Goal: Task Accomplishment & Management: Complete application form

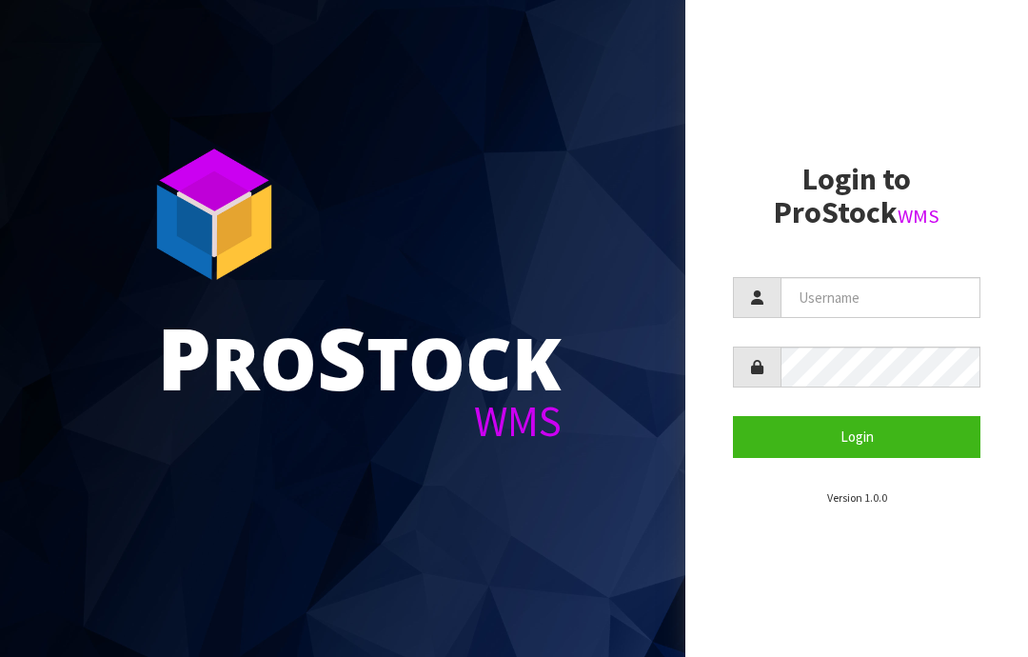
click at [808, 298] on input "text" at bounding box center [880, 297] width 200 height 41
type input "JGBIMPORTS"
click at [868, 437] on button "Login" at bounding box center [856, 436] width 247 height 41
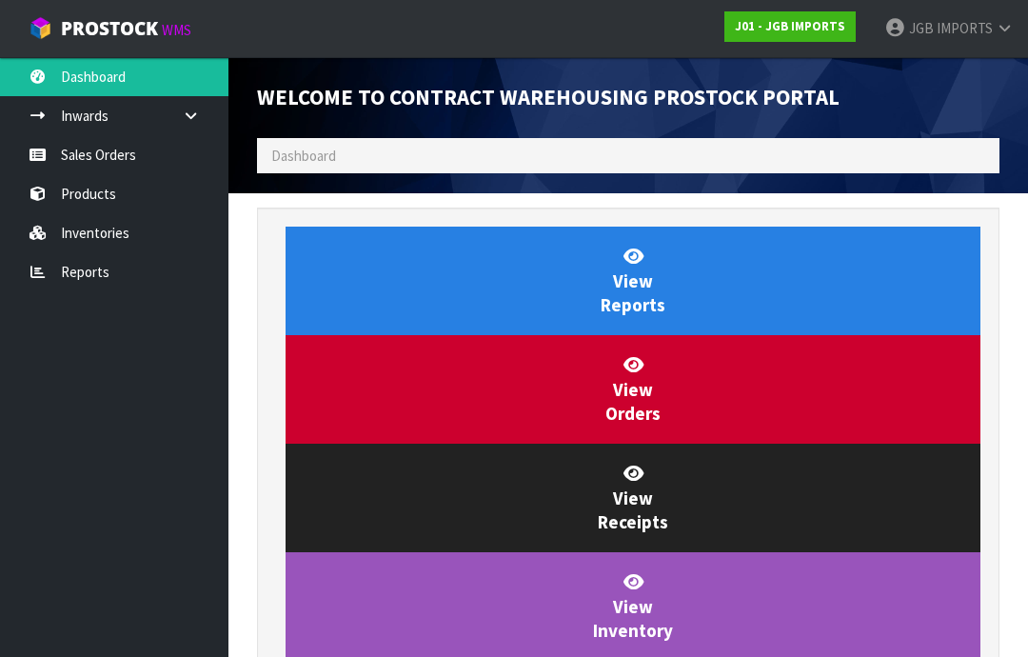
scroll to position [1121, 771]
click at [90, 155] on link "Sales Orders" at bounding box center [114, 154] width 228 height 39
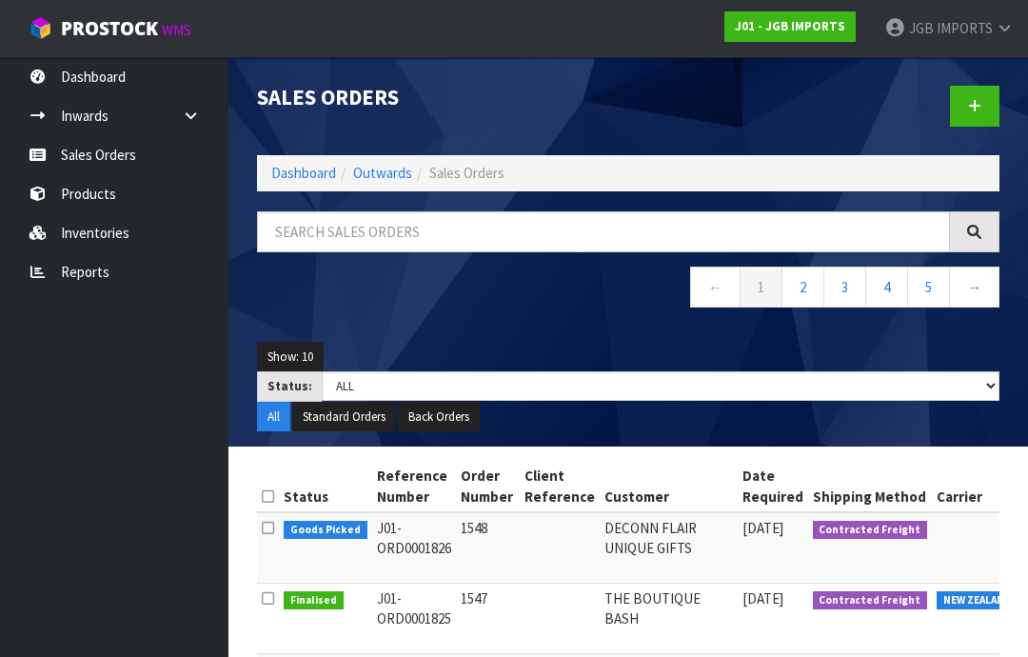
click at [970, 105] on icon at bounding box center [974, 106] width 13 height 14
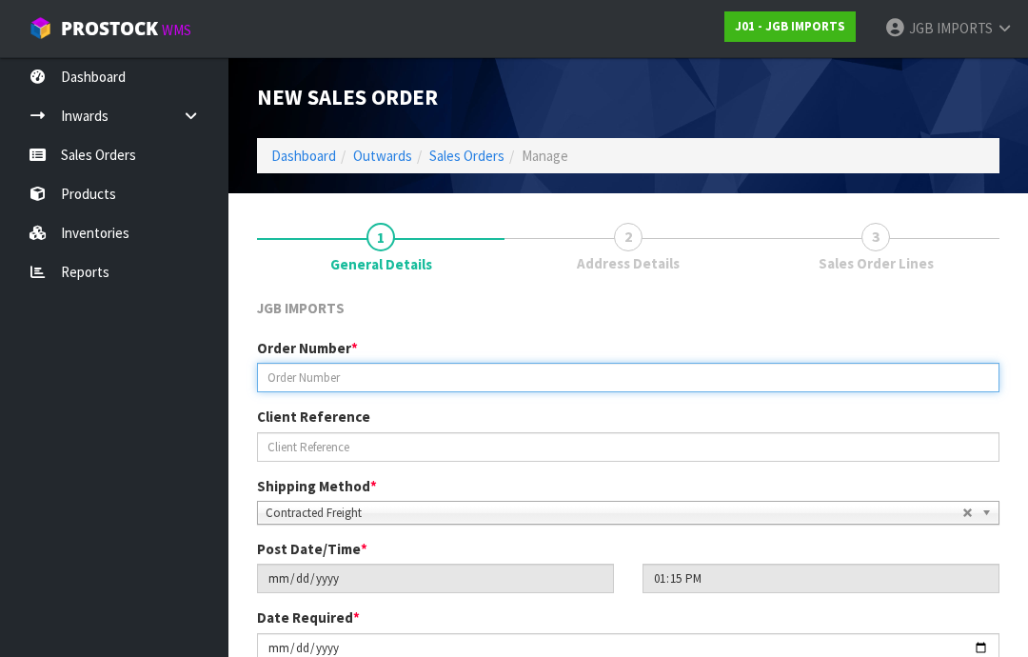
click at [299, 381] on input "text" at bounding box center [628, 378] width 742 height 30
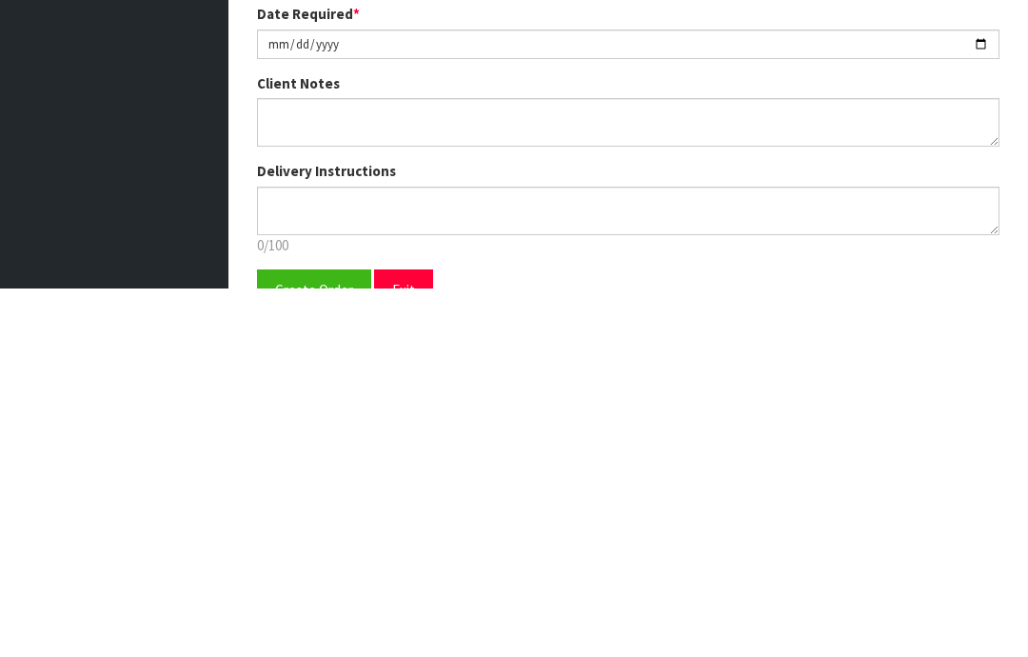
scroll to position [239, 0]
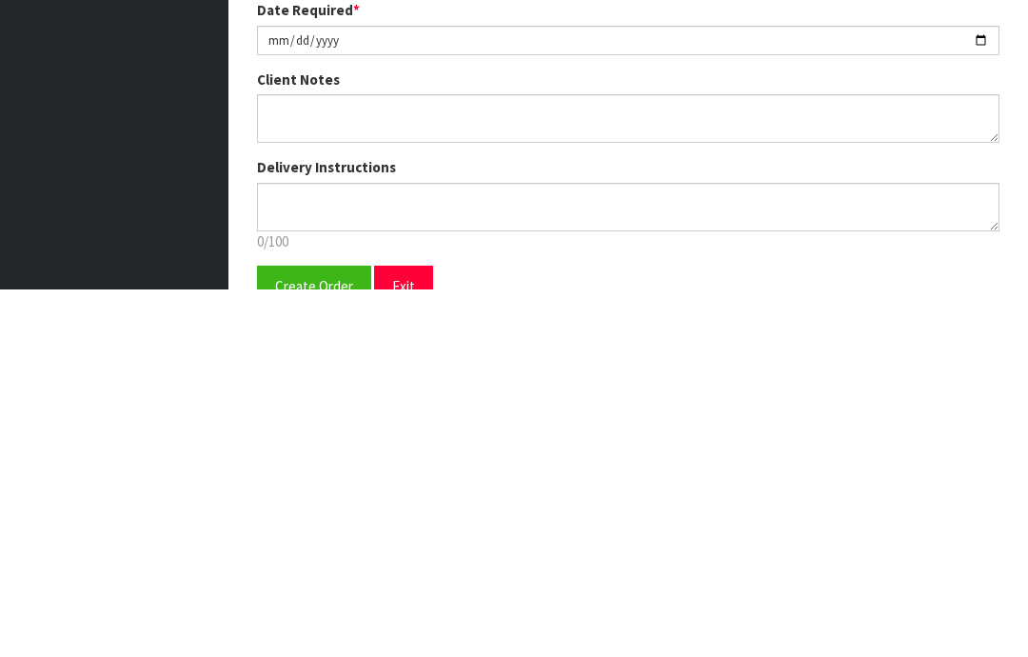
type input "1549"
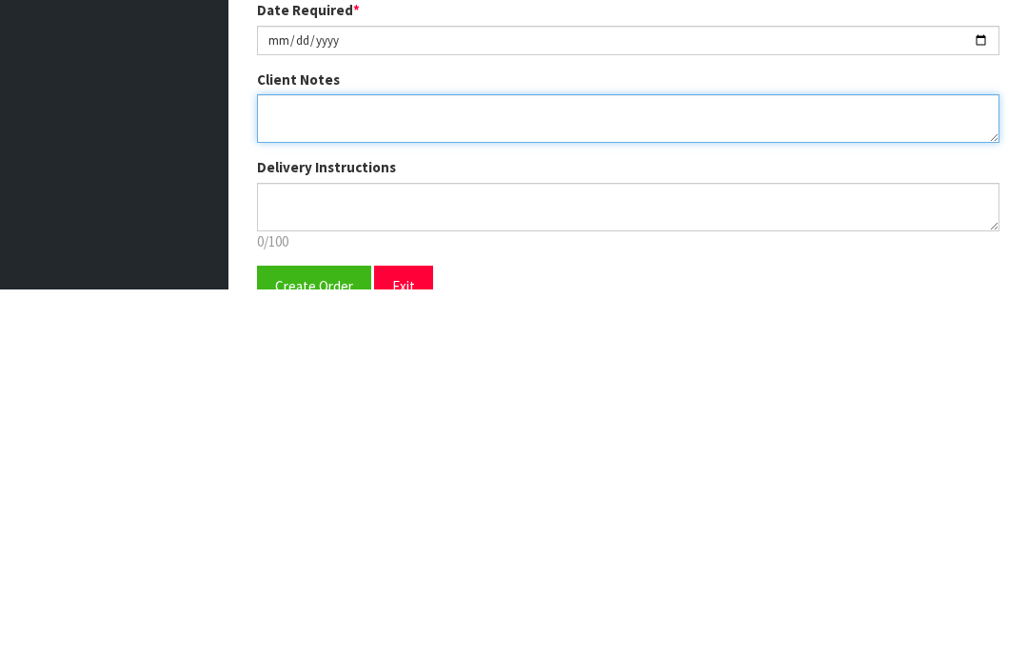
click at [284, 463] on textarea at bounding box center [628, 487] width 742 height 49
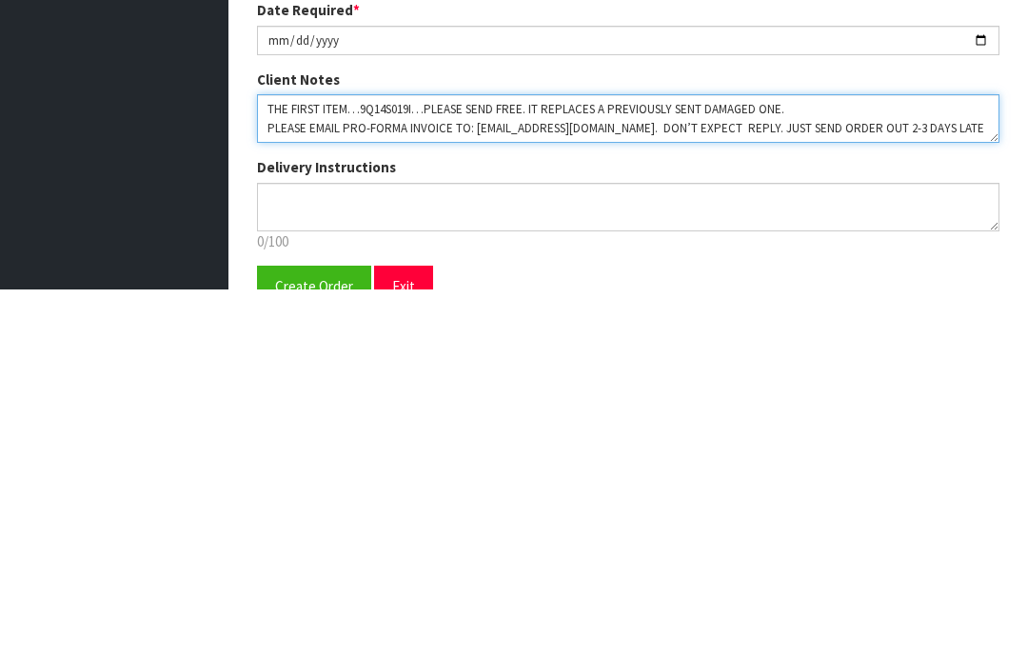
scroll to position [11, 0]
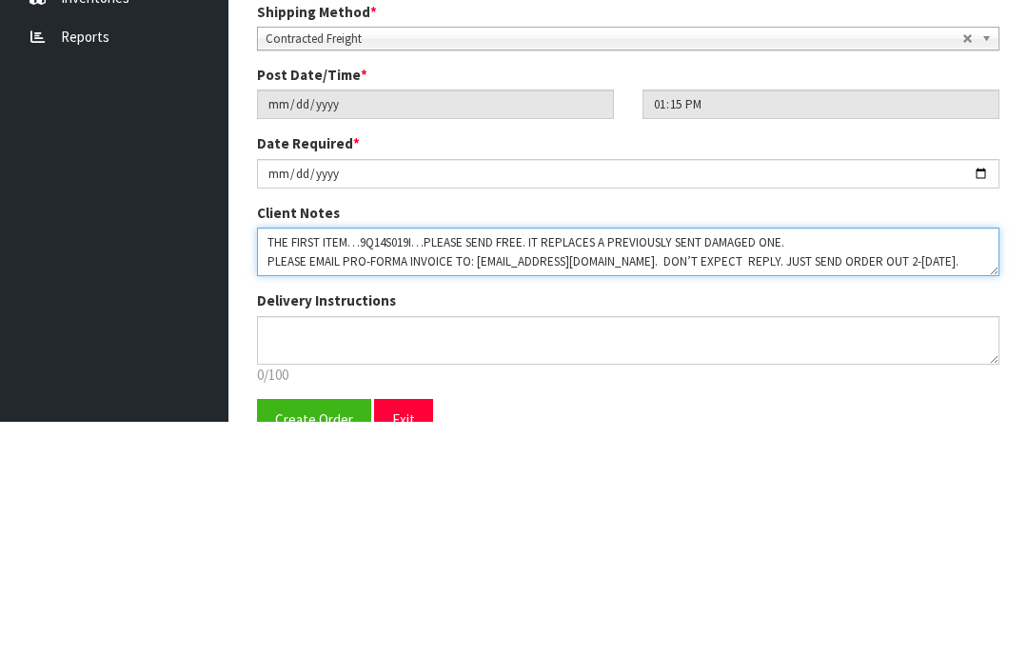
type textarea "THE FIRST ITEM…9Q14S019I…PLEASE SEND FREE. IT REPLACES A PREVIOUSLY SENT DAMAGE…"
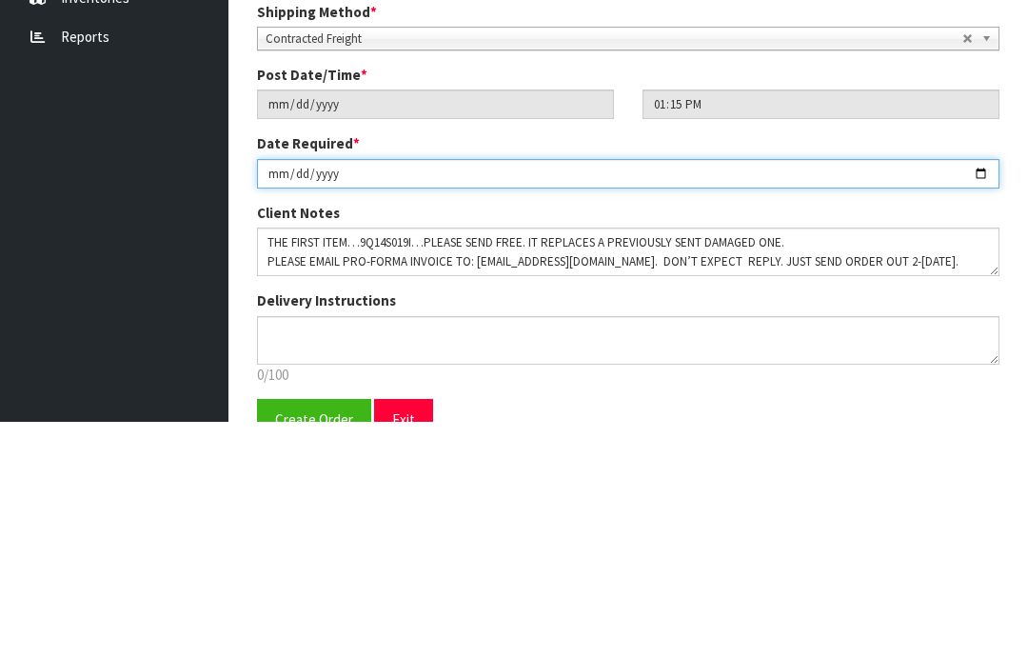
click at [429, 394] on input "[DATE]" at bounding box center [628, 409] width 742 height 30
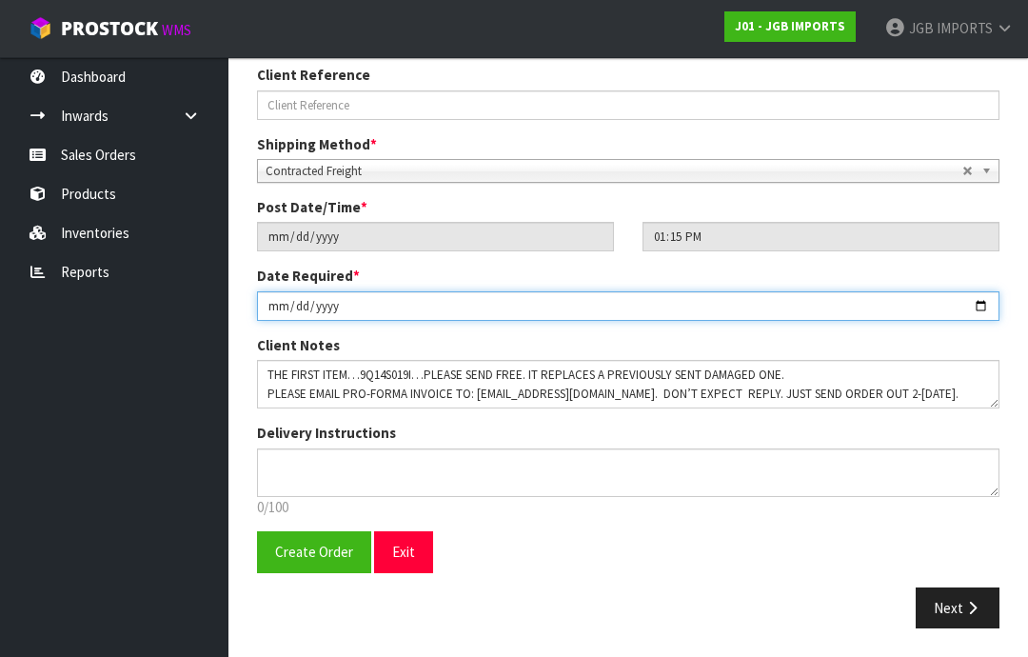
type input "[DATE]"
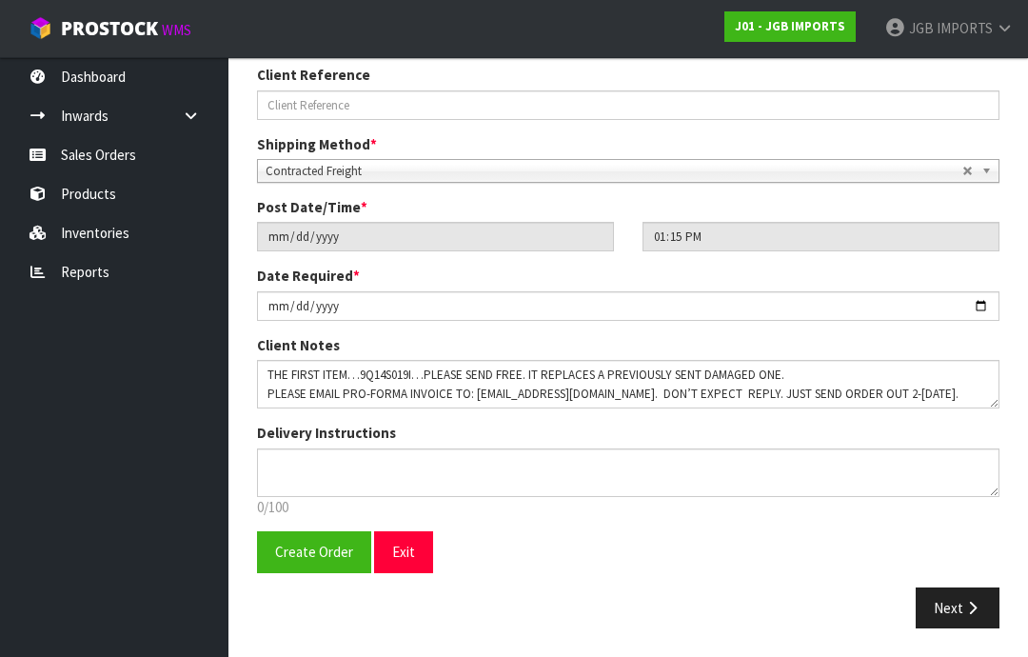
click at [305, 550] on span "Create Order" at bounding box center [314, 552] width 78 height 18
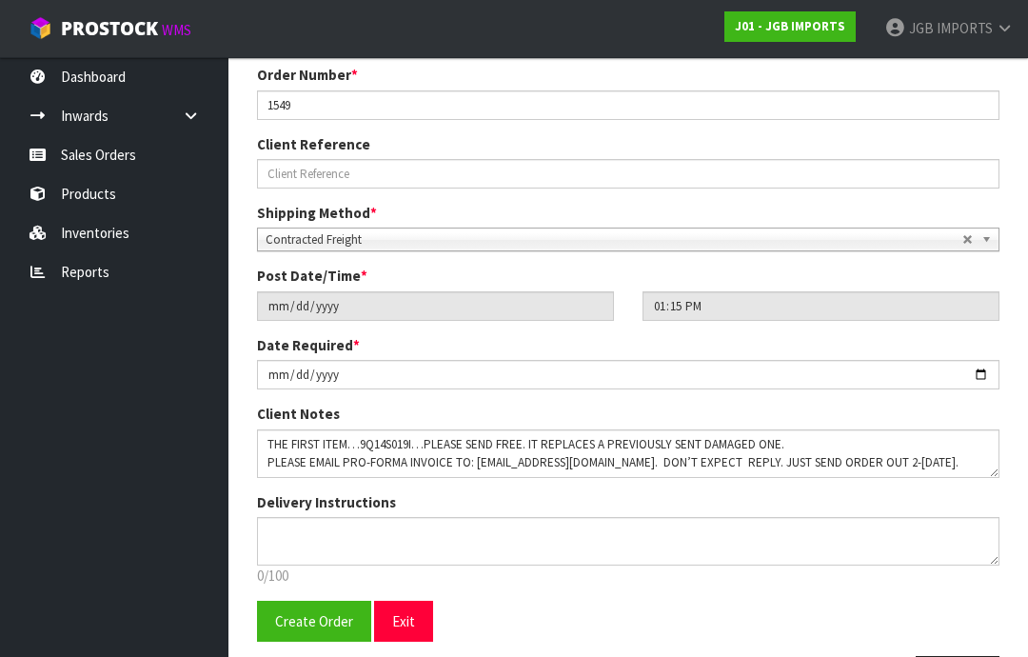
scroll to position [0, 0]
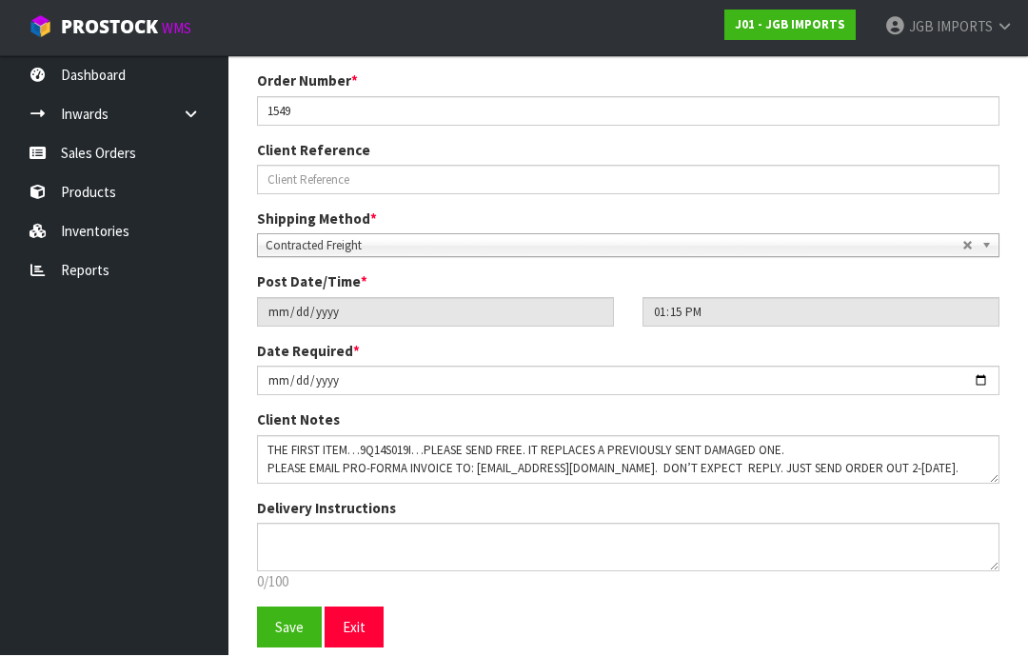
scroll to position [410, 0]
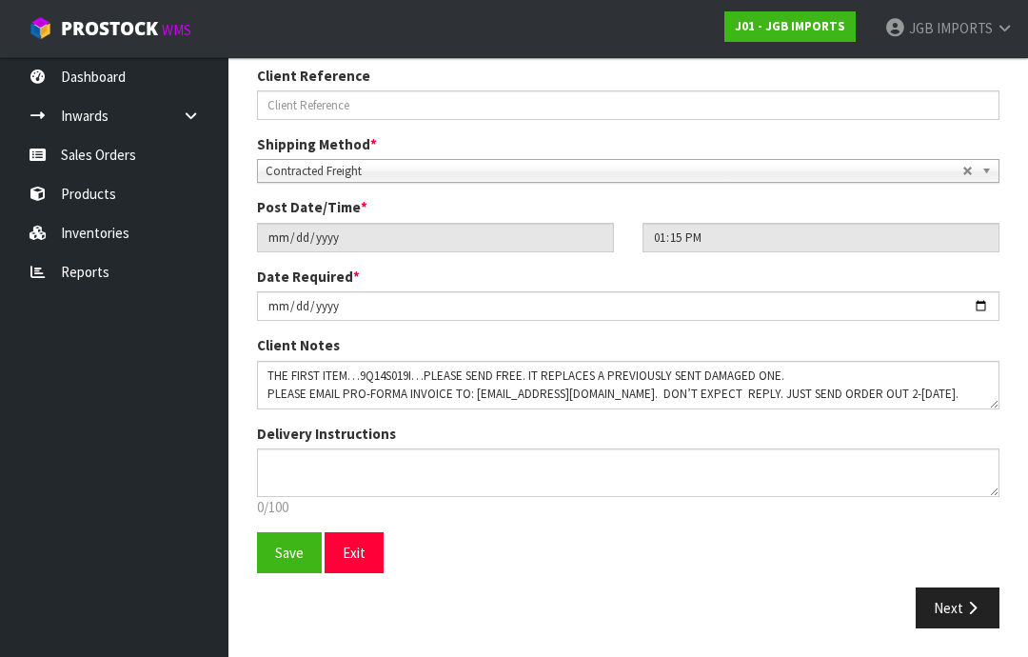
click at [965, 606] on icon "button" at bounding box center [972, 608] width 18 height 14
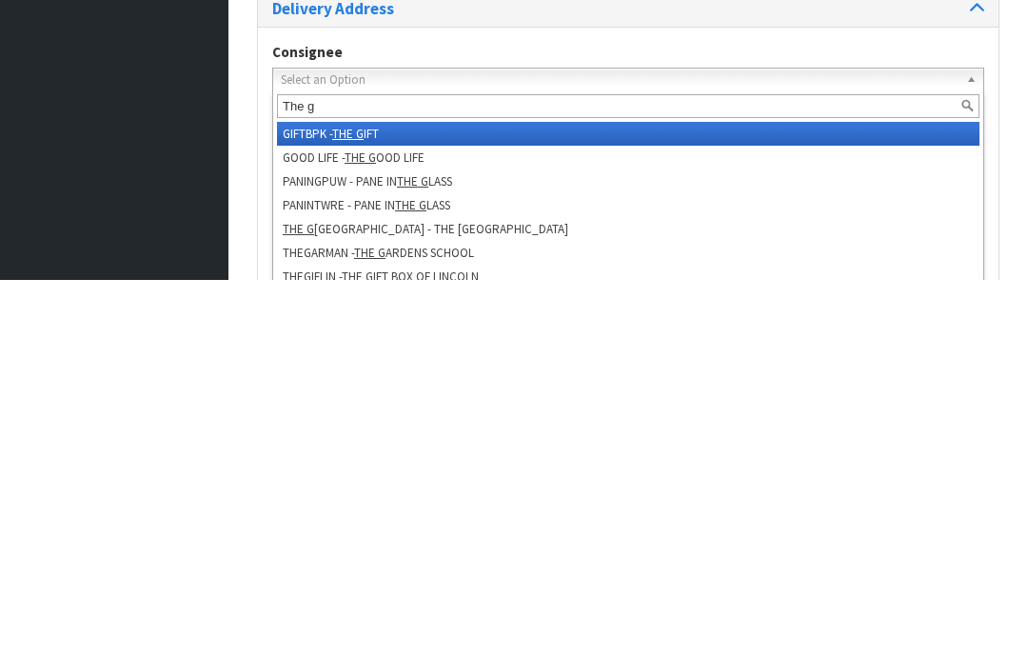
type input "The ga"
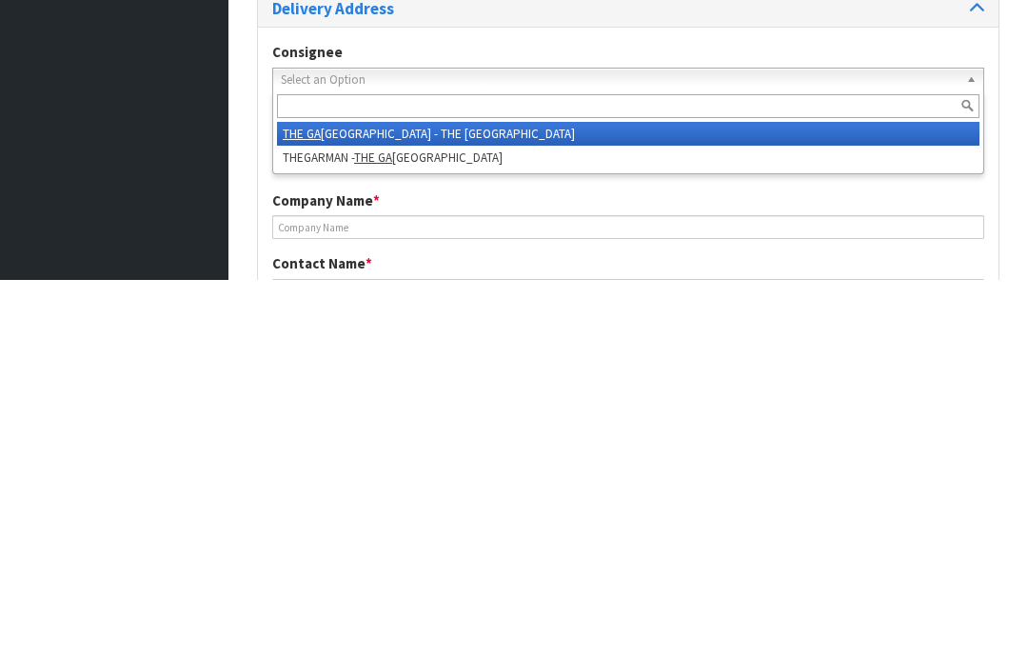
type input "THE [GEOGRAPHIC_DATA]"
type input "[STREET_ADDRESS][PERSON_NAME]"
type input "5510"
type input "[PERSON_NAME]"
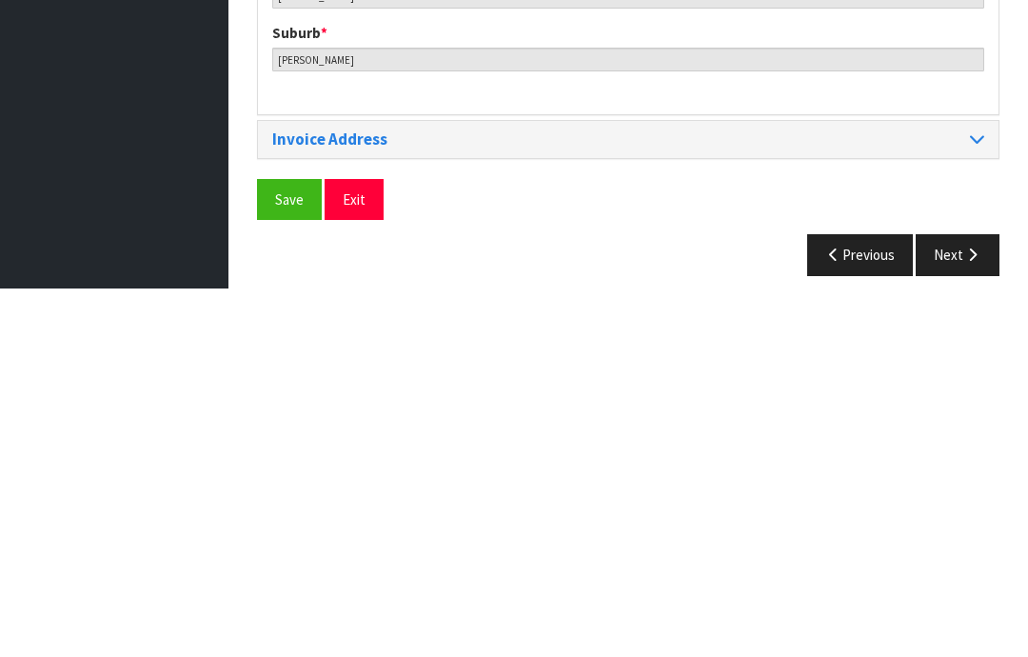
scroll to position [921, 0]
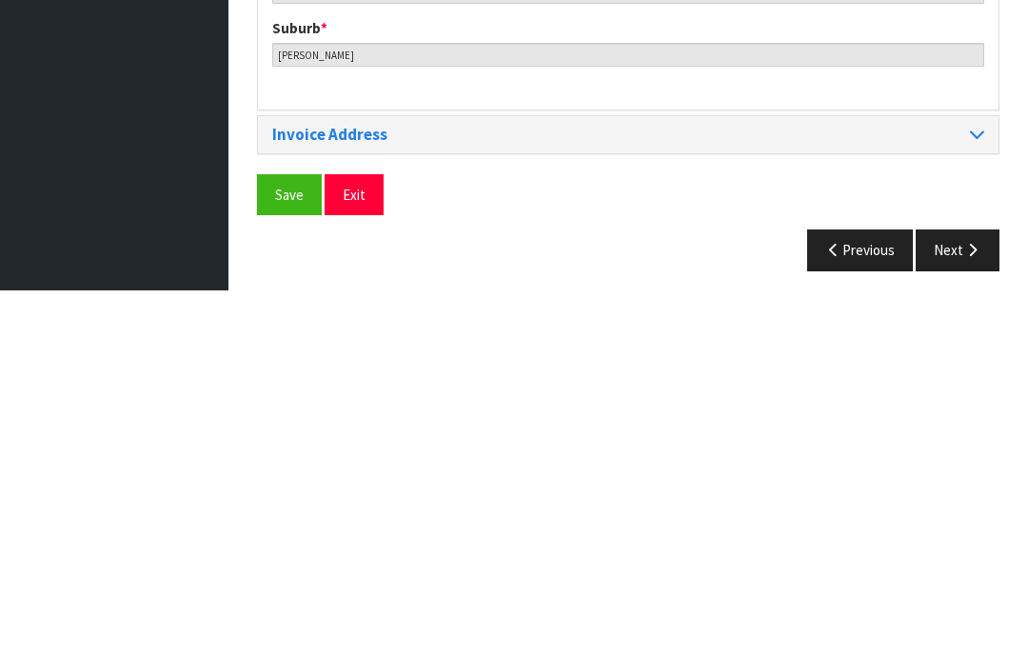
click at [280, 553] on span "Save" at bounding box center [289, 562] width 29 height 18
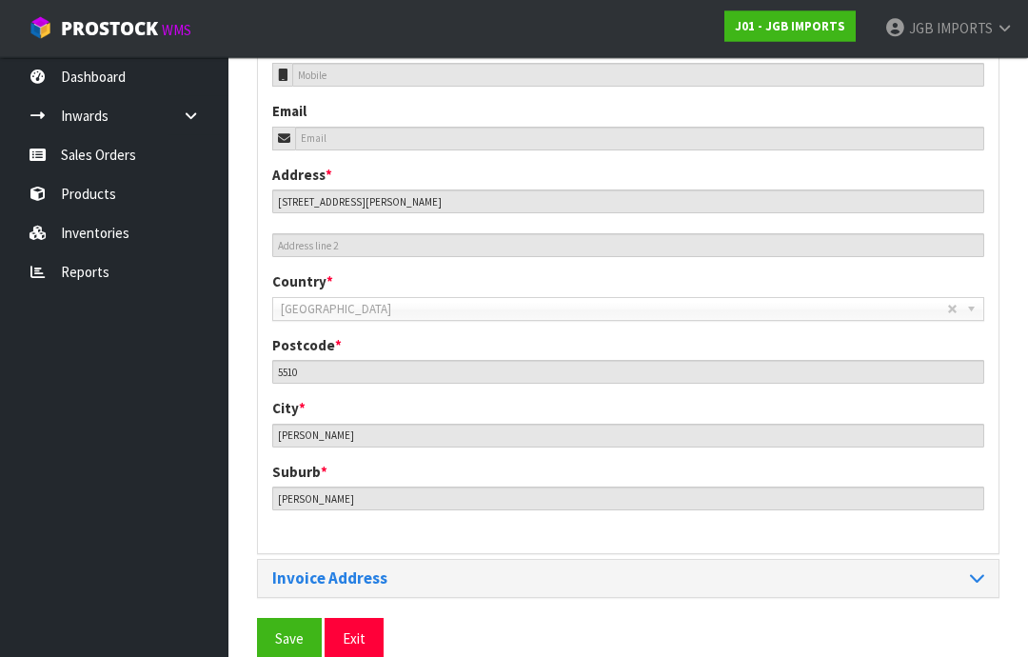
scroll to position [848, 0]
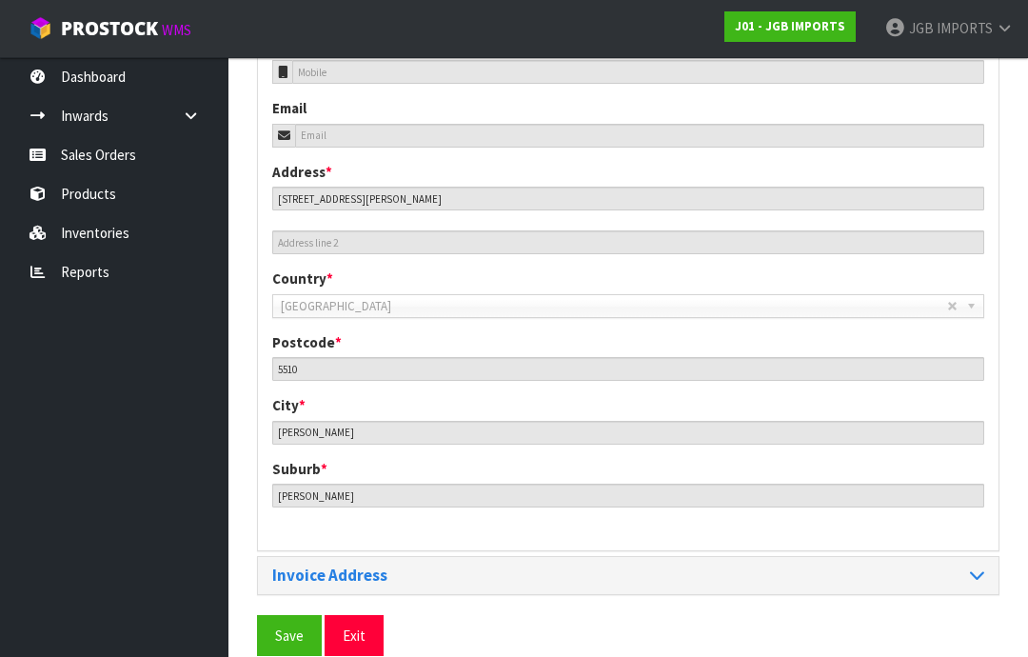
click at [287, 626] on span "Save" at bounding box center [289, 635] width 29 height 18
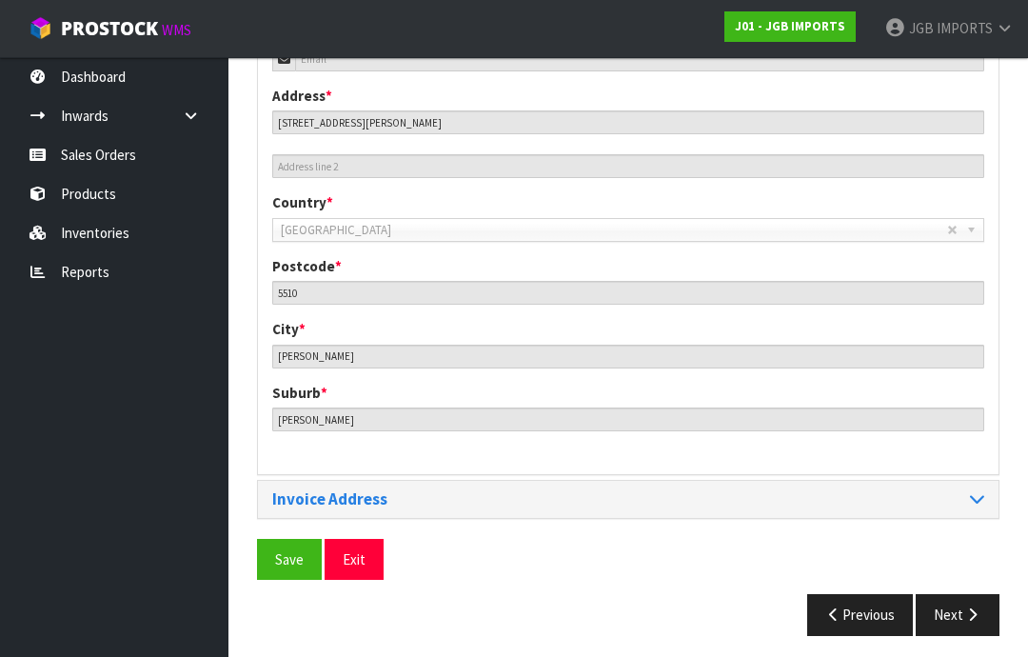
click at [960, 610] on button "Next" at bounding box center [958, 614] width 84 height 41
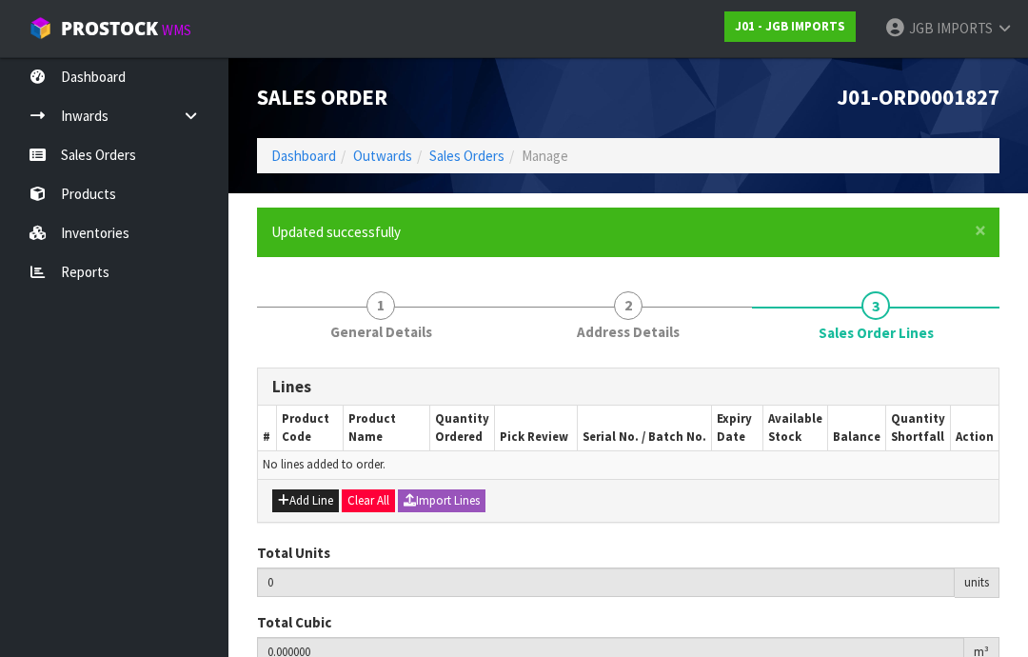
click at [308, 496] on button "Add Line" at bounding box center [305, 500] width 67 height 23
type input "0"
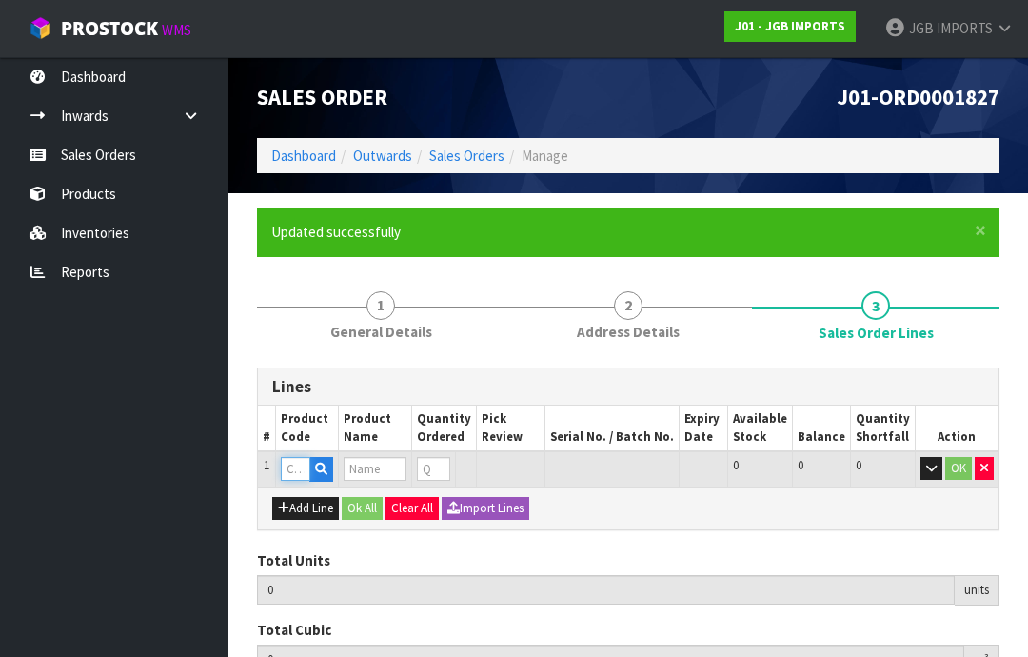
click at [299, 465] on input "text" at bounding box center [296, 469] width 30 height 24
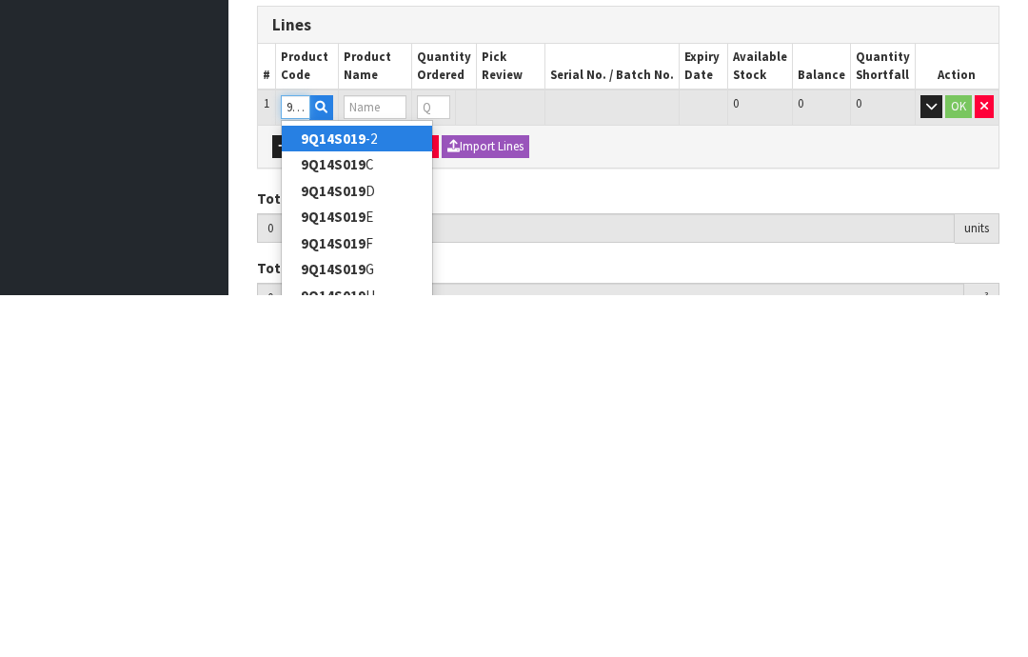
type input "9Q14S019I"
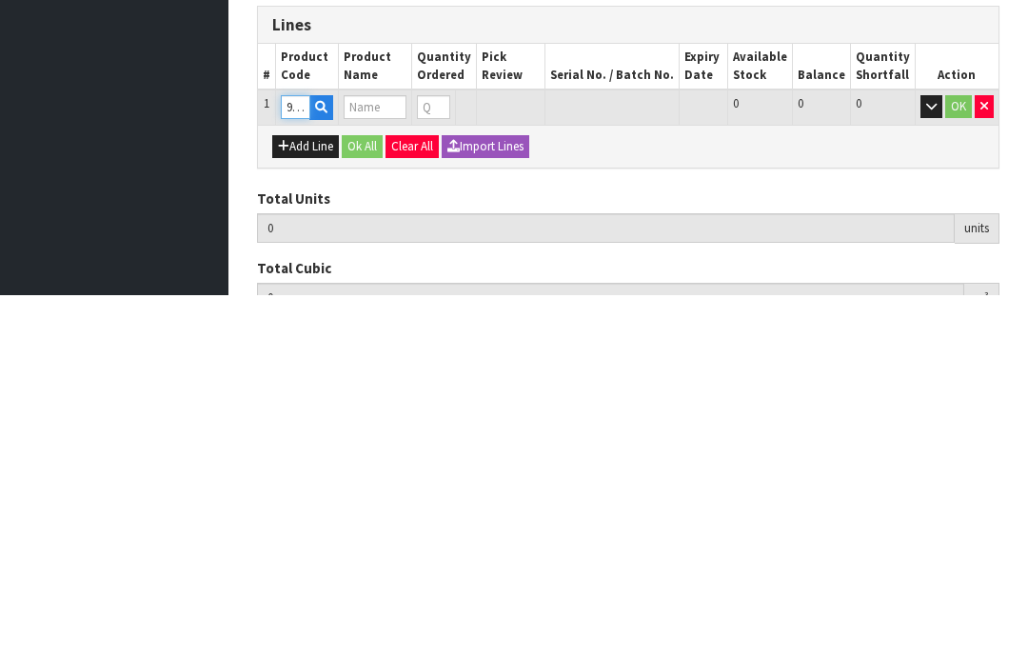
type input "0.000000"
type input "0.000"
type input "POLYRESIN RABBIT STANDING"
type input "0"
click at [438, 457] on input "0" at bounding box center [427, 469] width 22 height 24
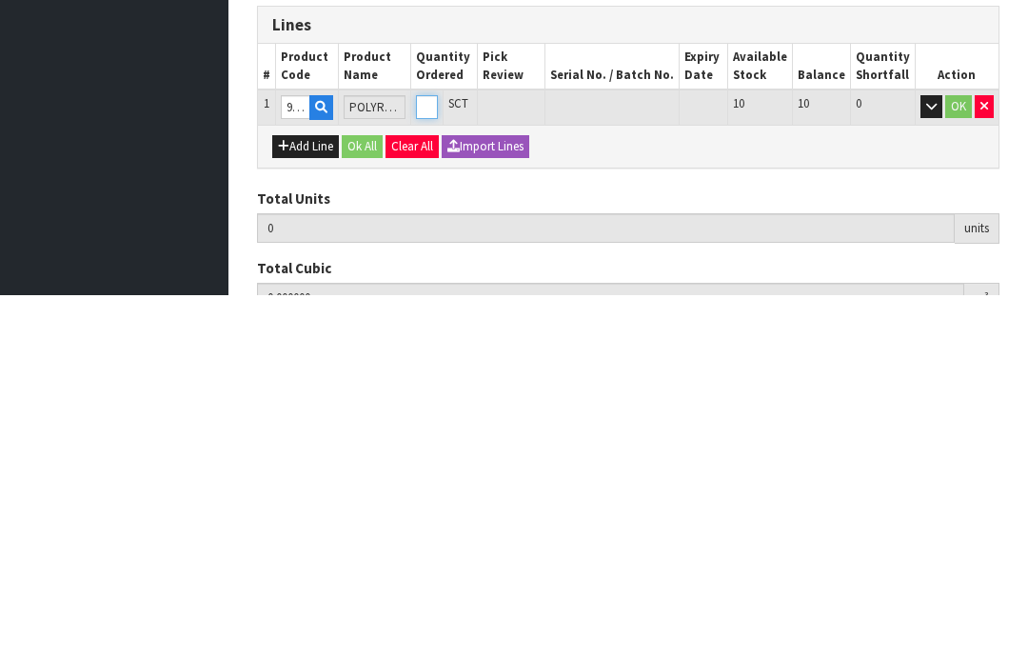
type input "0"
type input "1"
type input "0.00588"
type input "0.36"
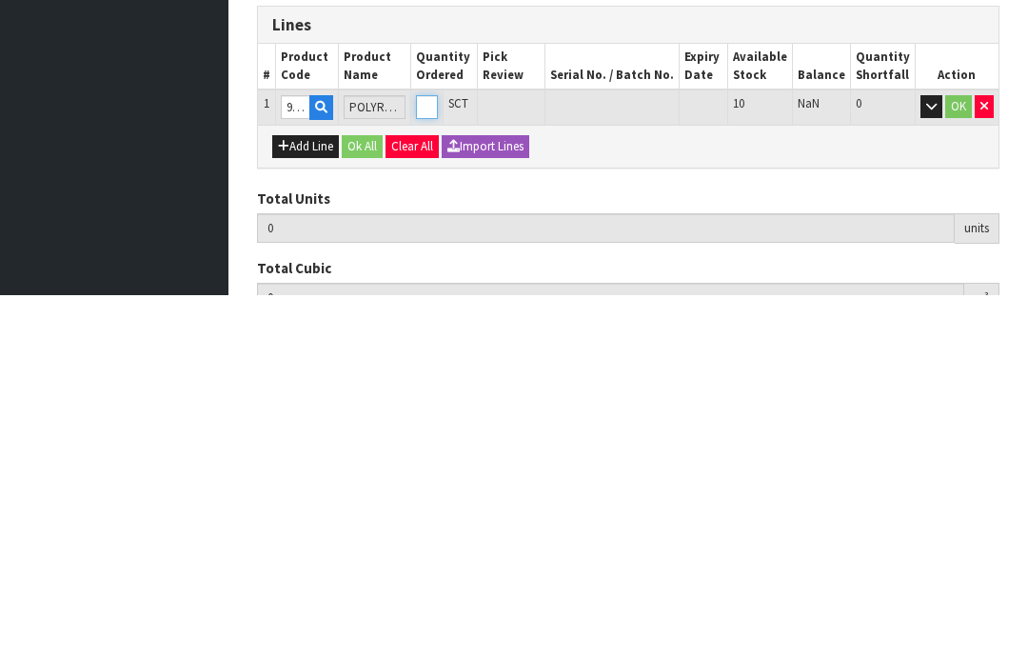
type input "1"
click at [957, 457] on button "OK" at bounding box center [958, 468] width 27 height 23
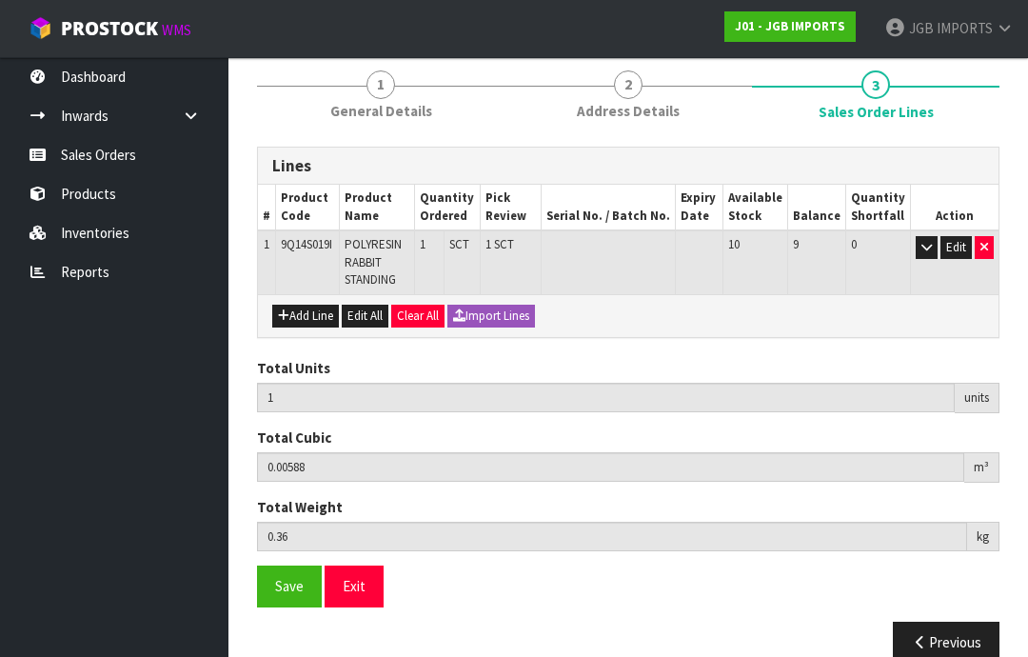
click at [311, 313] on button "Add Line" at bounding box center [305, 316] width 67 height 23
type input "0"
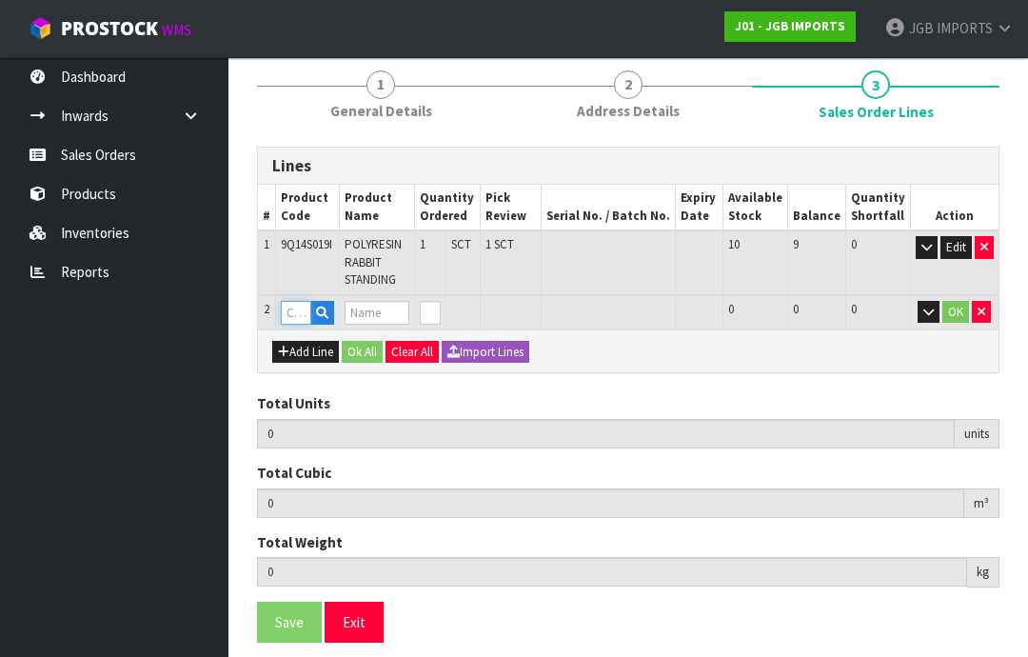
click at [305, 306] on input "text" at bounding box center [296, 313] width 30 height 24
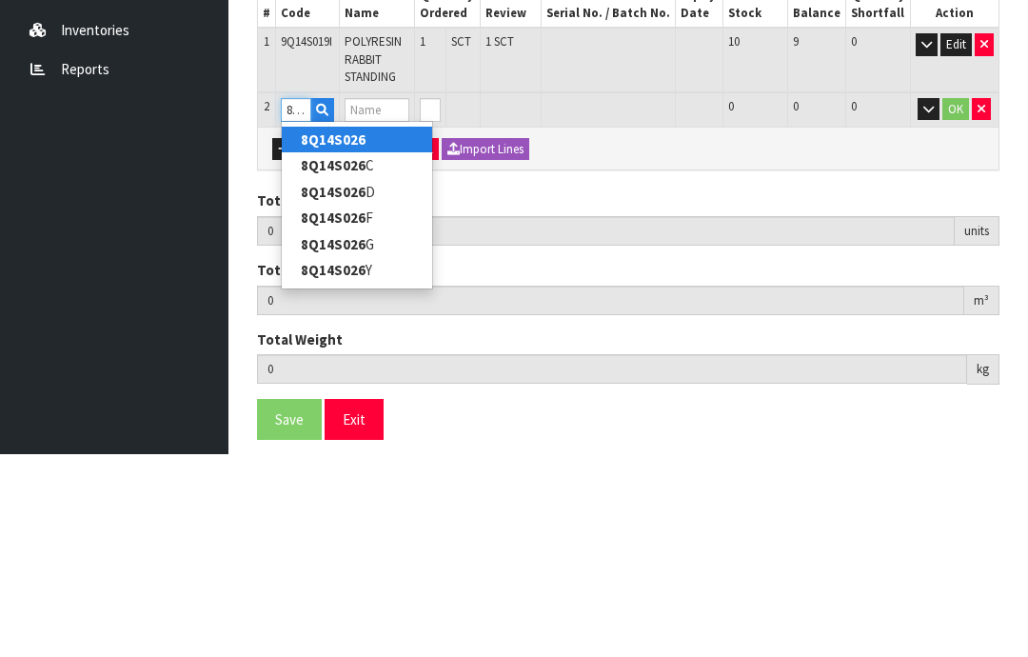
type input "8Q14S026D"
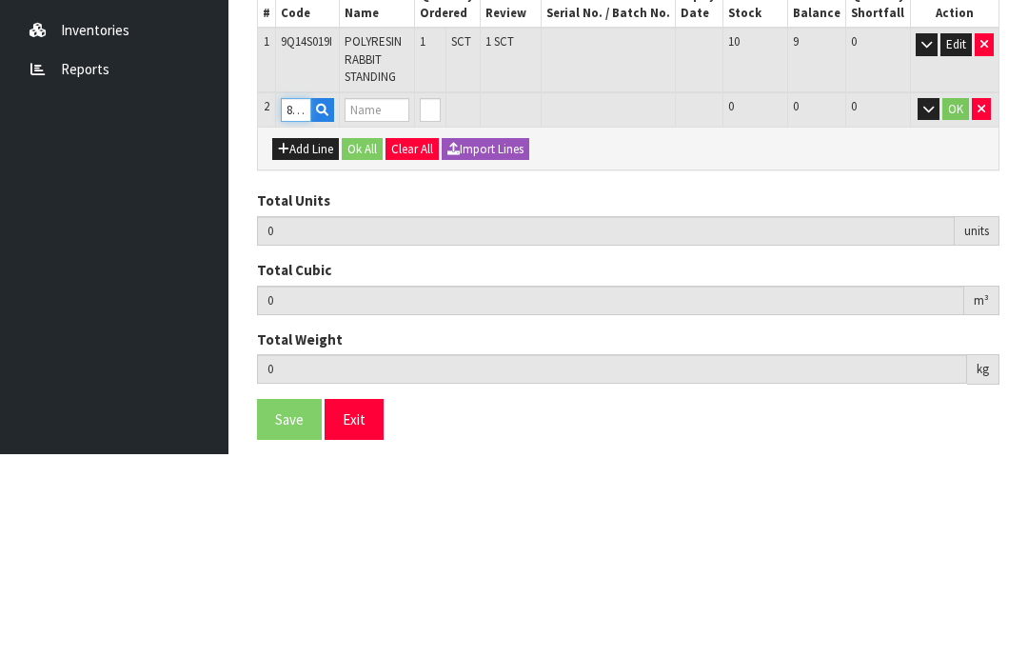
type input "1"
type input "0.00588"
type input "0.36"
type input "POLYRESIN ELEPHANT"
type input "0"
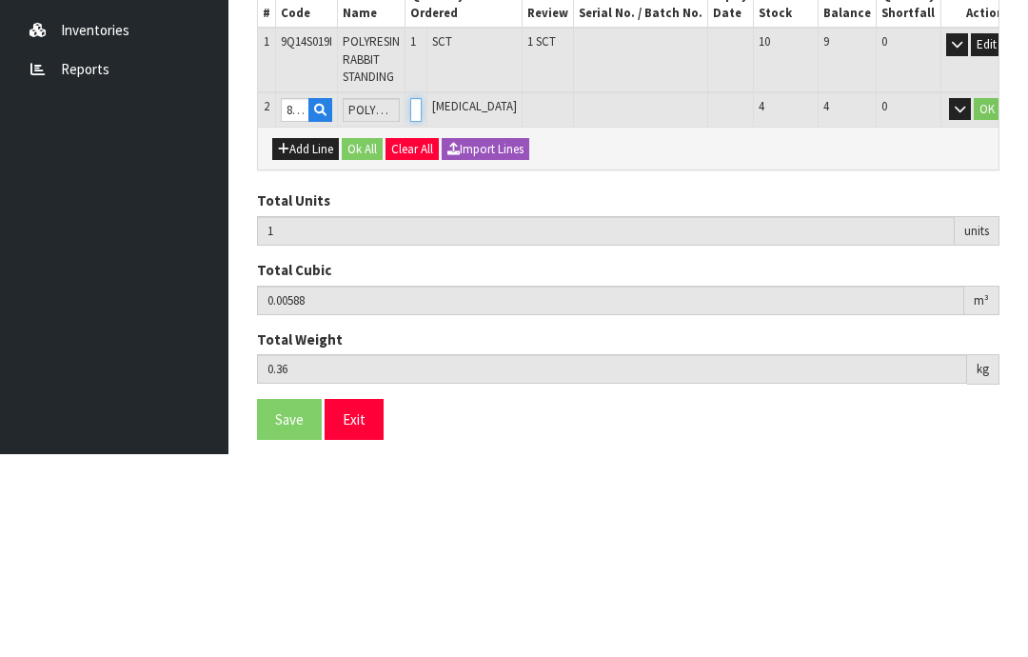
click at [422, 301] on input "0" at bounding box center [415, 313] width 11 height 24
type input "0"
type input "2"
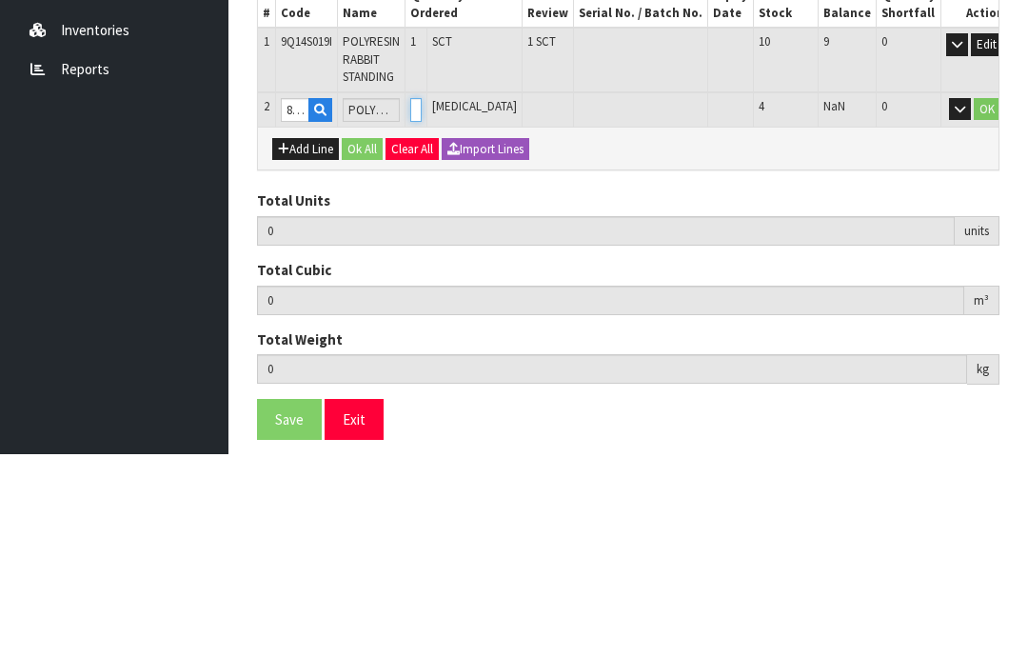
type input "0.014631"
type input "0.8"
type input "1"
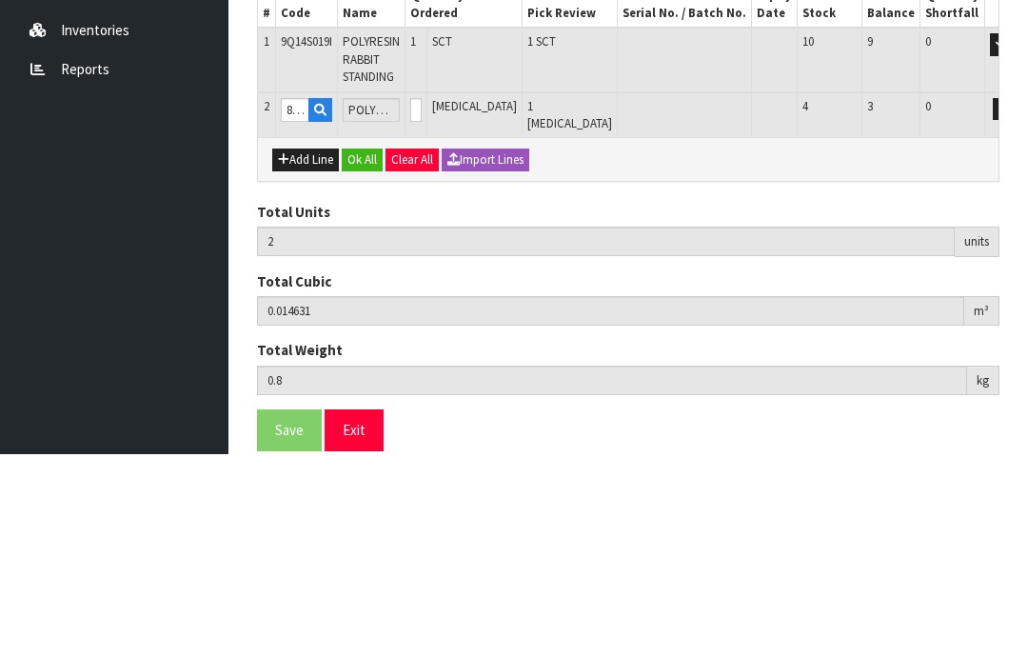
click at [1017, 301] on button "OK" at bounding box center [1030, 312] width 27 height 23
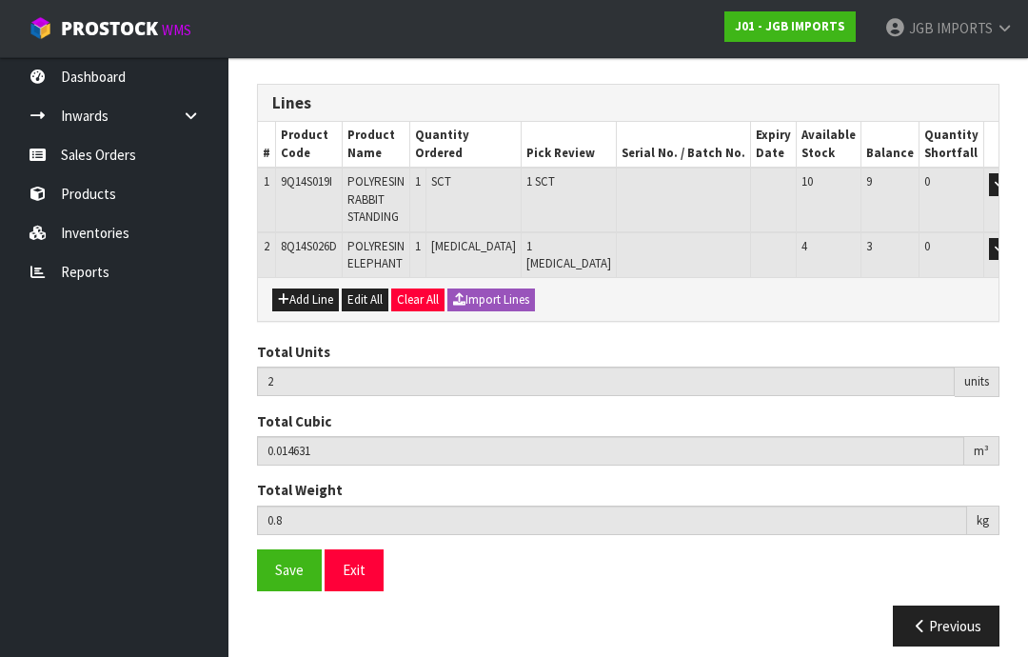
click at [300, 296] on button "Add Line" at bounding box center [305, 299] width 67 height 23
type input "0"
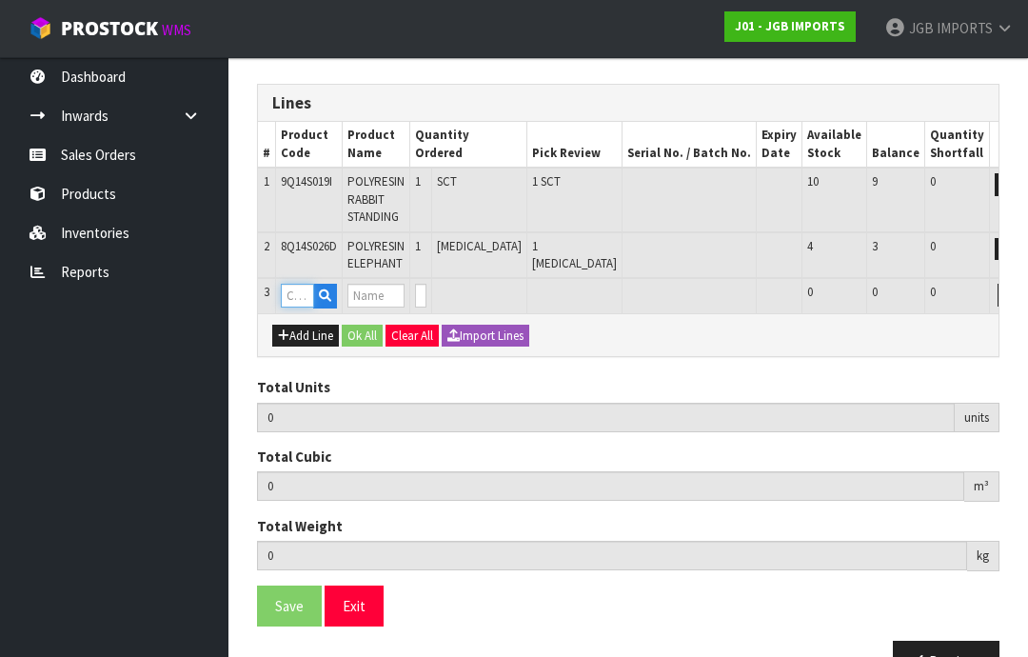
click at [300, 292] on input "text" at bounding box center [297, 296] width 33 height 24
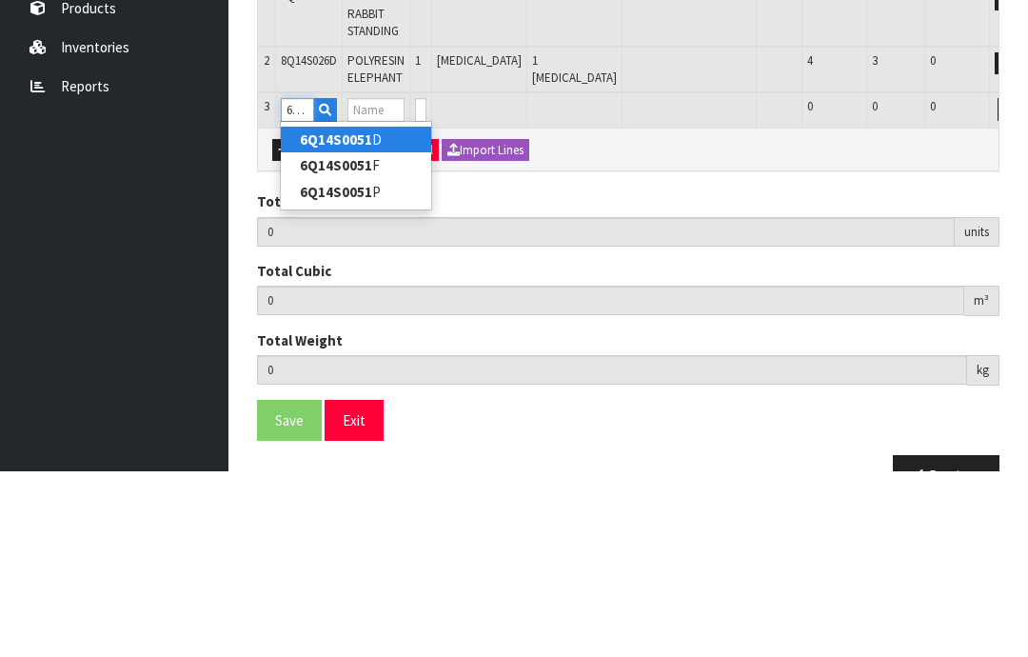
type input "6Q14S0051D"
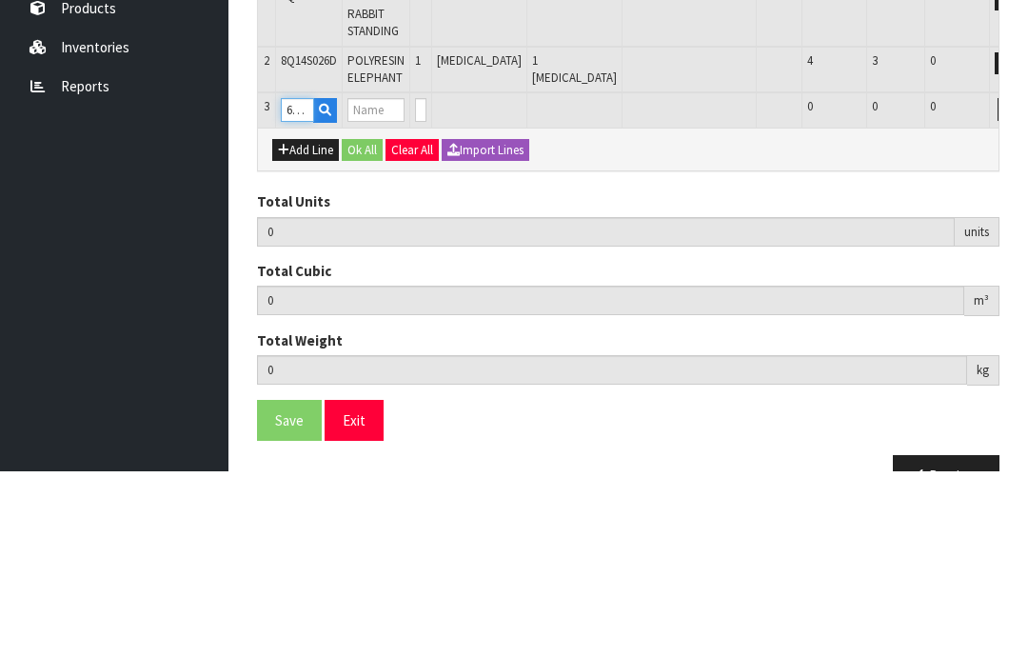
type input "2"
type input "0.014631"
type input "0.8"
type input "POLYRESIN RHINO"
type input "0"
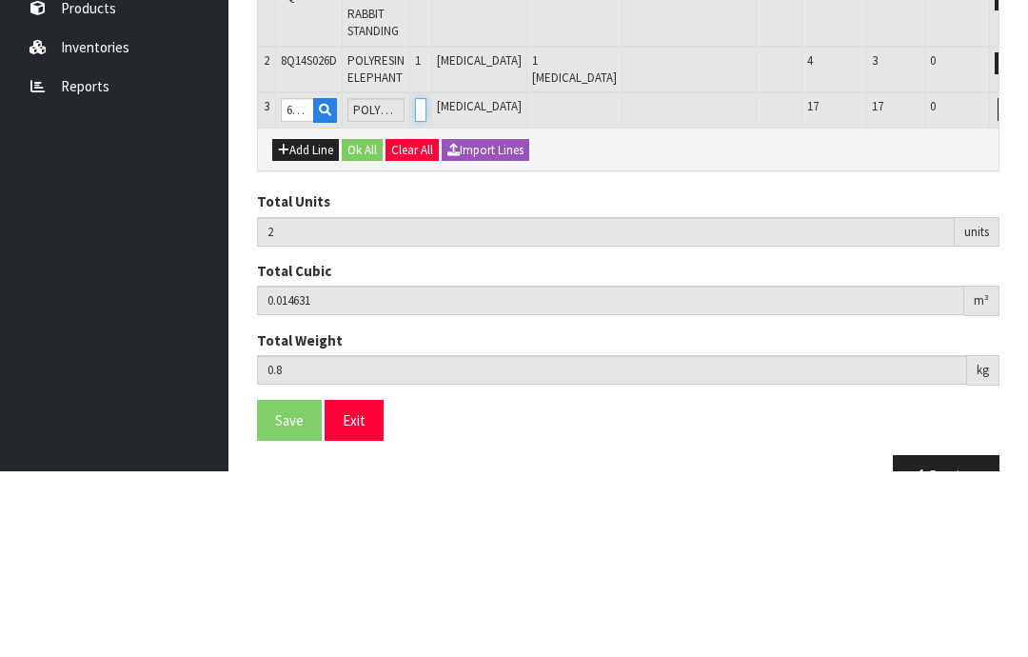
click at [426, 284] on input "0" at bounding box center [420, 296] width 11 height 24
type input "0"
type input "3"
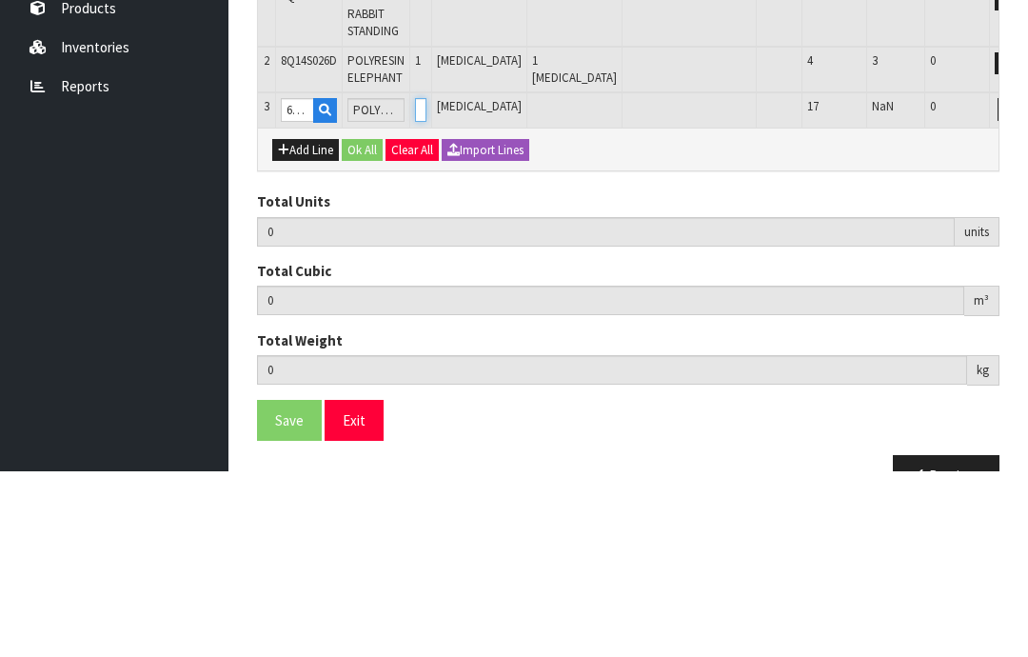
type input "0.025045"
type input "1.52"
type input "1"
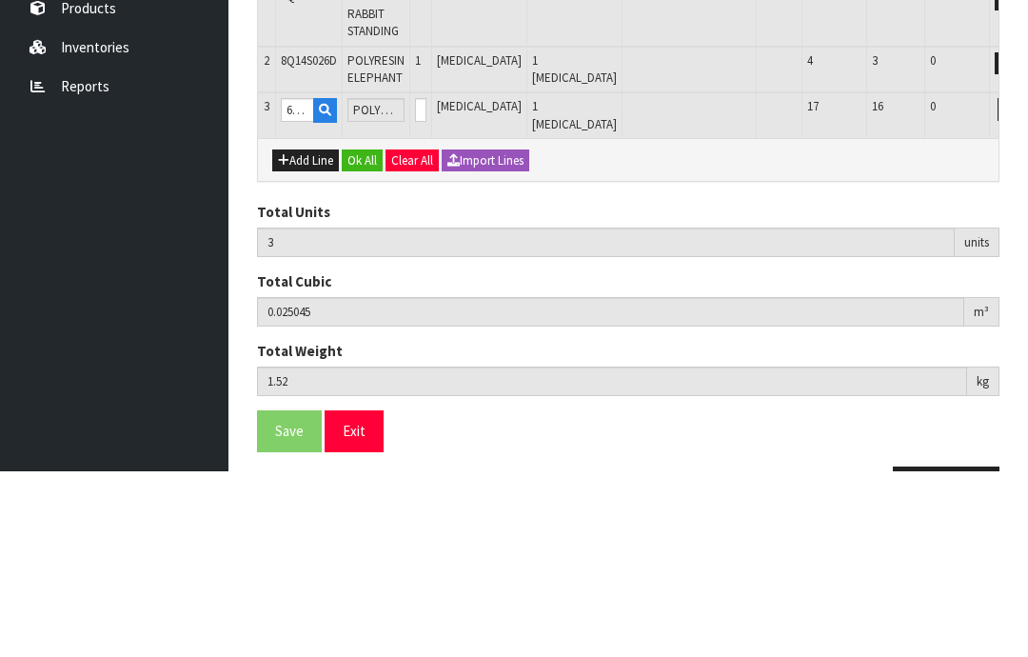
click at [1022, 284] on button "OK" at bounding box center [1035, 295] width 27 height 23
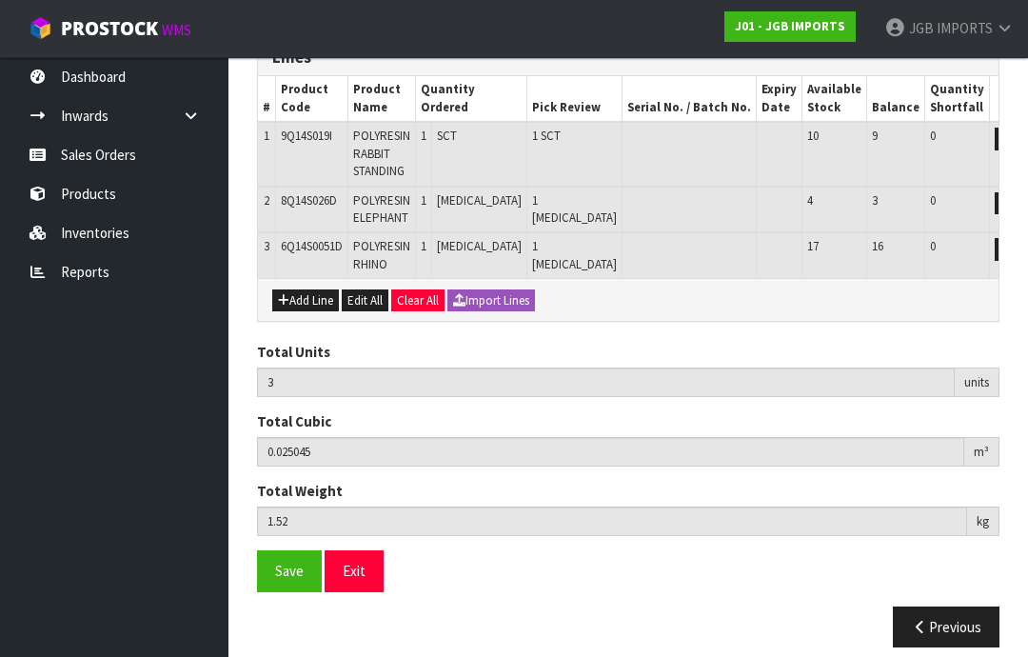
click at [302, 297] on button "Add Line" at bounding box center [305, 300] width 67 height 23
type input "0"
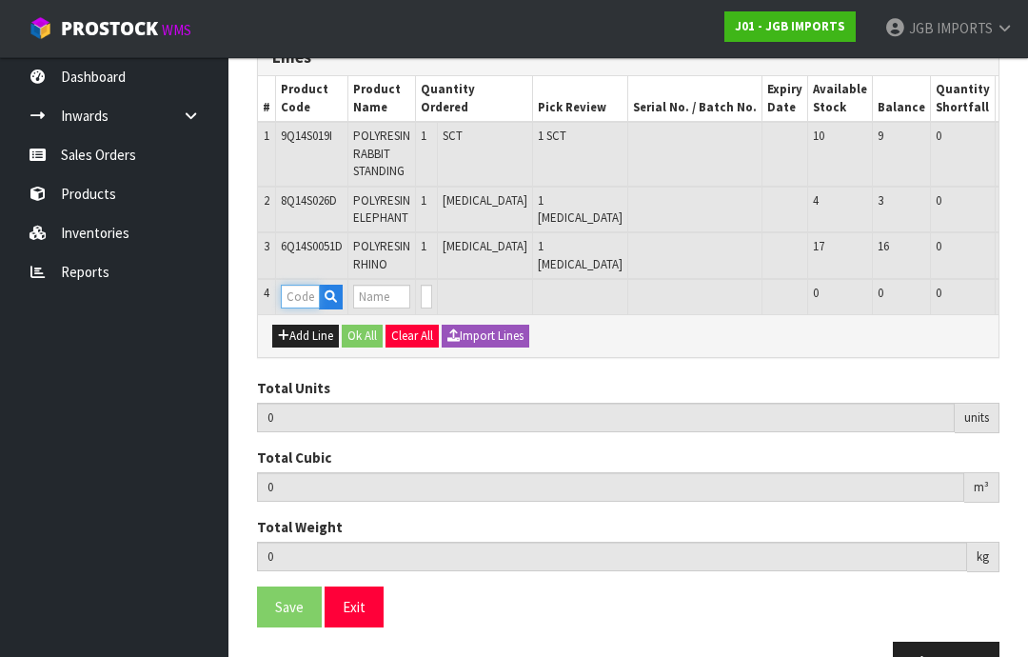
click at [302, 290] on input "text" at bounding box center [300, 297] width 39 height 24
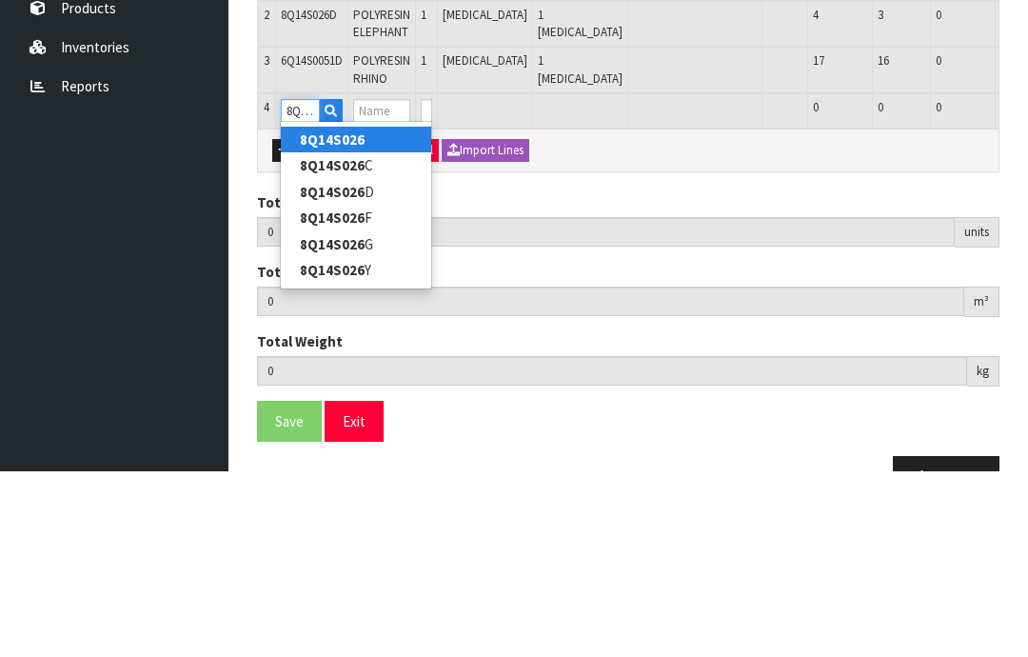
type input "8Q14S026C"
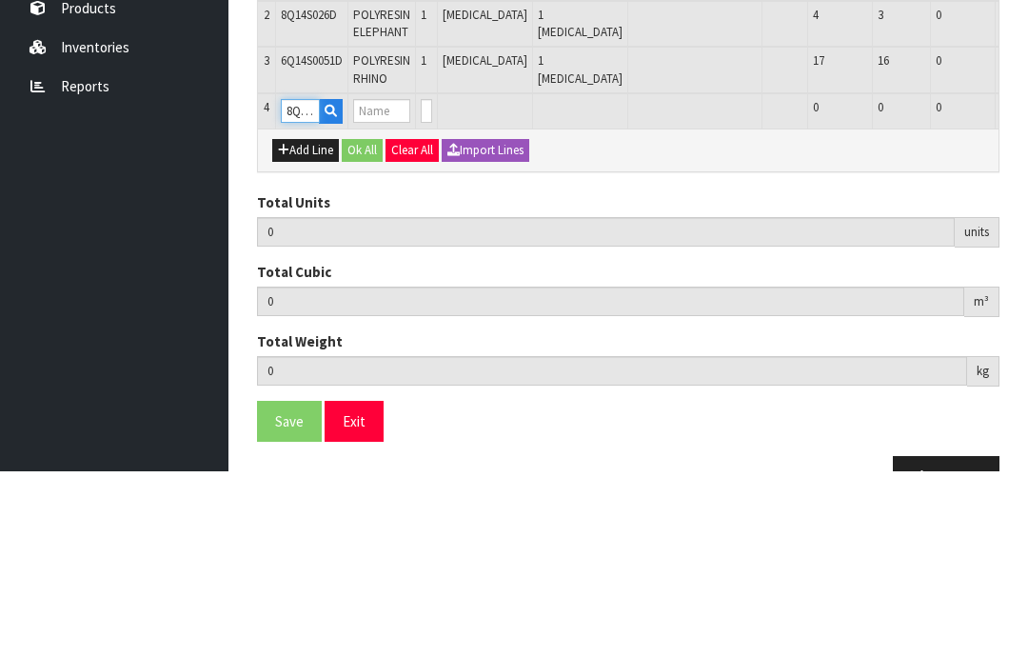
type input "3"
type input "0.025045"
type input "1.52"
type input "POLYRESIN ELEPHANT"
type input "0"
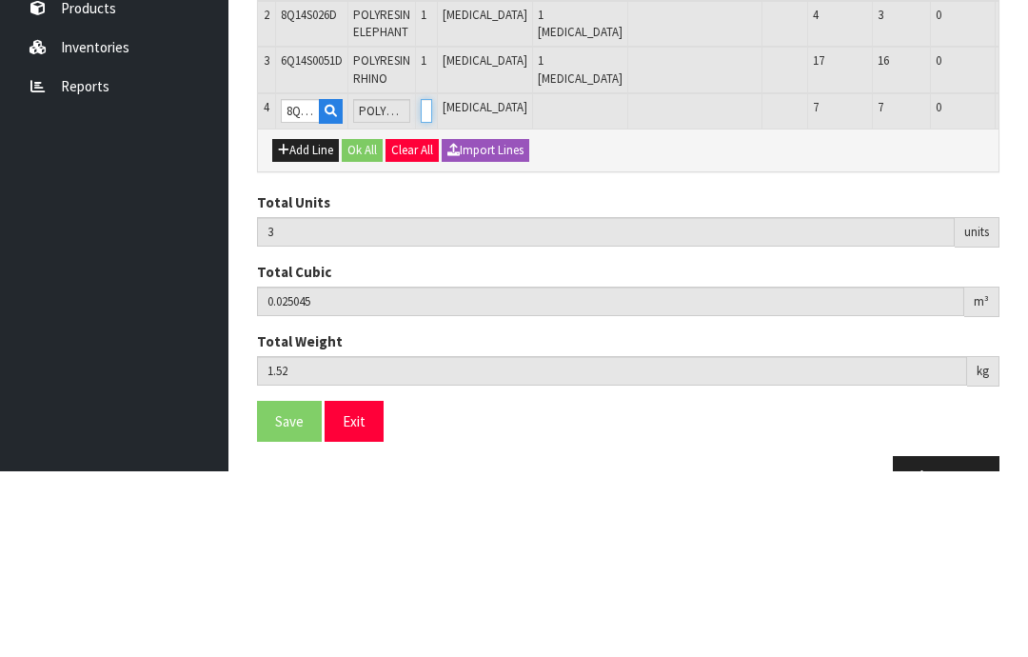
click at [432, 285] on input "0" at bounding box center [426, 297] width 11 height 24
type input "0"
type input "1"
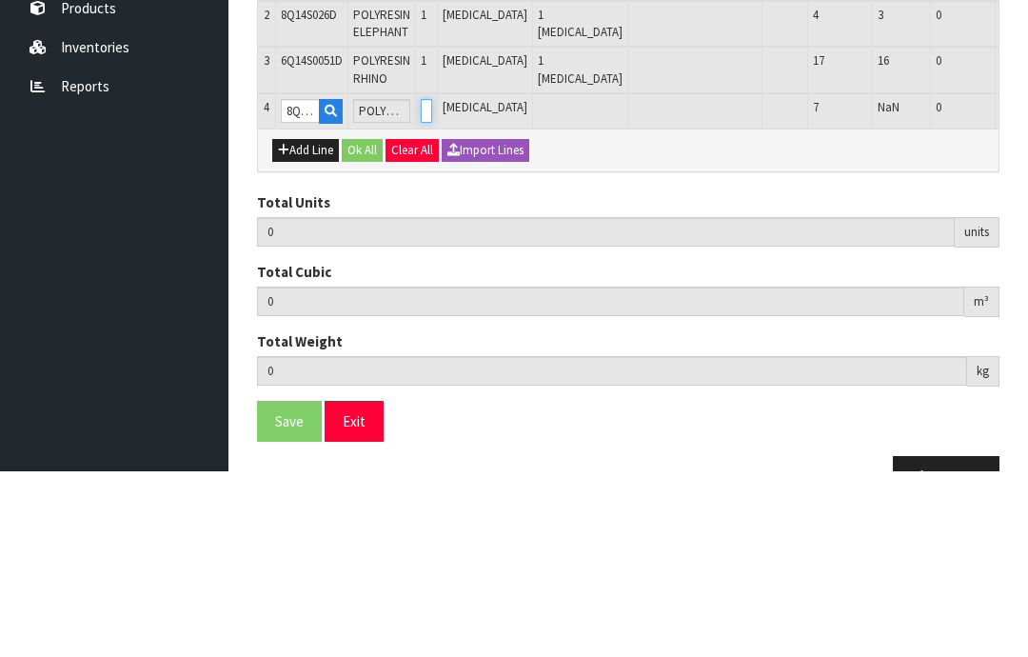
type input "4"
type input "0.034071"
type input "2"
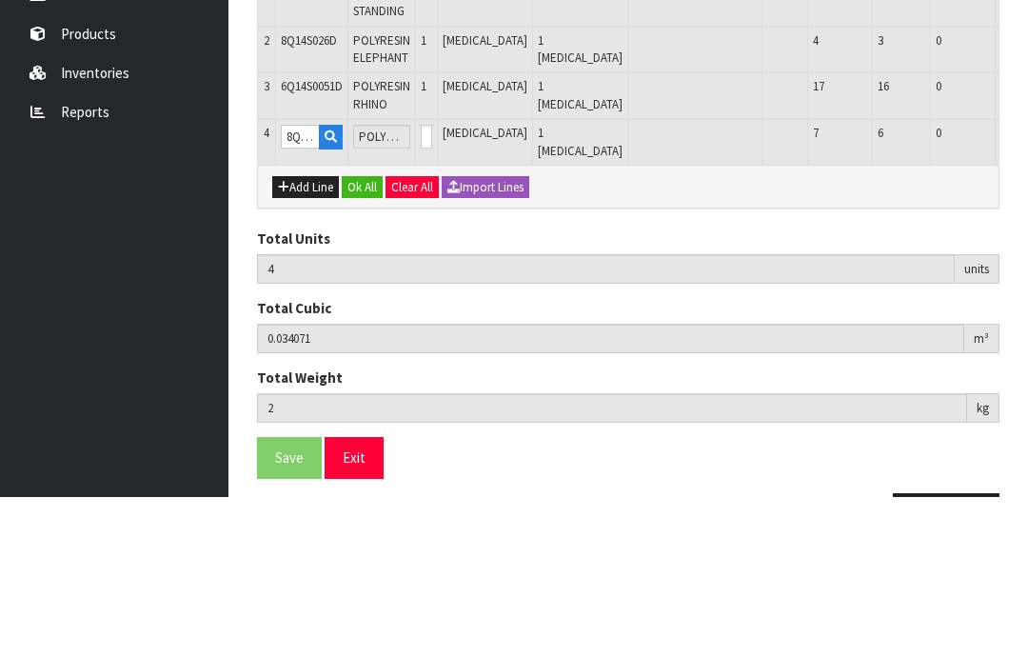
click at [1027, 285] on button "OK" at bounding box center [1041, 296] width 27 height 23
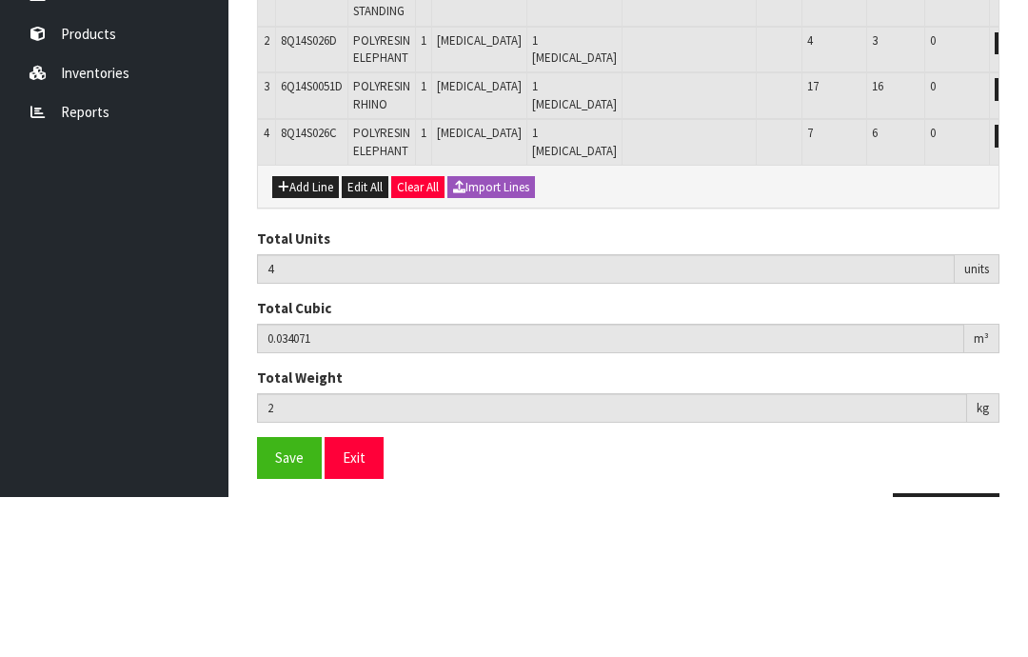
scroll to position [375, 0]
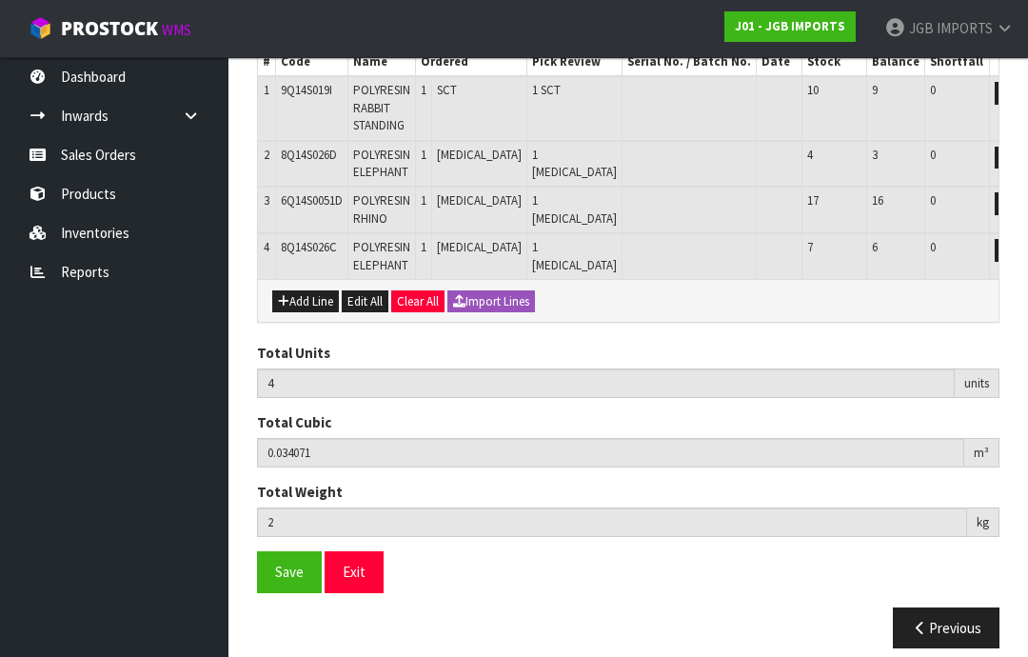
click at [305, 294] on button "Add Line" at bounding box center [305, 301] width 67 height 23
type input "0"
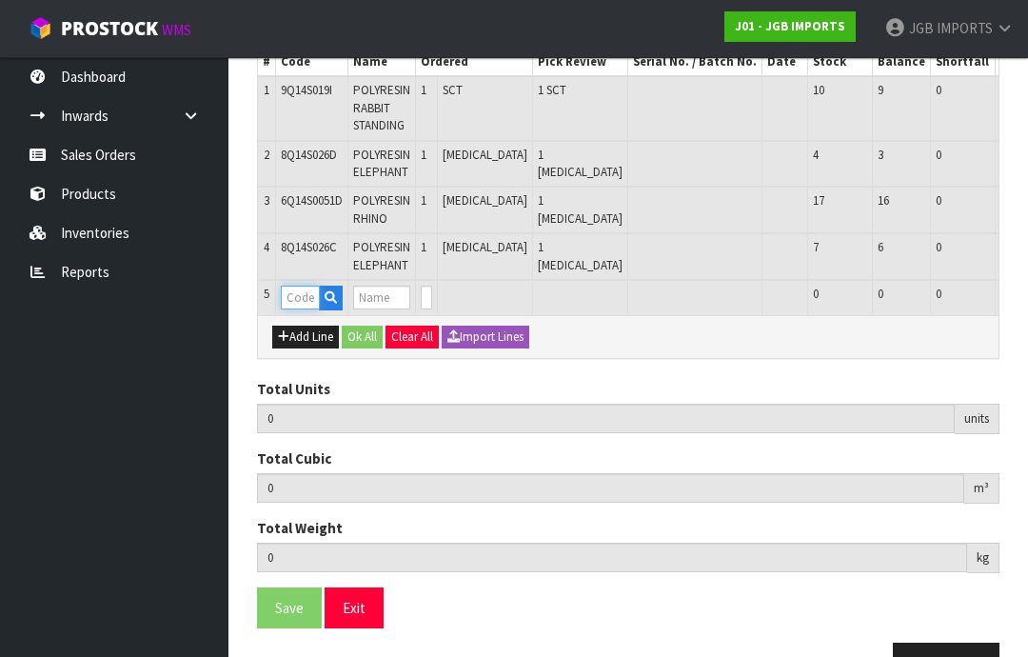
click at [309, 293] on input "text" at bounding box center [300, 298] width 39 height 24
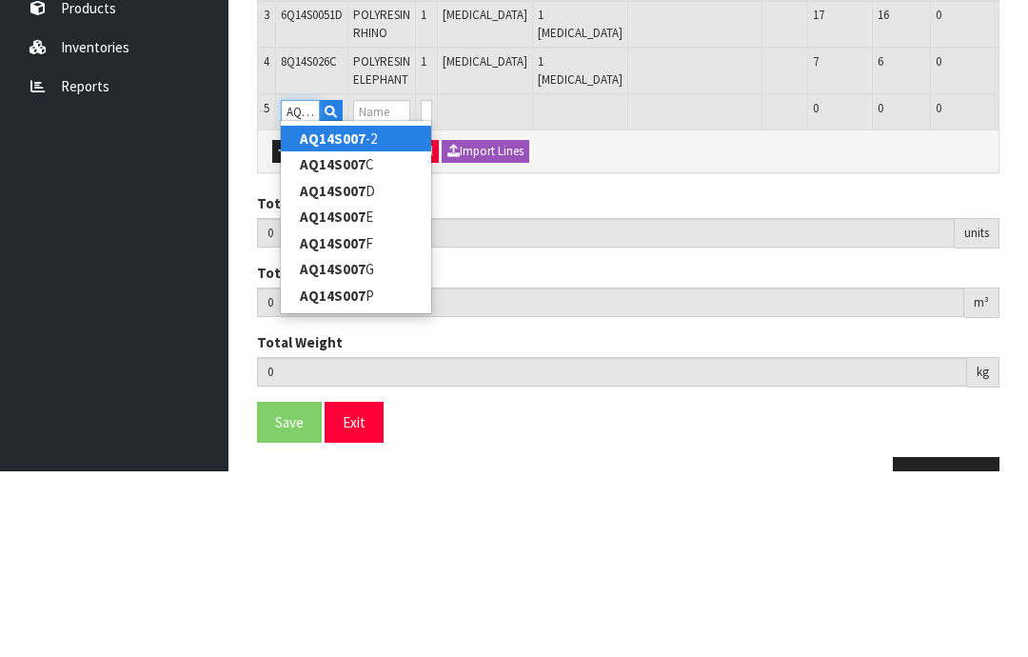
type input "AQ14S007F"
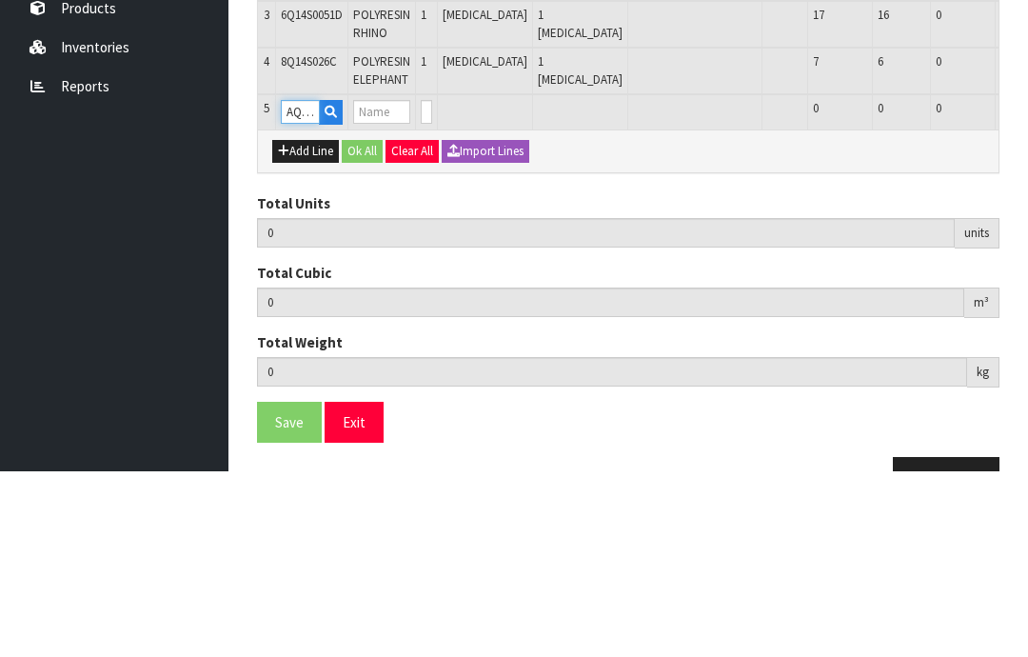
type input "4"
type input "0.034071"
type input "2"
type input "POLYRESIN RABBIT SMALL"
type input "0"
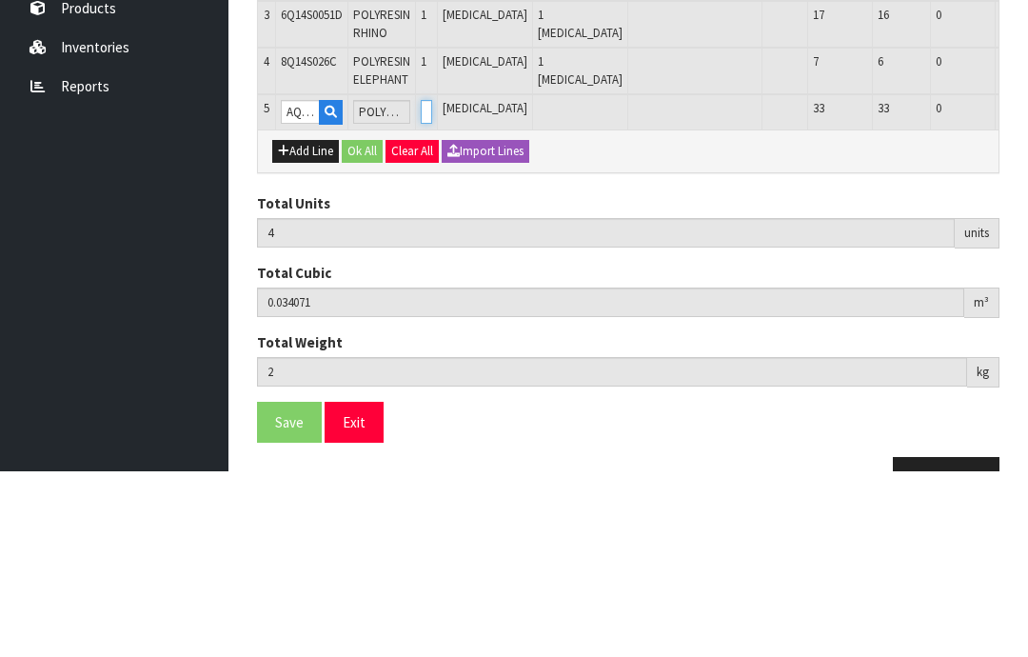
click at [432, 286] on input "0" at bounding box center [426, 298] width 11 height 24
type input "0"
type input "5"
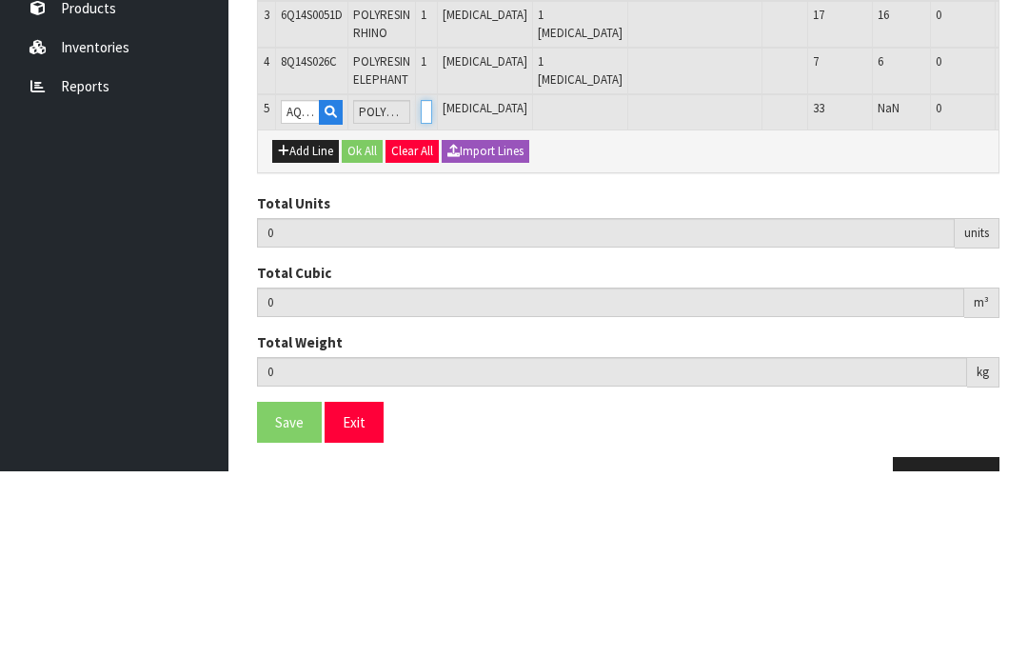
type input "0.036849"
type input "2.24"
type input "1"
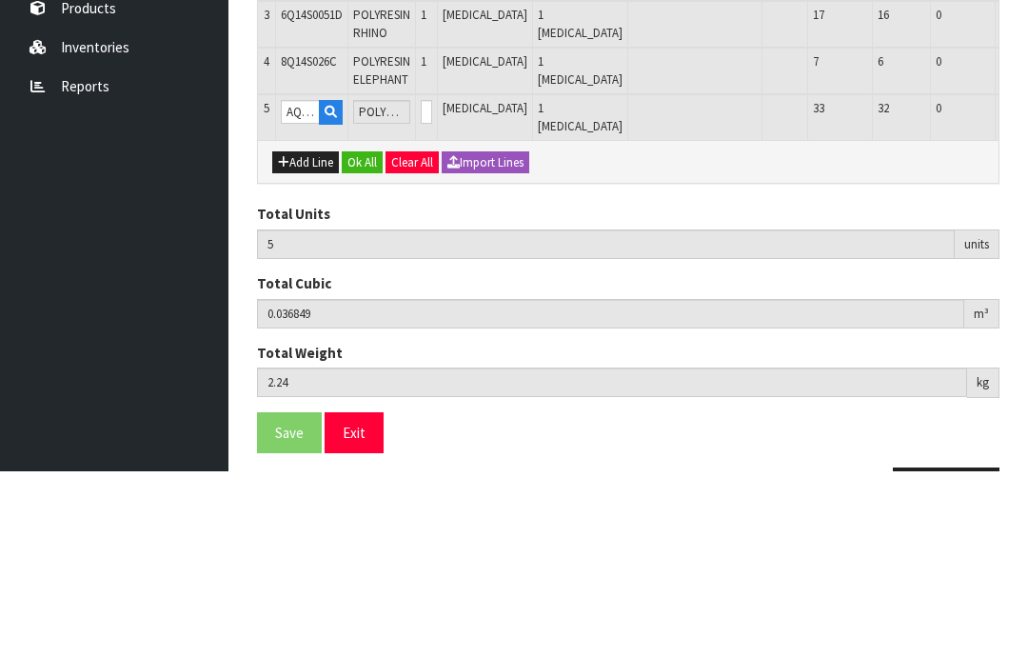
click at [1027, 286] on button "OK" at bounding box center [1041, 297] width 27 height 23
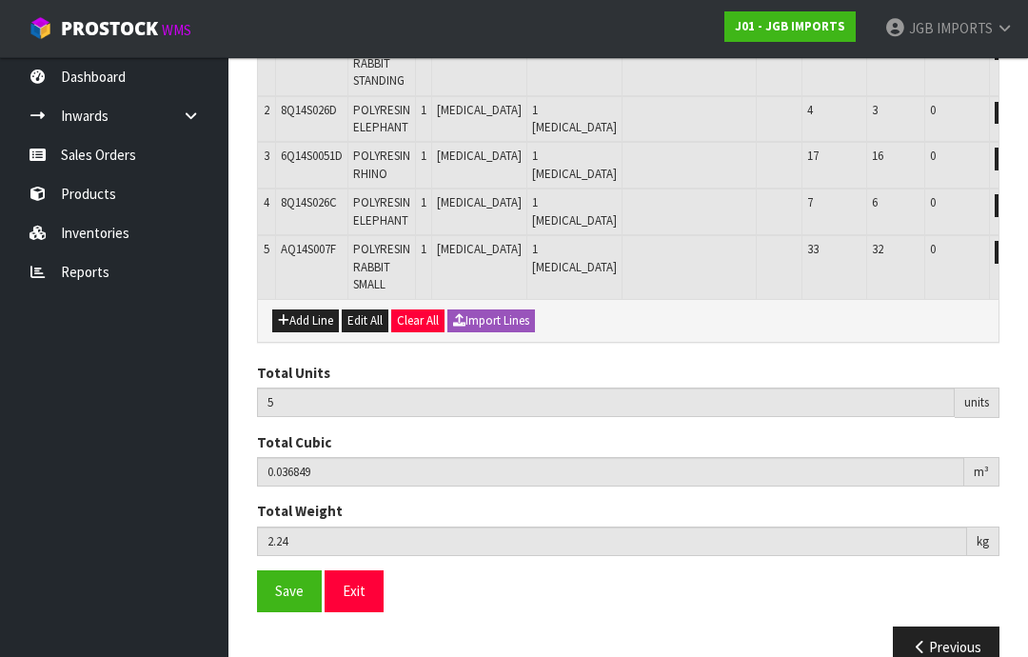
click at [311, 318] on button "Add Line" at bounding box center [305, 320] width 67 height 23
type input "0"
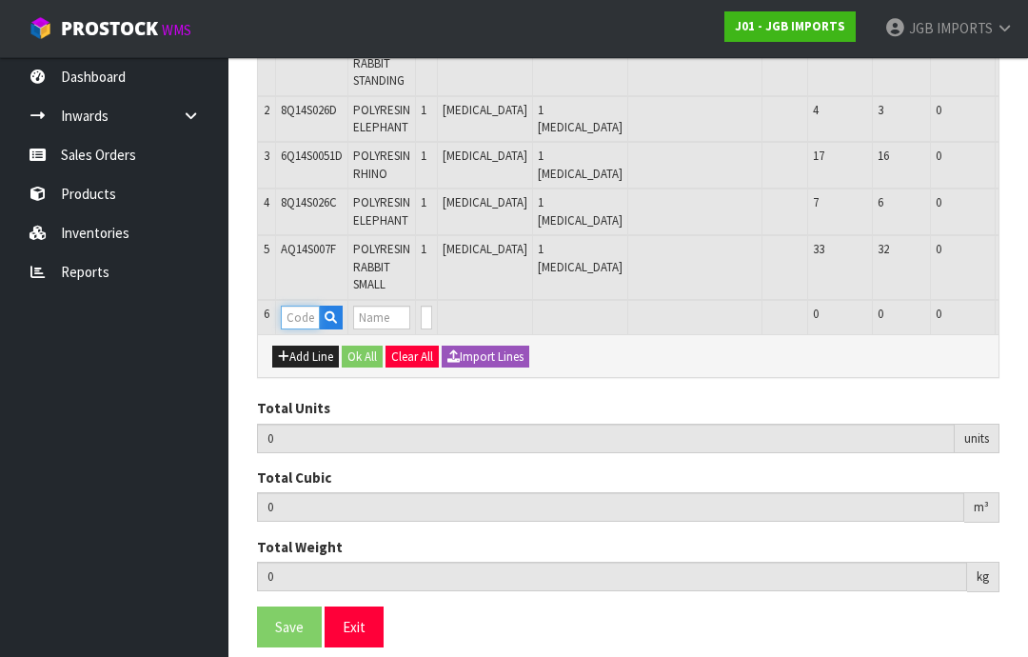
click at [306, 315] on input "text" at bounding box center [300, 318] width 39 height 24
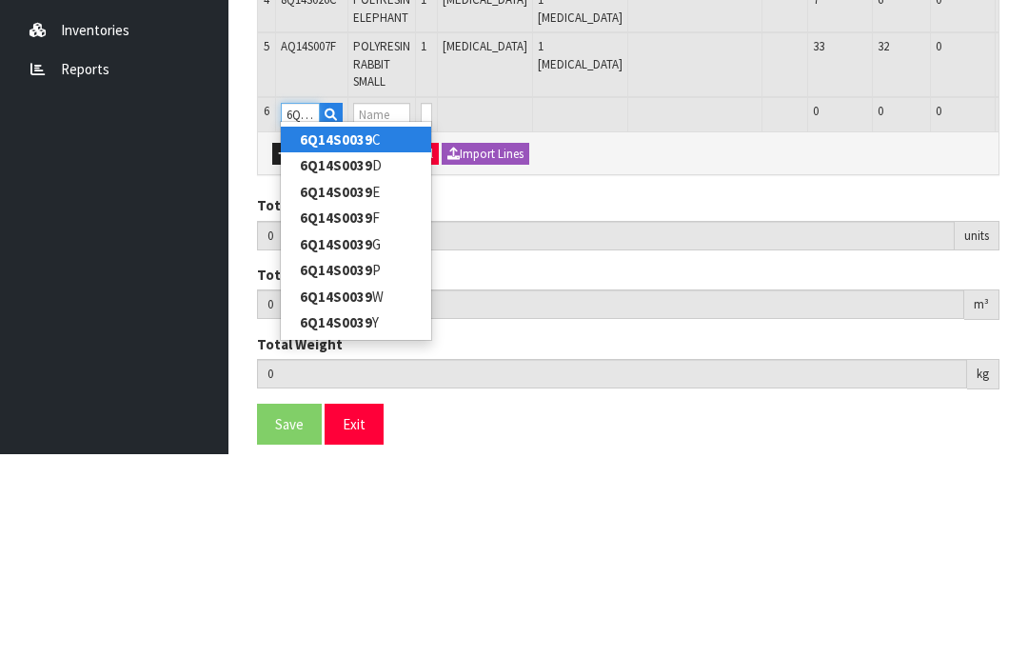
type input "6Q14S0039F"
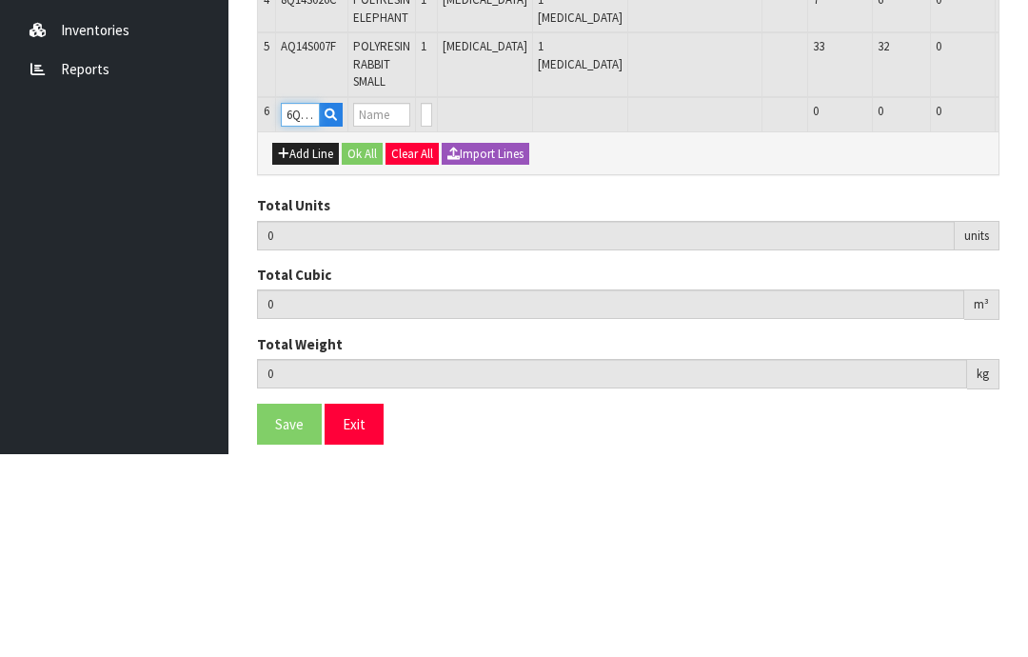
type input "5"
type input "0.036849"
type input "2.24"
type input "POLY RESIN FROG KNEELING"
type input "0"
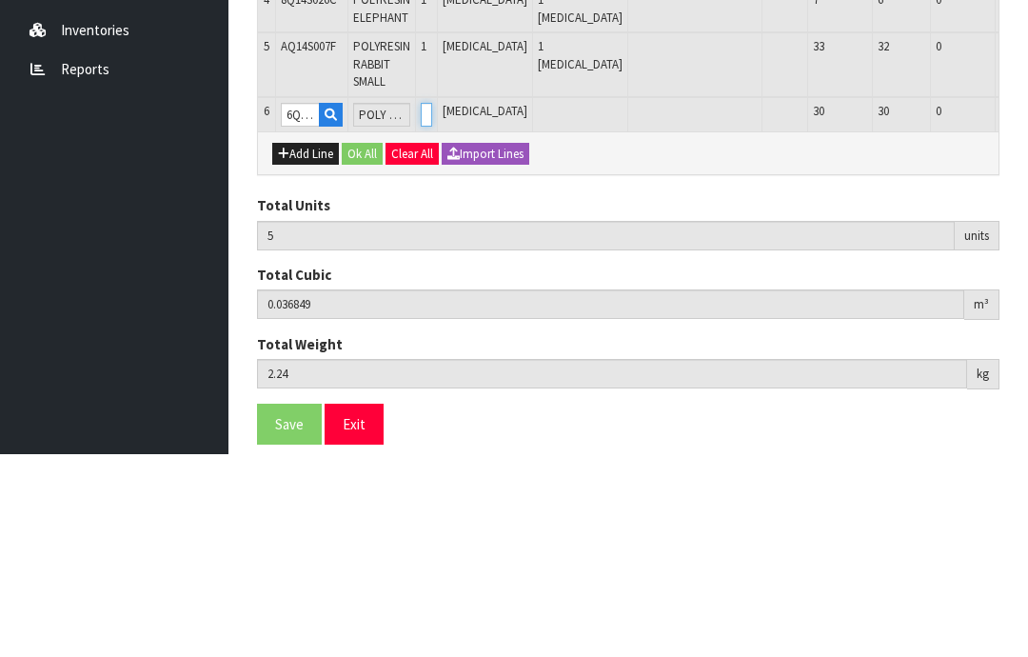
click at [432, 306] on input "0" at bounding box center [426, 318] width 11 height 24
type input "0"
type input "6"
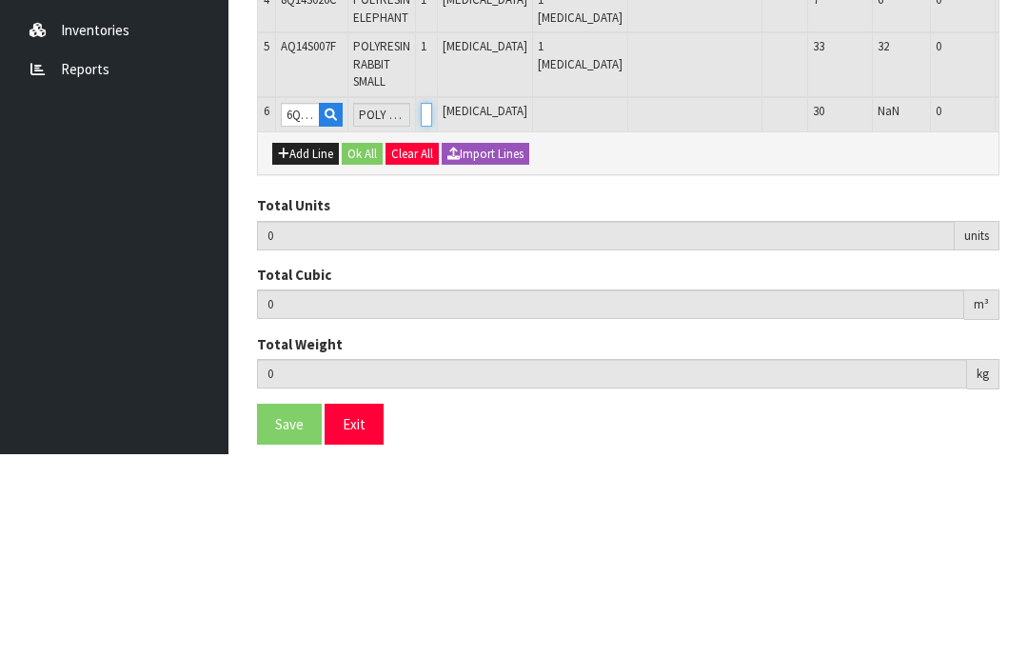
type input "0.041267"
type input "2.66"
type input "1"
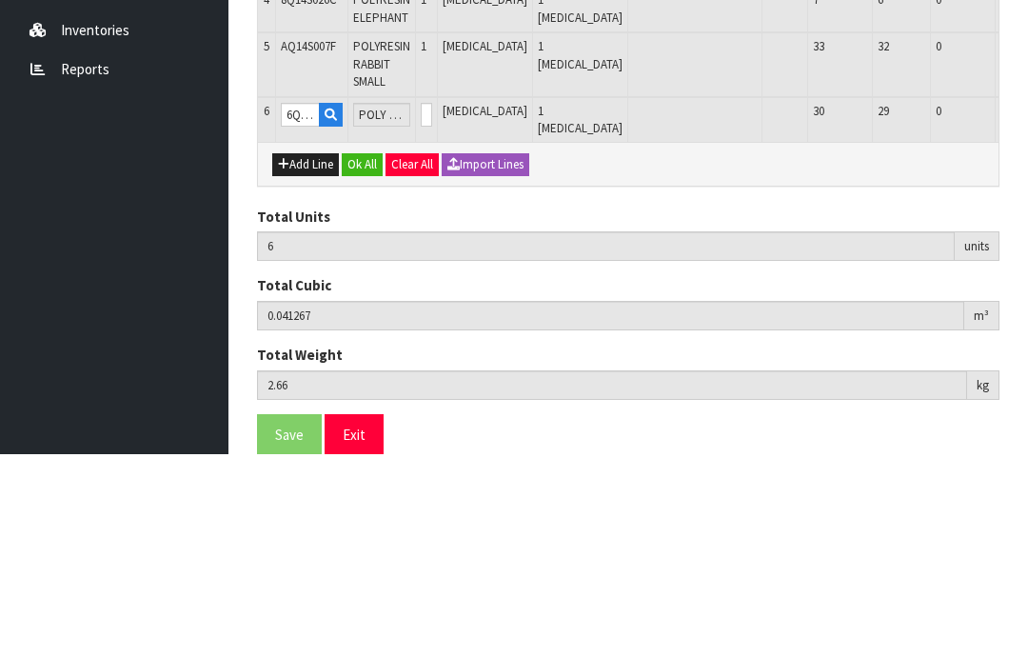
click at [1027, 306] on button "OK" at bounding box center [1041, 317] width 27 height 23
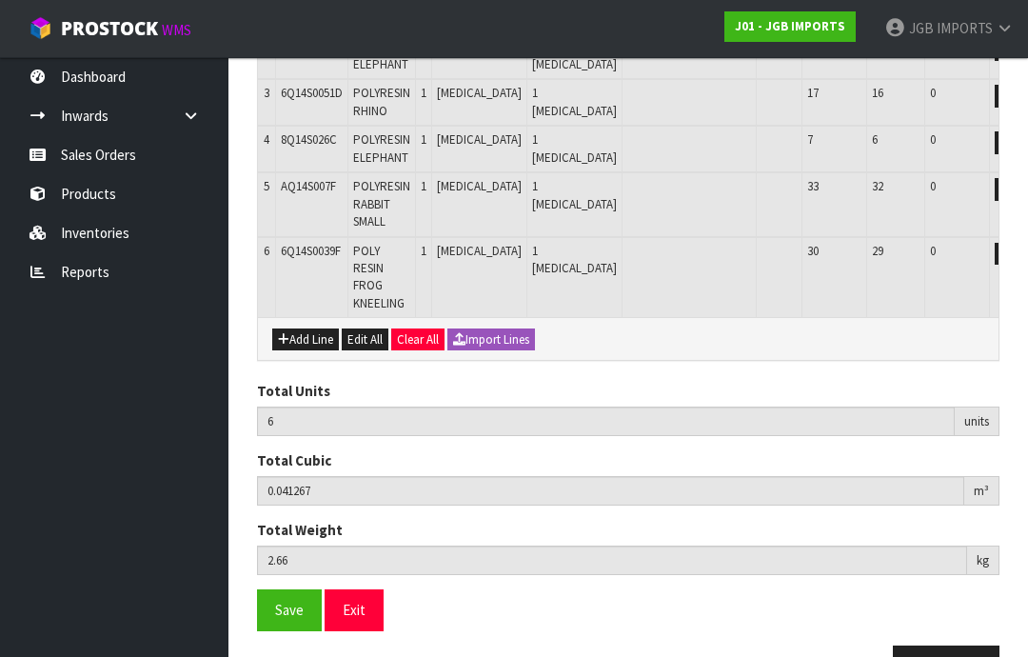
click at [303, 328] on button "Add Line" at bounding box center [305, 339] width 67 height 23
type input "0"
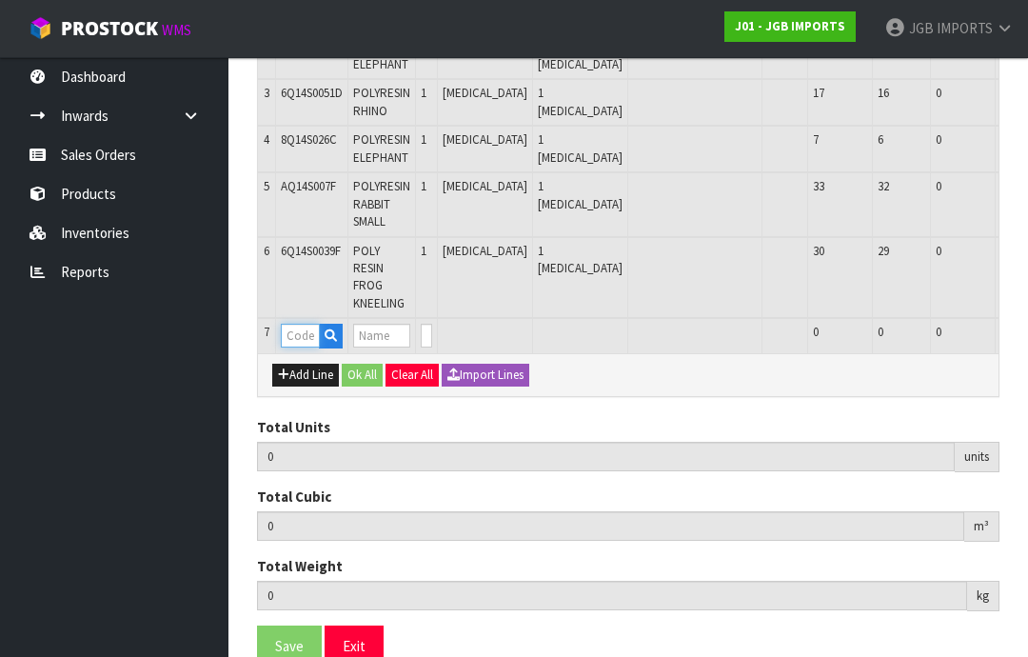
click at [301, 324] on input "text" at bounding box center [300, 336] width 39 height 24
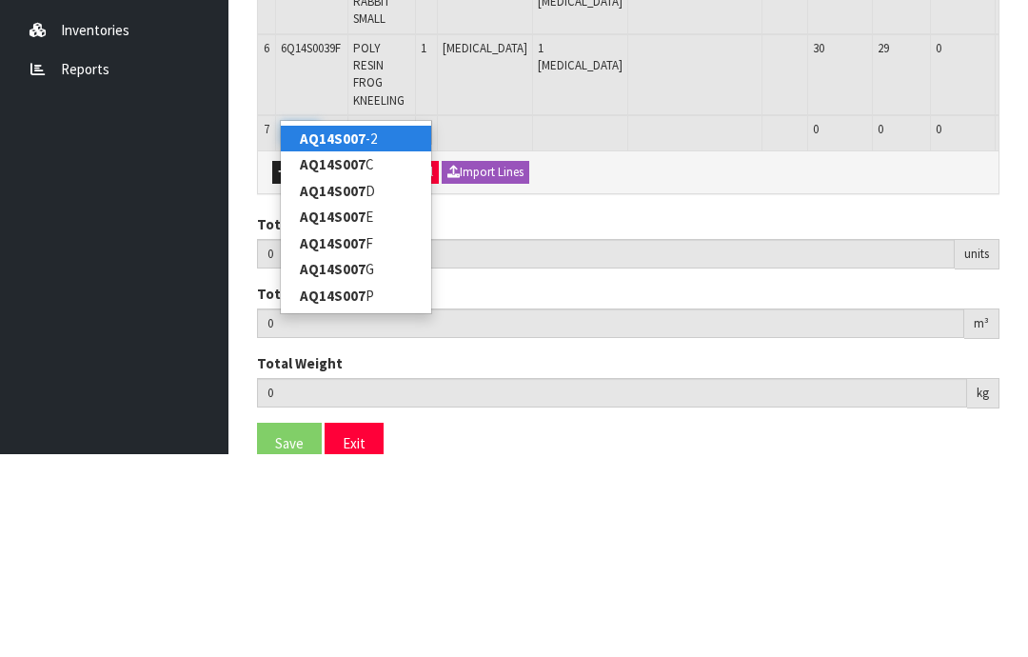
type input "AQ14S007G"
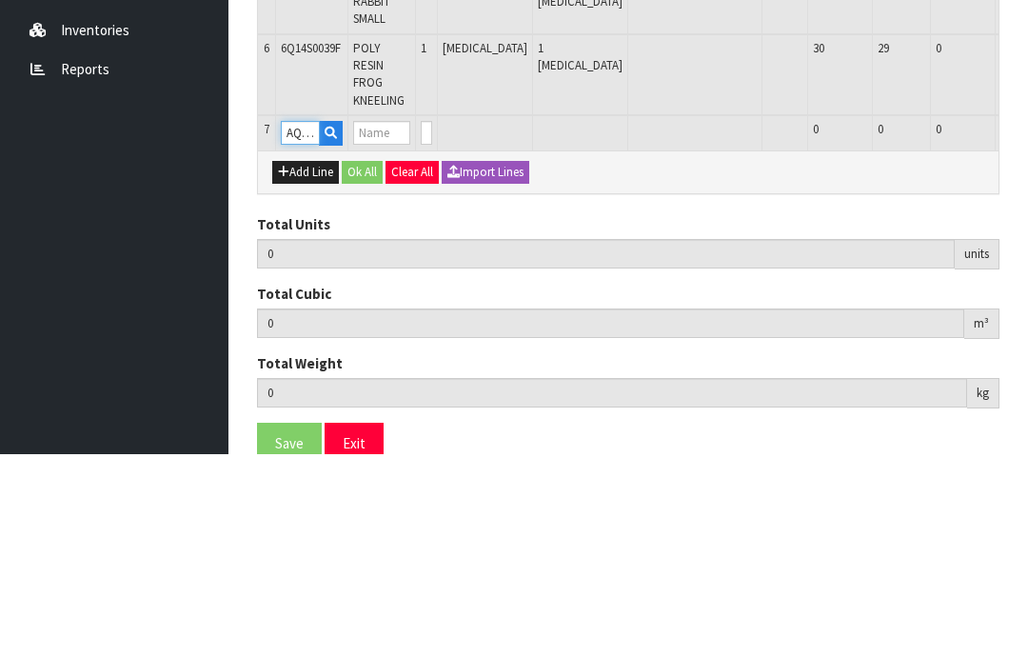
type input "6"
type input "0.041267"
type input "2.66"
type input "POLYRESIN RABBIT SMALL"
type input "0"
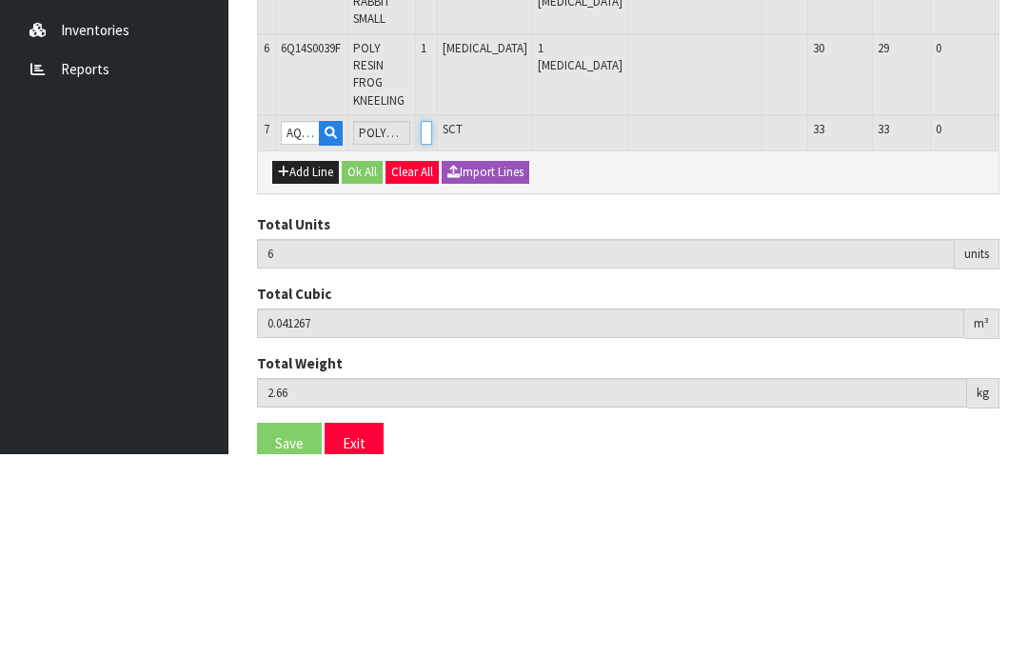
click at [432, 324] on input "0" at bounding box center [426, 336] width 11 height 24
type input "0"
type input "7"
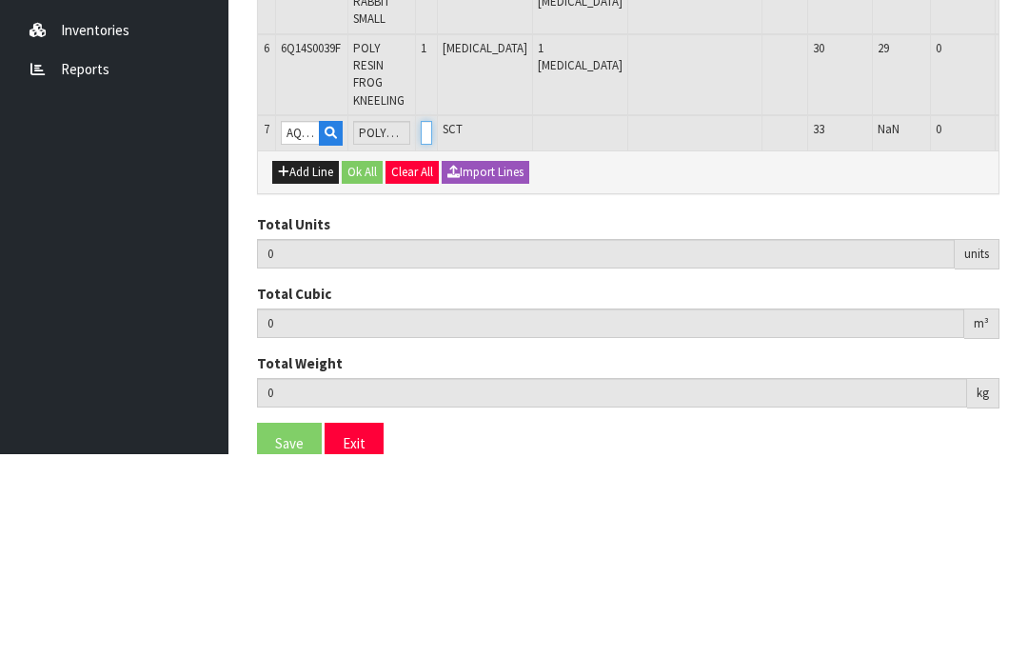
type input "0.043997"
type input "2.92"
type input "1"
click at [1027, 324] on button "OK" at bounding box center [1041, 335] width 27 height 23
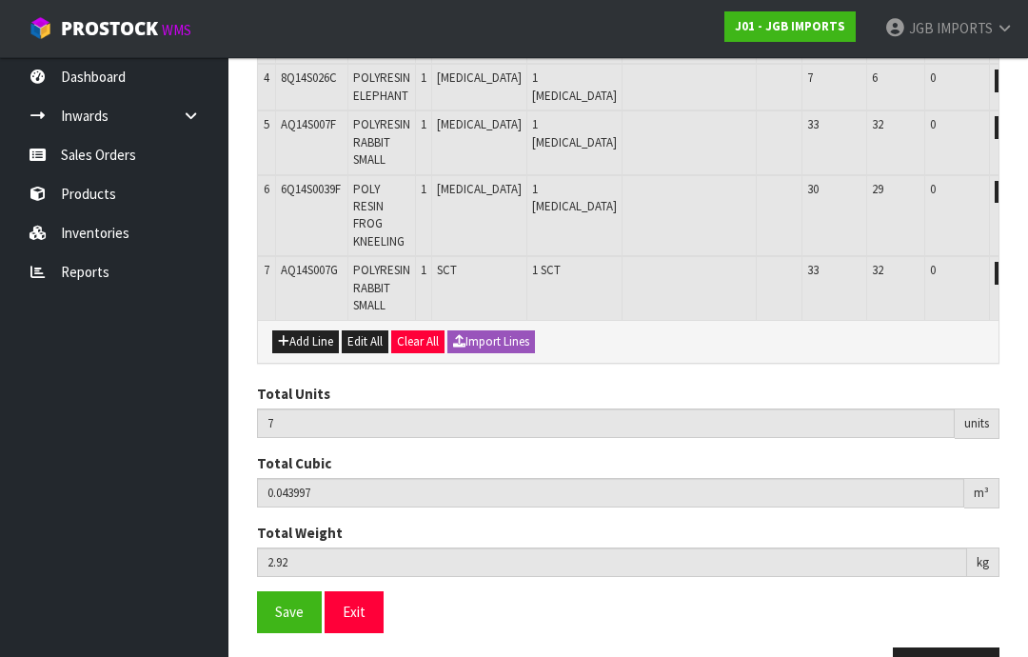
click at [308, 330] on button "Add Line" at bounding box center [305, 341] width 67 height 23
type input "0"
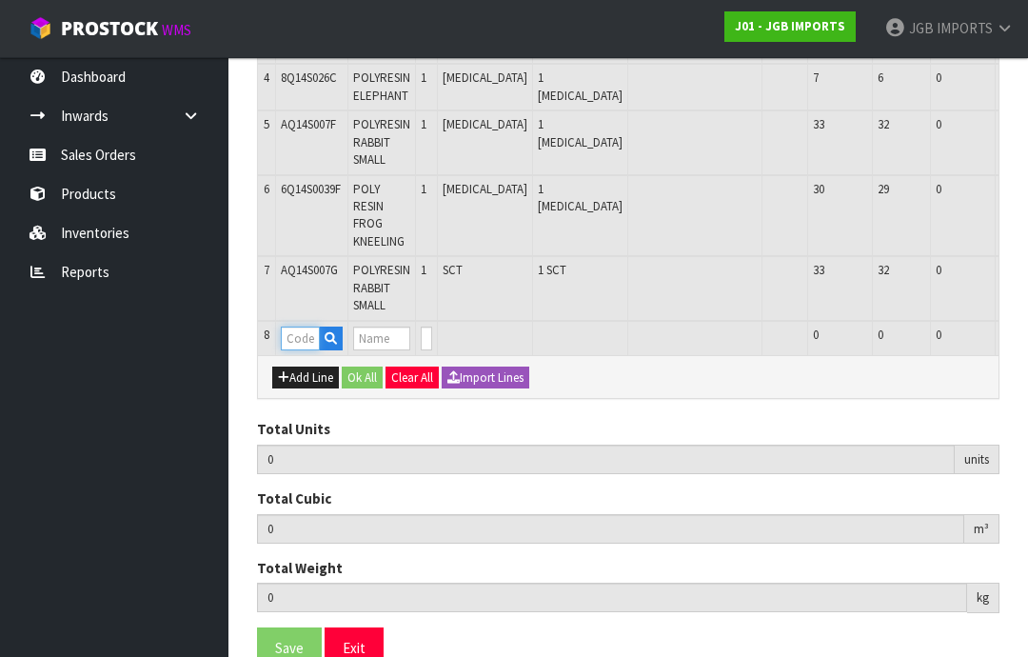
click at [303, 326] on input "text" at bounding box center [300, 338] width 39 height 24
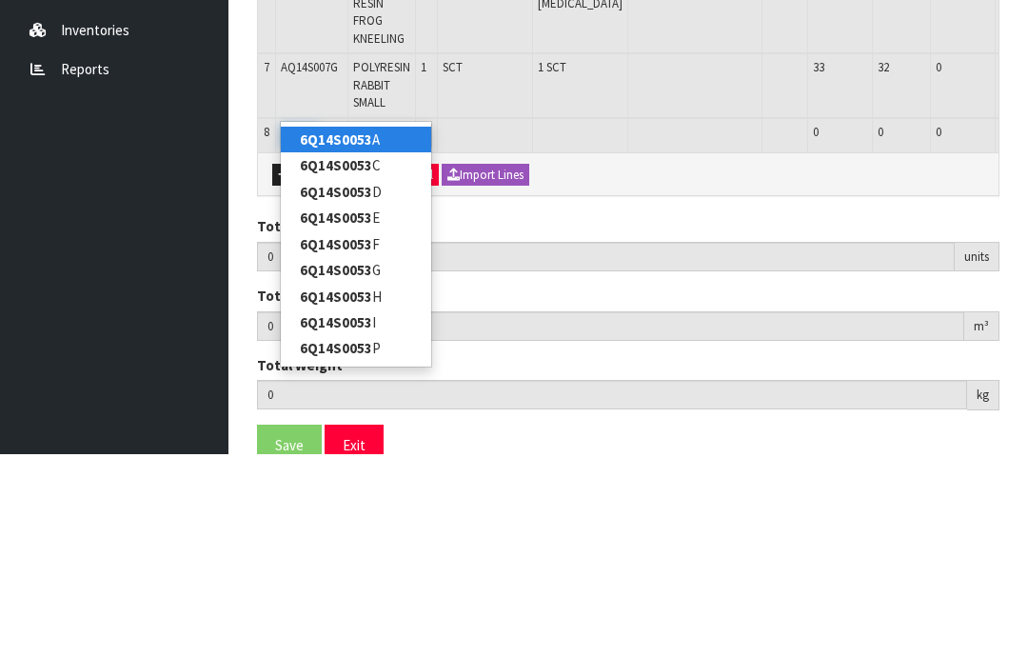
type input "6Q14S0053I"
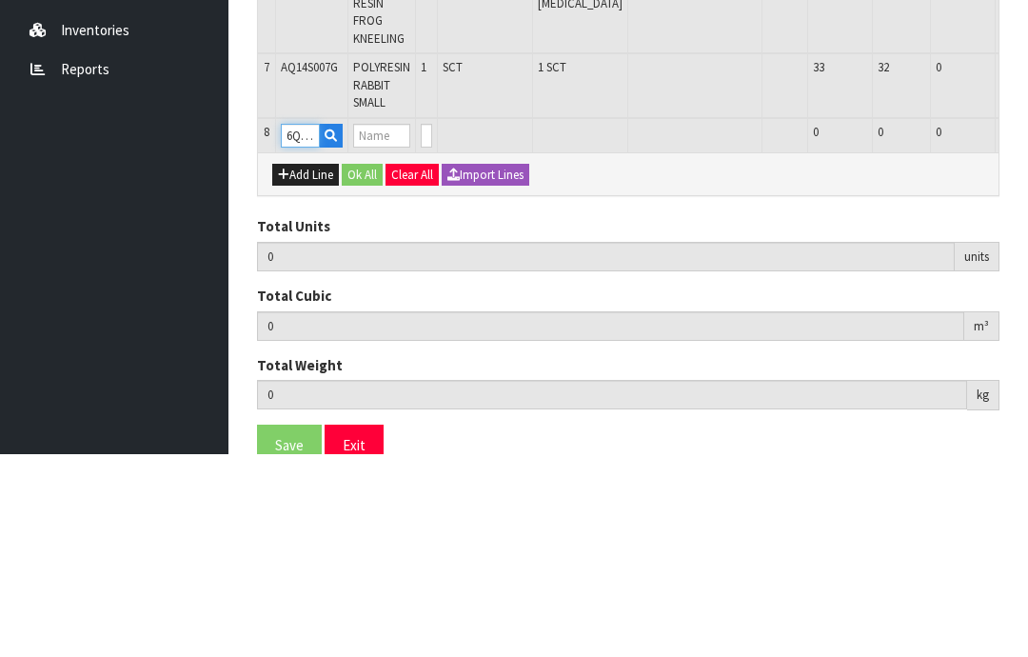
type input "7"
type input "0.043997"
type input "2.92"
type input "POLYRESIN COW"
type input "0"
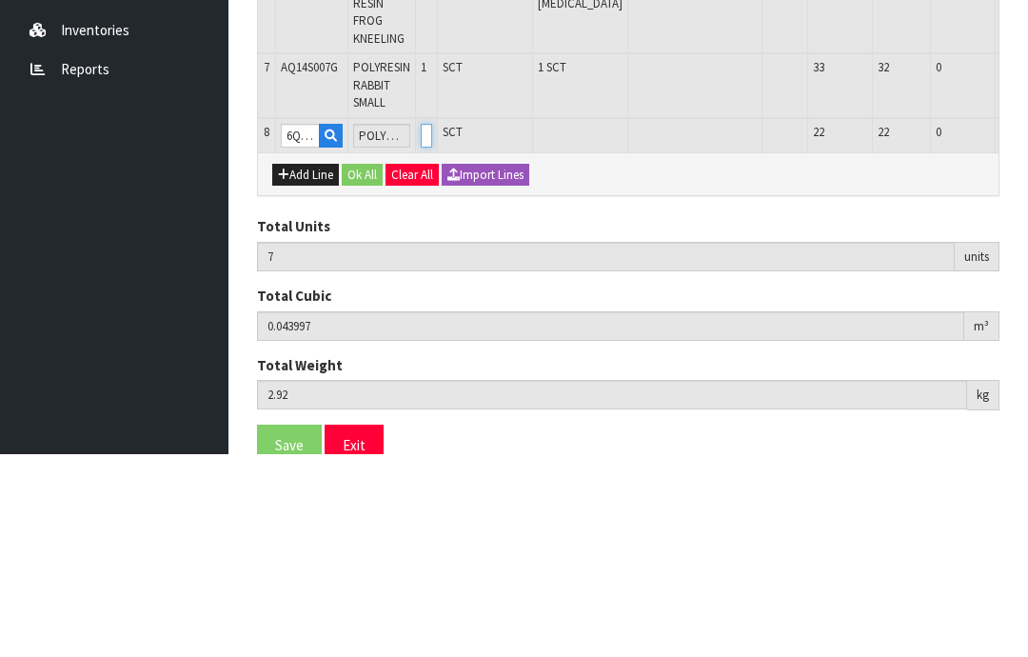
click at [432, 326] on input "0" at bounding box center [426, 338] width 11 height 24
type input "0"
type input "8"
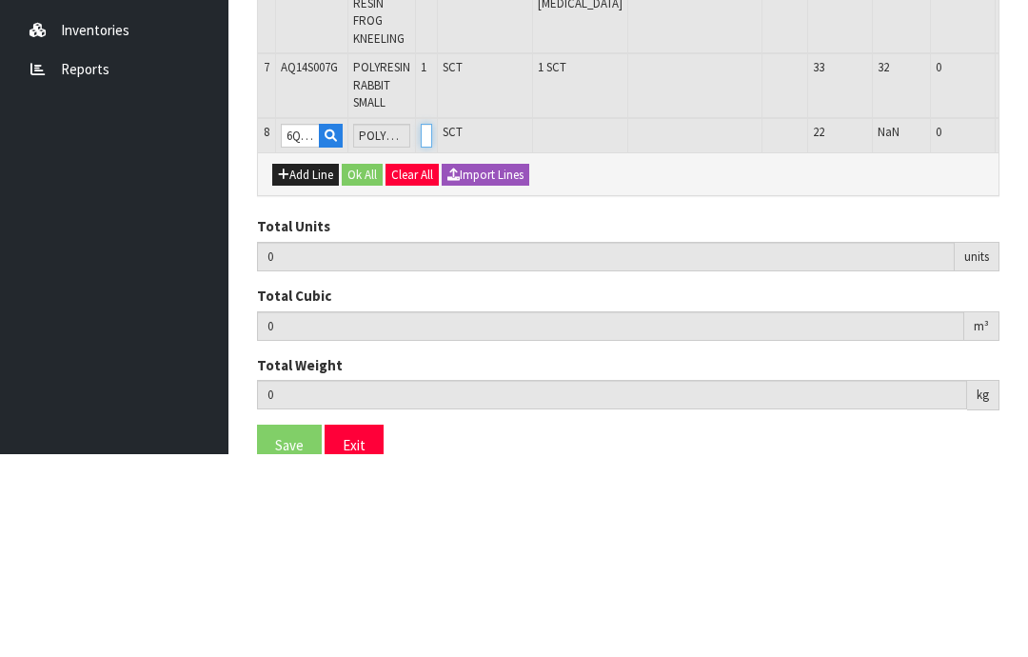
type input "0.054557"
type input "3.84"
type input "1"
click at [1027, 326] on button "OK" at bounding box center [1041, 337] width 27 height 23
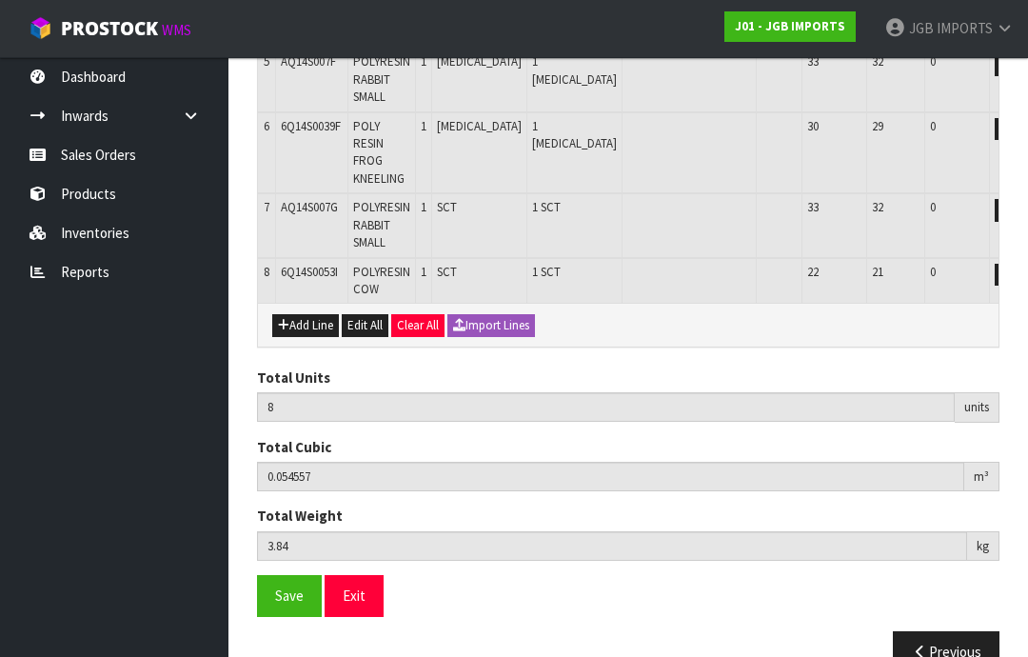
click at [306, 314] on button "Add Line" at bounding box center [305, 325] width 67 height 23
type input "0"
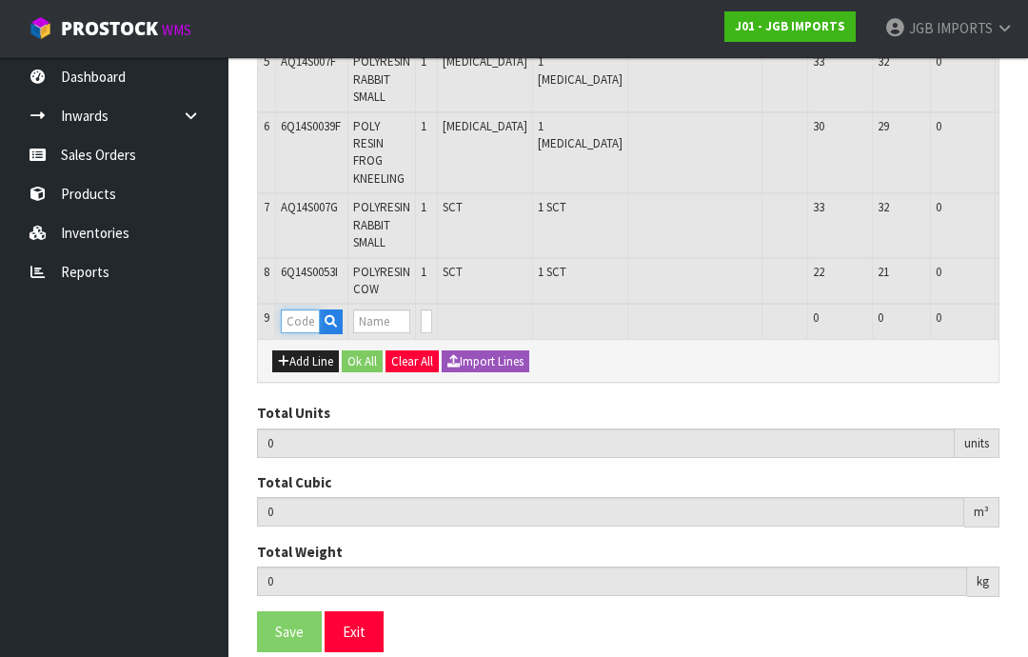
click at [297, 309] on input "text" at bounding box center [300, 321] width 39 height 24
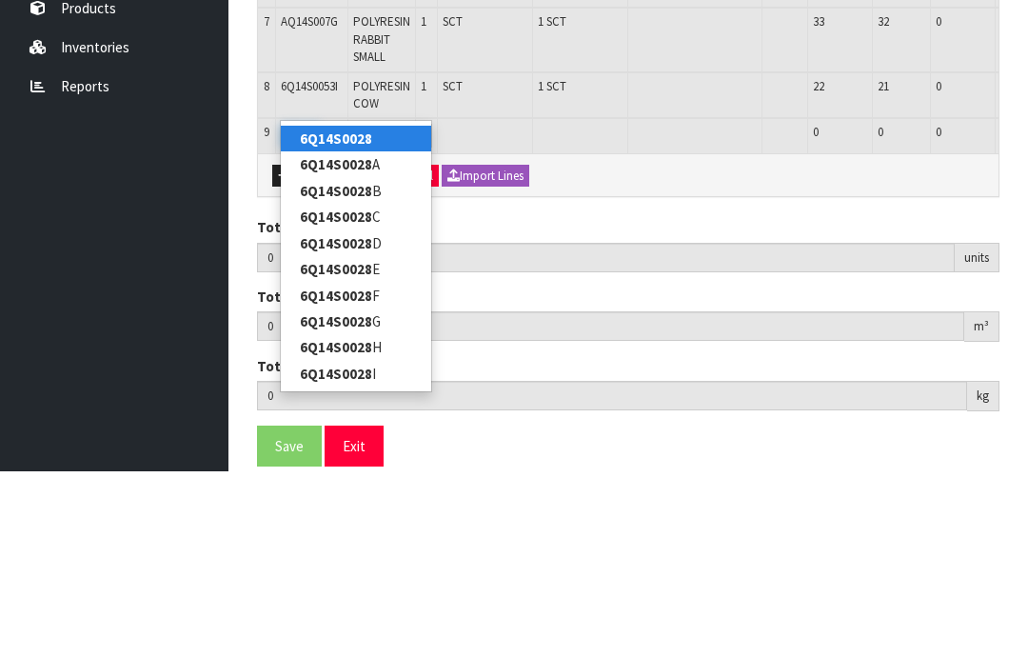
type input "6Q14S0028I"
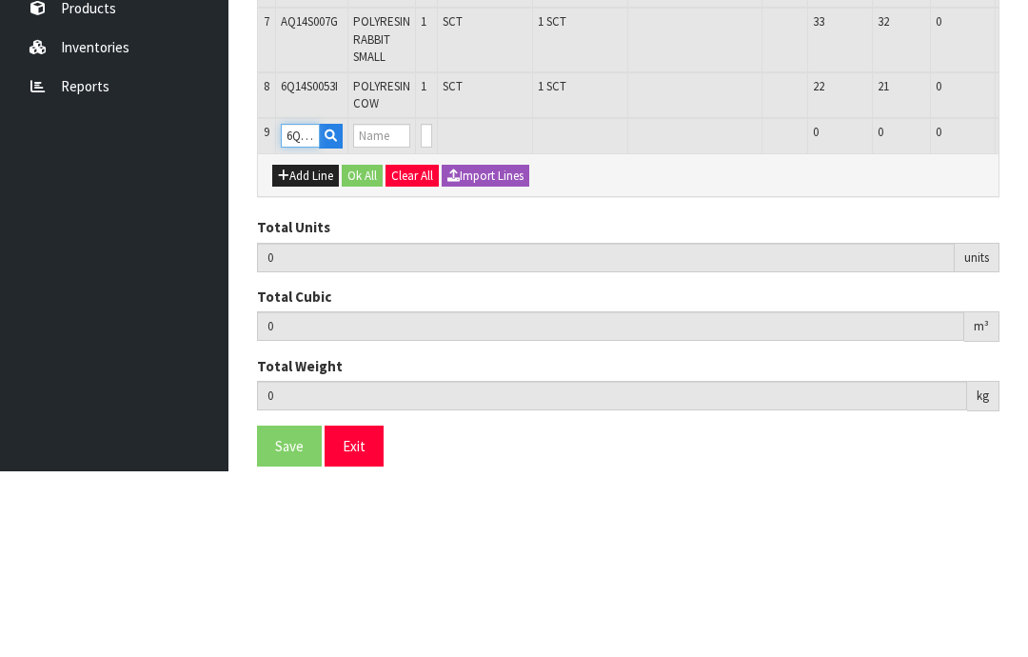
type input "8"
type input "0.054557"
type input "3.84"
type input "POLYRESIN FROG SITTING"
type input "0"
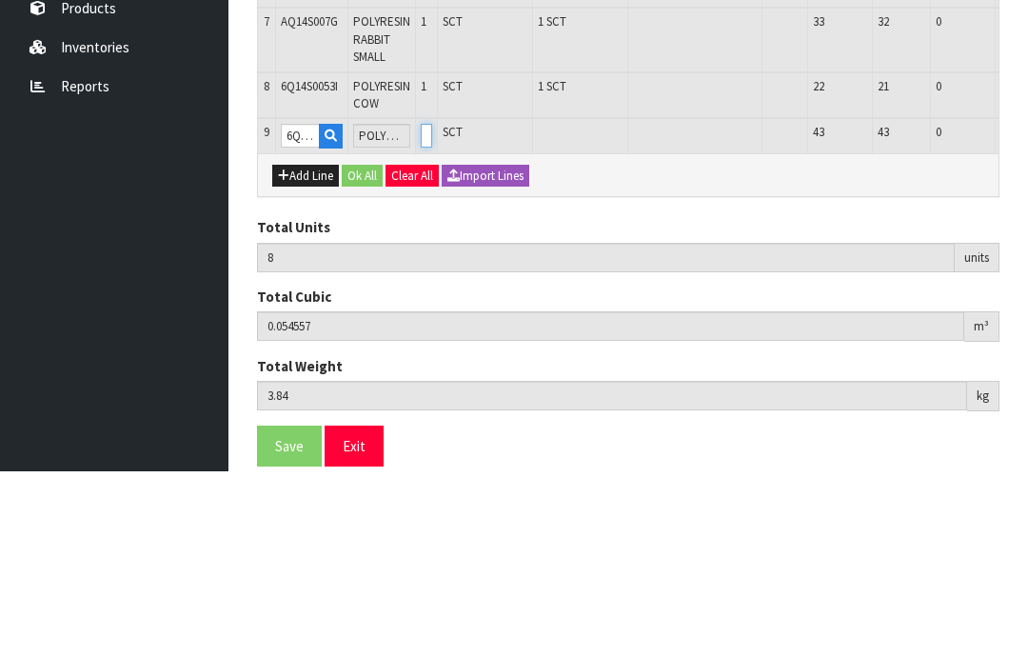
click at [432, 309] on input "0" at bounding box center [426, 321] width 11 height 24
type input "0"
type input "9"
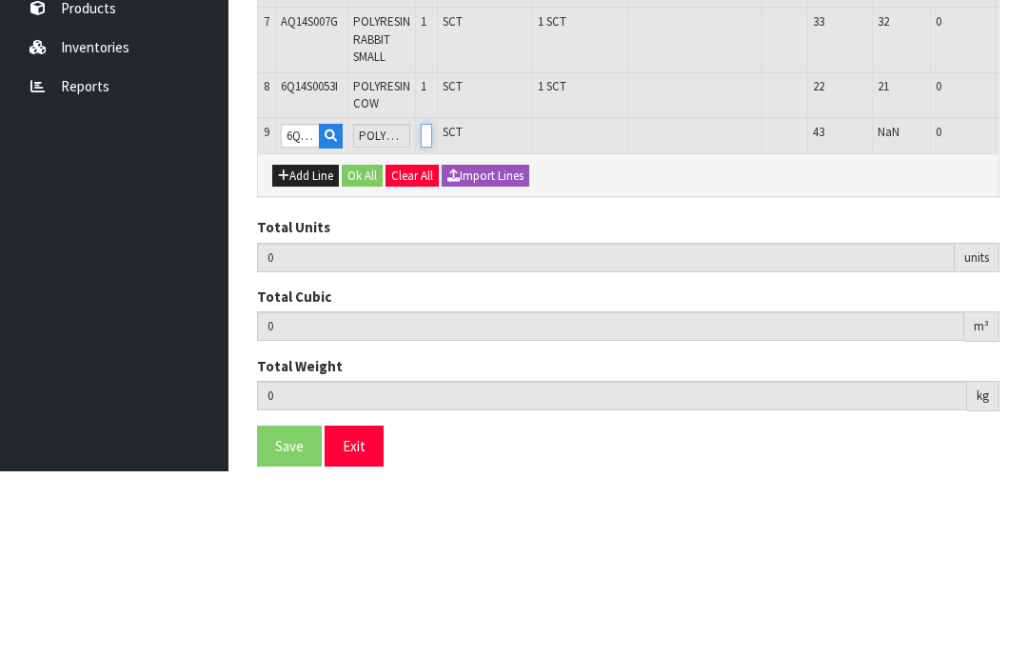
type input "0.062765"
type input "4.46"
type input "1"
click at [1027, 309] on button "OK" at bounding box center [1041, 320] width 27 height 23
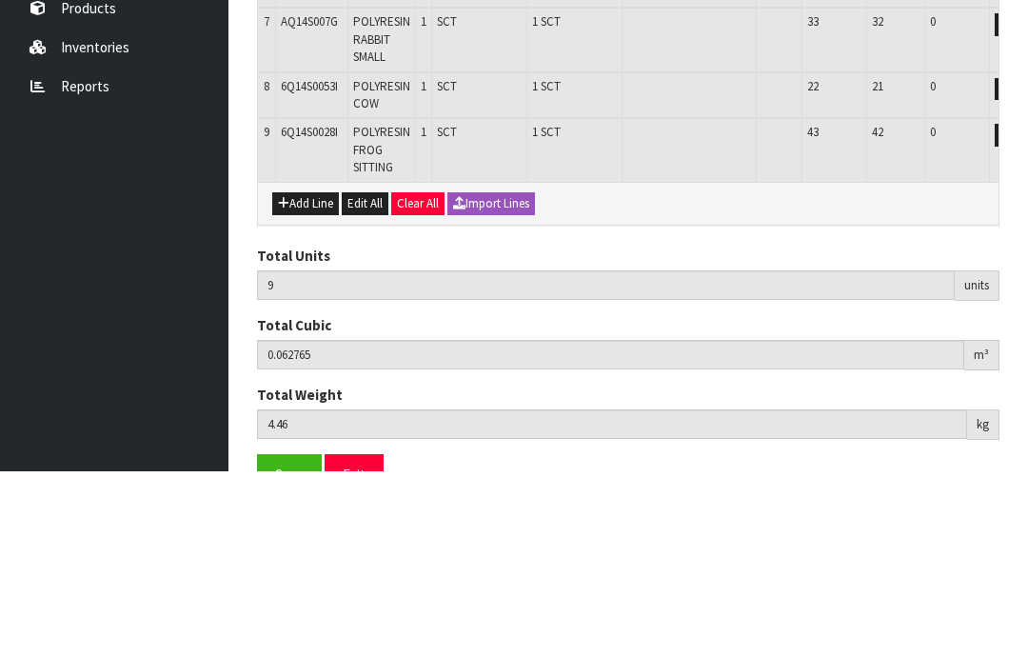
scroll to position [652, 0]
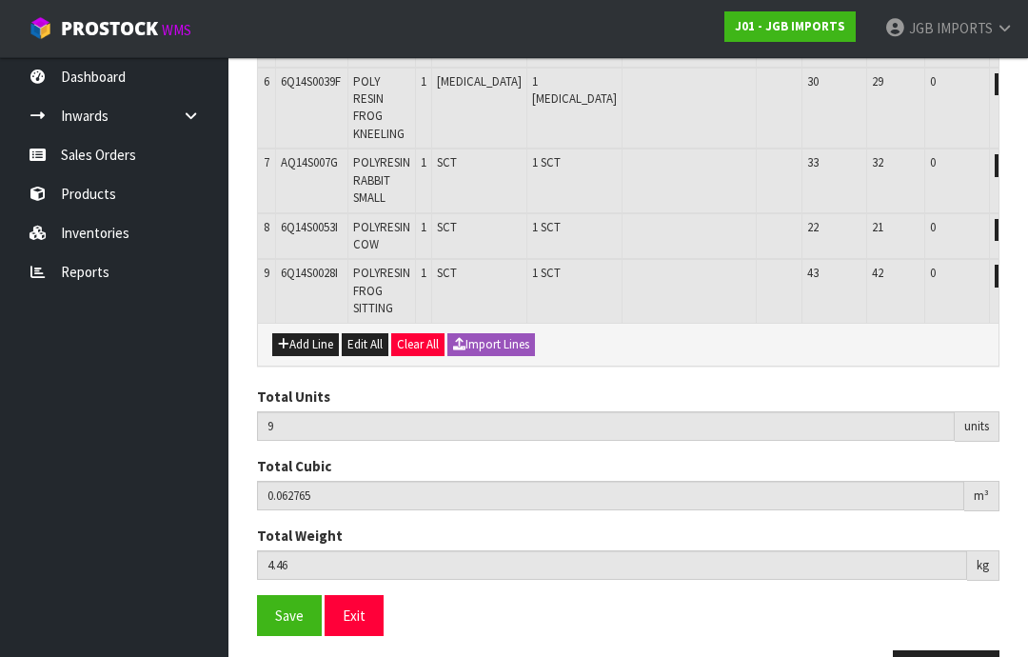
click at [286, 606] on span "Save" at bounding box center [289, 615] width 29 height 18
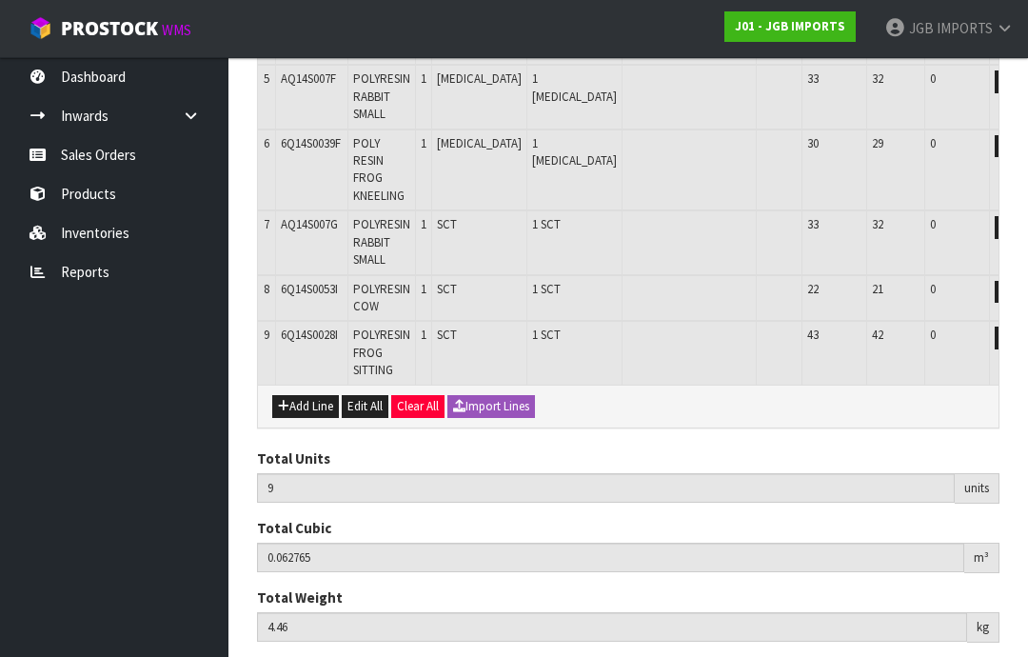
scroll to position [606, 0]
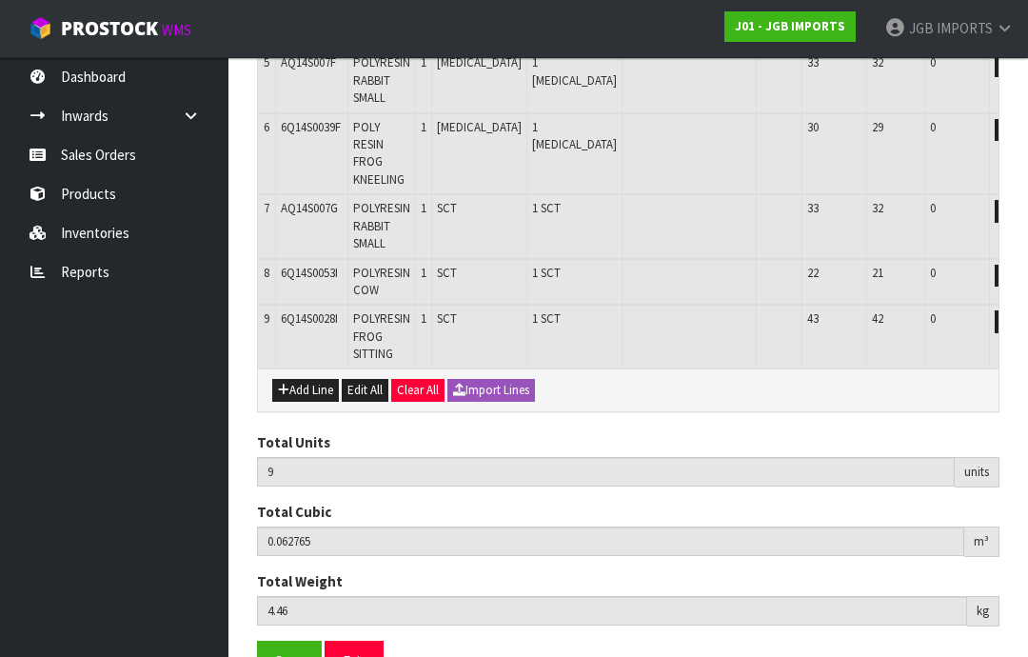
click at [312, 379] on button "Add Line" at bounding box center [305, 390] width 67 height 23
type input "0"
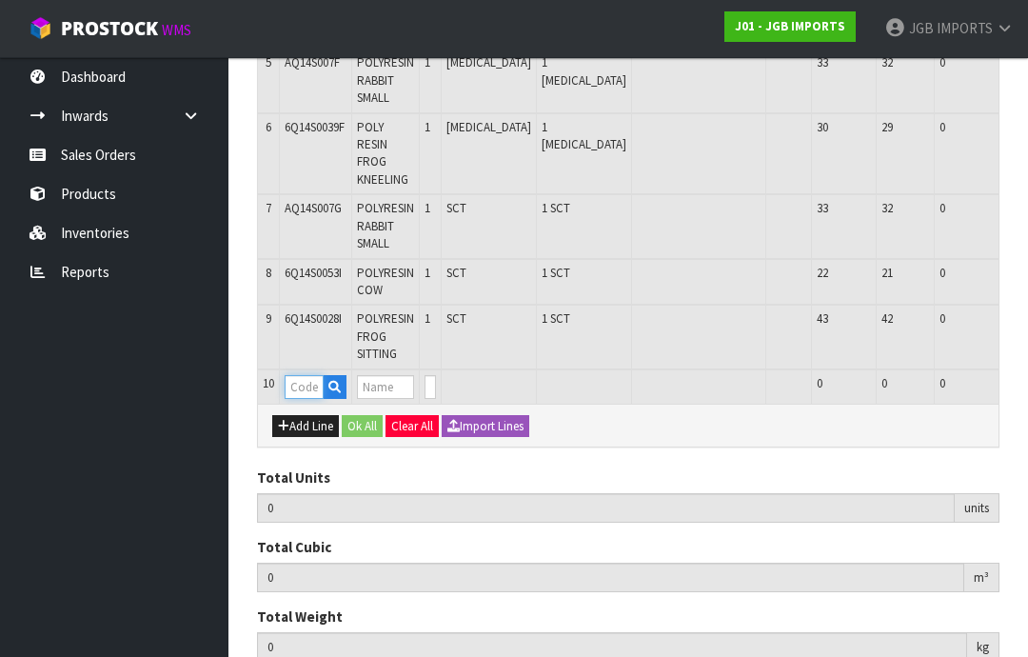
click at [297, 375] on input "text" at bounding box center [304, 387] width 39 height 24
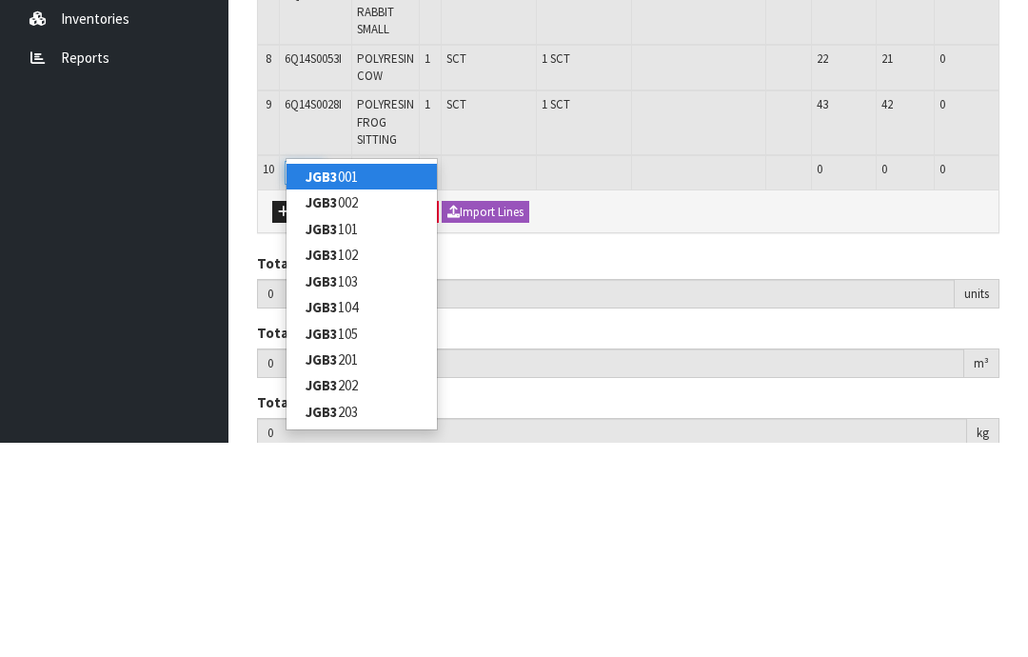
type input "JGB3601"
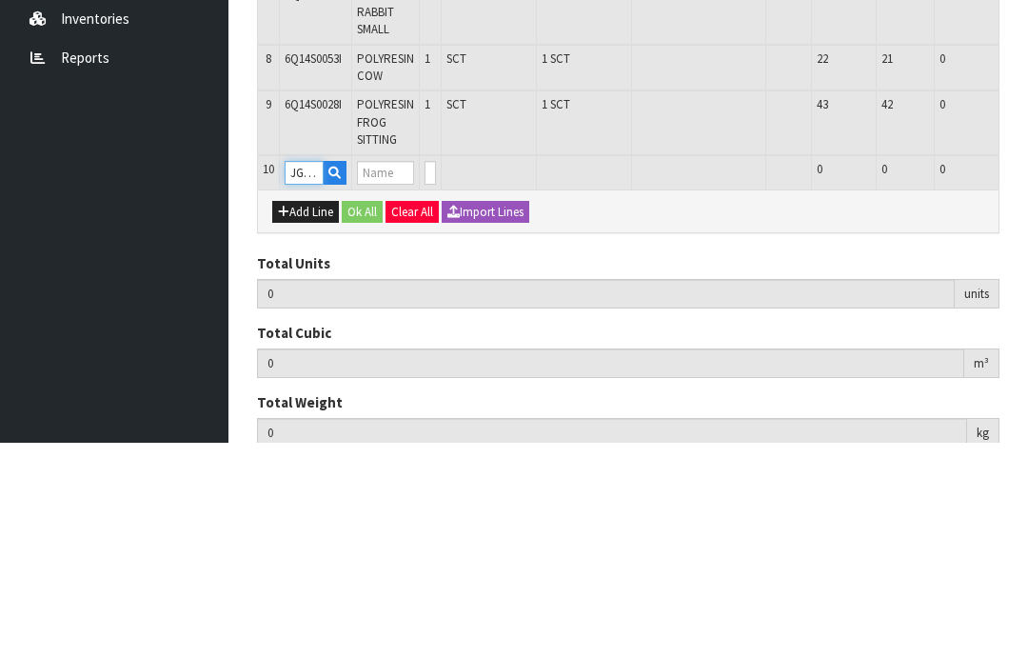
type input "9"
type input "0.062765"
type input "4.46"
type input "BLUE BOWL ON STAND M"
type input "0"
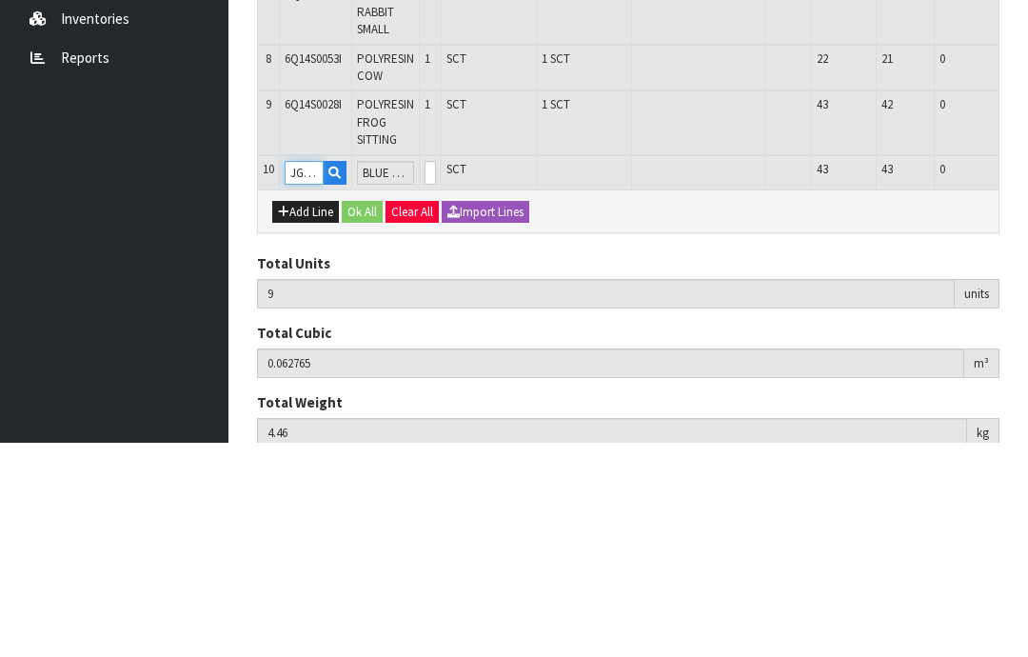
type input "JGB3601"
click at [436, 375] on input "0" at bounding box center [429, 387] width 11 height 24
type input "0"
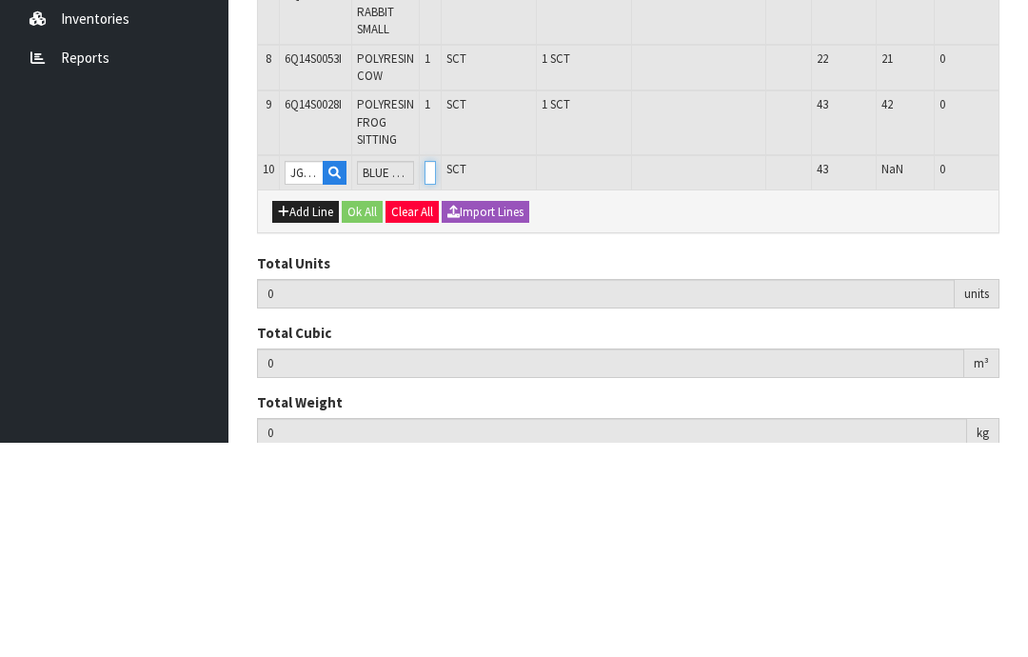
type input "10"
type input "0.074865"
type input "5.42"
type input "1"
click at [1027, 375] on button "OK" at bounding box center [1045, 386] width 27 height 23
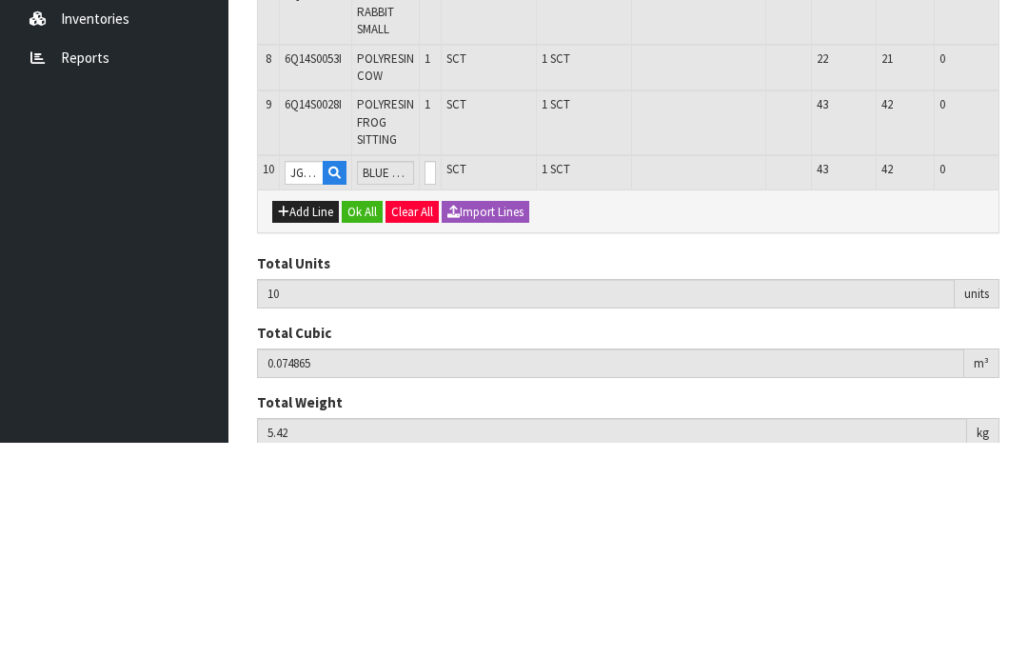
scroll to position [641, 0]
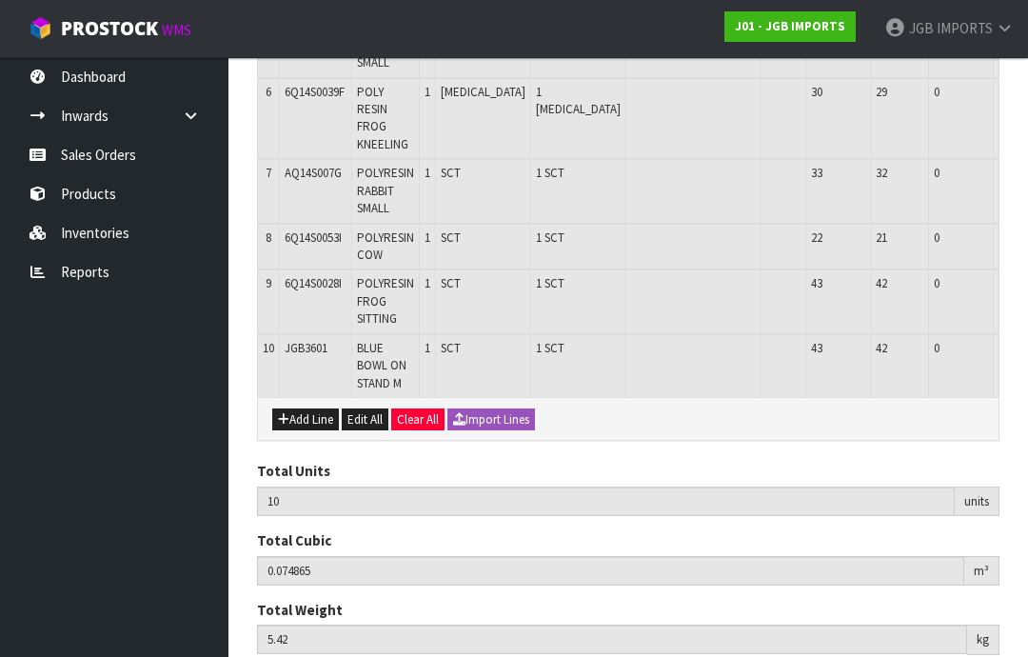
click at [304, 408] on button "Add Line" at bounding box center [305, 419] width 67 height 23
type input "0"
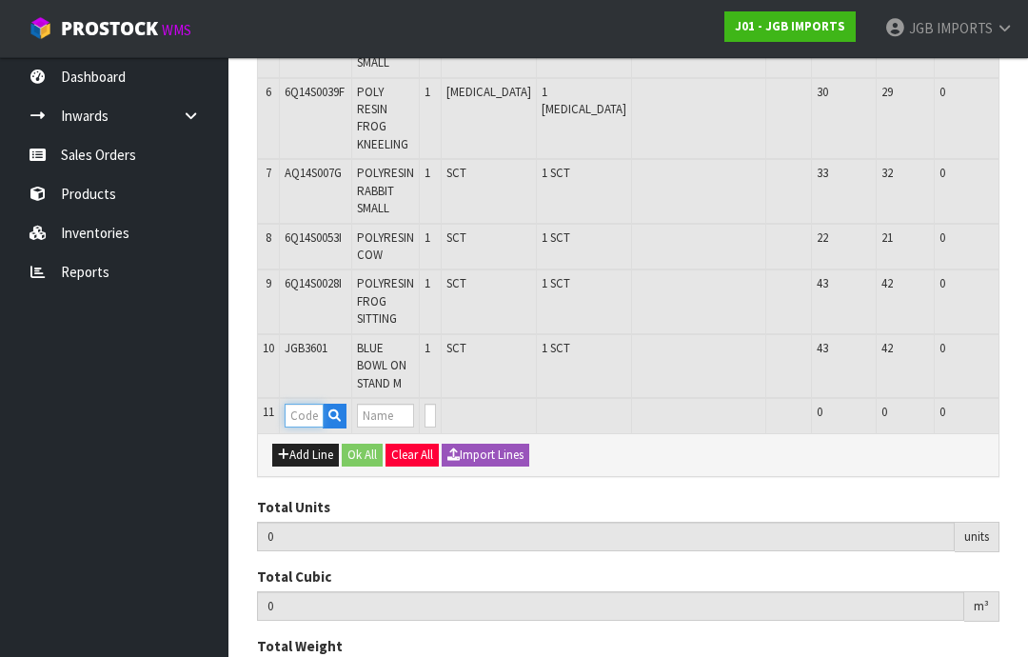
click at [311, 404] on input "text" at bounding box center [304, 416] width 39 height 24
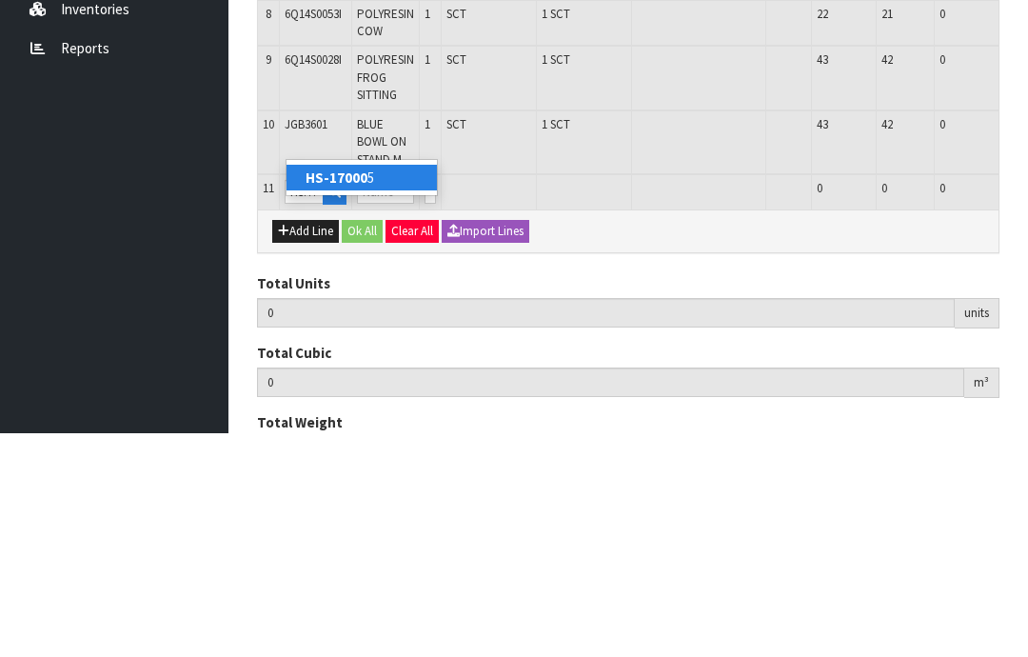
click at [366, 388] on link "HS-17000 5" at bounding box center [361, 401] width 150 height 26
type input "HS-170005"
type input "10"
type input "0.074865"
type input "5.42"
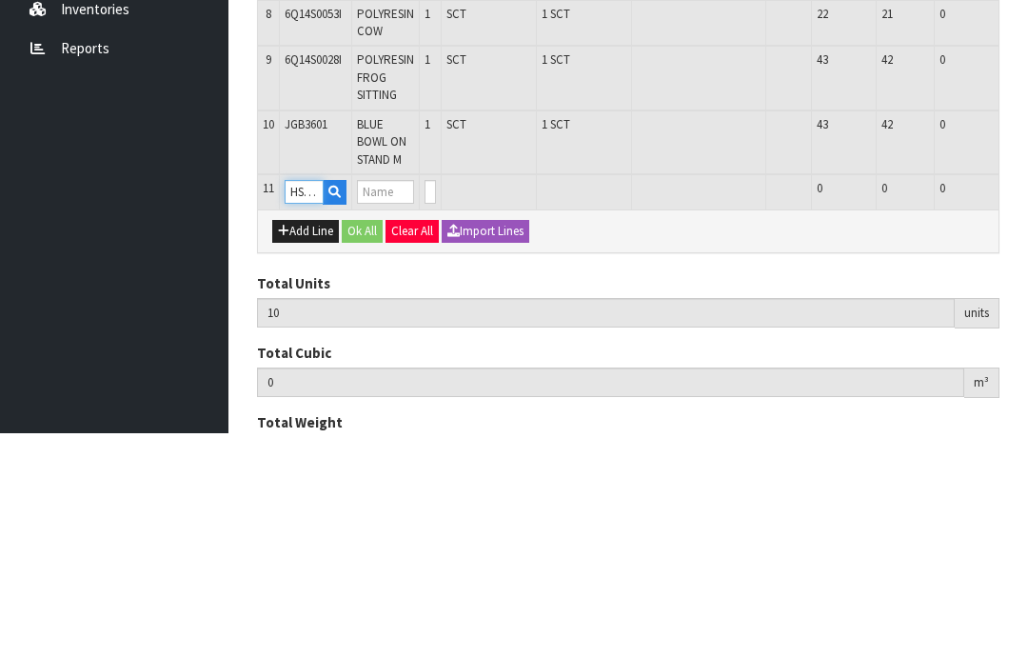
type input "Bird House Yellow w Red Door"
type input "0"
click at [436, 404] on input "0" at bounding box center [429, 416] width 11 height 24
type input "0"
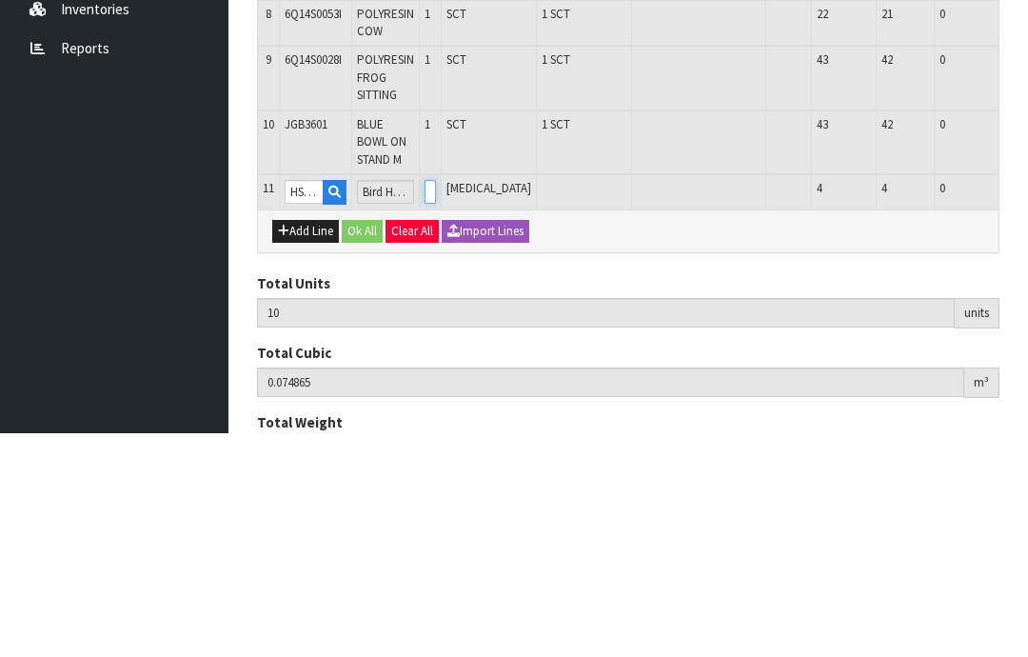
type input "0"
type input "11"
type input "0.079472"
type input "5.87"
type input "1"
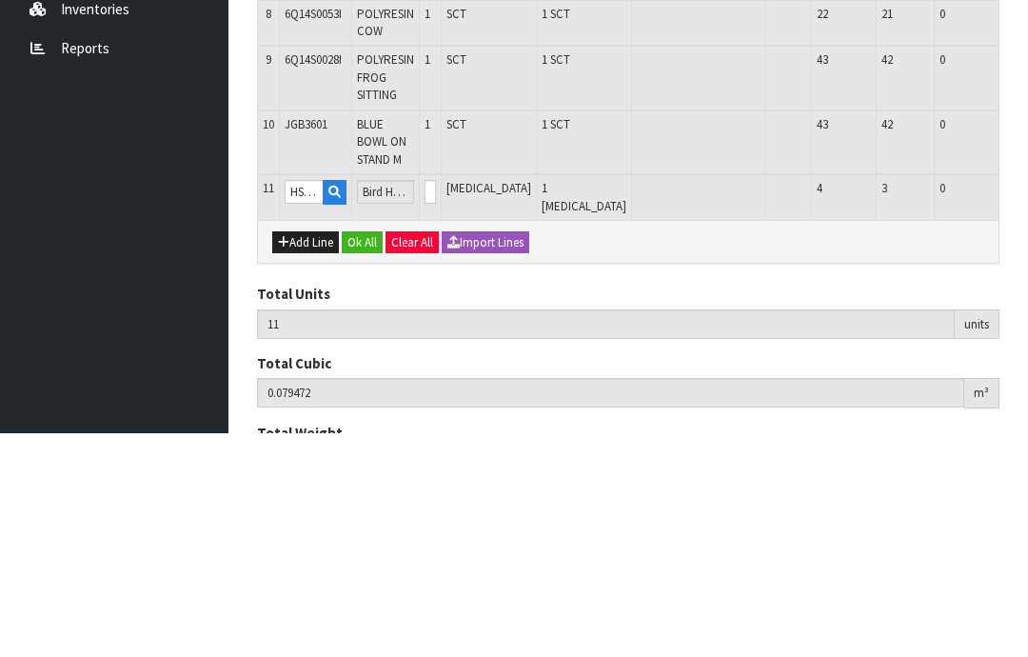
click at [1027, 404] on button "OK" at bounding box center [1045, 415] width 27 height 23
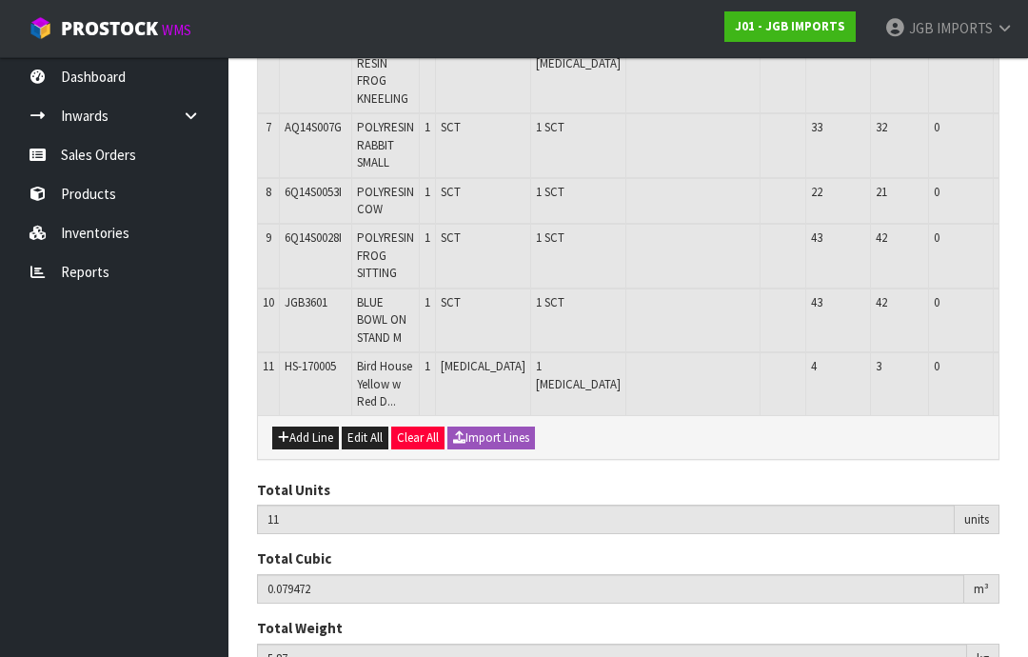
click at [316, 426] on button "Add Line" at bounding box center [305, 437] width 67 height 23
type input "0"
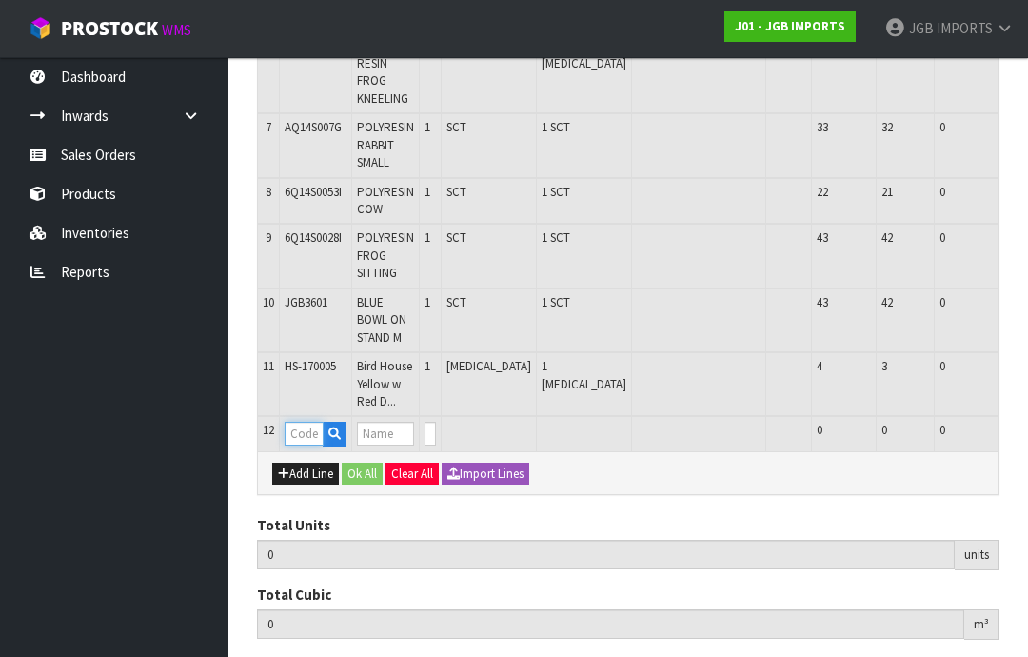
click at [309, 422] on input "text" at bounding box center [304, 434] width 39 height 24
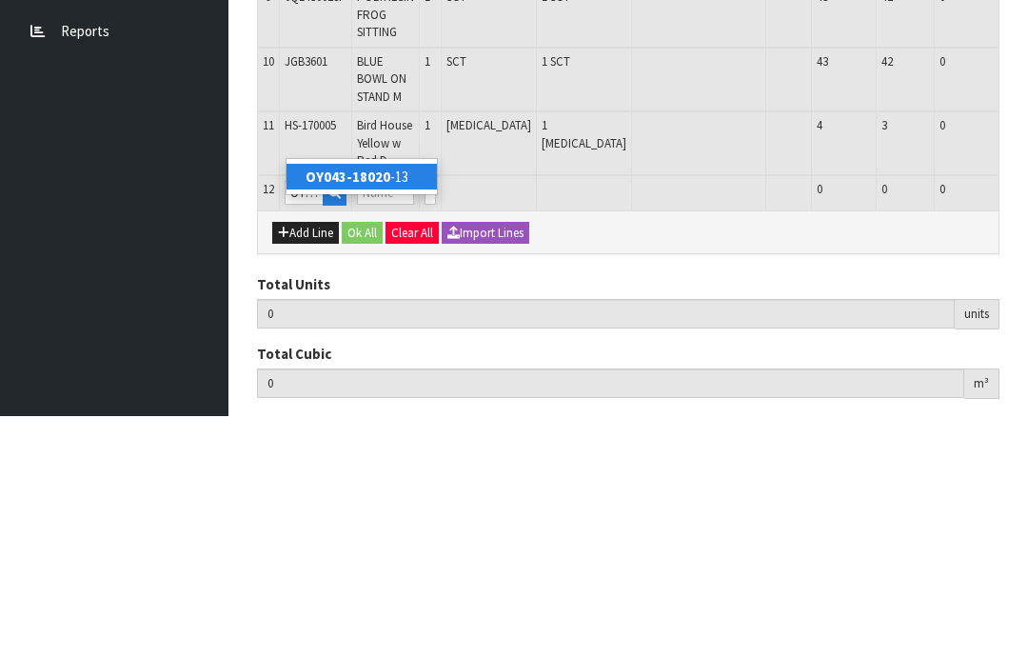
click at [378, 408] on strong "OY043-18020" at bounding box center [348, 417] width 85 height 18
type input "OY043-18020-13"
click at [436, 422] on input "0" at bounding box center [429, 434] width 11 height 24
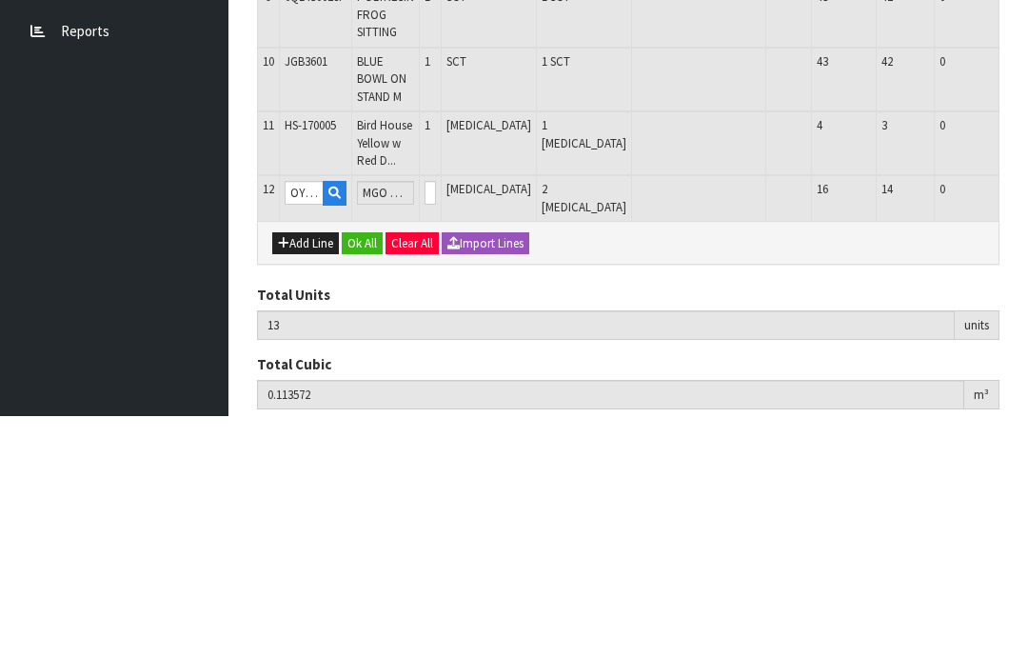
click at [1027, 422] on button "OK" at bounding box center [1045, 433] width 27 height 23
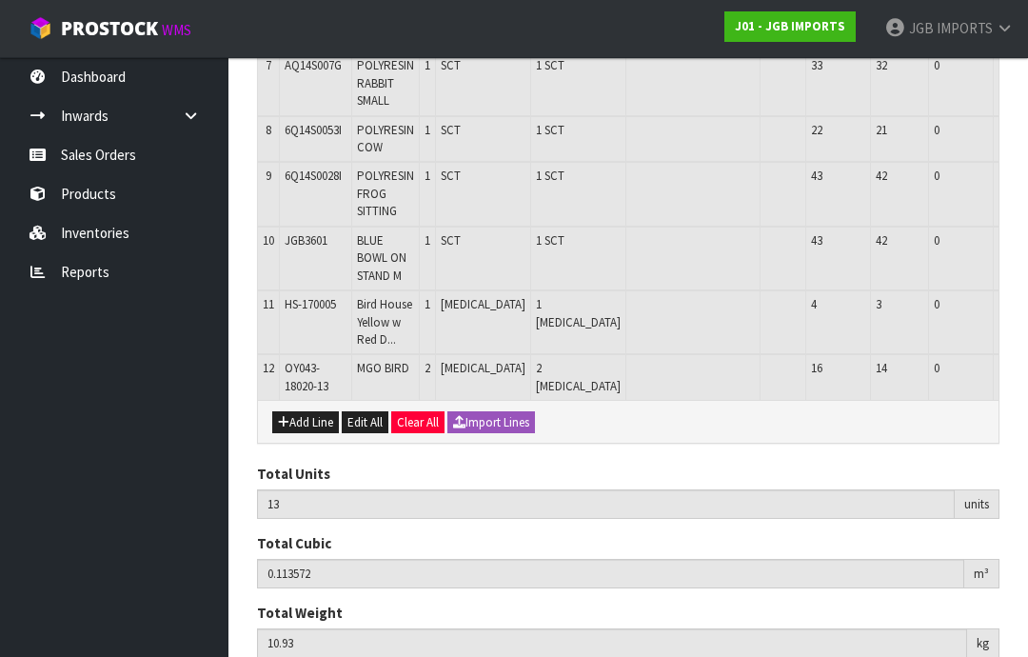
click at [307, 411] on button "Add Line" at bounding box center [305, 422] width 67 height 23
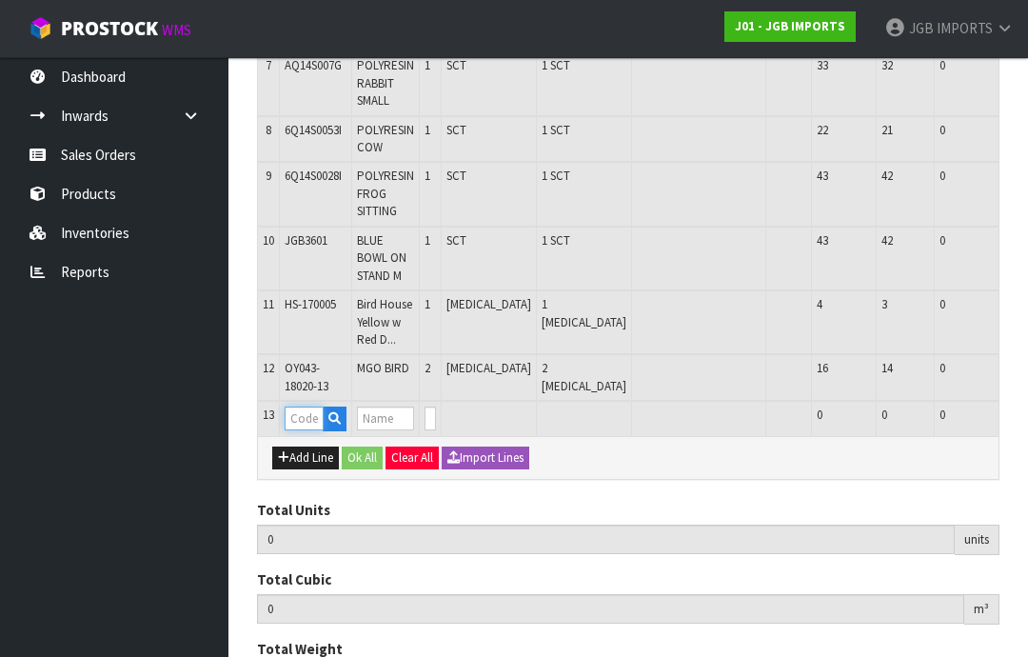
click at [310, 406] on input "text" at bounding box center [304, 418] width 39 height 24
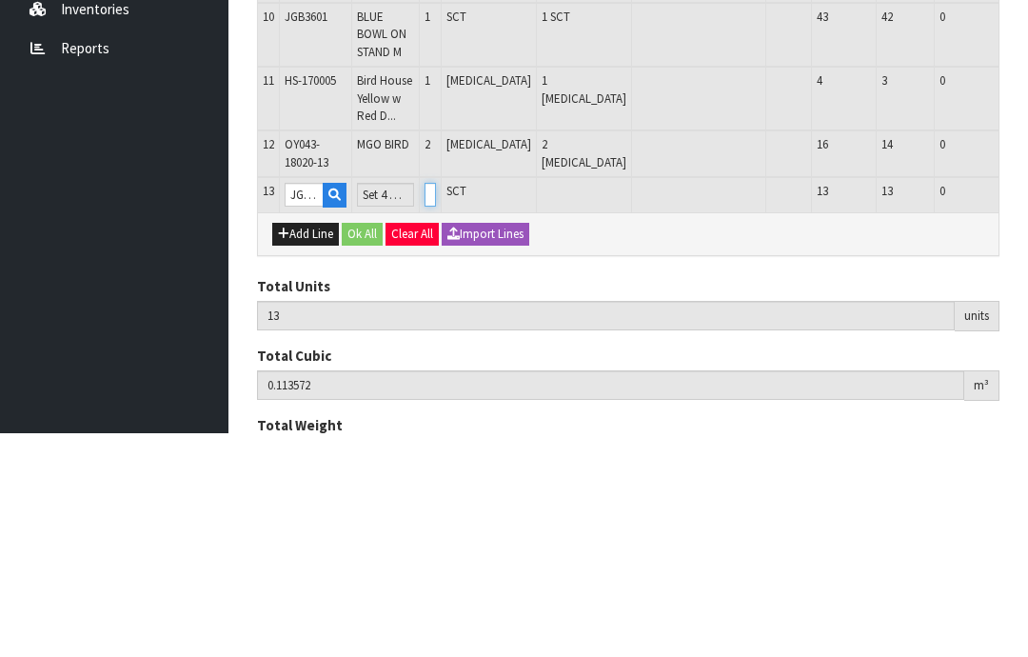
click at [436, 406] on input "0" at bounding box center [429, 418] width 11 height 24
click at [1027, 406] on button "OK" at bounding box center [1045, 417] width 27 height 23
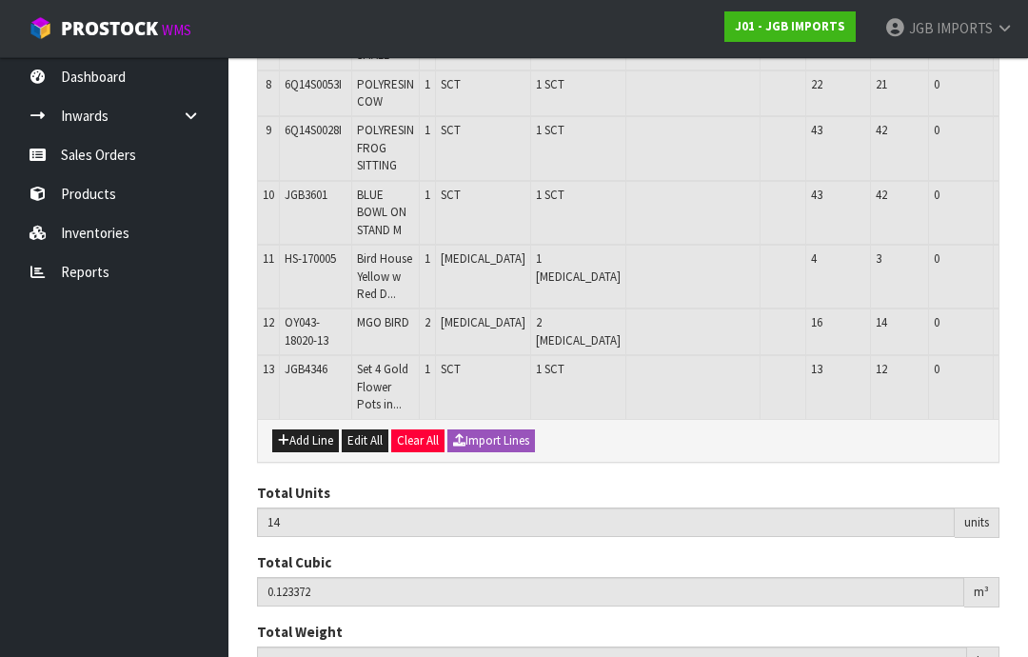
click at [303, 429] on button "Add Line" at bounding box center [305, 440] width 67 height 23
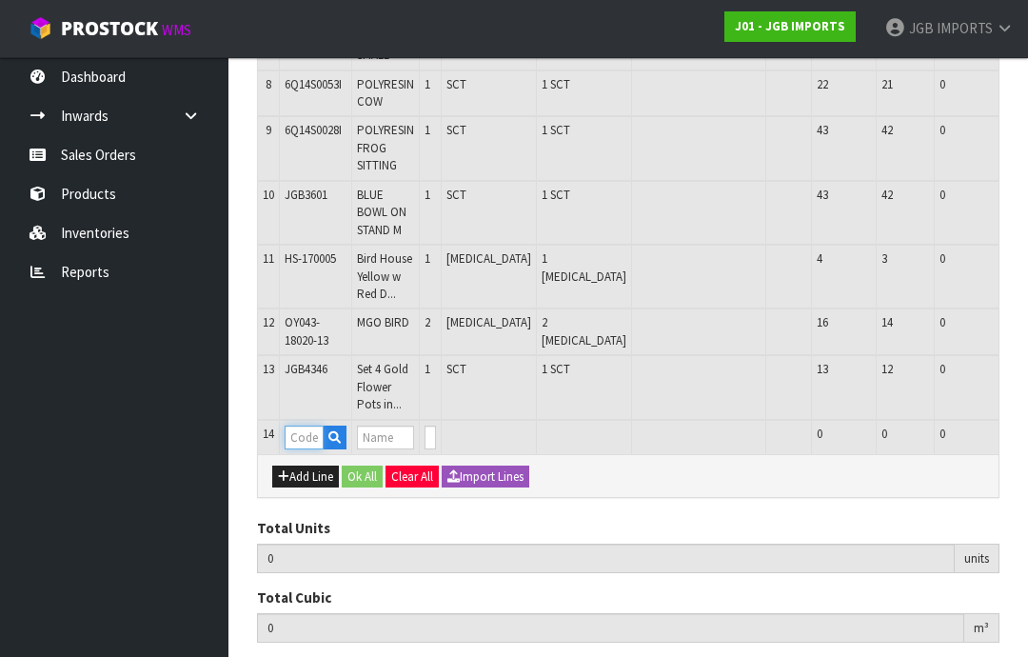
click at [306, 425] on input "text" at bounding box center [304, 437] width 39 height 24
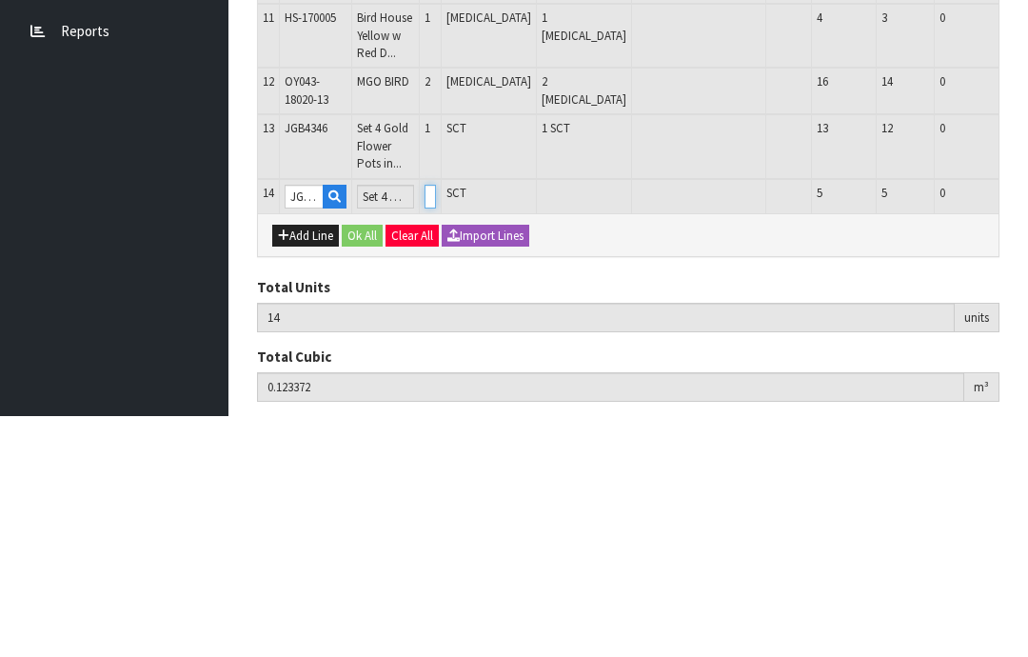
click at [436, 425] on input "0" at bounding box center [429, 437] width 11 height 24
click at [1027, 425] on button "OK" at bounding box center [1045, 436] width 27 height 23
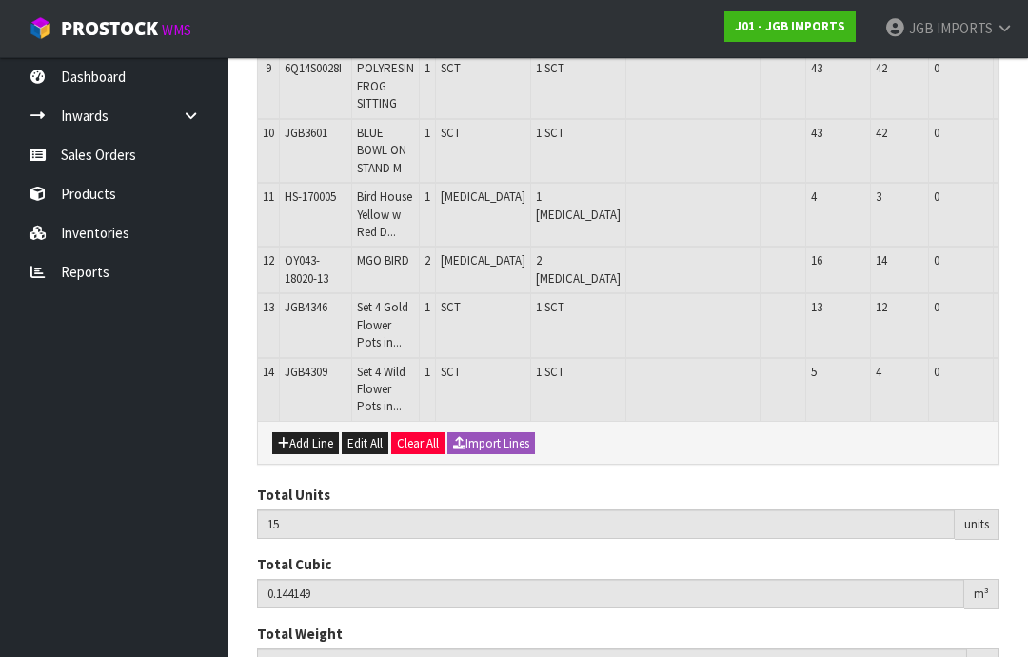
click at [305, 432] on button "Add Line" at bounding box center [305, 443] width 67 height 23
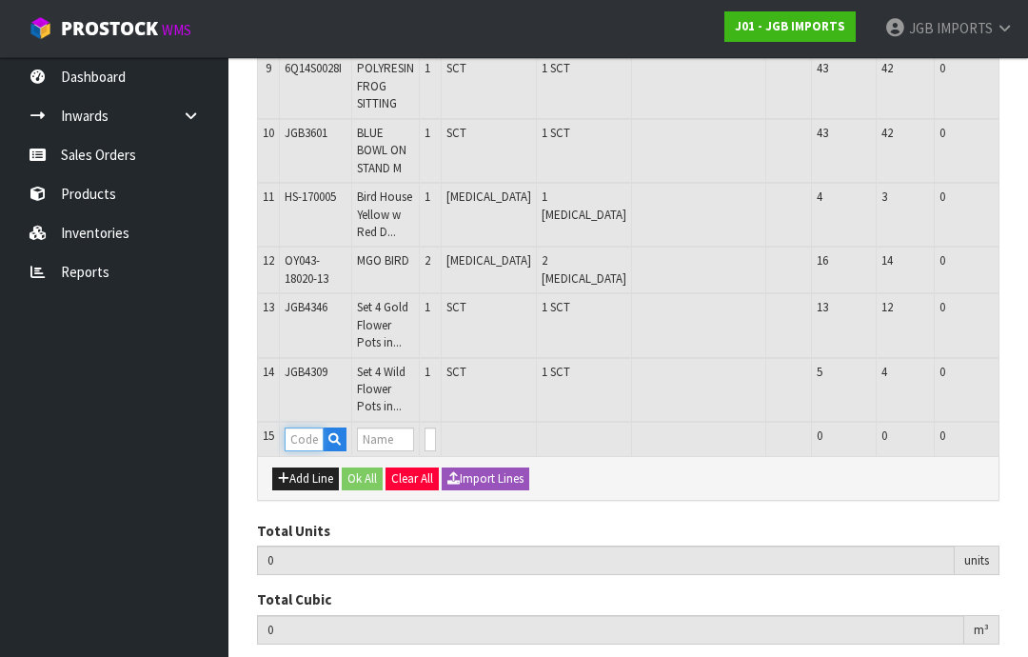
click at [307, 427] on input "text" at bounding box center [304, 439] width 39 height 24
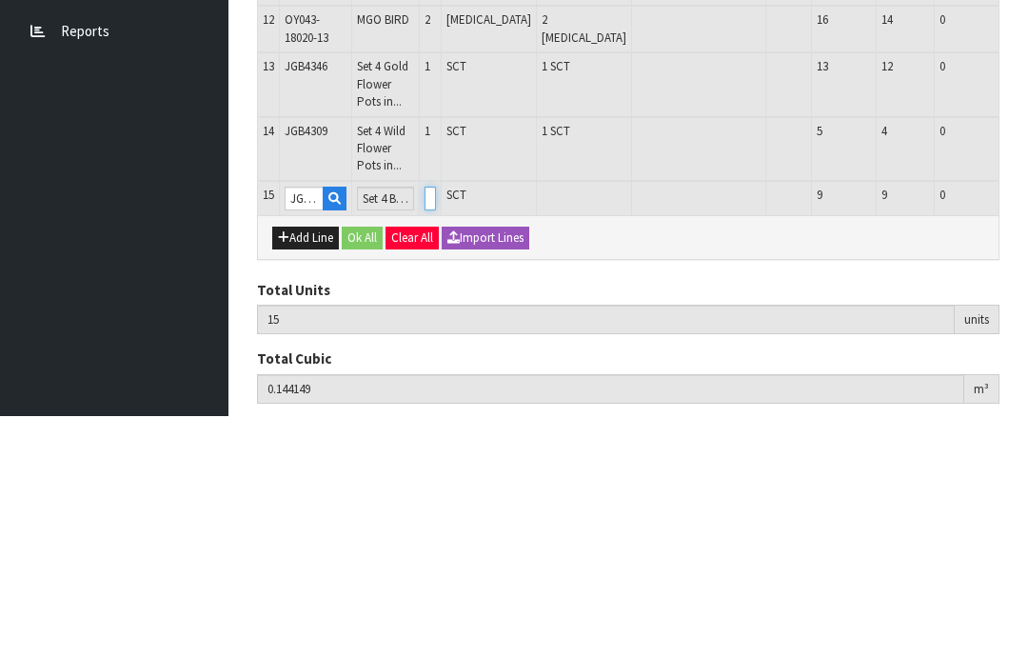
click at [436, 427] on input "0" at bounding box center [429, 439] width 11 height 24
click at [1027, 427] on button "OK" at bounding box center [1045, 438] width 27 height 23
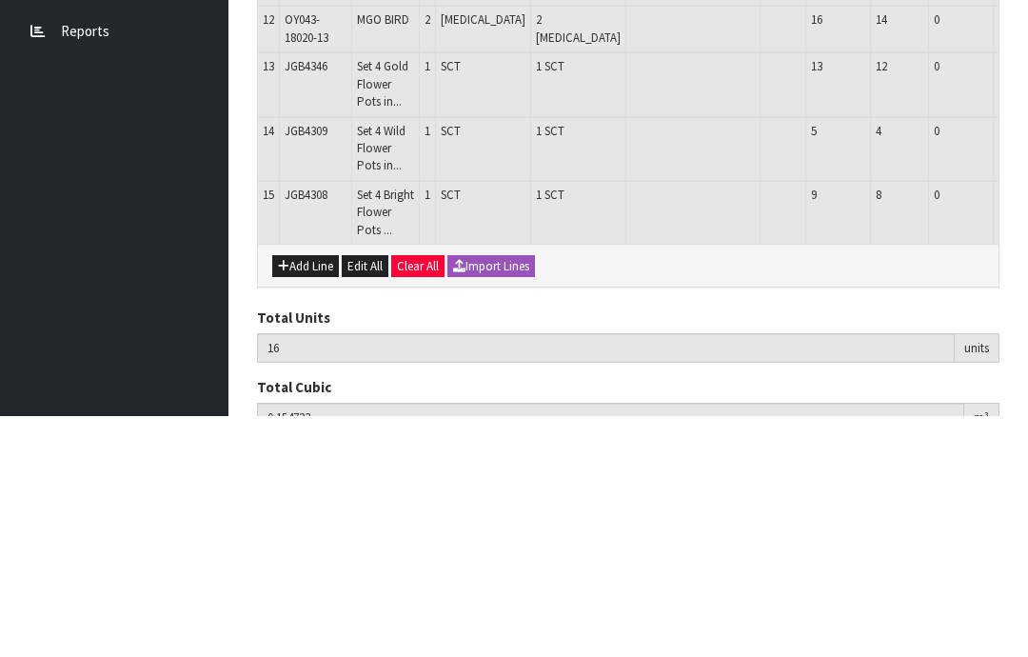
scroll to position [919, 0]
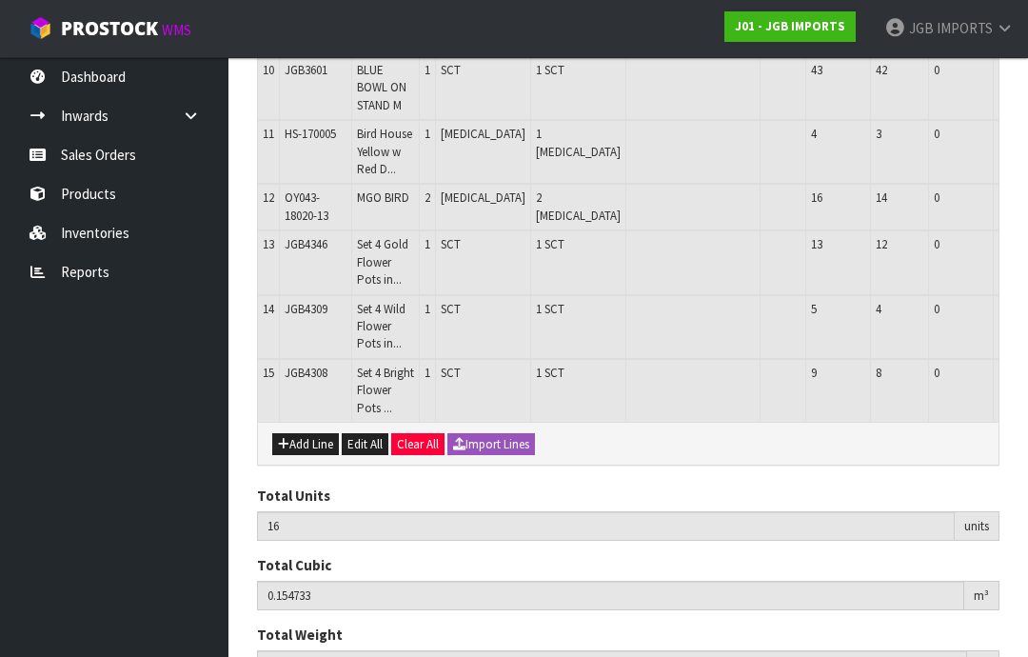
click at [305, 433] on button "Add Line" at bounding box center [305, 444] width 67 height 23
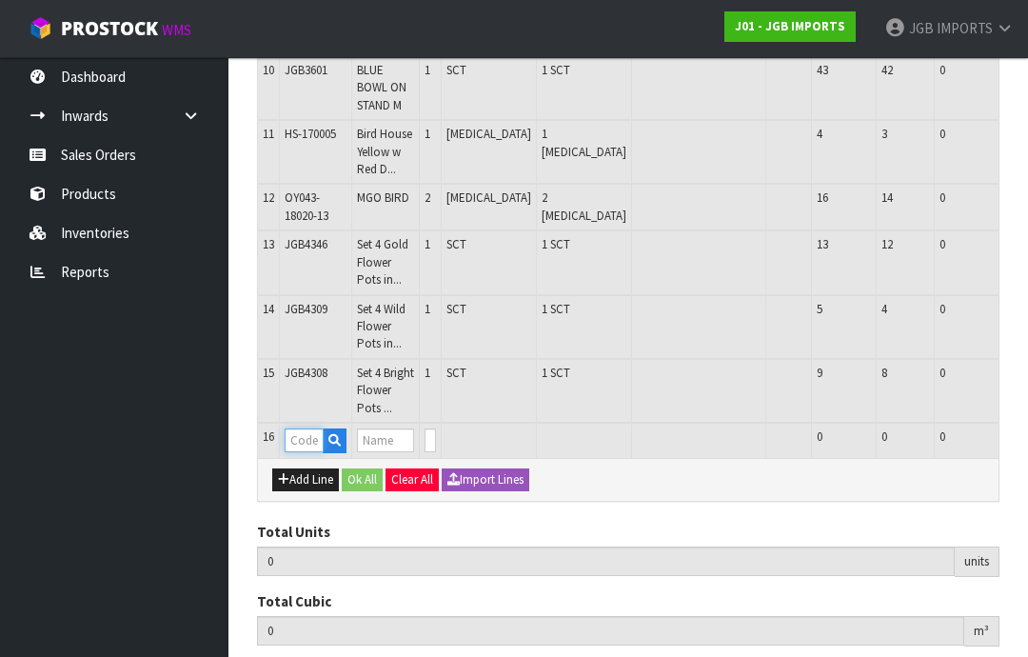
click at [300, 428] on input "text" at bounding box center [304, 440] width 39 height 24
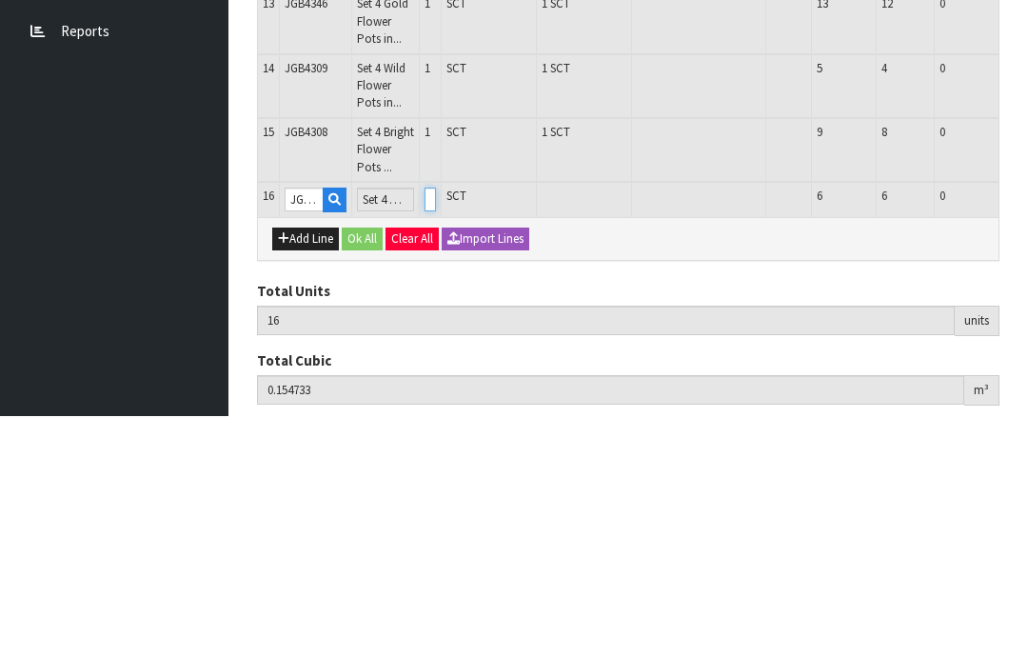
click at [436, 428] on input "0" at bounding box center [429, 440] width 11 height 24
click at [1027, 428] on button "OK" at bounding box center [1045, 439] width 27 height 23
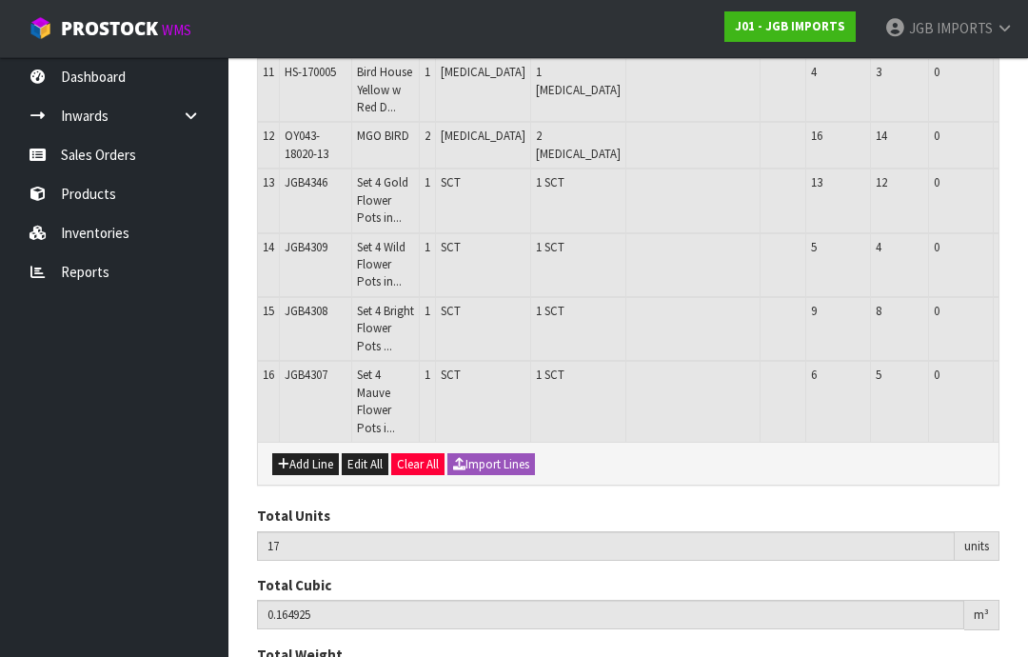
click at [306, 453] on button "Add Line" at bounding box center [305, 464] width 67 height 23
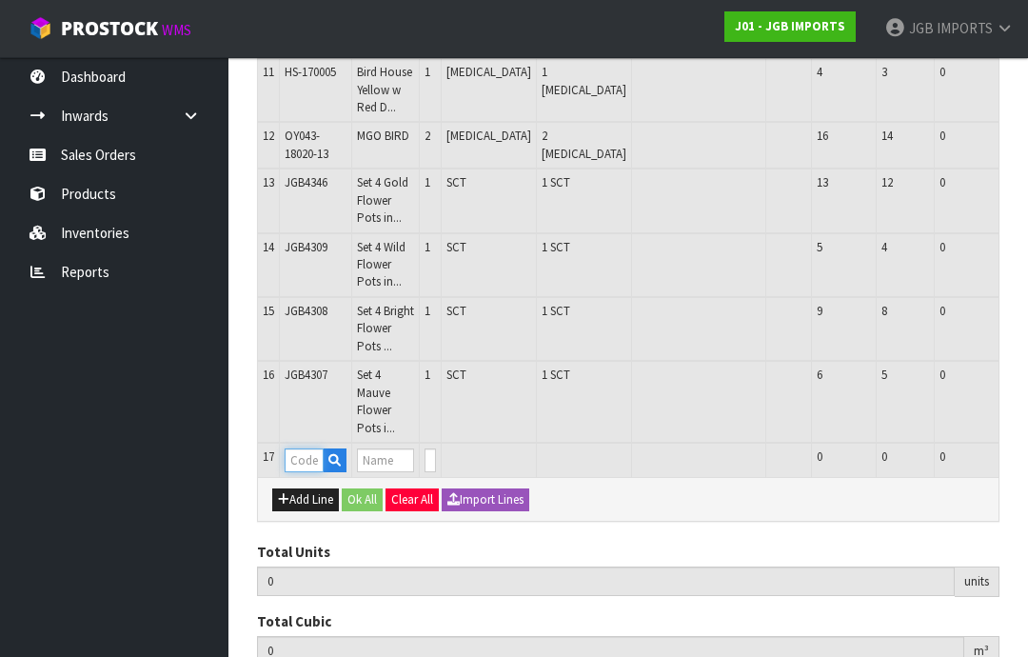
click at [303, 448] on input "text" at bounding box center [304, 460] width 39 height 24
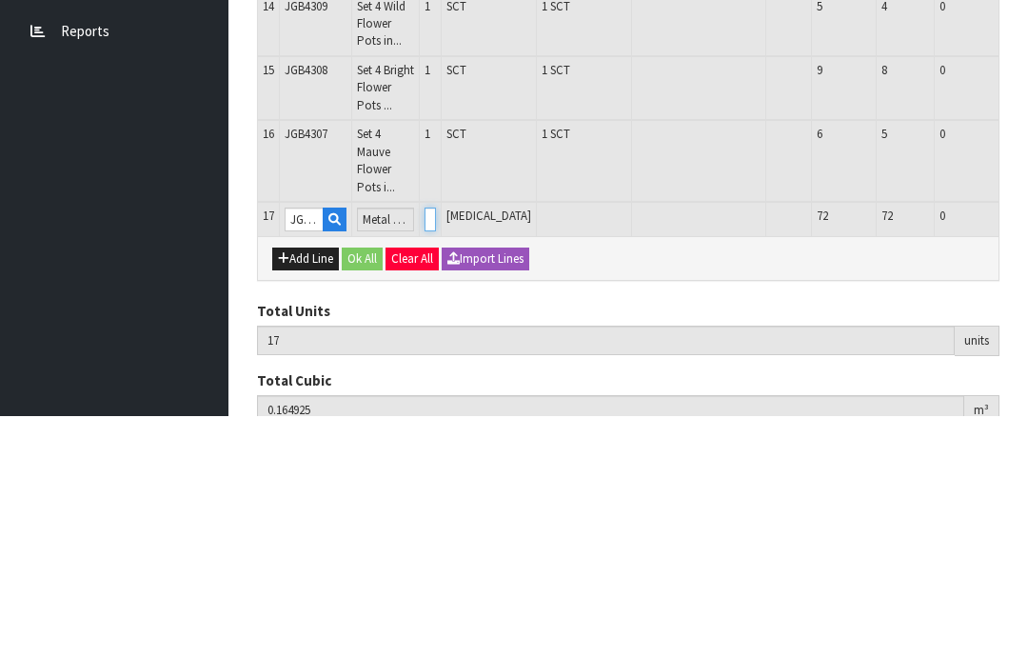
click at [436, 448] on input "0" at bounding box center [429, 460] width 11 height 24
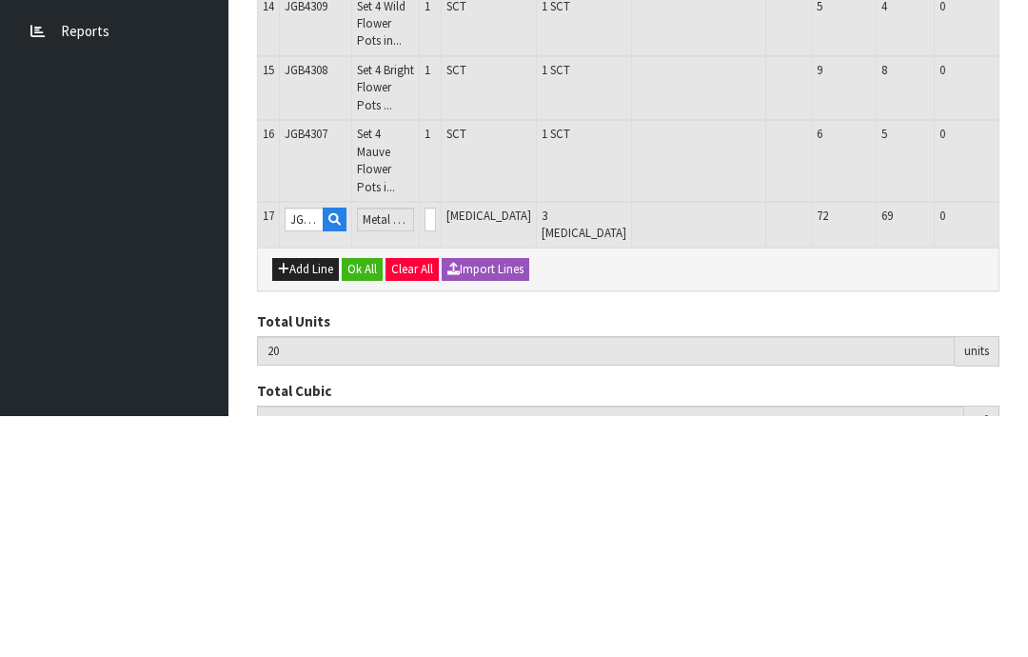
click at [1027, 448] on button "OK" at bounding box center [1045, 459] width 27 height 23
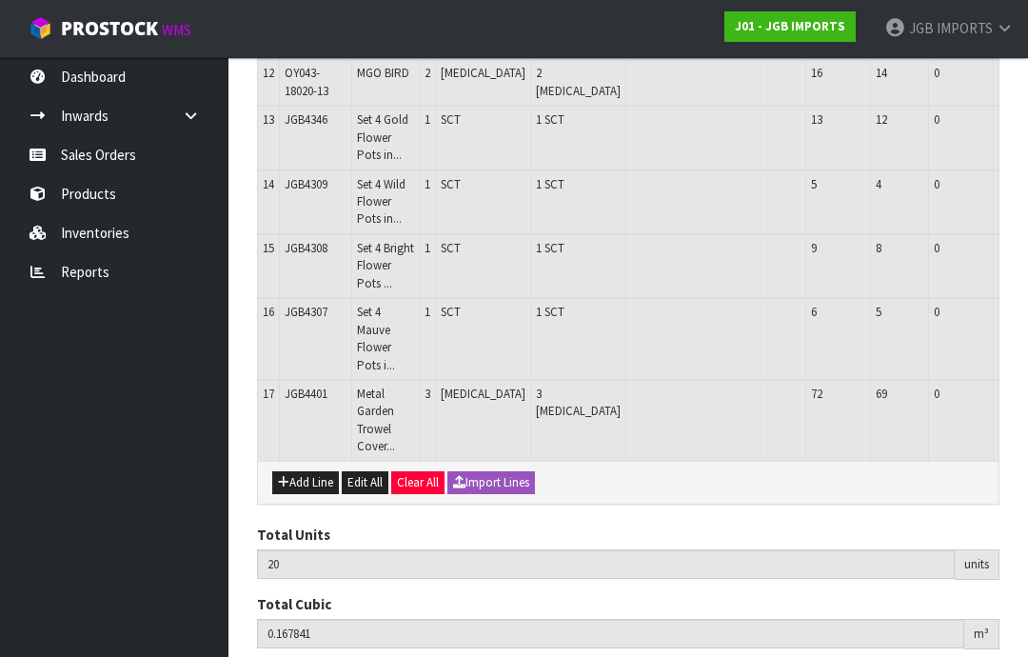
click at [304, 471] on button "Add Line" at bounding box center [305, 482] width 67 height 23
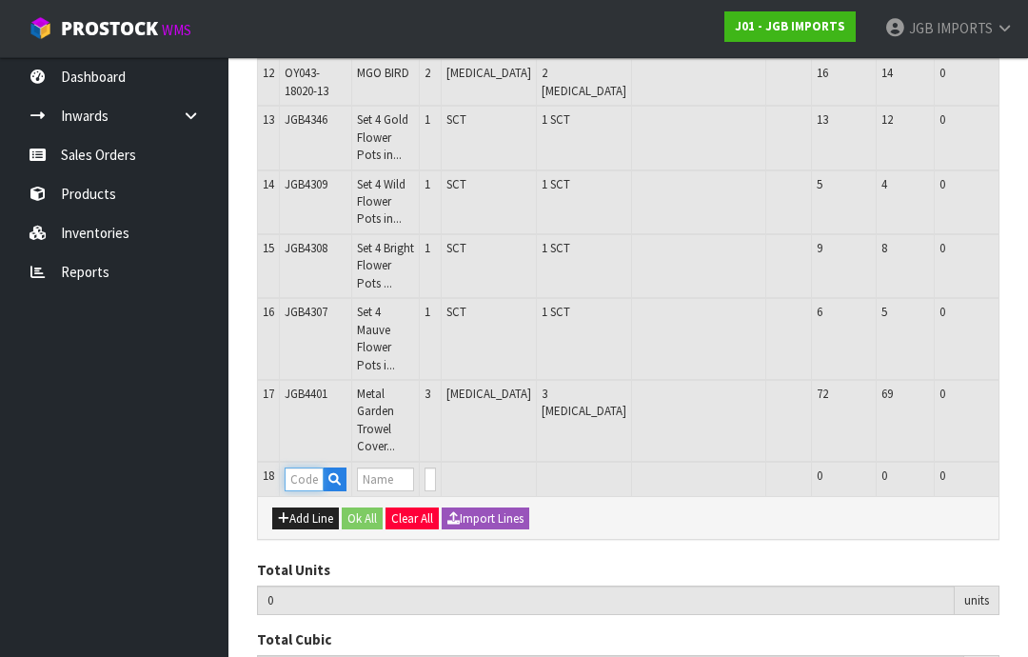
click at [311, 467] on input "text" at bounding box center [304, 479] width 39 height 24
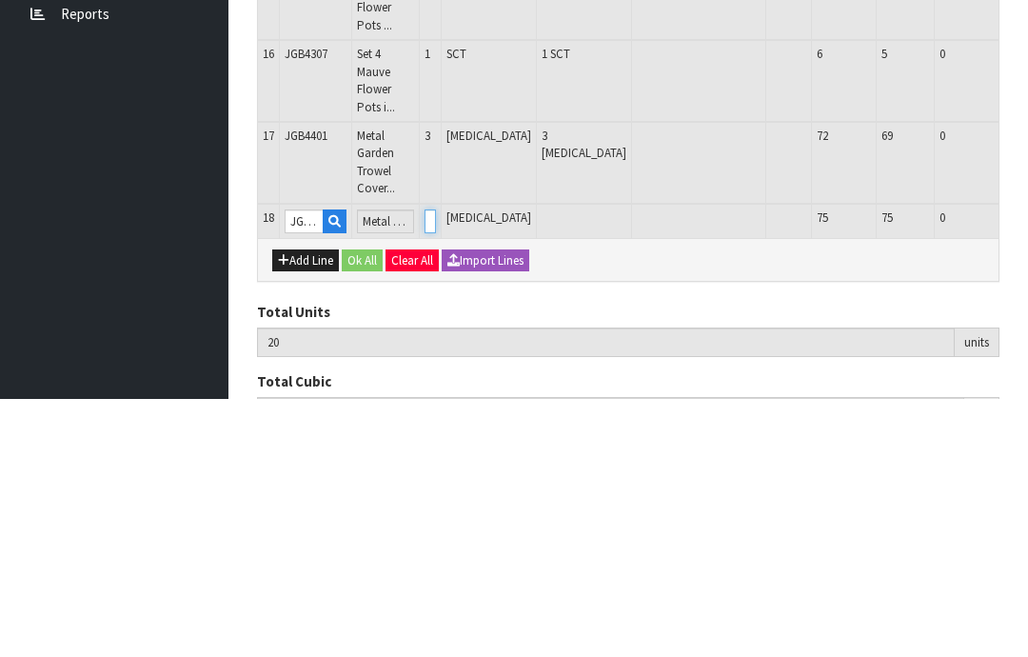
click at [436, 467] on input "0" at bounding box center [429, 479] width 11 height 24
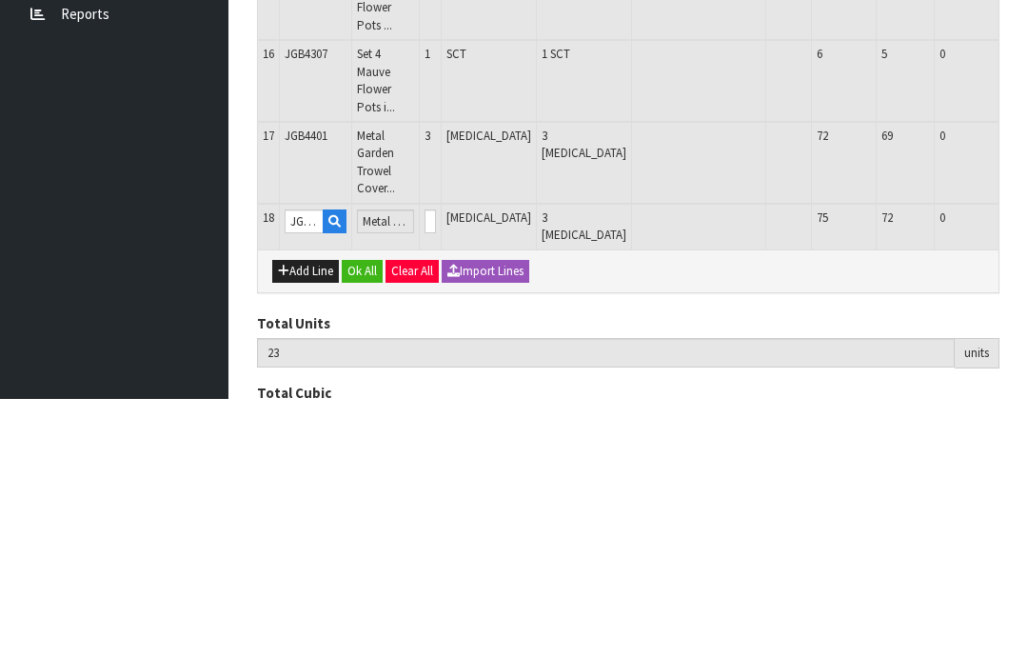
click at [1027, 467] on button "OK" at bounding box center [1045, 478] width 27 height 23
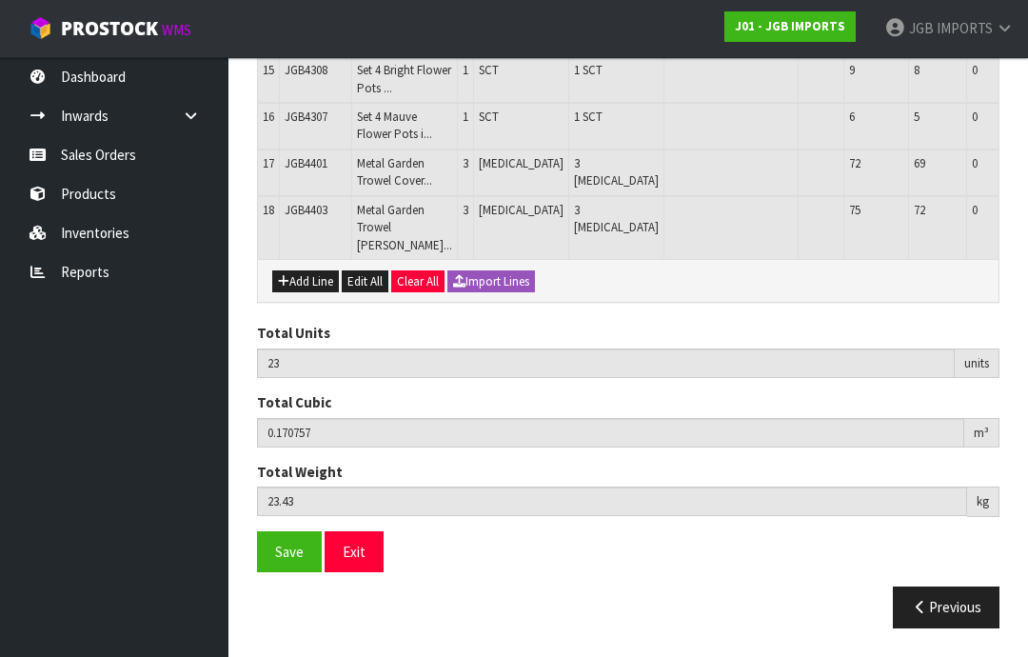
click at [306, 293] on button "Add Line" at bounding box center [305, 281] width 67 height 23
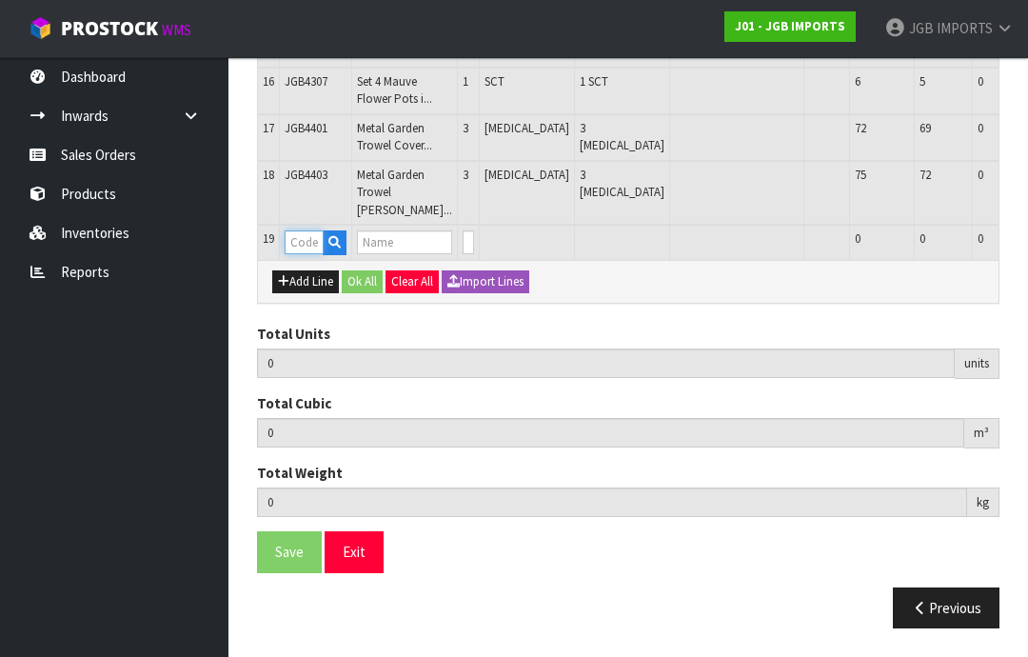
click at [311, 254] on input "text" at bounding box center [304, 242] width 39 height 24
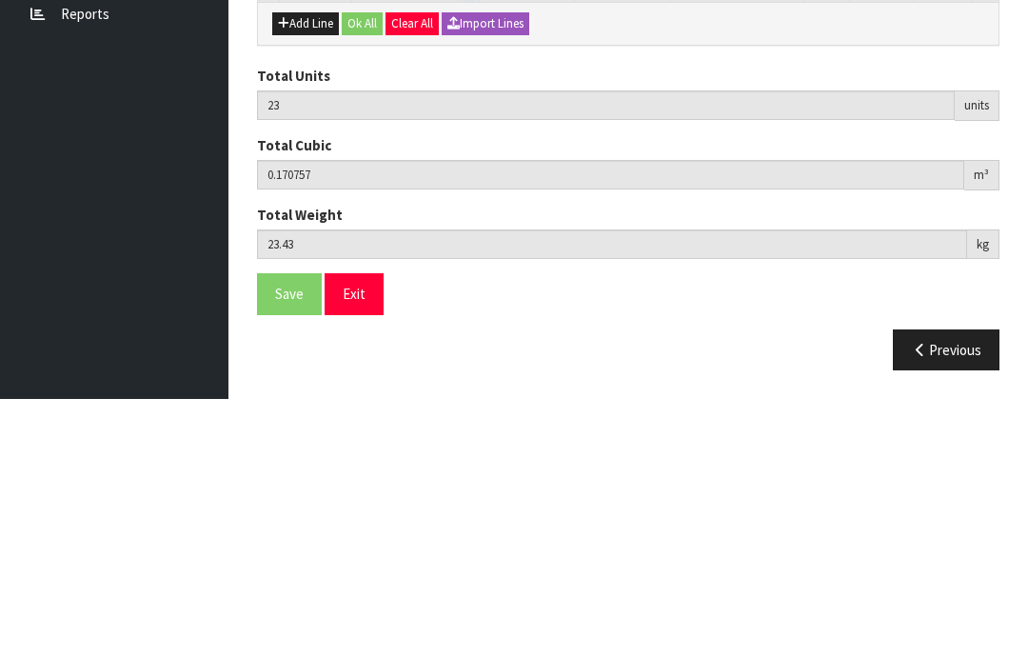
click at [463, 230] on input "0" at bounding box center [468, 242] width 11 height 24
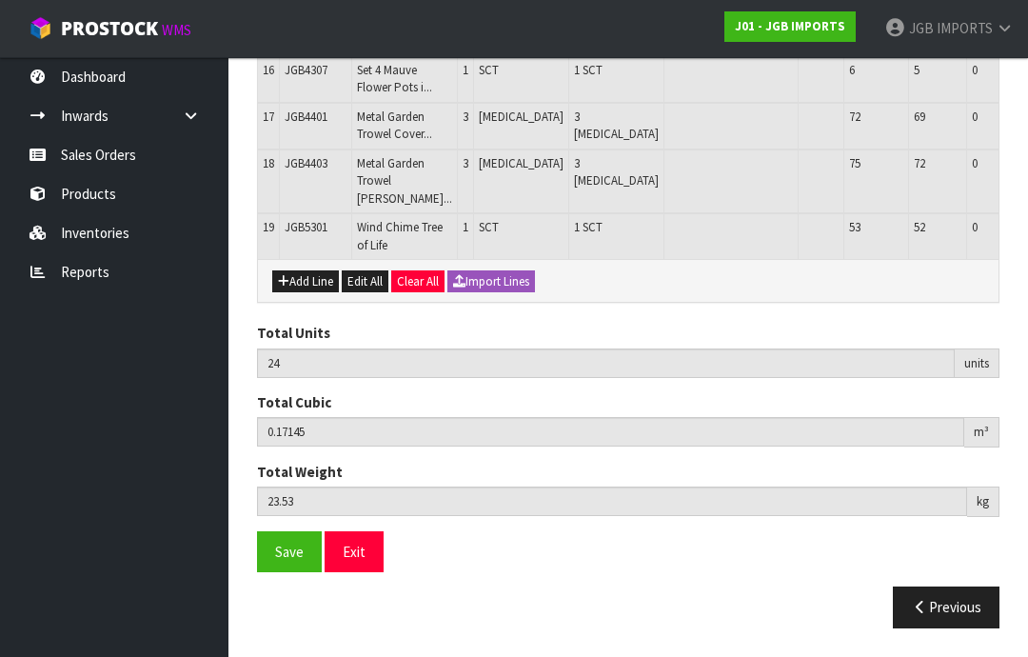
click at [306, 293] on button "Add Line" at bounding box center [305, 281] width 67 height 23
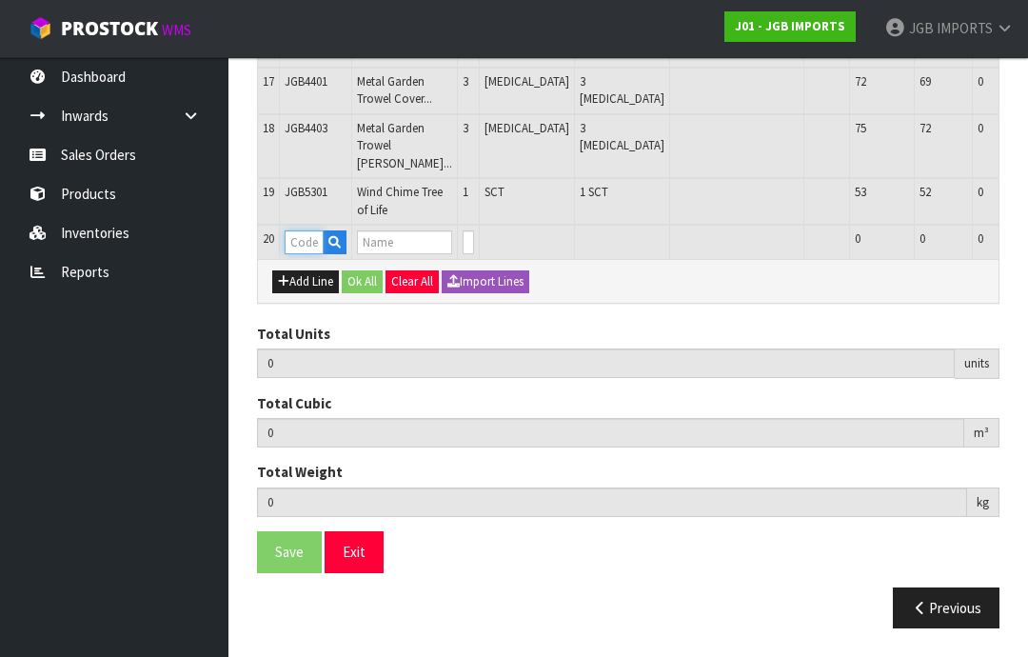
click at [302, 254] on input "text" at bounding box center [304, 242] width 39 height 24
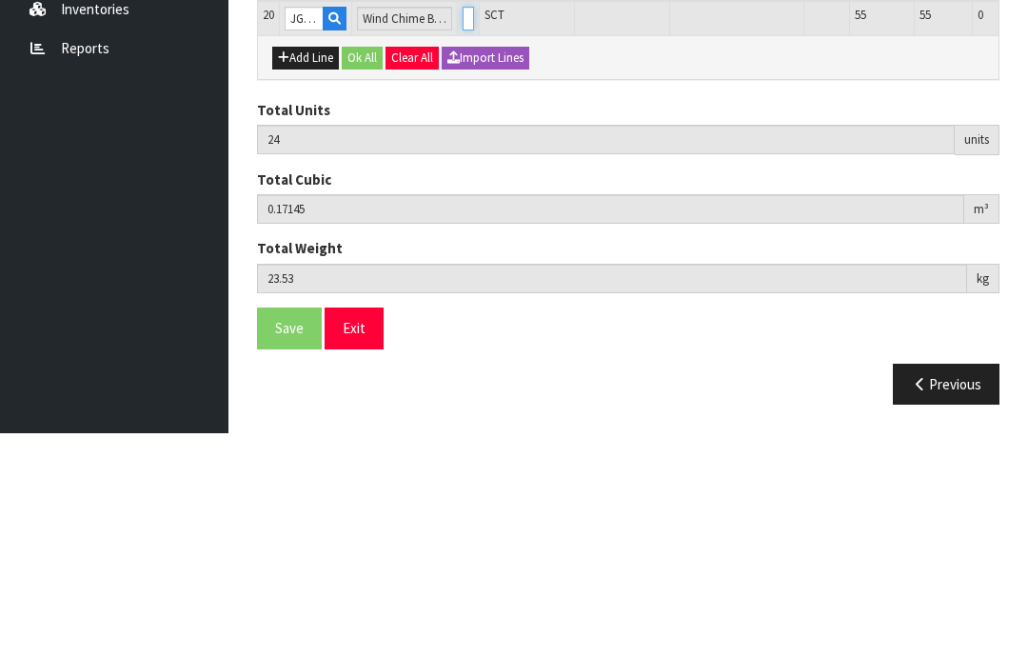
click at [465, 230] on input "0" at bounding box center [468, 242] width 11 height 24
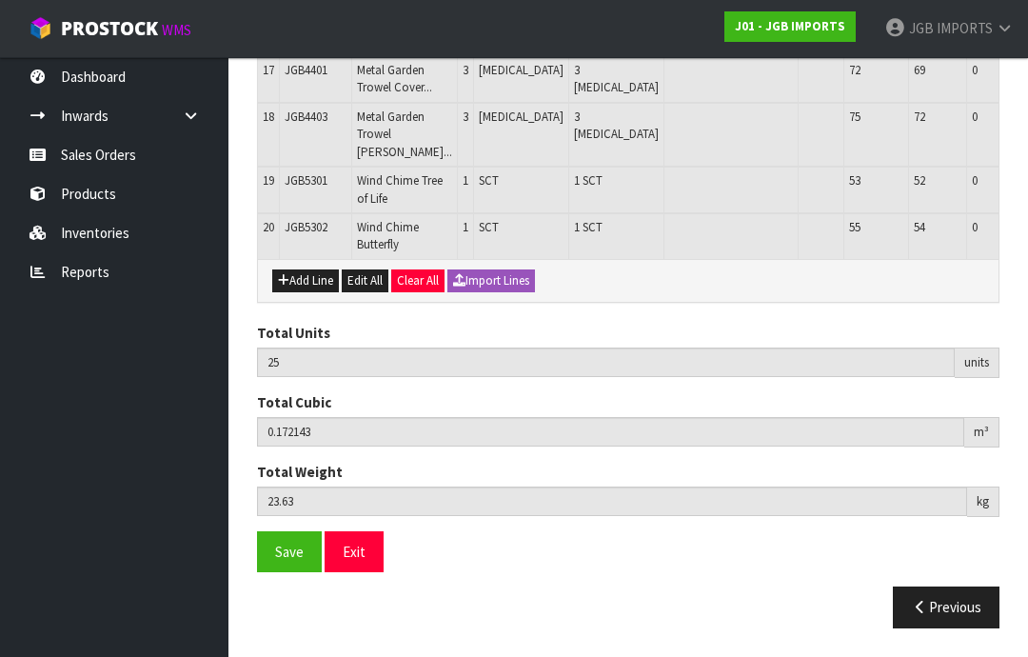
click at [306, 292] on button "Add Line" at bounding box center [305, 280] width 67 height 23
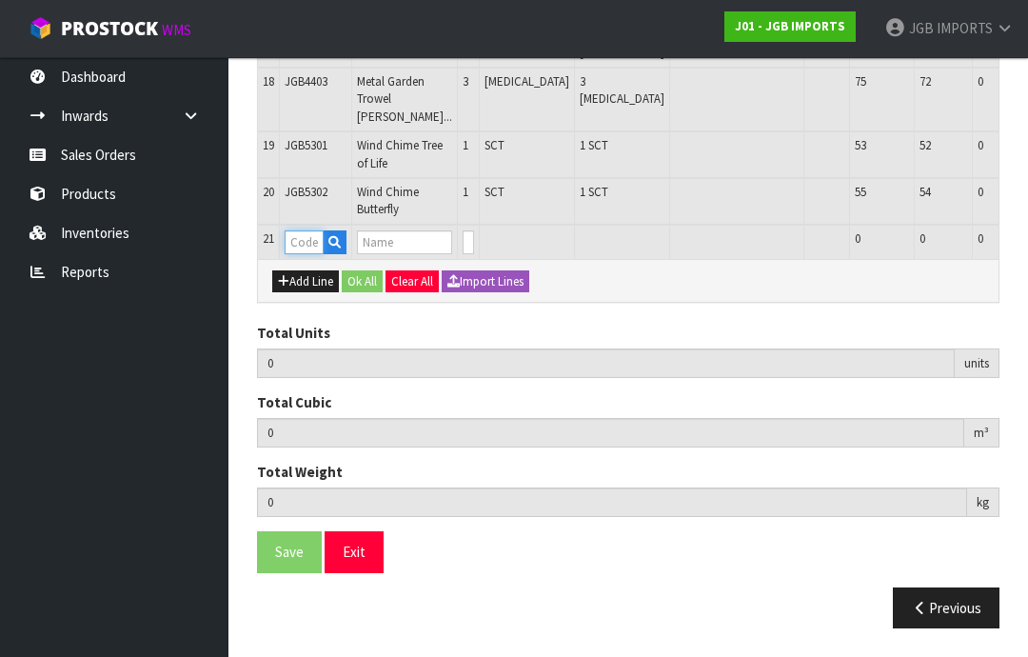
click at [311, 254] on input "text" at bounding box center [304, 242] width 39 height 24
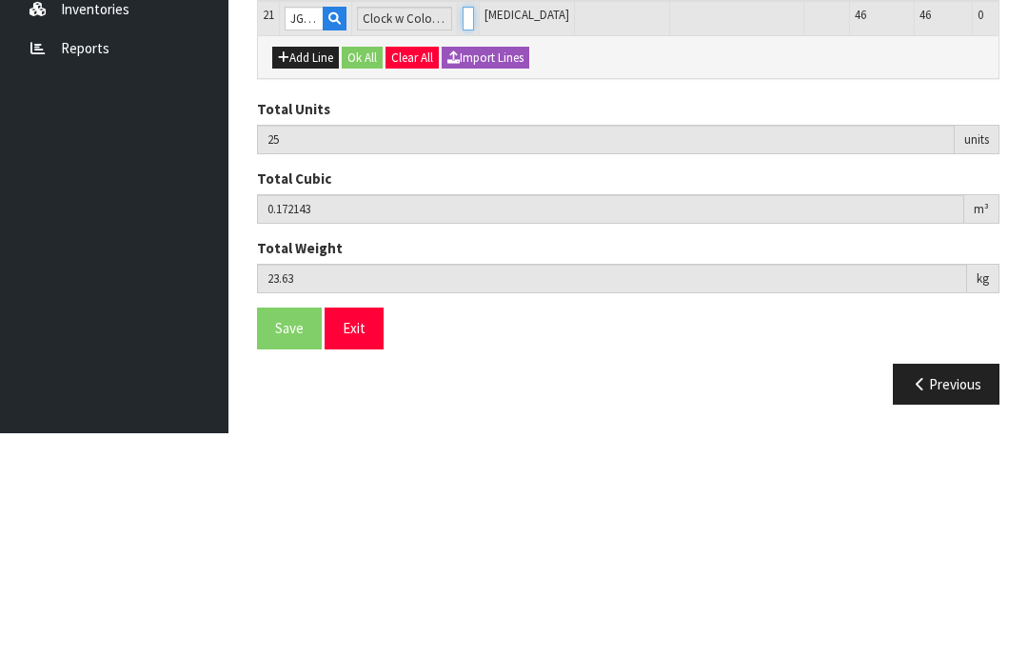
click at [463, 230] on input "0" at bounding box center [468, 242] width 11 height 24
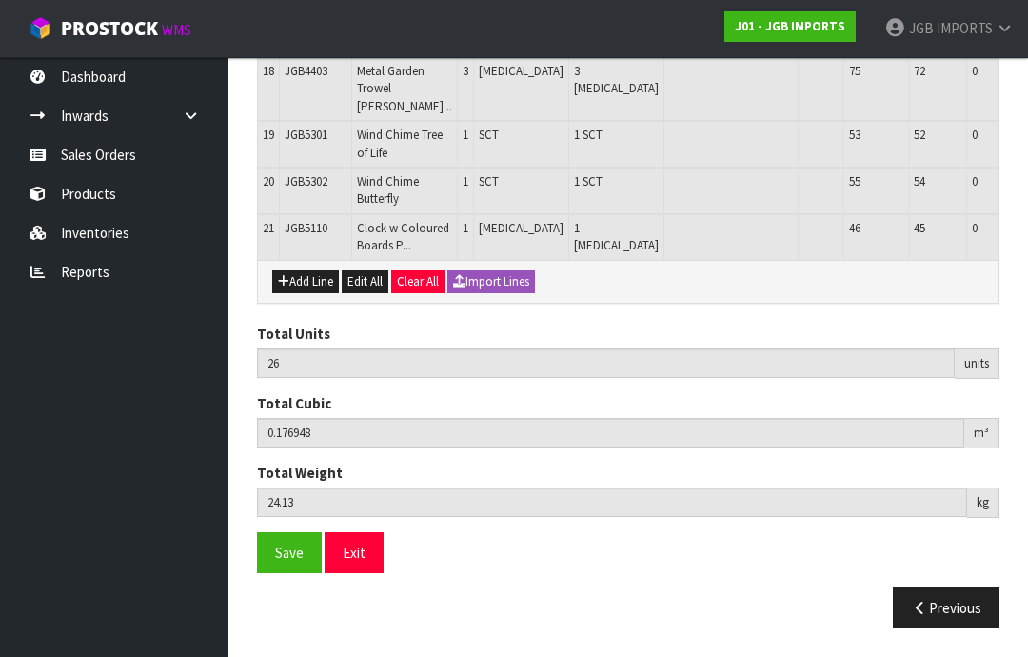
click at [304, 293] on button "Add Line" at bounding box center [305, 281] width 67 height 23
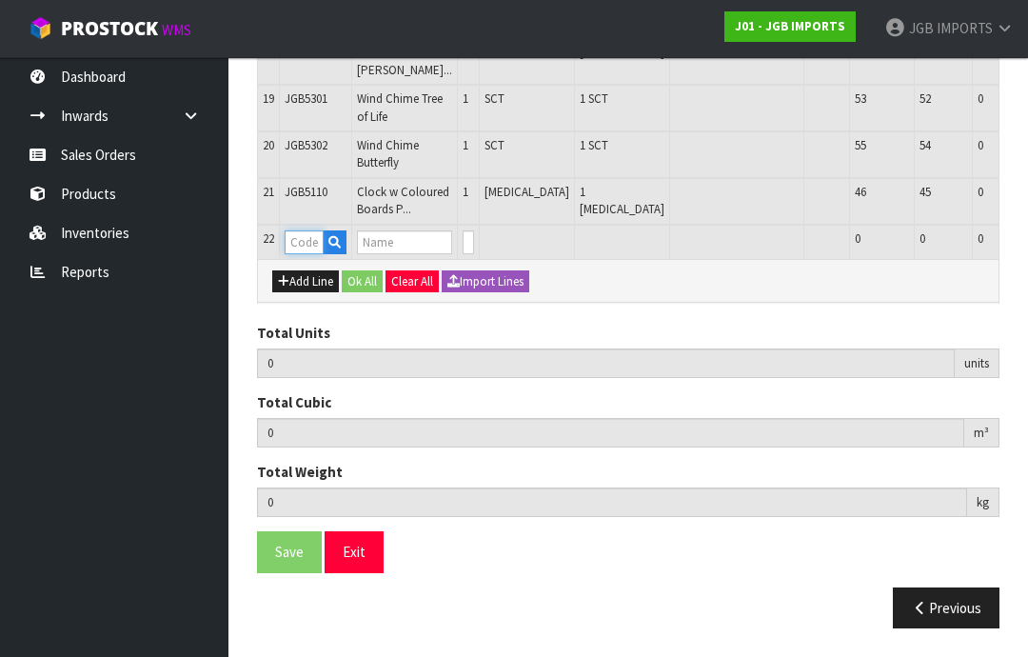
click at [306, 254] on input "text" at bounding box center [304, 242] width 39 height 24
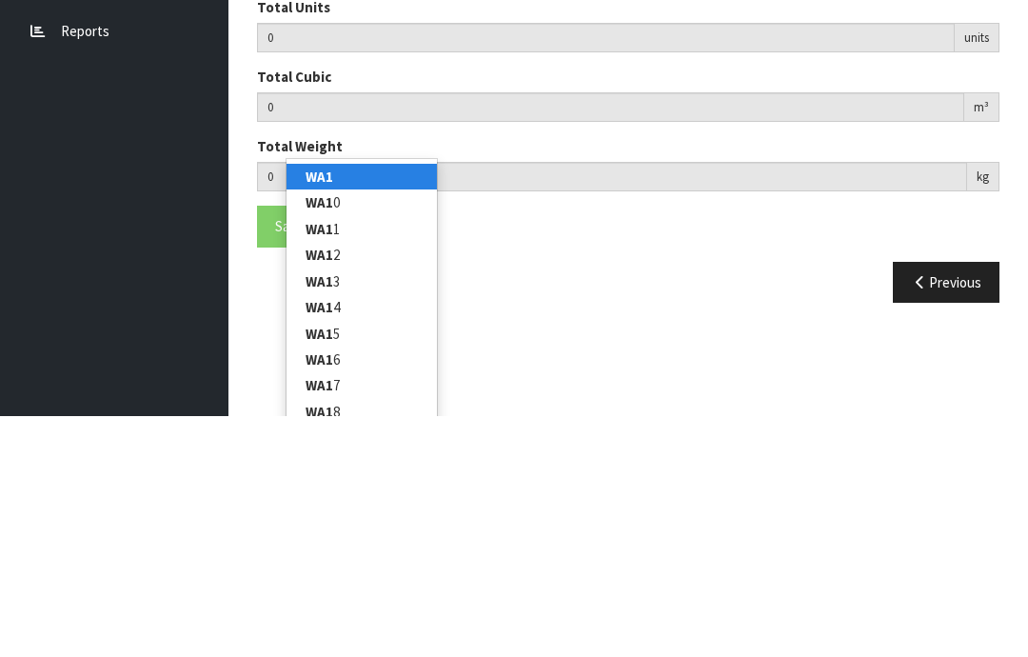
click at [354, 405] on link "WA1" at bounding box center [361, 418] width 150 height 26
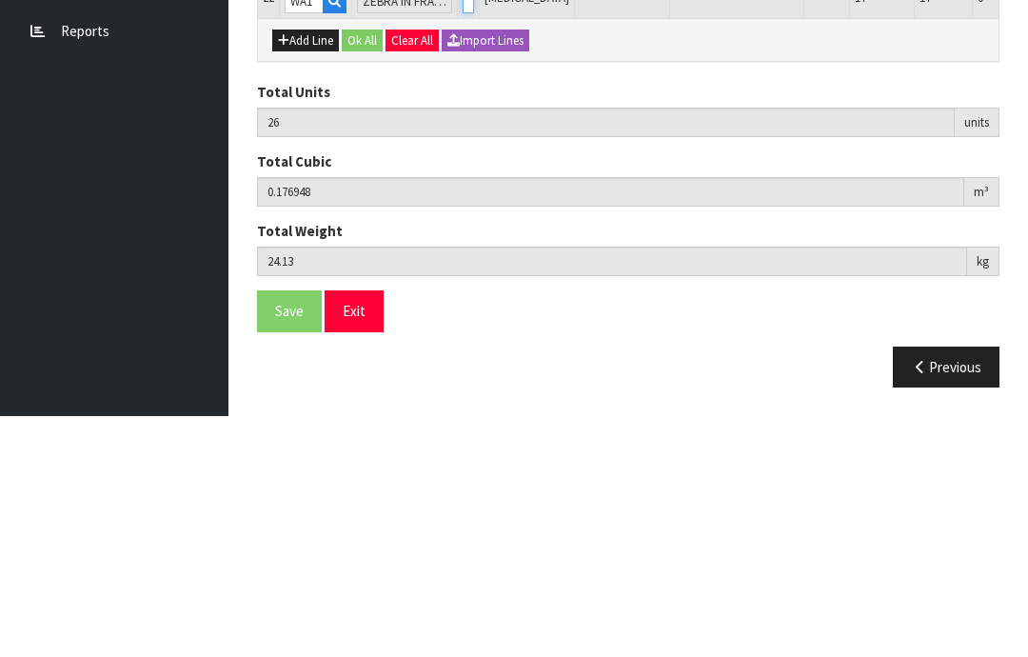
click at [463, 230] on input "0" at bounding box center [468, 242] width 11 height 24
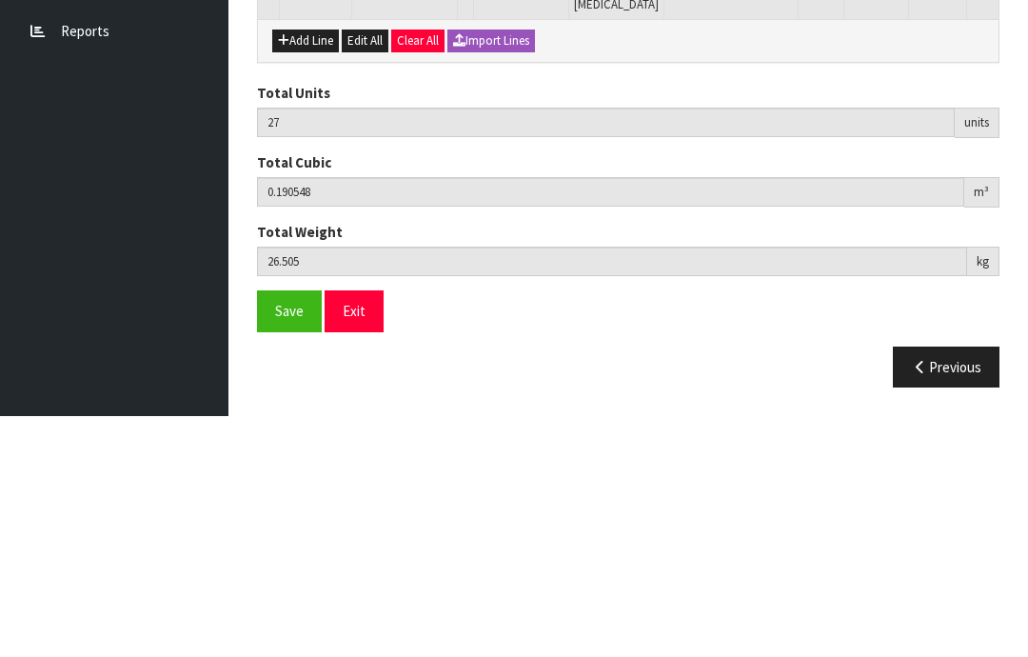
scroll to position [1355, 0]
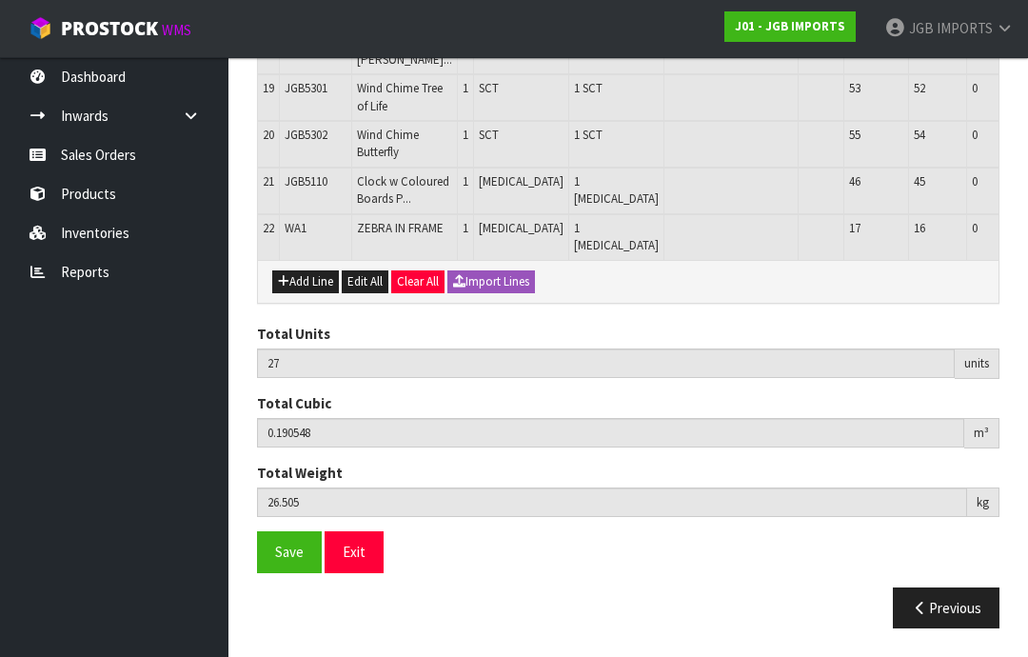
click at [306, 293] on button "Add Line" at bounding box center [305, 281] width 67 height 23
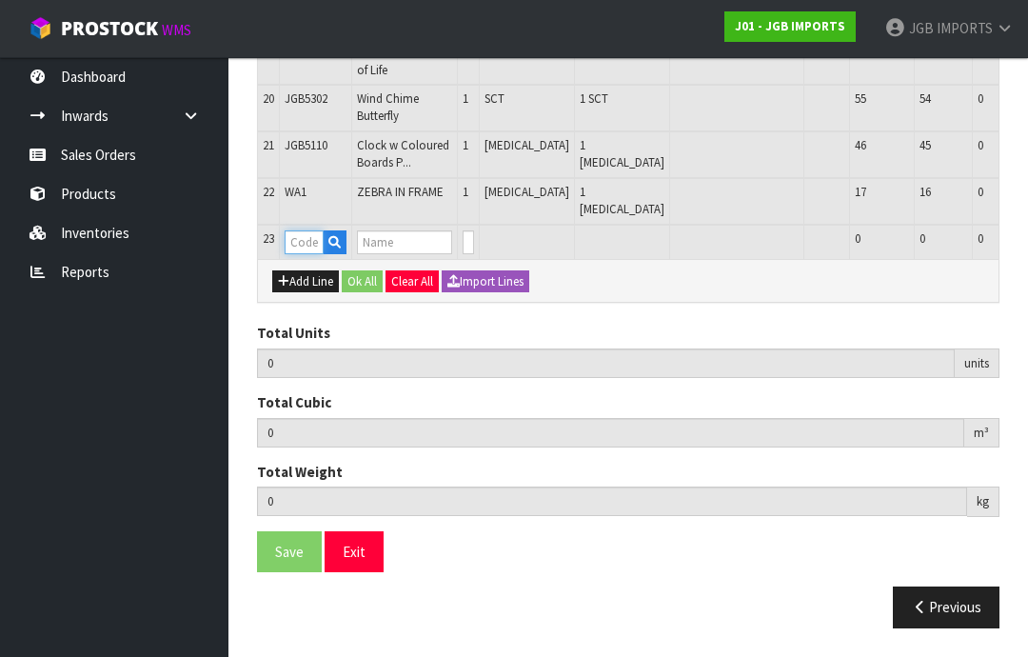
click at [314, 254] on input "text" at bounding box center [304, 242] width 39 height 24
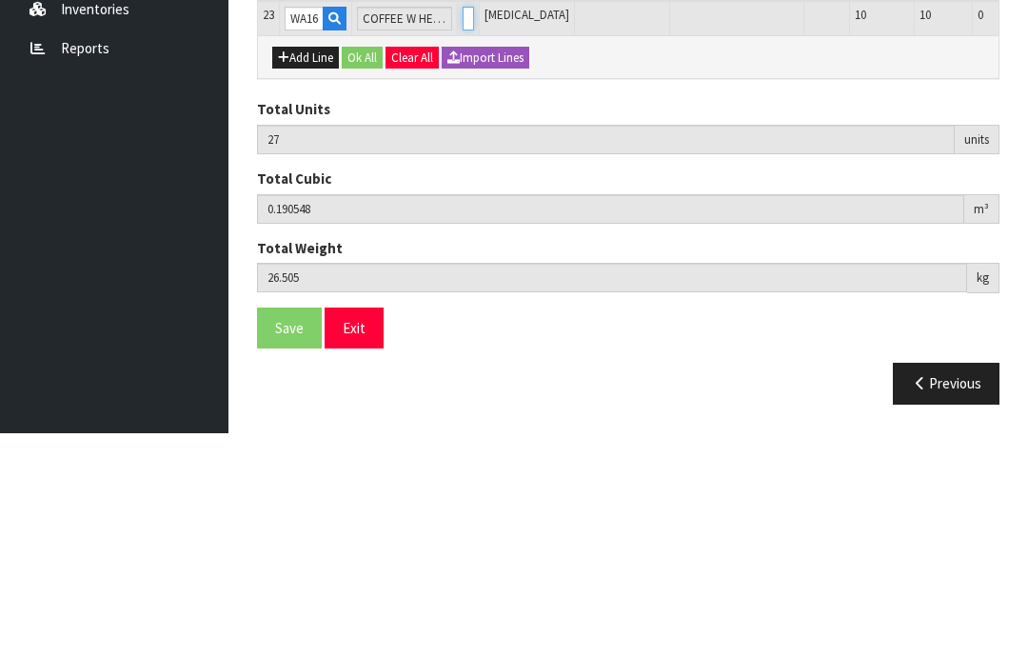
click at [463, 230] on input "0" at bounding box center [468, 242] width 11 height 24
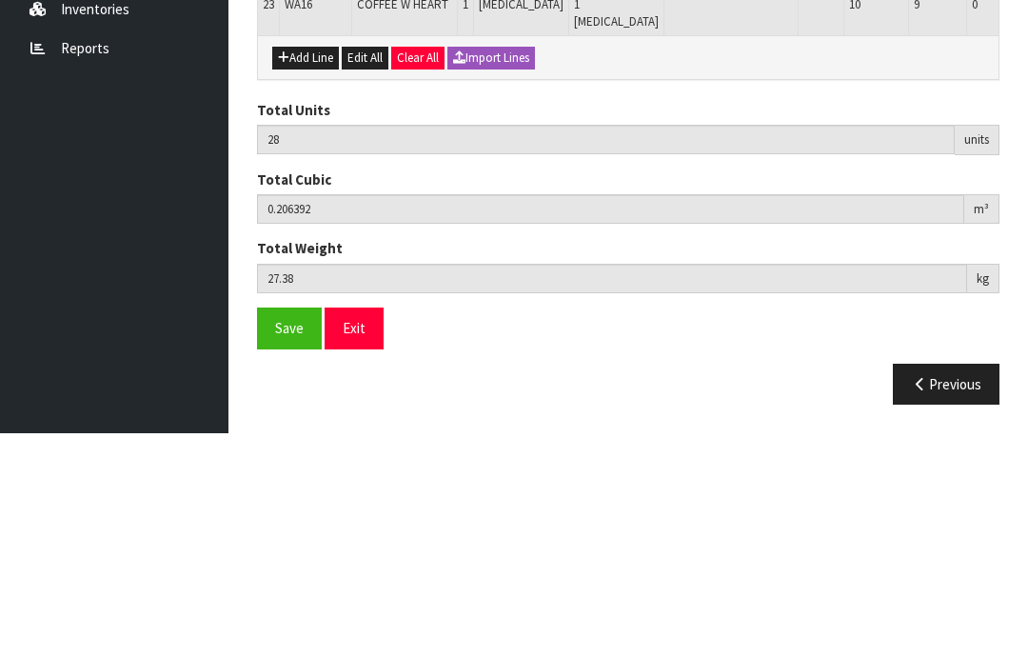
scroll to position [1401, 0]
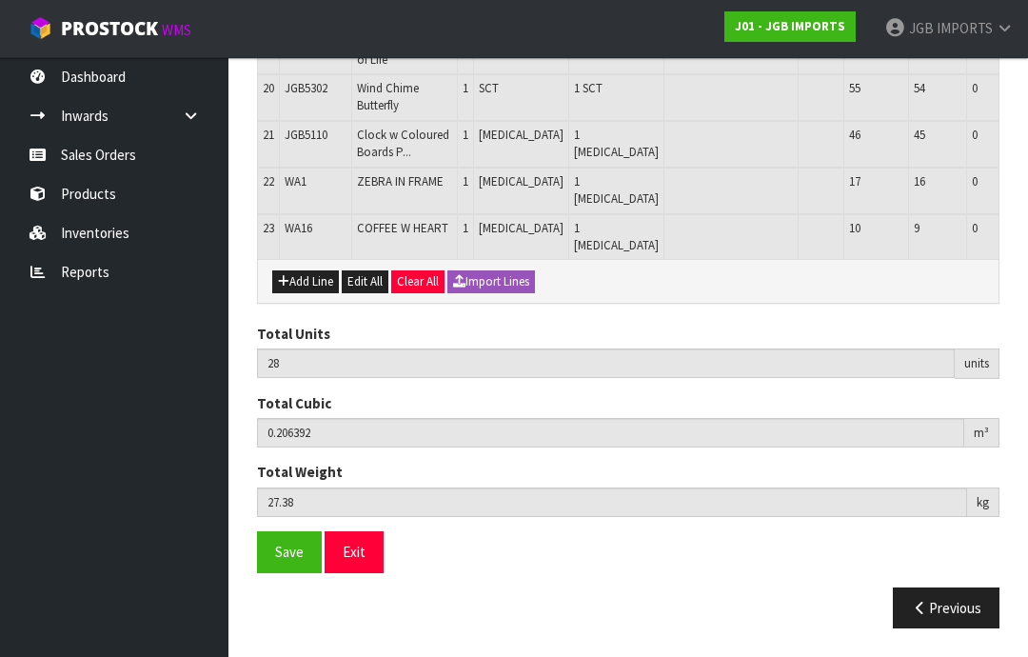
click at [303, 293] on button "Add Line" at bounding box center [305, 281] width 67 height 23
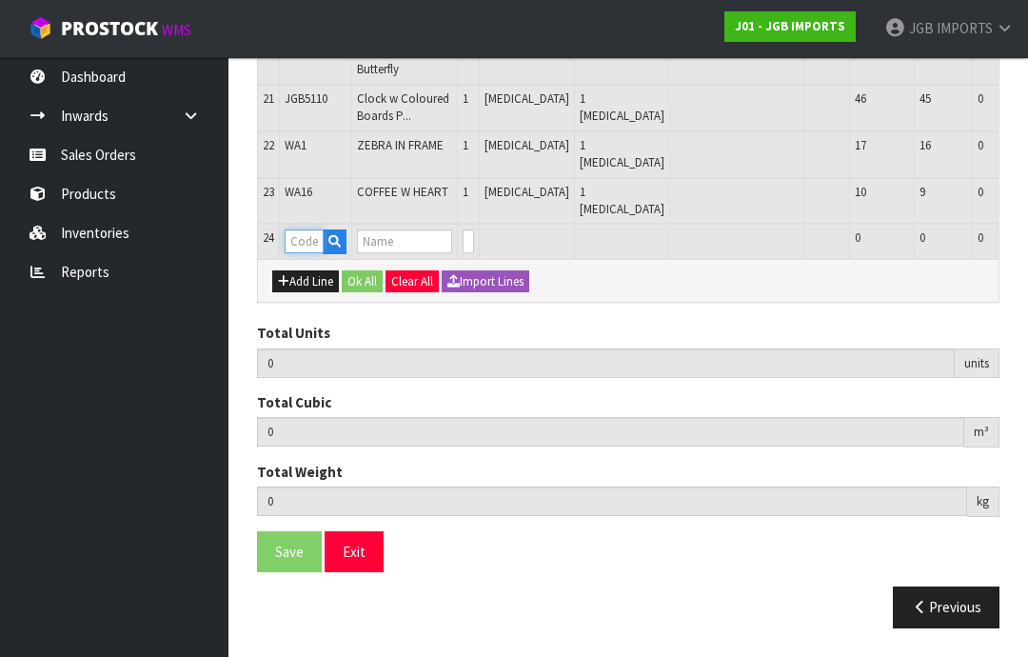
click at [306, 253] on input "text" at bounding box center [304, 241] width 39 height 24
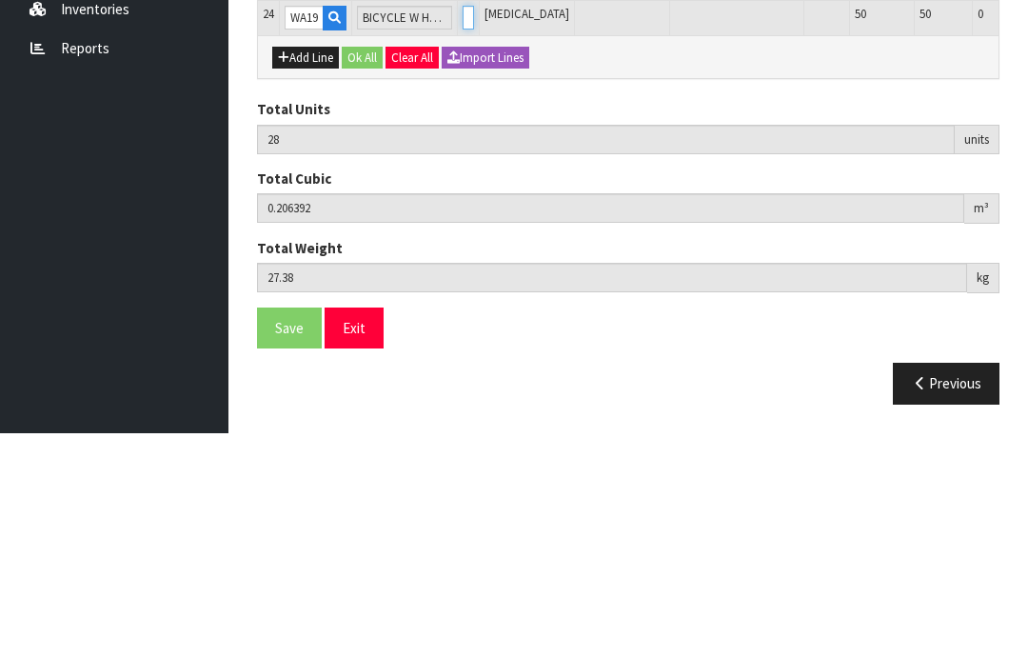
click at [463, 229] on input "0" at bounding box center [468, 241] width 11 height 24
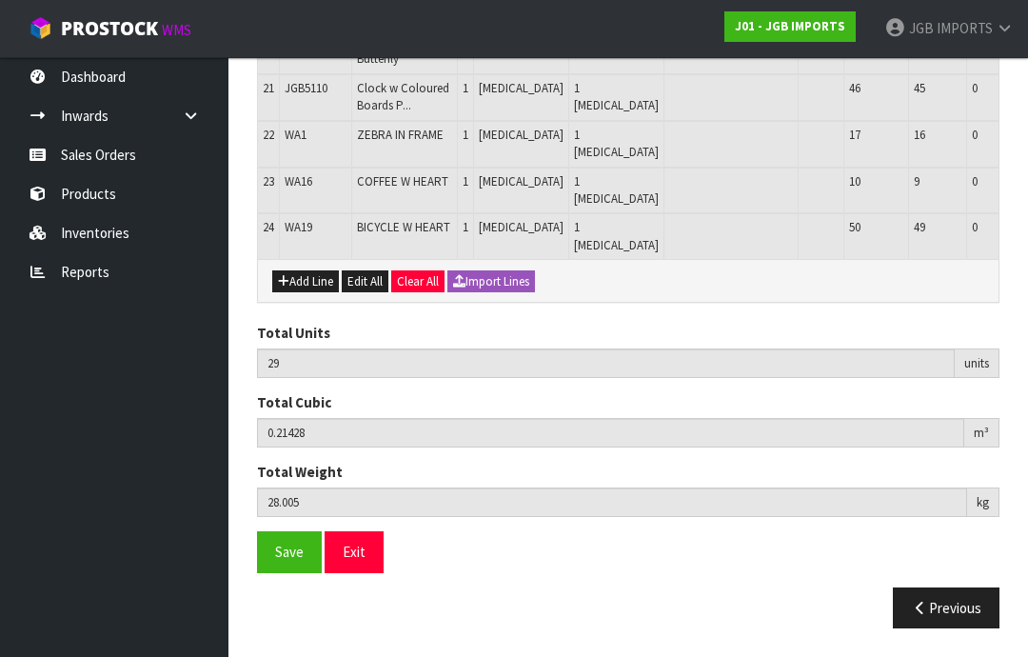
click at [287, 561] on span "Save" at bounding box center [289, 552] width 29 height 18
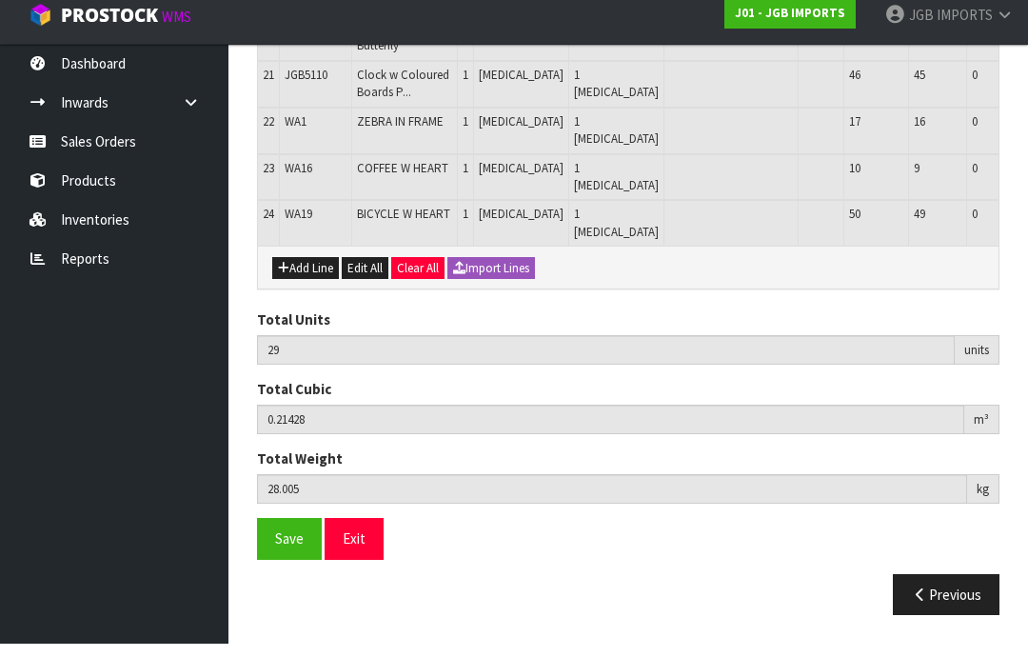
scroll to position [1463, 0]
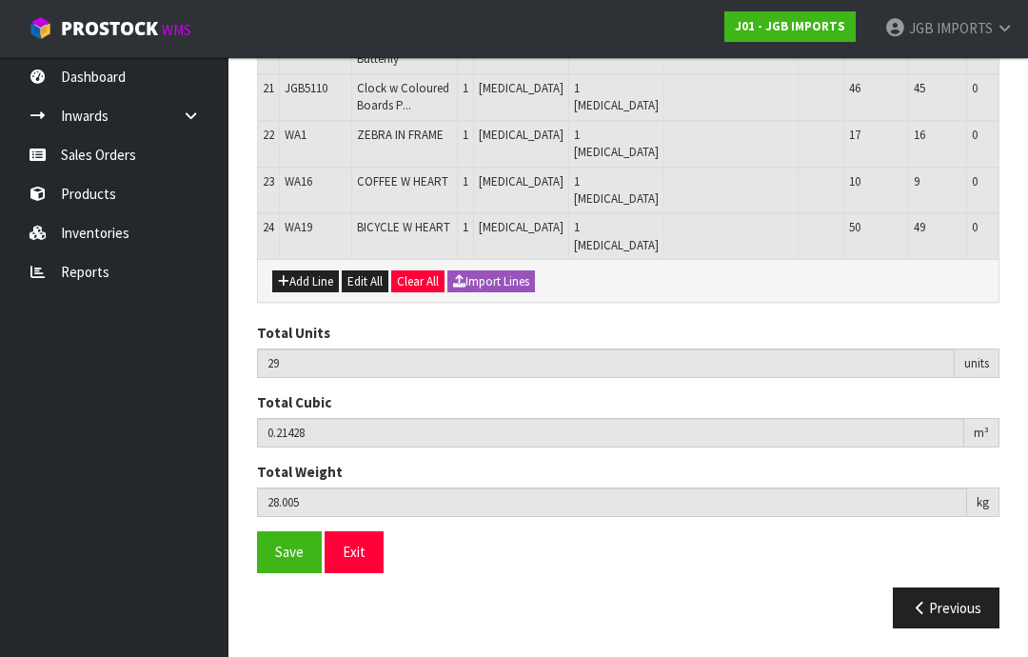
click at [303, 293] on button "Add Line" at bounding box center [305, 281] width 67 height 23
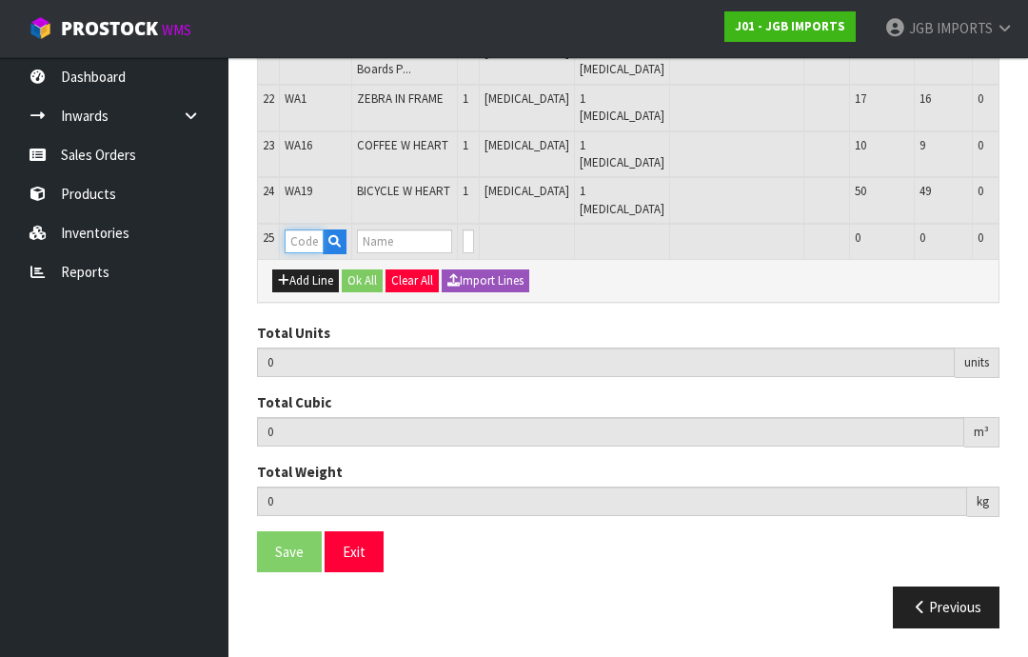
click at [300, 253] on input "text" at bounding box center [304, 241] width 39 height 24
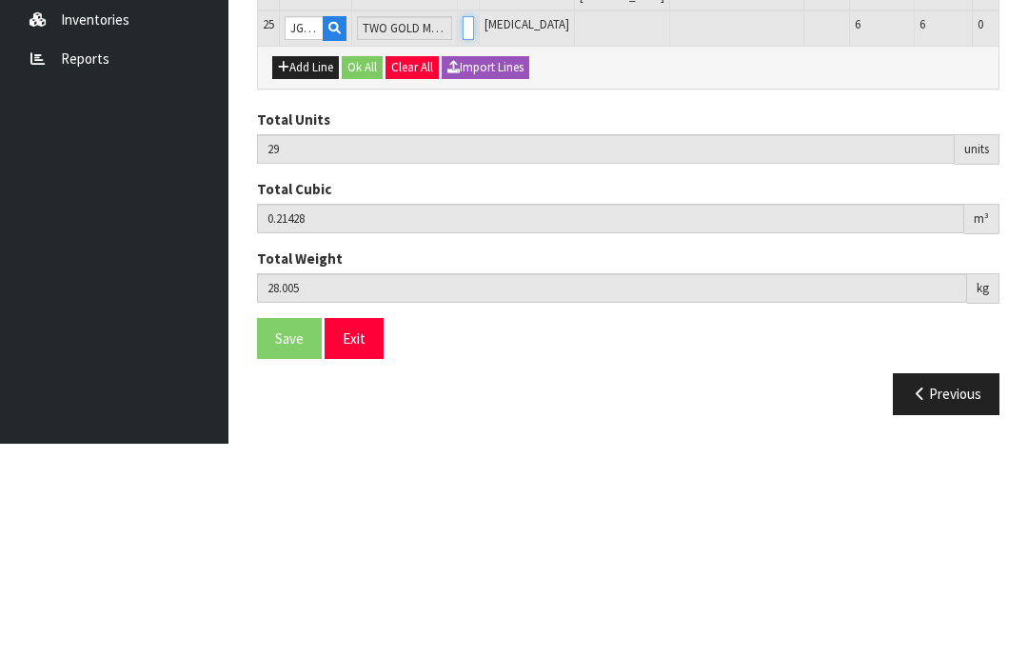
click at [464, 229] on input "0" at bounding box center [468, 241] width 11 height 24
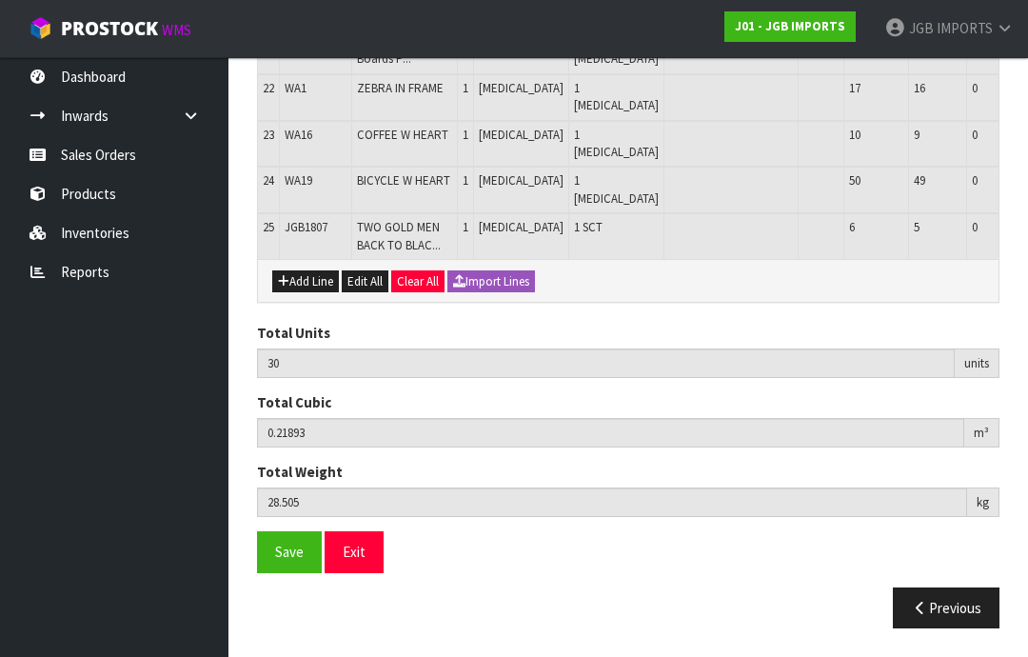
click at [308, 293] on button "Add Line" at bounding box center [305, 281] width 67 height 23
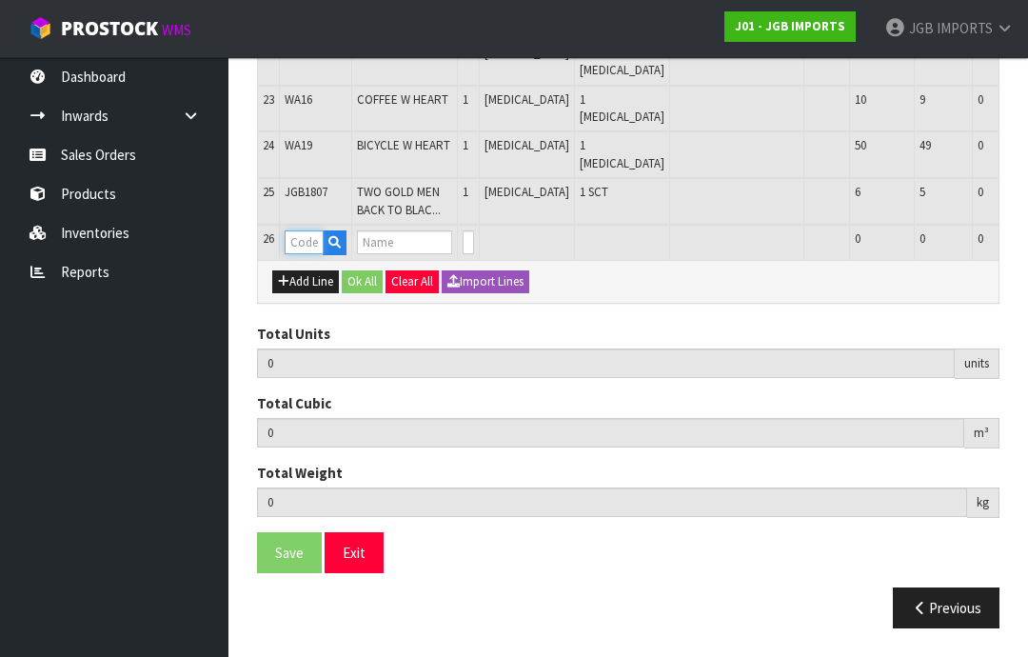
click at [313, 254] on input "text" at bounding box center [304, 242] width 39 height 24
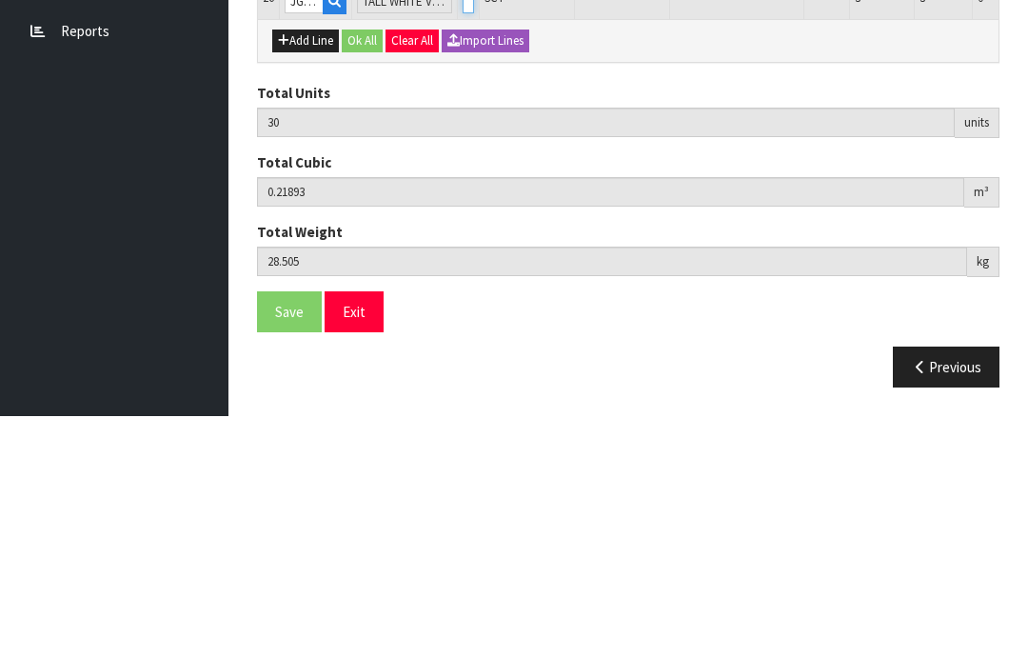
click at [463, 230] on input "0" at bounding box center [468, 242] width 11 height 24
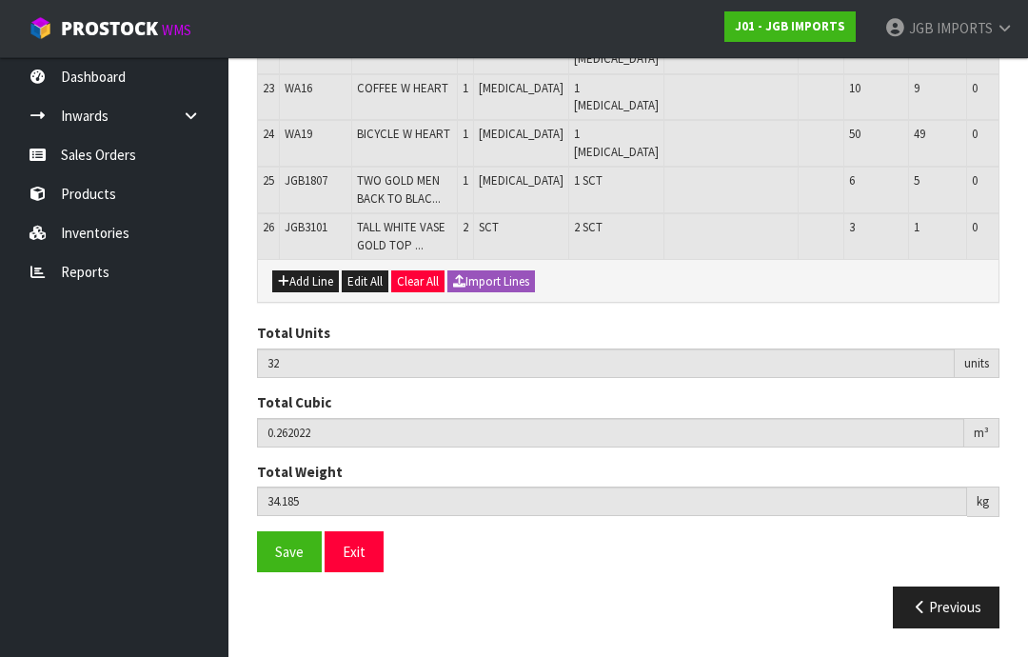
click at [311, 293] on button "Add Line" at bounding box center [305, 281] width 67 height 23
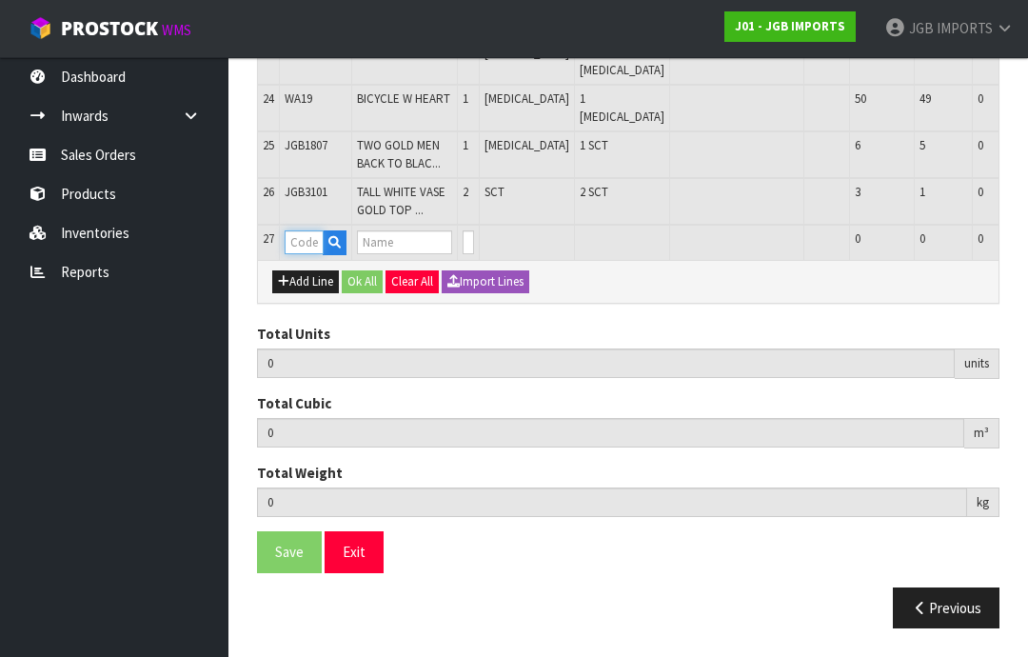
click at [300, 254] on input "text" at bounding box center [304, 242] width 39 height 24
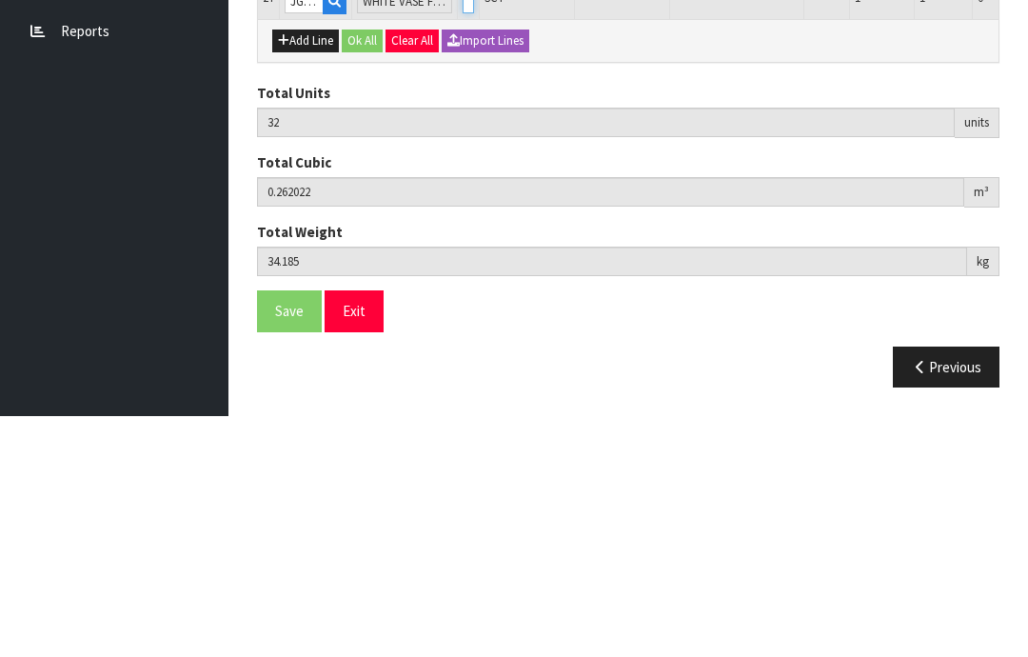
click at [463, 230] on input "0" at bounding box center [468, 242] width 11 height 24
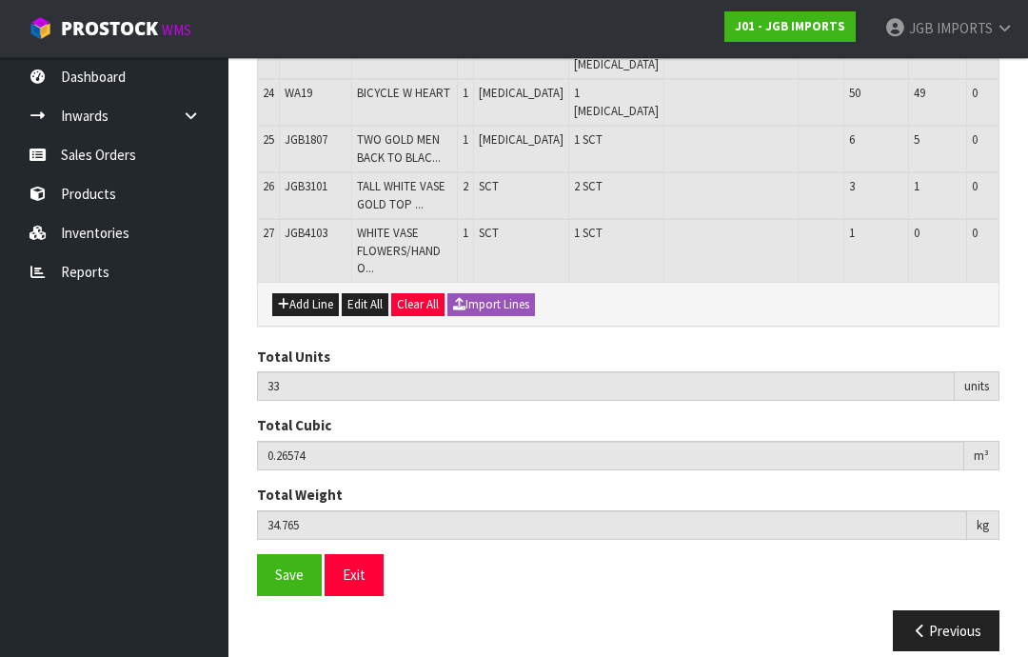
scroll to position [1522, 0]
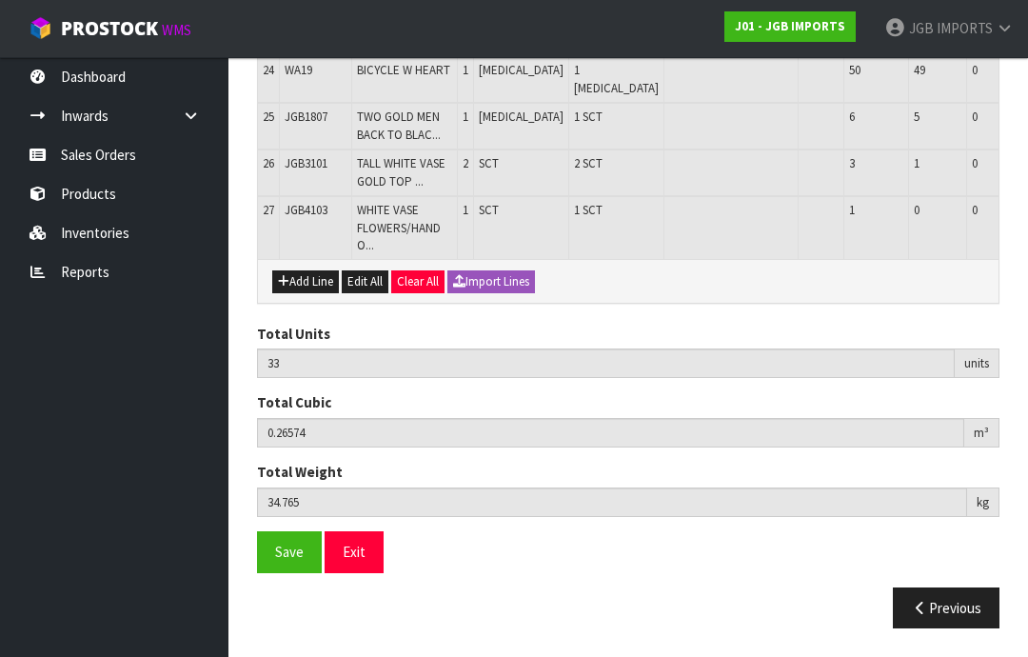
click at [308, 280] on button "Add Line" at bounding box center [305, 281] width 67 height 23
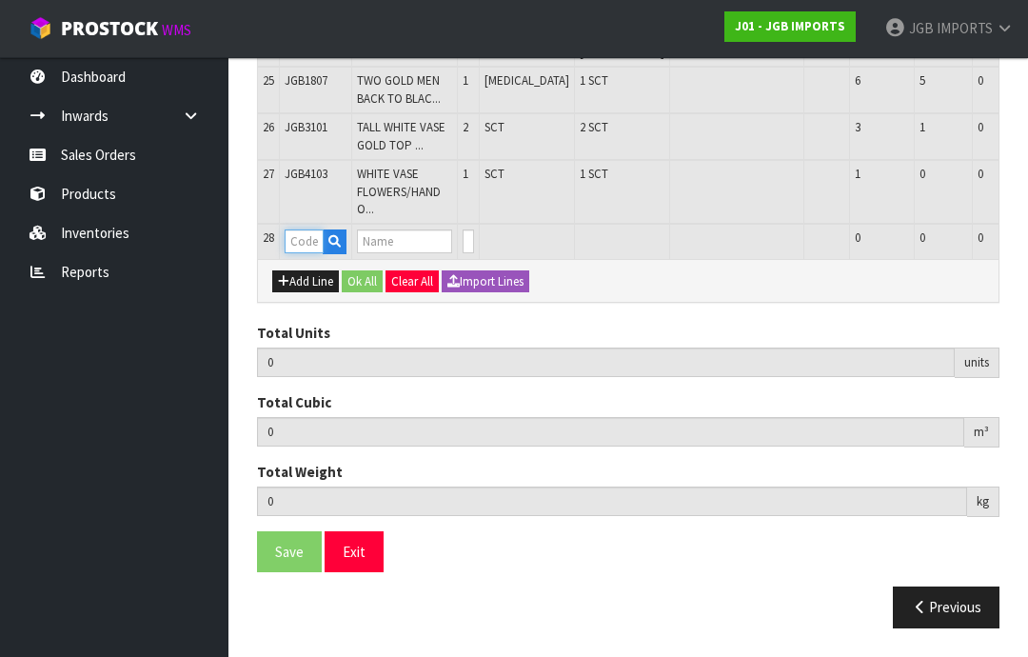
click at [302, 253] on input "text" at bounding box center [304, 241] width 39 height 24
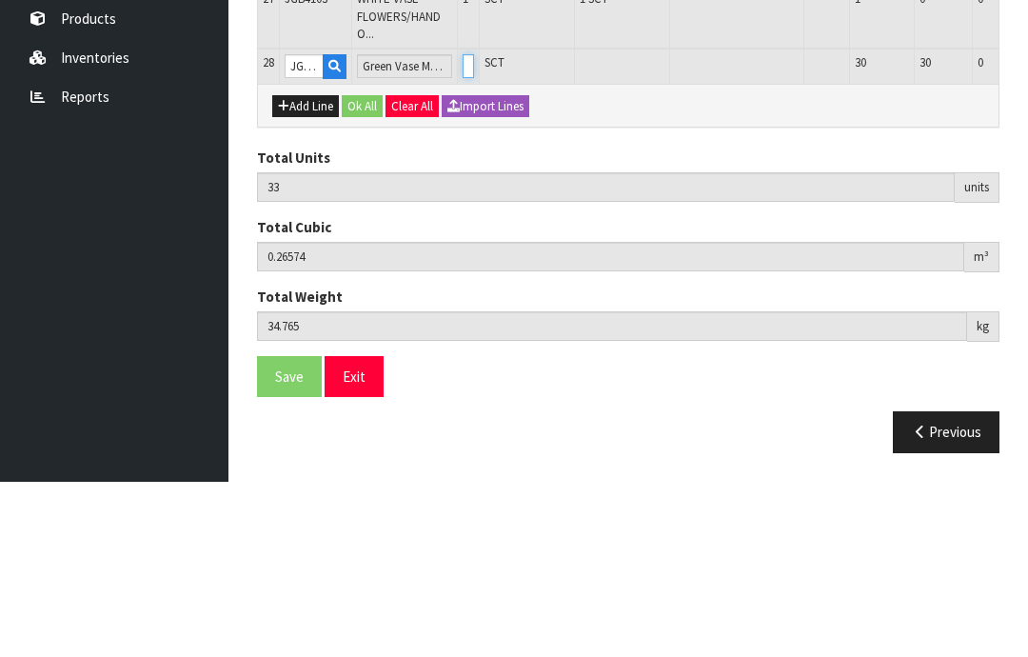
click at [474, 229] on input "0" at bounding box center [468, 241] width 11 height 24
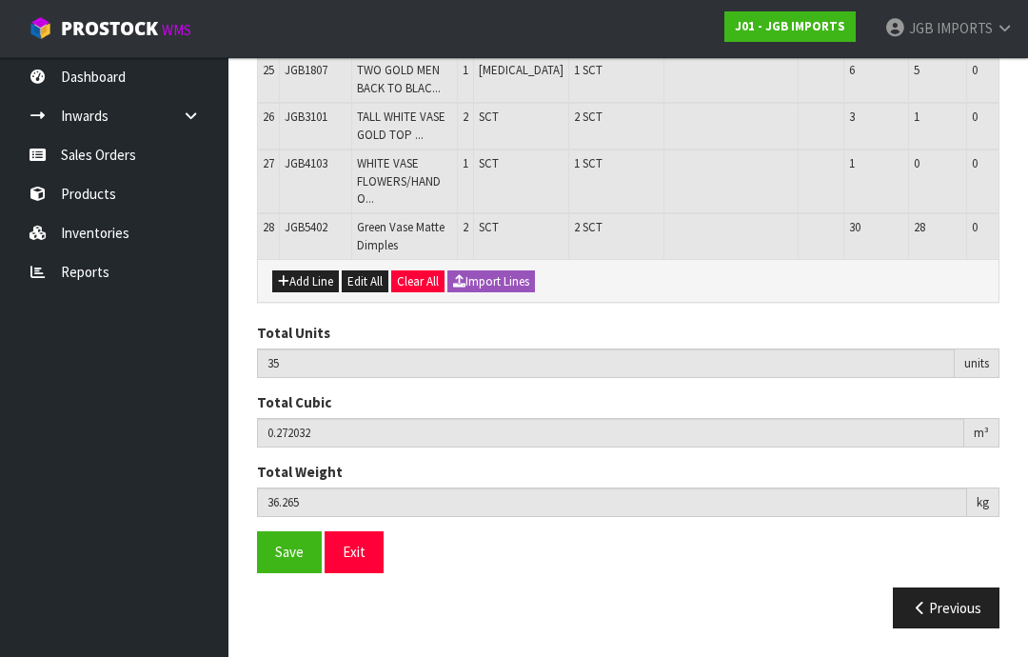
click at [305, 288] on button "Add Line" at bounding box center [305, 281] width 67 height 23
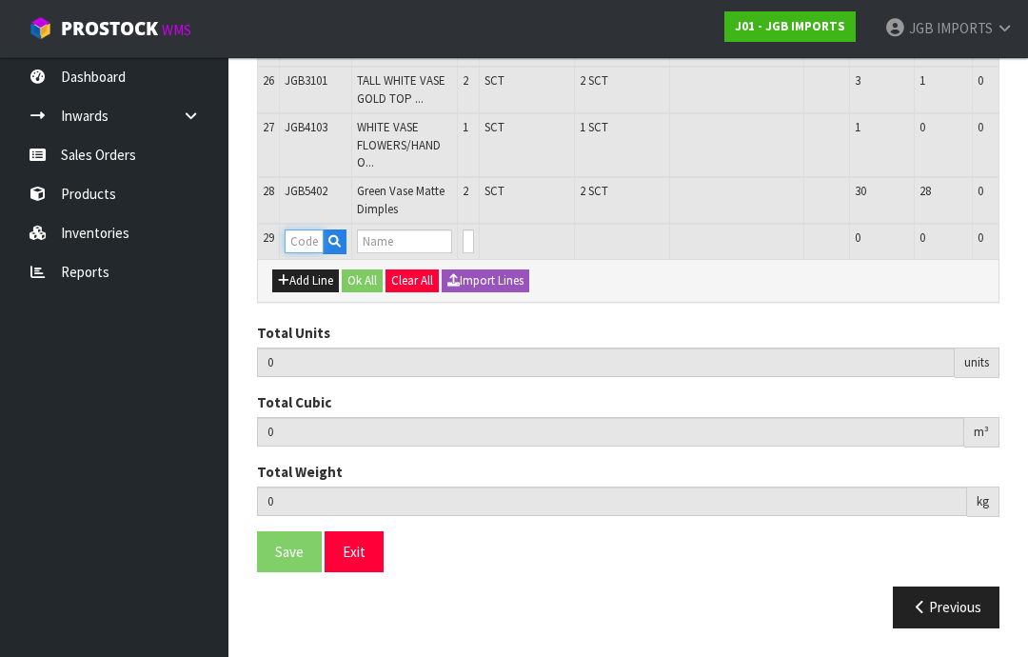
click at [308, 253] on input "text" at bounding box center [304, 241] width 39 height 24
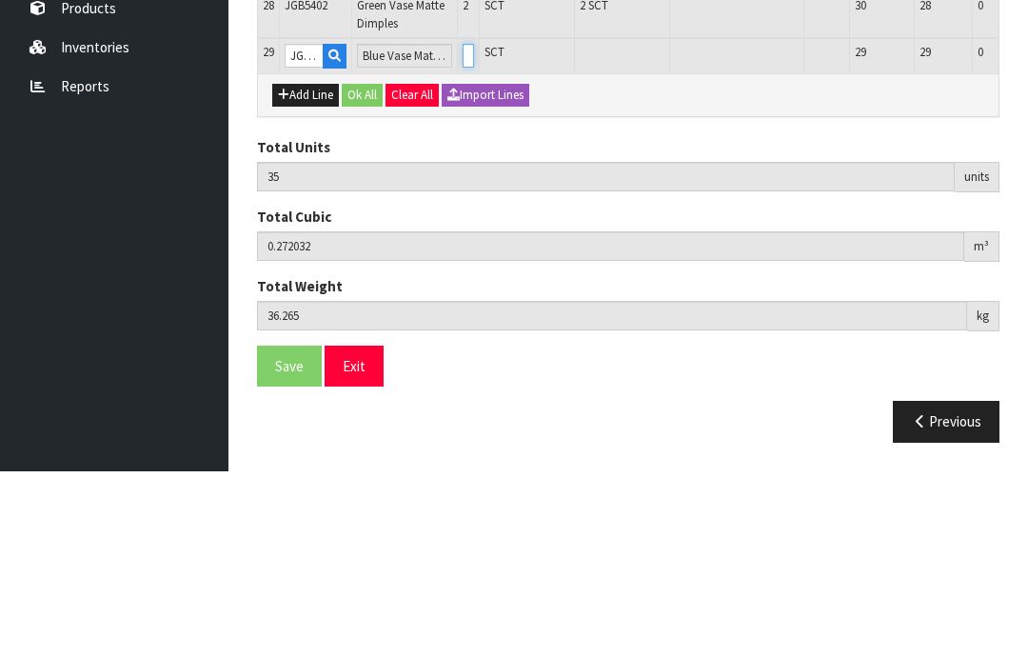
click at [474, 229] on input "0" at bounding box center [468, 241] width 11 height 24
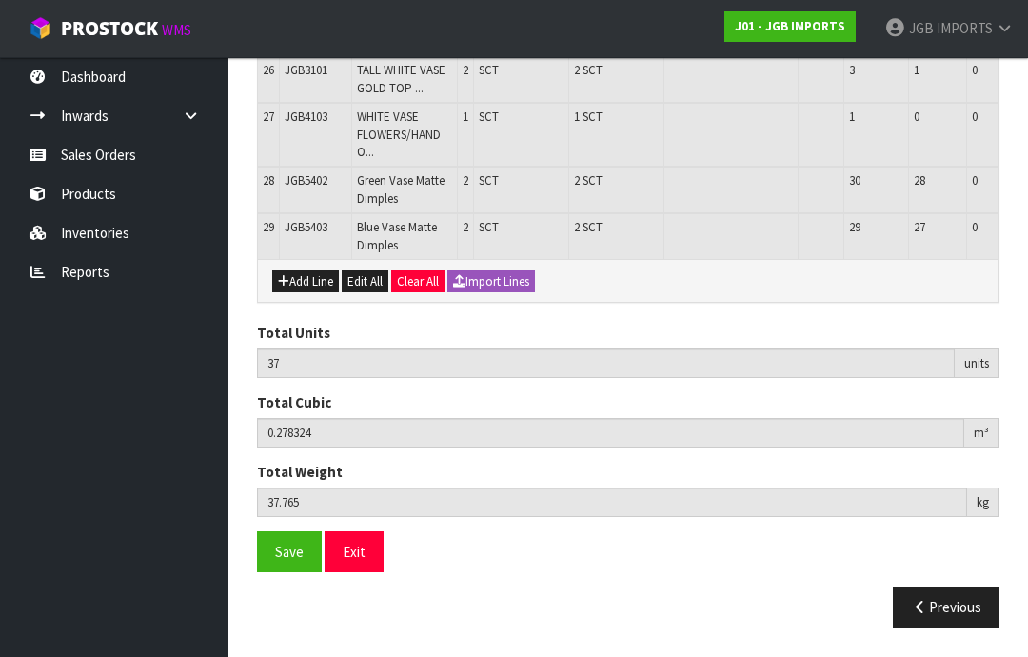
click at [303, 293] on button "Add Line" at bounding box center [305, 281] width 67 height 23
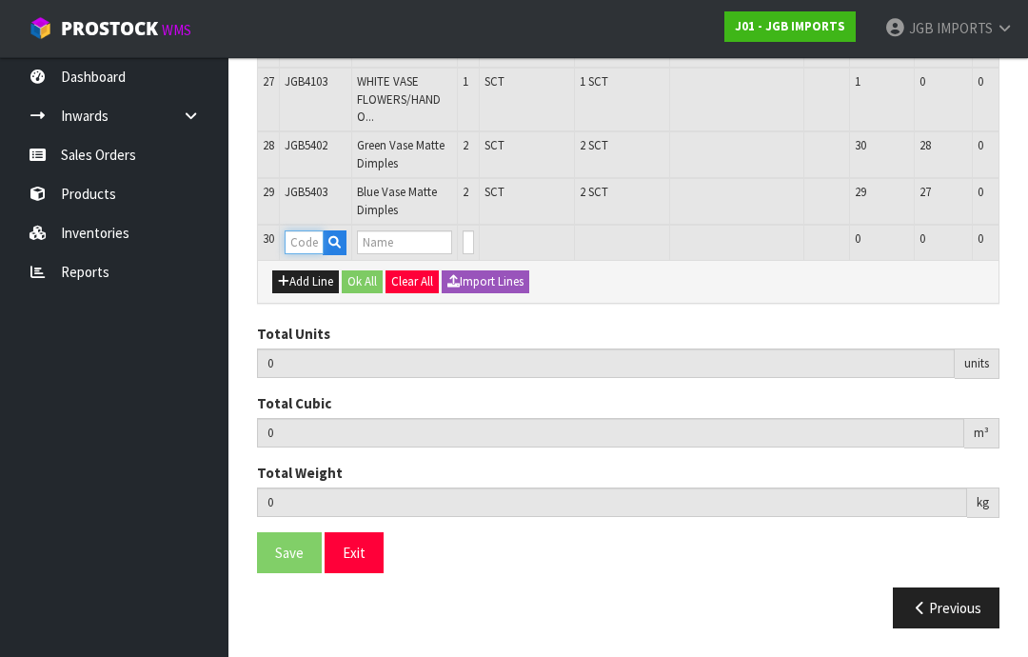
click at [306, 254] on input "text" at bounding box center [304, 242] width 39 height 24
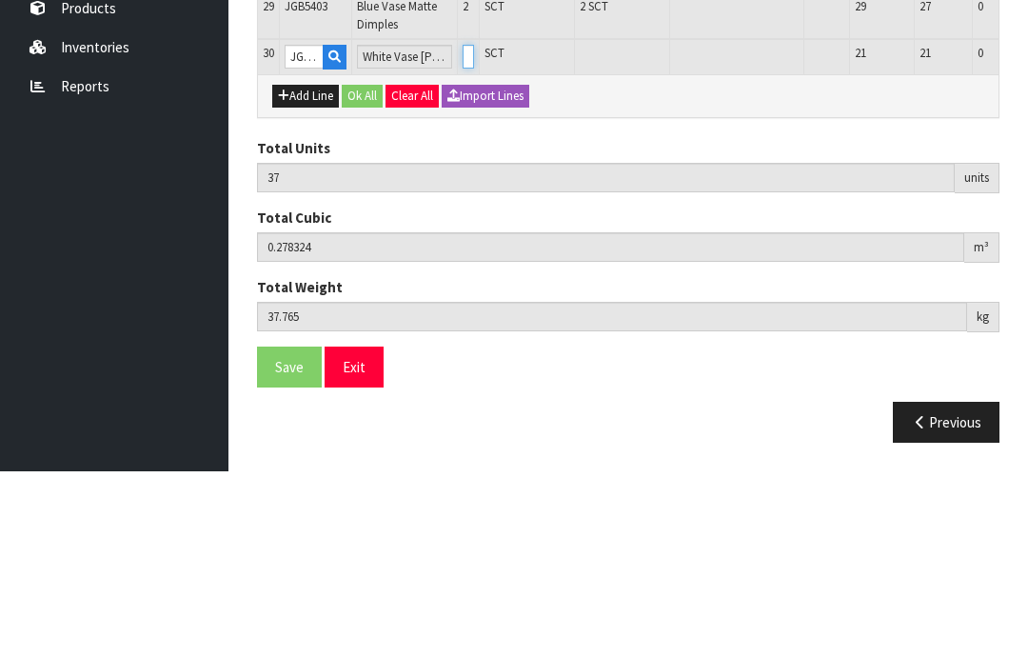
click at [474, 230] on input "0" at bounding box center [468, 242] width 11 height 24
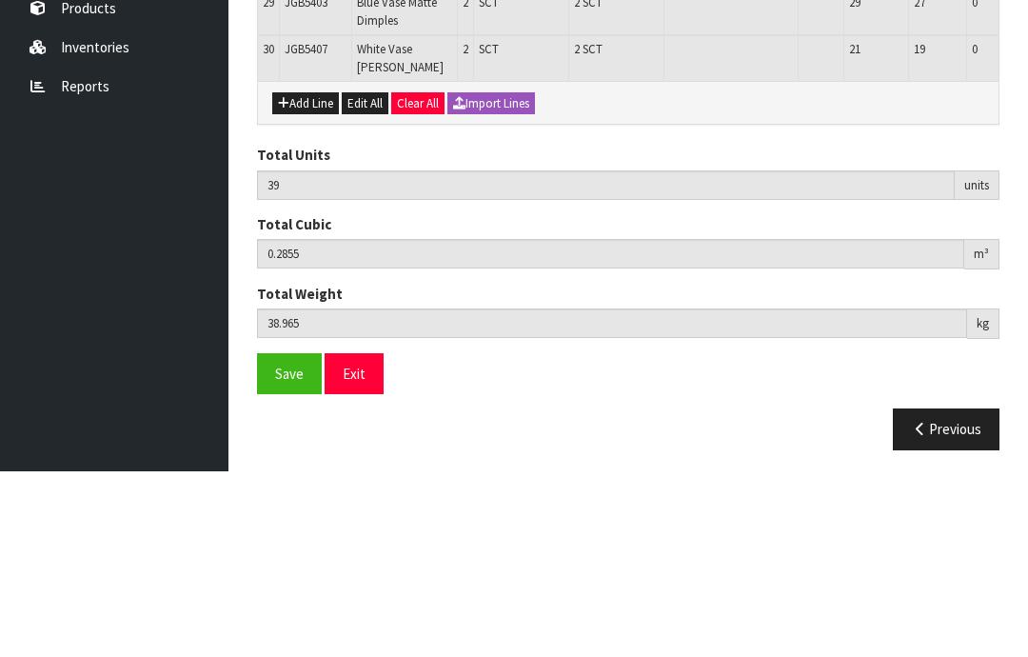
scroll to position [1647, 0]
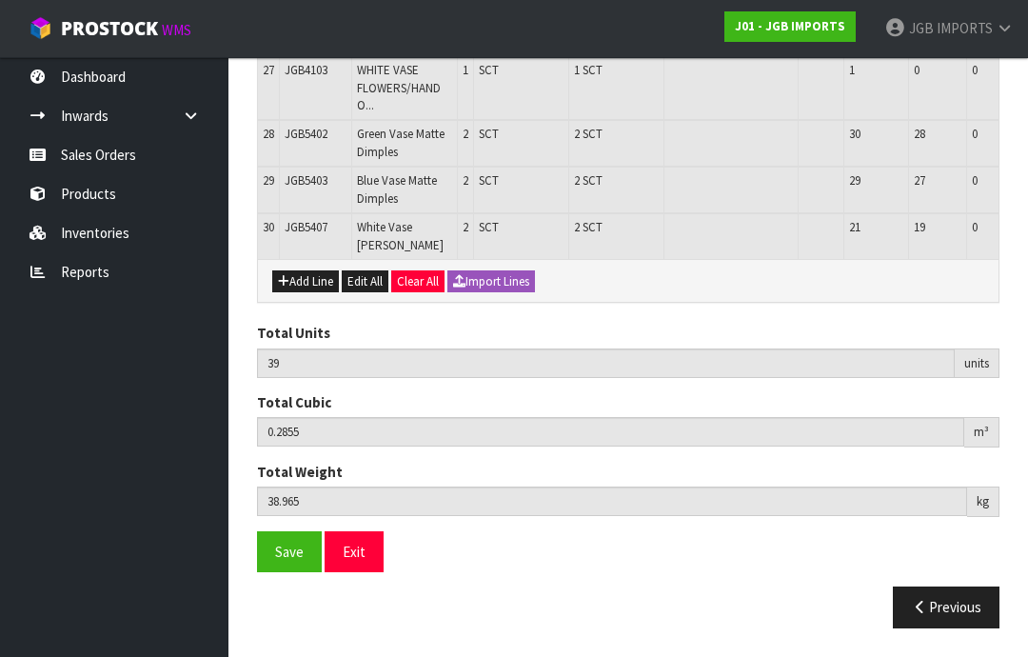
click at [311, 293] on button "Add Line" at bounding box center [305, 281] width 67 height 23
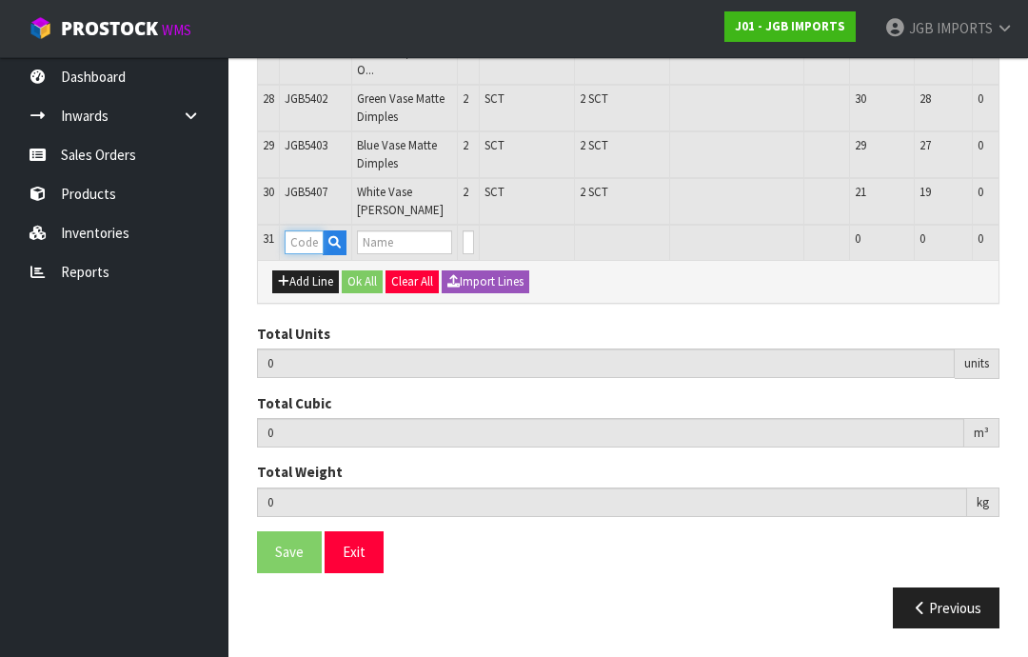
click at [302, 254] on input "text" at bounding box center [304, 242] width 39 height 24
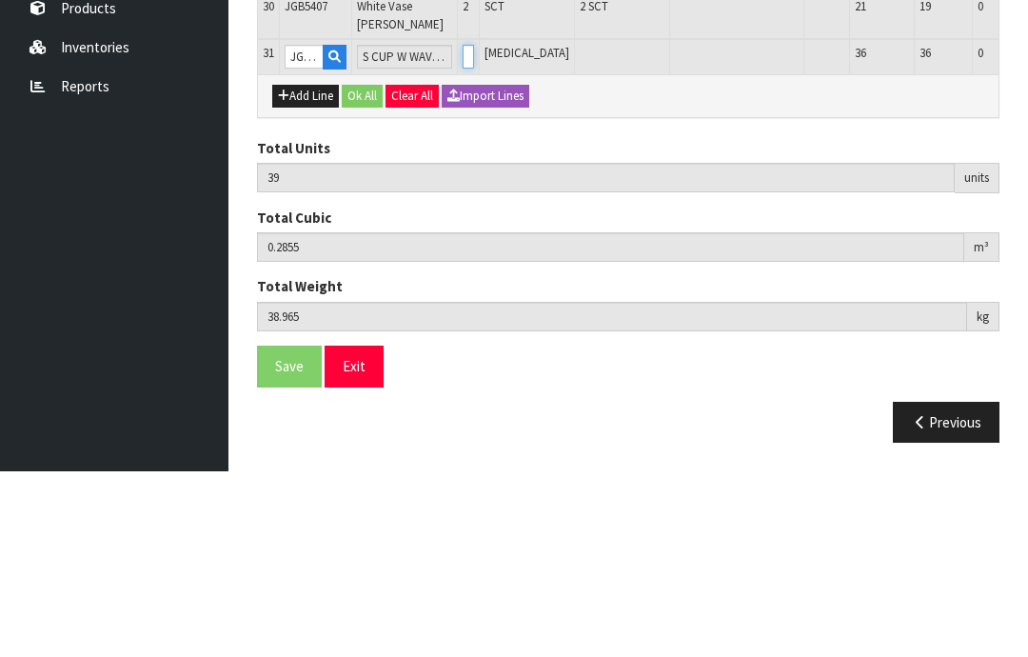
click at [474, 230] on input "0" at bounding box center [468, 242] width 11 height 24
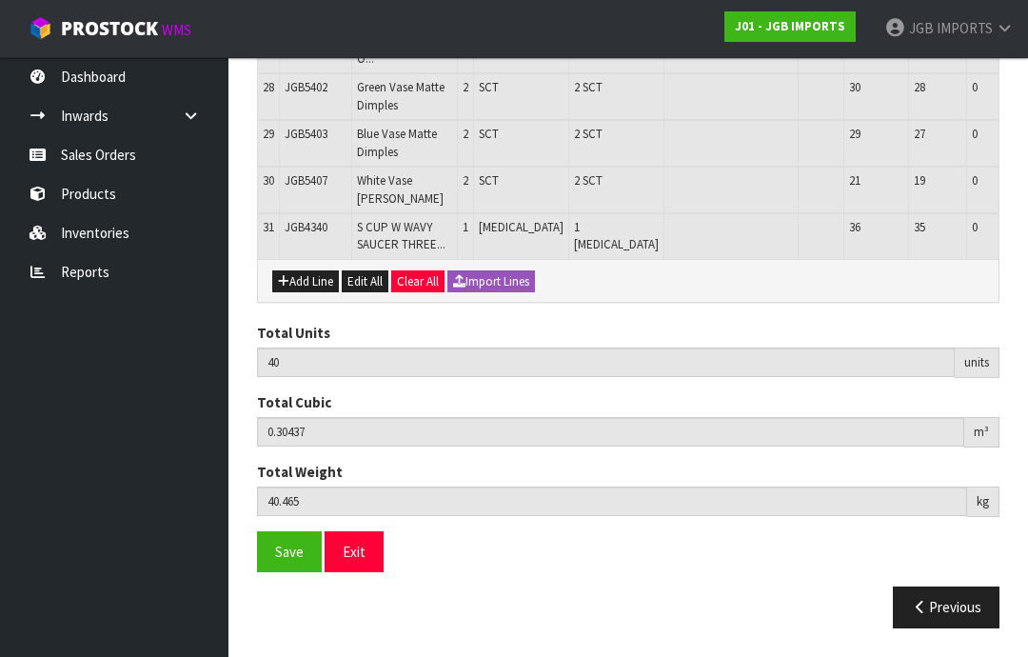
click at [315, 293] on button "Add Line" at bounding box center [305, 281] width 67 height 23
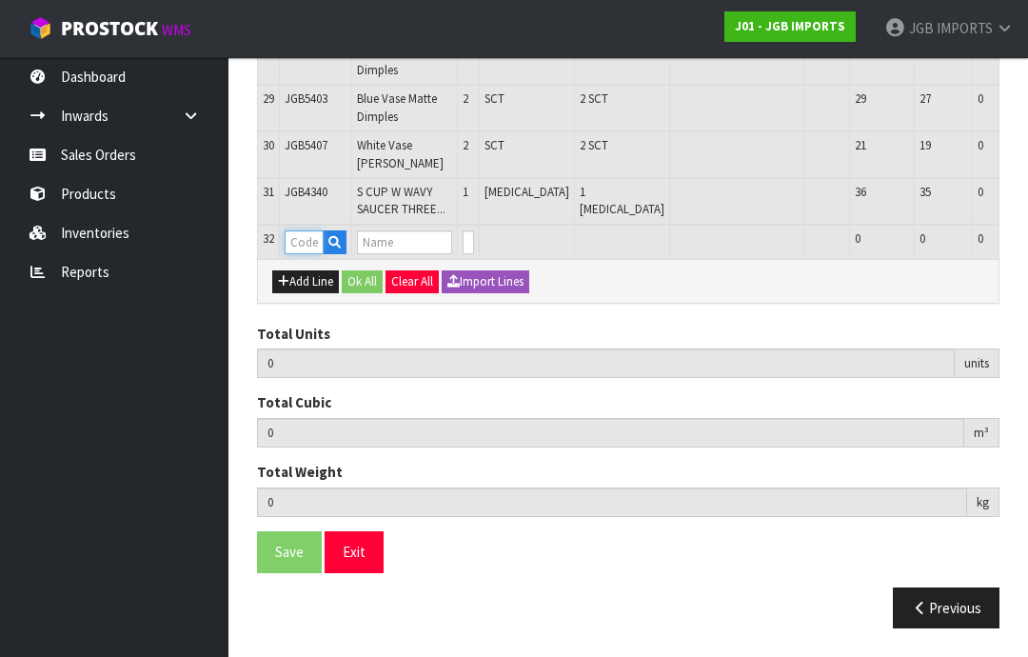
click at [311, 254] on input "text" at bounding box center [304, 242] width 39 height 24
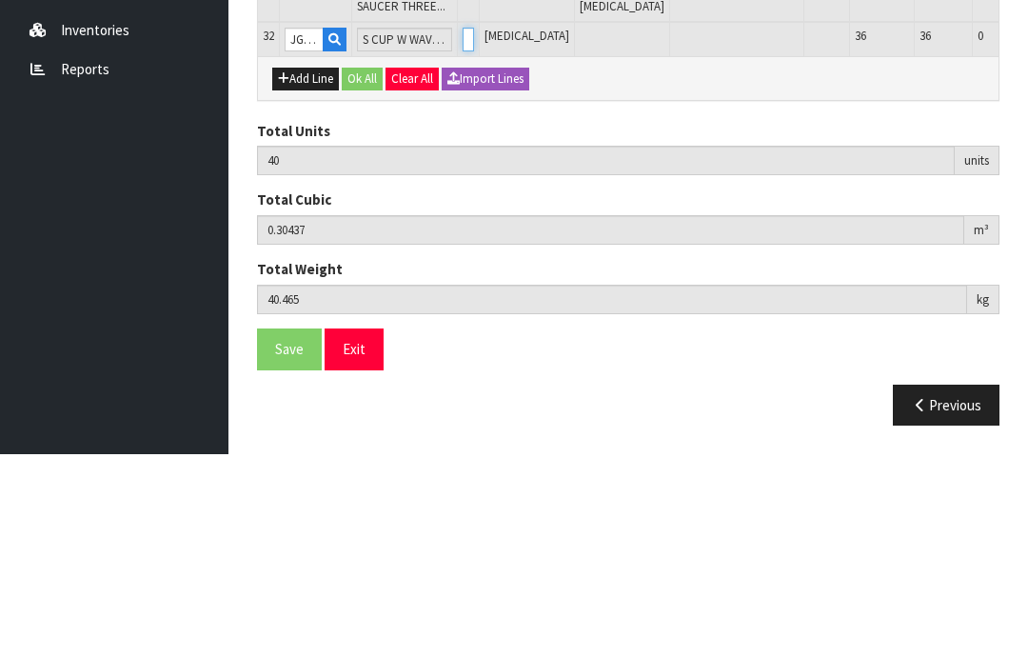
click at [474, 230] on input "0" at bounding box center [468, 242] width 11 height 24
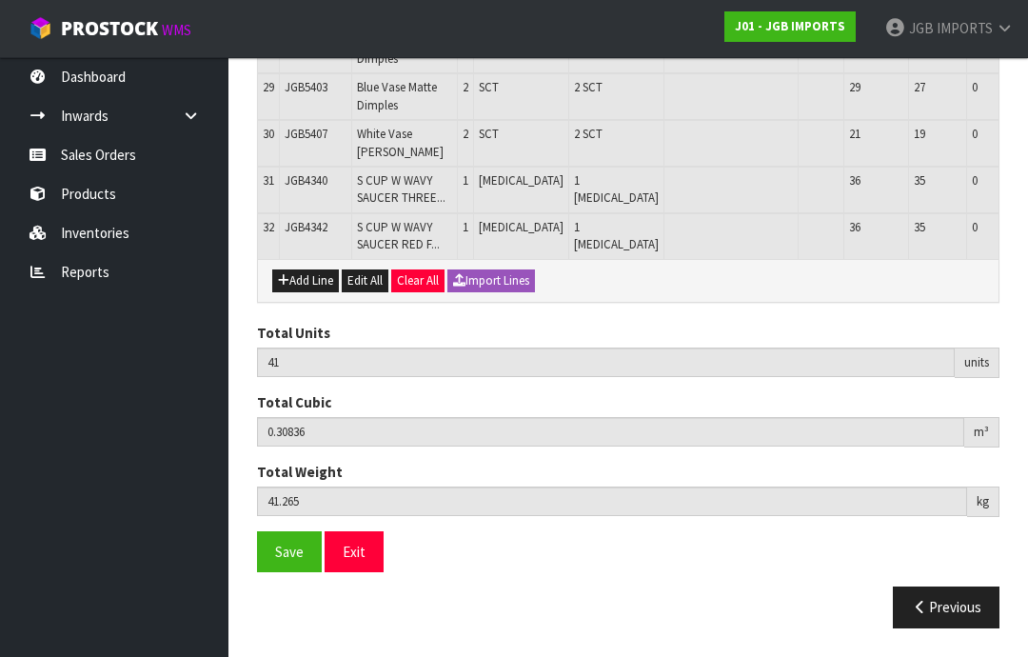
click at [311, 292] on button "Add Line" at bounding box center [305, 280] width 67 height 23
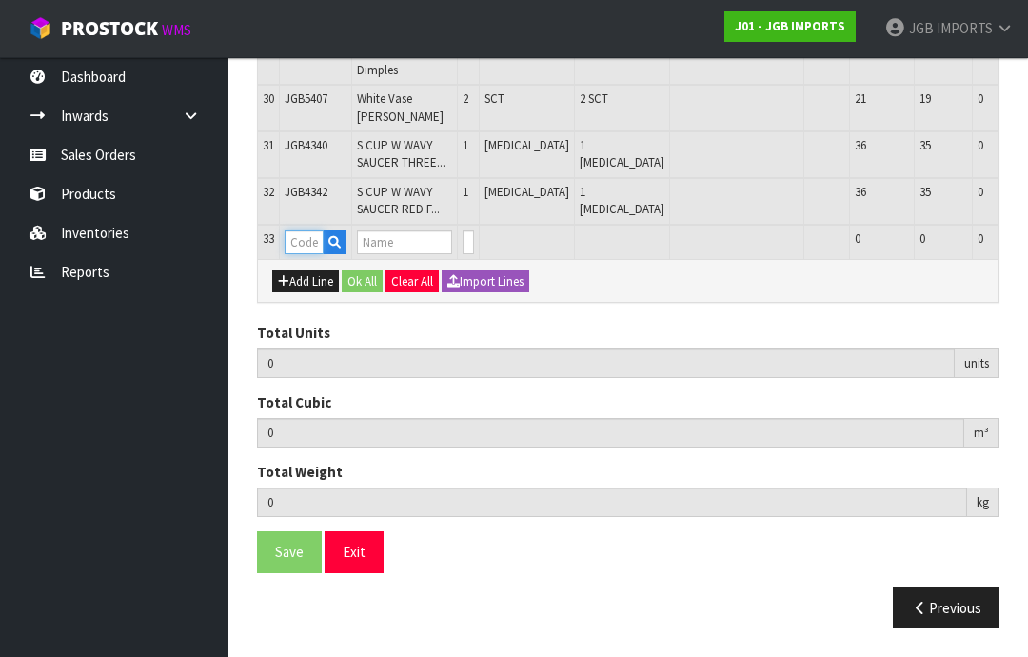
click at [309, 254] on input "text" at bounding box center [304, 242] width 39 height 24
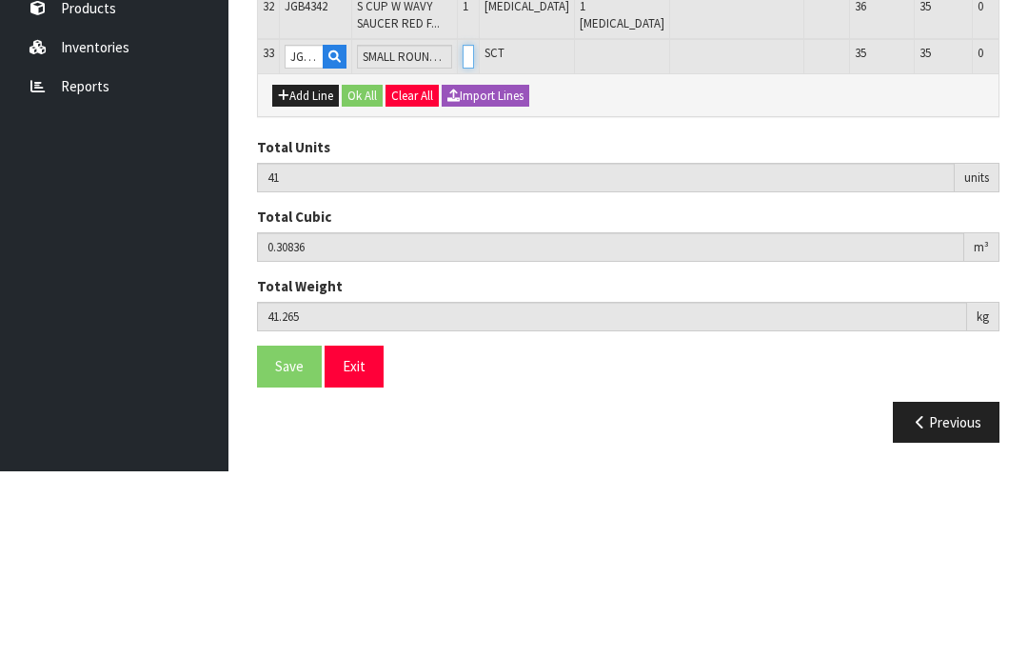
click at [467, 230] on input "0" at bounding box center [468, 242] width 11 height 24
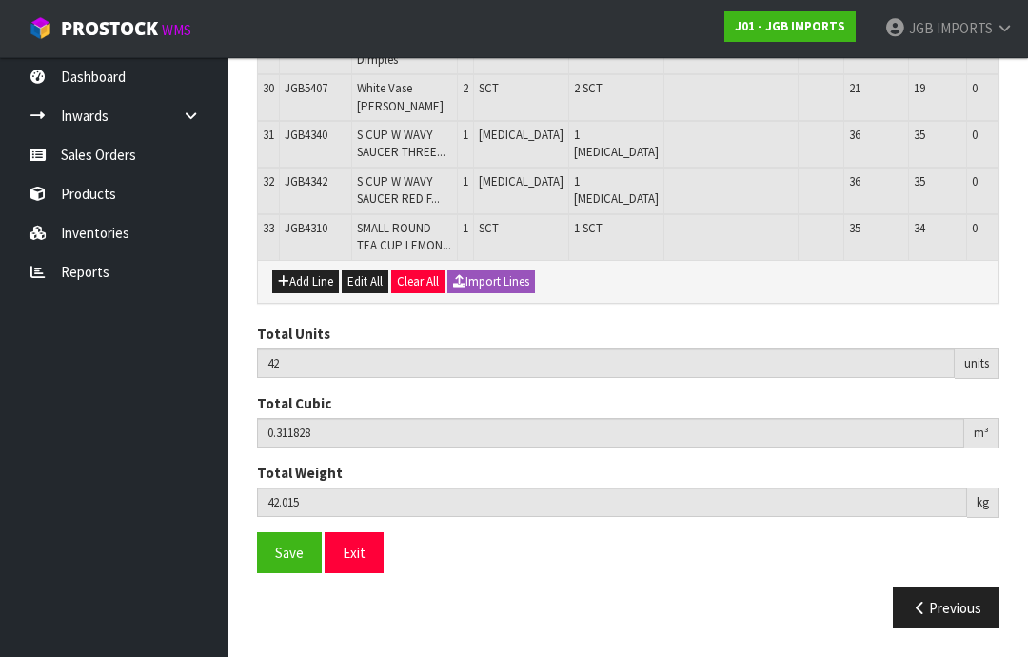
click at [309, 293] on button "Add Line" at bounding box center [305, 281] width 67 height 23
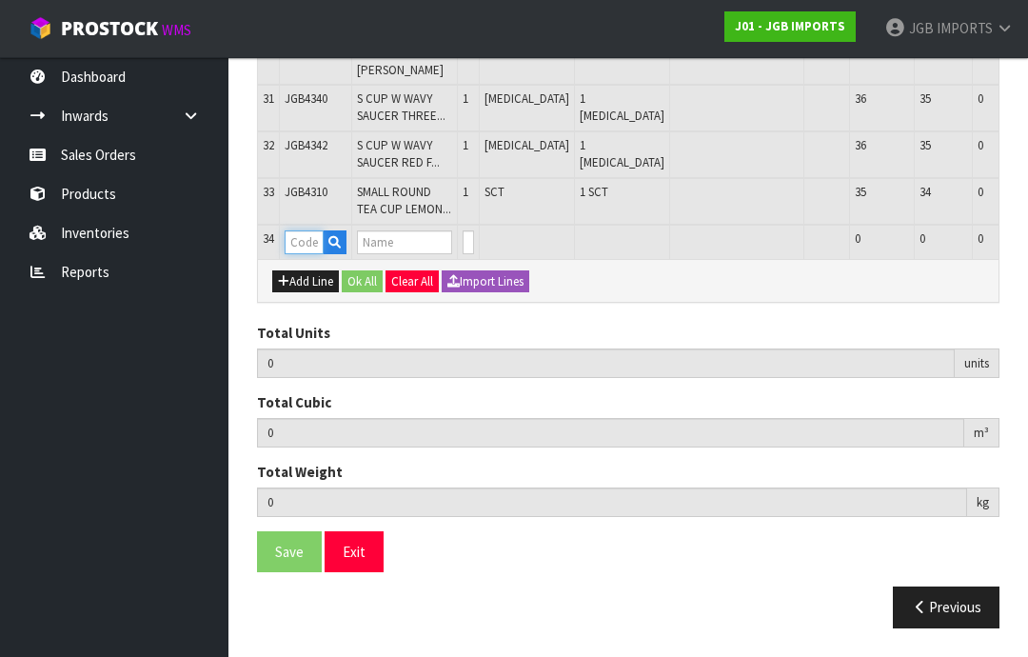
click at [303, 254] on input "text" at bounding box center [304, 242] width 39 height 24
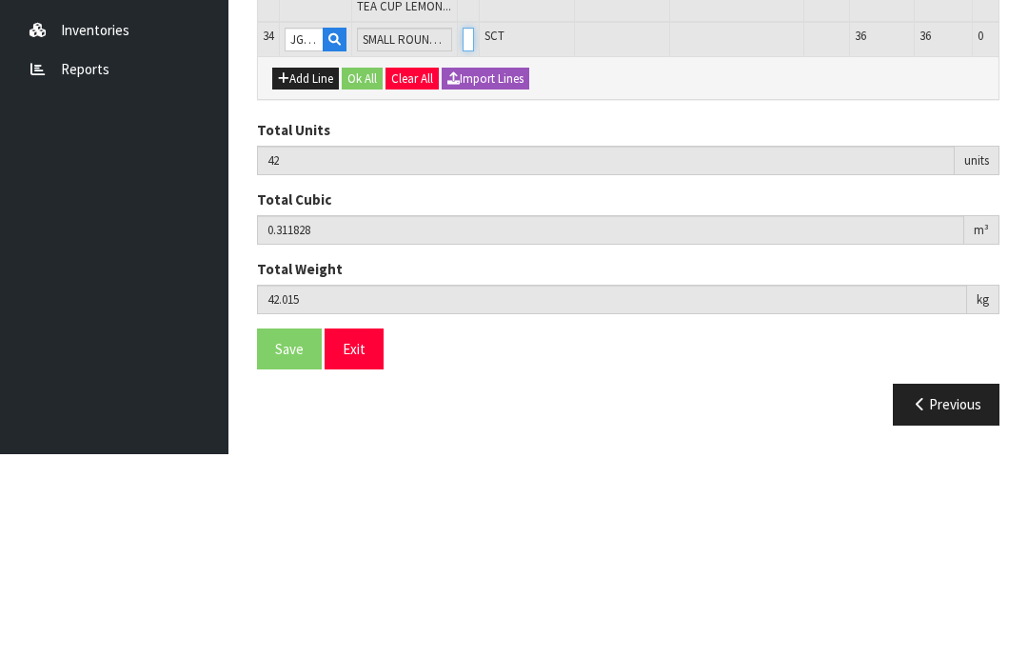
click at [474, 230] on input "0" at bounding box center [468, 242] width 11 height 24
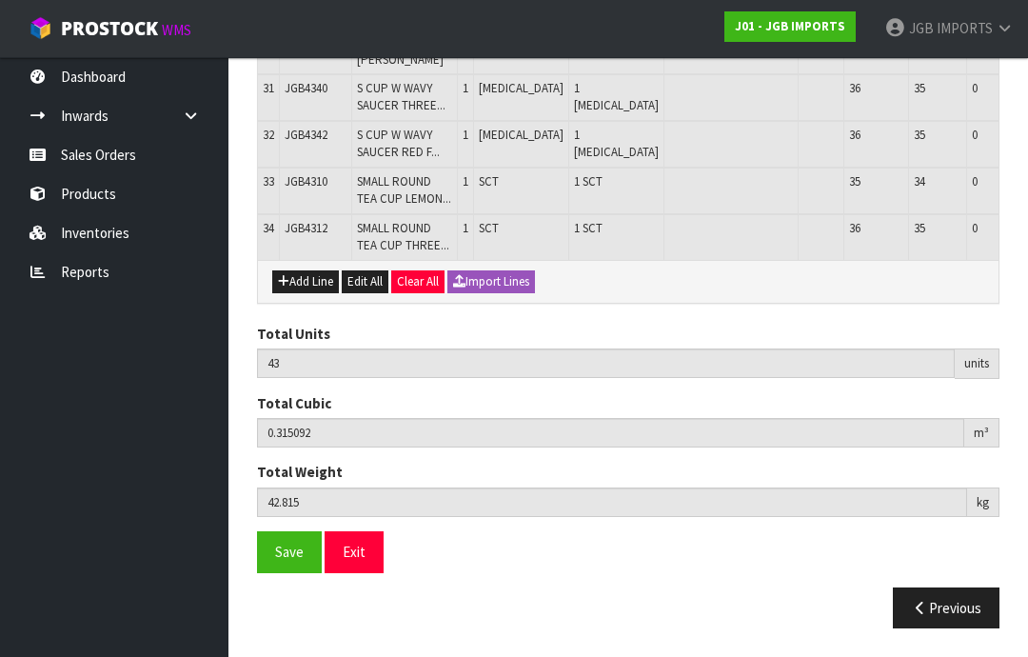
click at [310, 293] on button "Add Line" at bounding box center [305, 281] width 67 height 23
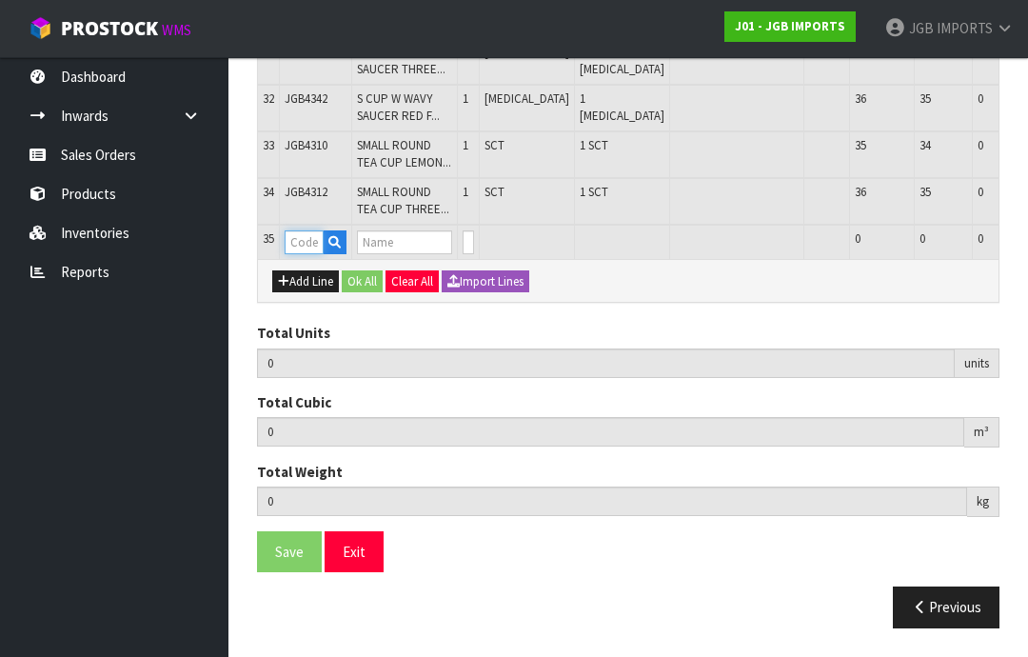
click at [305, 254] on input "text" at bounding box center [304, 242] width 39 height 24
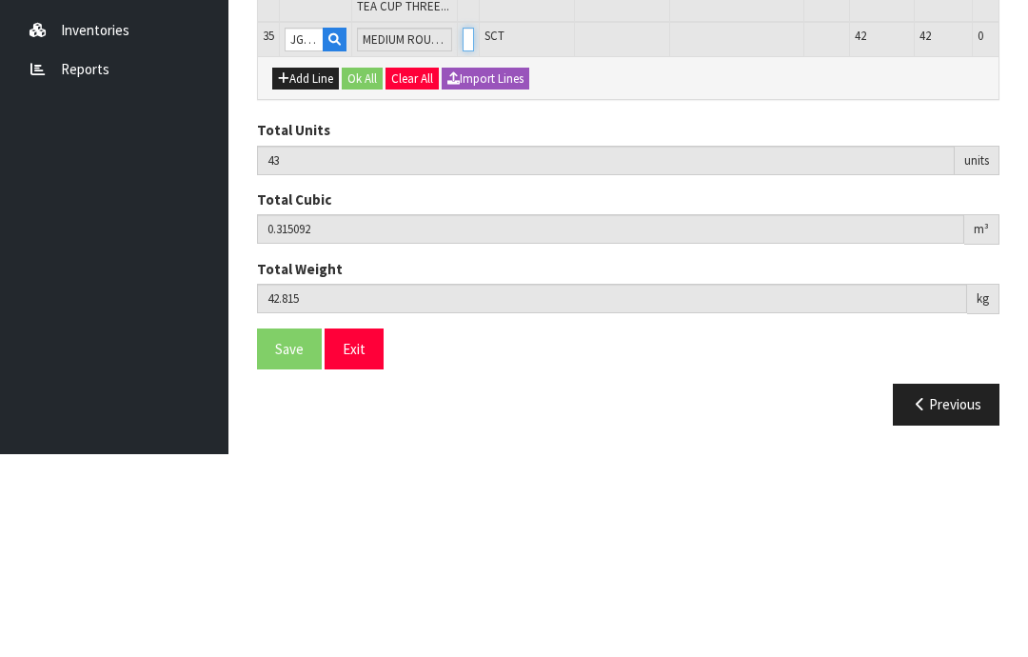
click at [474, 230] on input "0" at bounding box center [468, 242] width 11 height 24
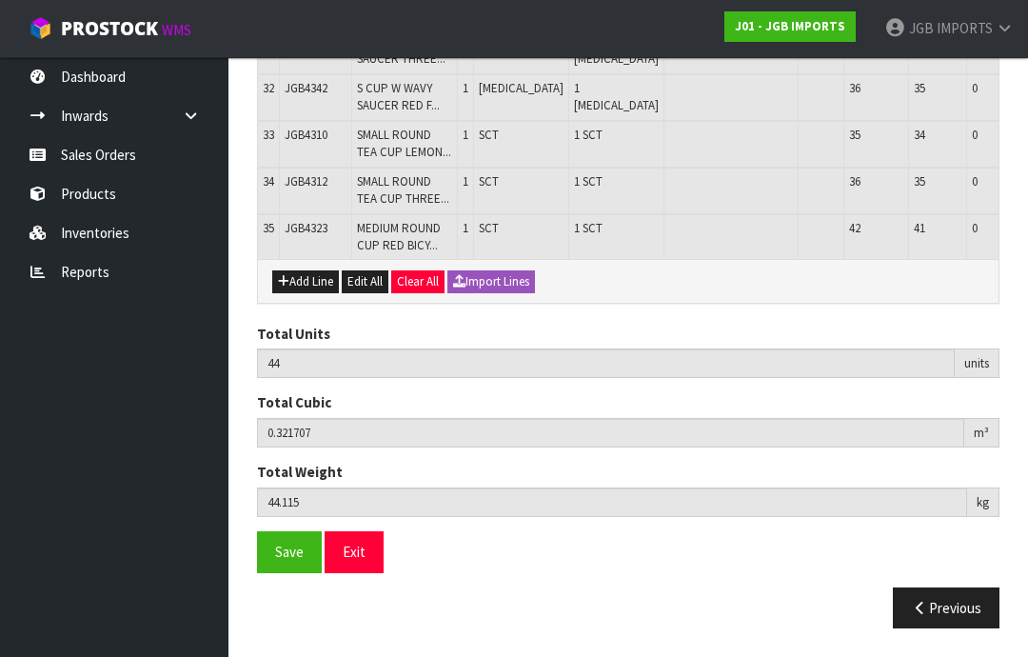
click at [308, 293] on button "Add Line" at bounding box center [305, 281] width 67 height 23
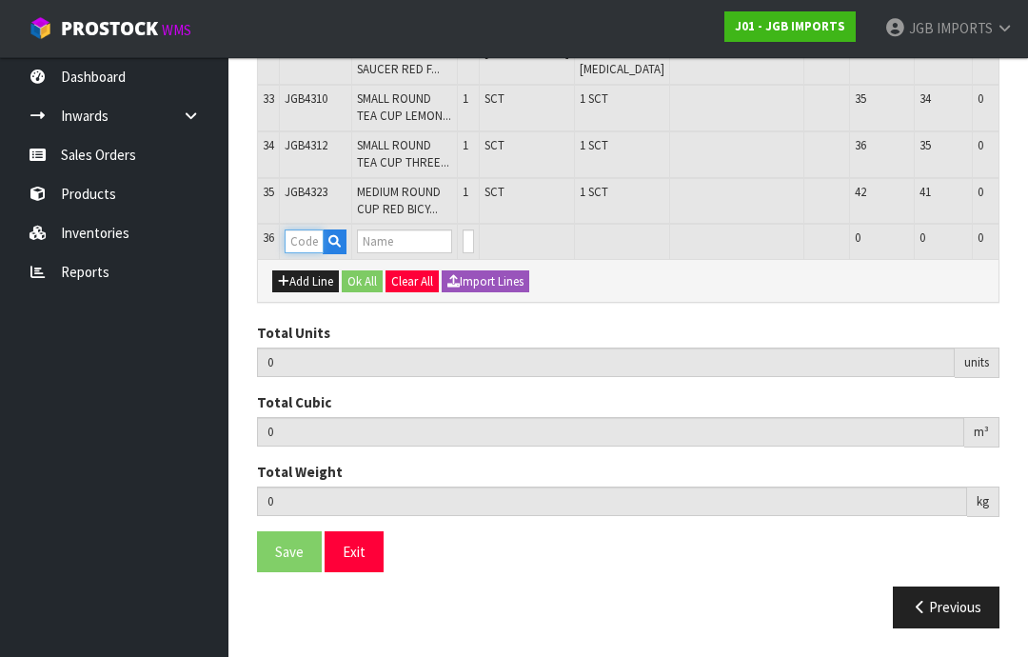
click at [312, 253] on input "text" at bounding box center [304, 241] width 39 height 24
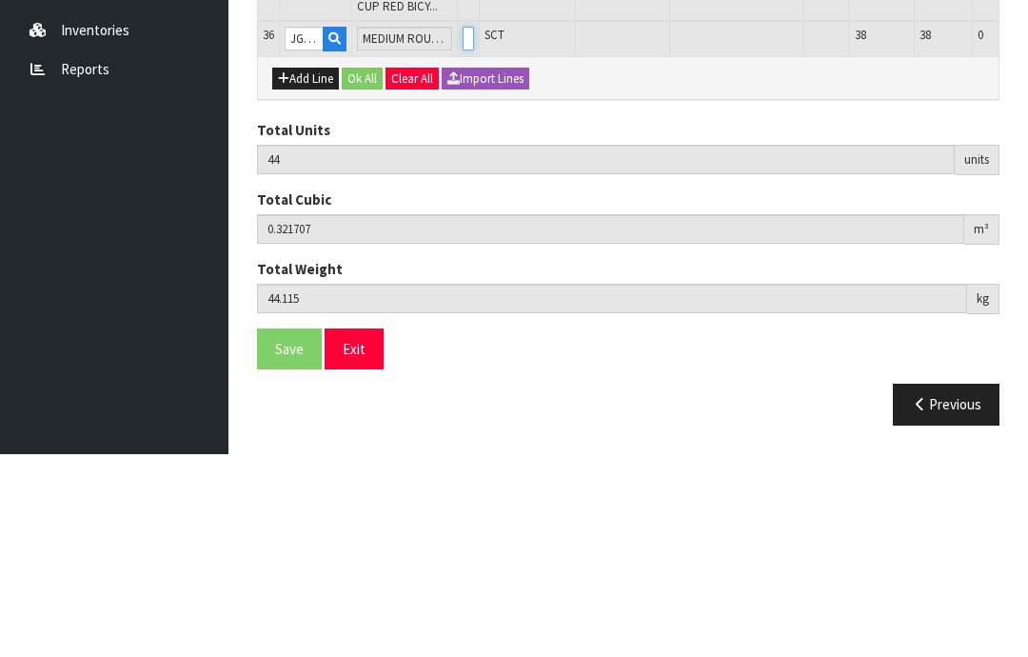
click at [474, 229] on input "0" at bounding box center [468, 241] width 11 height 24
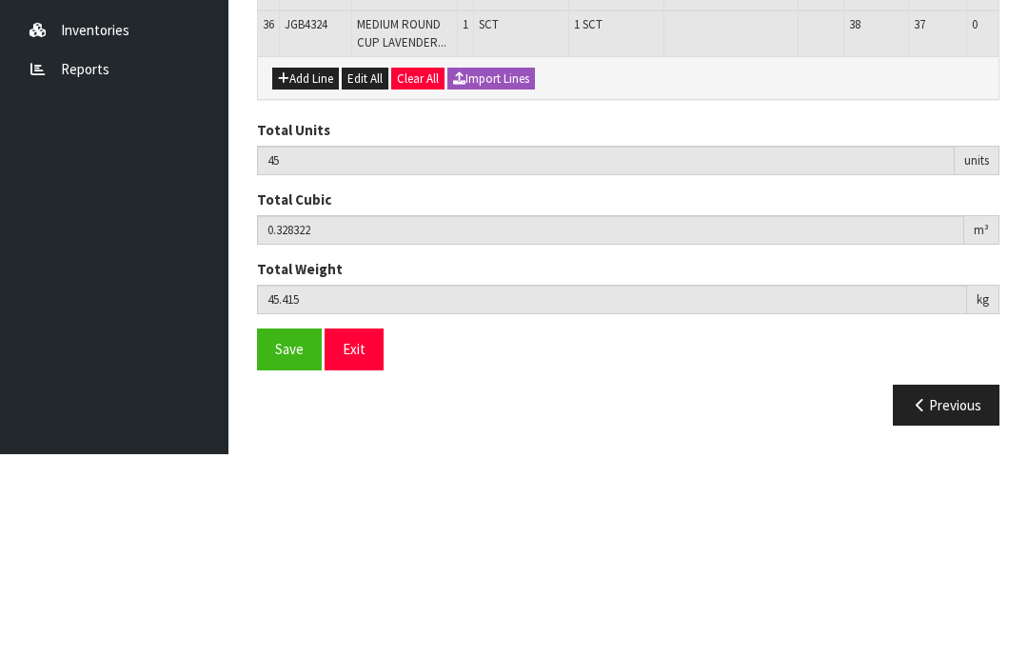
scroll to position [1986, 0]
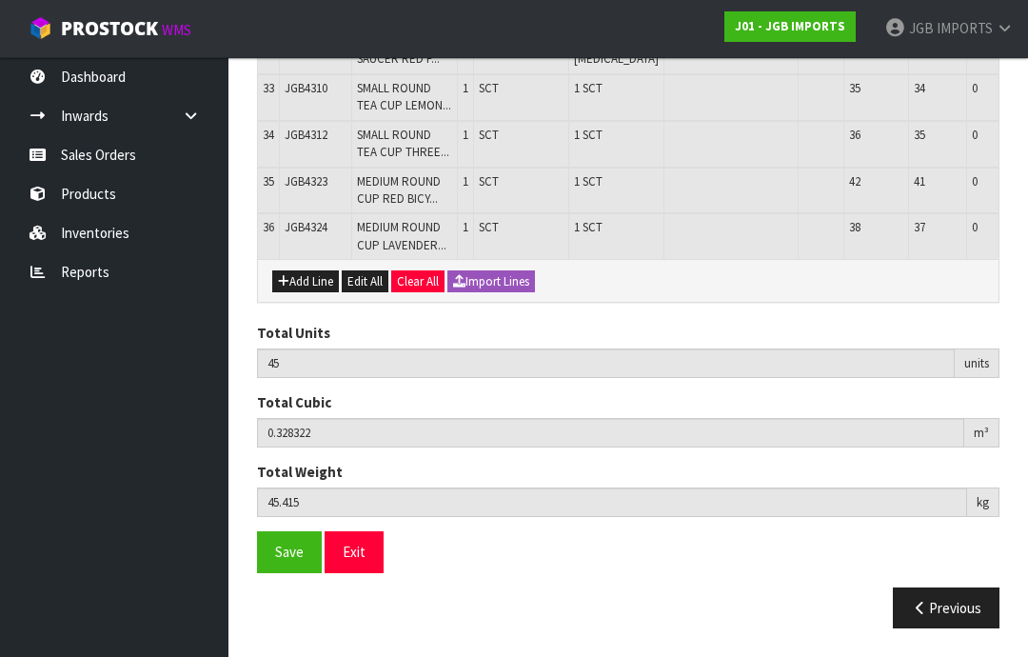
click at [307, 293] on button "Add Line" at bounding box center [305, 281] width 67 height 23
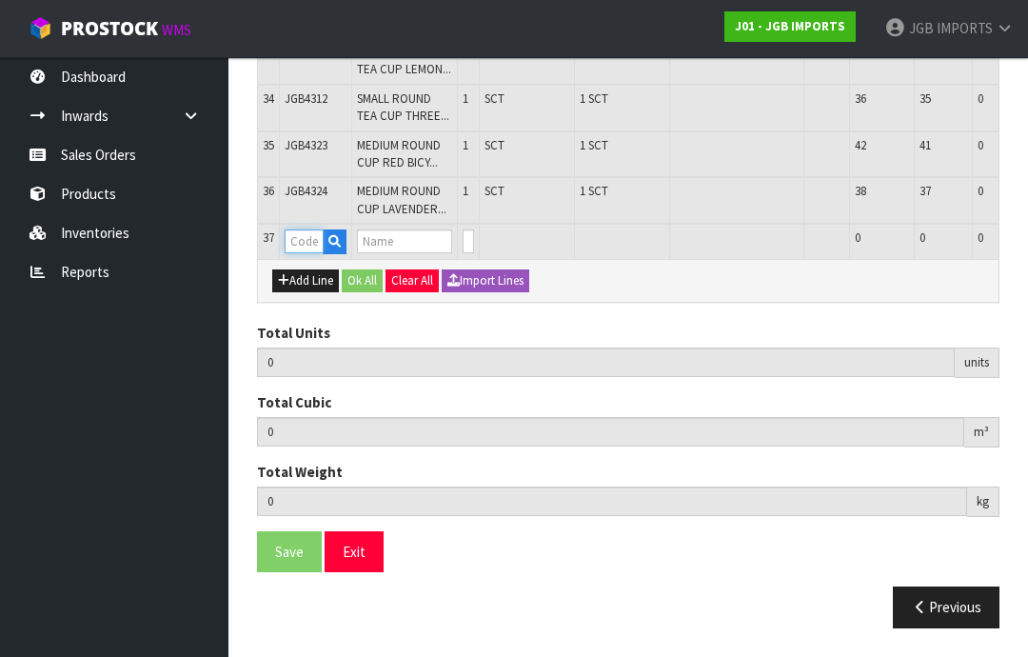
click at [305, 253] on input "text" at bounding box center [304, 241] width 39 height 24
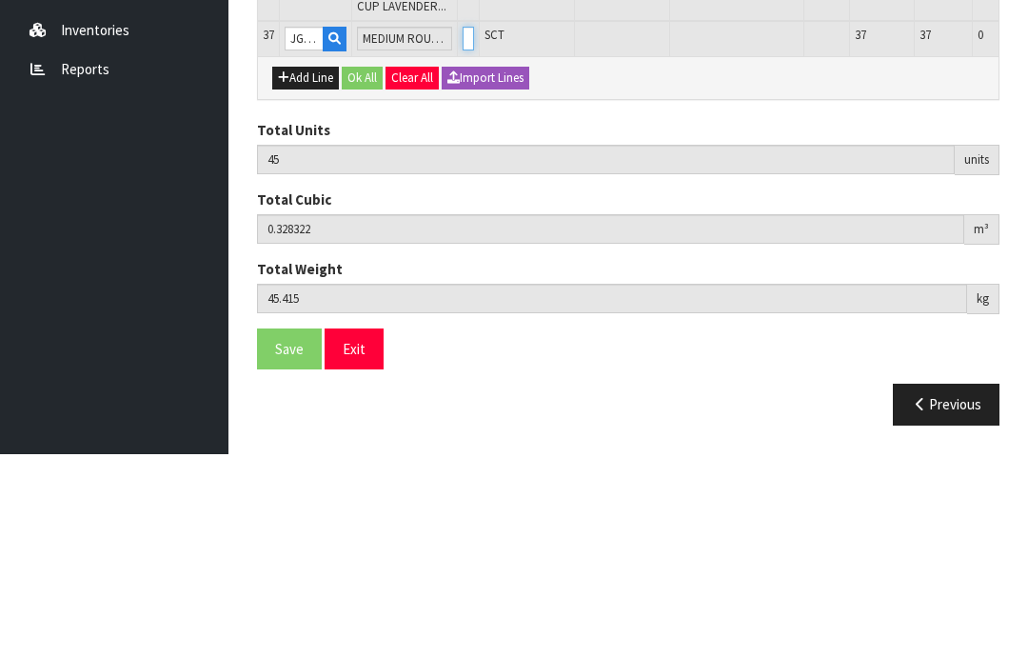
click at [474, 229] on input "0" at bounding box center [468, 241] width 11 height 24
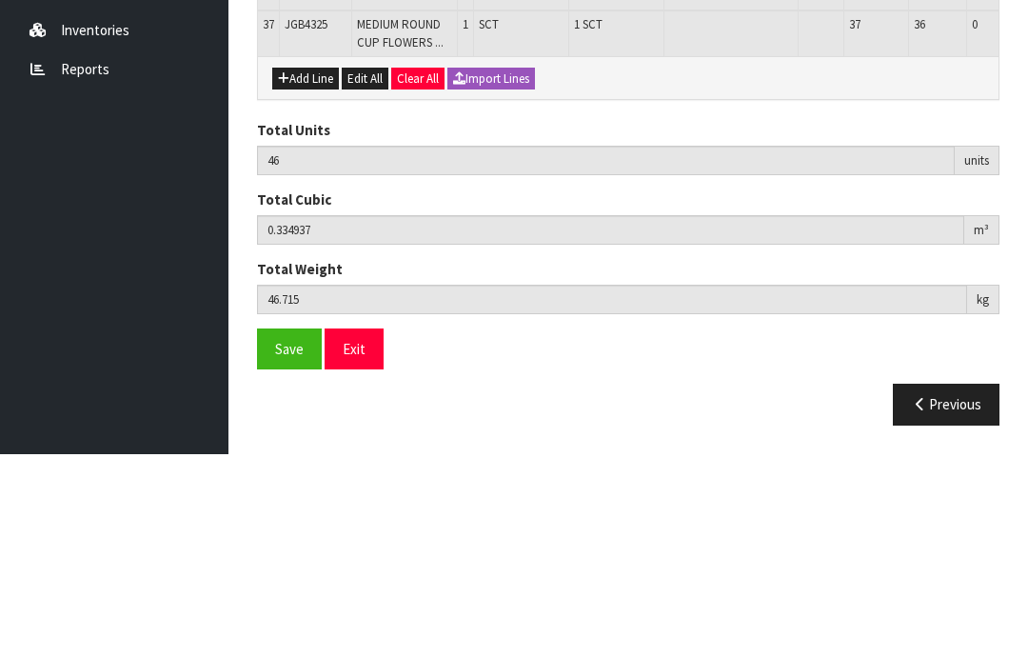
scroll to position [2049, 0]
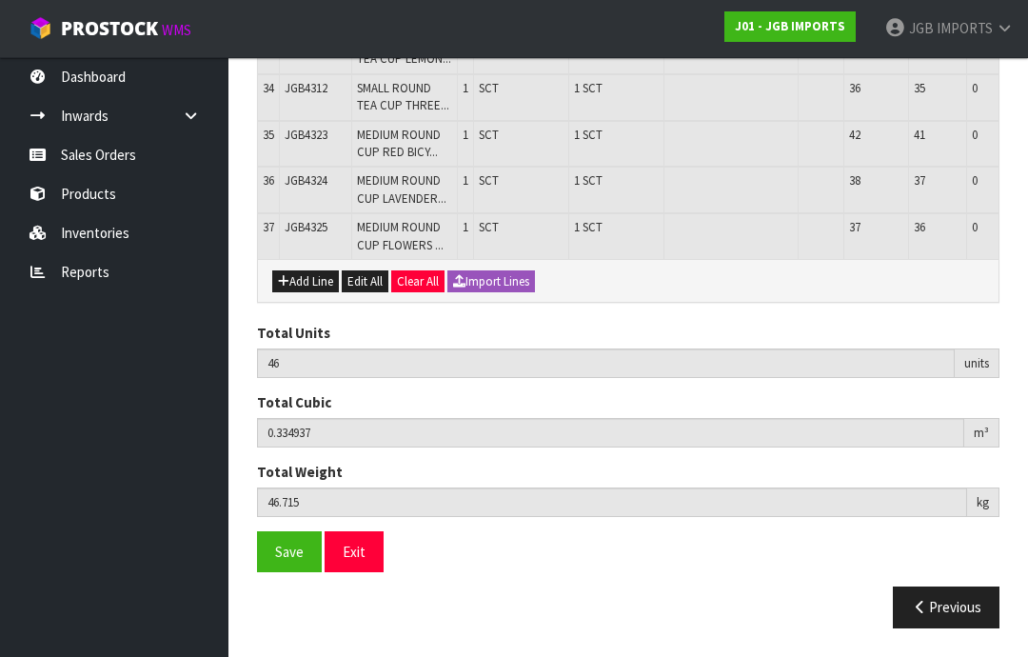
click at [300, 293] on button "Add Line" at bounding box center [305, 281] width 67 height 23
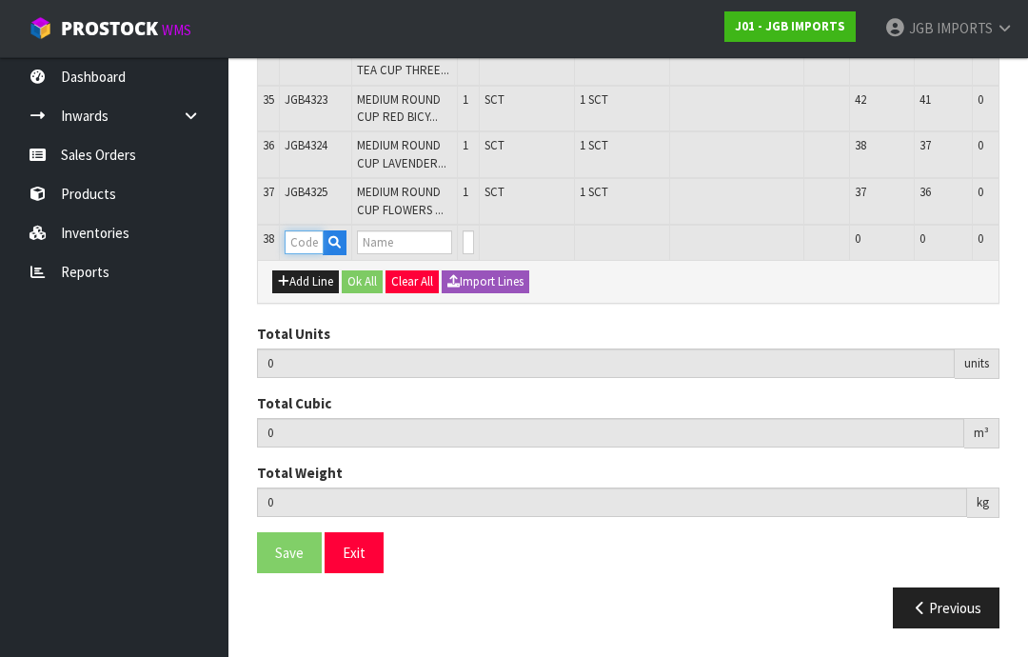
click at [310, 254] on input "text" at bounding box center [304, 242] width 39 height 24
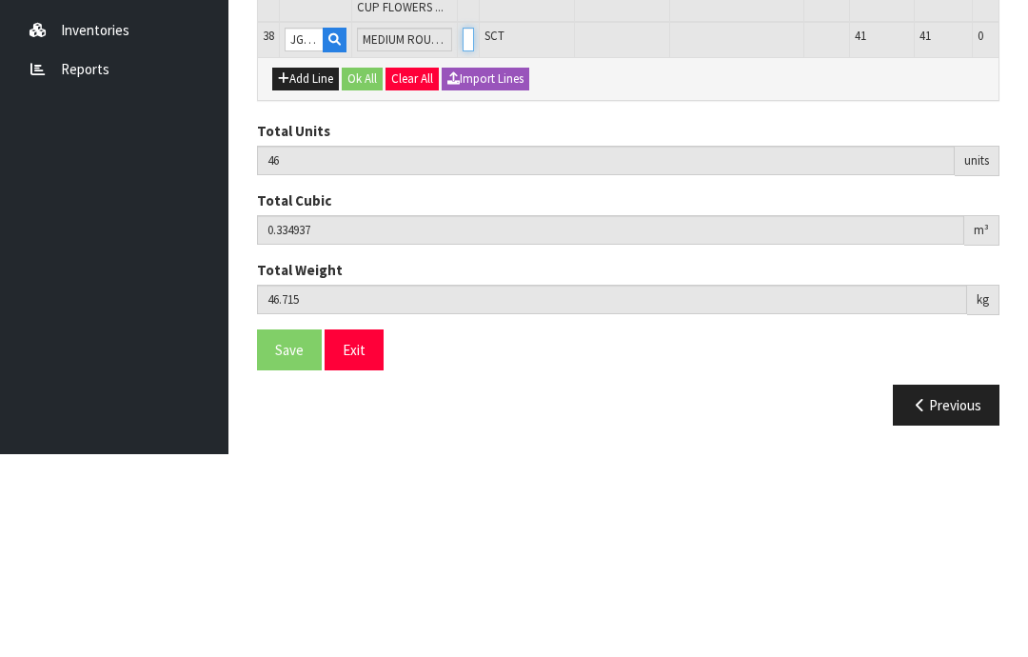
click at [474, 230] on input "0" at bounding box center [468, 242] width 11 height 24
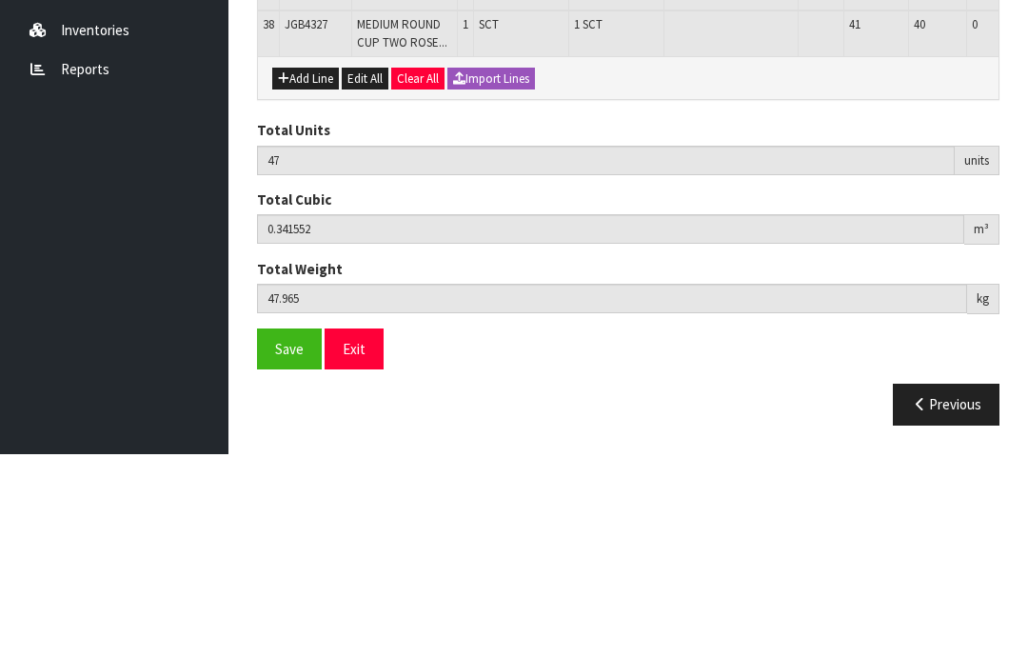
scroll to position [2111, 0]
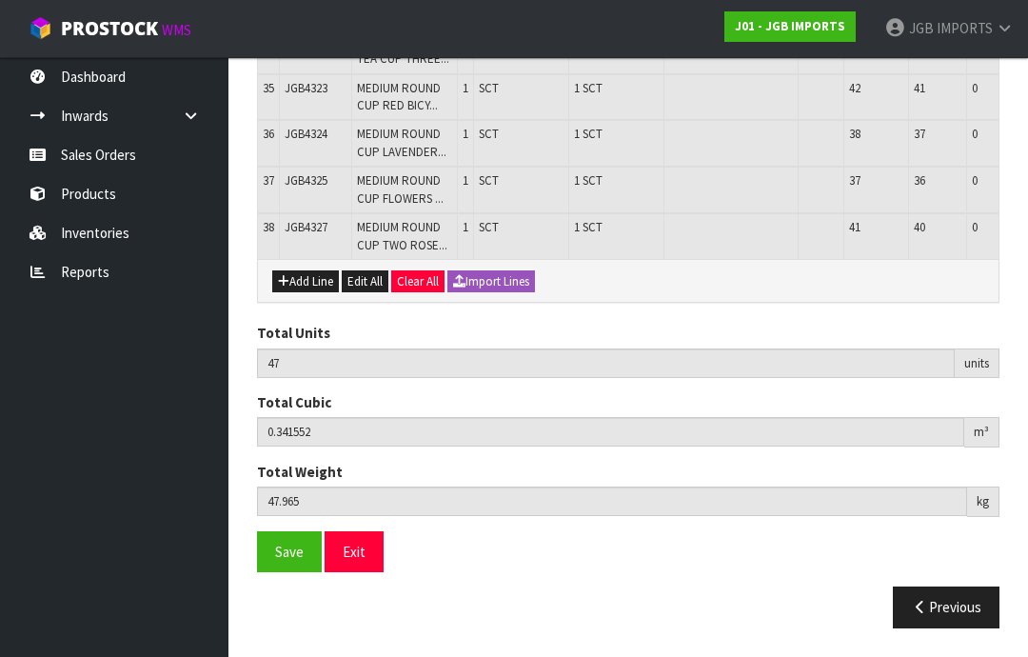
click at [302, 293] on button "Add Line" at bounding box center [305, 281] width 67 height 23
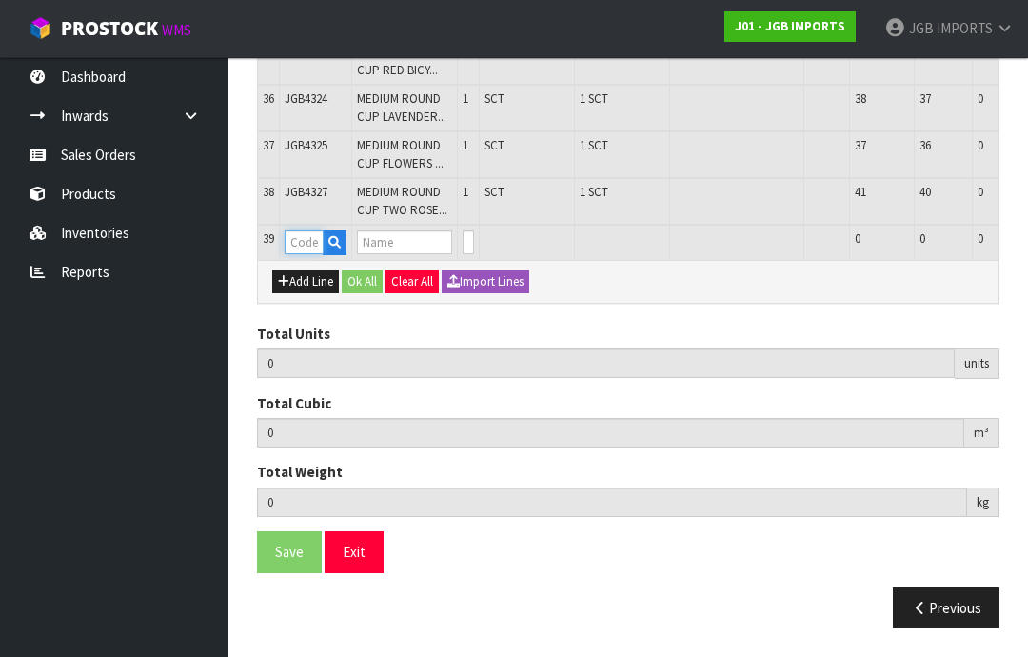
click at [303, 254] on input "text" at bounding box center [304, 242] width 39 height 24
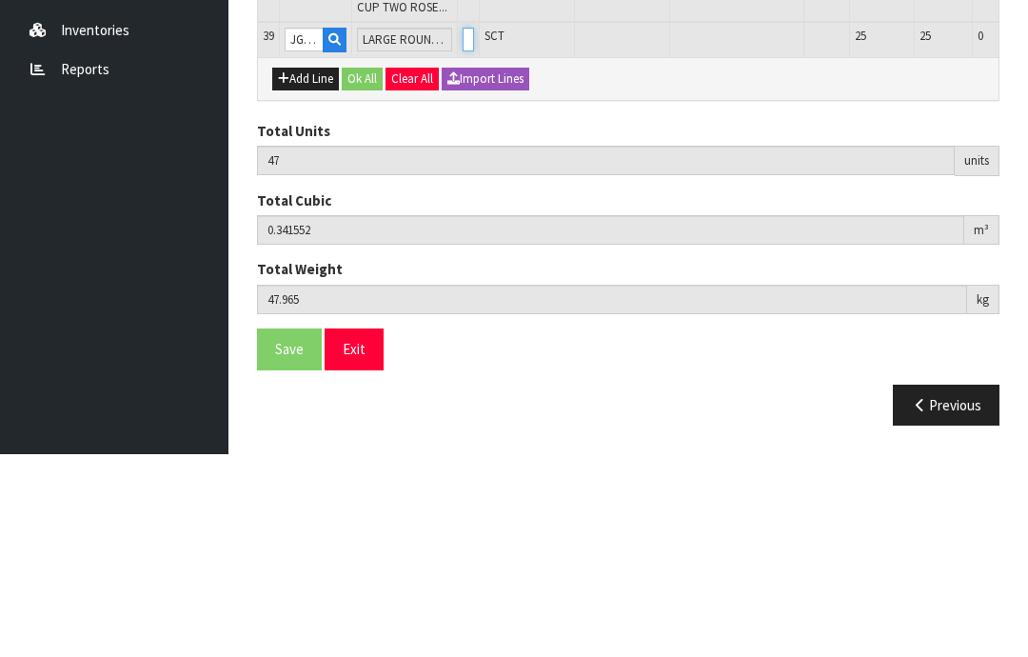
click at [474, 230] on input "0" at bounding box center [468, 242] width 11 height 24
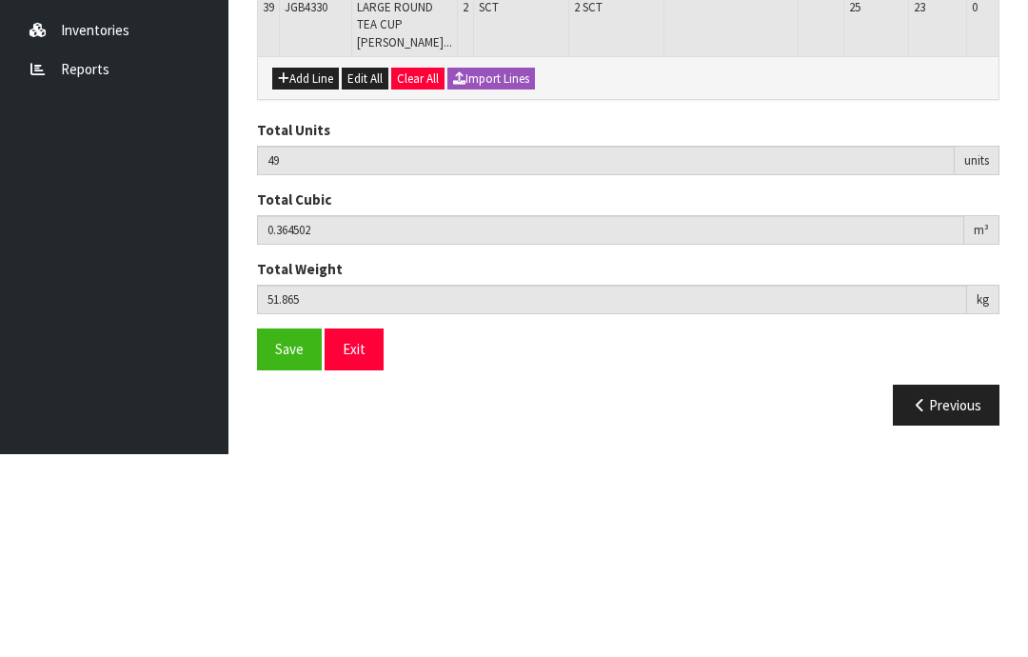
scroll to position [2174, 0]
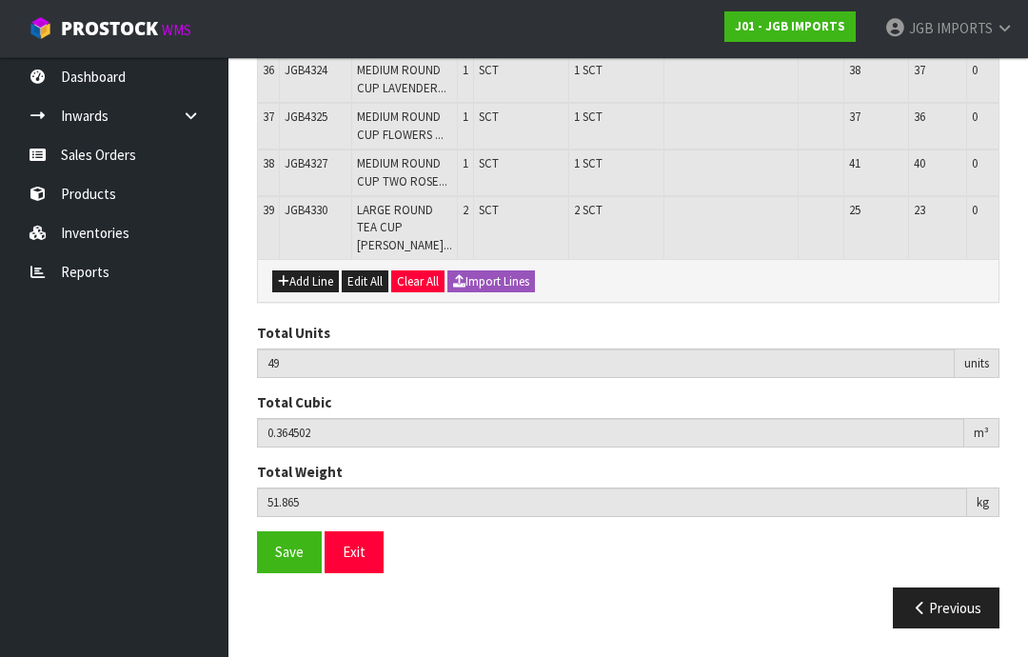
click at [302, 293] on button "Add Line" at bounding box center [305, 281] width 67 height 23
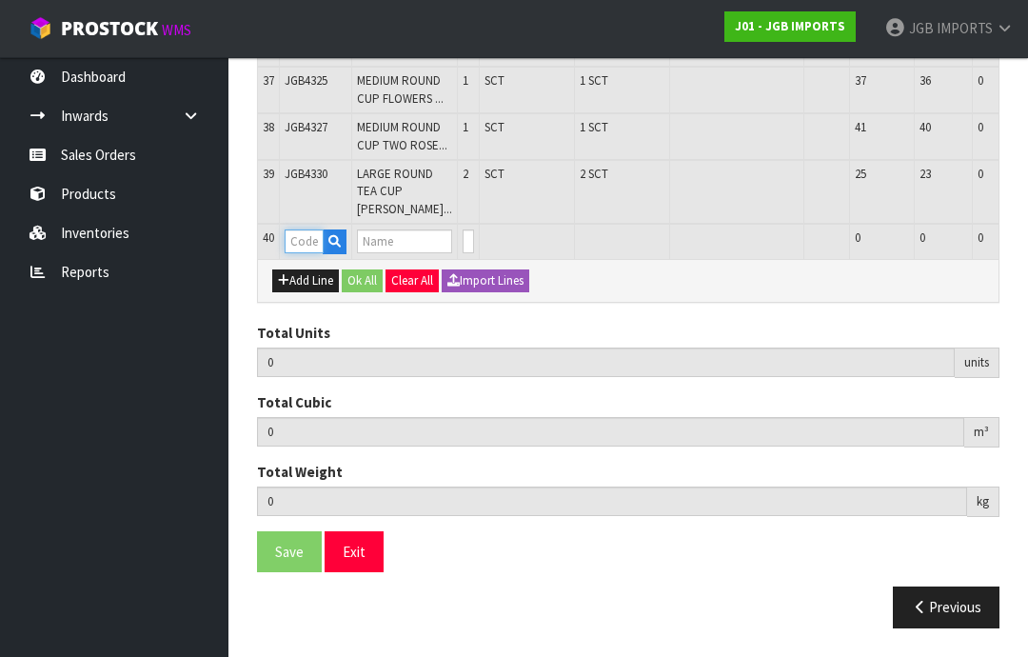
click at [306, 253] on input "text" at bounding box center [304, 241] width 39 height 24
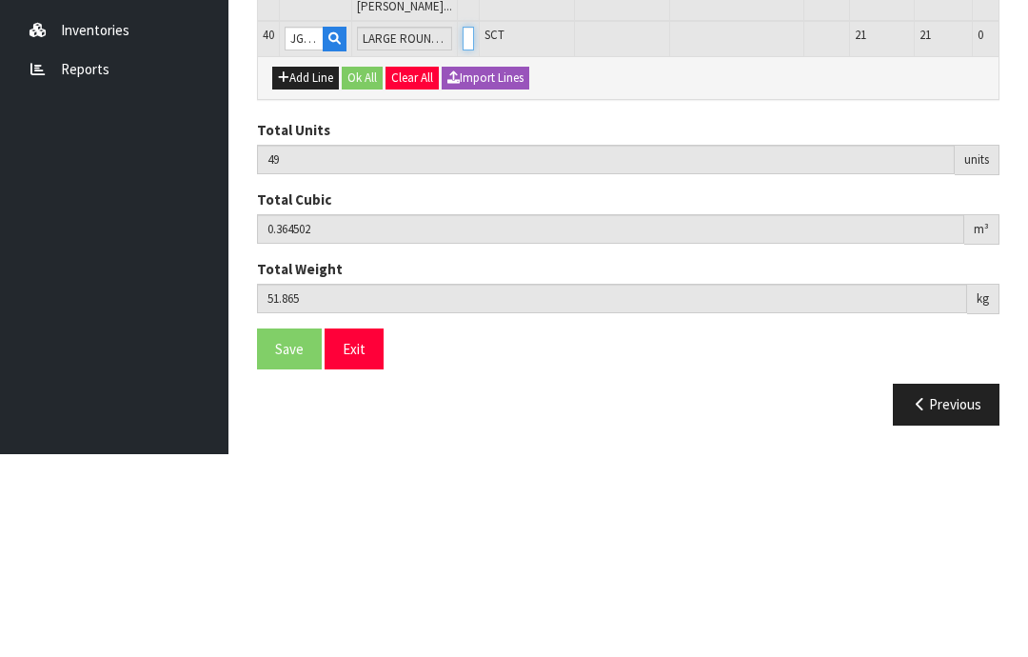
click at [474, 229] on input "0" at bounding box center [468, 241] width 11 height 24
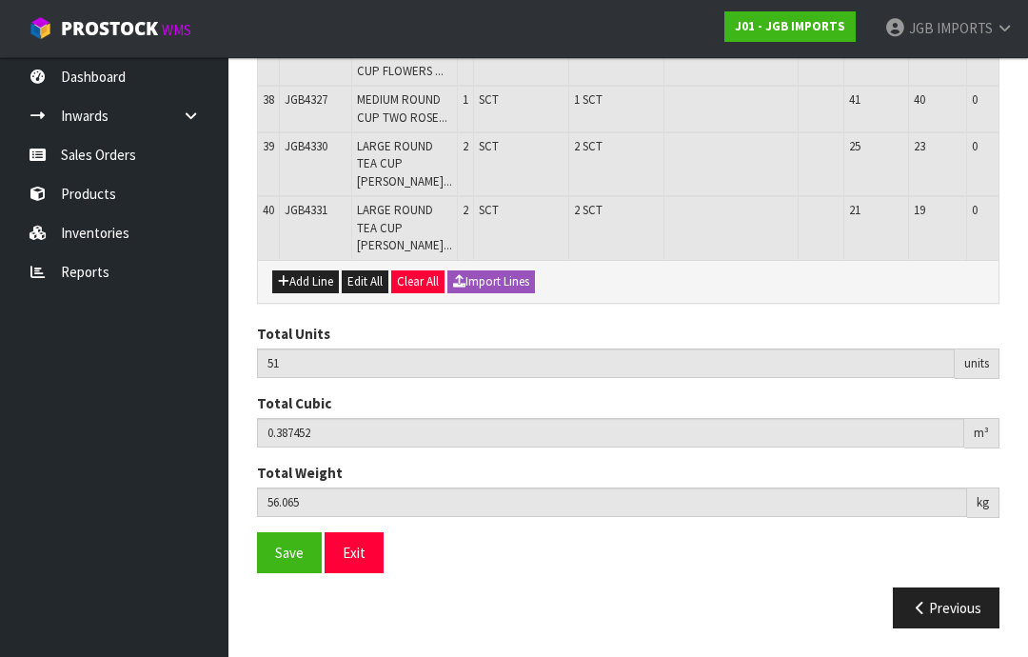
click at [314, 293] on button "Add Line" at bounding box center [305, 281] width 67 height 23
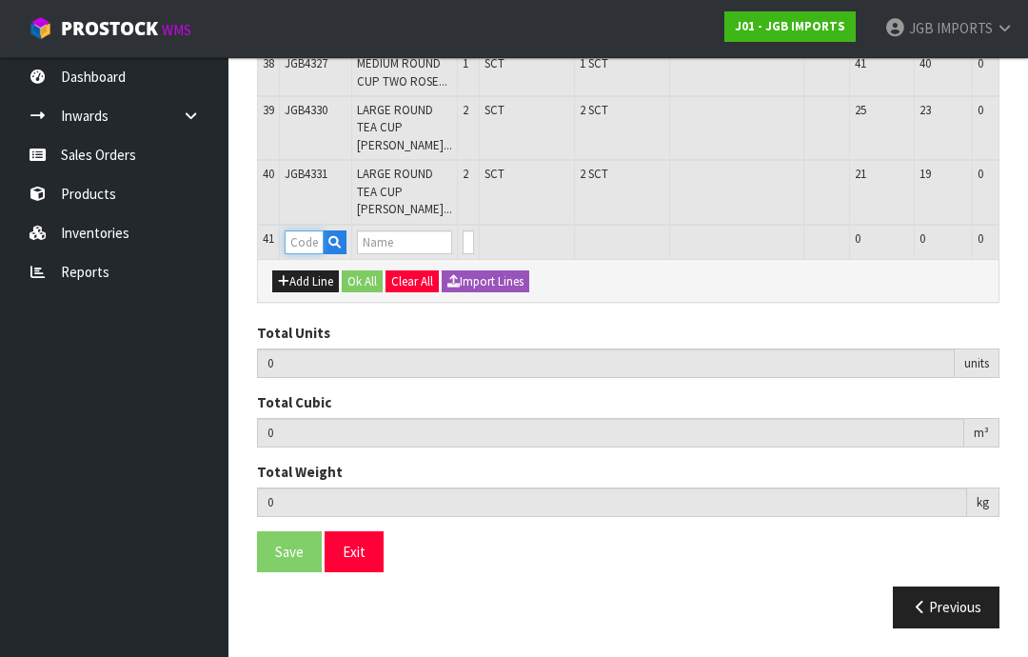
click at [313, 254] on input "text" at bounding box center [304, 242] width 39 height 24
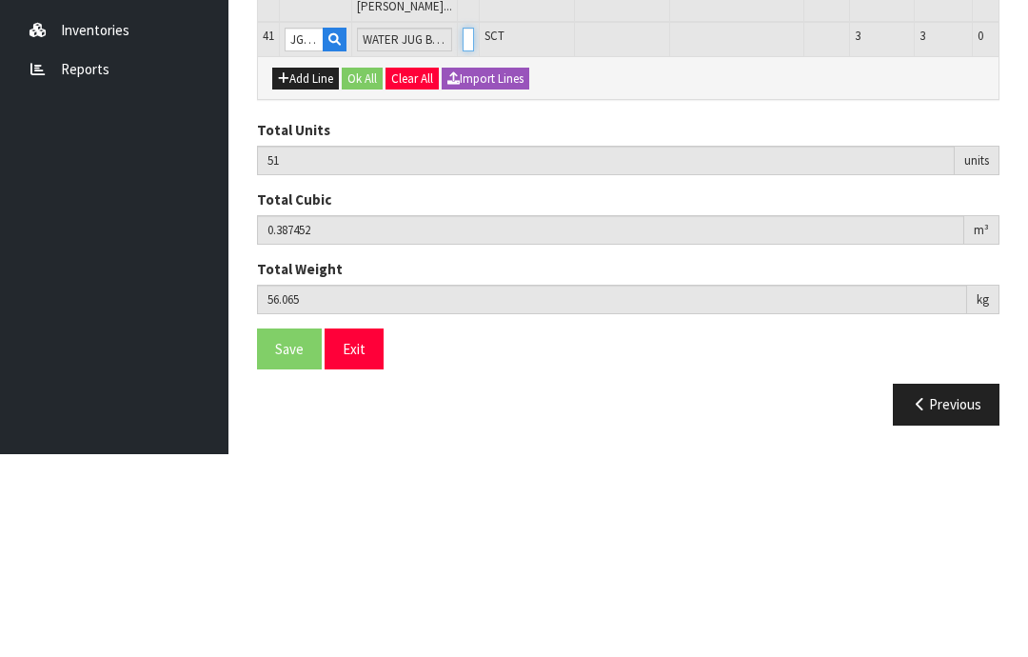
click at [474, 230] on input "0" at bounding box center [468, 242] width 11 height 24
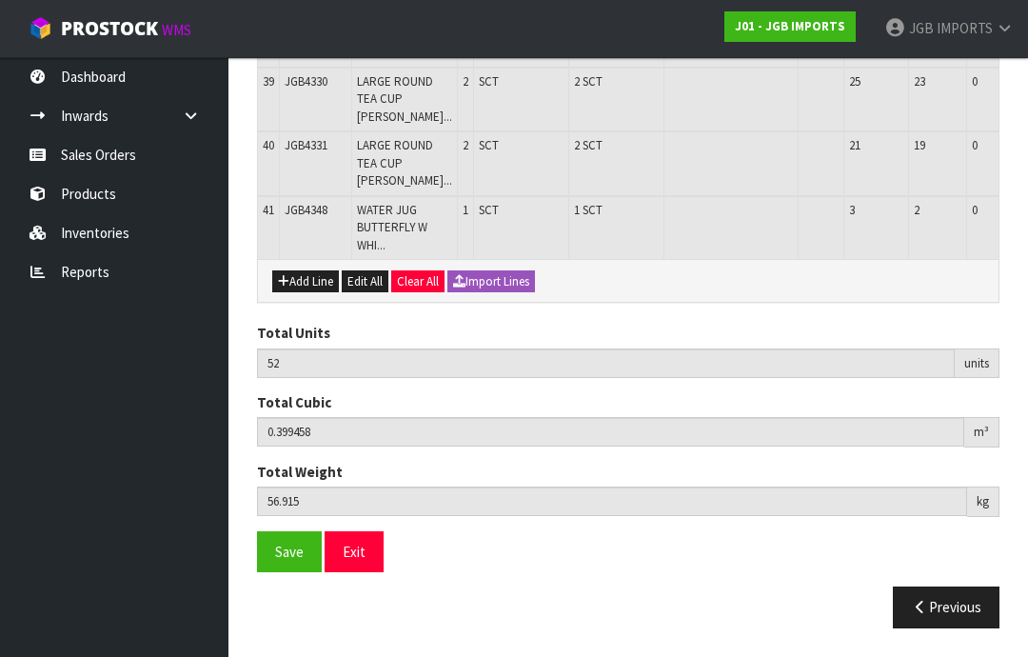
click at [306, 293] on button "Add Line" at bounding box center [305, 281] width 67 height 23
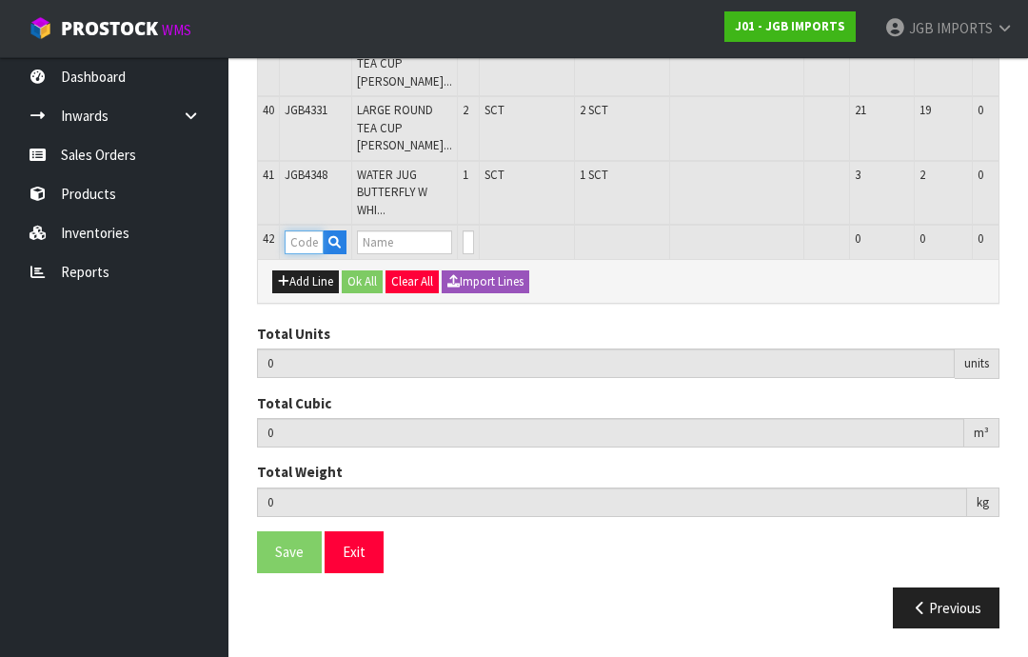
click at [309, 254] on input "text" at bounding box center [304, 242] width 39 height 24
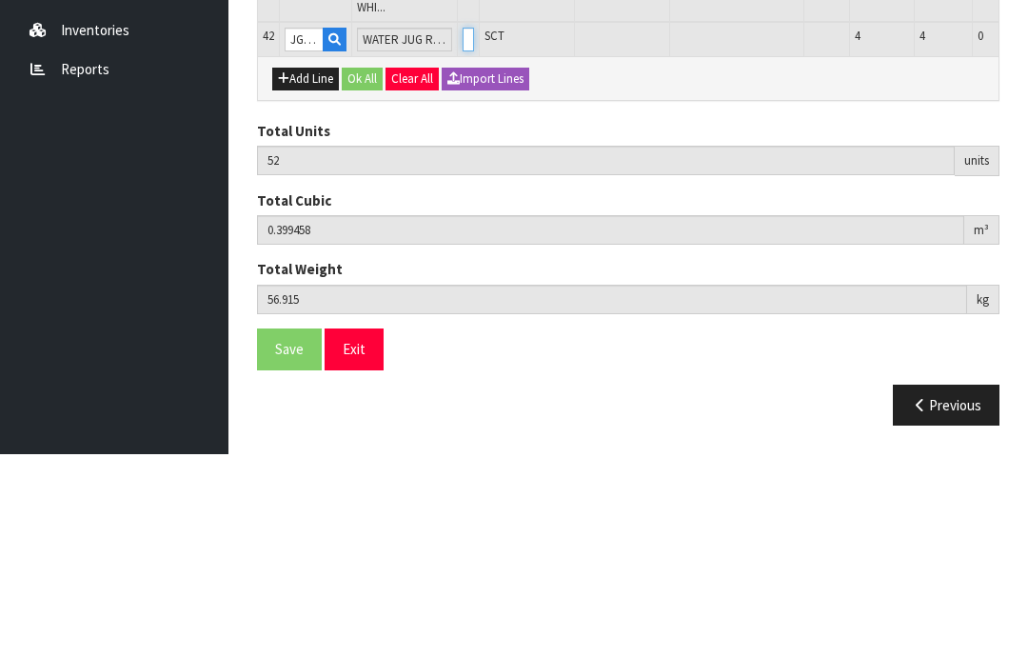
click at [474, 230] on input "0" at bounding box center [468, 242] width 11 height 24
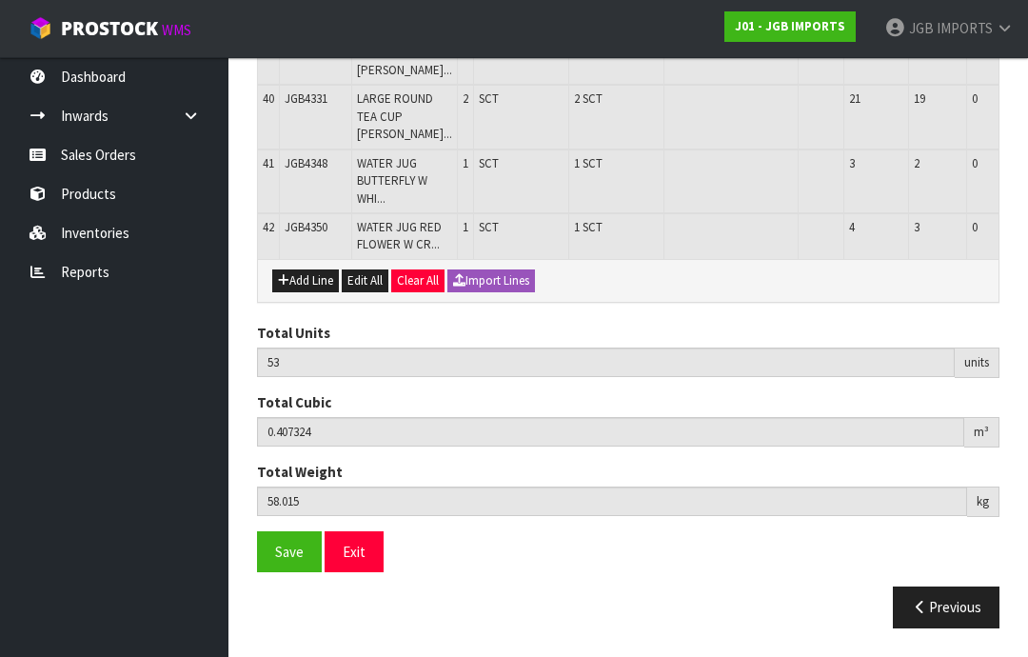
click at [313, 292] on button "Add Line" at bounding box center [305, 280] width 67 height 23
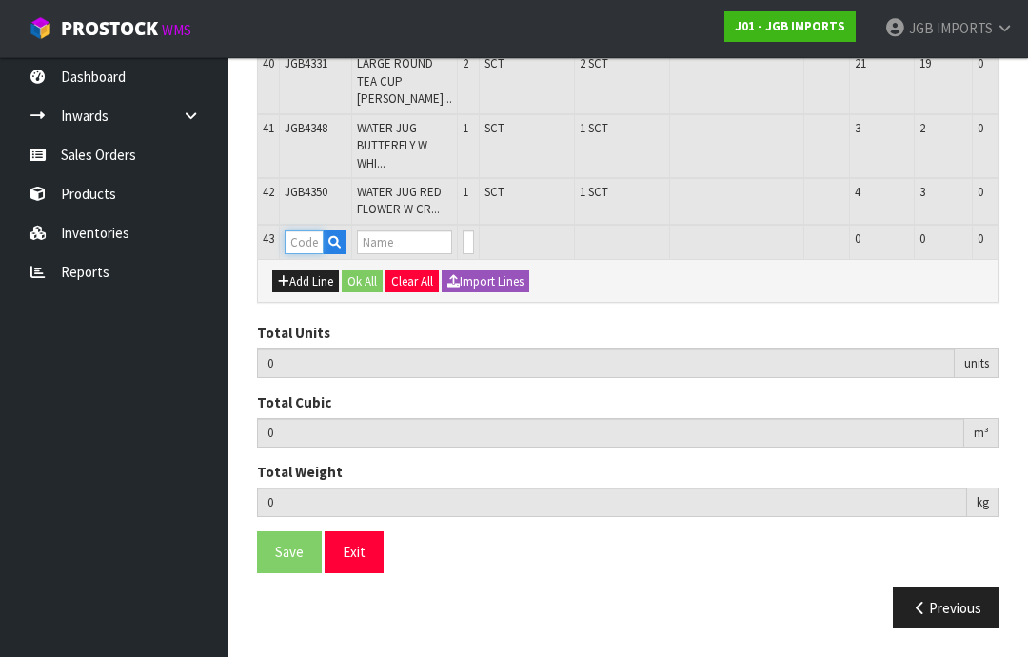
click at [306, 254] on input "text" at bounding box center [304, 242] width 39 height 24
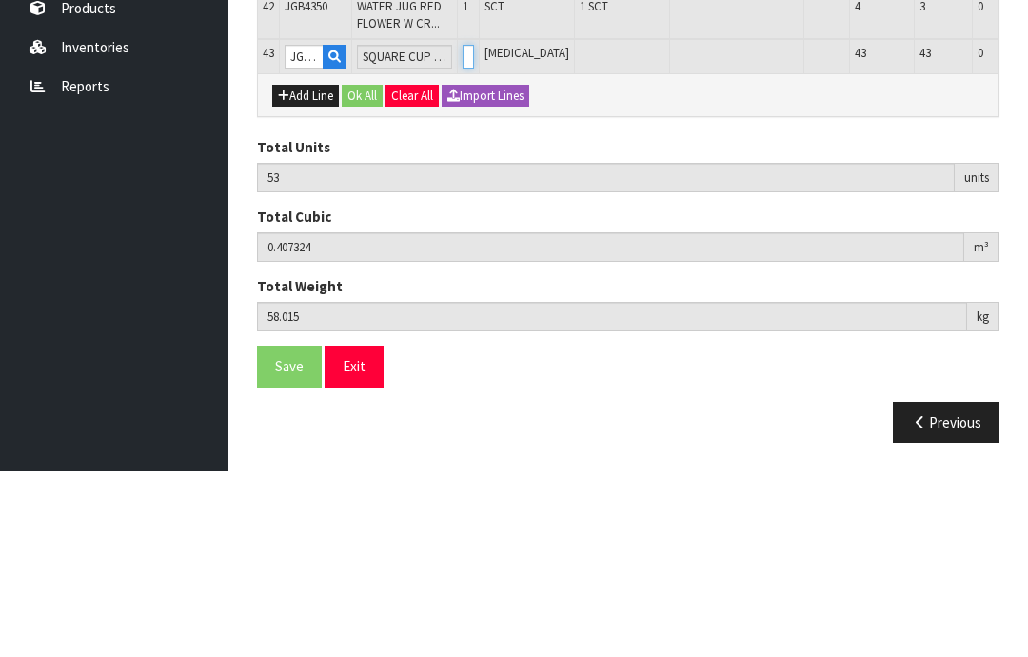
click at [474, 230] on input "0" at bounding box center [468, 242] width 11 height 24
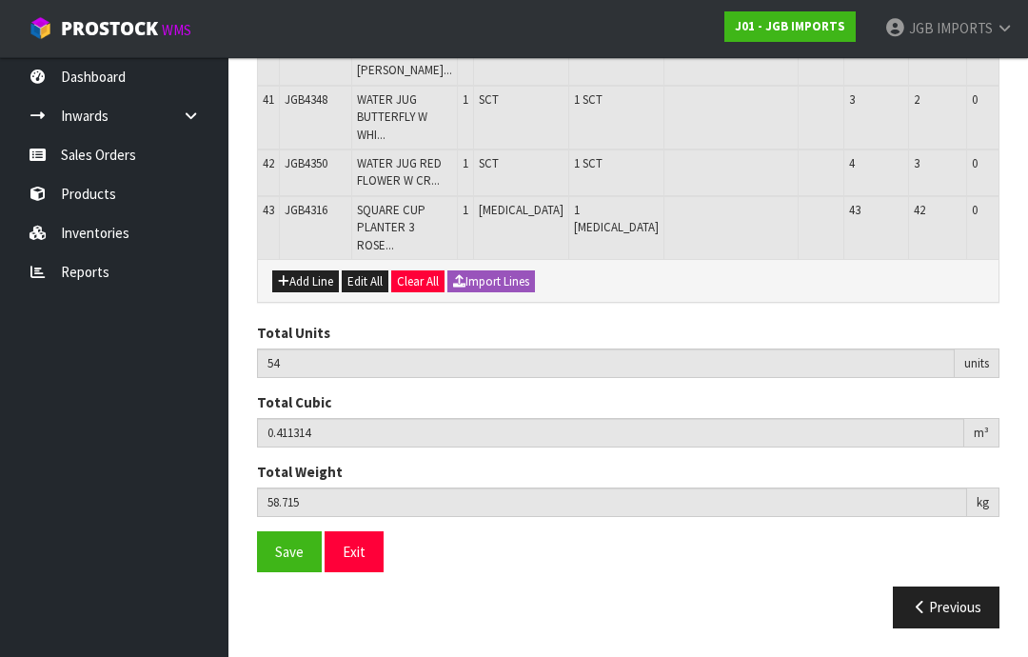
click at [308, 293] on button "Add Line" at bounding box center [305, 281] width 67 height 23
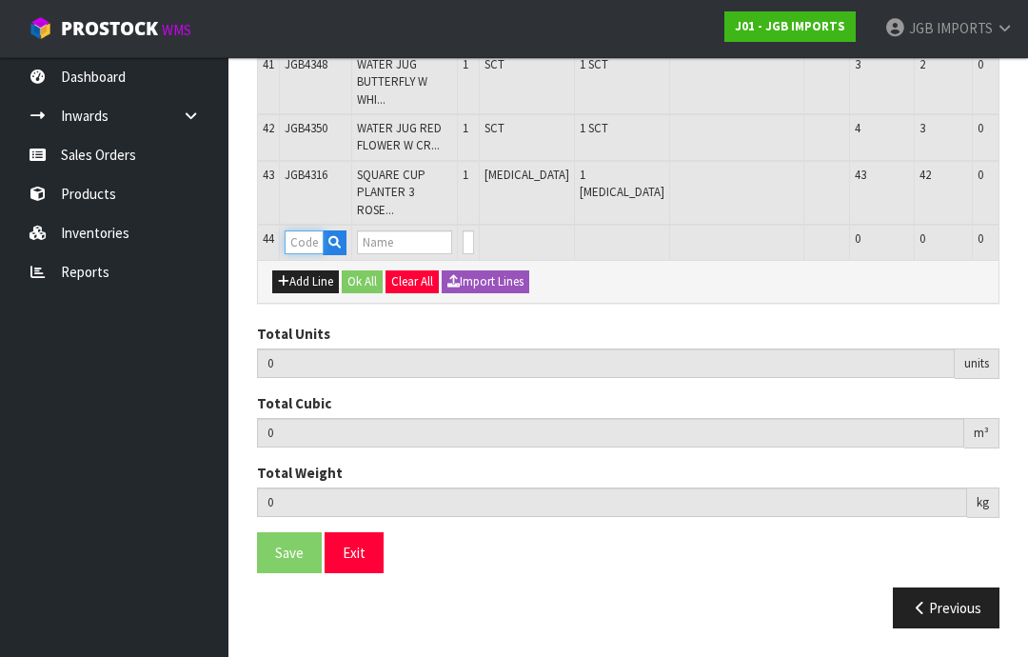
click at [311, 254] on input "text" at bounding box center [304, 242] width 39 height 24
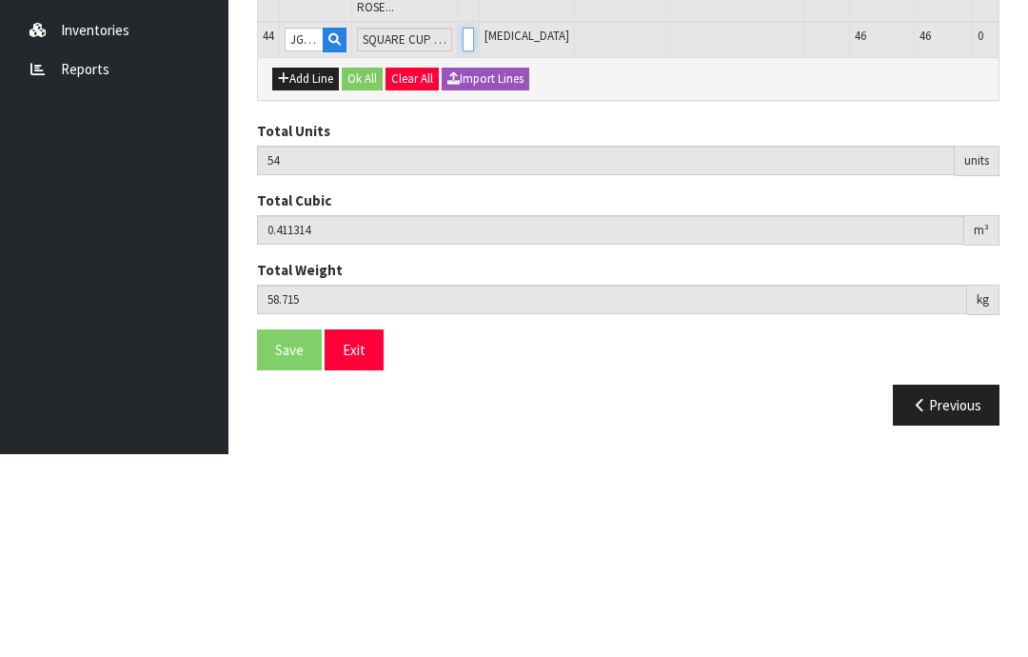
click at [472, 230] on input "0" at bounding box center [468, 242] width 11 height 24
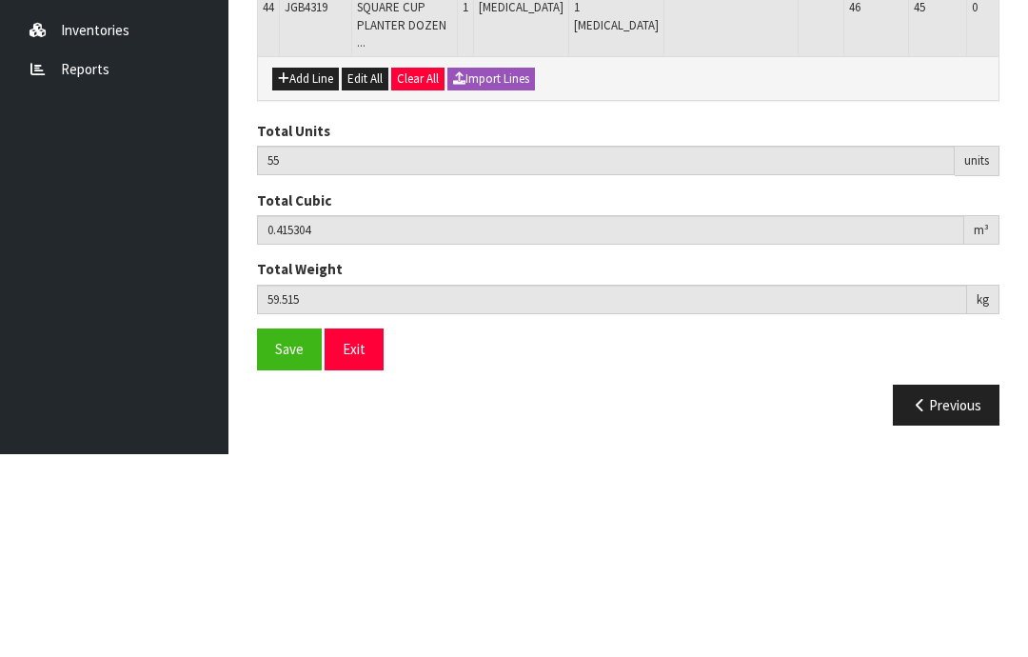
scroll to position [2468, 0]
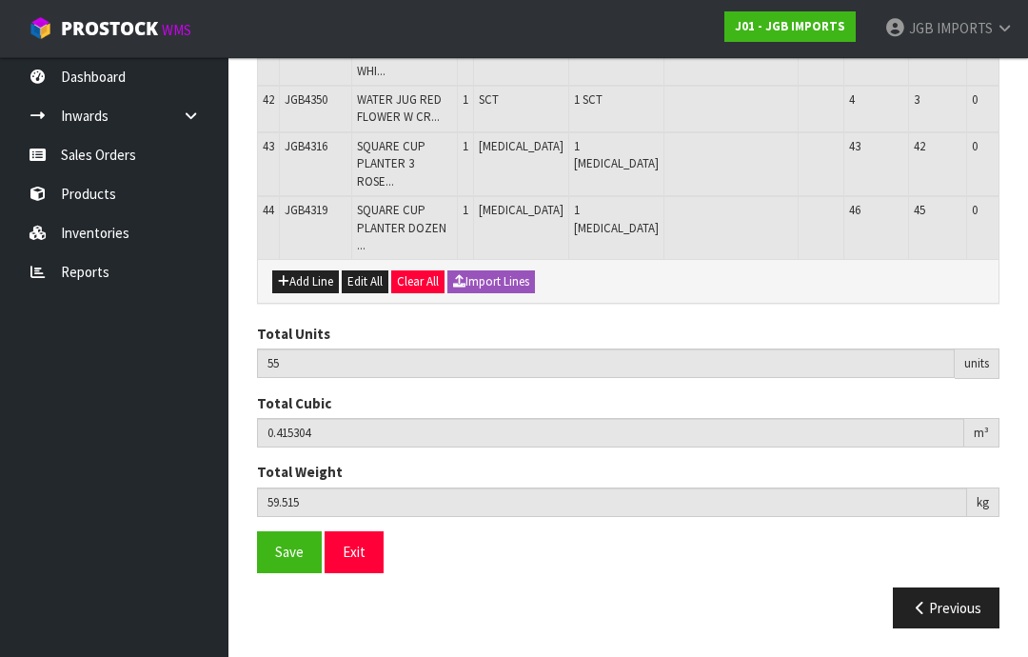
click at [308, 293] on button "Add Line" at bounding box center [305, 281] width 67 height 23
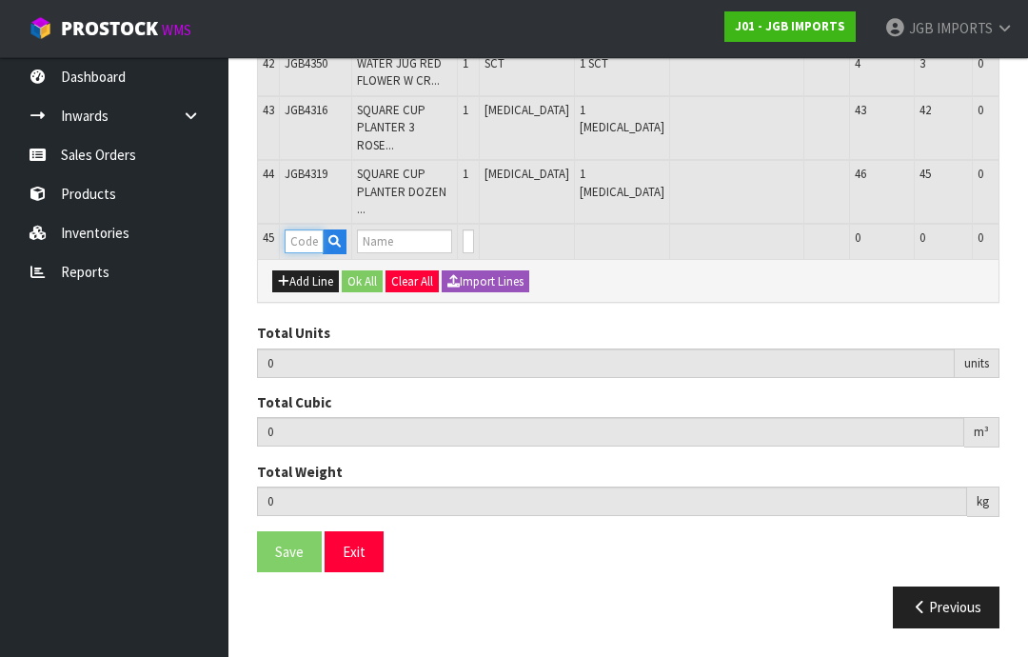
click at [304, 253] on input "text" at bounding box center [304, 241] width 39 height 24
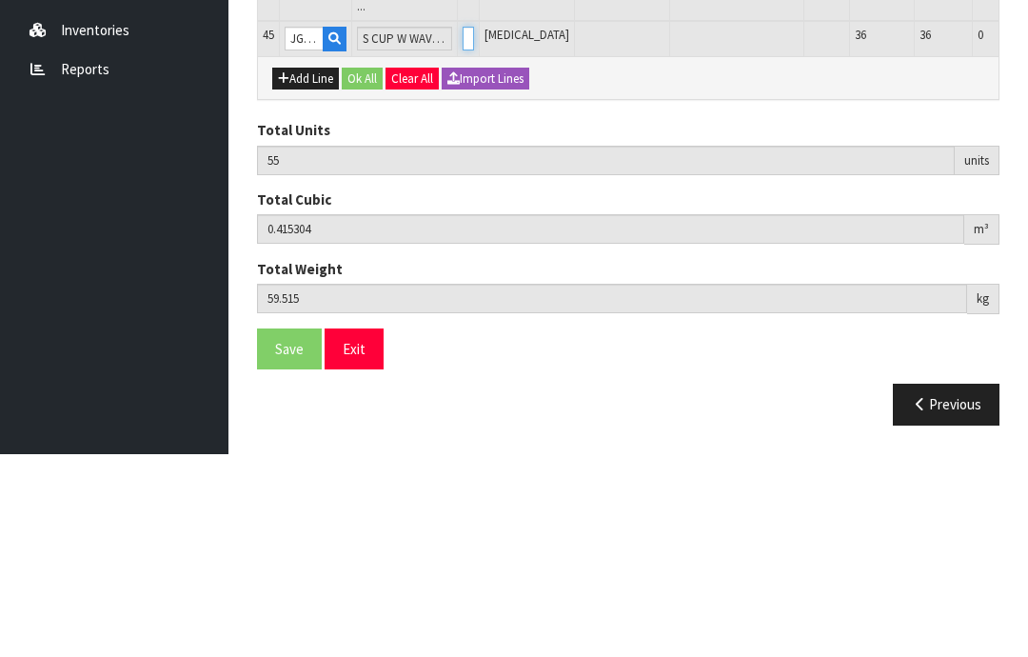
click at [474, 229] on input "0" at bounding box center [468, 241] width 11 height 24
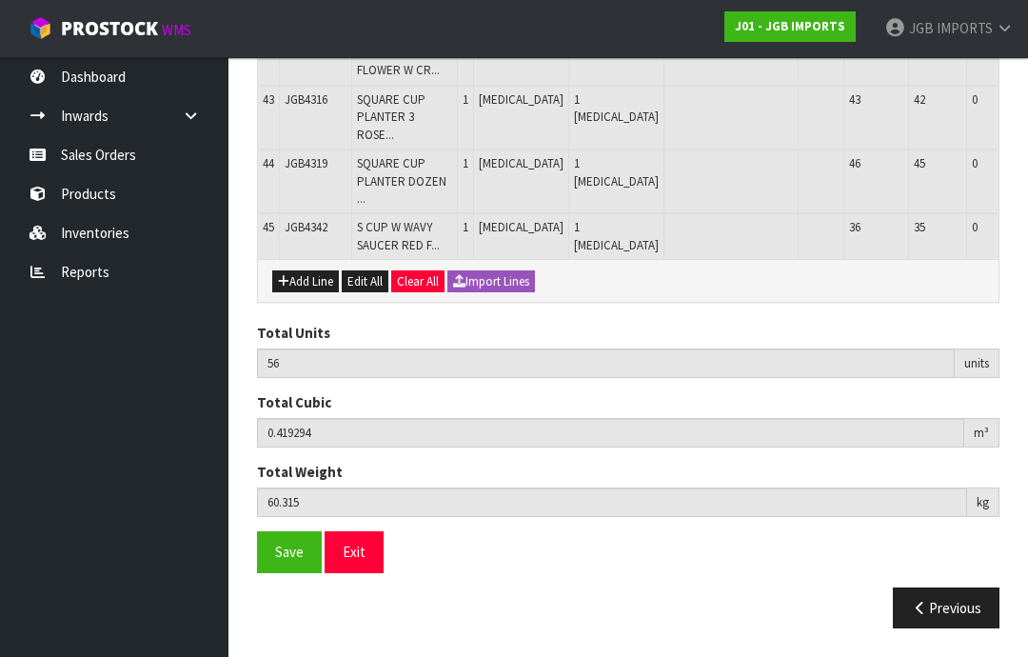
click at [317, 293] on button "Add Line" at bounding box center [305, 281] width 67 height 23
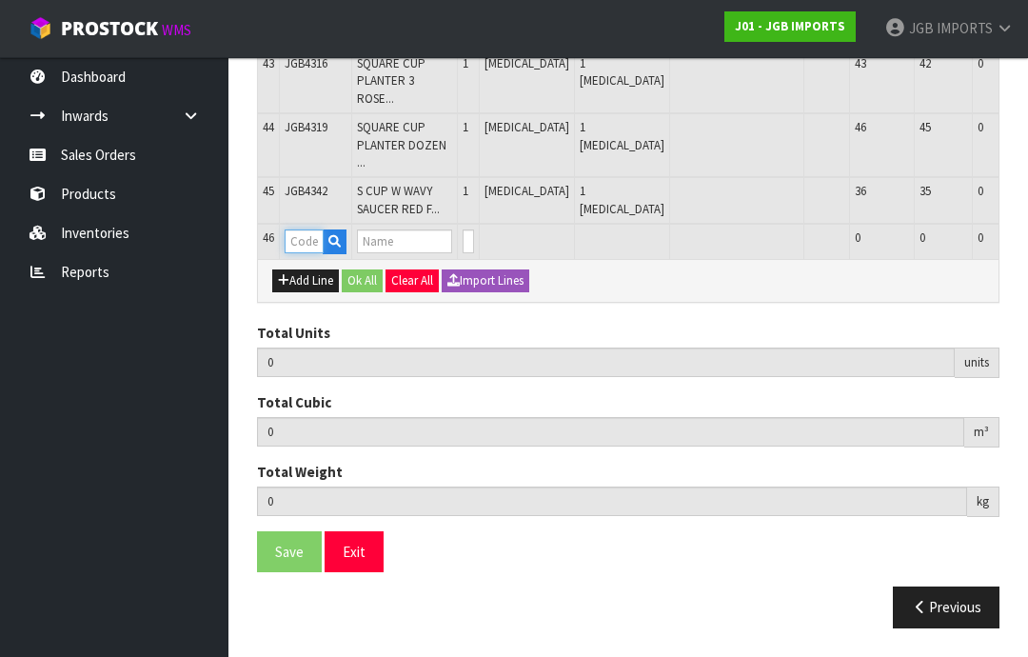
click at [312, 253] on input "text" at bounding box center [304, 241] width 39 height 24
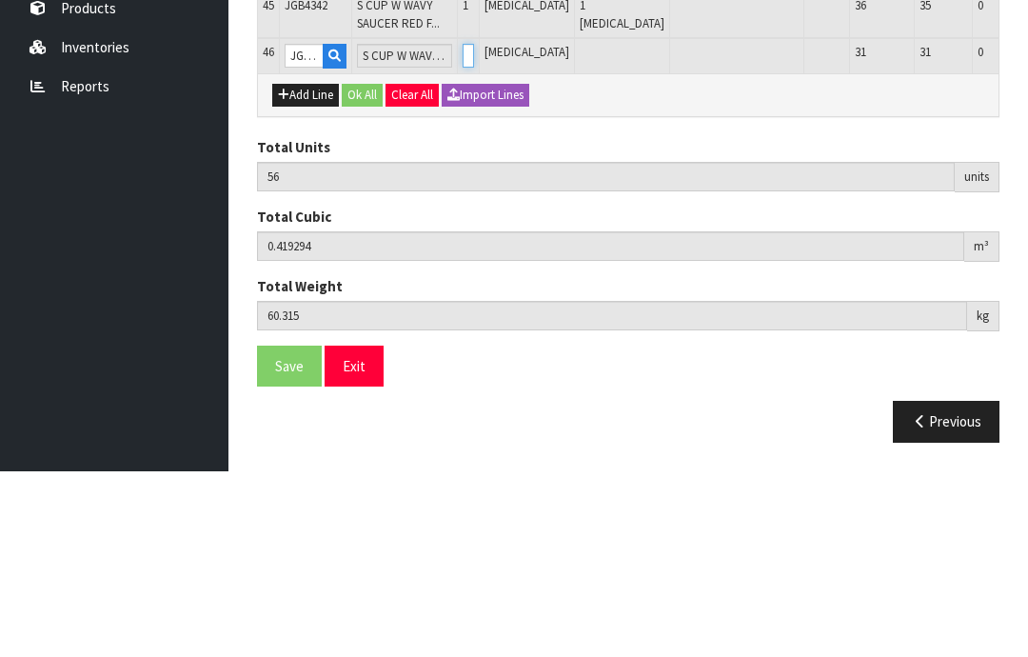
click at [474, 229] on input "0" at bounding box center [468, 241] width 11 height 24
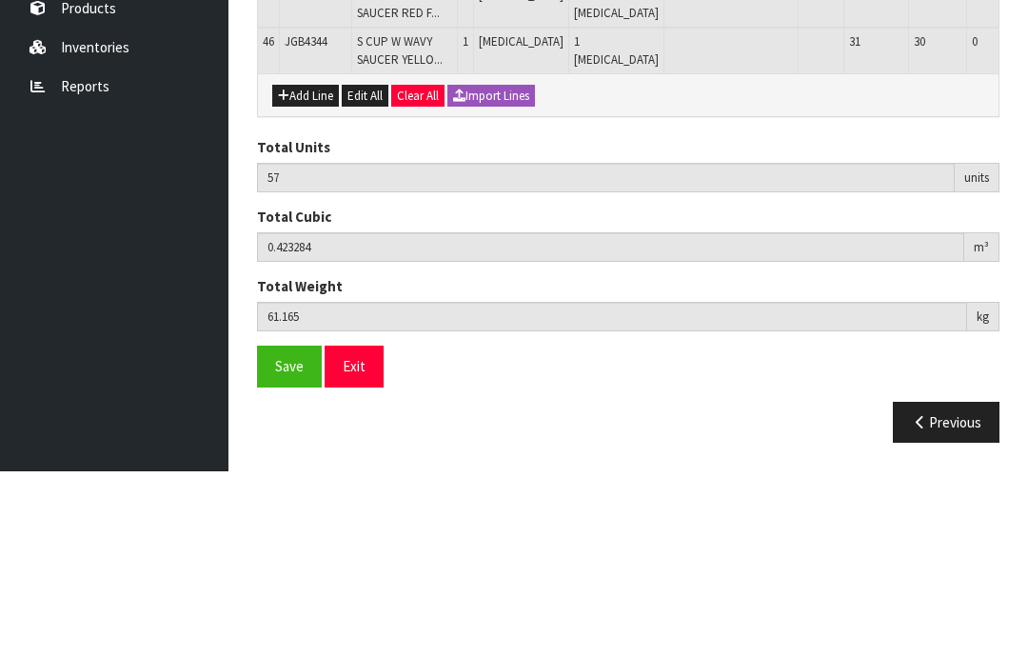
scroll to position [2576, 0]
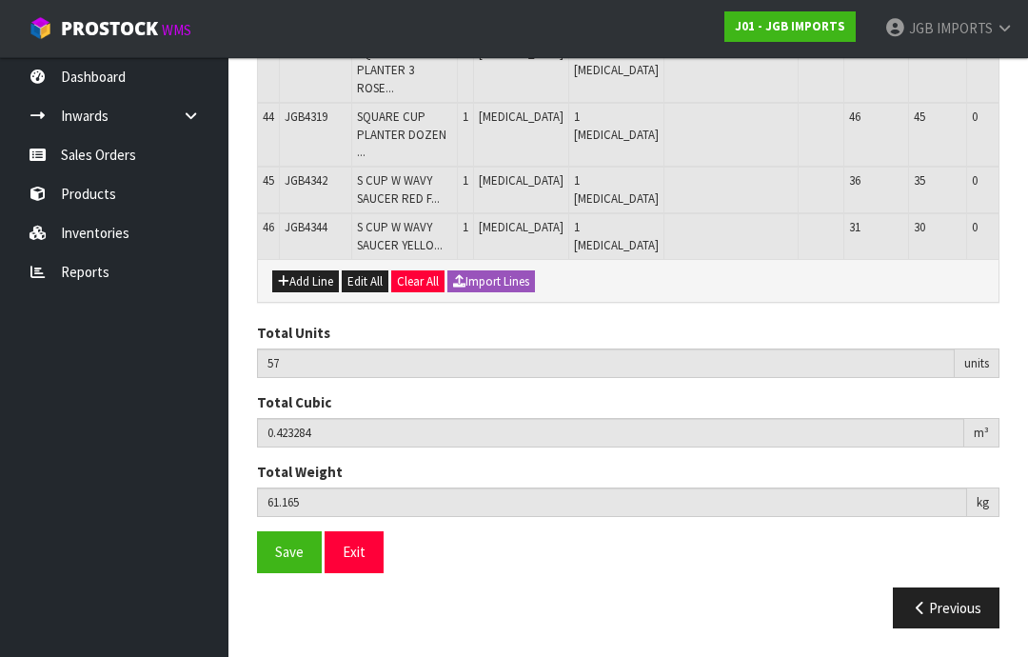
click at [291, 561] on span "Save" at bounding box center [289, 552] width 29 height 18
click at [283, 561] on span "Save" at bounding box center [289, 552] width 29 height 18
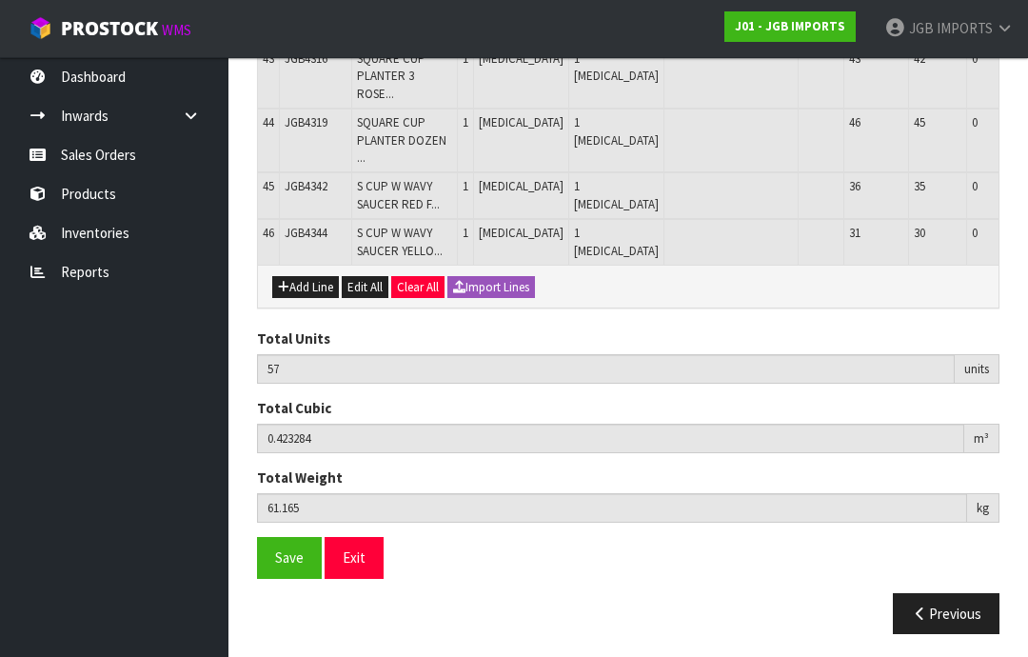
scroll to position [2536, 0]
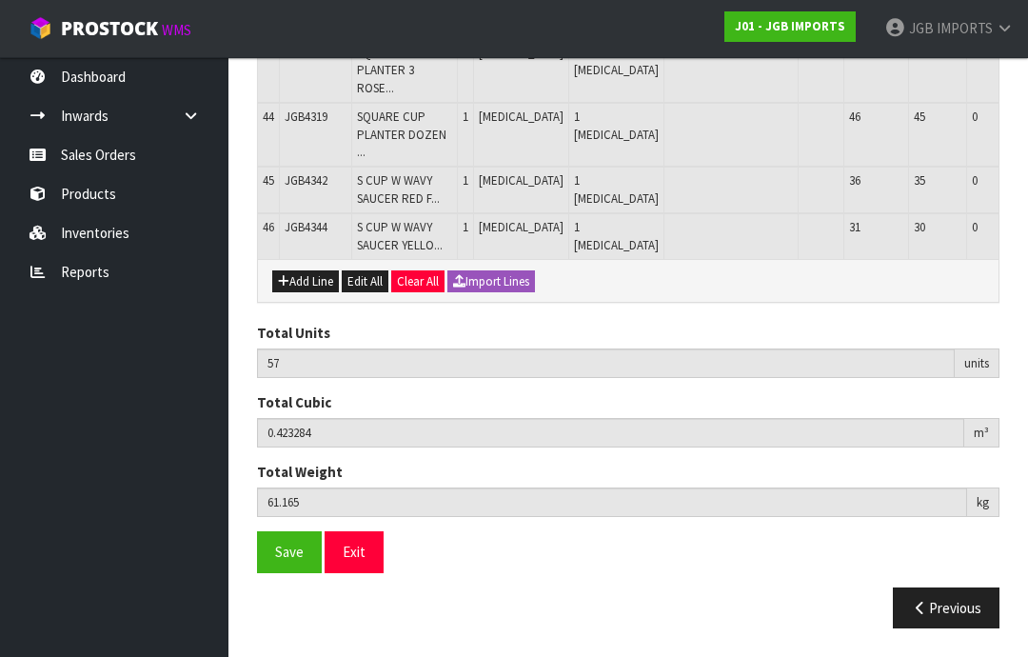
click at [354, 572] on button "Exit" at bounding box center [354, 551] width 59 height 41
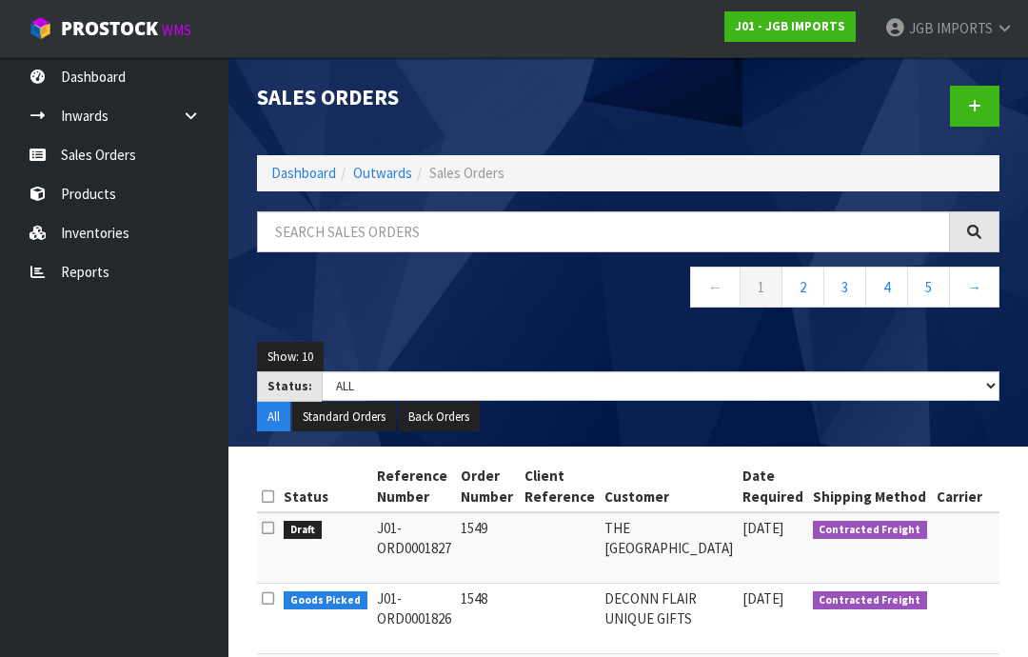
click at [969, 108] on icon at bounding box center [974, 106] width 13 height 14
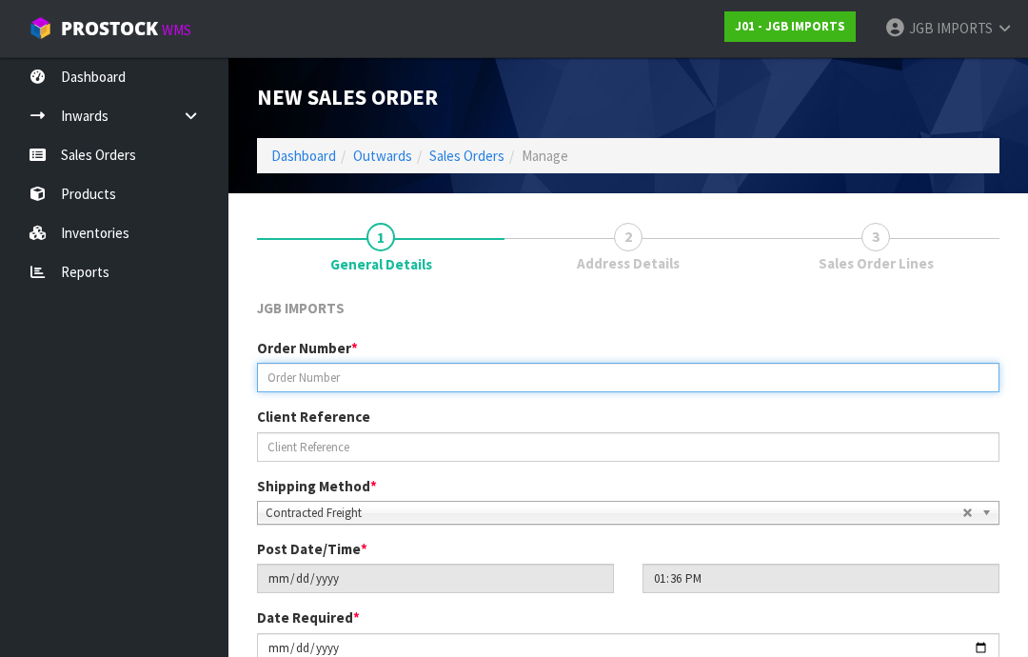
click at [310, 372] on input "text" at bounding box center [628, 378] width 742 height 30
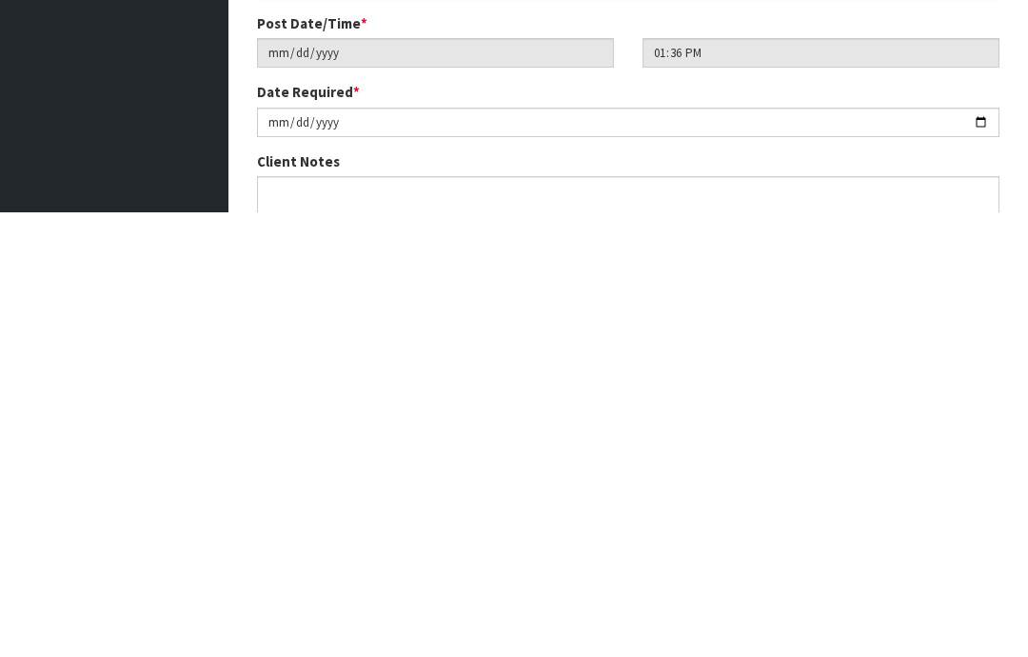
scroll to position [81, 0]
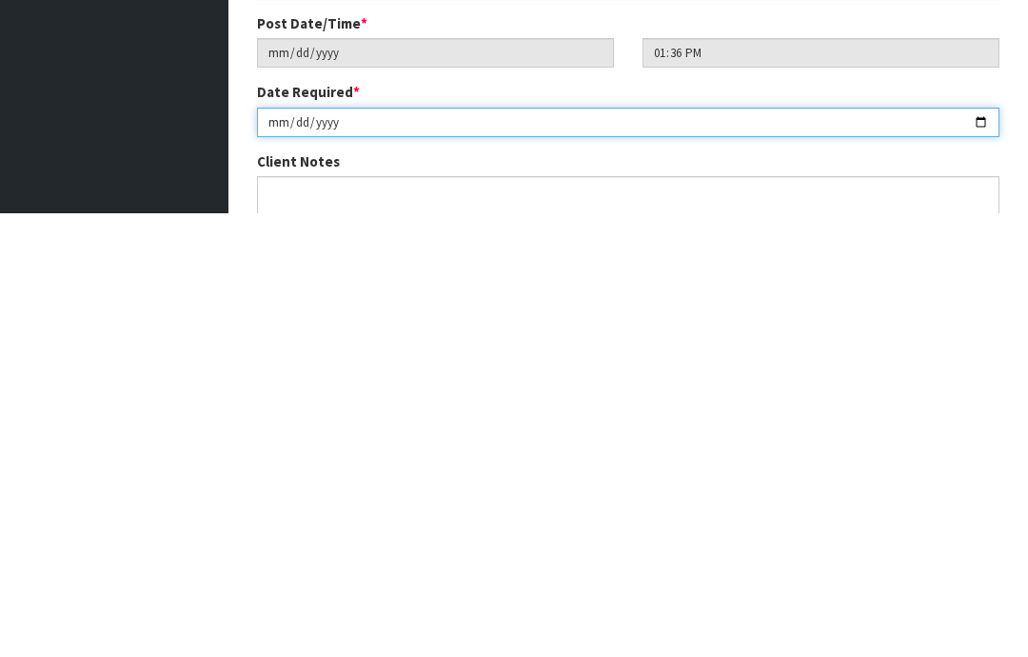
click at [308, 552] on input "[DATE]" at bounding box center [628, 567] width 742 height 30
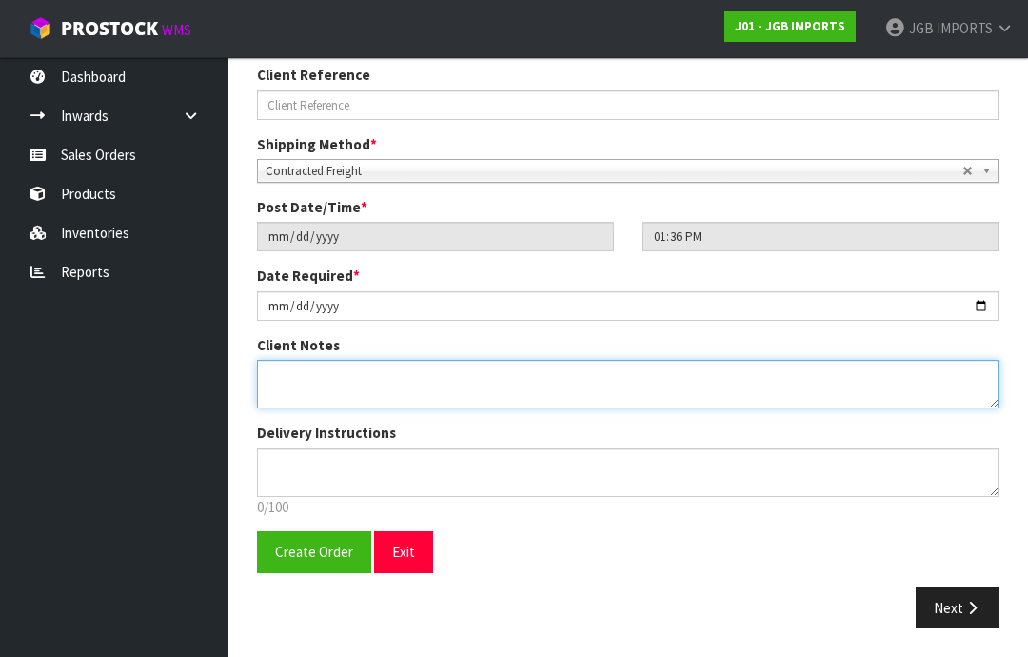
click at [303, 381] on textarea at bounding box center [628, 384] width 742 height 49
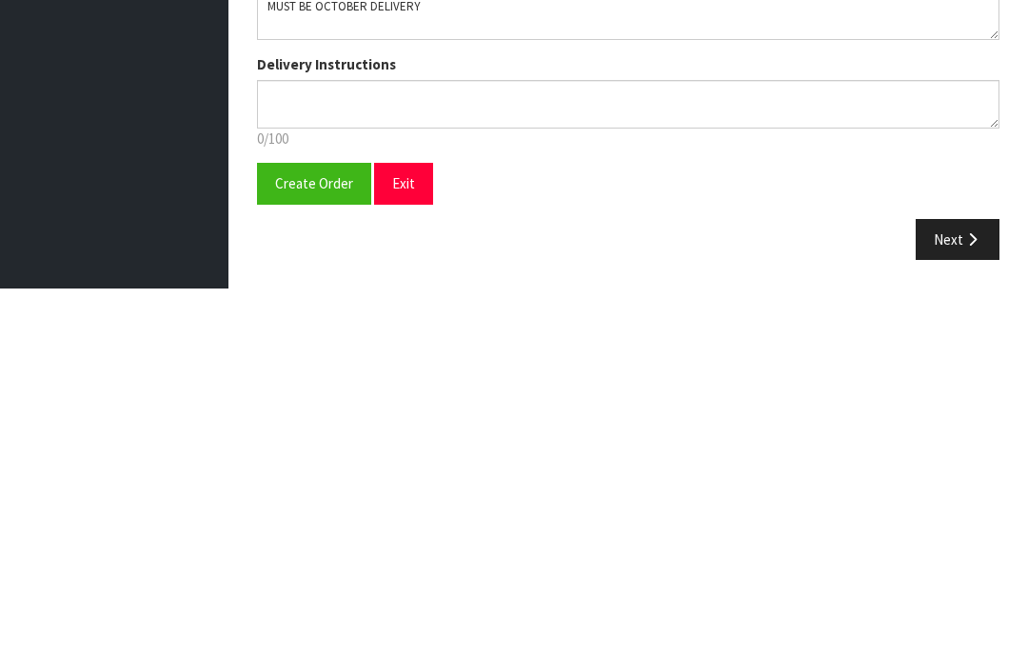
click at [302, 543] on span "Create Order" at bounding box center [314, 552] width 78 height 18
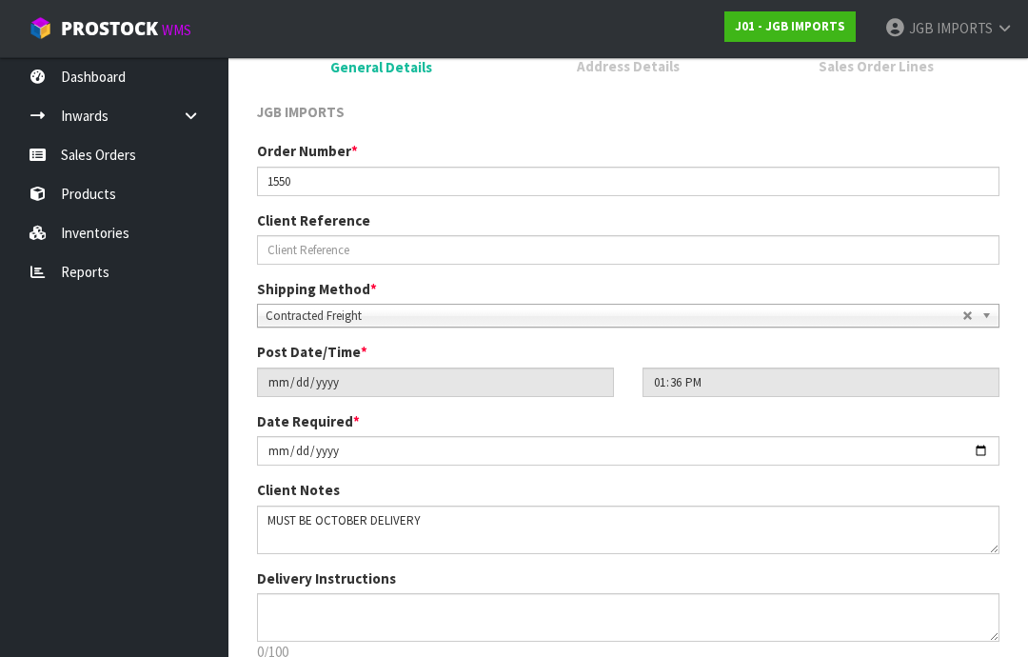
scroll to position [0, 0]
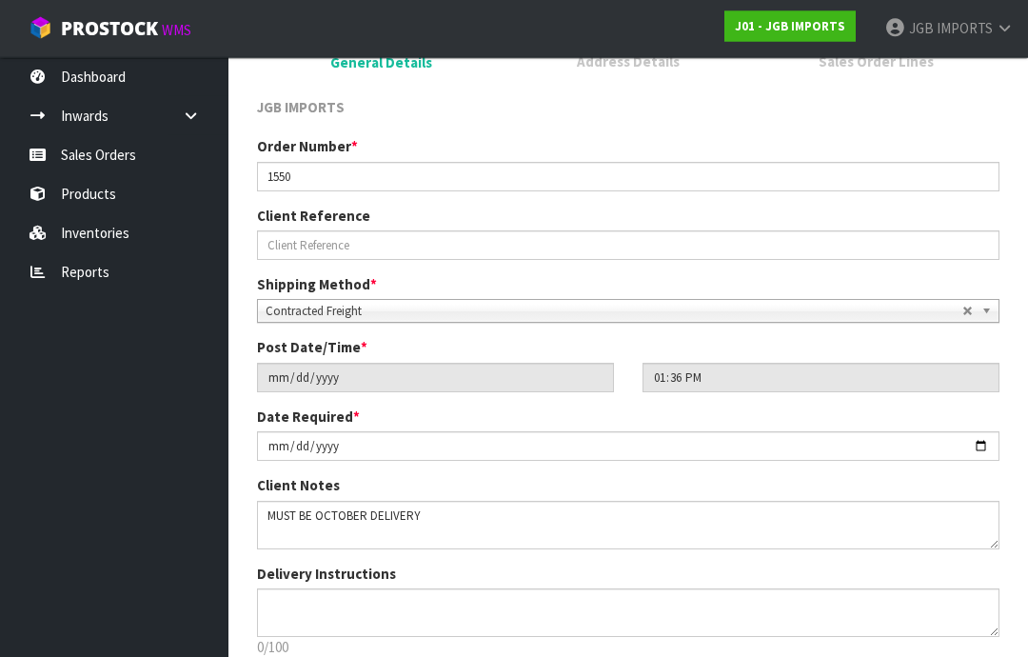
scroll to position [334, 0]
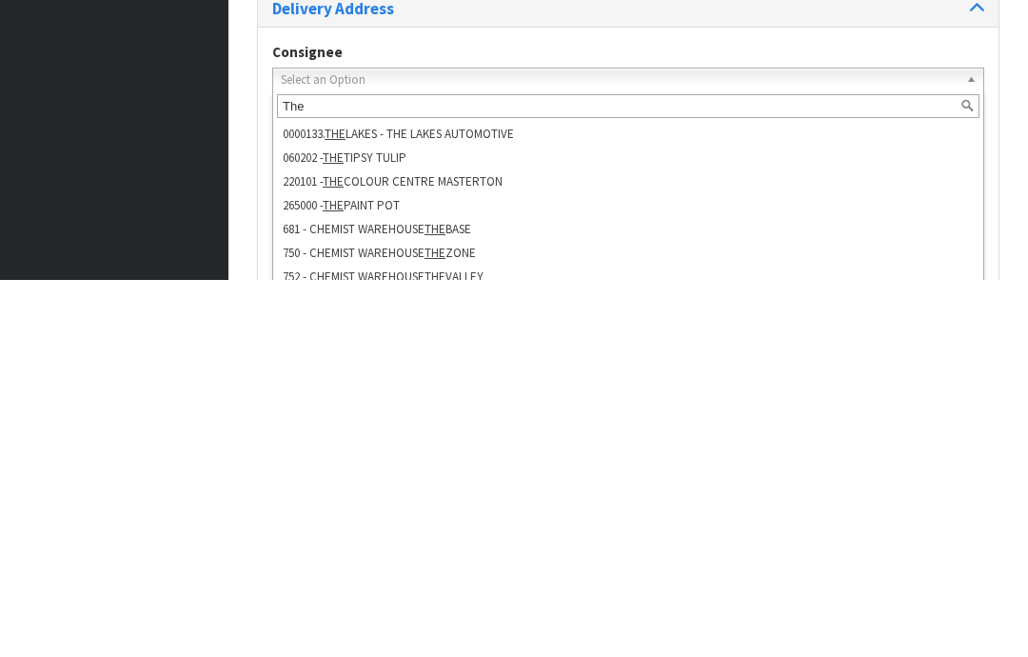
scroll to position [0, 0]
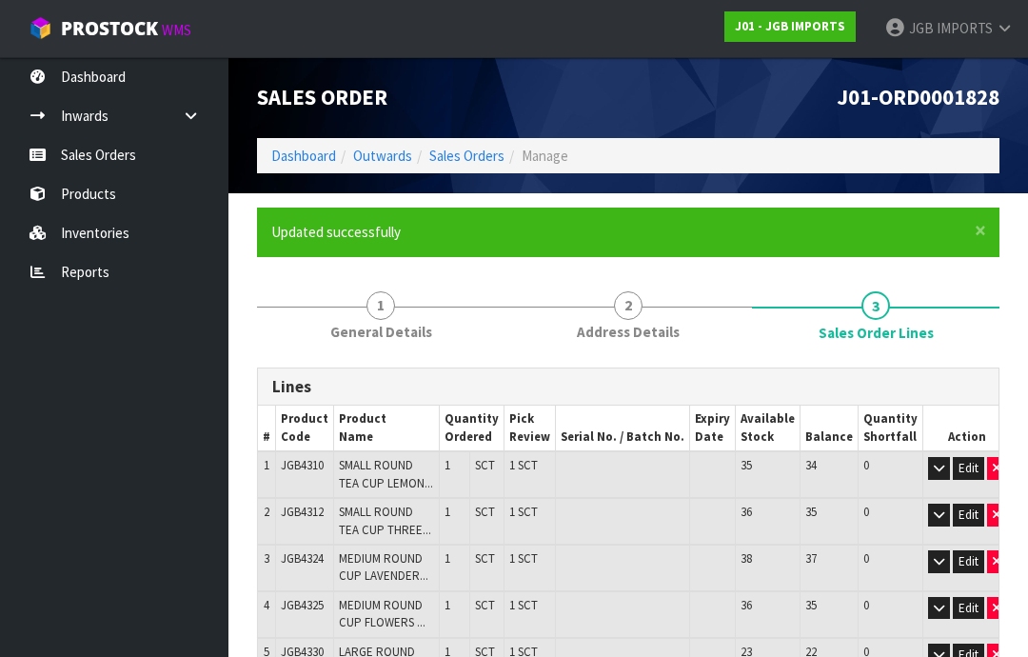
scroll to position [699, 0]
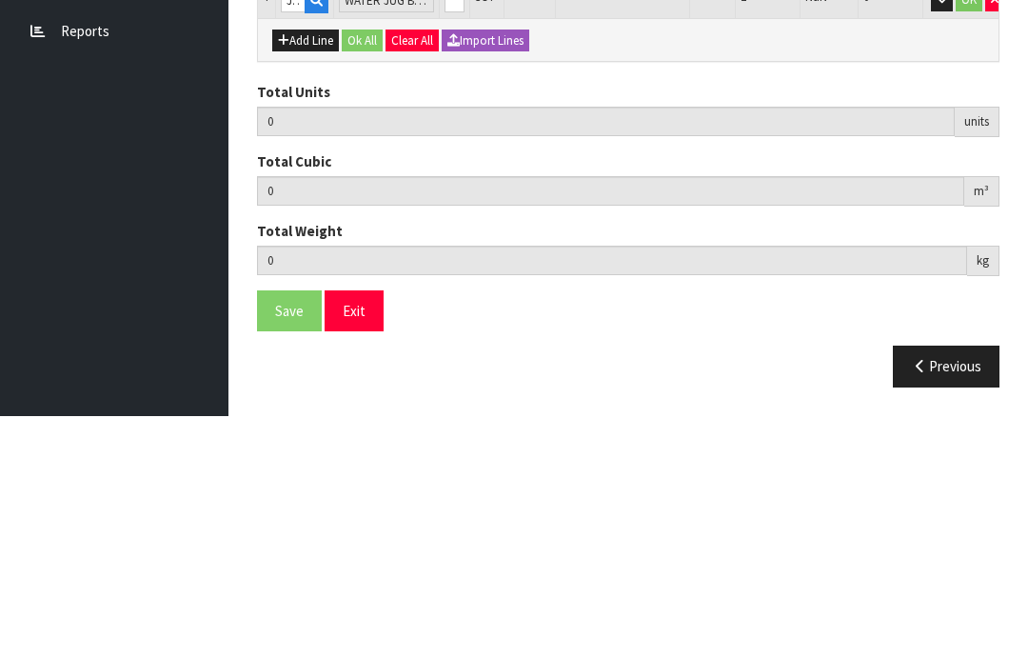
type input "1"
type input "7"
type input "0.054918"
type input "9.05"
click at [956, 229] on button "OK" at bounding box center [969, 240] width 27 height 23
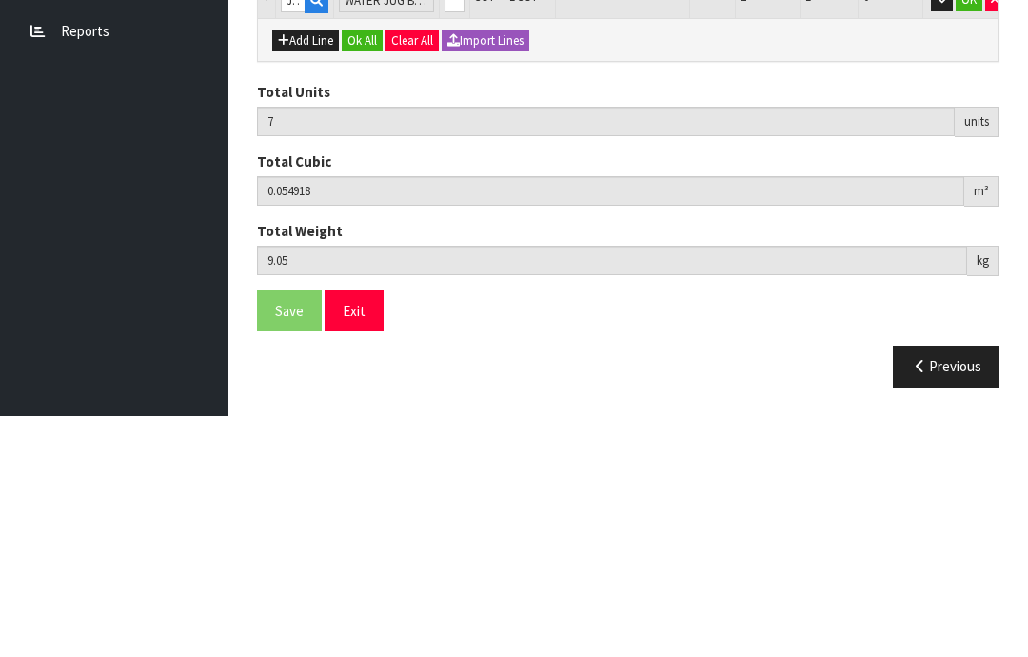
scroll to position [520, 0]
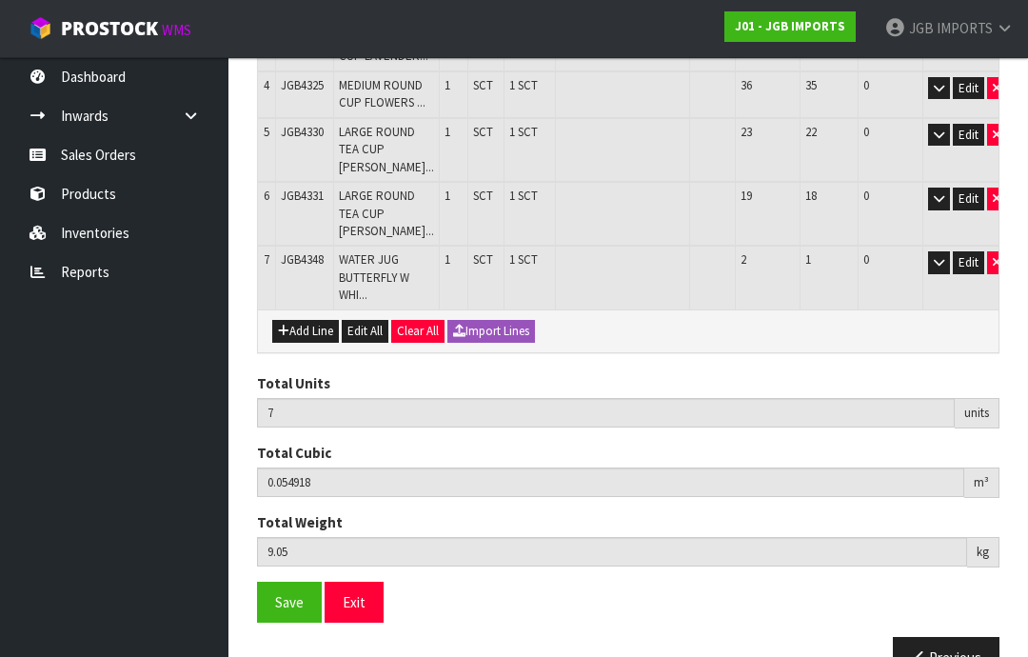
click at [307, 343] on button "Add Line" at bounding box center [305, 331] width 67 height 23
type input "0"
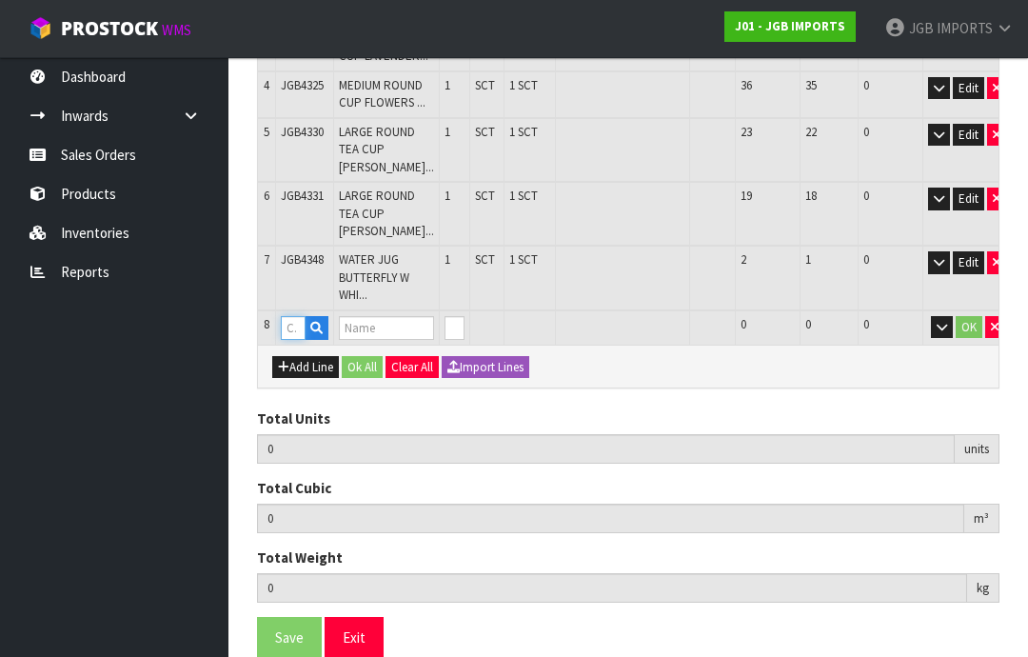
click at [300, 340] on input "text" at bounding box center [293, 328] width 25 height 24
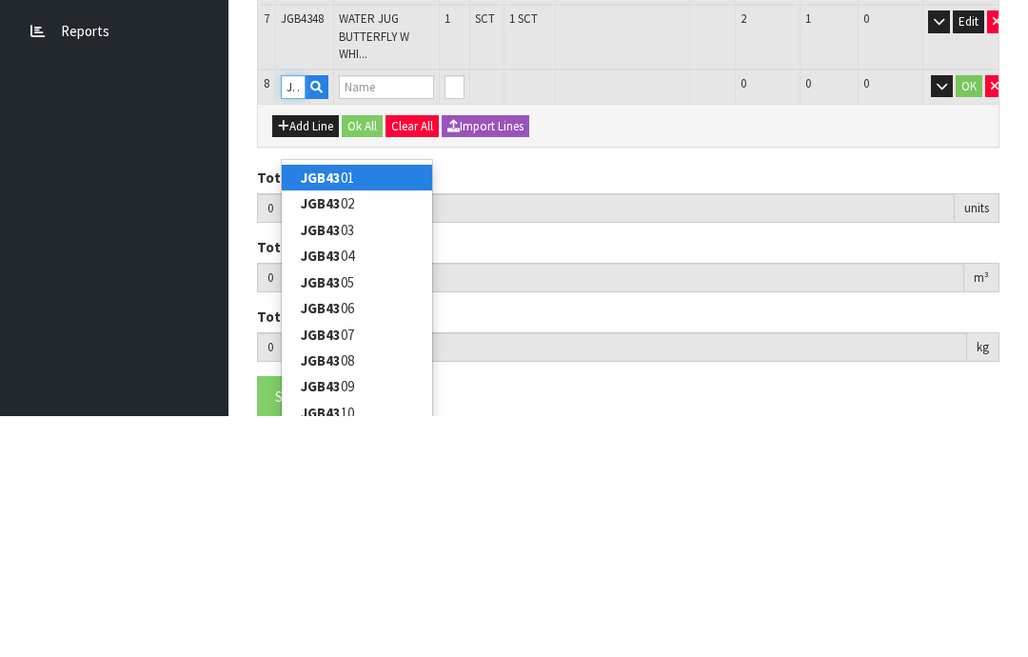
type input "JGB4350"
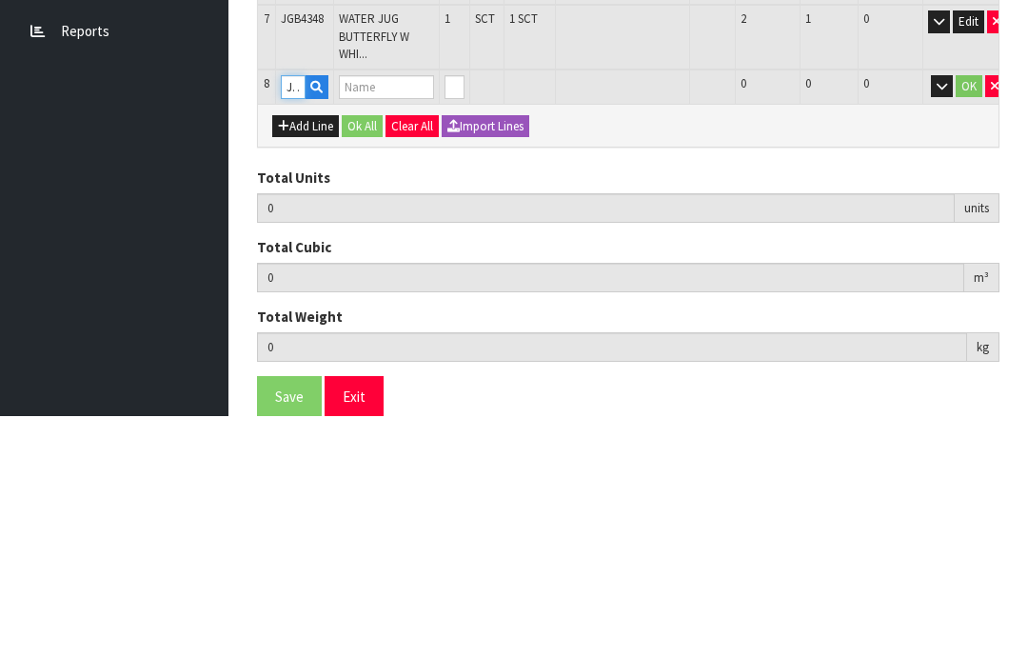
type input "7"
type input "0.054918"
type input "9.05"
type input "WATER JUG RED FLOWER W CROCUS"
type input "0"
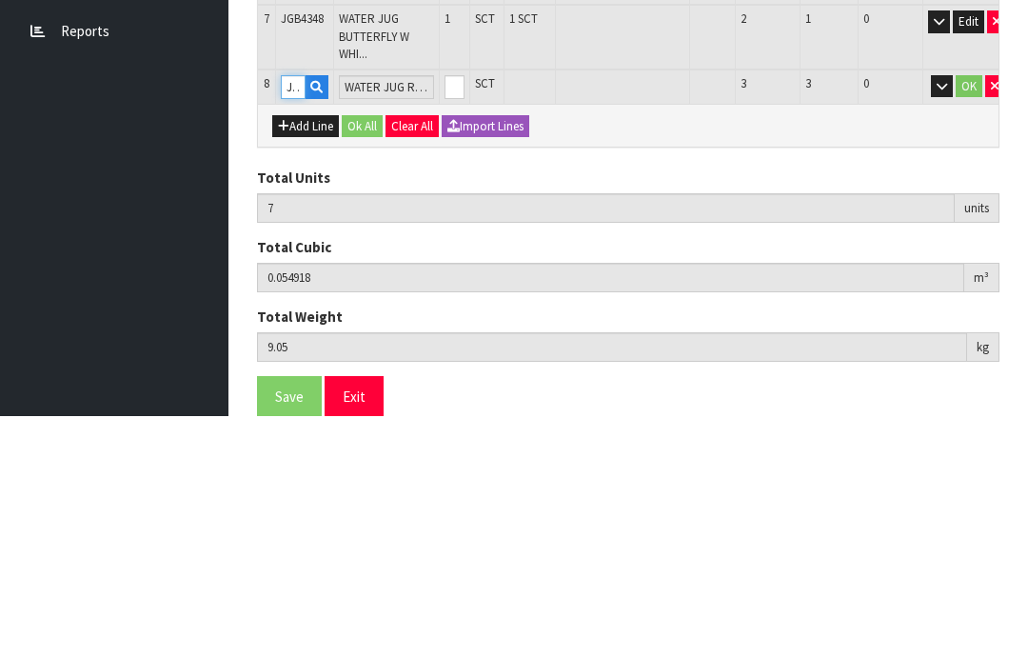
type input "JGB4350"
click at [450, 316] on input "0" at bounding box center [454, 328] width 20 height 24
type input "0"
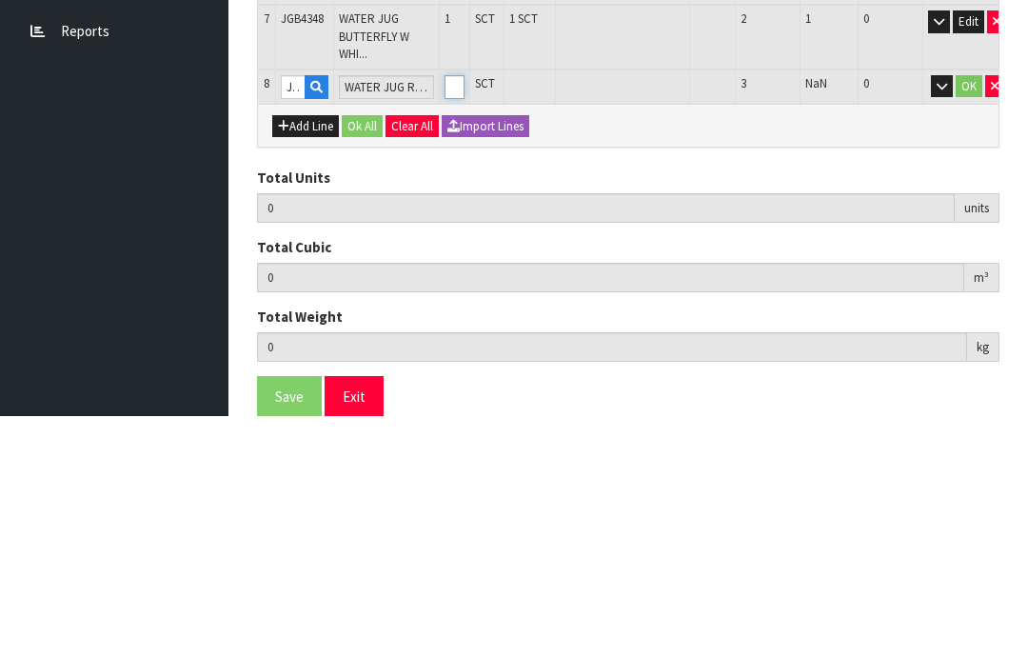
type input "8"
type input "0.062784"
type input "10.15"
type input "1"
click at [956, 316] on button "OK" at bounding box center [969, 327] width 27 height 23
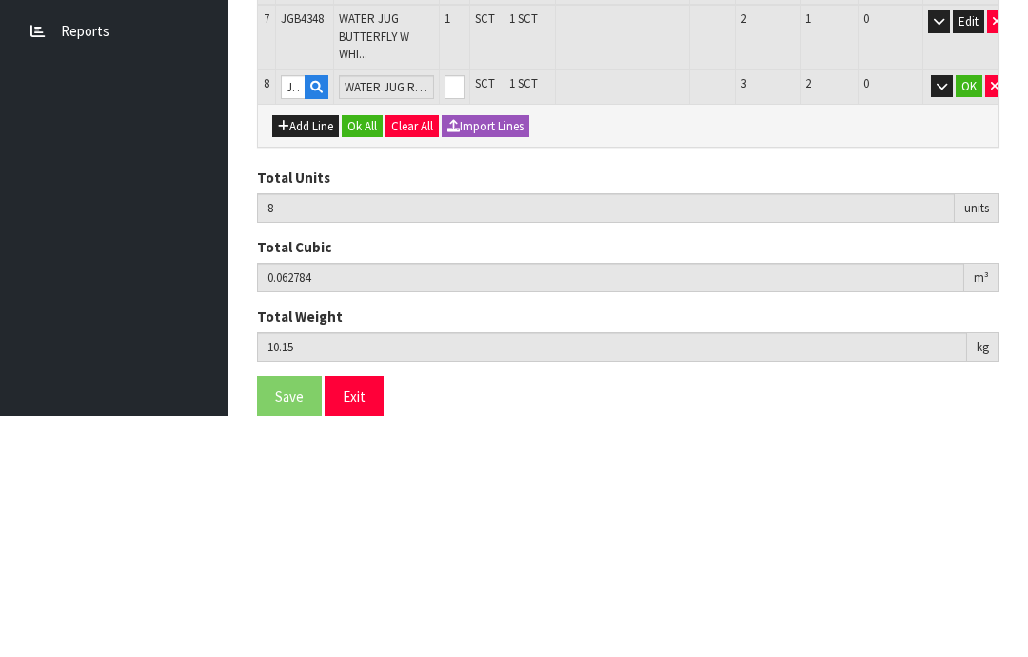
scroll to position [582, 0]
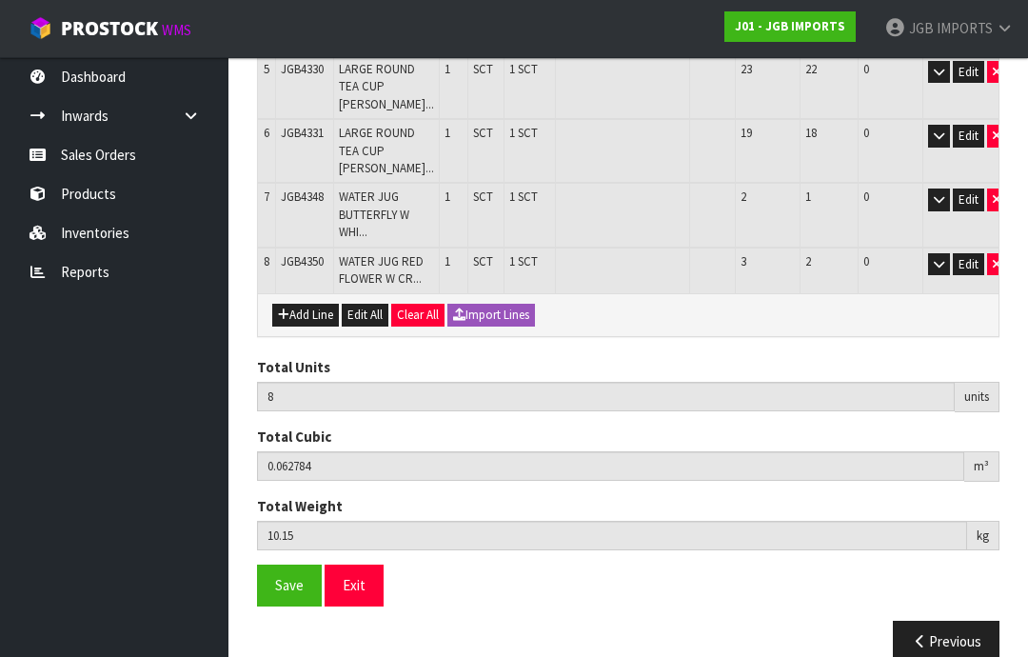
click at [300, 326] on button "Add Line" at bounding box center [305, 315] width 67 height 23
type input "0"
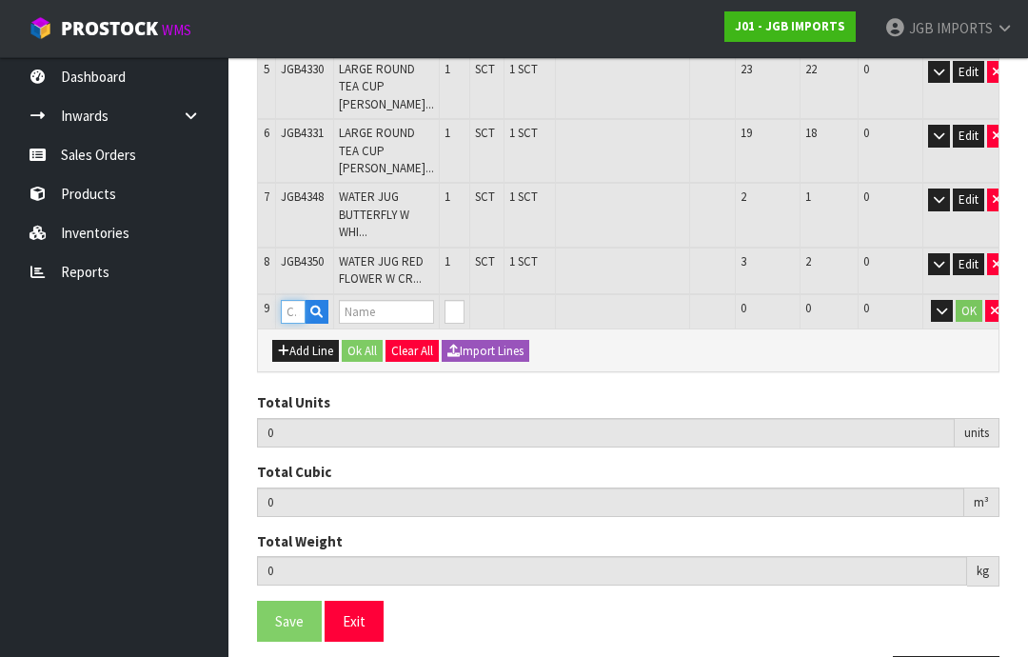
click at [301, 324] on input "text" at bounding box center [293, 312] width 25 height 24
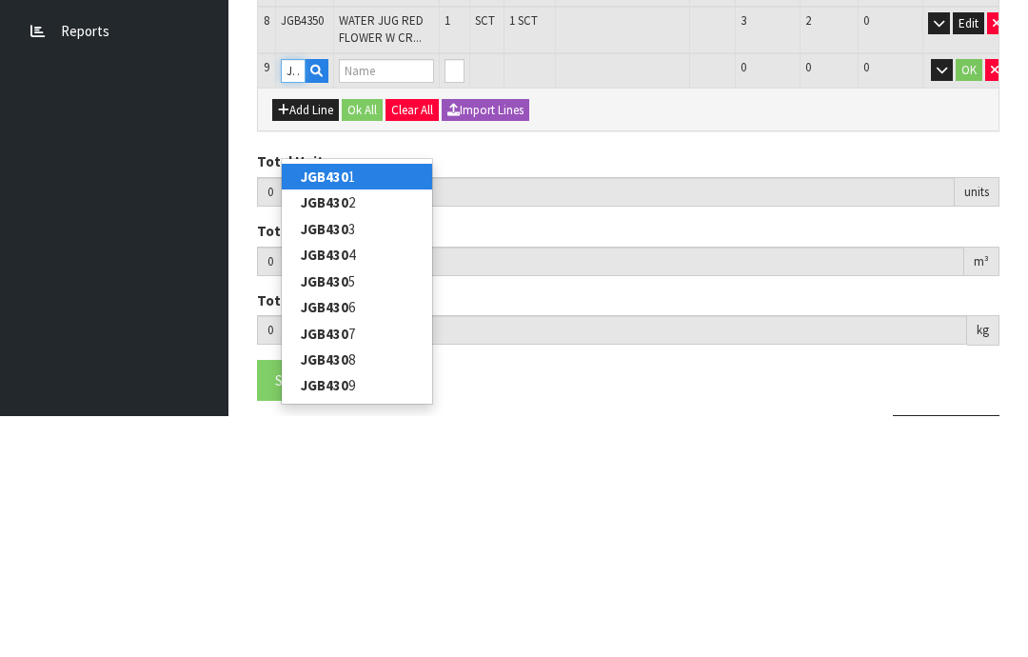
type input "JGB4302"
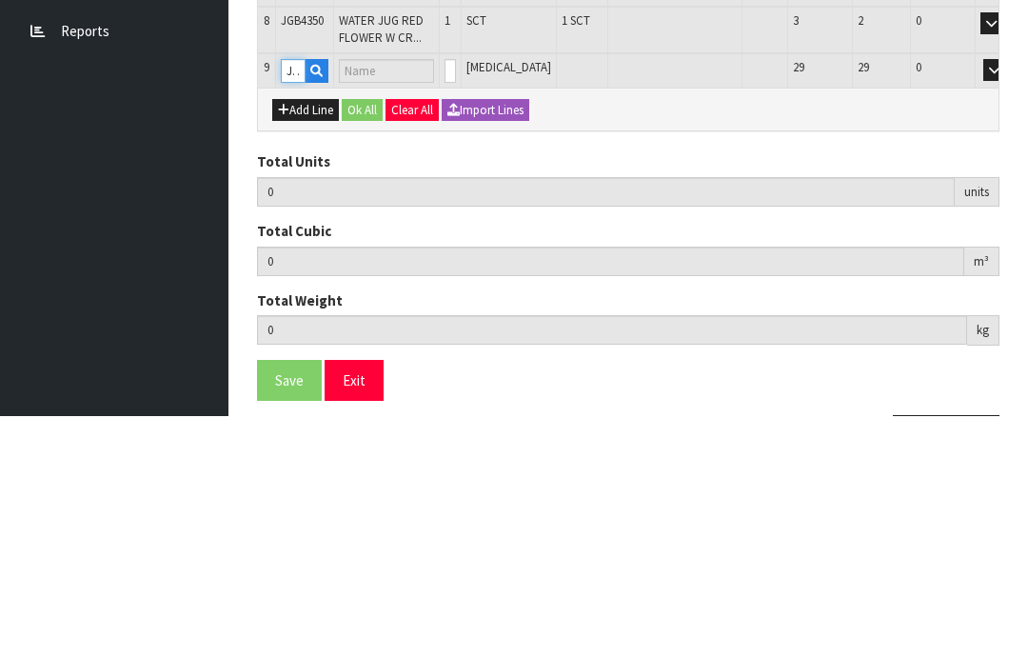
type input "8"
type input "0.062784"
type input "10.15"
type input "WATER PITCHER BUTTERFLY W CROCUS"
type input "0"
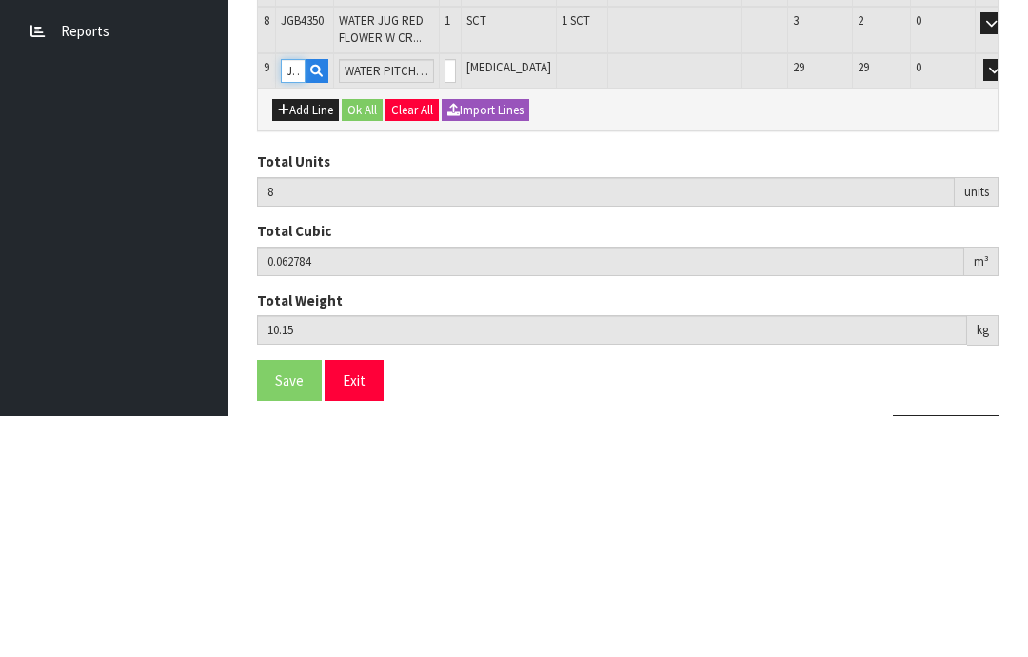
type input "JGB4302"
click at [445, 300] on input "0" at bounding box center [449, 312] width 11 height 24
type input "0"
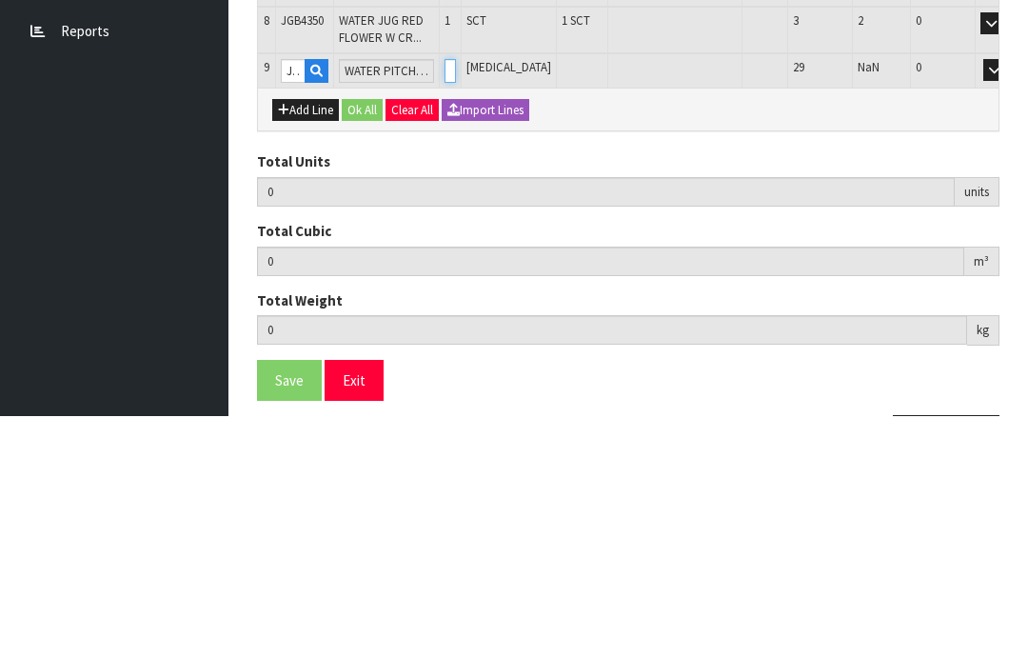
type input "1"
type input "9"
type input "0.072612"
type input "10.95"
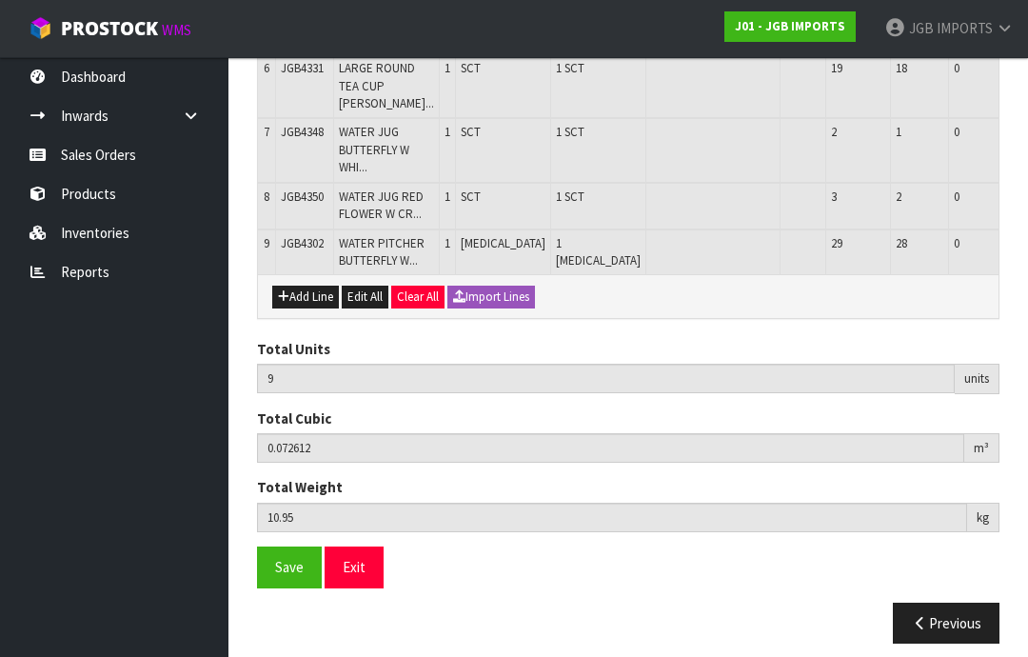
click at [302, 308] on button "Add Line" at bounding box center [305, 297] width 67 height 23
type input "0"
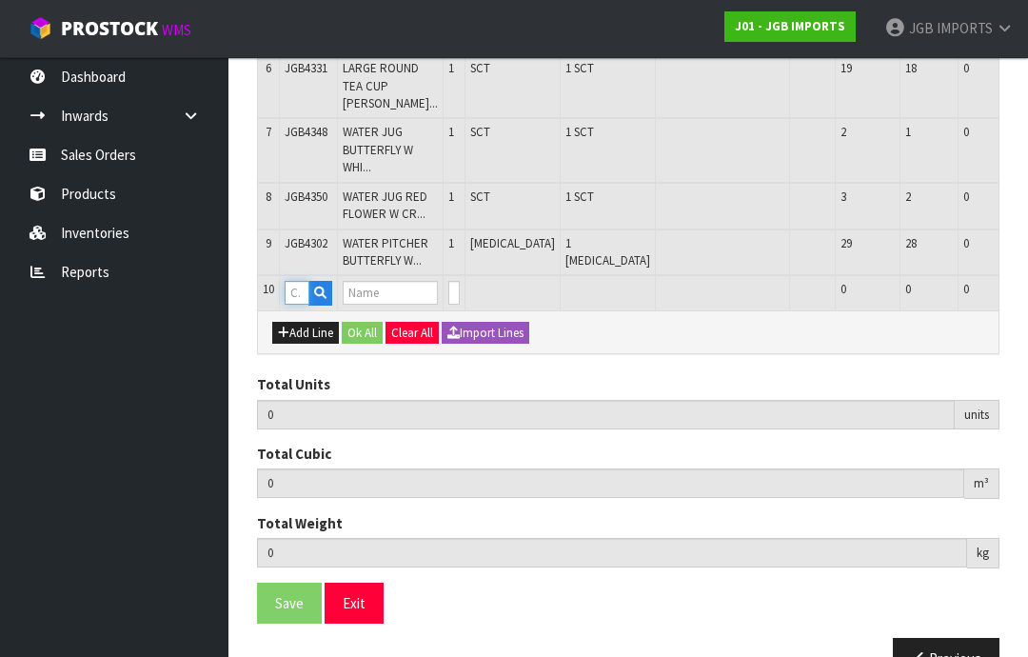
click at [298, 305] on input "text" at bounding box center [297, 293] width 25 height 24
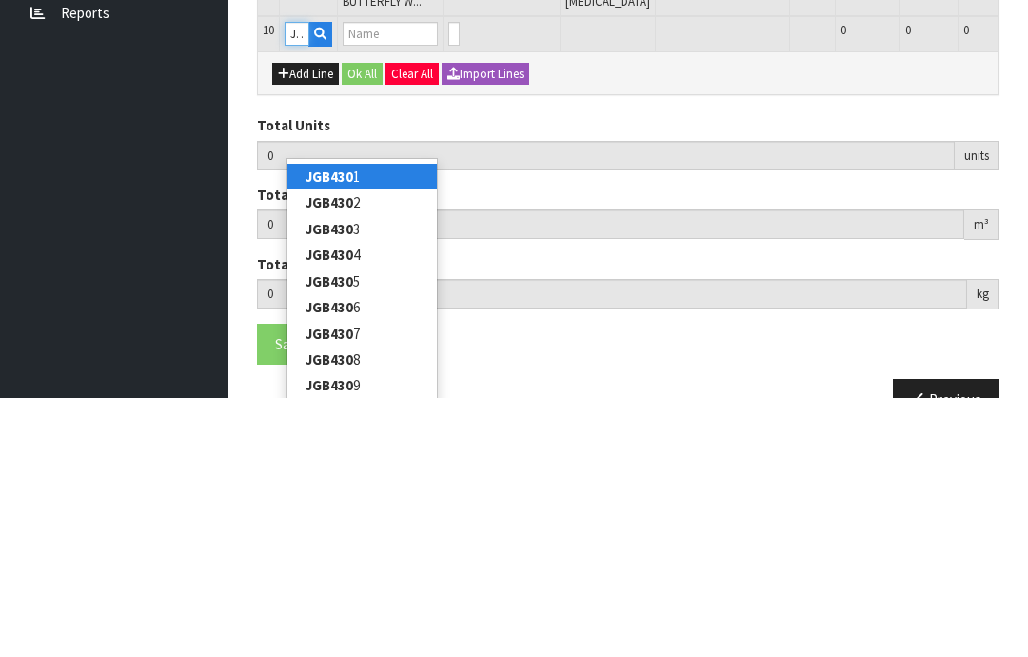
type input "JGB4303"
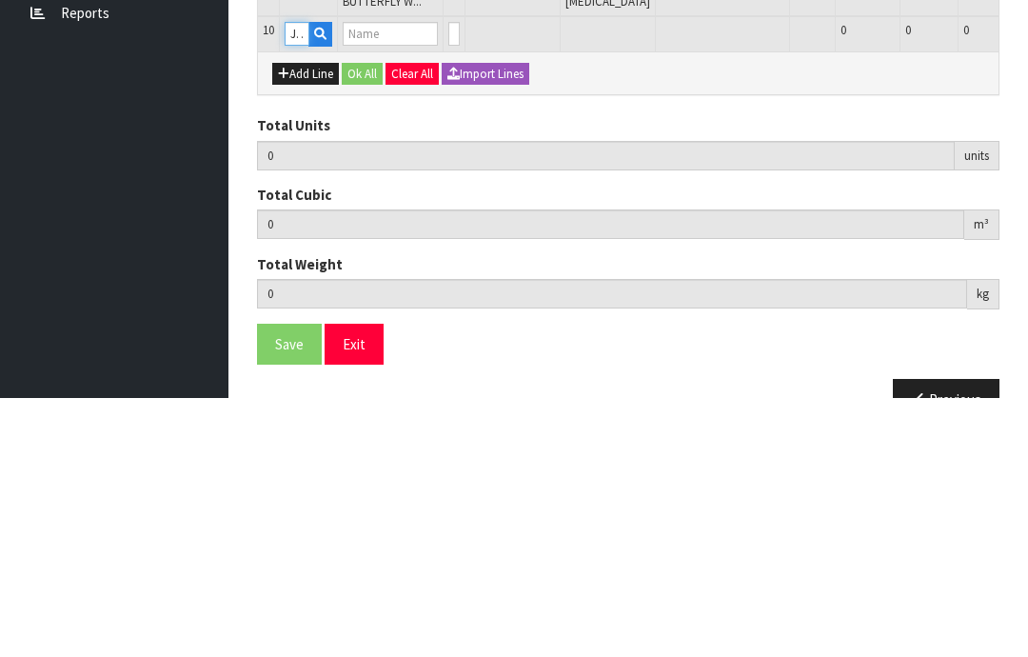
type input "9"
type input "0.072612"
type input "10.95"
type input "WATER PITCHER CROCUS W GARDEN TOOLS"
type input "0"
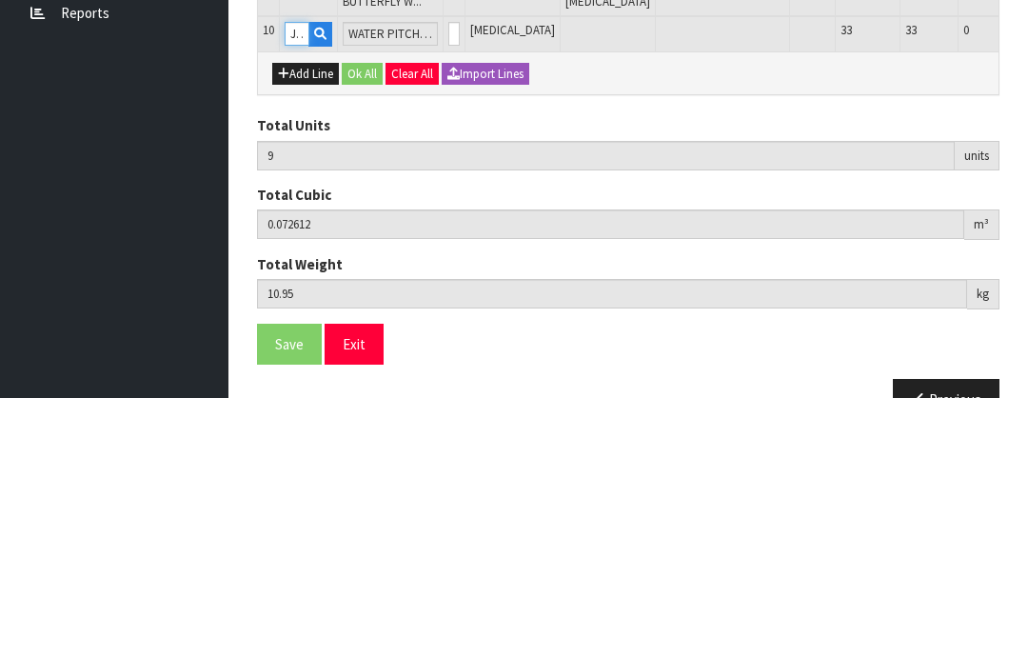
type input "JGB4303"
click at [449, 281] on input "0" at bounding box center [453, 293] width 11 height 24
type input "0"
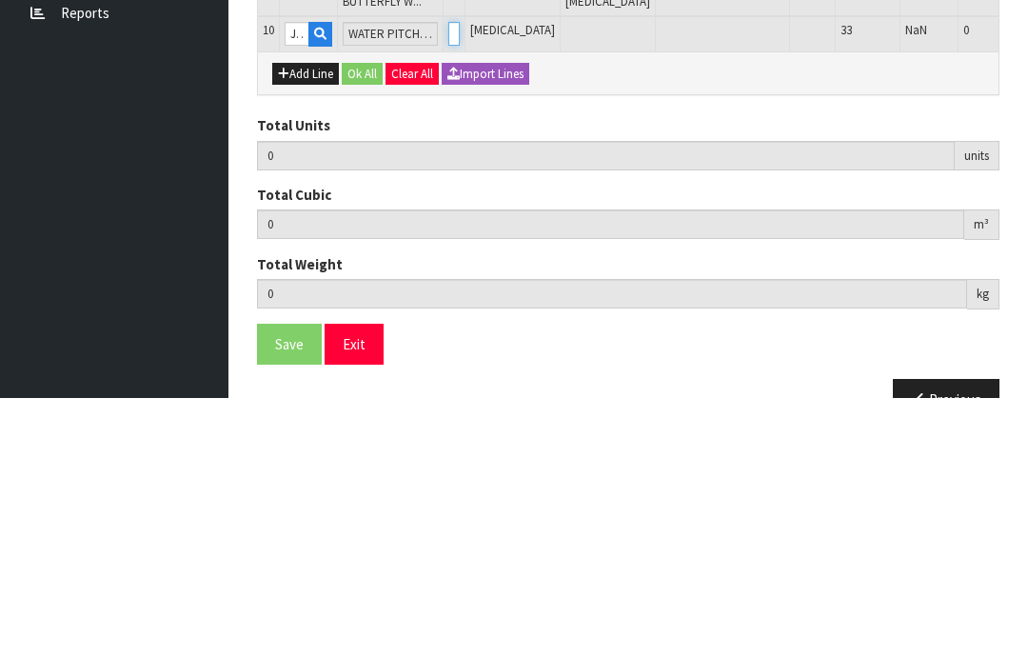
type input "10"
type input "0.081972"
type input "11.85"
type input "1"
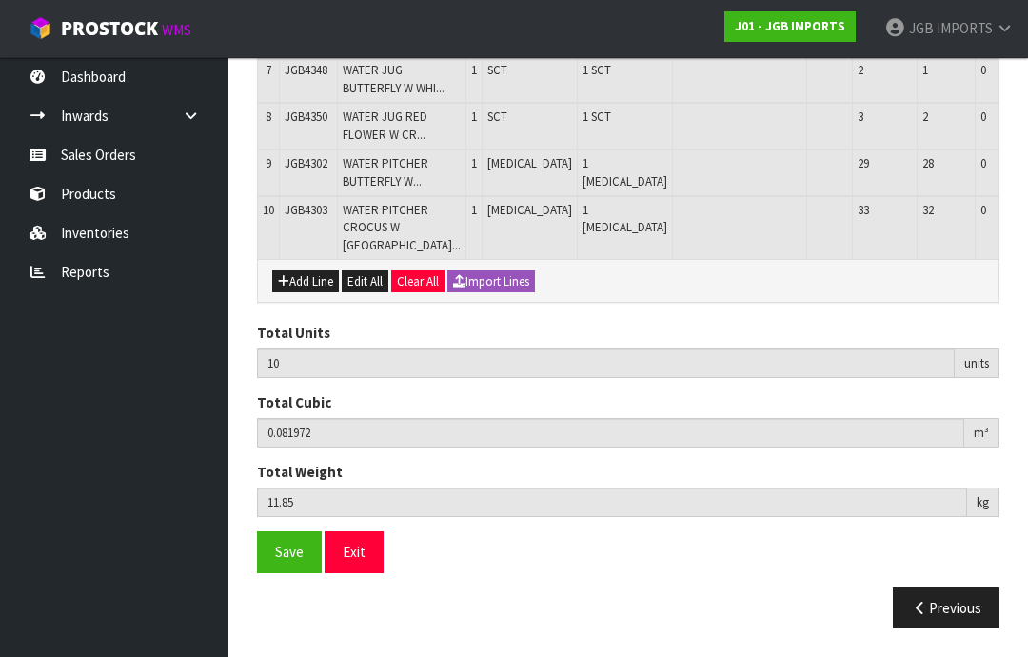
click at [302, 293] on button "Add Line" at bounding box center [305, 281] width 67 height 23
type input "0"
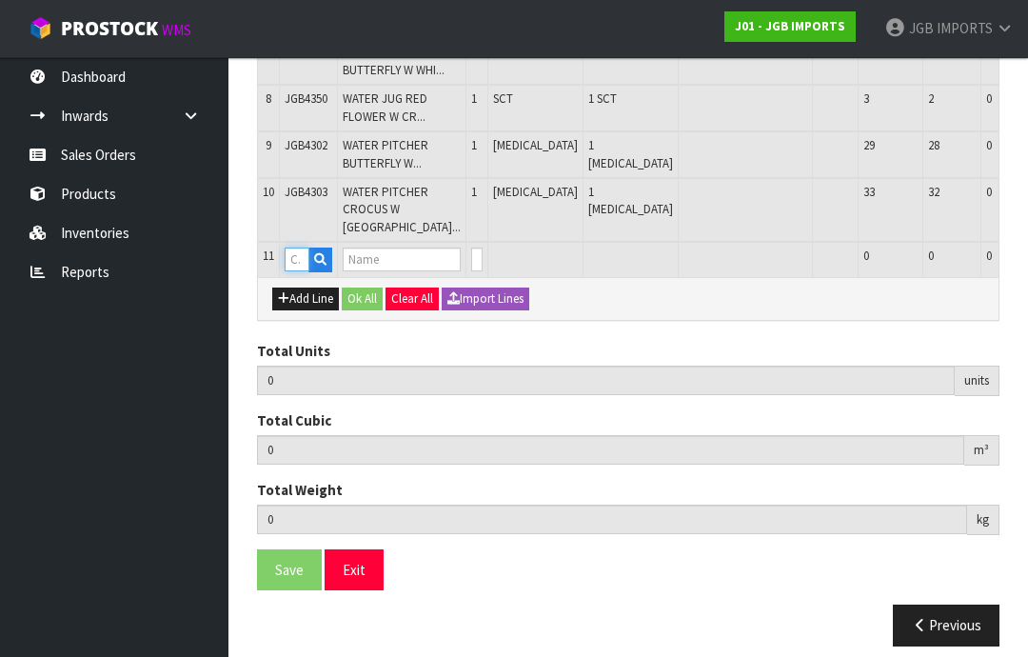
click at [300, 271] on input "text" at bounding box center [297, 259] width 25 height 24
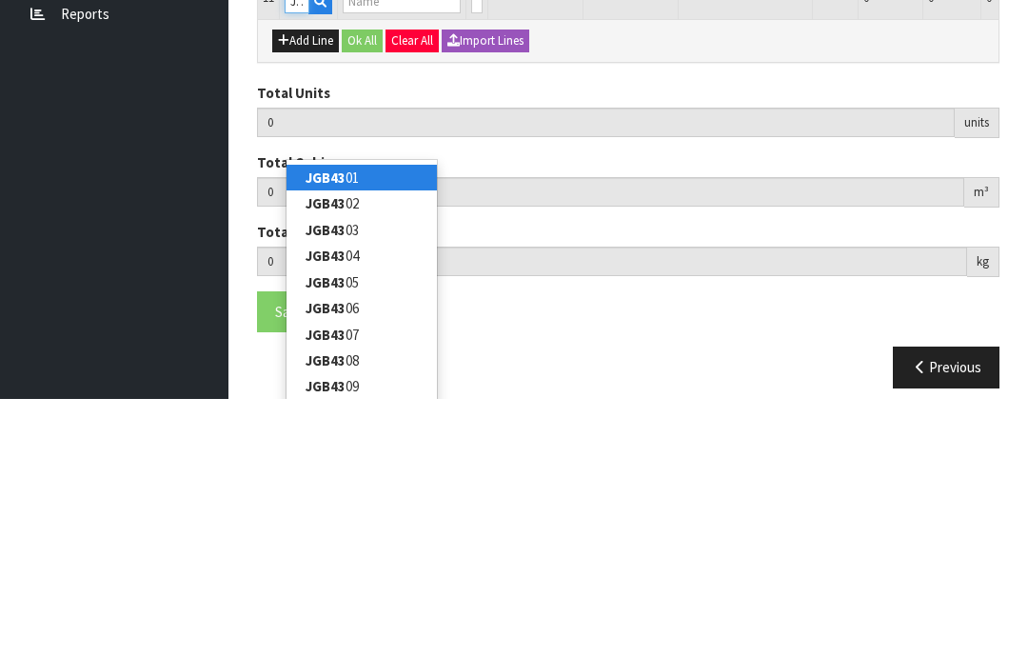
type input "JGB4316"
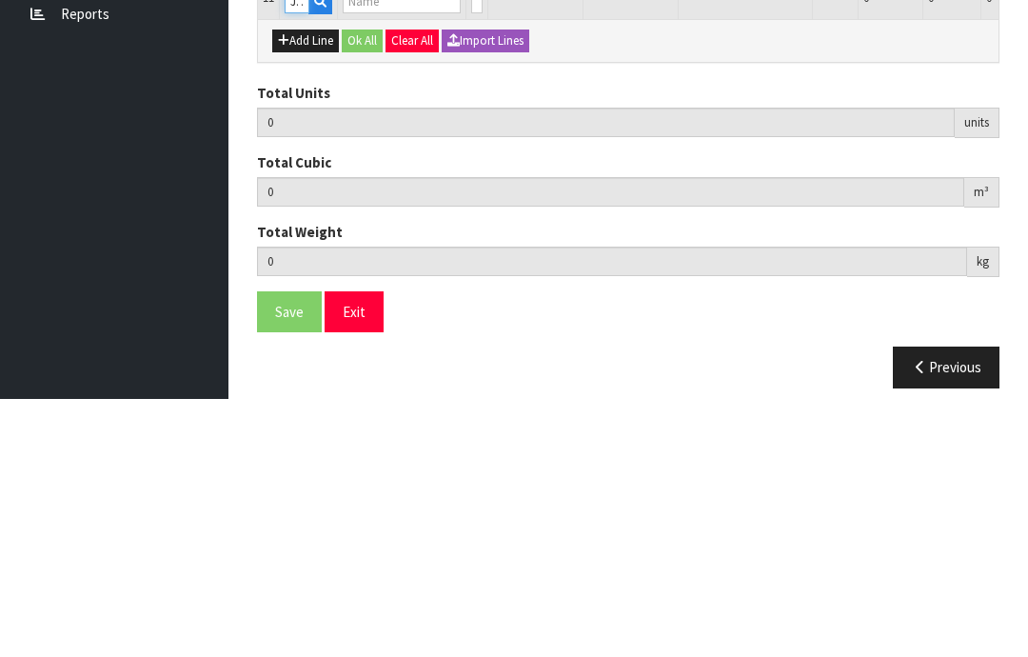
type input "10"
type input "0.081972"
type input "11.85"
type input "SQUARE CUP PLANTER 3 ROSES: LEMON PINK RED"
type input "0"
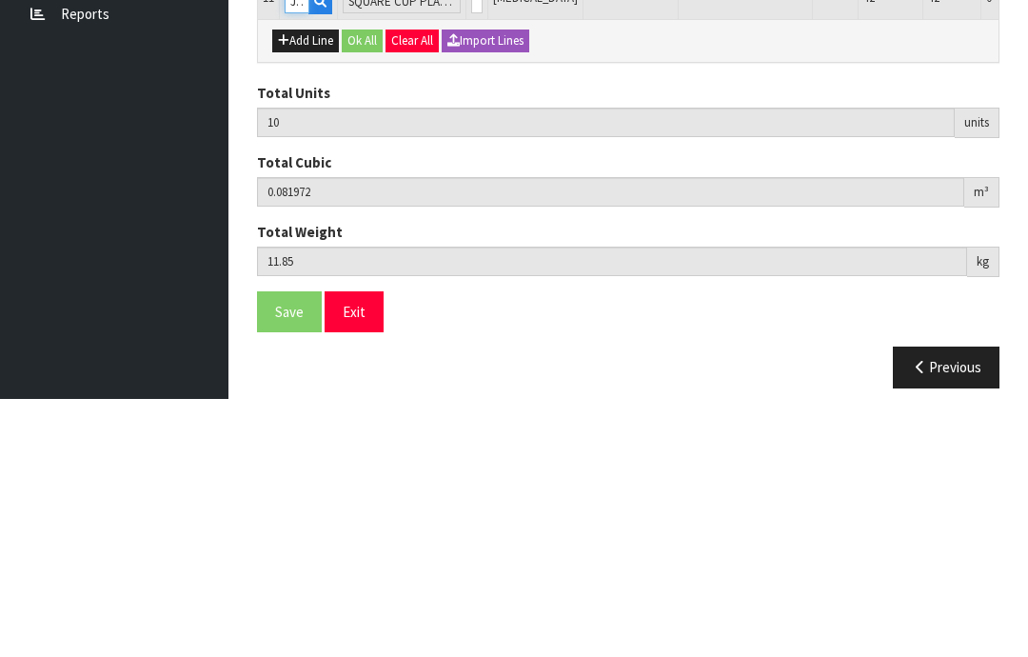
type input "JGB4316"
click at [471, 247] on input "0" at bounding box center [476, 259] width 11 height 24
type input "0"
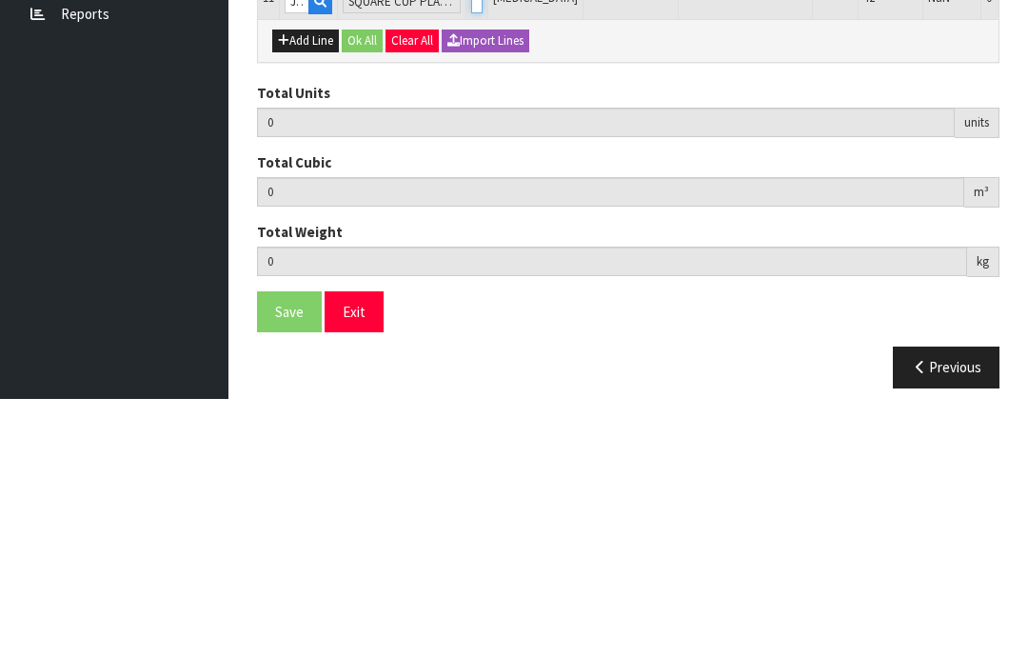
type input "1"
type input "11"
type input "0.085962"
type input "12.55"
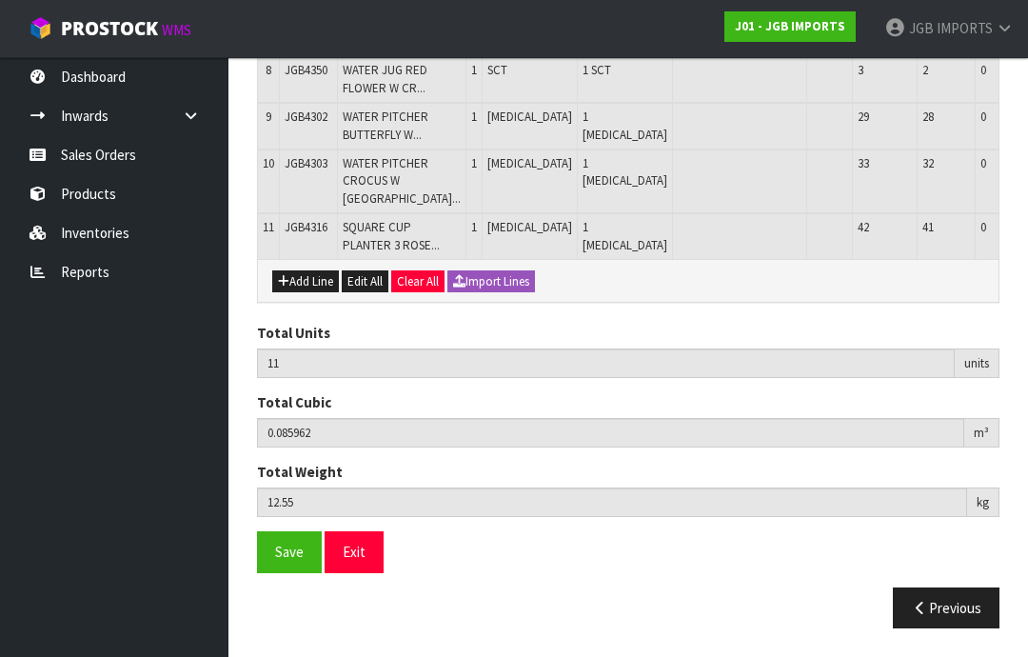
click at [303, 293] on button "Add Line" at bounding box center [305, 281] width 67 height 23
type input "0"
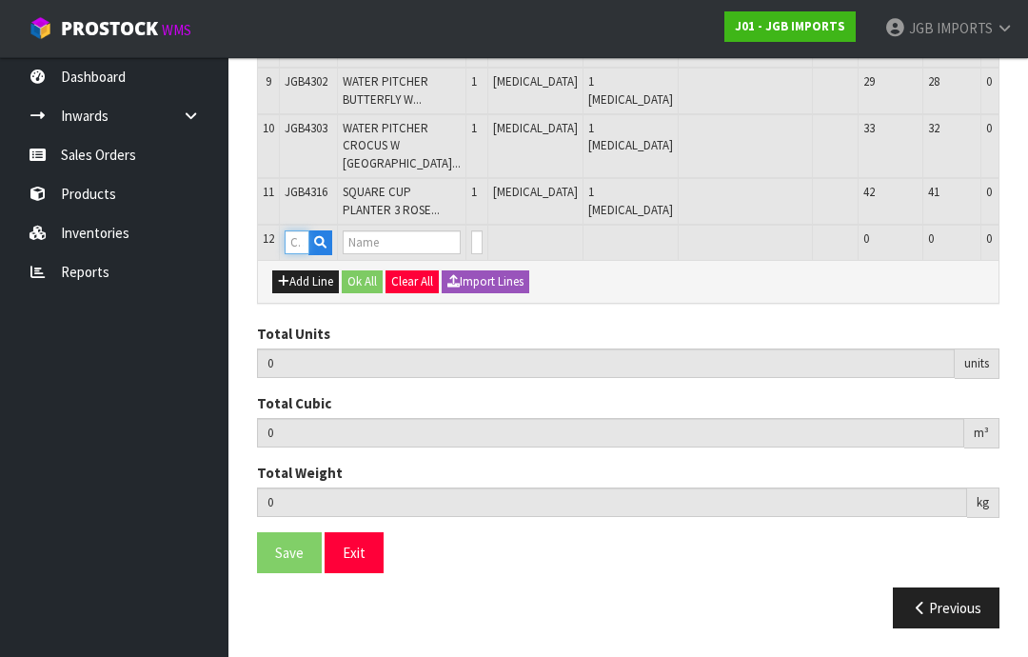
click at [301, 254] on input "text" at bounding box center [297, 242] width 25 height 24
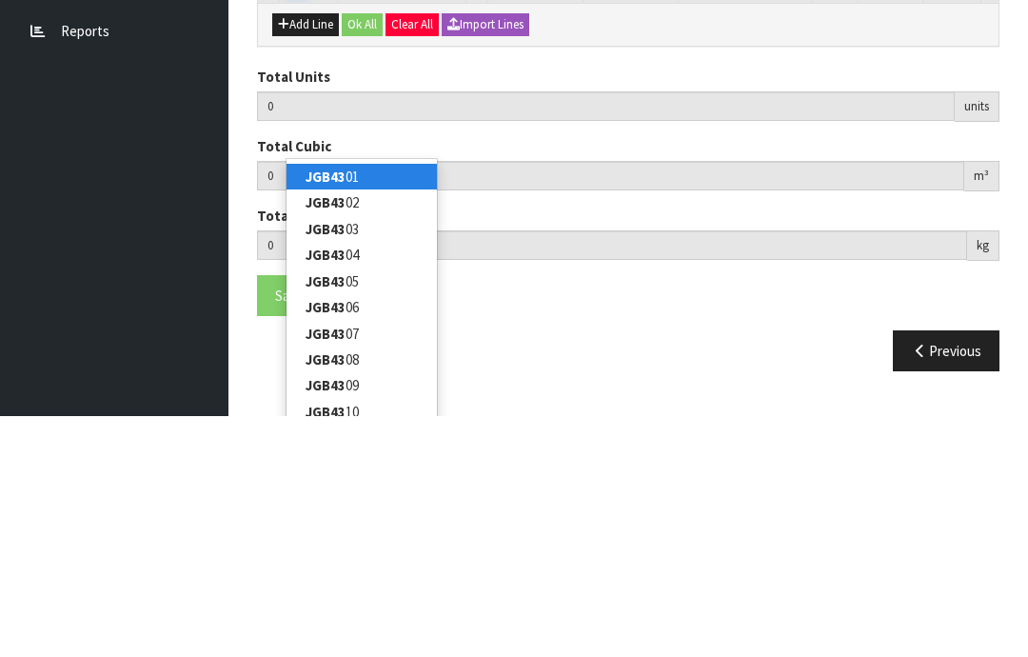
type input "JGB4342"
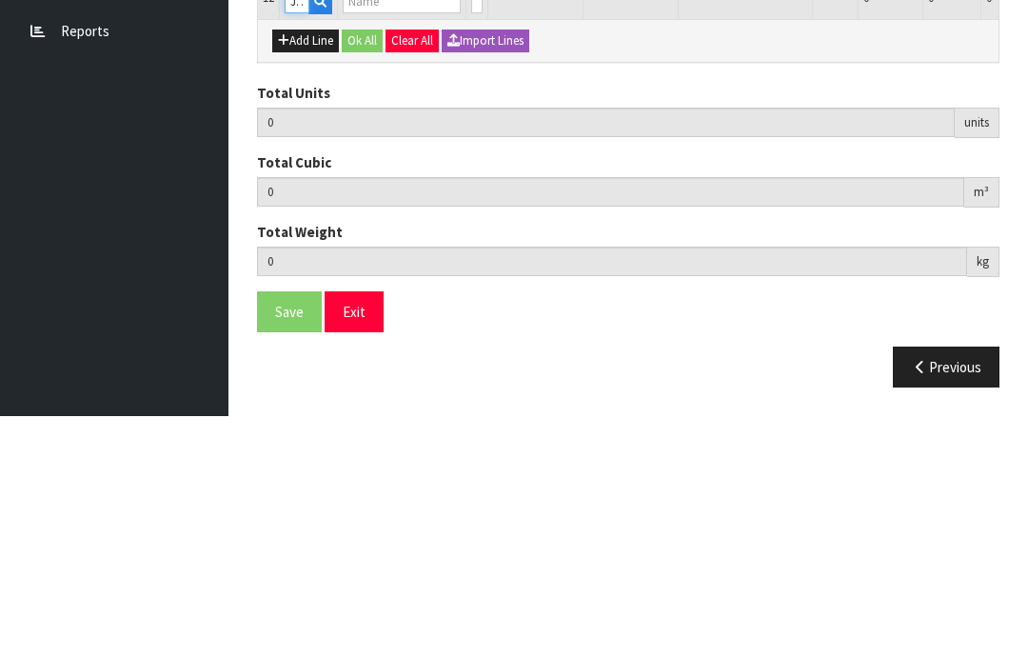
type input "11"
type input "0.085962"
type input "12.55"
type input "S CUP W WAVY SAUCER RED FLOWER W BLUE CROCUS"
type input "0"
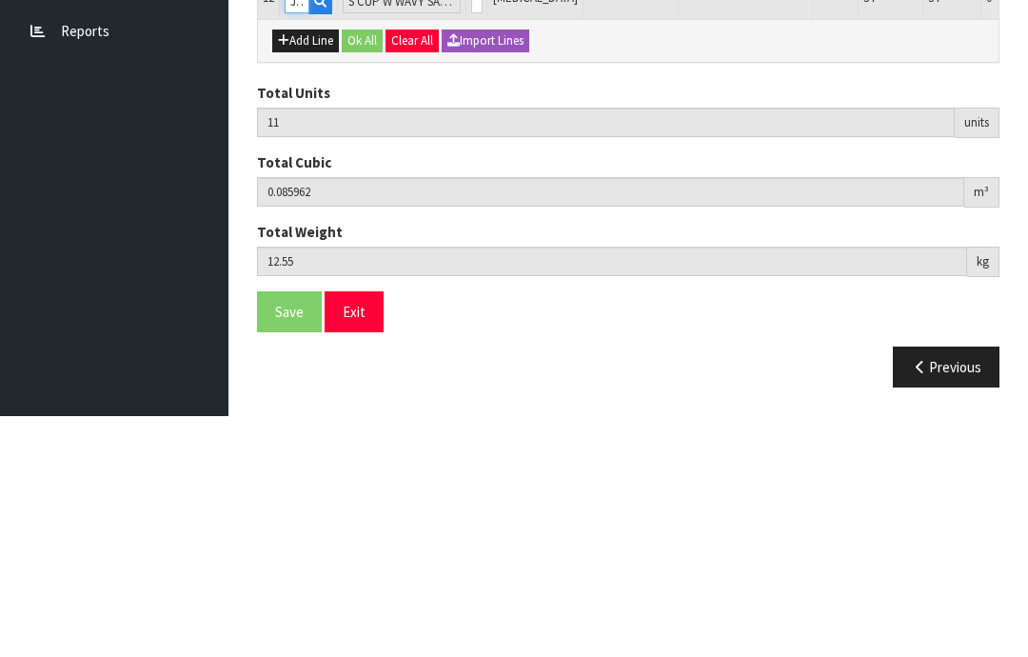
type input "JGB4342"
click at [471, 230] on input "0" at bounding box center [476, 242] width 11 height 24
type input "0"
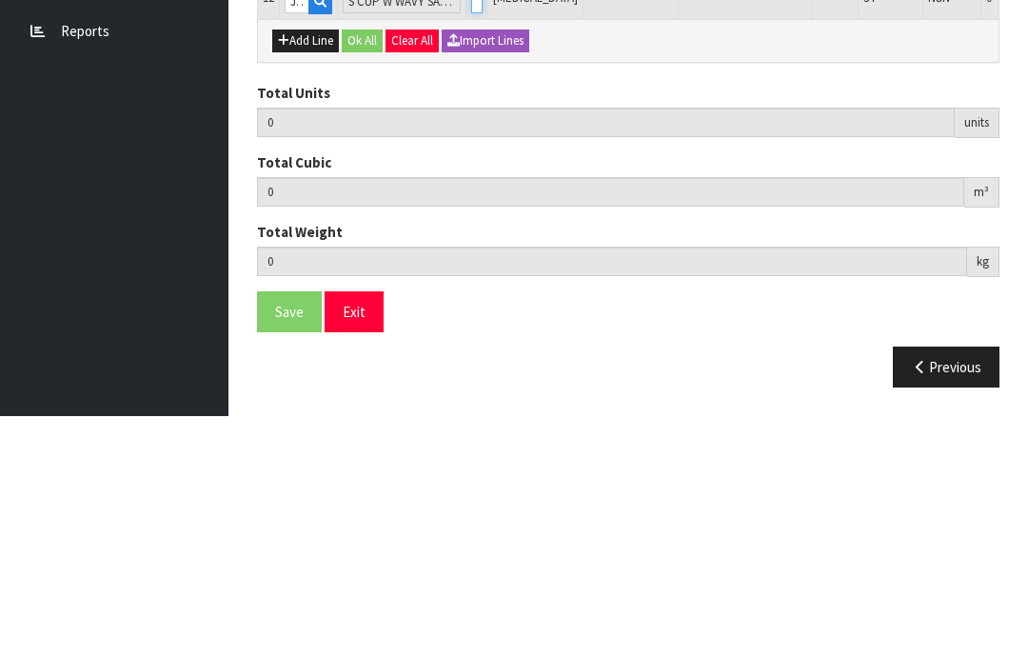
type input "12"
type input "0.089952"
type input "13.35"
type input "1"
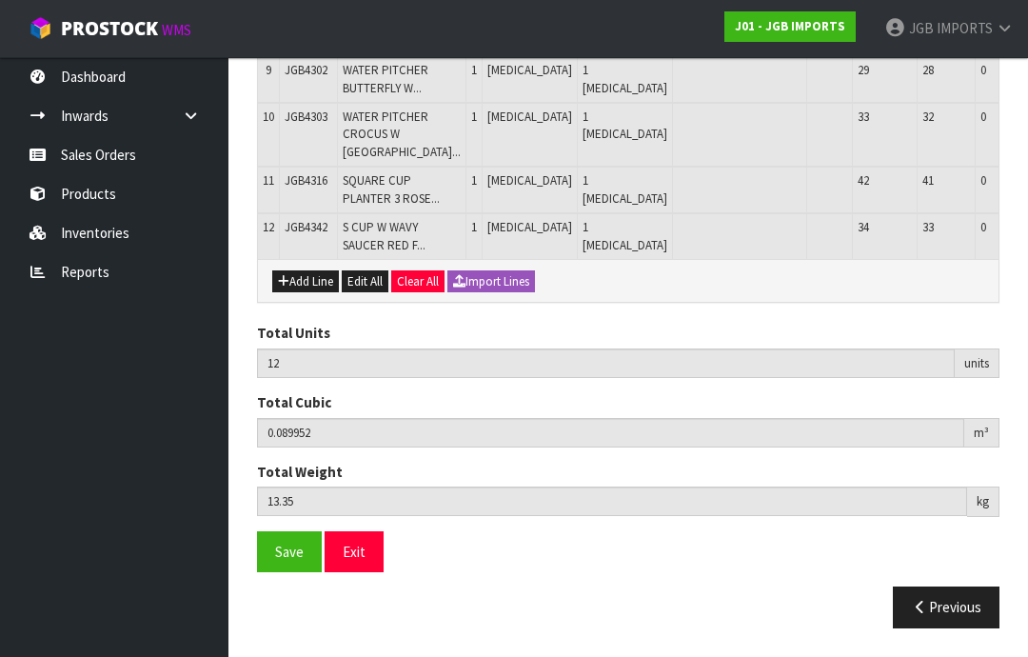
click at [305, 293] on button "Add Line" at bounding box center [305, 281] width 67 height 23
type input "0"
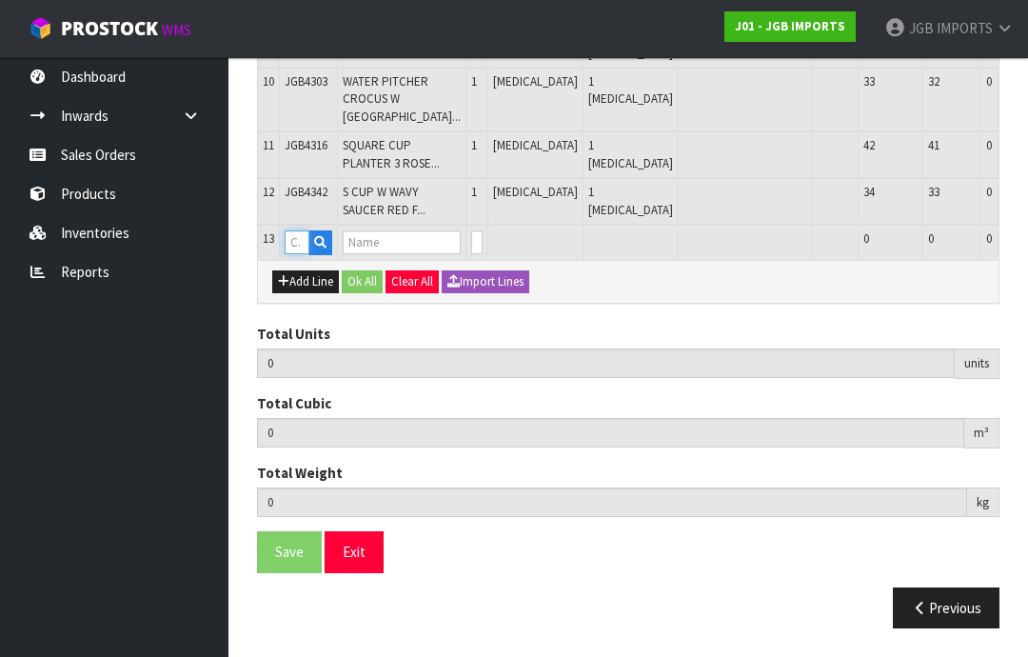
click at [301, 254] on input "text" at bounding box center [297, 242] width 25 height 24
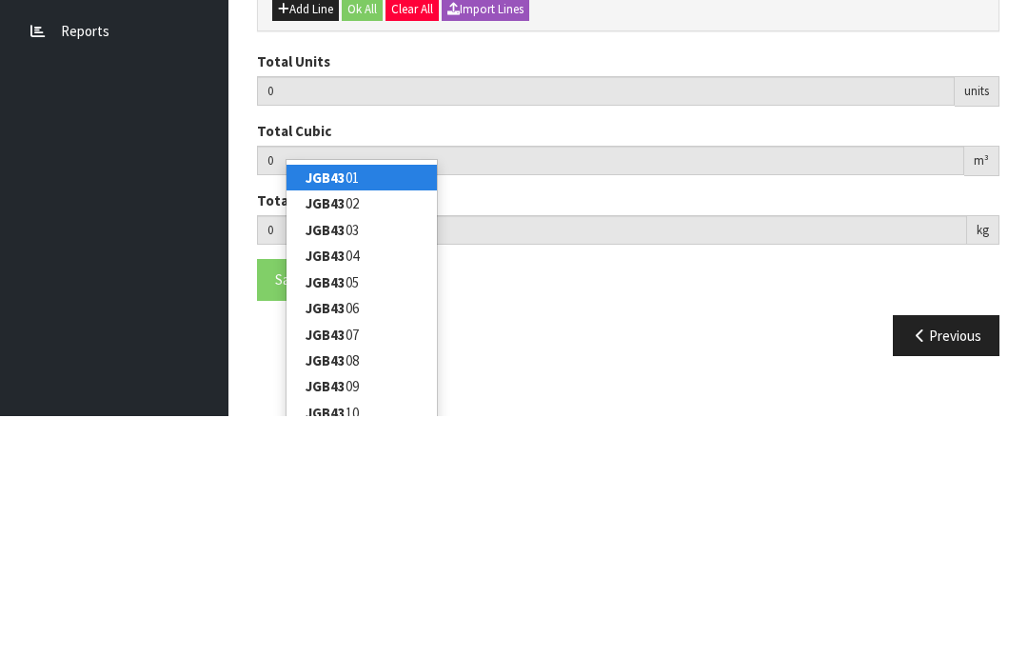
type input "JGB4344"
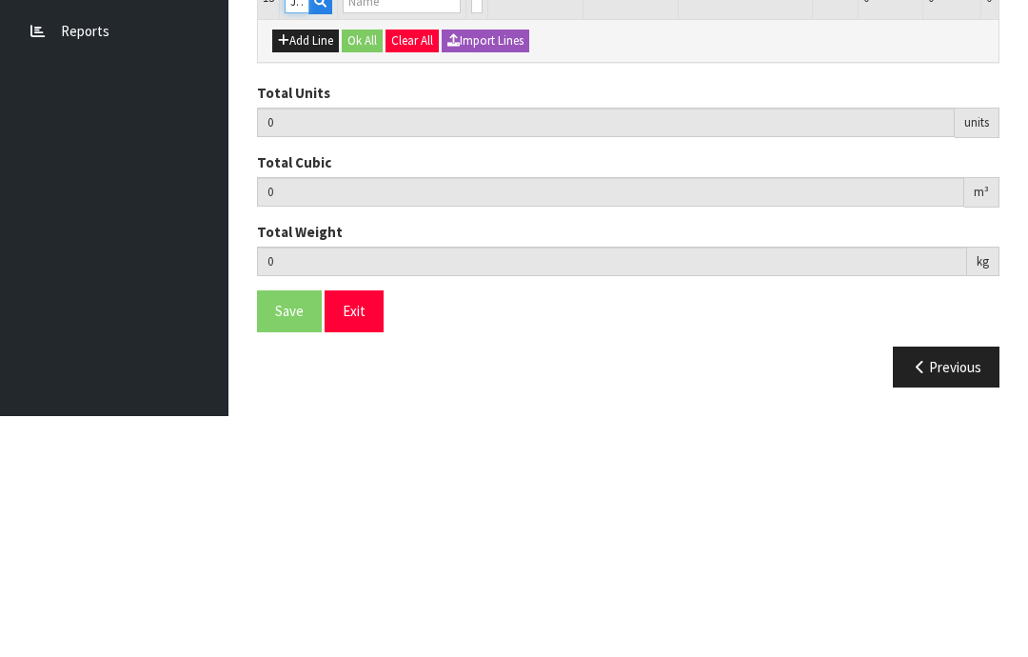
type input "12"
type input "0.089952"
type input "13.35"
type input "S CUP W WAVY SAUCER YELLOW FLOWERS"
type input "0"
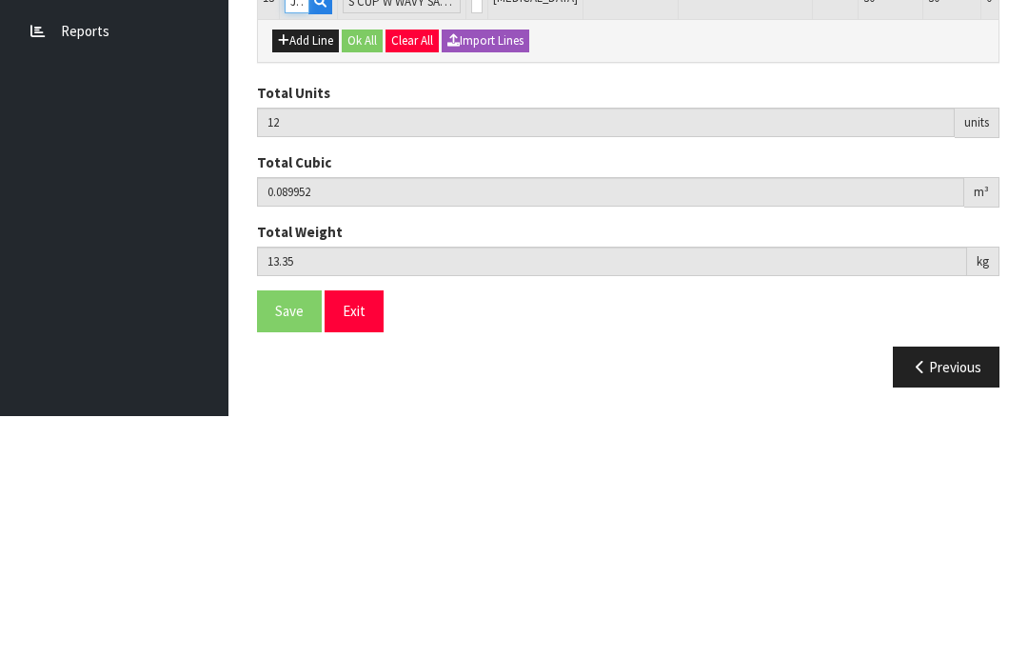
type input "JGB4344"
click at [471, 230] on input "0" at bounding box center [476, 242] width 11 height 24
type input "0"
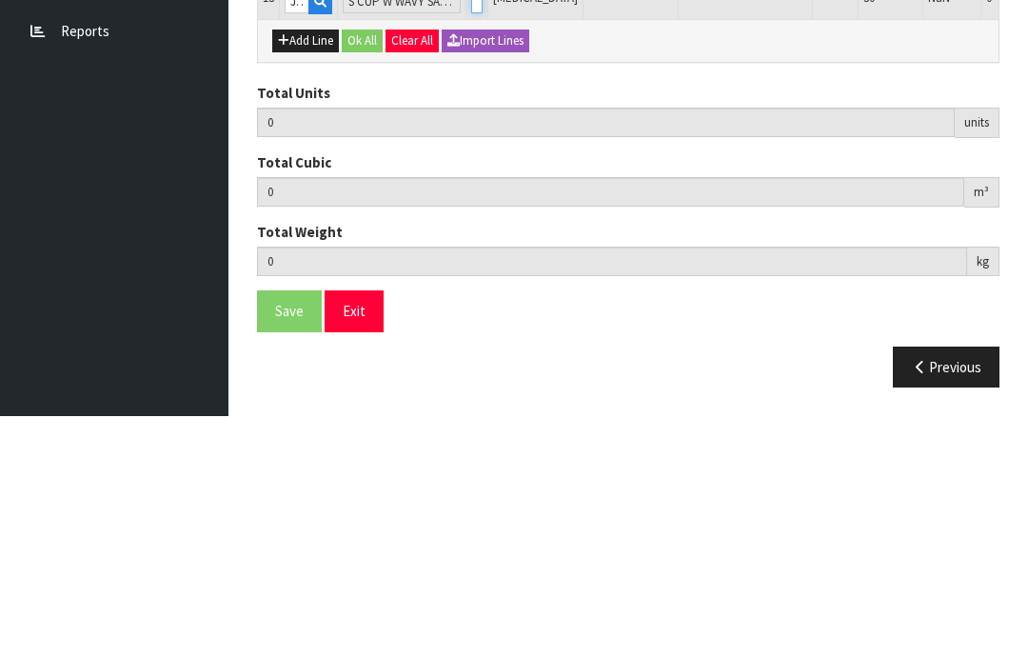
type input "1"
type input "13"
type input "0.093942"
type input "14.2"
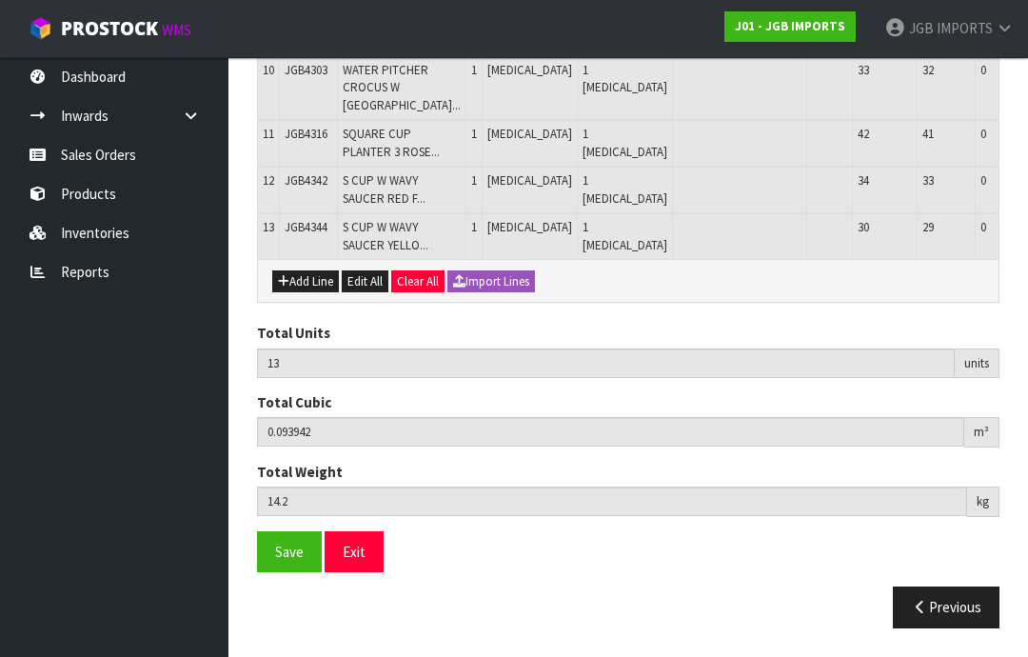
click at [304, 293] on button "Add Line" at bounding box center [305, 281] width 67 height 23
type input "0"
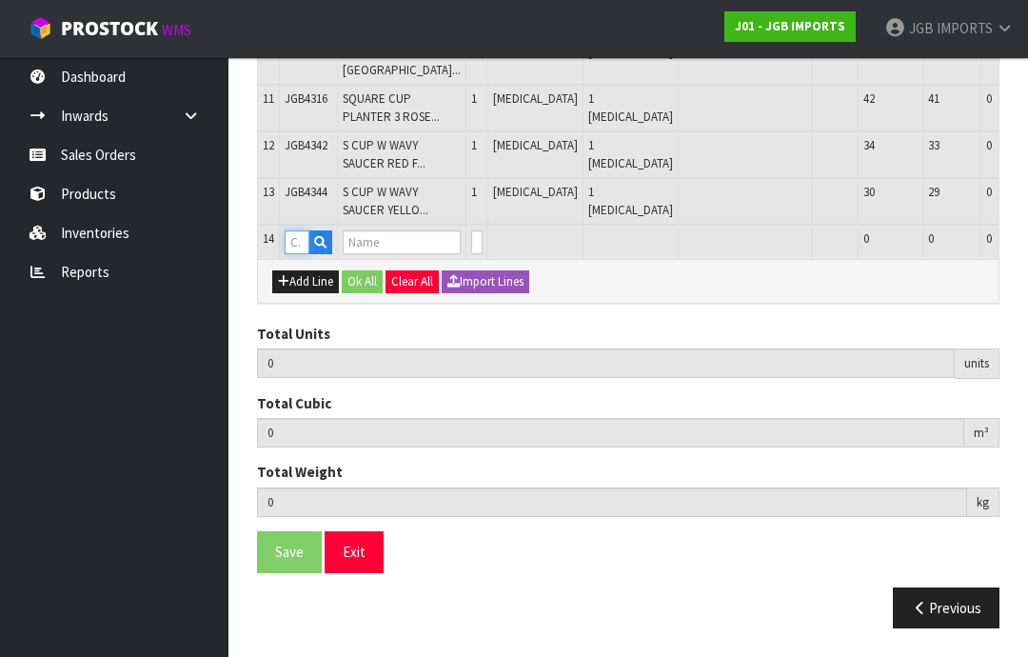
click at [300, 254] on input "text" at bounding box center [297, 242] width 25 height 24
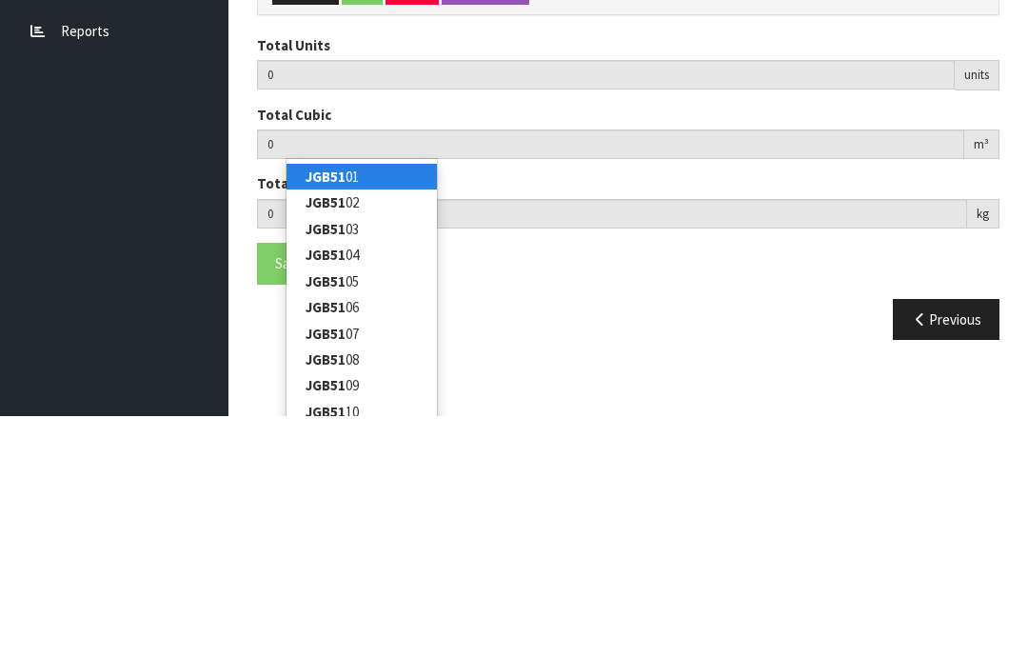
type input "JGB5107"
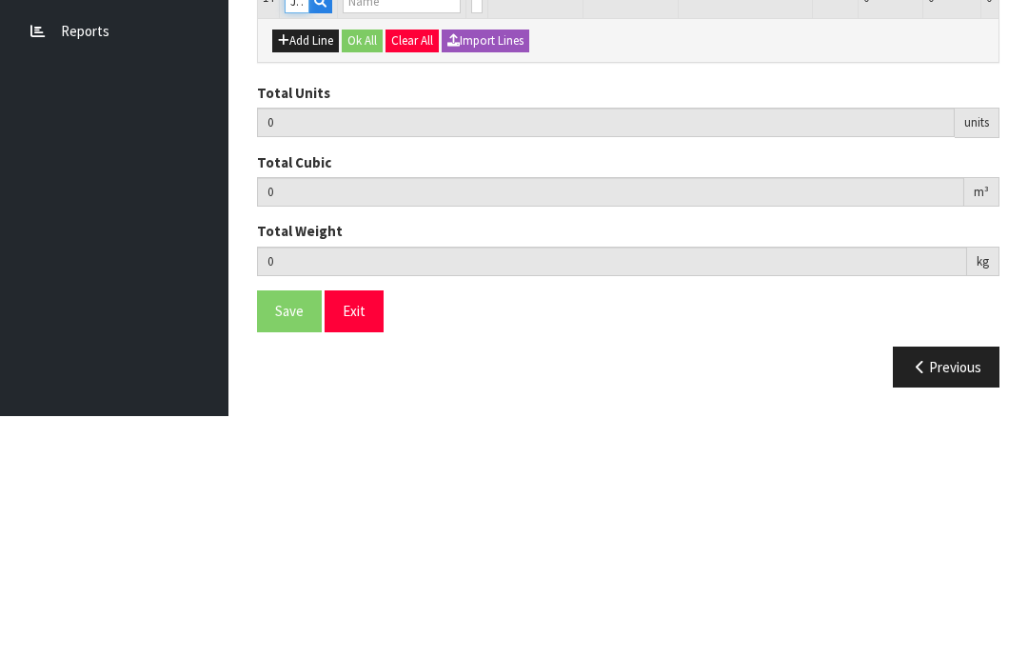
type input "13"
type input "0.093942"
type input "14.2"
type input "Clock Space Pic"
type input "0"
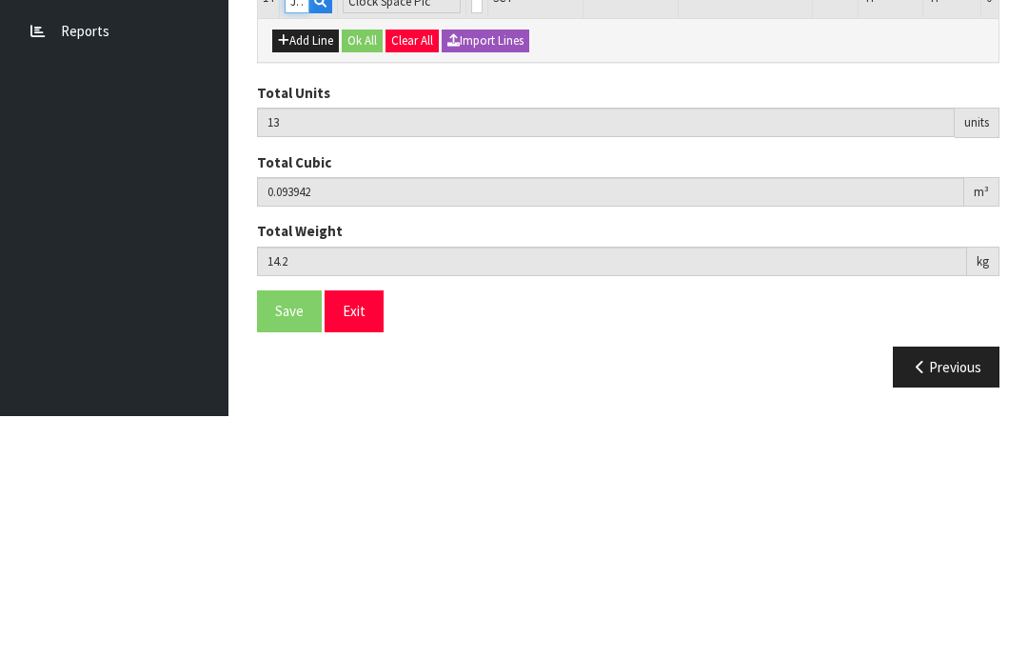
type input "JGB5107"
click at [471, 230] on input "0" at bounding box center [476, 242] width 11 height 24
type input "0"
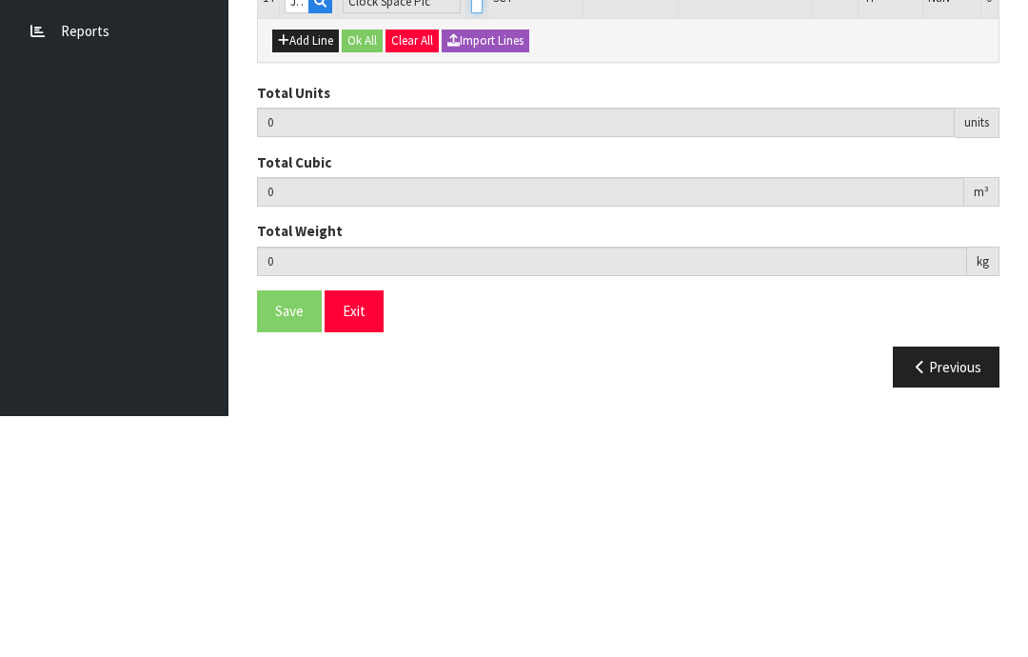
type input "14"
type input "0.098442"
type input "14.65"
type input "1"
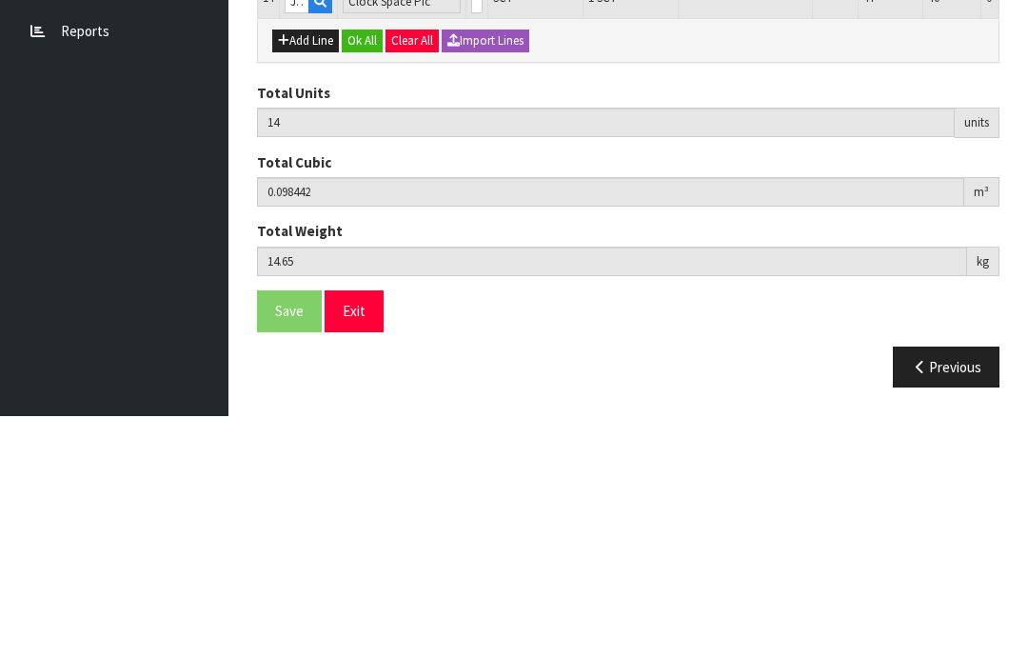
scroll to position [994, 0]
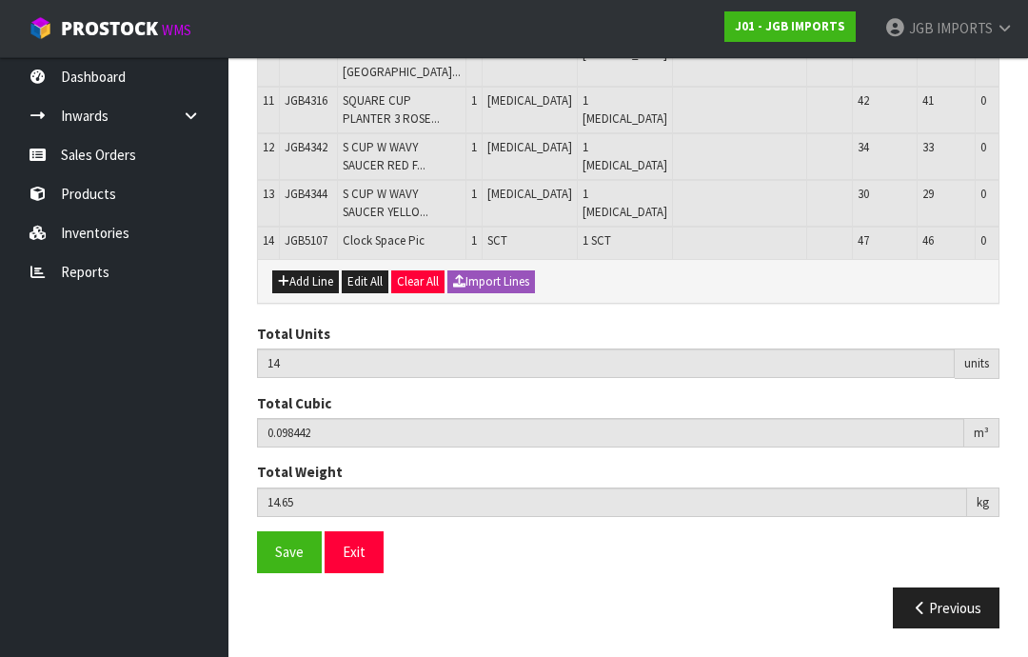
click at [304, 293] on button "Add Line" at bounding box center [305, 281] width 67 height 23
type input "0"
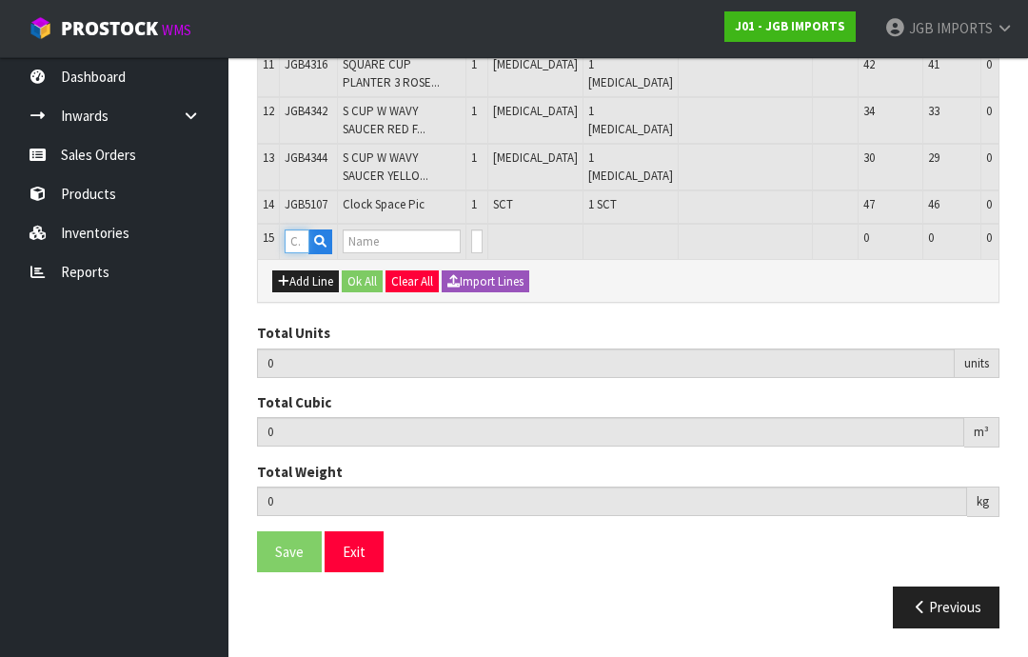
click at [303, 253] on input "text" at bounding box center [297, 241] width 25 height 24
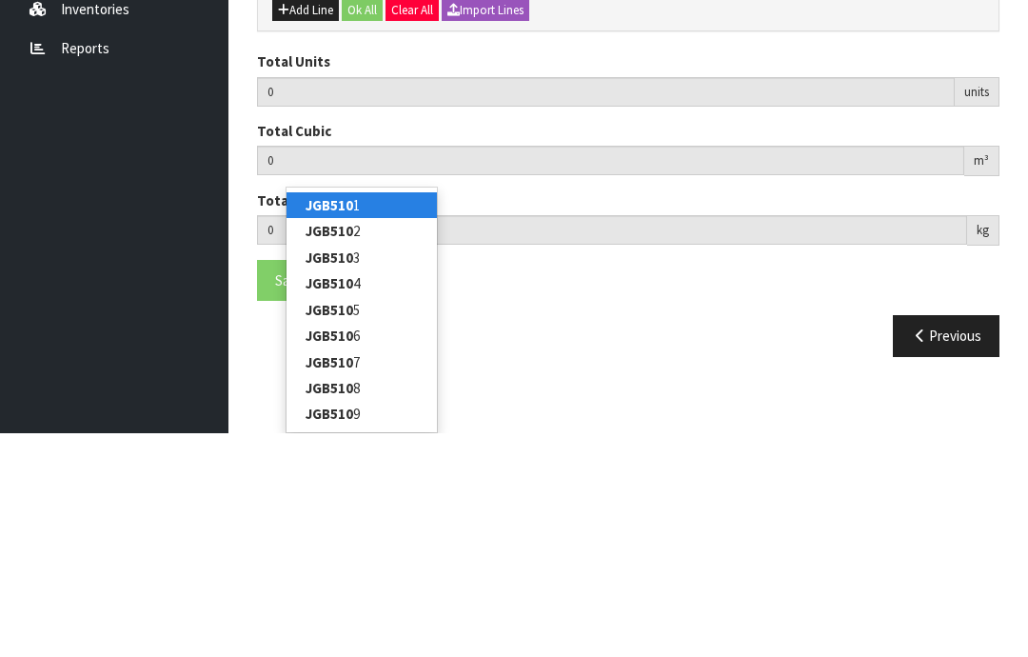
type input "JGB5108"
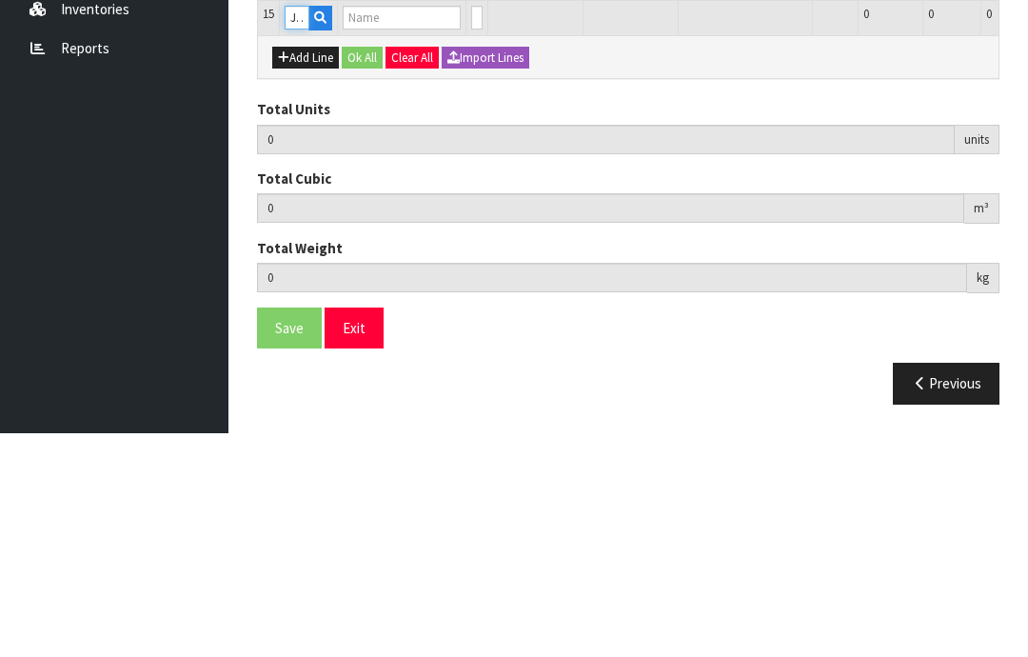
type input "14"
type input "0.098442"
type input "14.65"
type input "Clock w Coffee Pic"
type input "0"
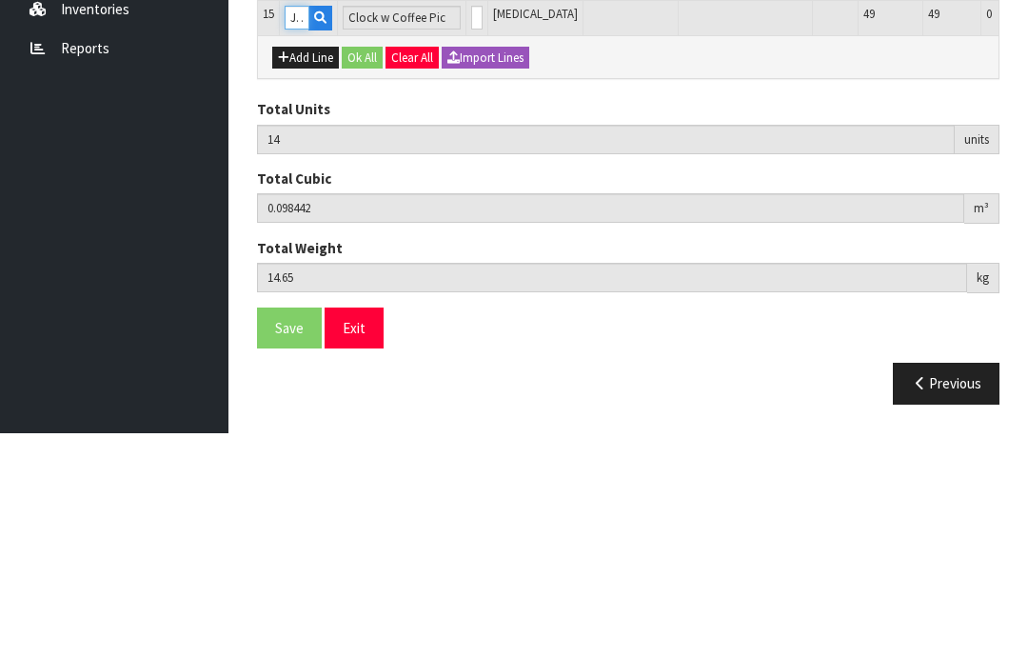
type input "JGB5108"
click at [471, 229] on input "0" at bounding box center [476, 241] width 11 height 24
type input "0"
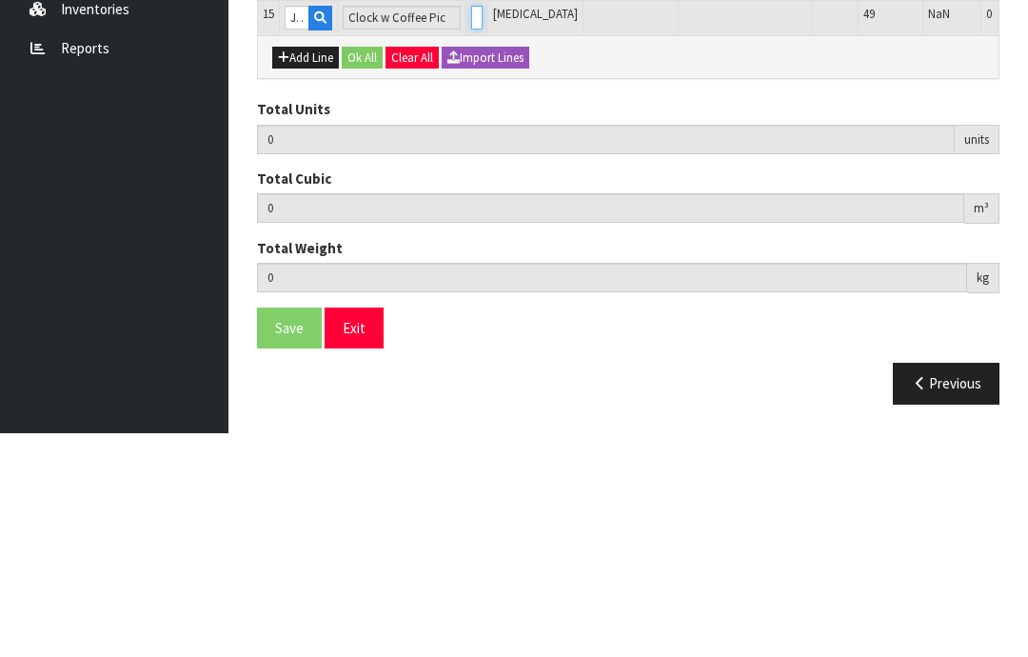
type input "1"
type input "15"
type input "0.103247"
type input "15.65"
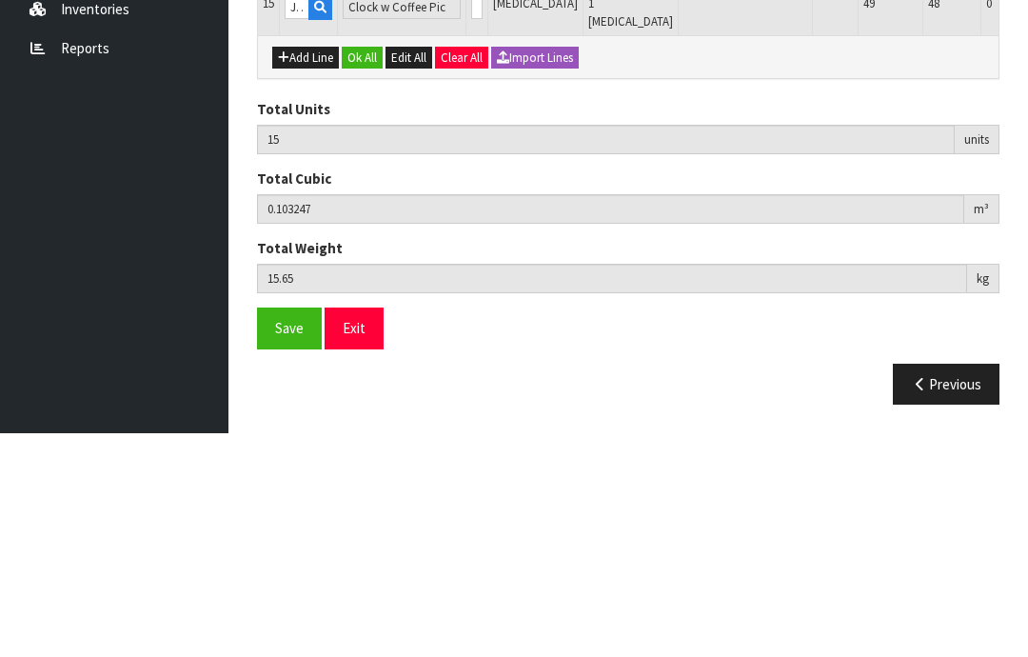
scroll to position [1039, 0]
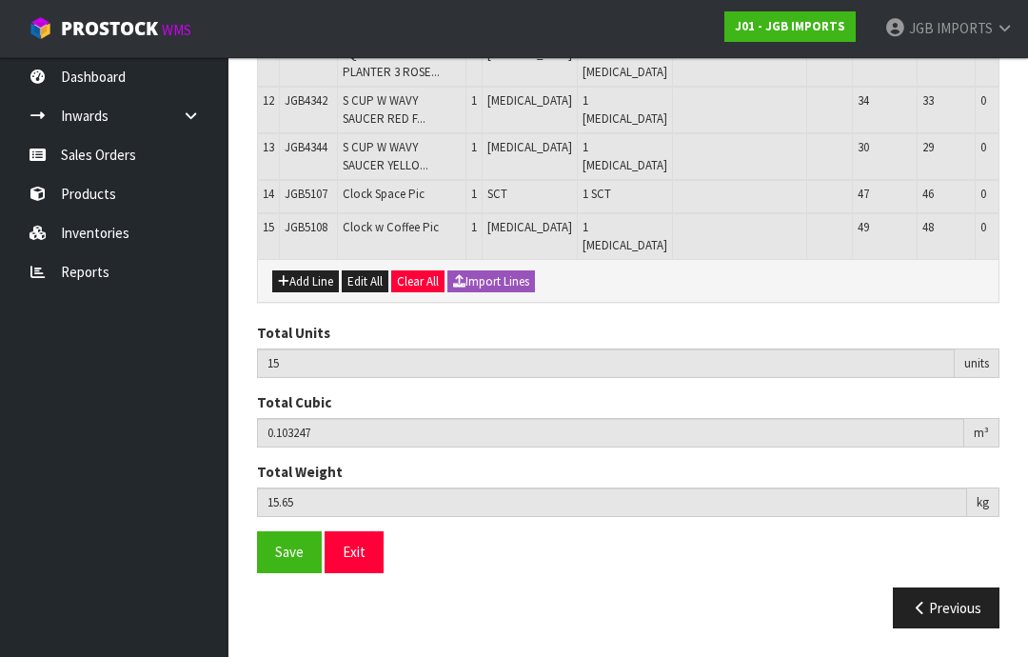
click at [302, 293] on button "Add Line" at bounding box center [305, 281] width 67 height 23
type input "0"
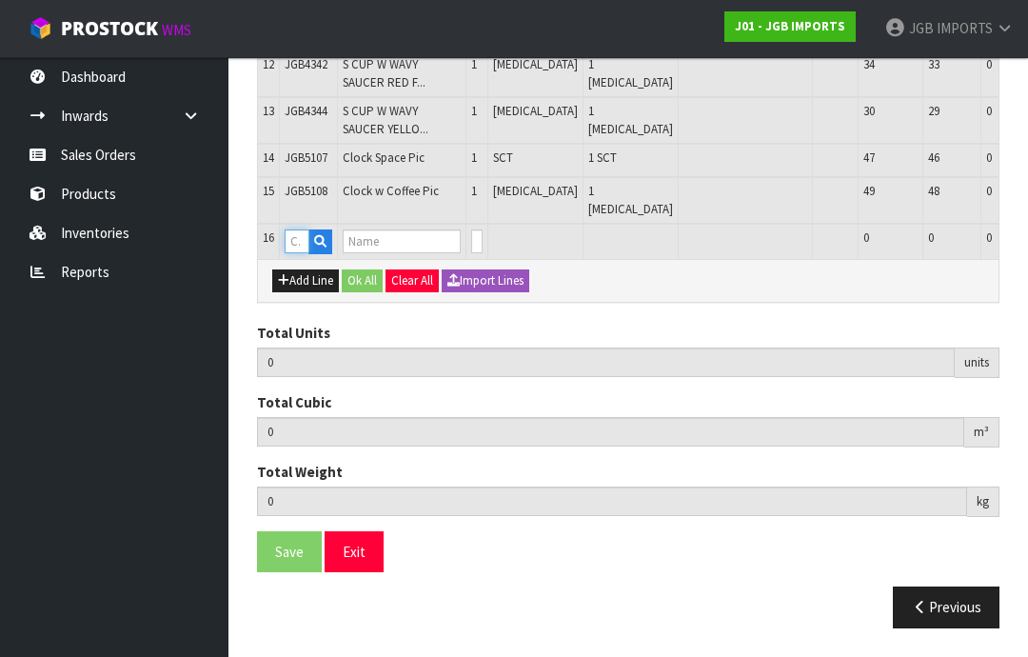
click at [298, 253] on input "text" at bounding box center [297, 241] width 25 height 24
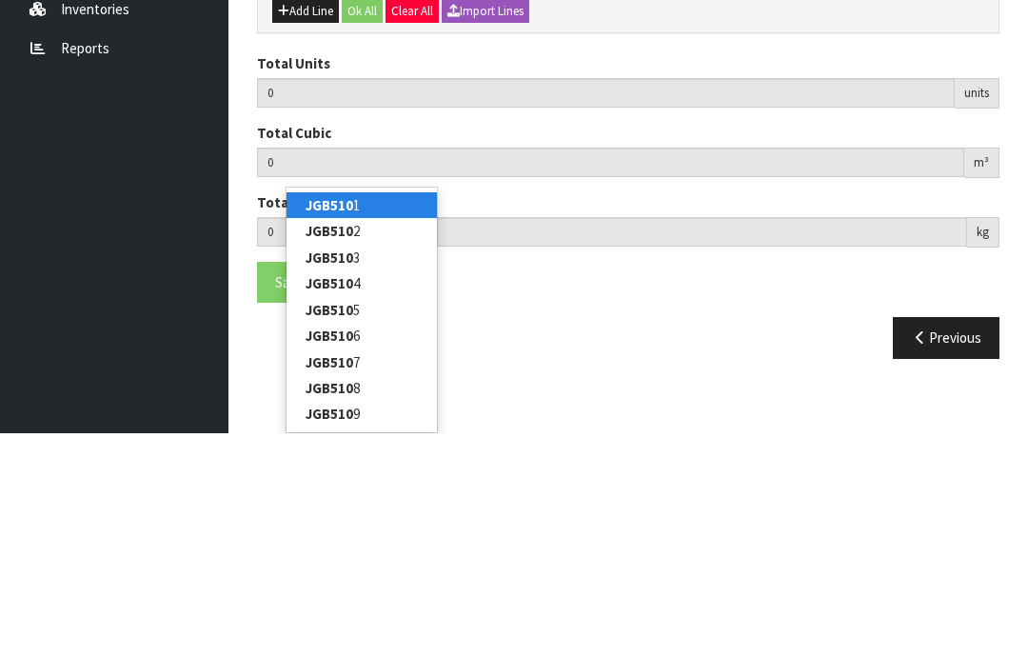
type input "JGB5109"
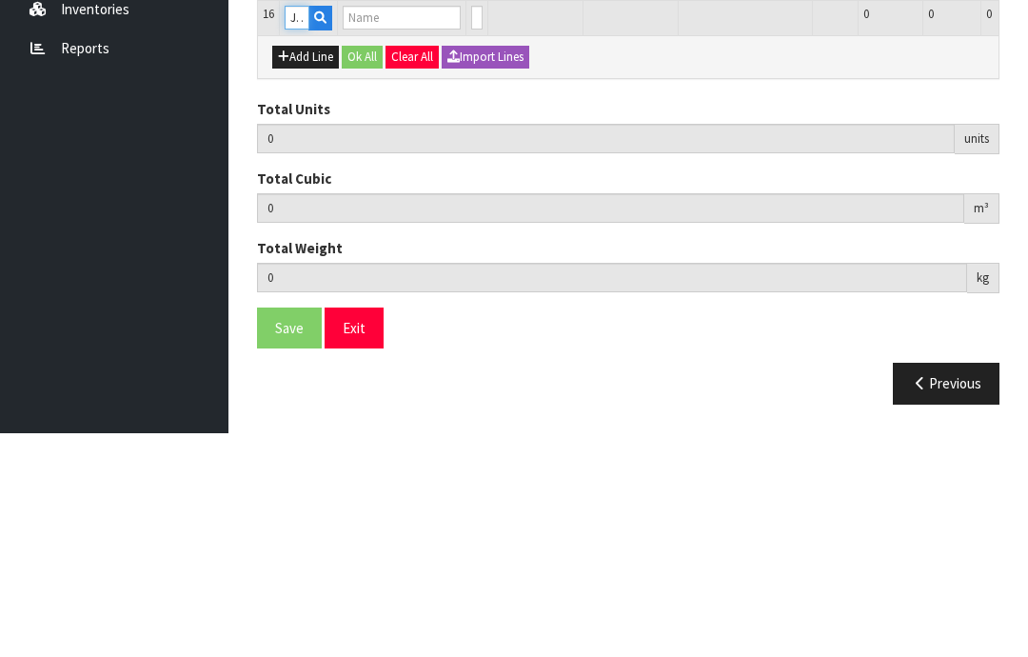
type input "15"
type input "0.103247"
type input "15.65"
type input "Clock w Bicycle Pic"
type input "0"
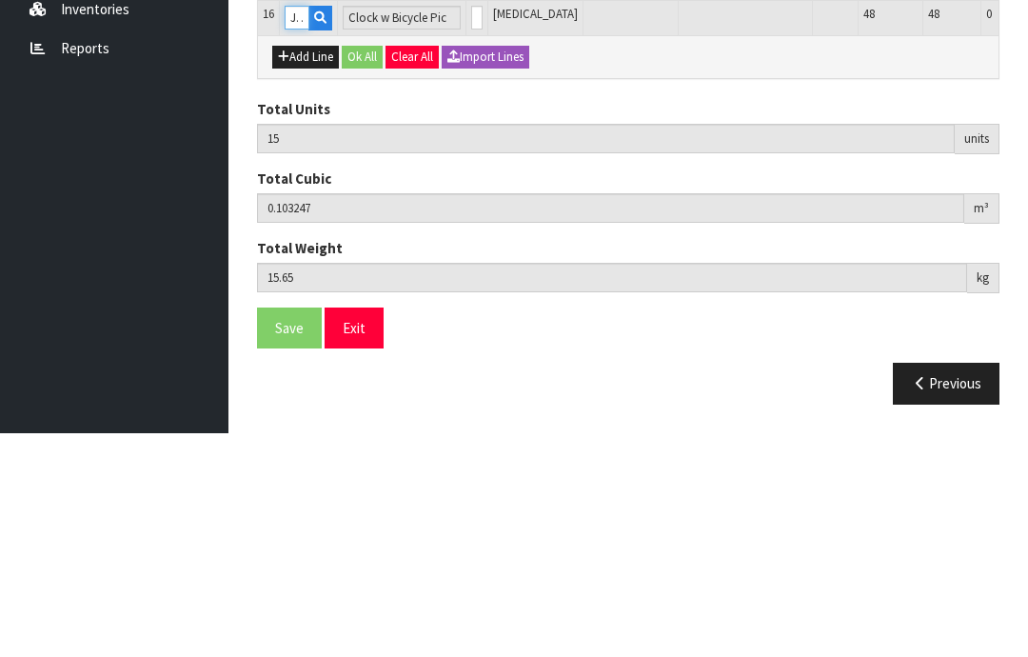
type input "JGB5109"
click at [471, 229] on input "0" at bounding box center [476, 241] width 11 height 24
type input "0"
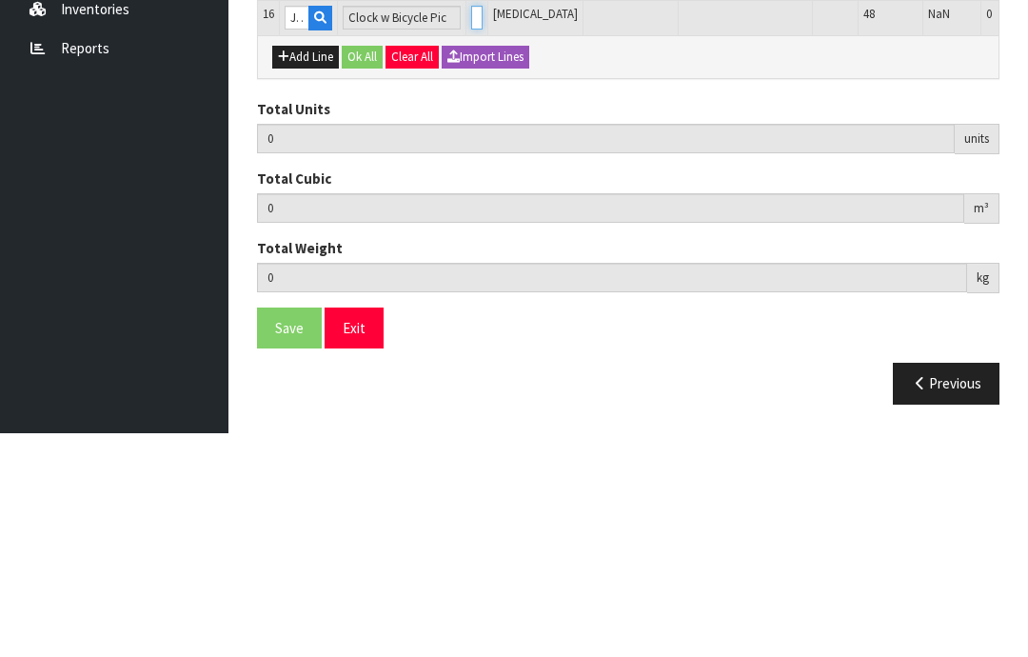
type input "1"
type input "16"
type input "0.108052"
type input "16.75"
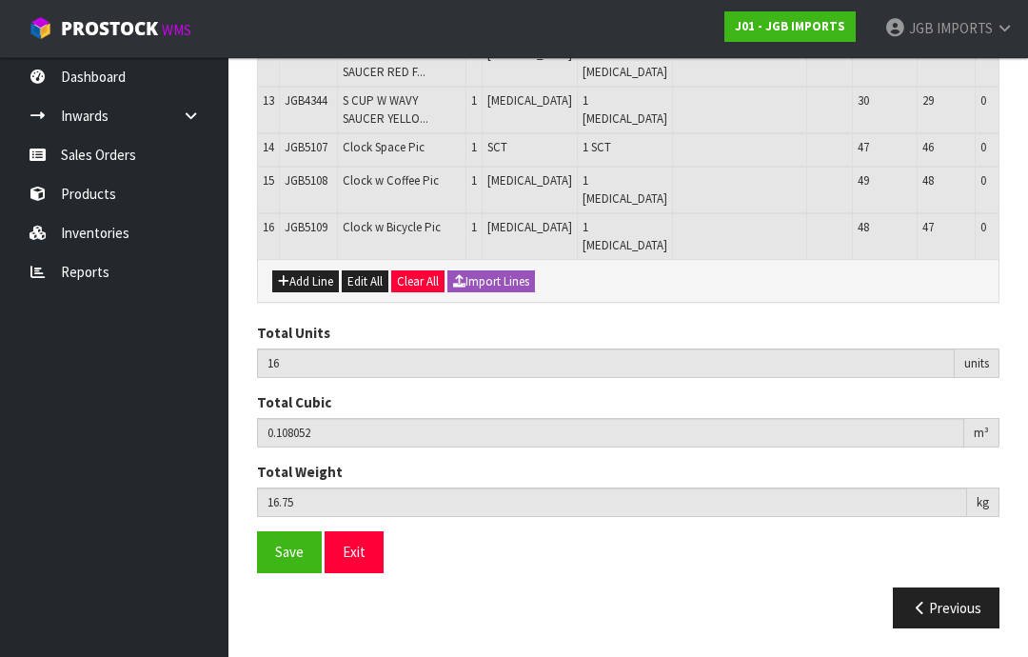
click at [303, 293] on button "Add Line" at bounding box center [305, 281] width 67 height 23
type input "0"
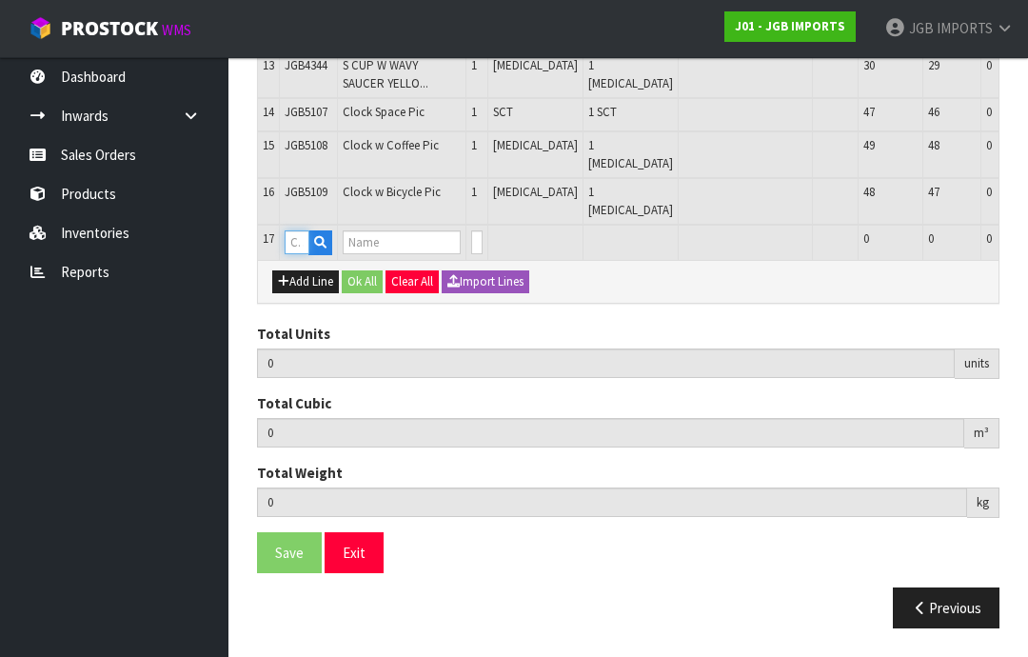
click at [299, 254] on input "text" at bounding box center [297, 242] width 25 height 24
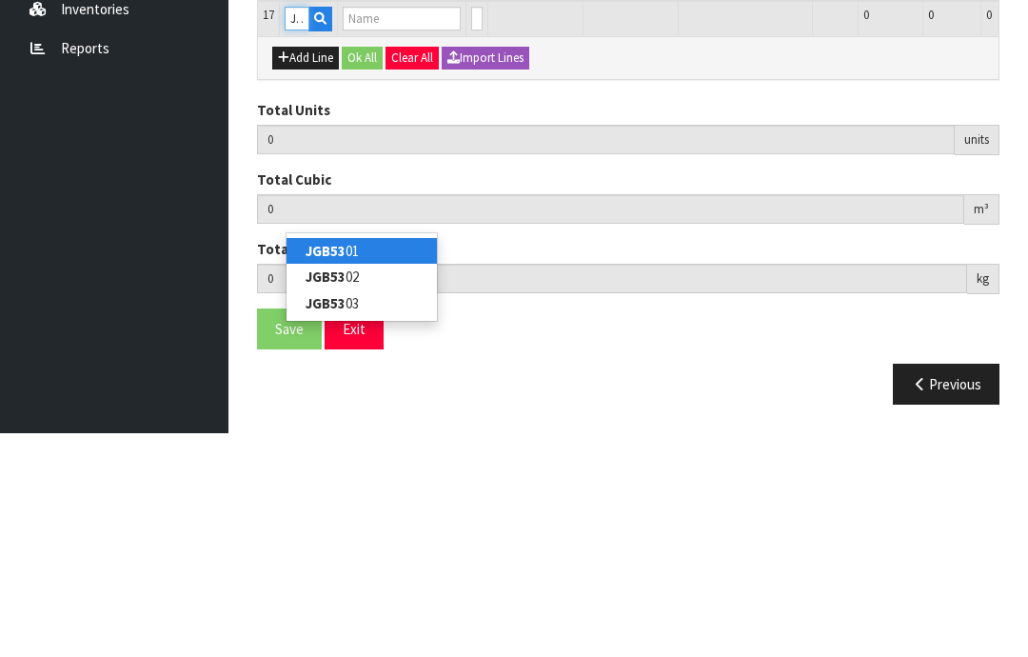
type input "JGB5301"
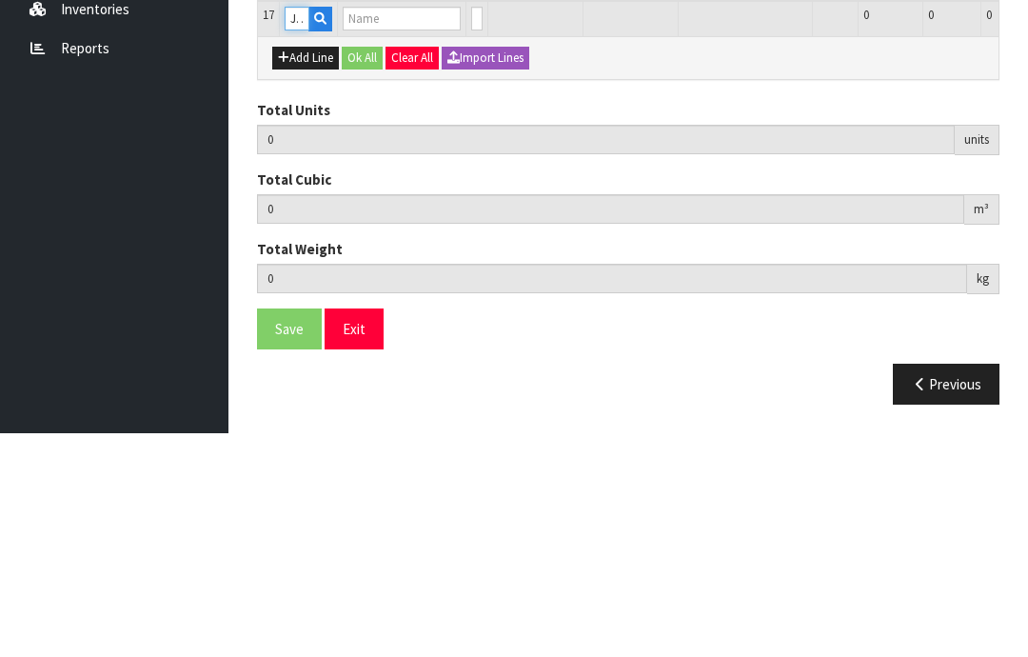
type input "16"
type input "0.108052"
type input "16.75"
type input "Wind Chime Tree of Life"
type input "0"
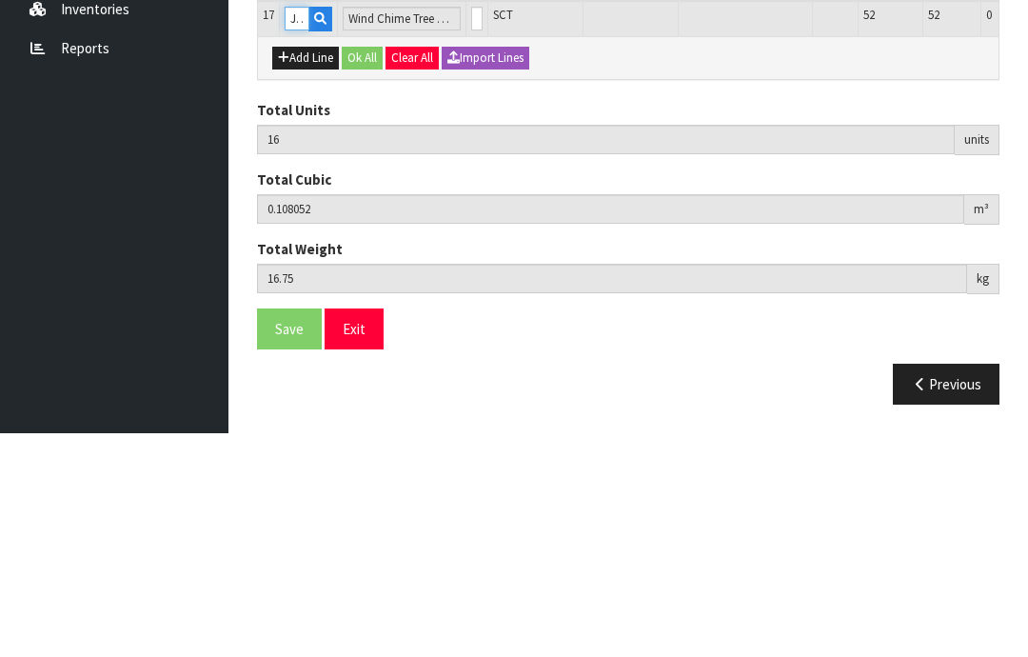
type input "JGB5301"
click at [471, 230] on input "0" at bounding box center [476, 242] width 11 height 24
type input "0"
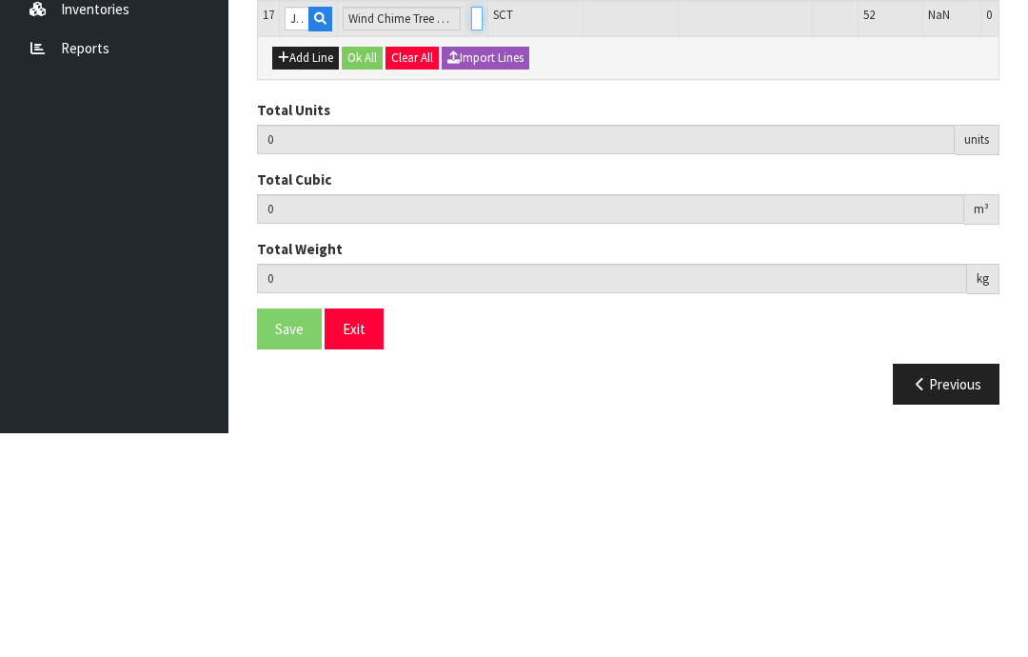
type input "1"
type input "17"
type input "0.108745"
type input "16.85"
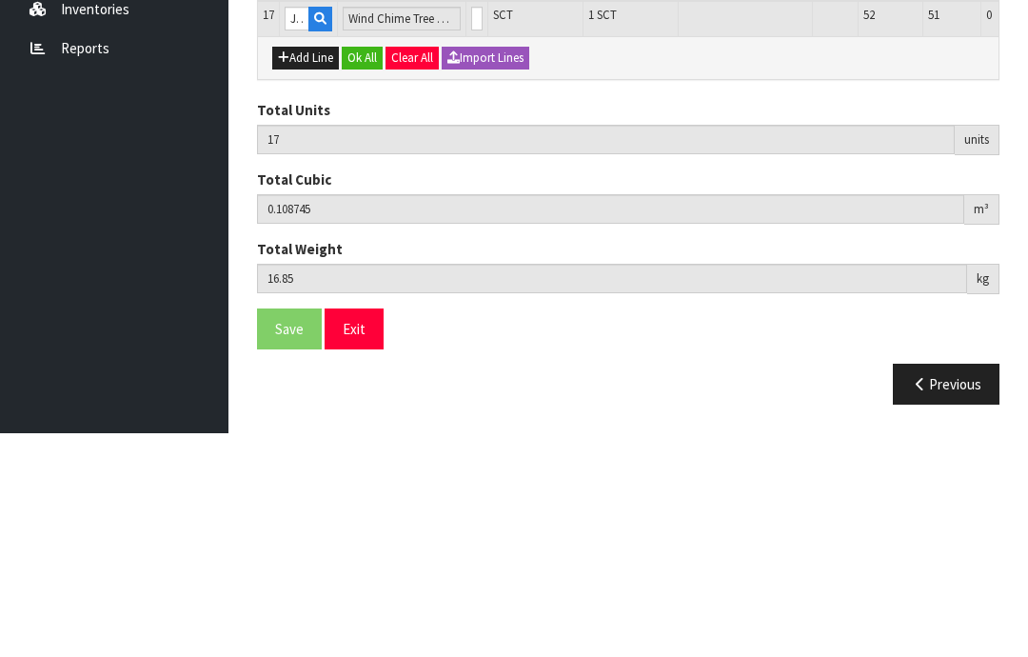
scroll to position [1130, 0]
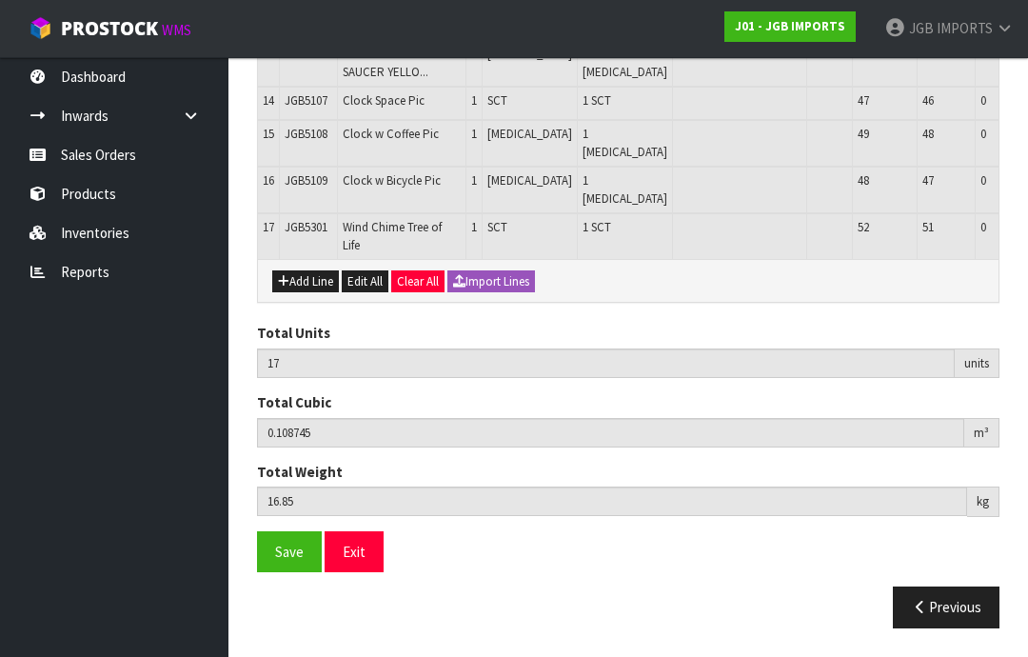
click at [300, 293] on button "Add Line" at bounding box center [305, 281] width 67 height 23
type input "0"
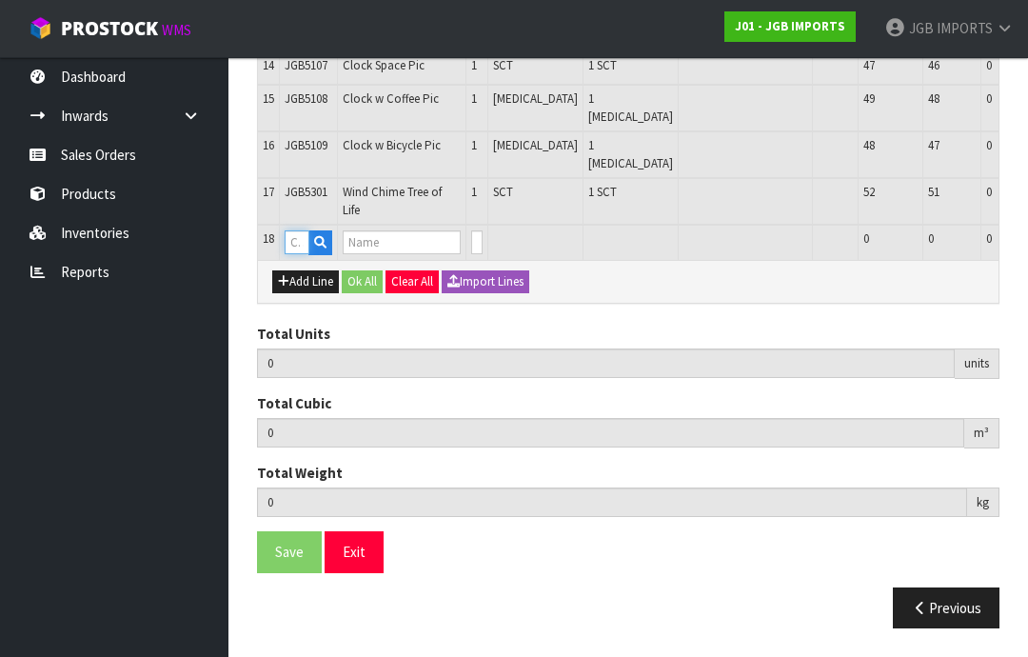
click at [297, 254] on input "text" at bounding box center [297, 242] width 25 height 24
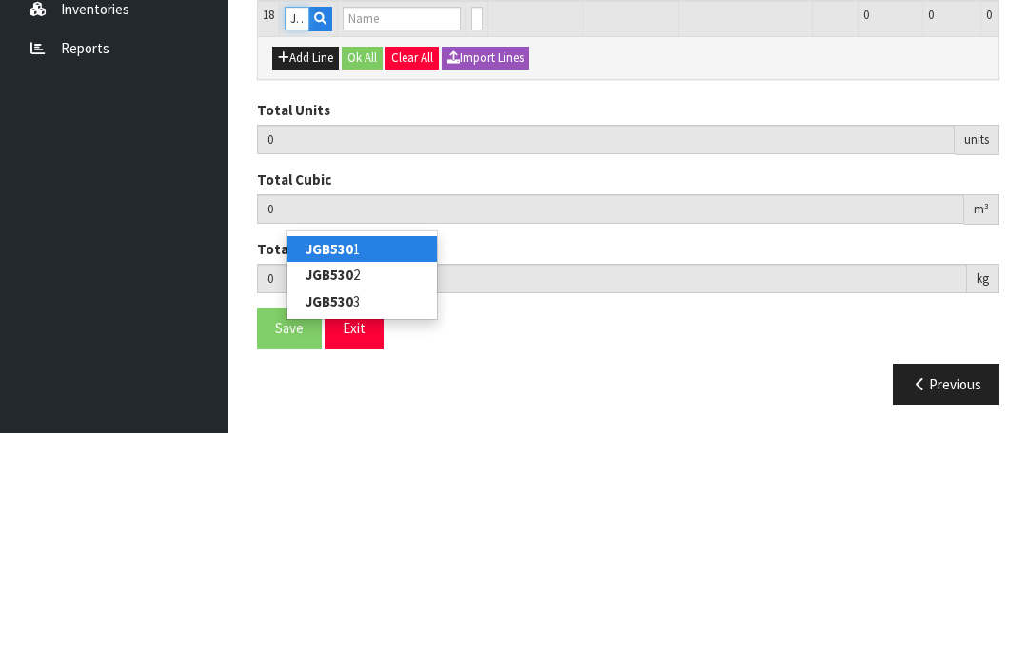
type input "JGB5302"
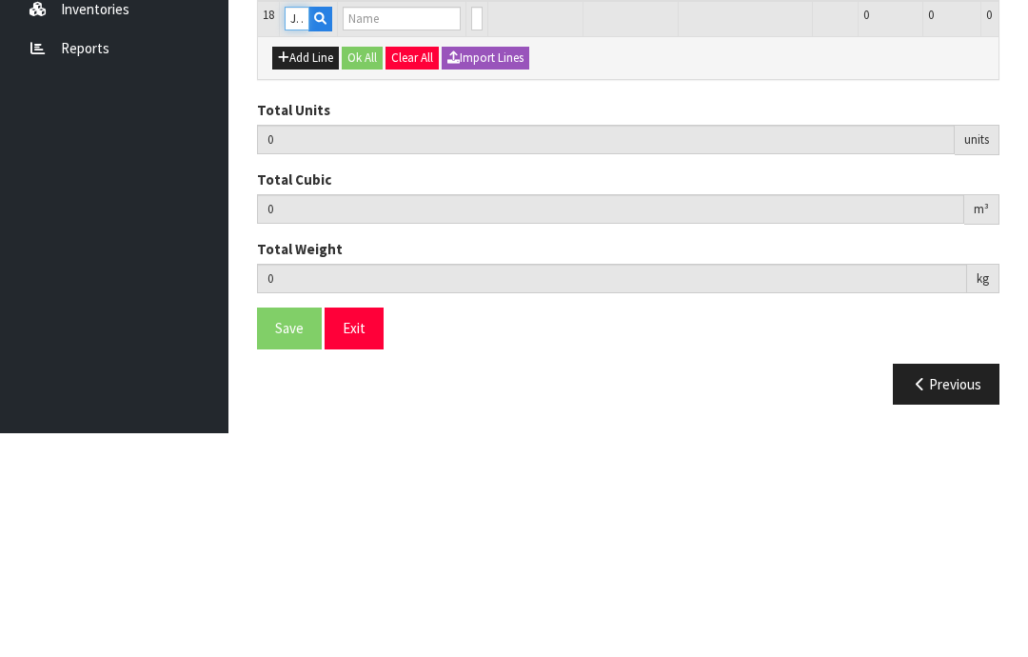
type input "17"
type input "0.108745"
type input "16.85"
type input "Wind Chime Butterfly"
type input "0"
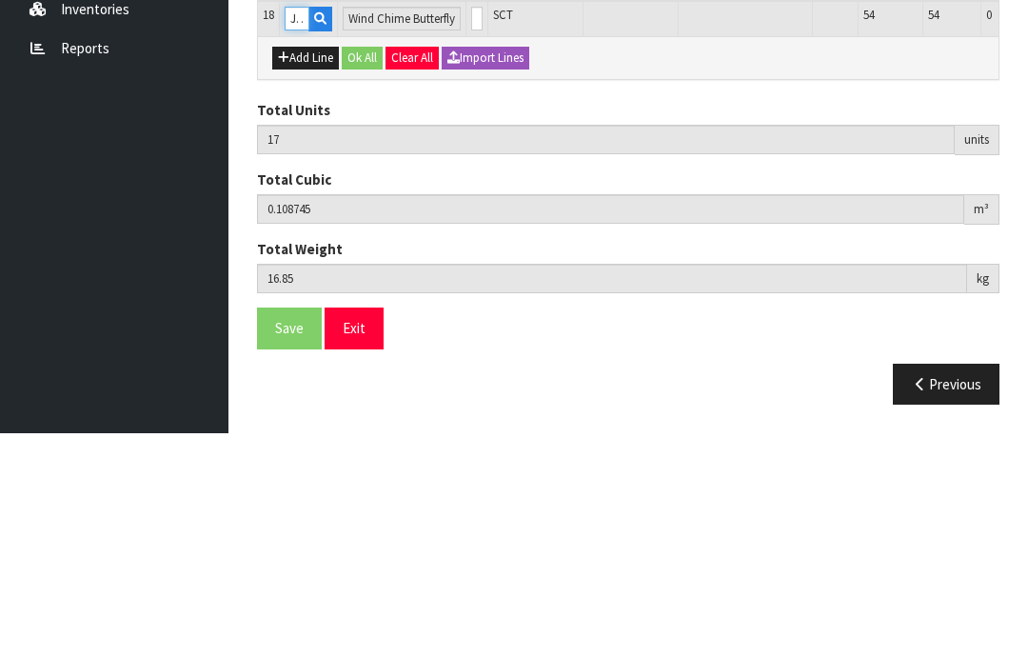
type input "JGB5302"
click at [471, 230] on input "0" at bounding box center [476, 242] width 11 height 24
type input "0"
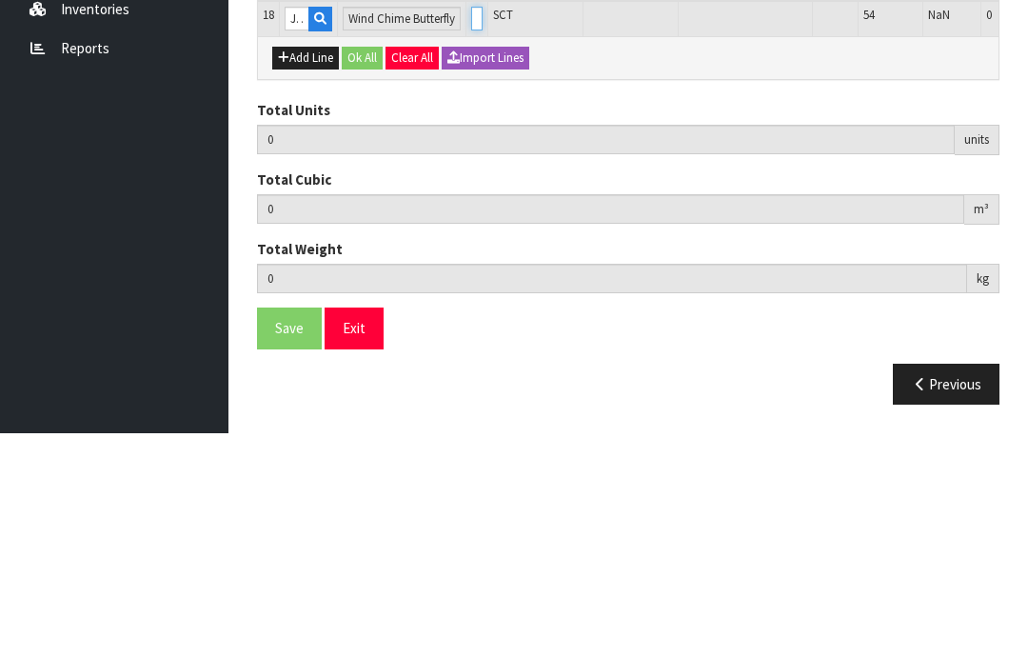
type input "18"
type input "0.109438"
type input "16.95"
type input "1"
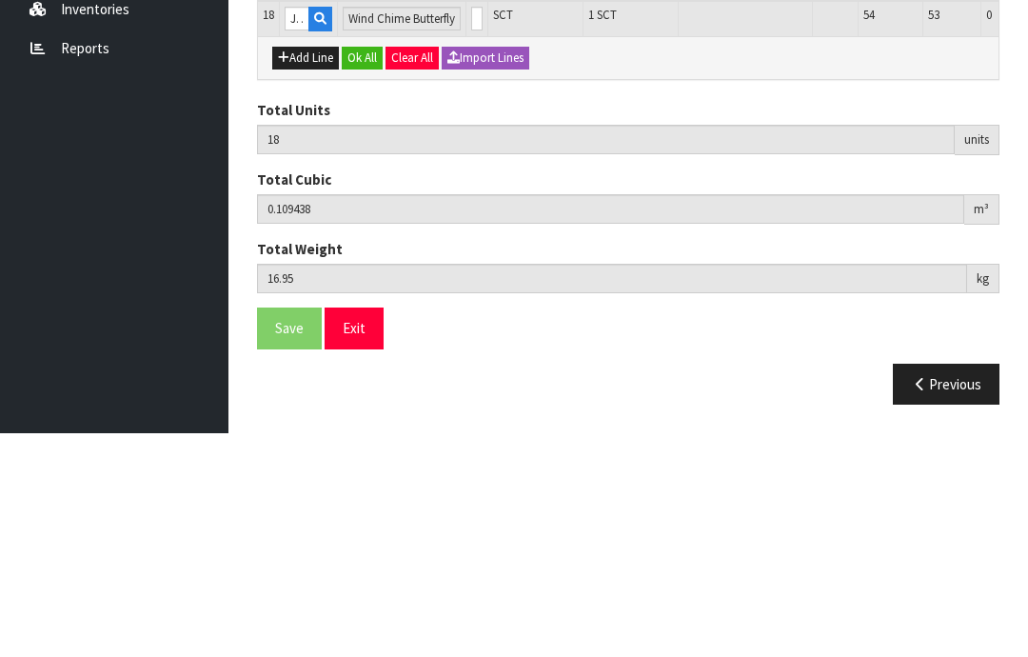
scroll to position [1174, 0]
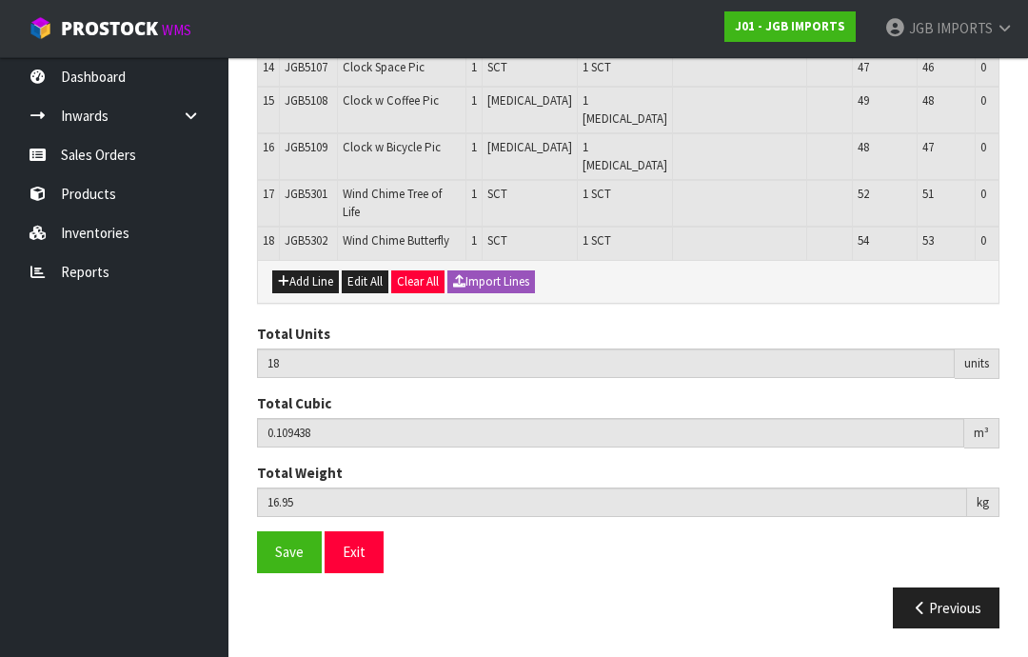
click at [297, 293] on button "Add Line" at bounding box center [305, 281] width 67 height 23
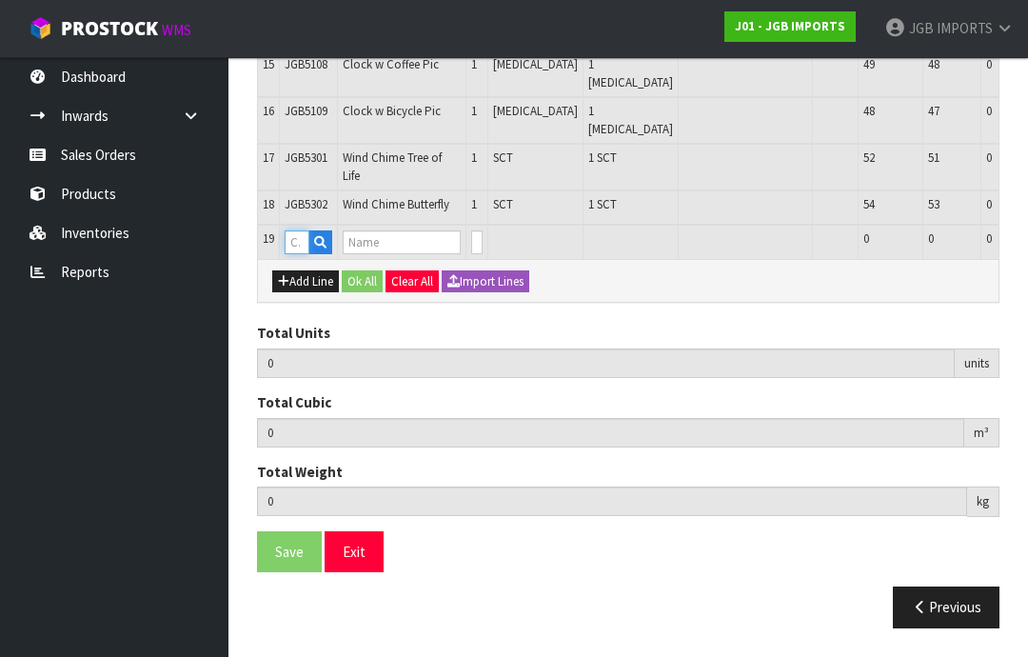
click at [303, 254] on input "text" at bounding box center [297, 242] width 25 height 24
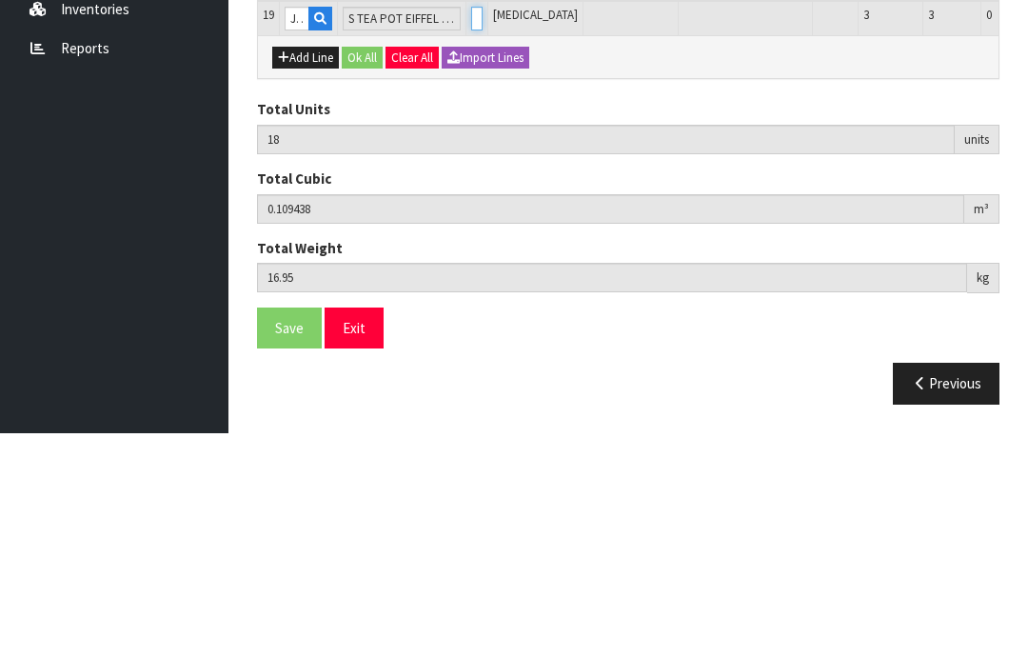
click at [471, 230] on input "0" at bounding box center [476, 242] width 11 height 24
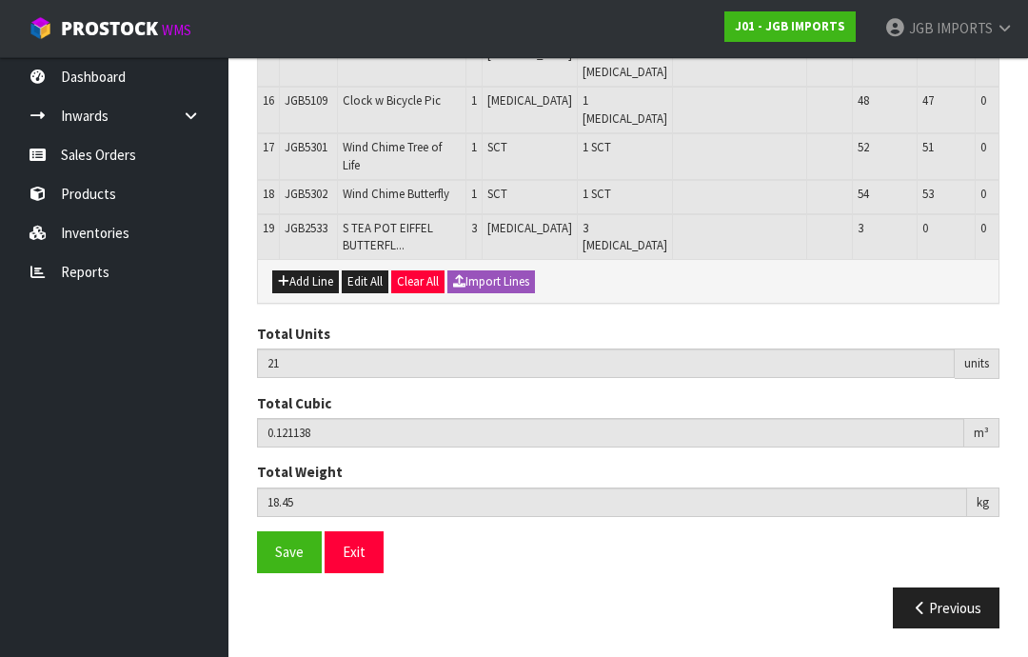
click at [288, 561] on span "Save" at bounding box center [289, 552] width 29 height 18
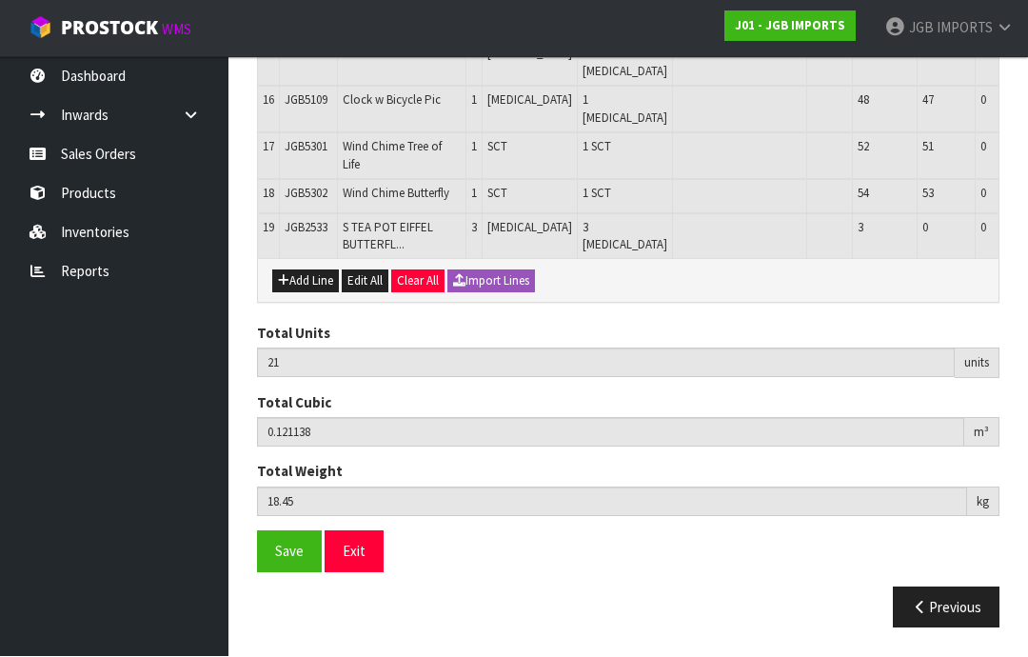
scroll to position [1252, 0]
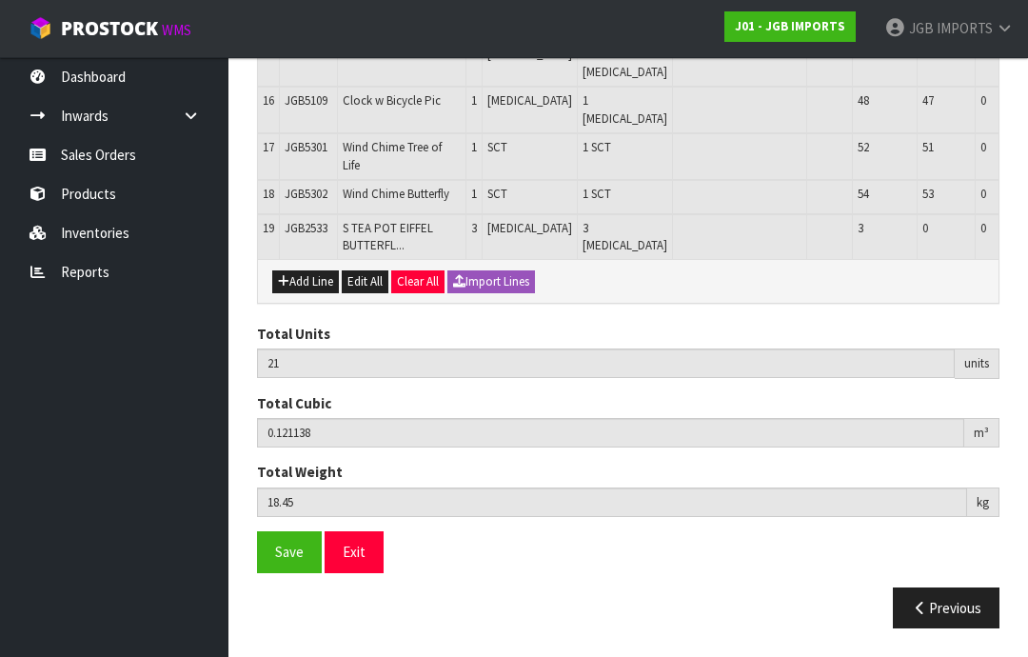
click at [354, 572] on button "Exit" at bounding box center [354, 551] width 59 height 41
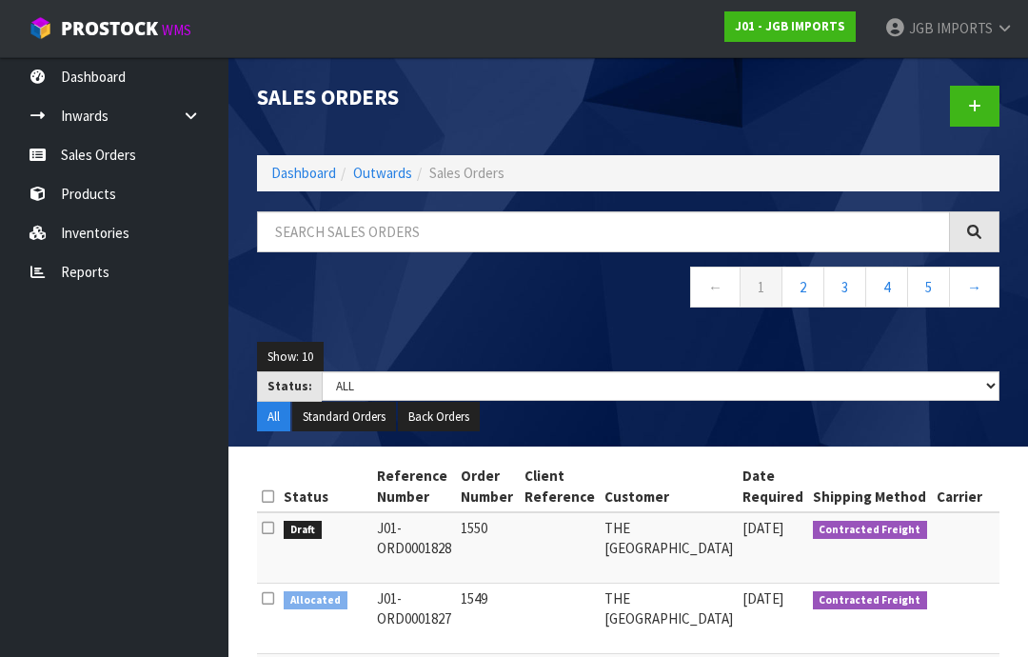
click at [963, 102] on link at bounding box center [974, 106] width 49 height 41
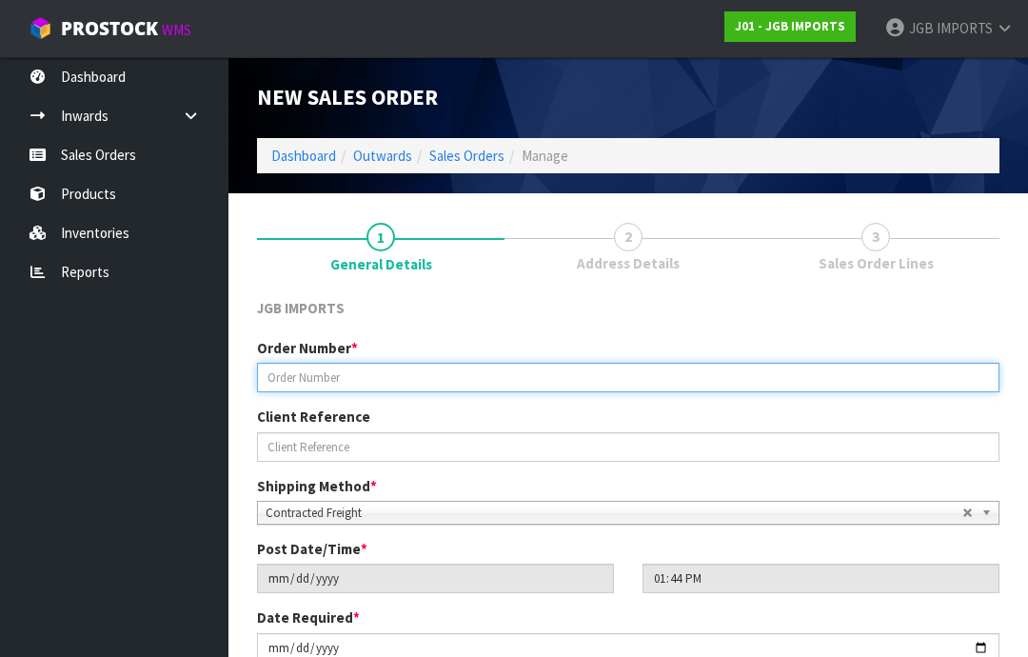
click at [298, 378] on input "text" at bounding box center [628, 378] width 742 height 30
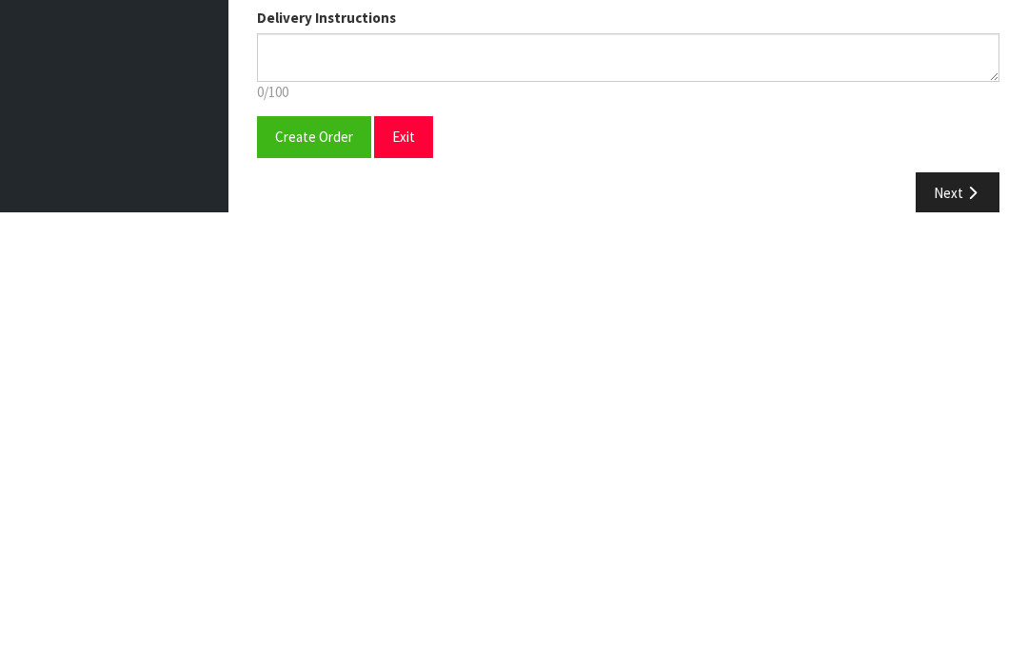
scroll to position [342, 0]
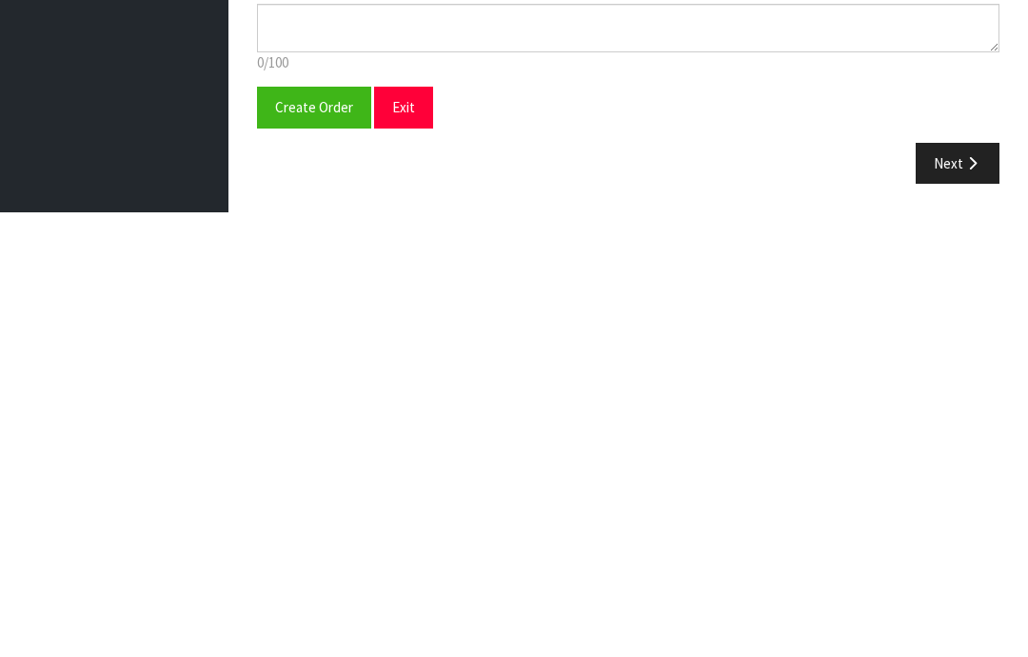
click at [300, 543] on span "Create Order" at bounding box center [314, 552] width 78 height 18
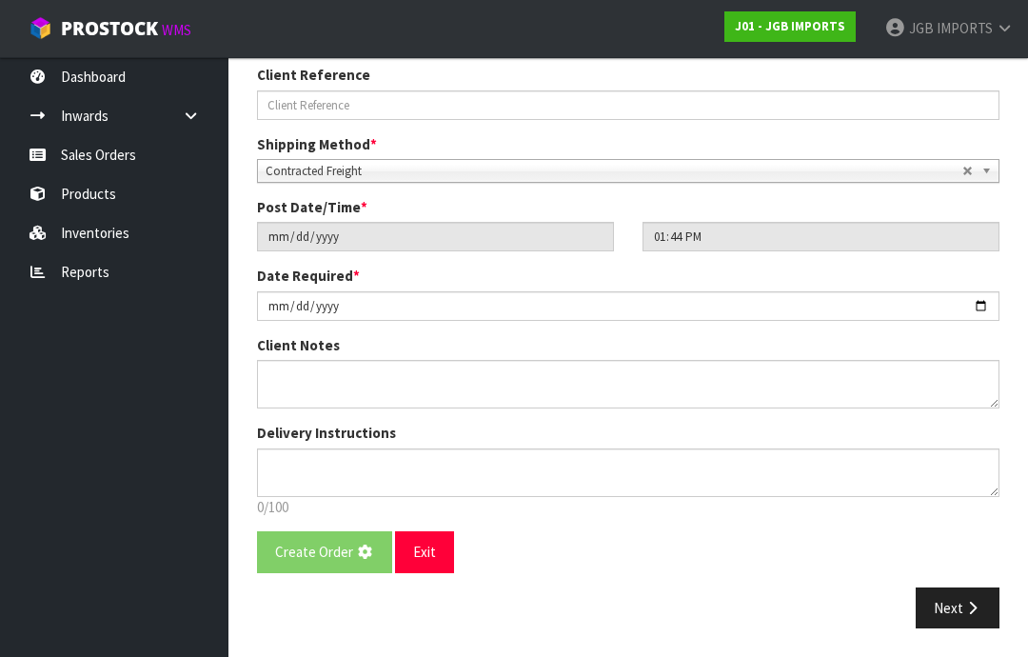
scroll to position [0, 0]
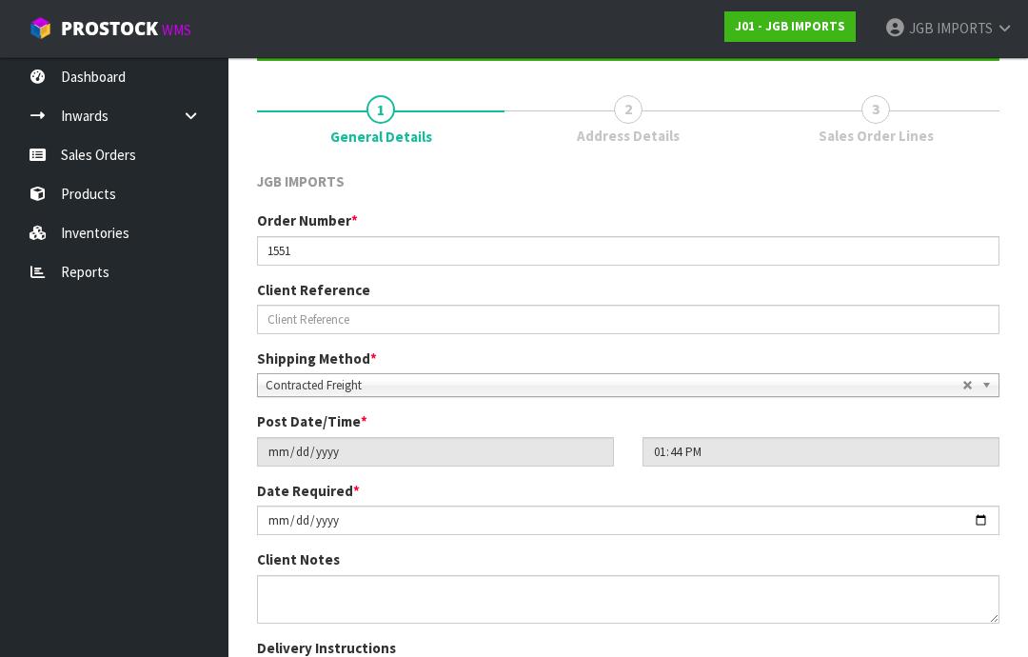
scroll to position [334, 0]
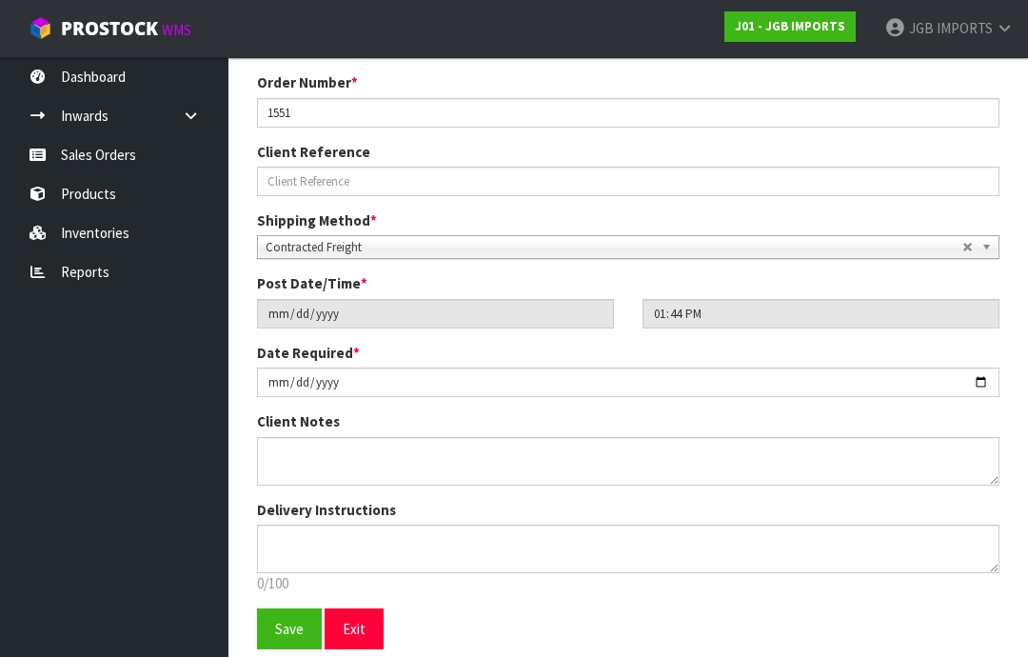
click at [280, 629] on span "Save" at bounding box center [289, 629] width 29 height 18
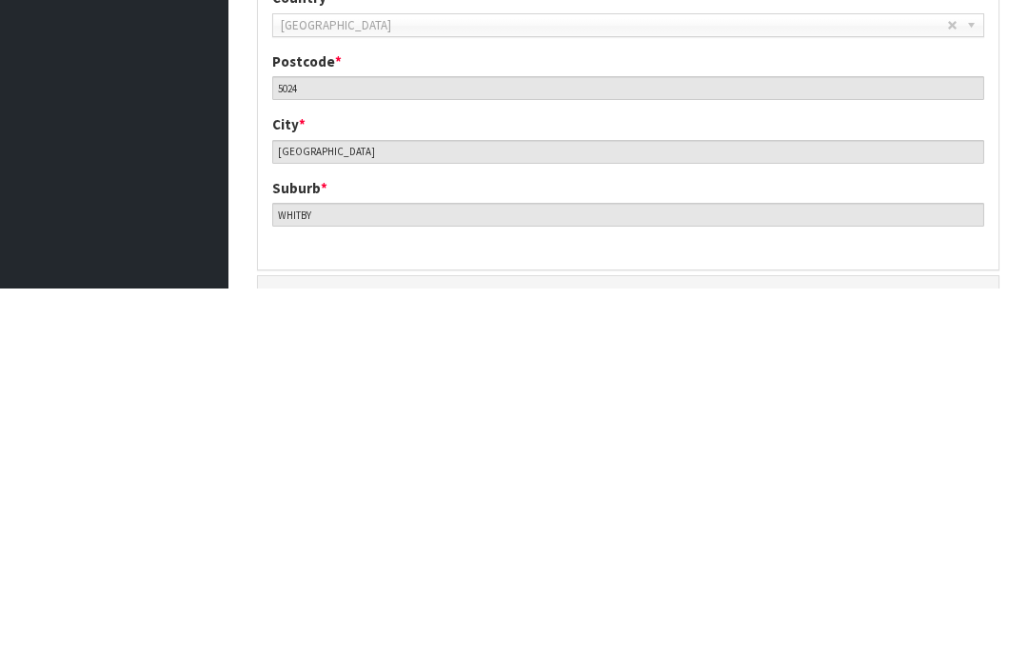
scroll to position [924, 0]
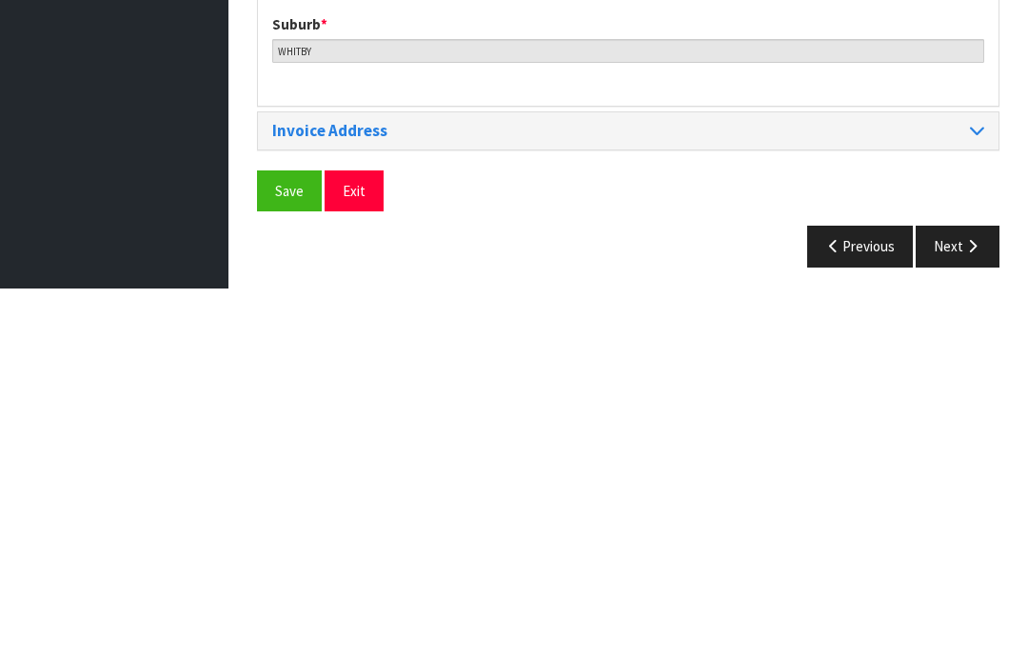
click at [276, 550] on span "Save" at bounding box center [289, 559] width 29 height 18
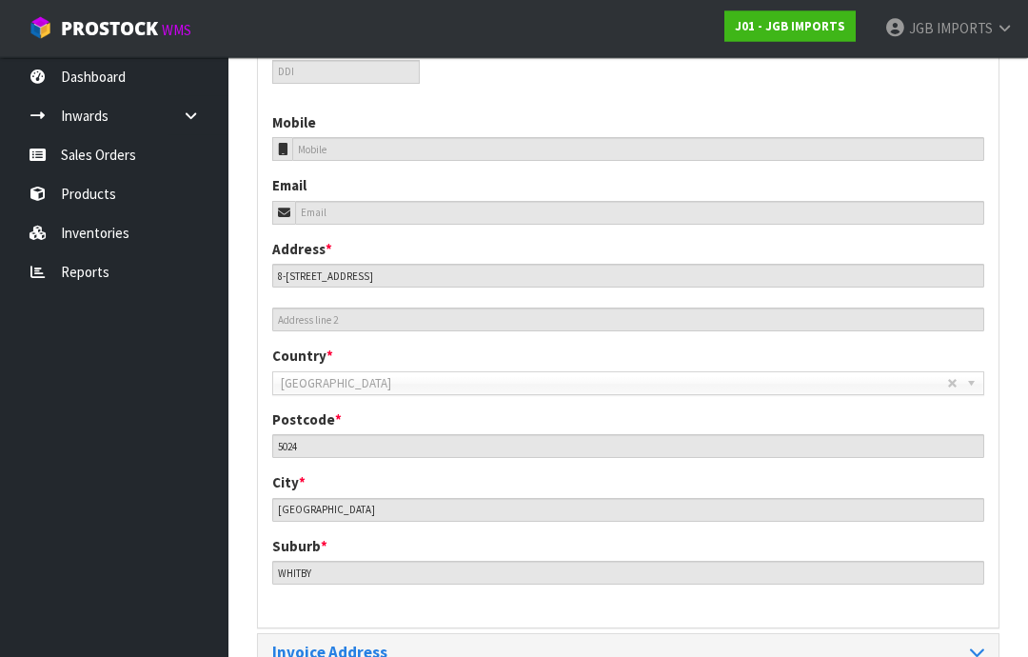
scroll to position [848, 0]
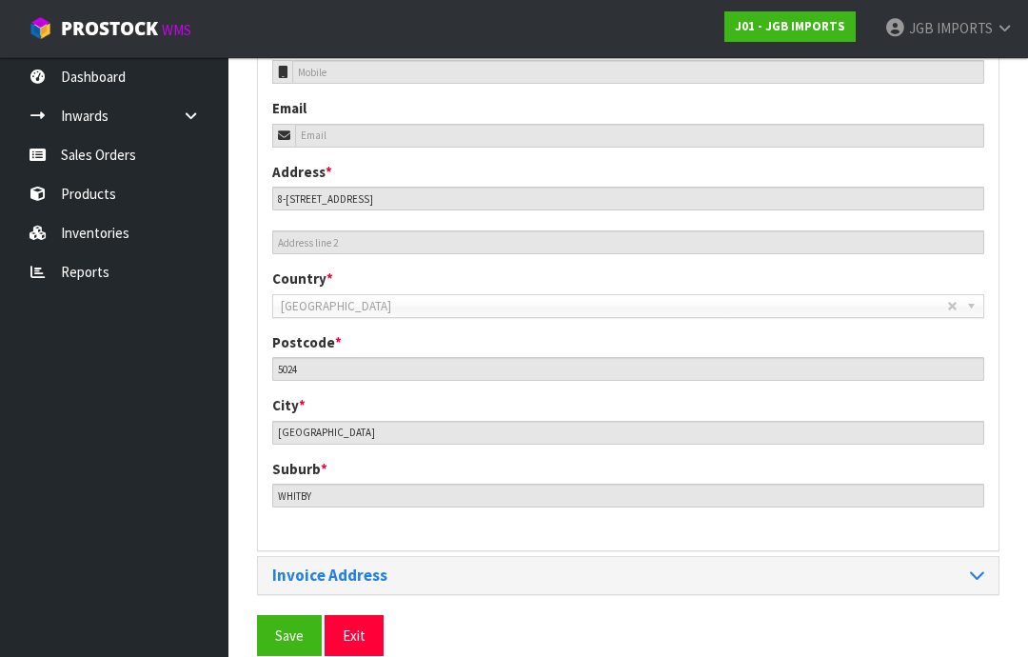
click at [284, 626] on span "Save" at bounding box center [289, 635] width 29 height 18
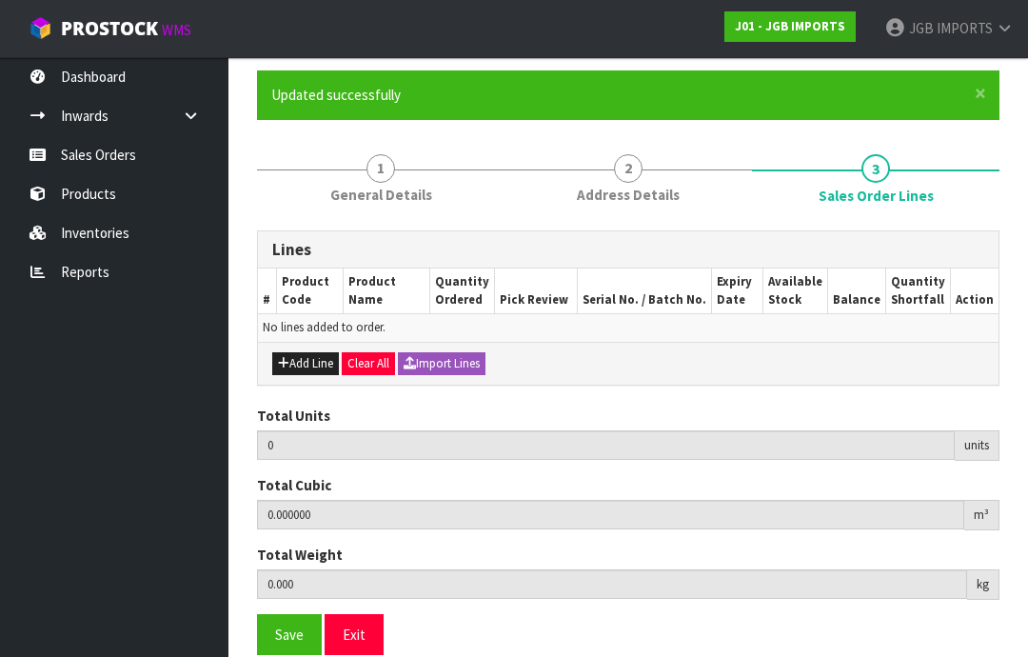
click at [298, 359] on button "Add Line" at bounding box center [305, 363] width 67 height 23
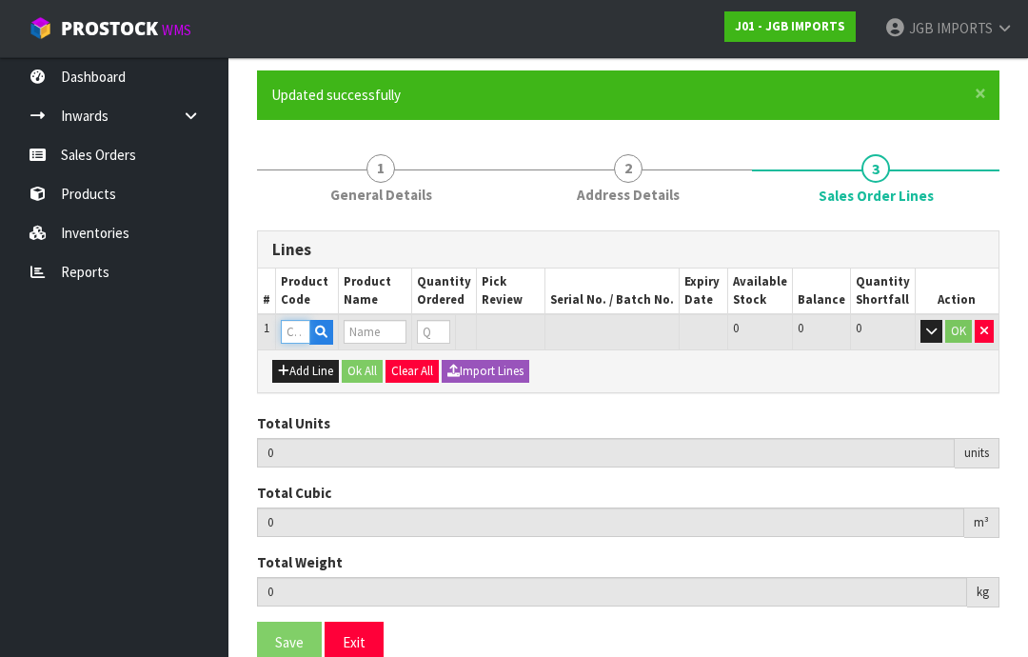
click at [293, 327] on input "text" at bounding box center [296, 332] width 30 height 24
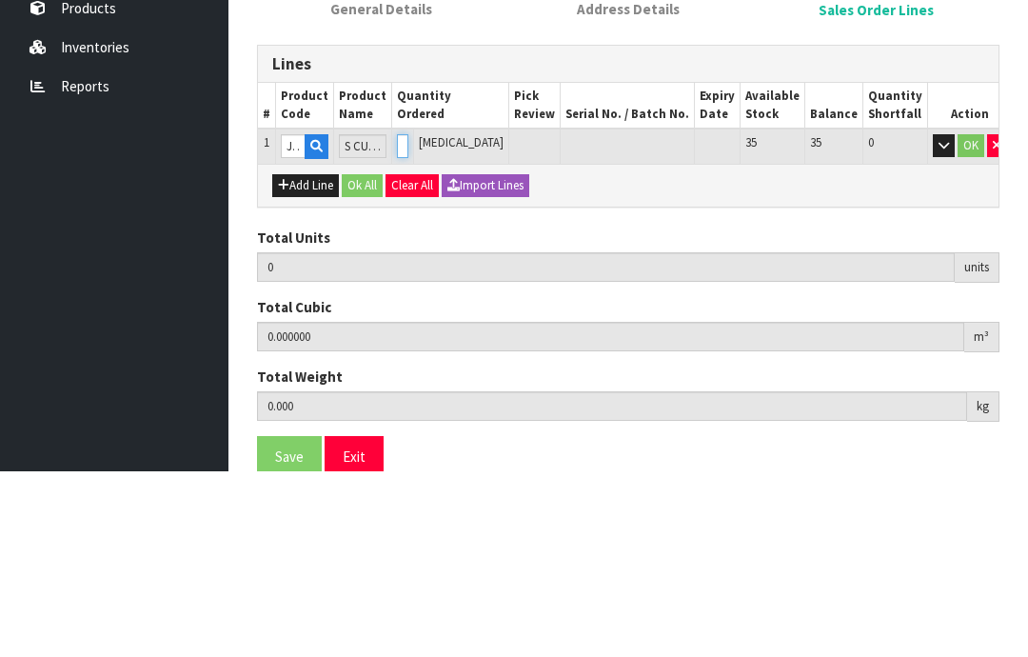
click at [408, 320] on input "0" at bounding box center [402, 332] width 11 height 24
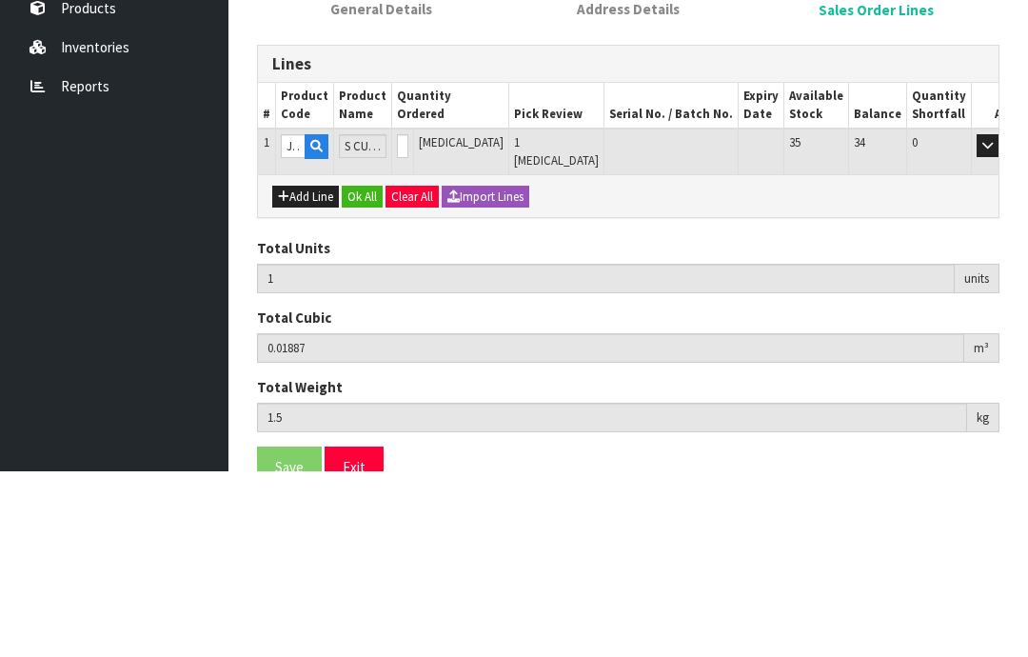
click at [1001, 320] on button "OK" at bounding box center [1014, 331] width 27 height 23
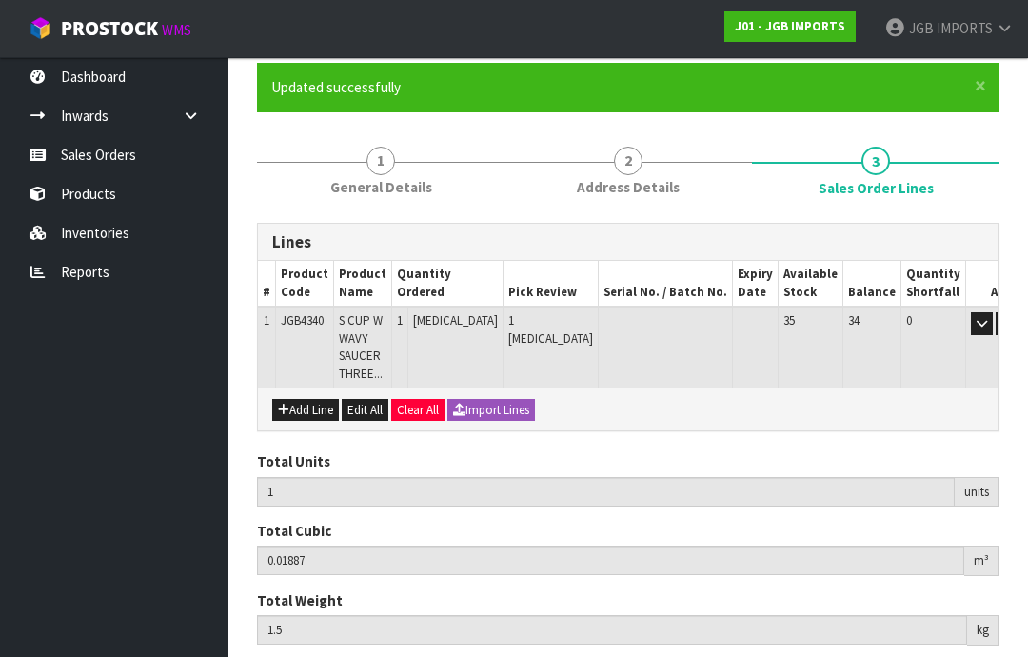
click at [299, 405] on button "Add Line" at bounding box center [305, 410] width 67 height 23
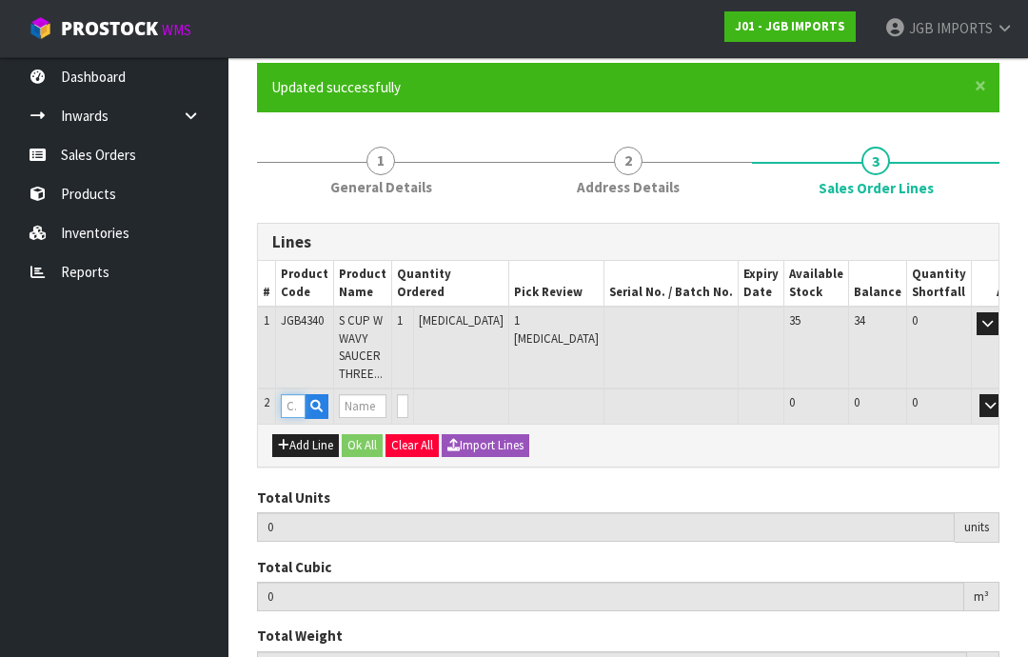
click at [299, 396] on input "text" at bounding box center [293, 406] width 25 height 24
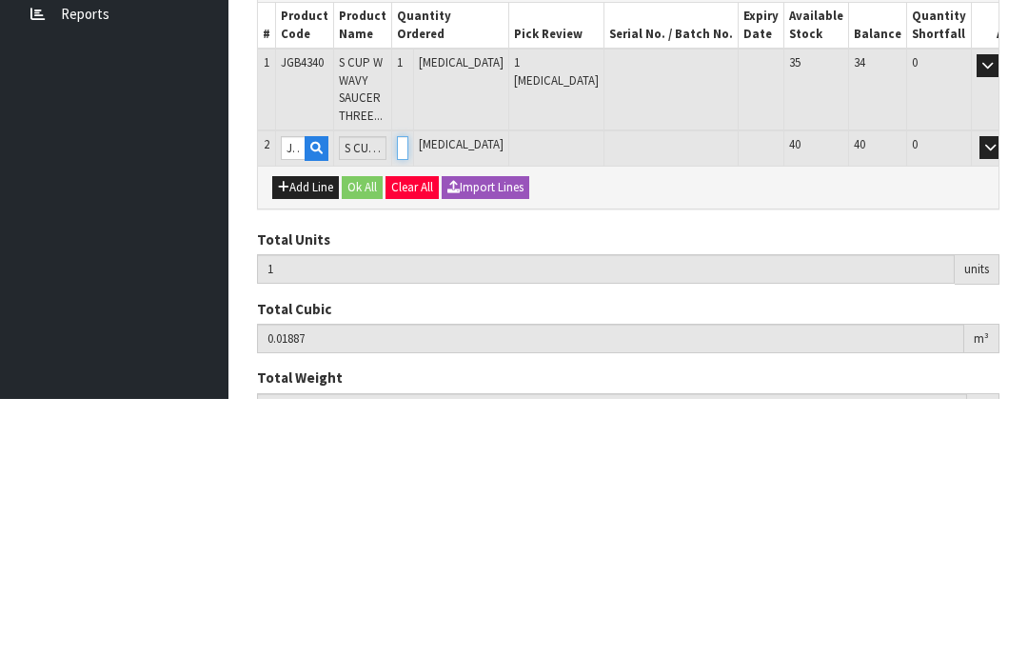
click at [408, 394] on input "0" at bounding box center [402, 406] width 11 height 24
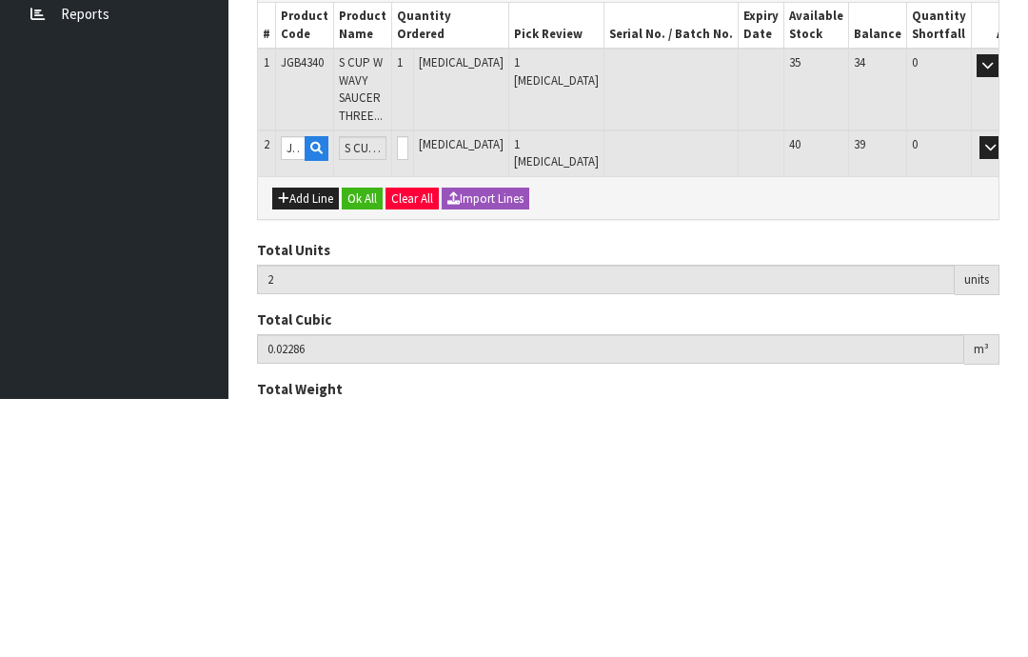
click at [1004, 394] on button "OK" at bounding box center [1017, 405] width 27 height 23
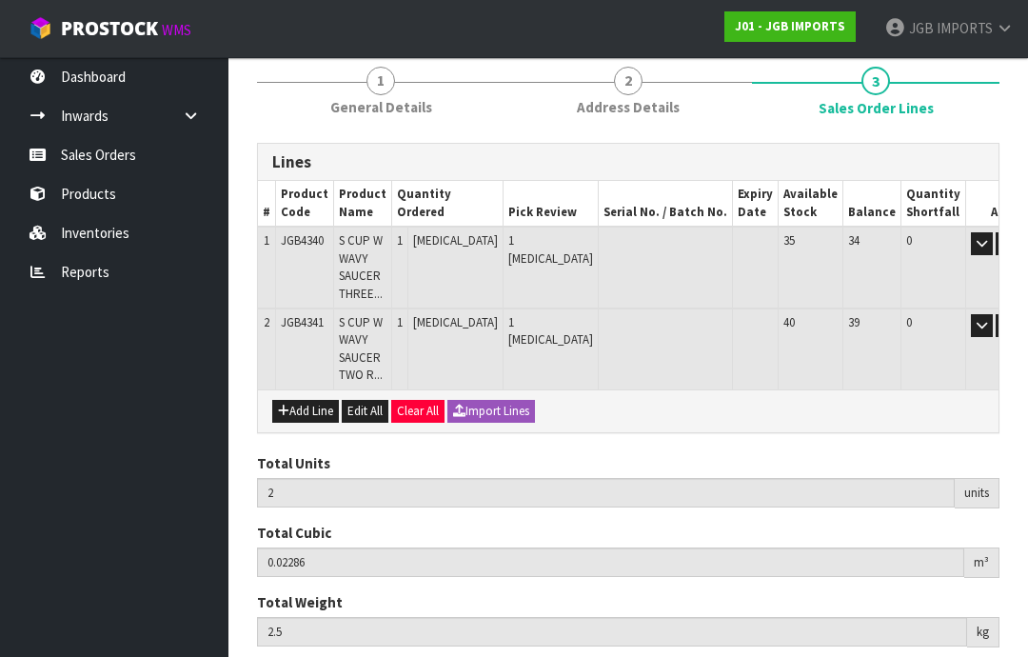
click at [299, 403] on button "Add Line" at bounding box center [305, 411] width 67 height 23
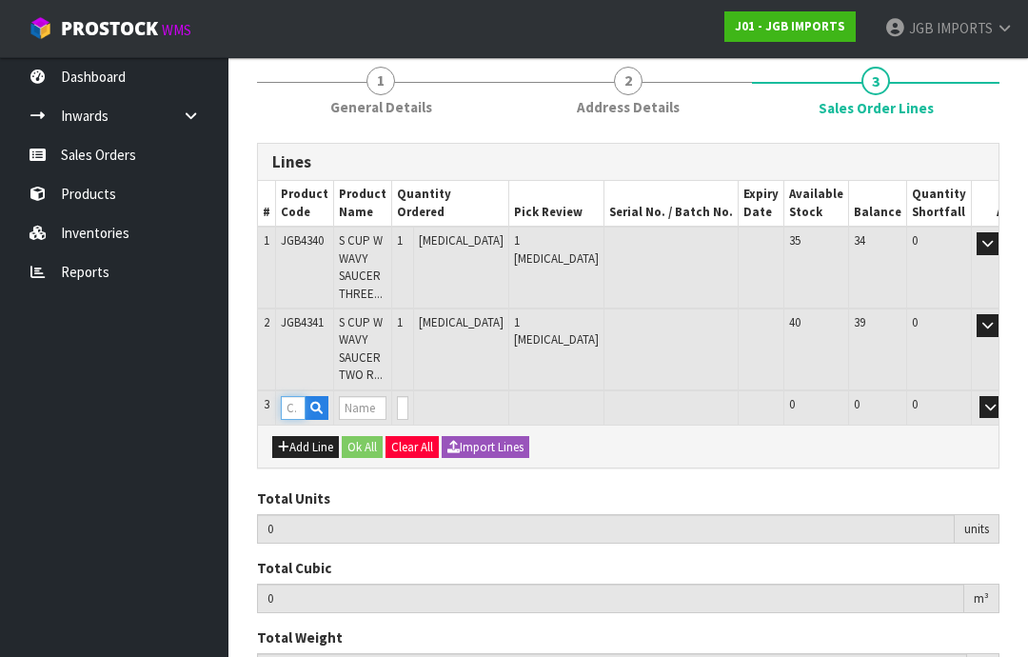
click at [293, 400] on input "text" at bounding box center [293, 408] width 25 height 24
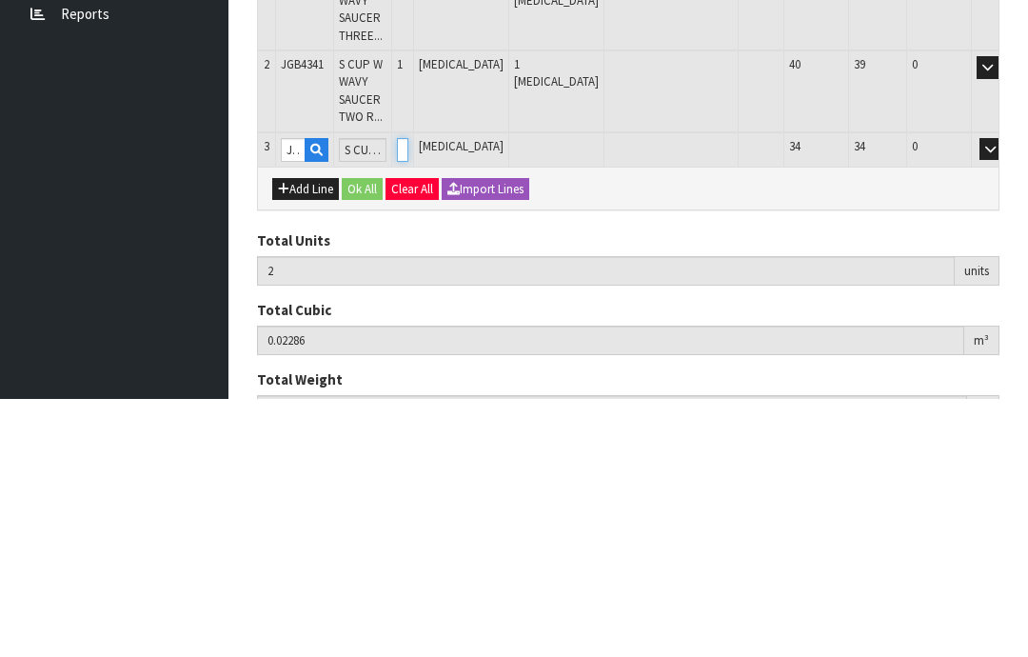
click at [408, 396] on input "0" at bounding box center [402, 408] width 11 height 24
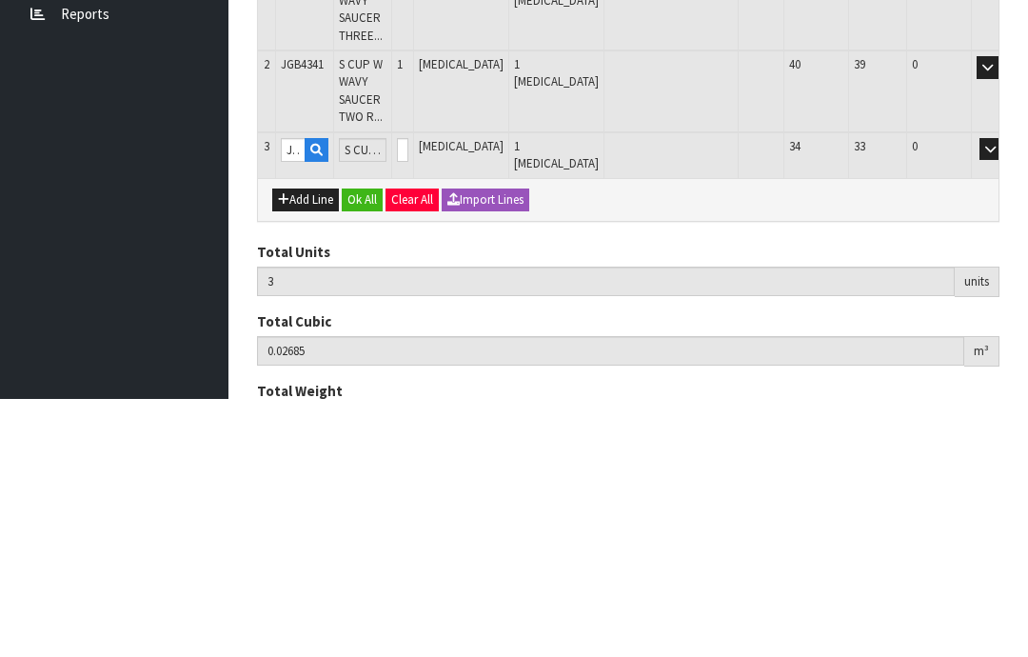
click at [1004, 396] on button "OK" at bounding box center [1017, 407] width 27 height 23
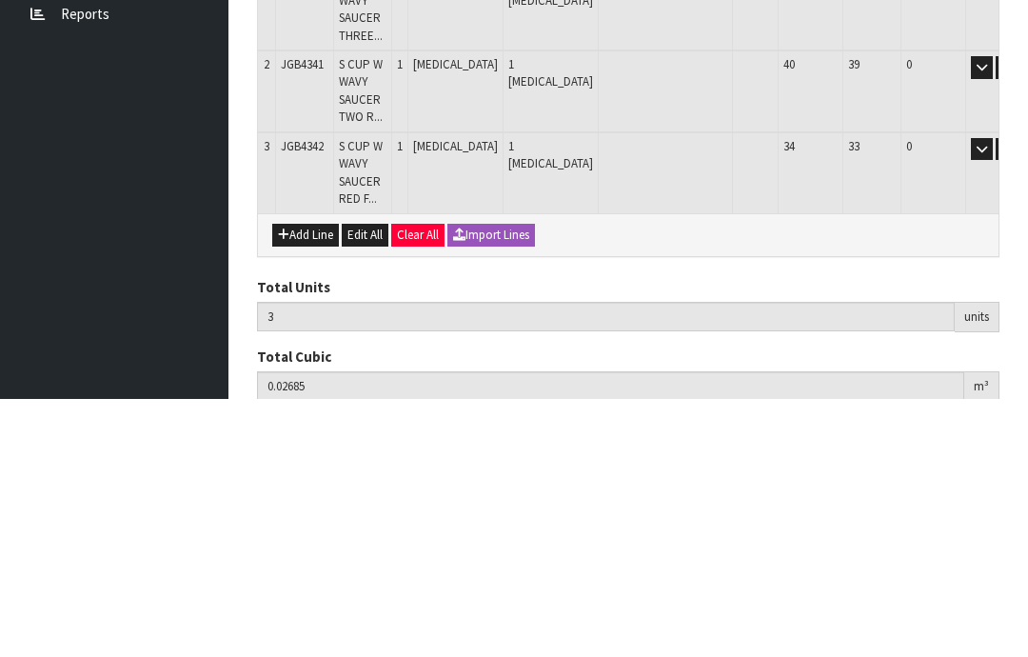
scroll to position [304, 0]
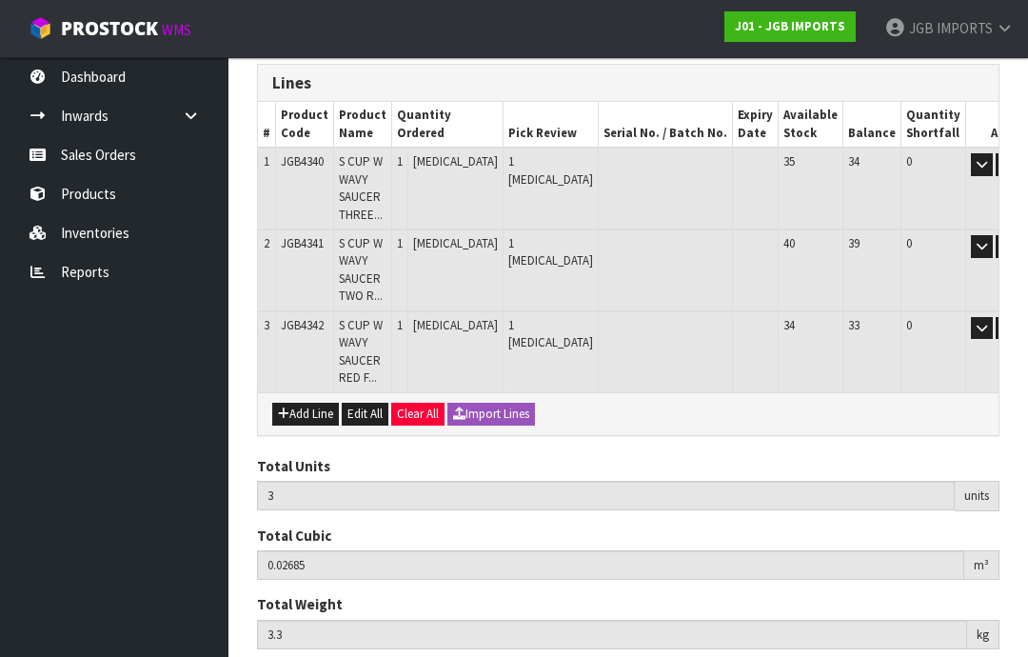
click at [300, 407] on button "Add Line" at bounding box center [305, 414] width 67 height 23
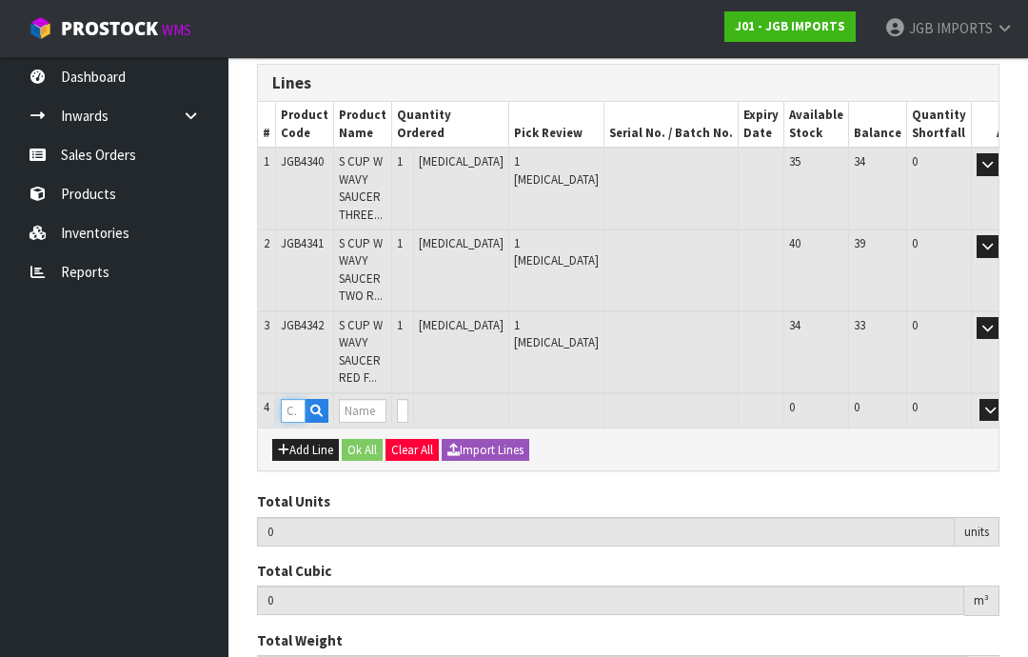
click at [297, 399] on input "text" at bounding box center [293, 411] width 25 height 24
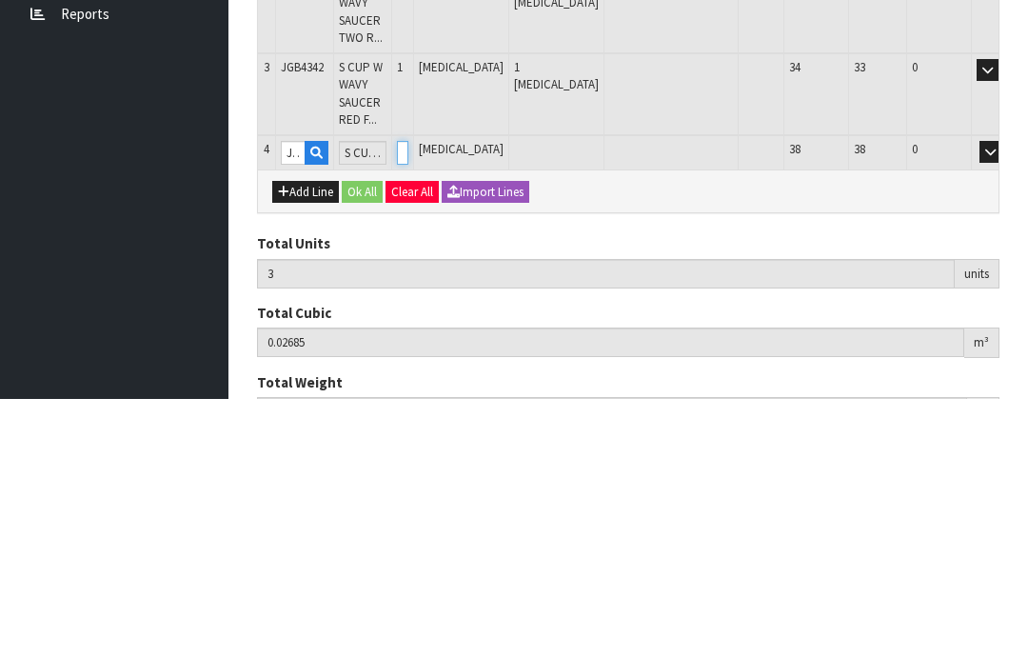
click at [408, 399] on input "0" at bounding box center [402, 411] width 11 height 24
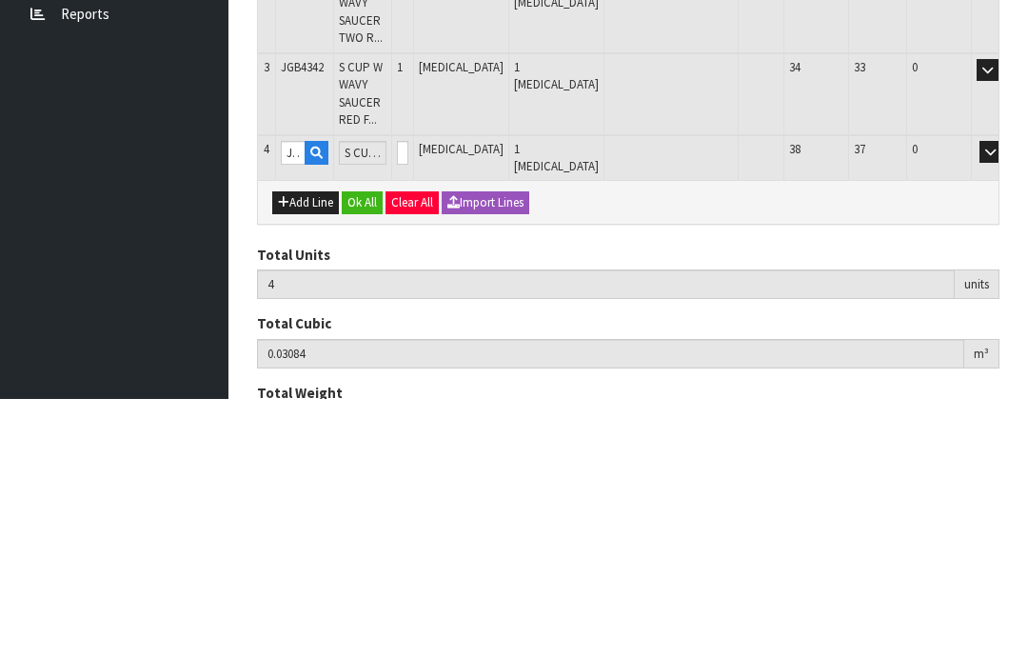
click at [1004, 399] on button "OK" at bounding box center [1017, 410] width 27 height 23
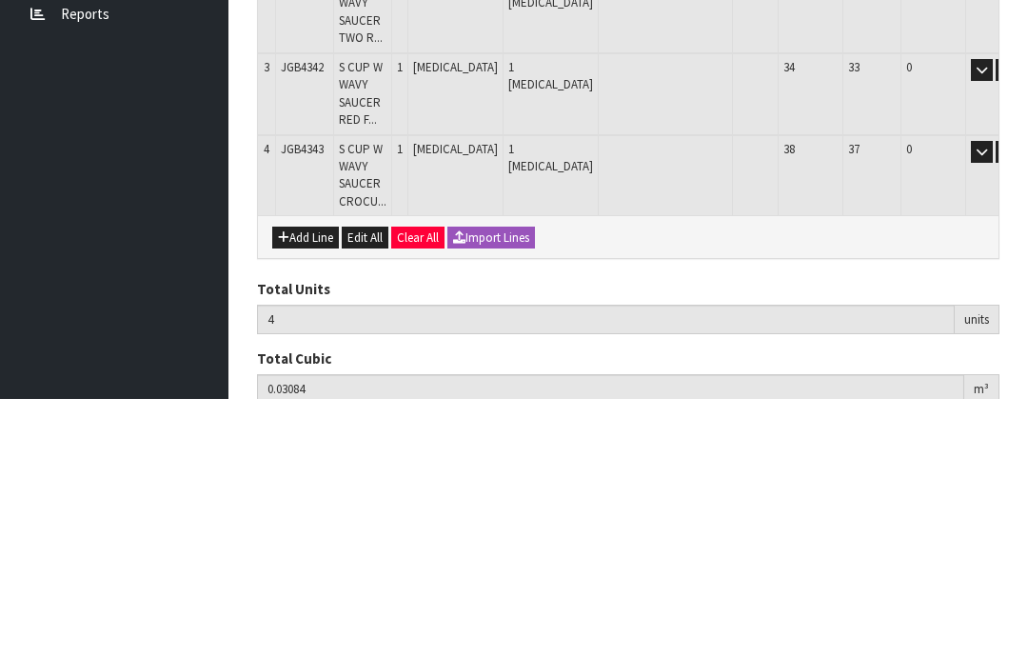
scroll to position [384, 0]
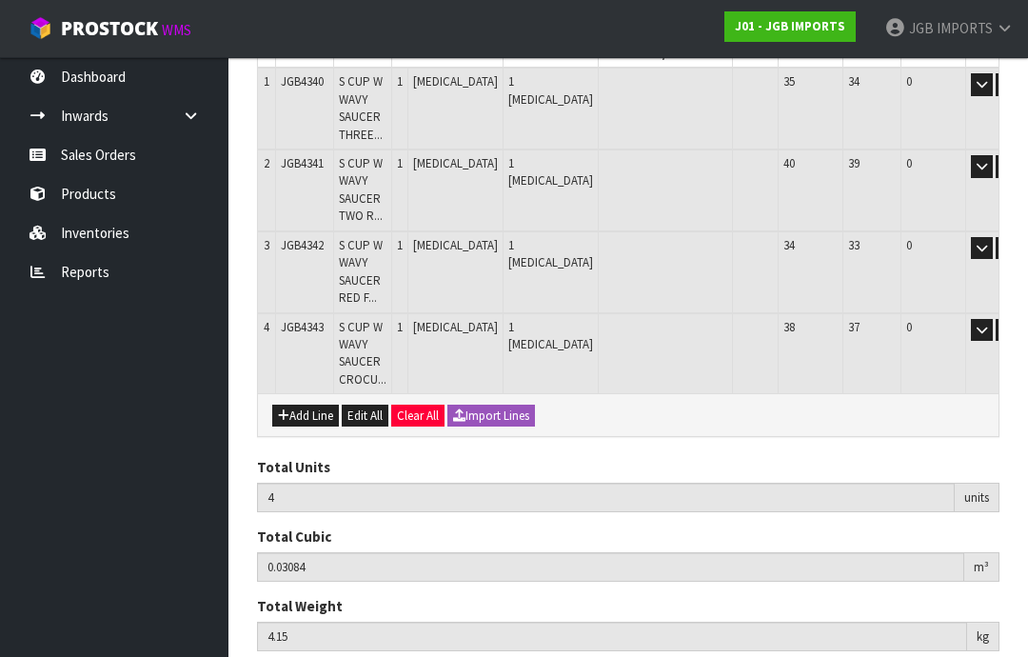
click at [299, 408] on button "Add Line" at bounding box center [305, 416] width 67 height 23
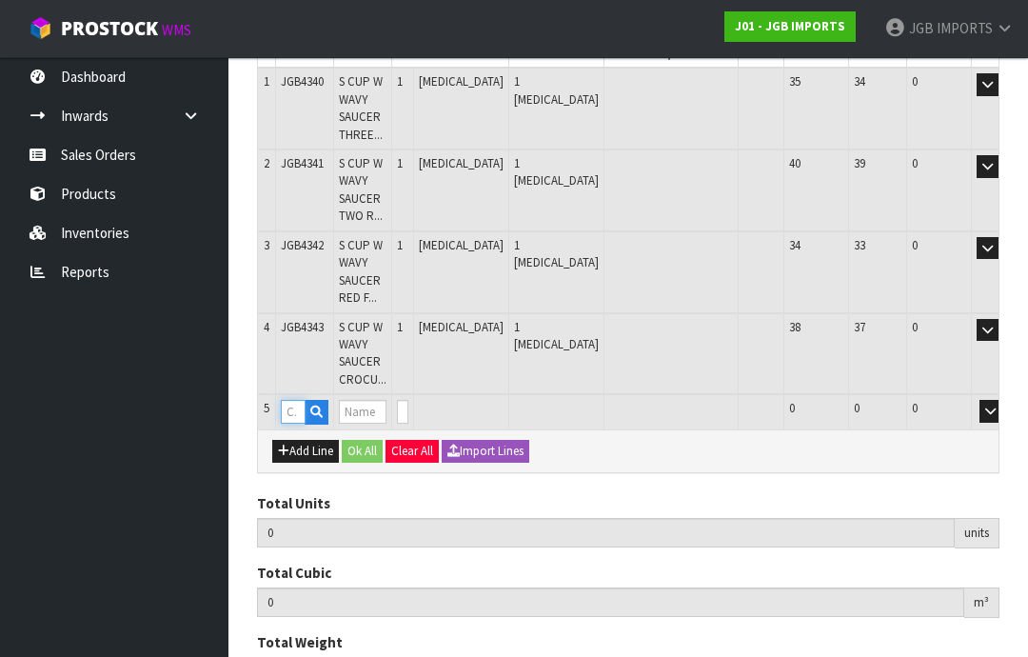
click at [297, 403] on input "text" at bounding box center [293, 412] width 25 height 24
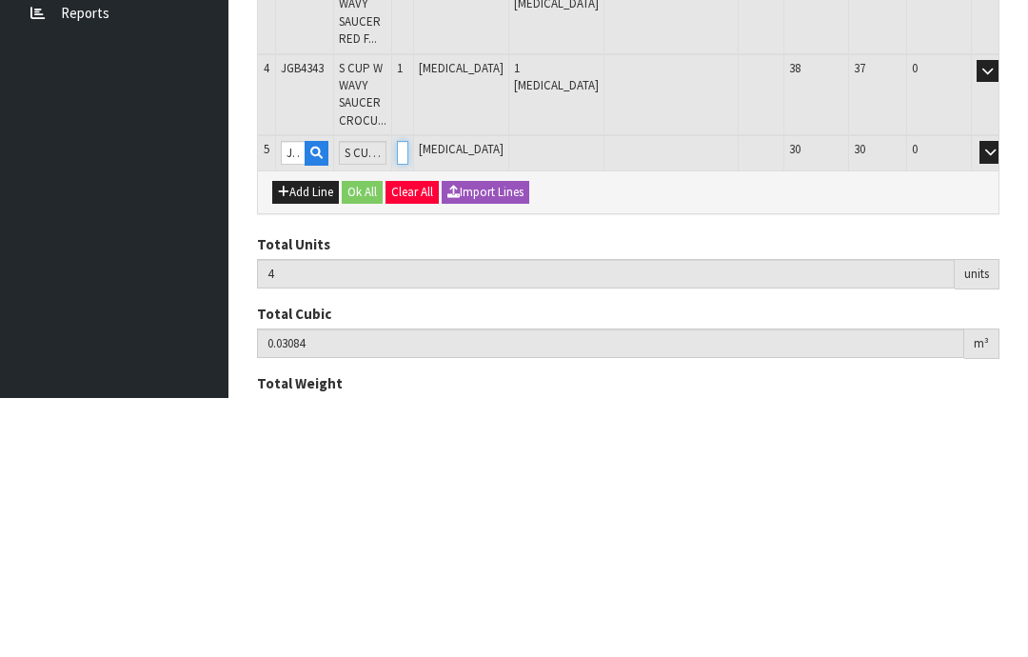
click at [408, 400] on input "0" at bounding box center [402, 412] width 11 height 24
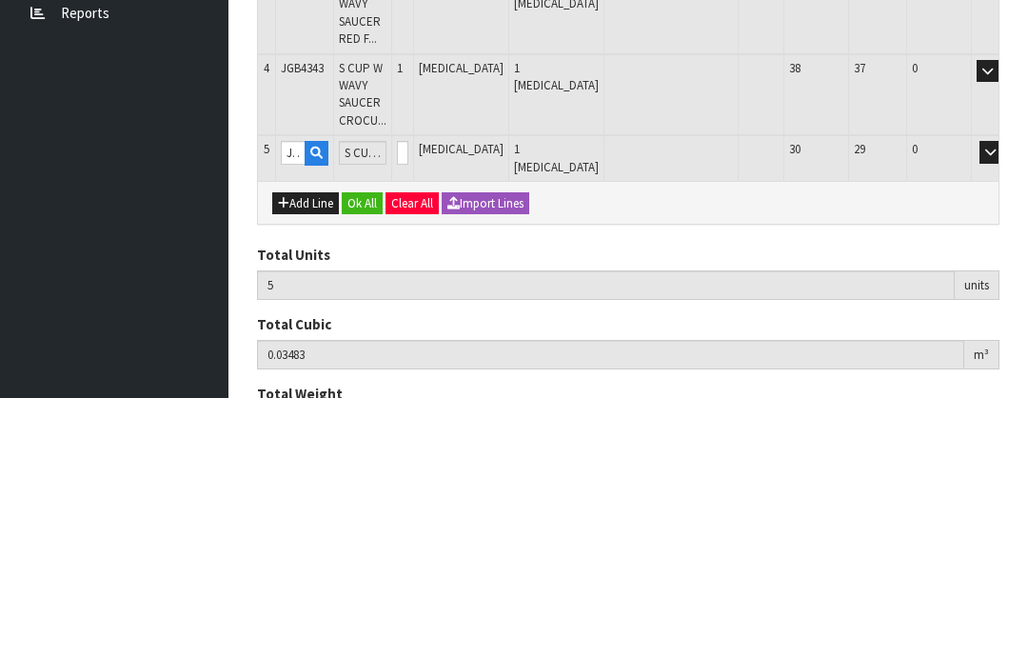
click at [1004, 400] on button "OK" at bounding box center [1017, 411] width 27 height 23
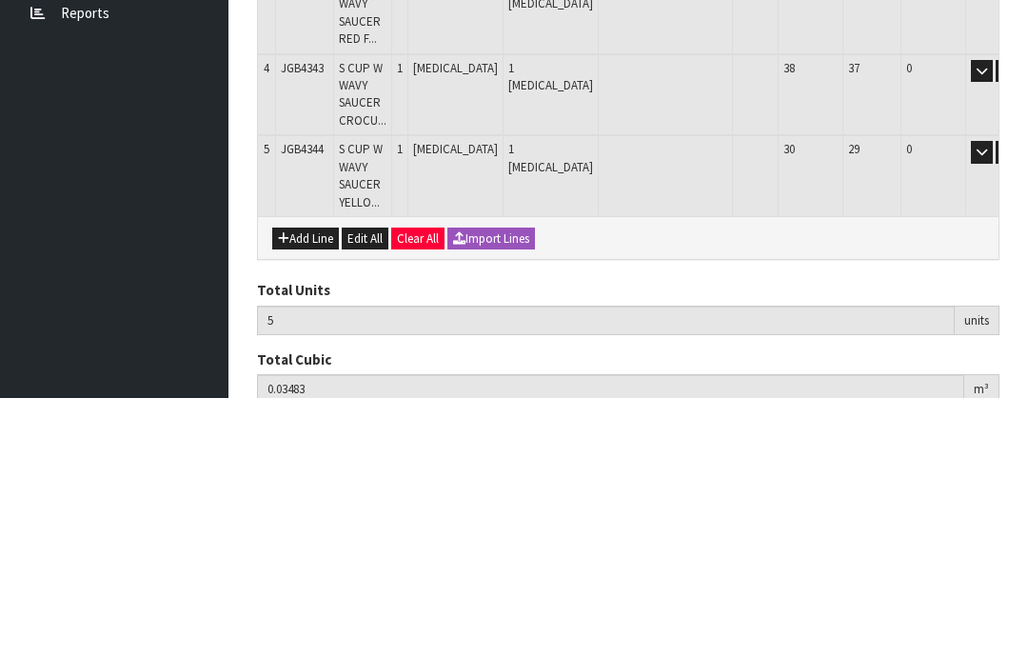
scroll to position [464, 0]
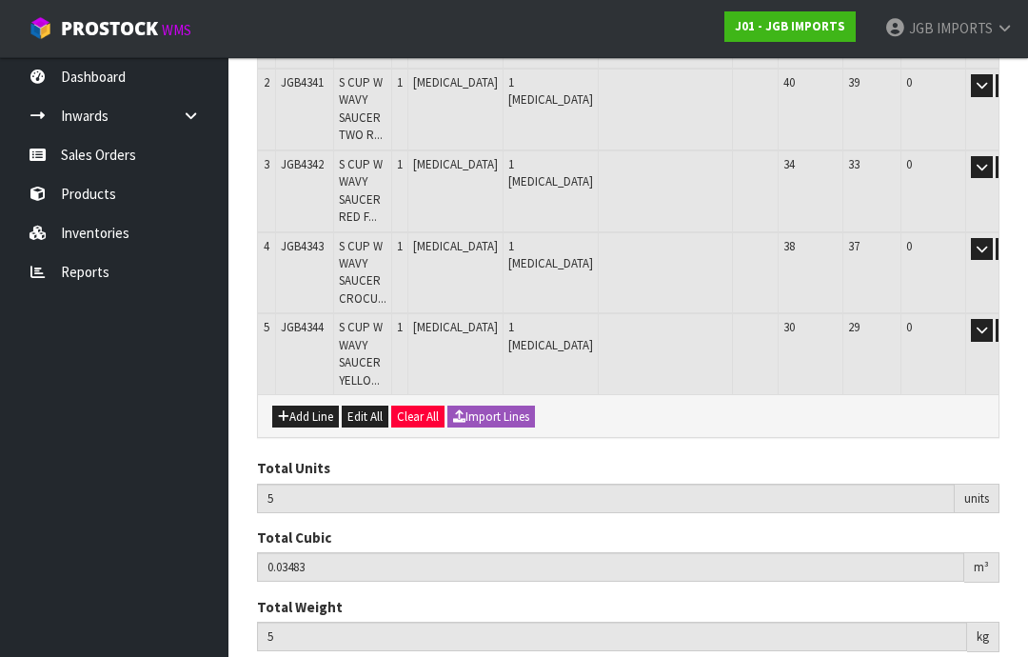
click at [303, 405] on button "Add Line" at bounding box center [305, 416] width 67 height 23
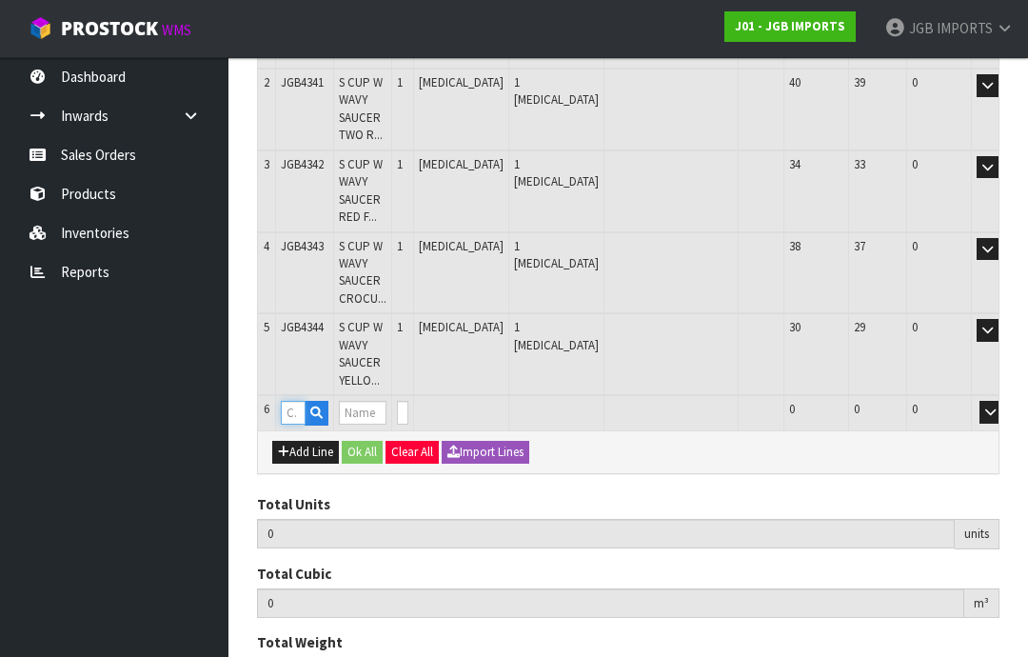
click at [292, 404] on input "text" at bounding box center [293, 413] width 25 height 24
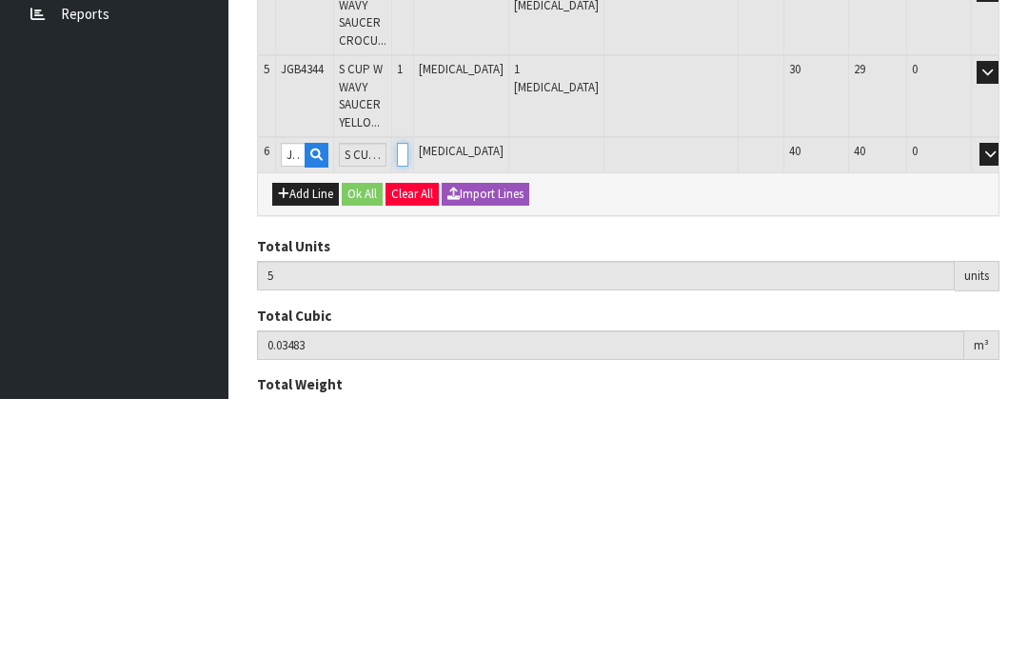
click at [408, 401] on input "0" at bounding box center [402, 413] width 11 height 24
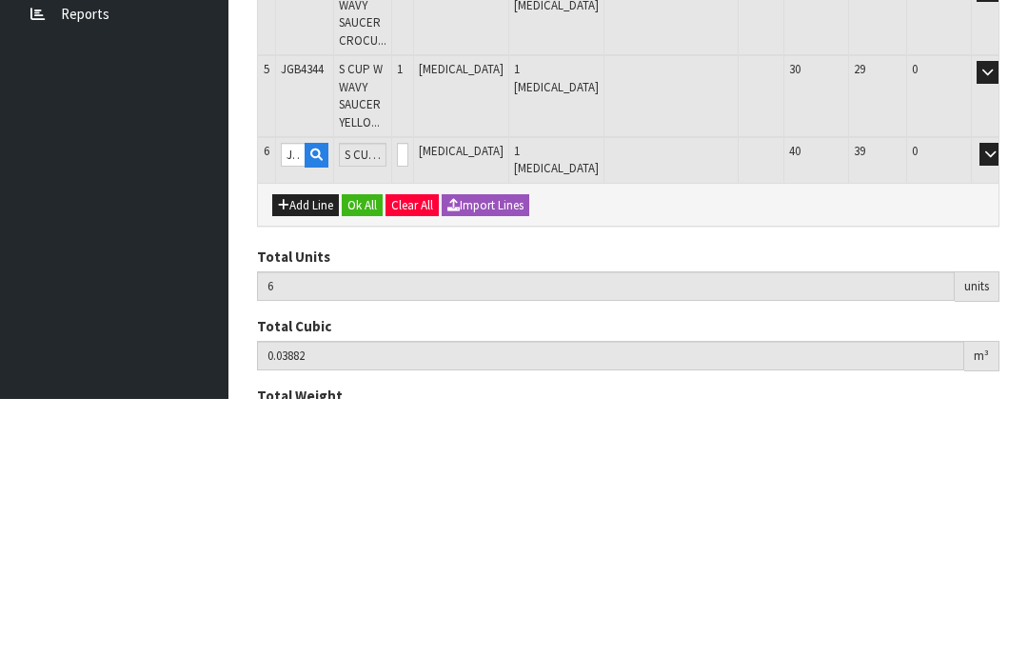
click at [1004, 401] on button "OK" at bounding box center [1017, 412] width 27 height 23
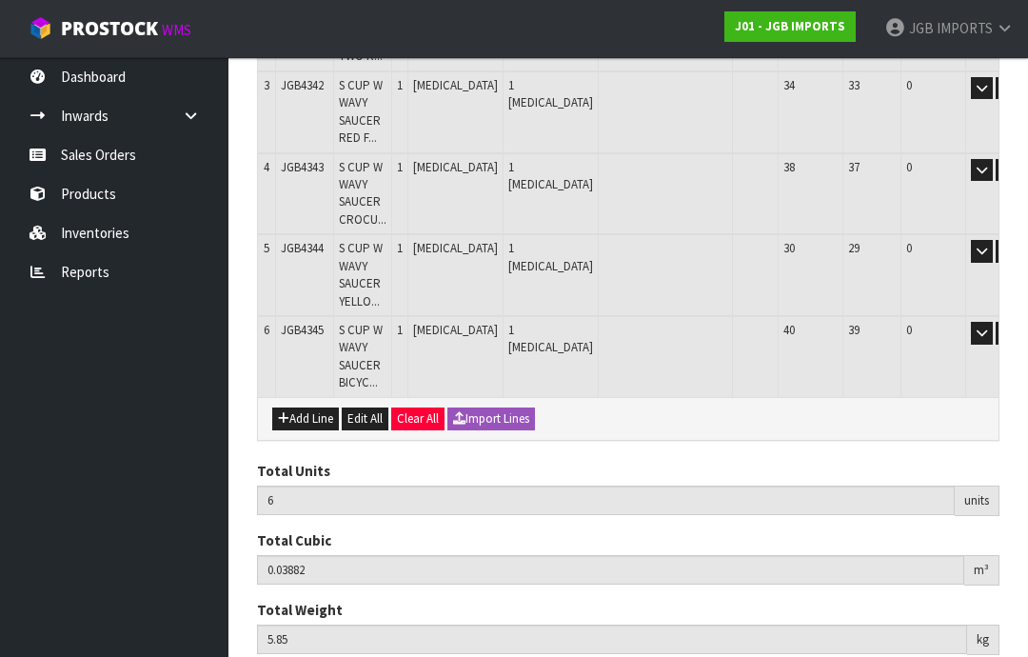
click at [301, 407] on button "Add Line" at bounding box center [305, 418] width 67 height 23
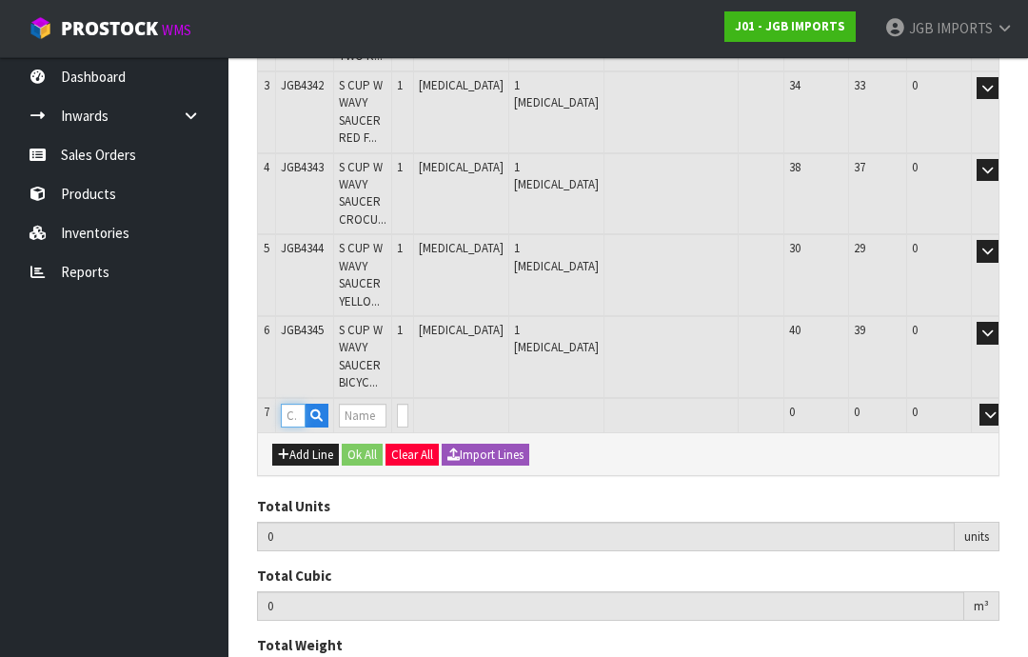
click at [288, 404] on input "text" at bounding box center [293, 416] width 25 height 24
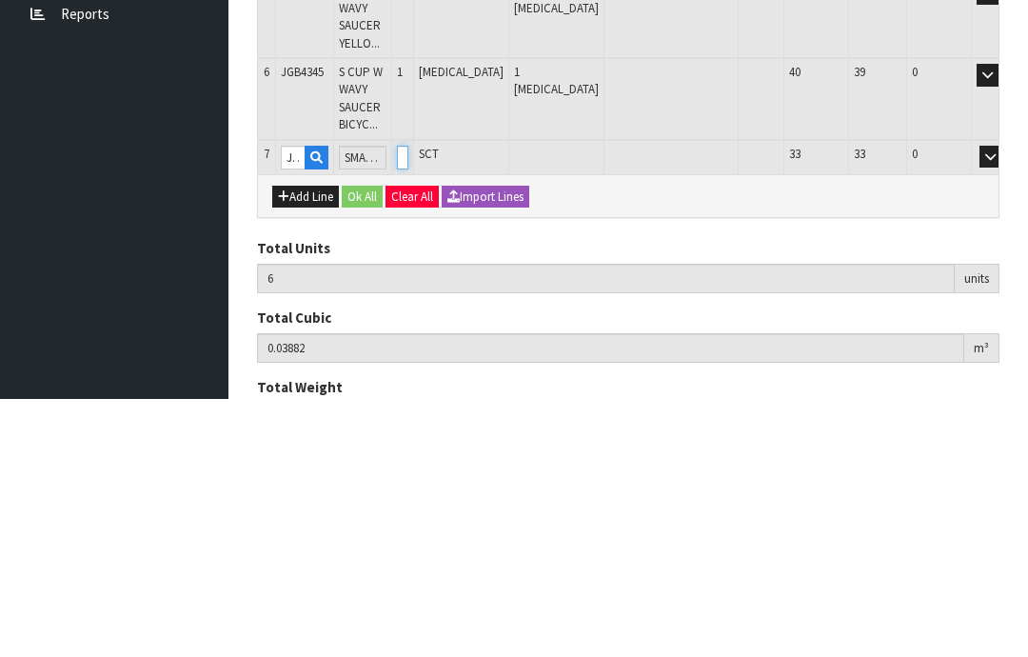
click at [408, 404] on input "0" at bounding box center [402, 416] width 11 height 24
click at [1004, 404] on button "OK" at bounding box center [1017, 415] width 27 height 23
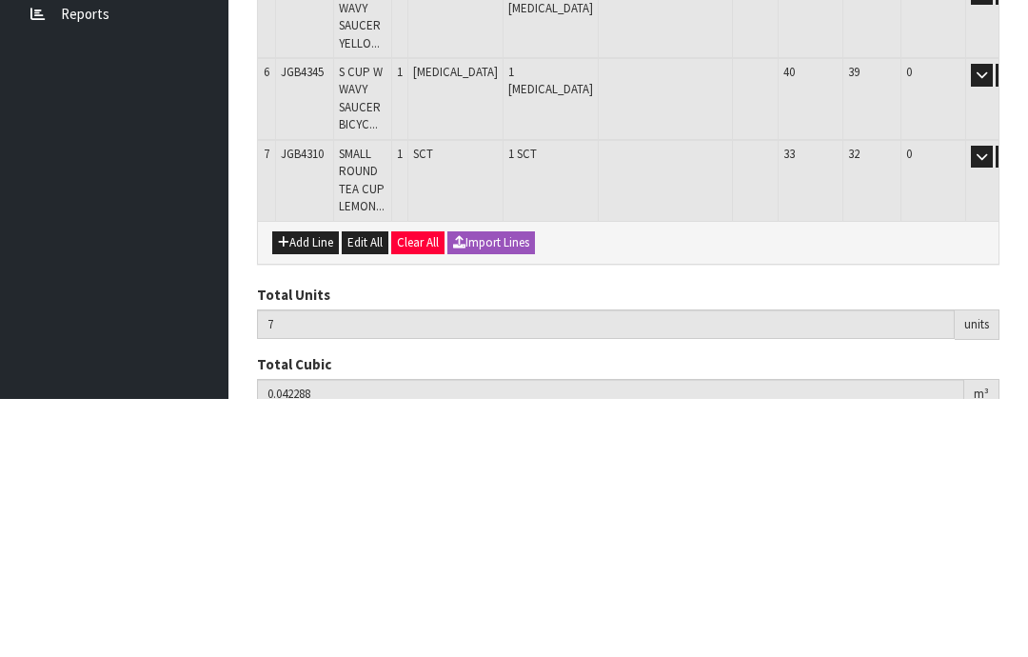
scroll to position [623, 0]
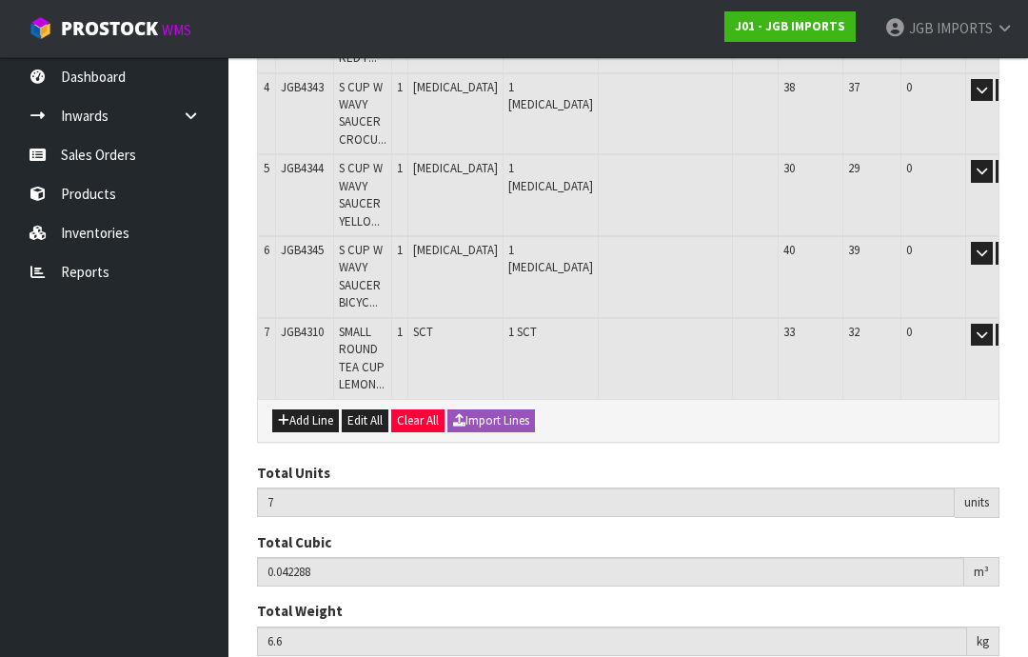
click at [310, 409] on button "Add Line" at bounding box center [305, 420] width 67 height 23
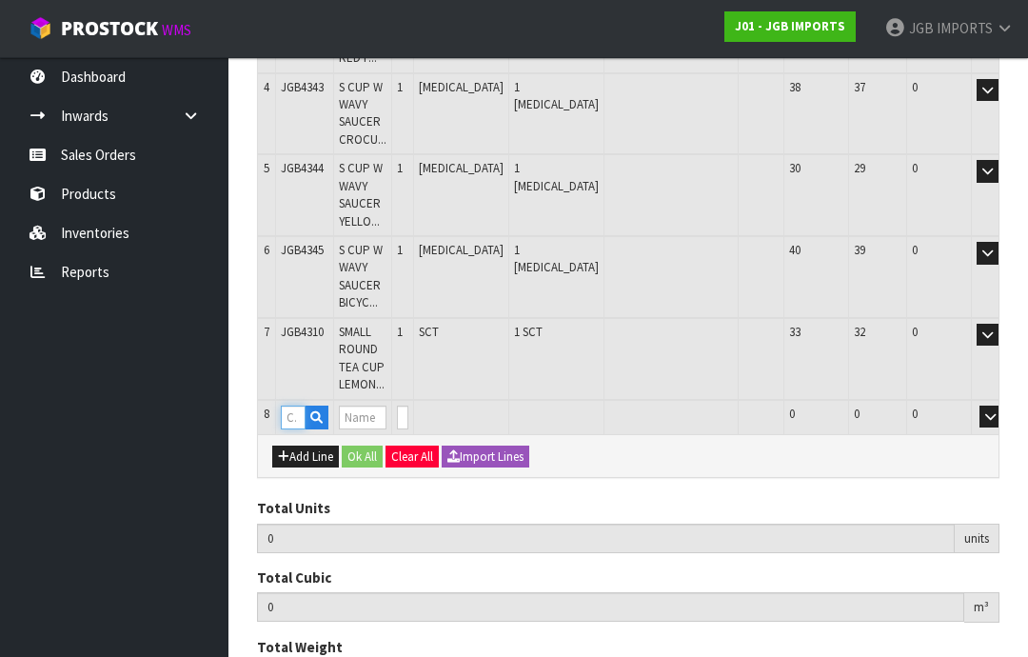
click at [297, 405] on input "text" at bounding box center [293, 417] width 25 height 24
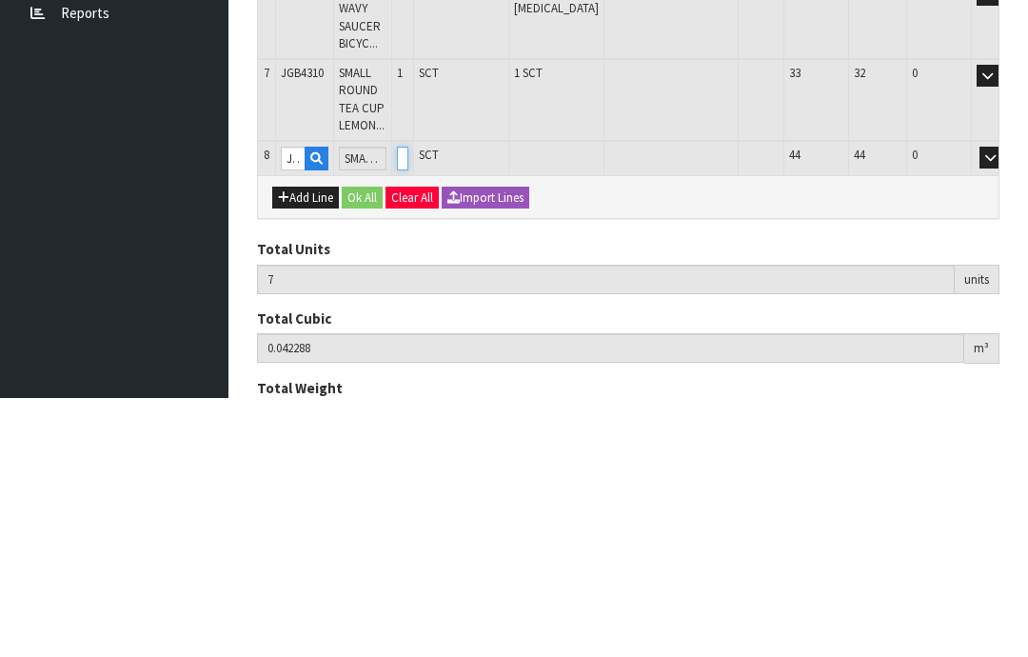
click at [408, 405] on input "0" at bounding box center [402, 417] width 11 height 24
click at [1004, 405] on button "OK" at bounding box center [1017, 416] width 27 height 23
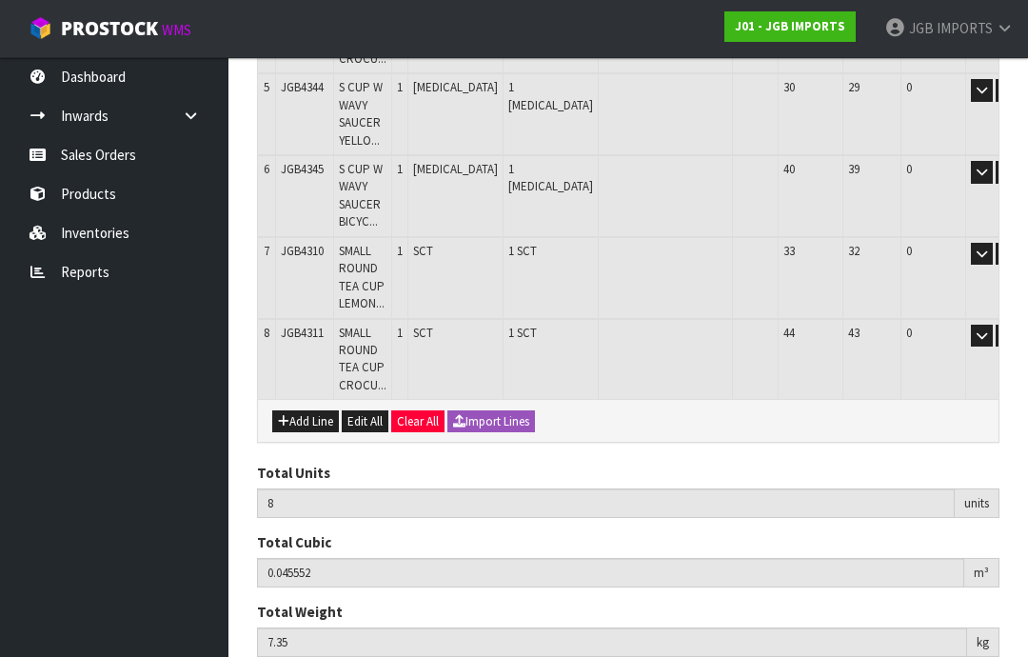
click at [296, 410] on button "Add Line" at bounding box center [305, 421] width 67 height 23
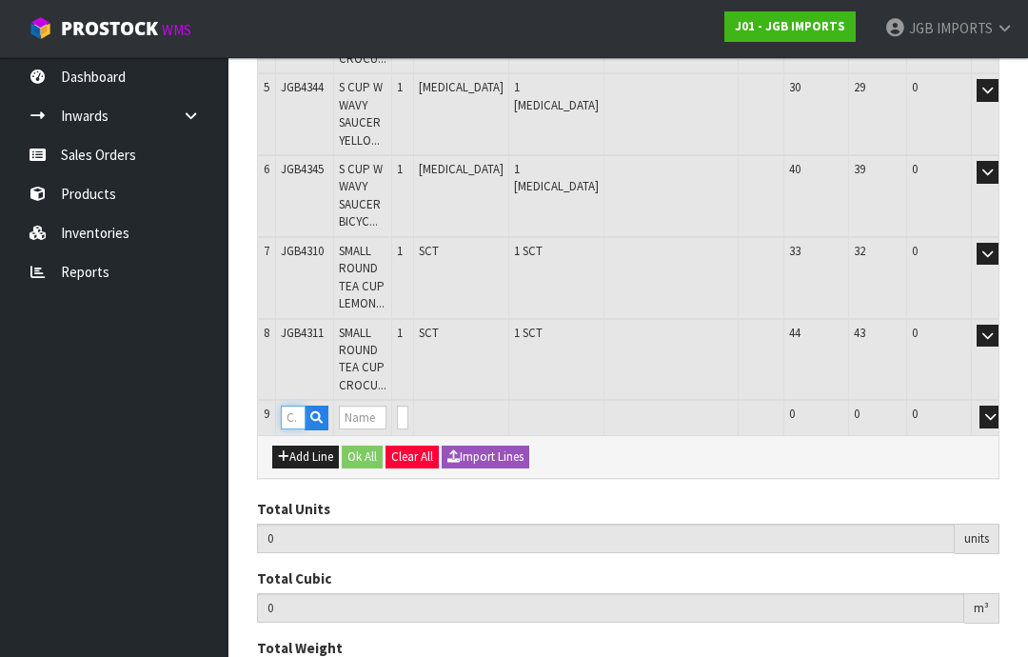
click at [298, 406] on input "text" at bounding box center [293, 417] width 25 height 24
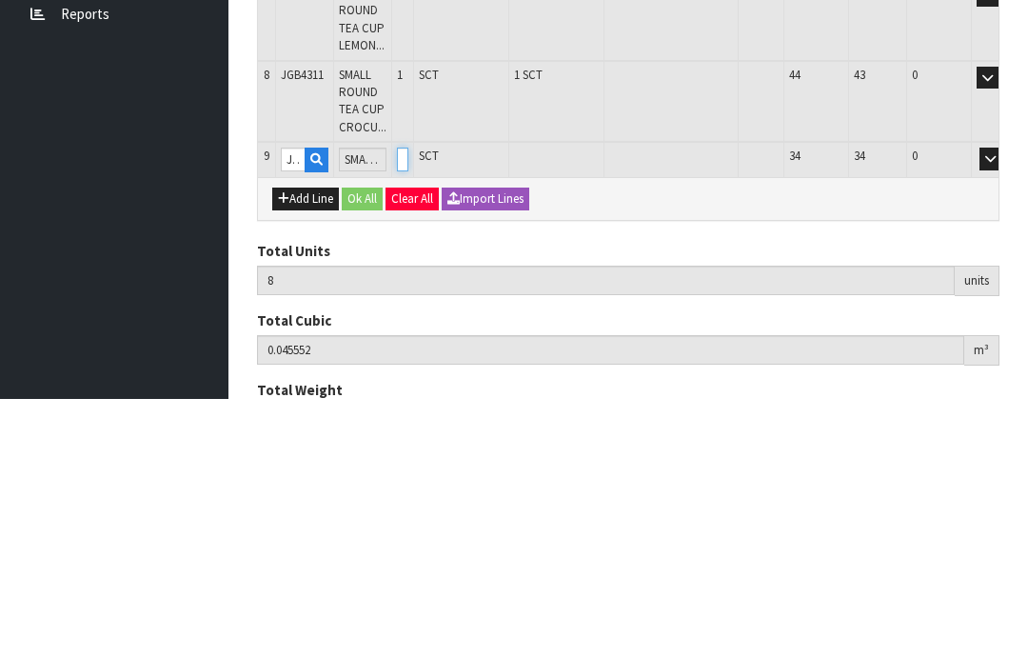
click at [408, 405] on input "0" at bounding box center [402, 417] width 11 height 24
click at [1004, 405] on button "OK" at bounding box center [1017, 416] width 27 height 23
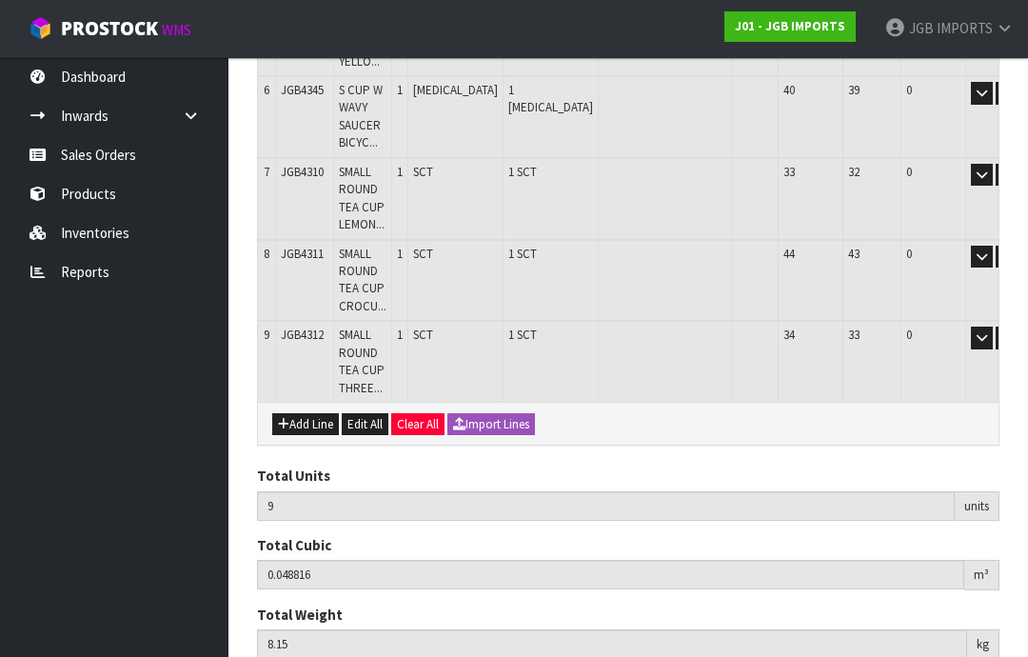
click at [294, 413] on button "Add Line" at bounding box center [305, 424] width 67 height 23
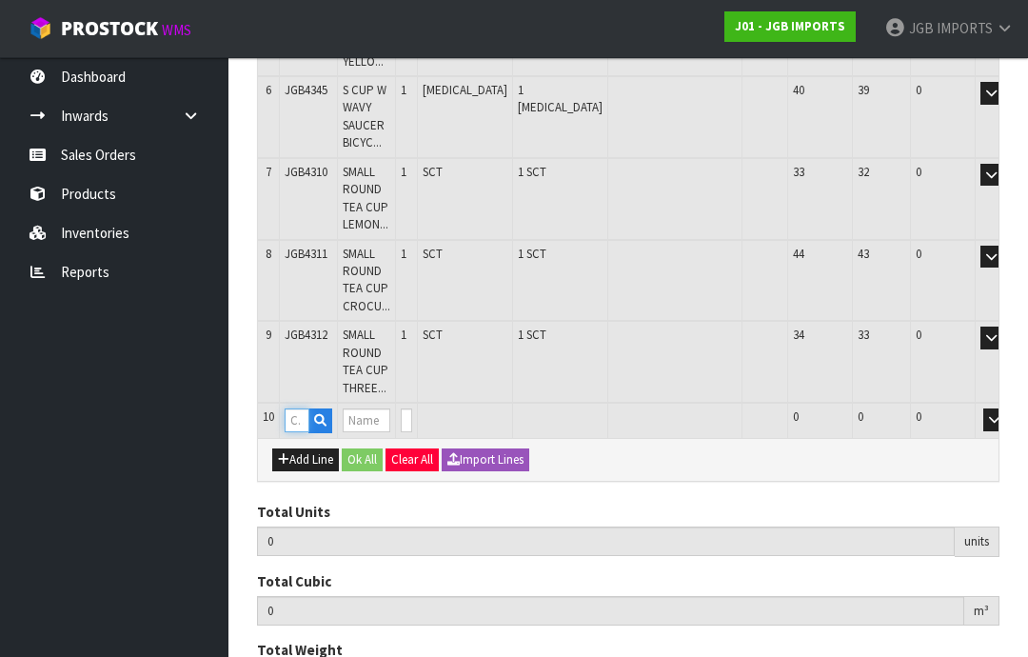
click at [305, 408] on input "text" at bounding box center [297, 420] width 25 height 24
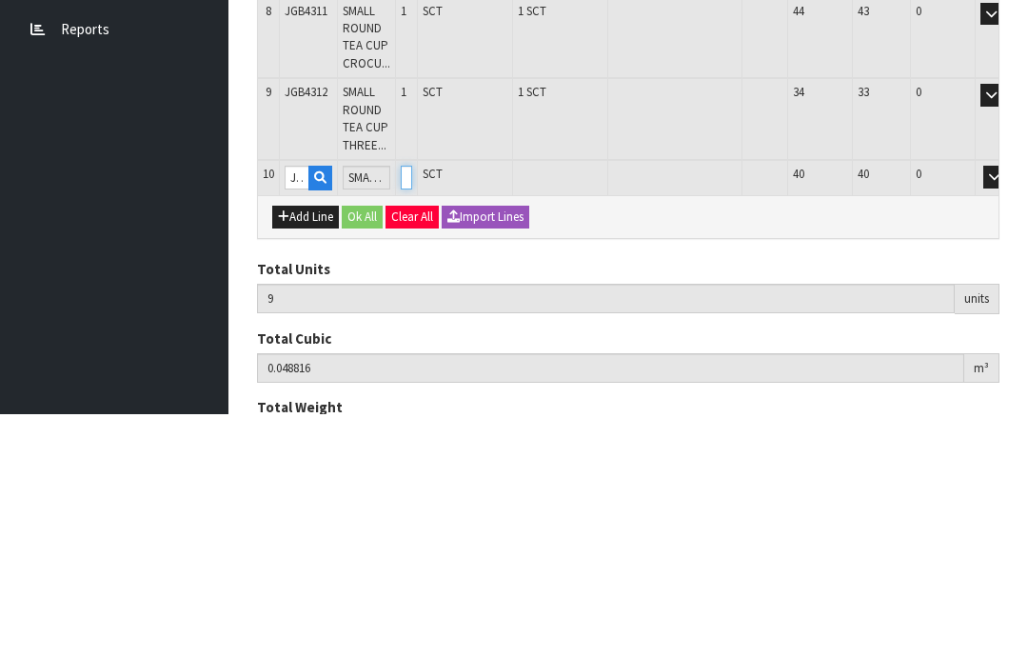
click at [412, 408] on input "0" at bounding box center [406, 420] width 11 height 24
click at [1008, 408] on button "OK" at bounding box center [1021, 419] width 27 height 23
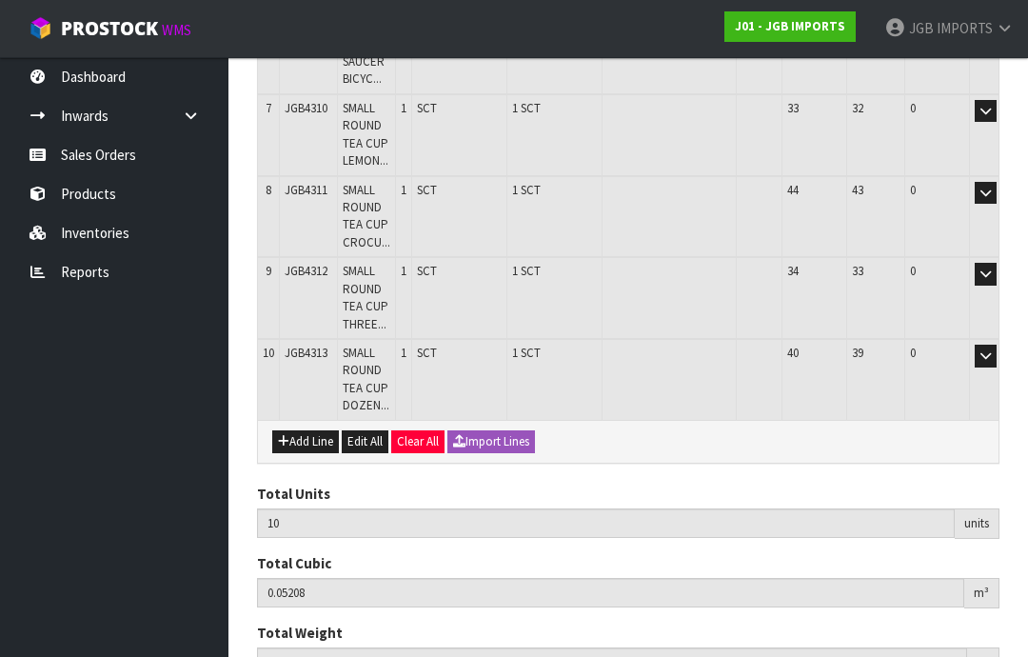
click at [300, 430] on button "Add Line" at bounding box center [305, 441] width 67 height 23
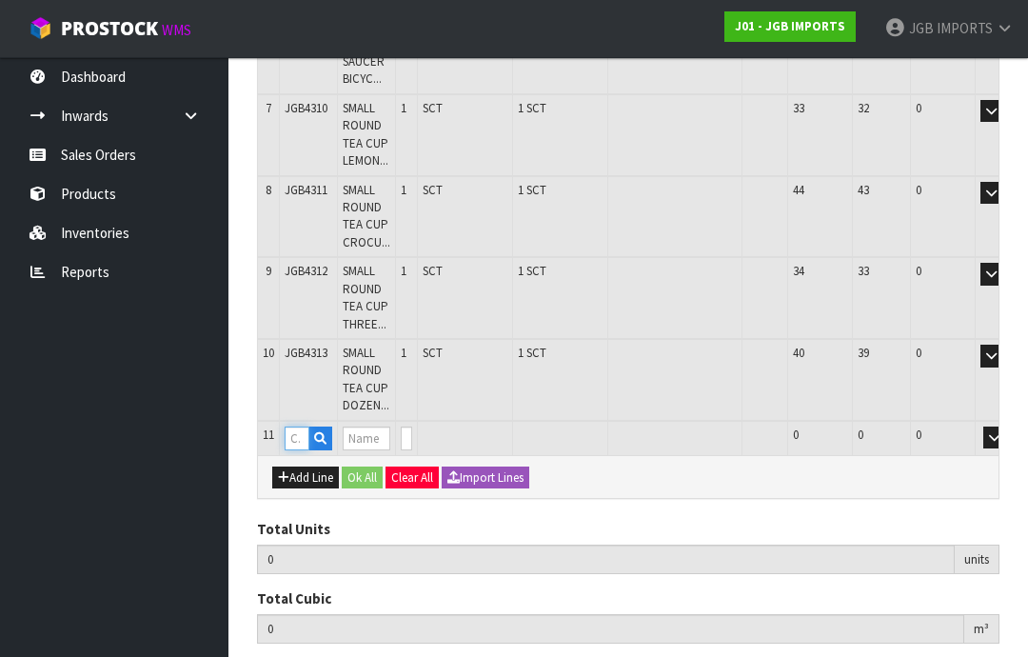
click at [290, 426] on input "text" at bounding box center [297, 438] width 25 height 24
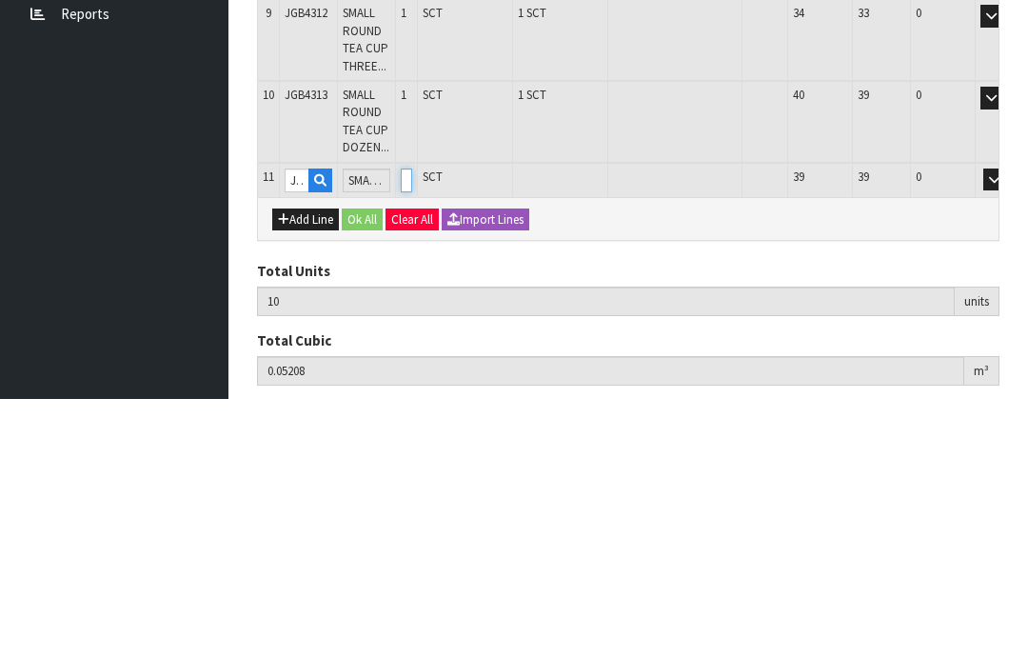
click at [412, 426] on input "0" at bounding box center [406, 438] width 11 height 24
click at [1008, 426] on button "OK" at bounding box center [1021, 437] width 27 height 23
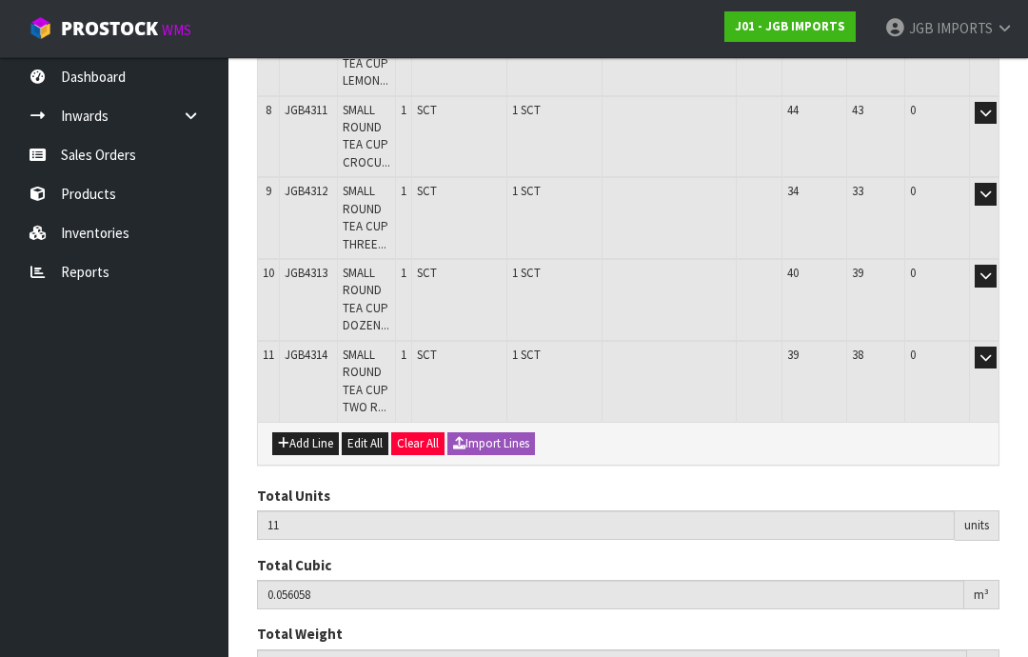
click at [308, 432] on button "Add Line" at bounding box center [305, 443] width 67 height 23
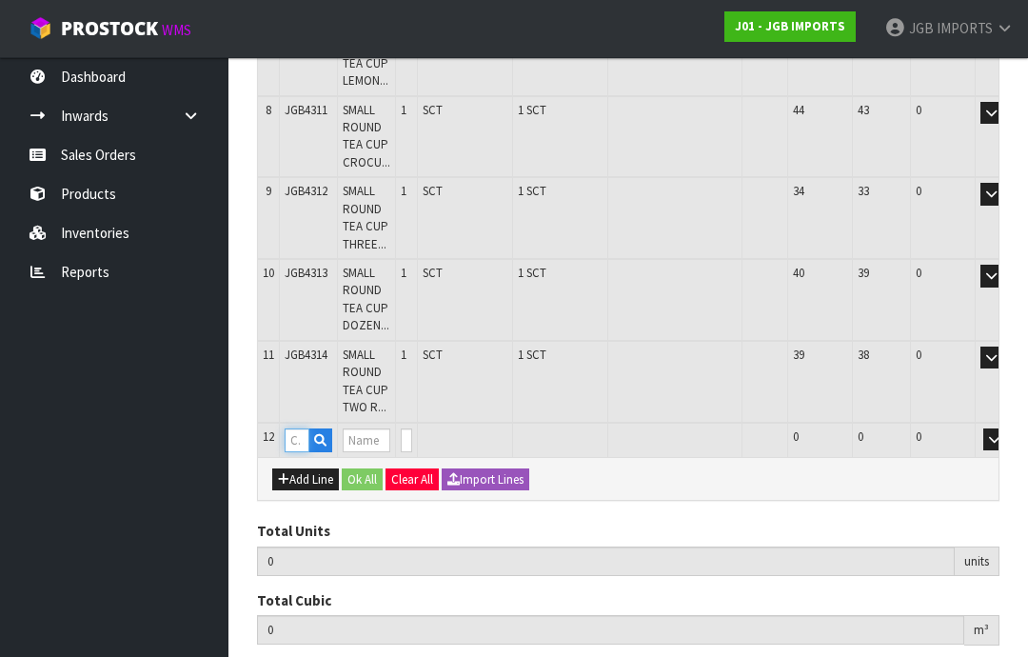
click at [300, 428] on input "text" at bounding box center [297, 440] width 25 height 24
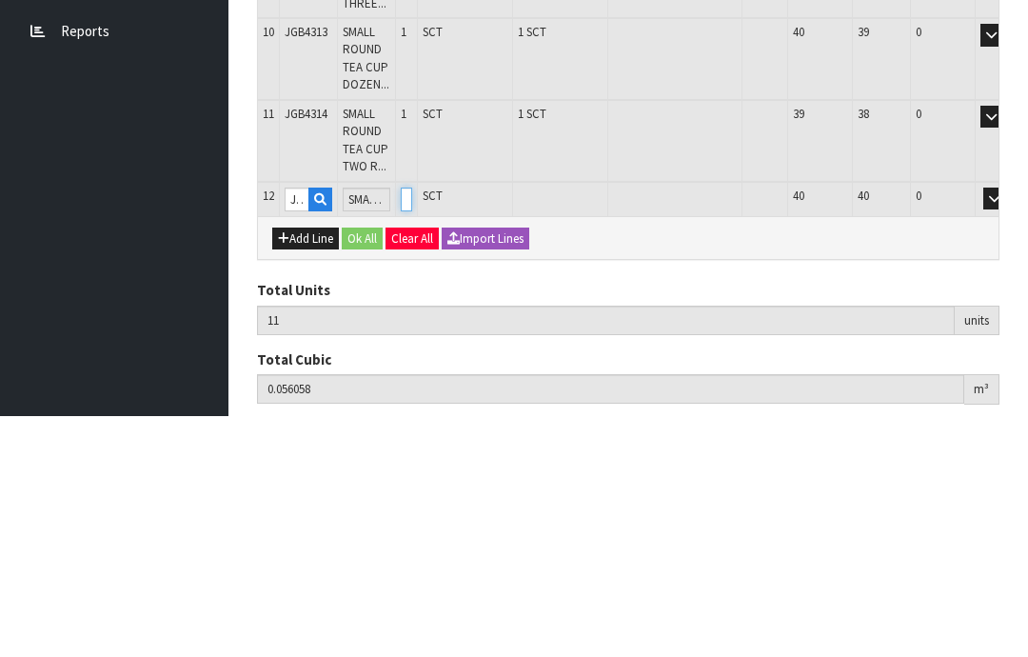
click at [412, 428] on input "0" at bounding box center [406, 440] width 11 height 24
click at [1008, 428] on button "OK" at bounding box center [1021, 439] width 27 height 23
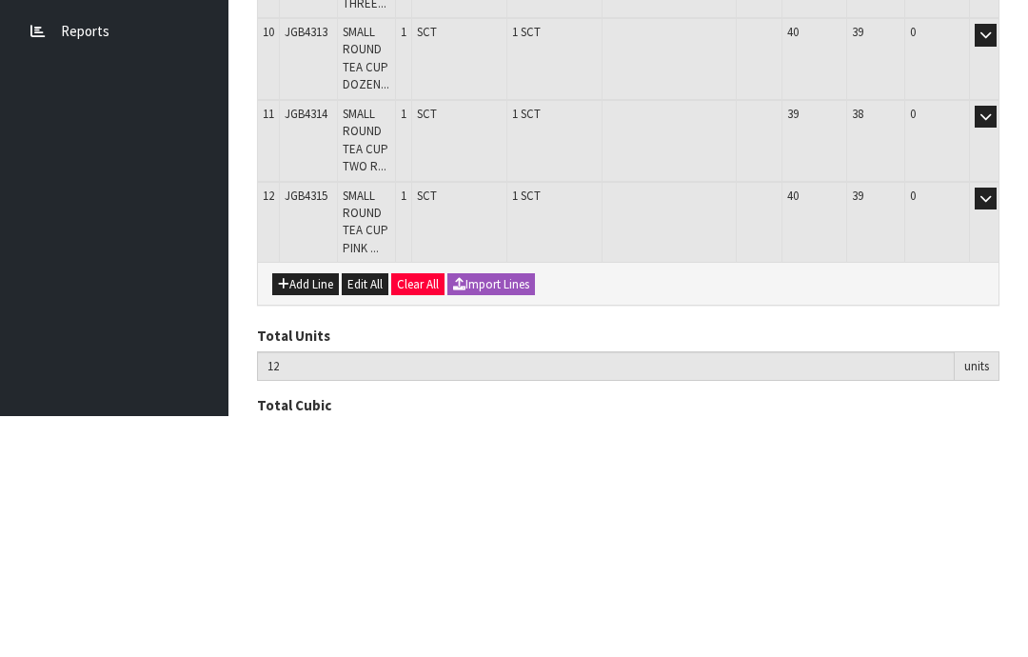
scroll to position [989, 0]
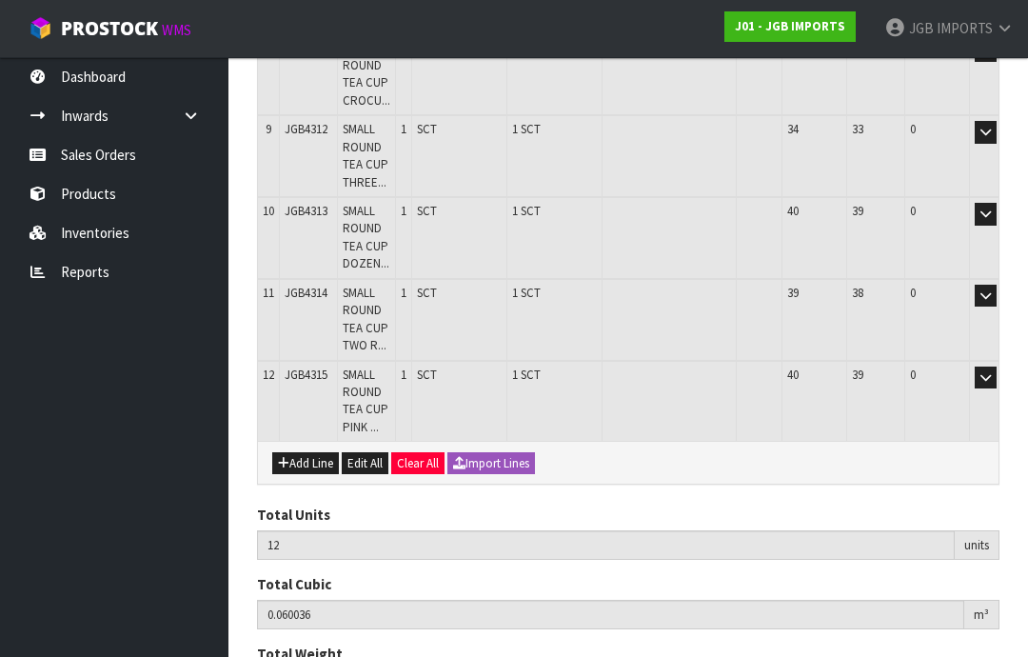
click at [311, 452] on button "Add Line" at bounding box center [305, 463] width 67 height 23
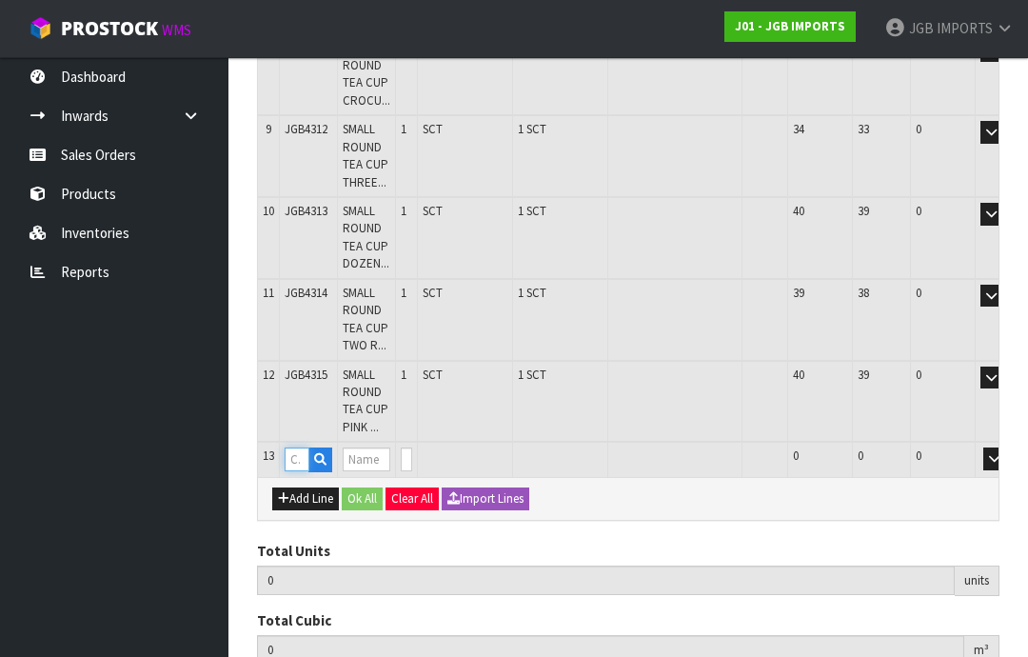
click at [301, 447] on input "text" at bounding box center [297, 459] width 25 height 24
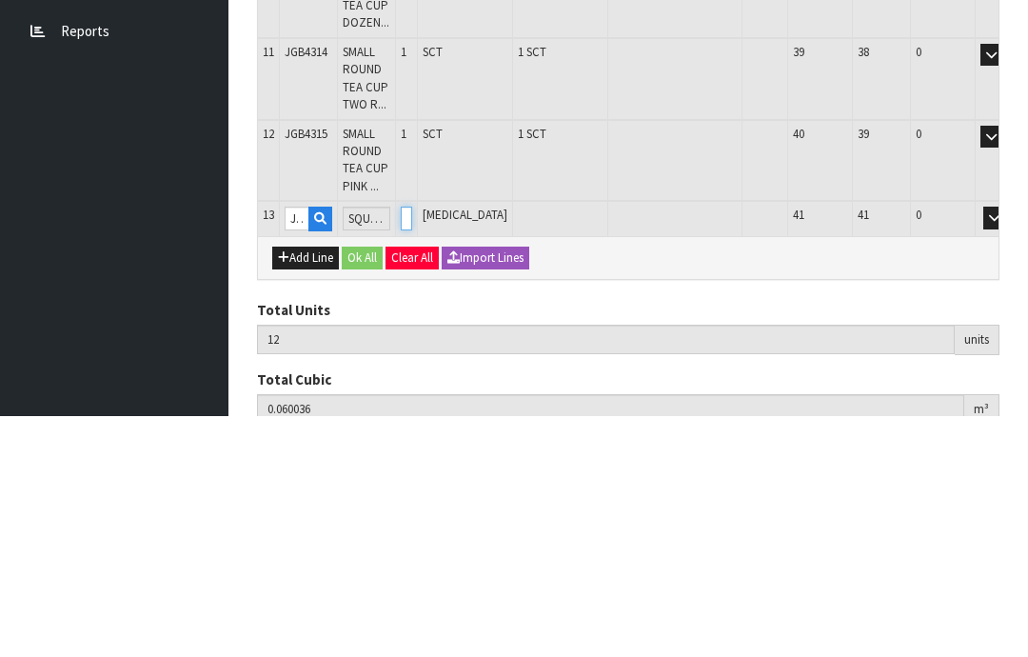
click at [412, 447] on input "0" at bounding box center [406, 459] width 11 height 24
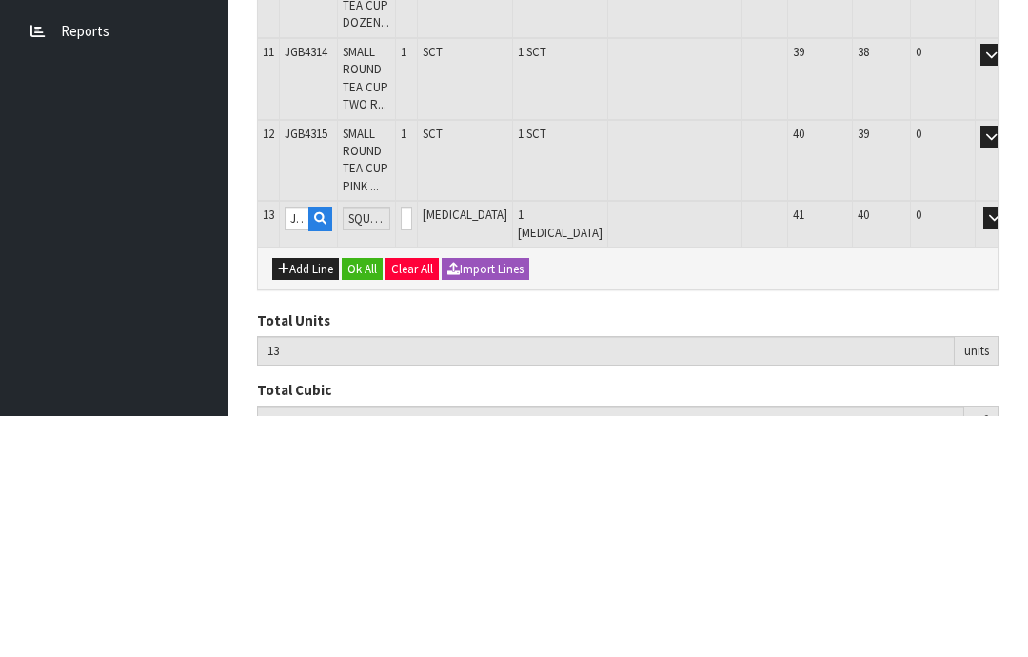
click at [1008, 447] on button "OK" at bounding box center [1021, 458] width 27 height 23
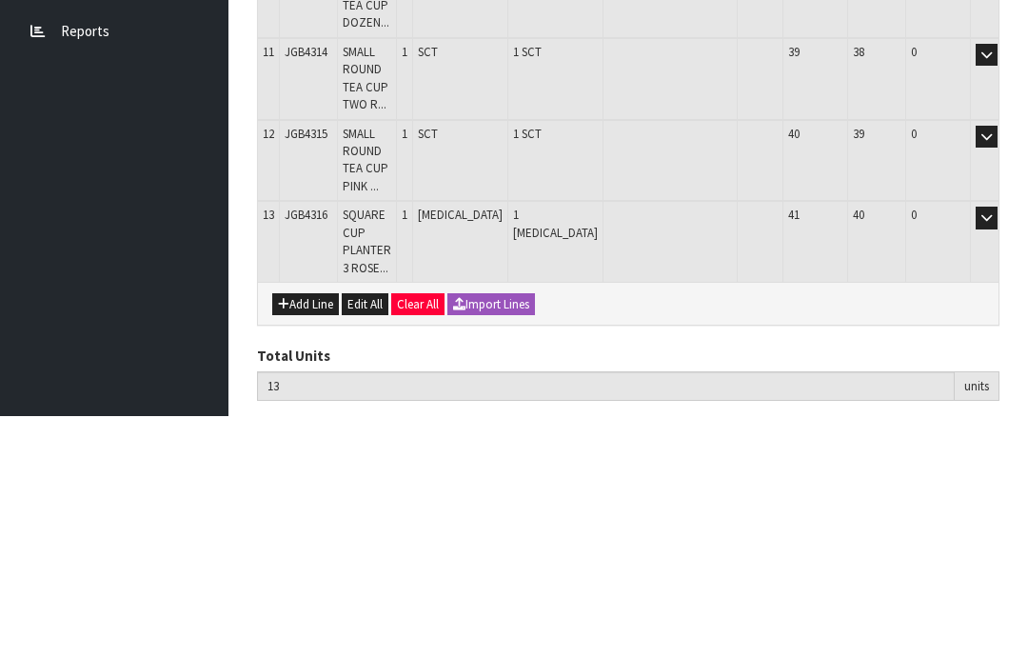
scroll to position [1052, 0]
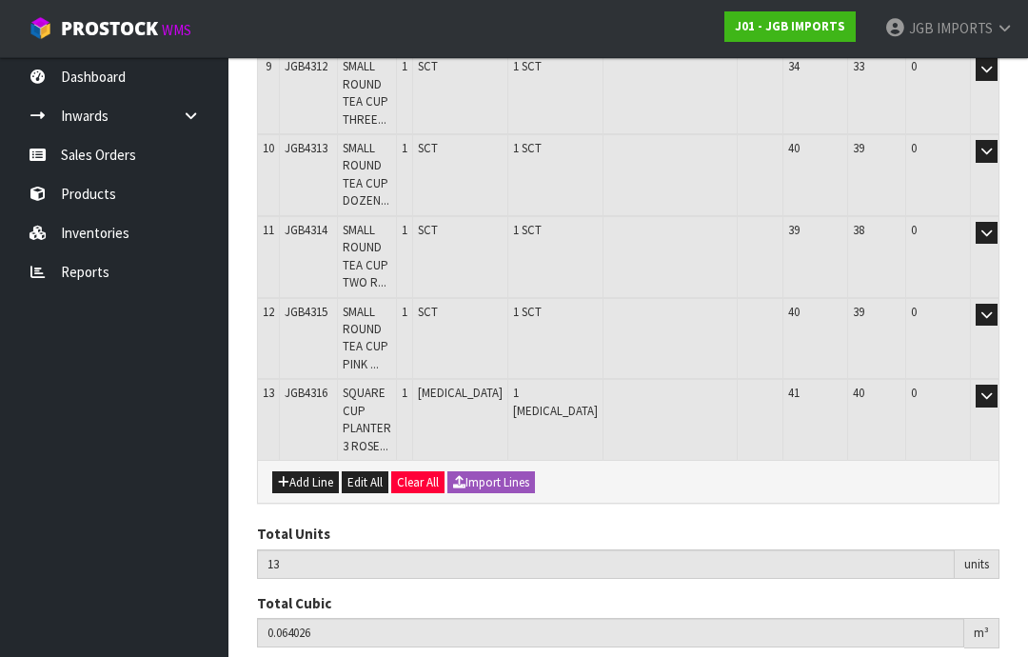
click at [305, 471] on button "Add Line" at bounding box center [305, 482] width 67 height 23
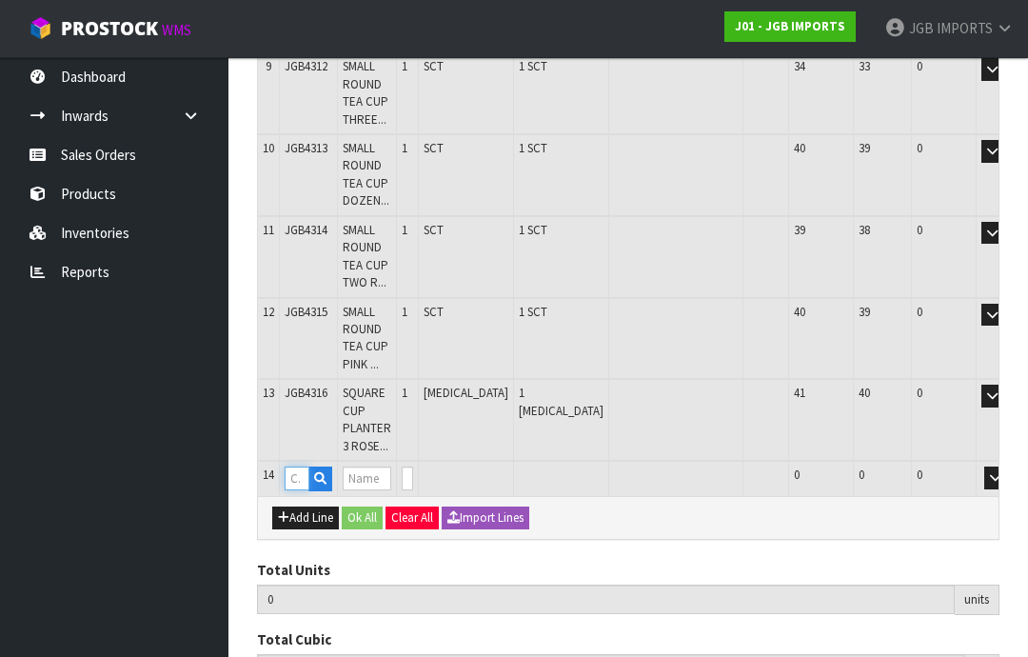
click at [299, 466] on input "text" at bounding box center [297, 478] width 25 height 24
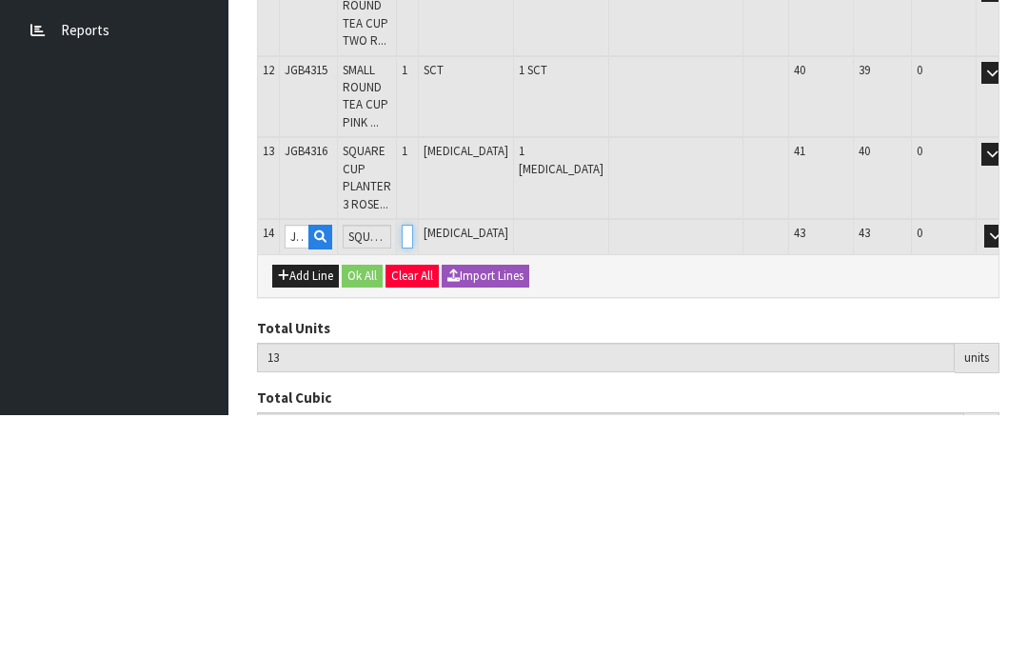
click at [413, 466] on input "0" at bounding box center [407, 478] width 11 height 24
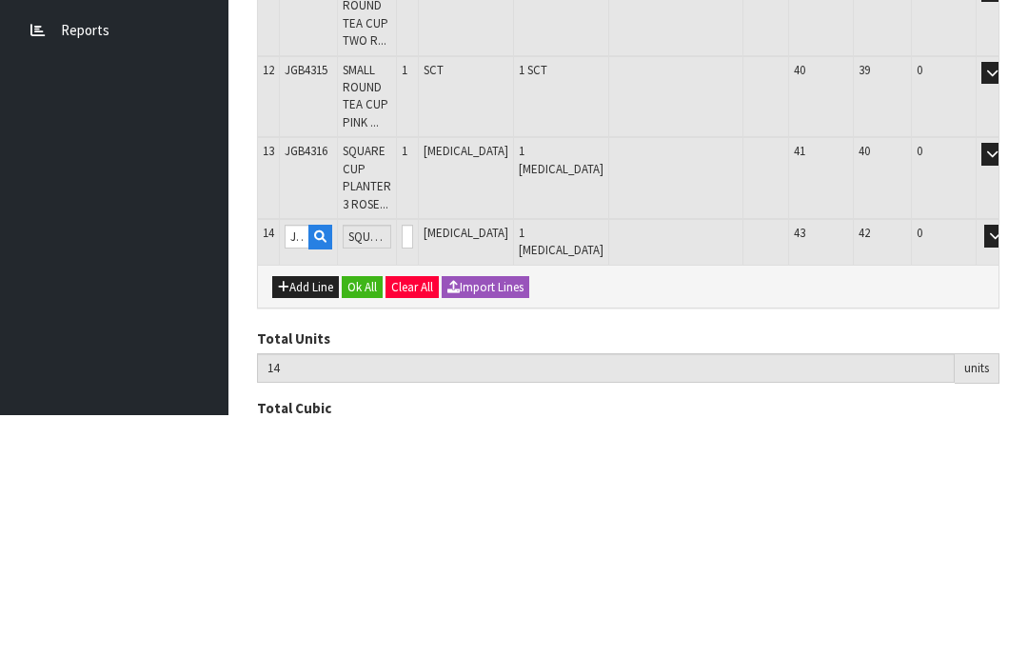
click at [1009, 466] on button "OK" at bounding box center [1022, 477] width 27 height 23
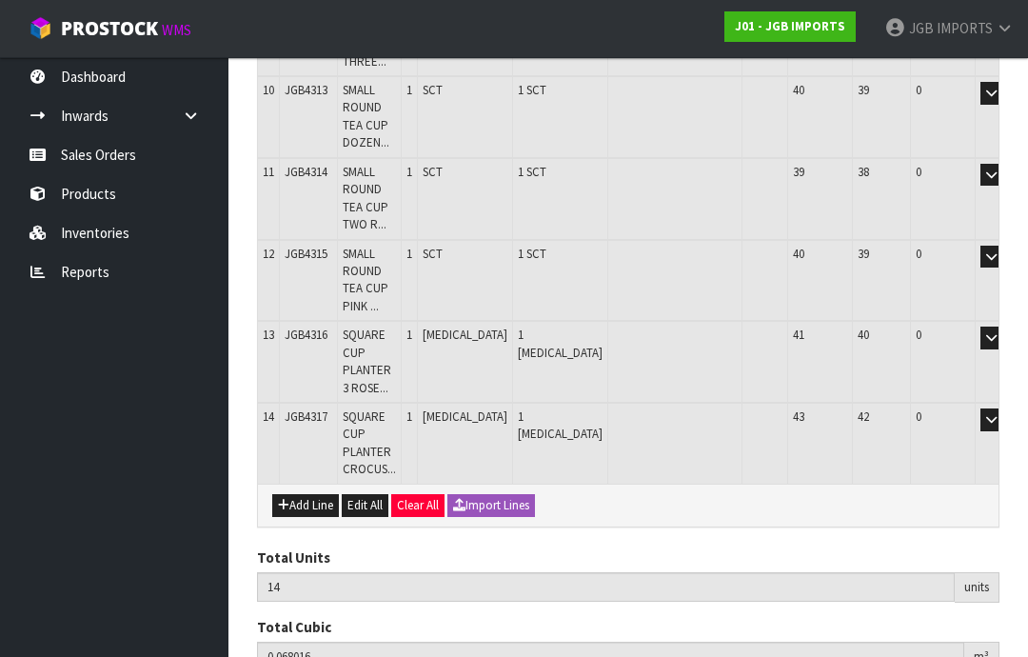
click at [306, 494] on button "Add Line" at bounding box center [305, 505] width 67 height 23
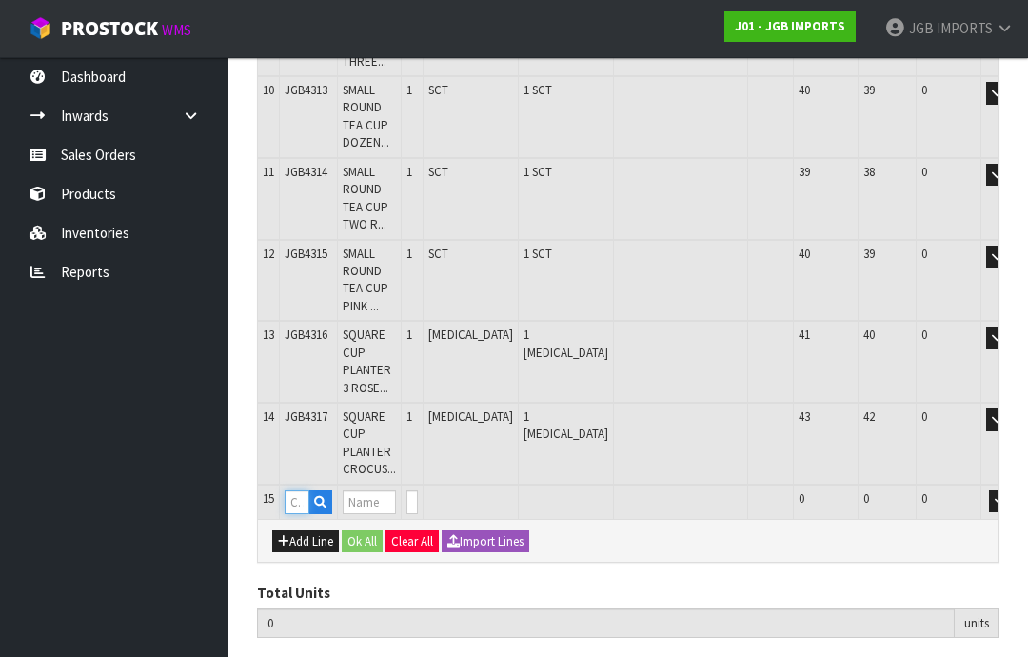
click at [293, 490] on input "text" at bounding box center [297, 502] width 25 height 24
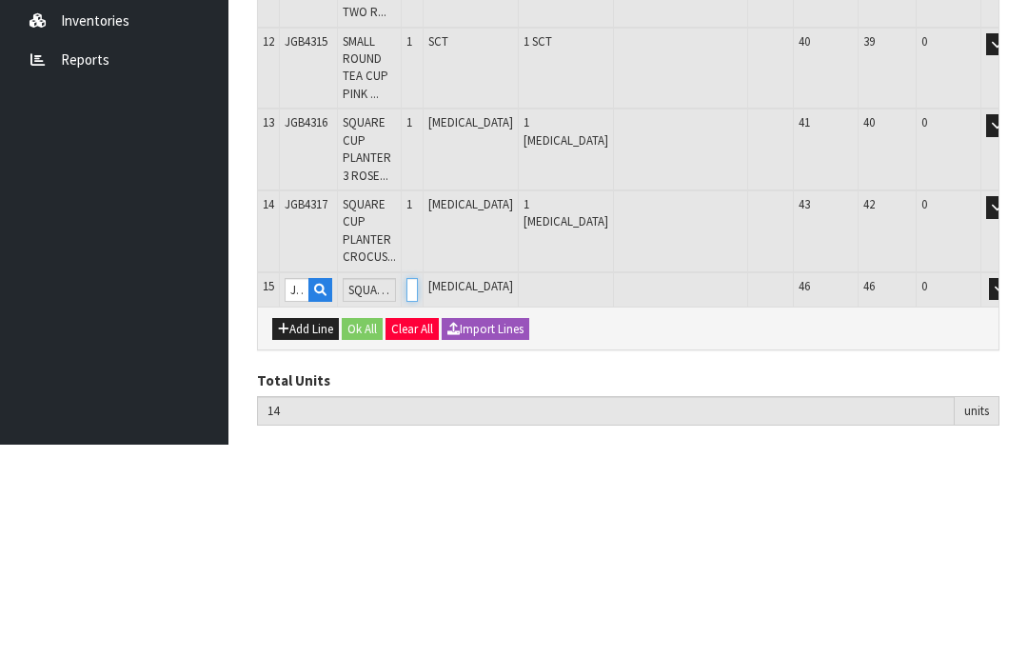
click at [418, 490] on input "0" at bounding box center [411, 502] width 11 height 24
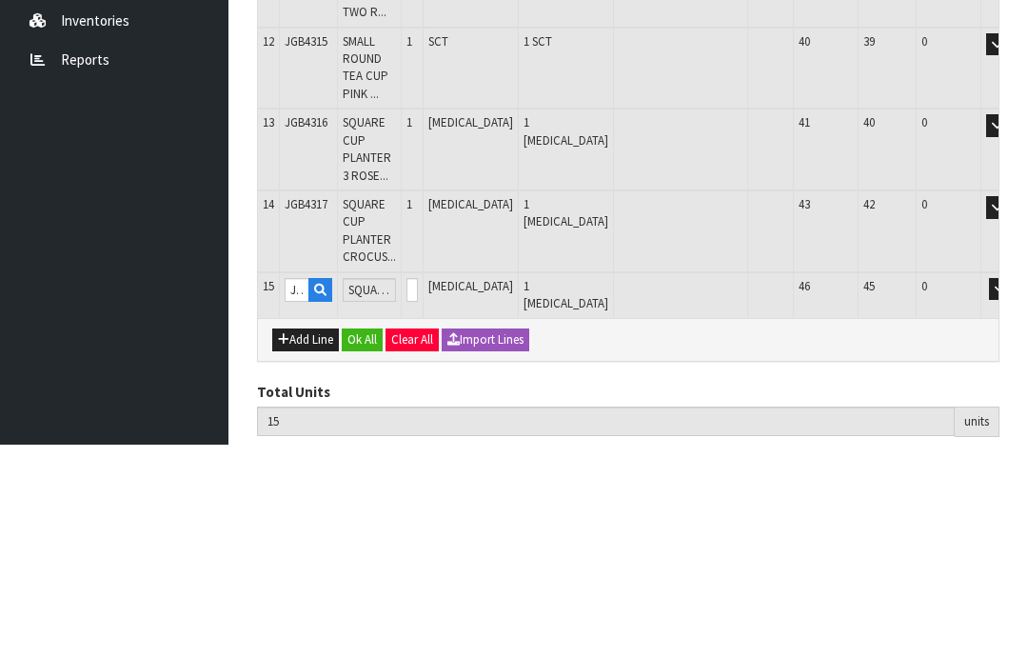
click at [1014, 490] on button "OK" at bounding box center [1027, 501] width 27 height 23
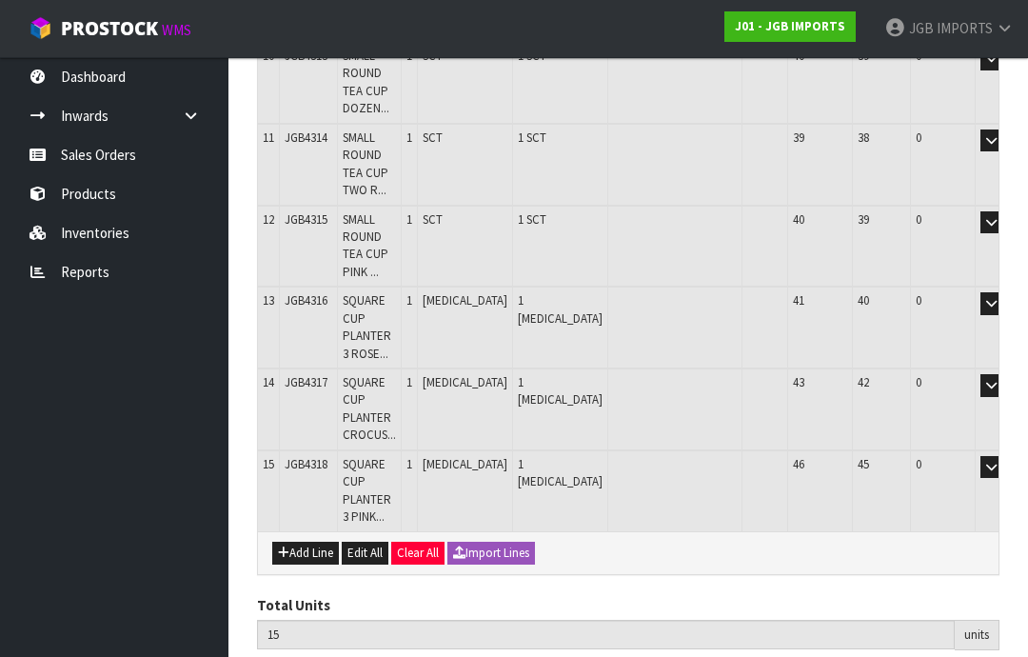
click at [308, 542] on button "Add Line" at bounding box center [305, 553] width 67 height 23
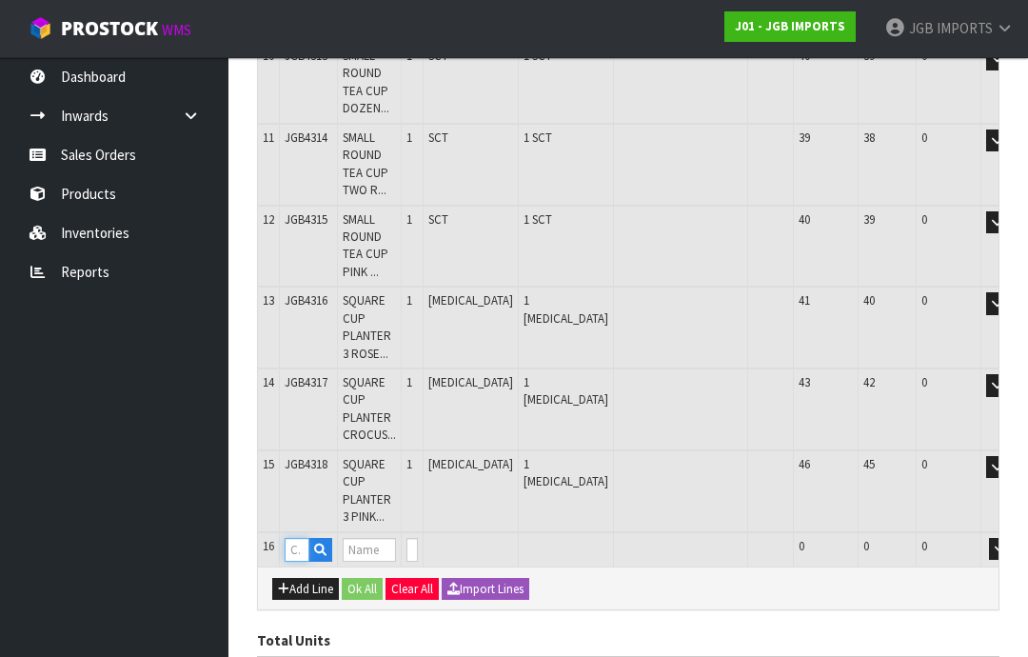
click at [301, 538] on input "text" at bounding box center [297, 550] width 25 height 24
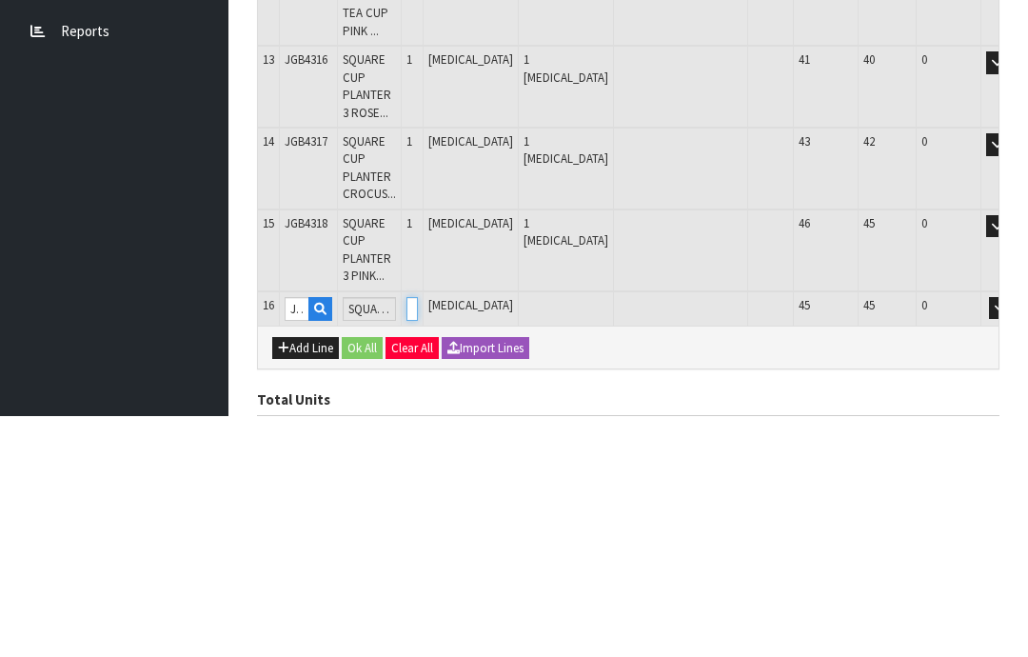
click at [418, 538] on input "0" at bounding box center [411, 550] width 11 height 24
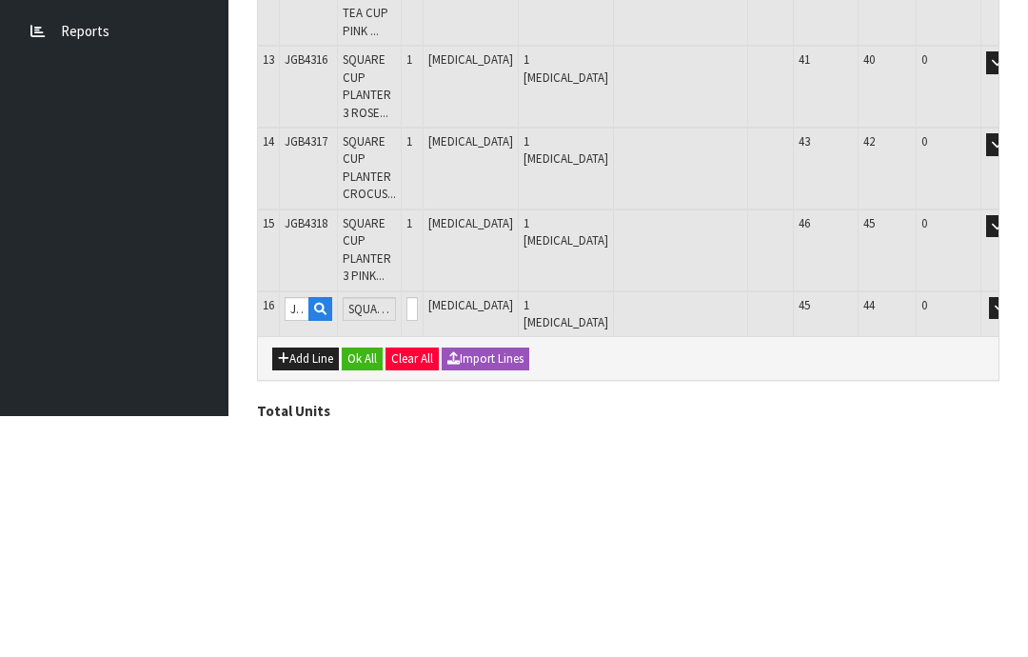
click at [1014, 538] on button "OK" at bounding box center [1027, 549] width 27 height 23
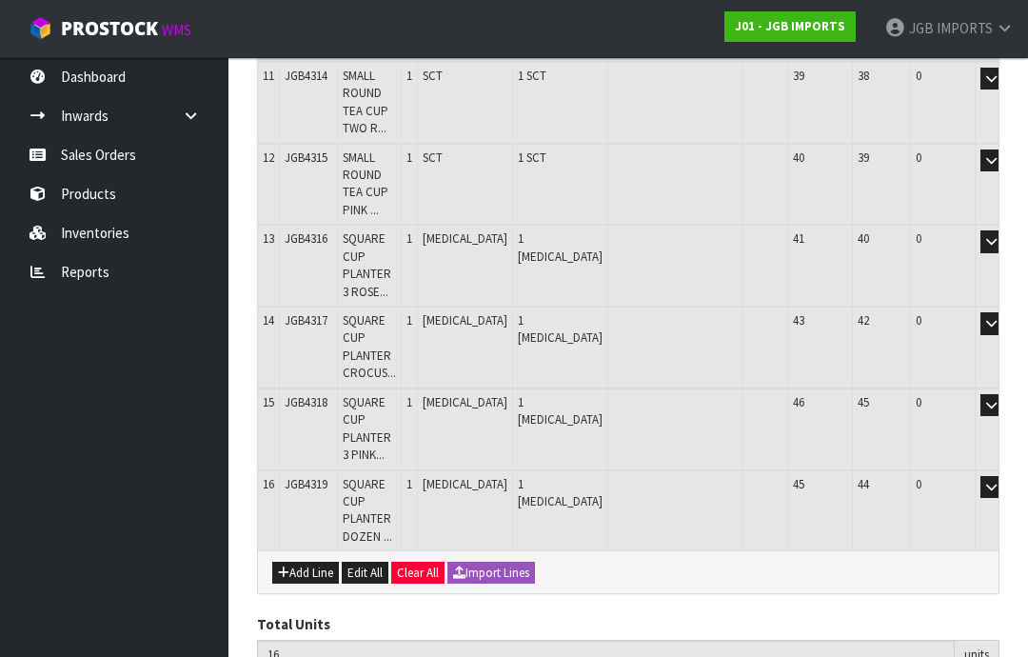
click at [302, 562] on button "Add Line" at bounding box center [305, 573] width 67 height 23
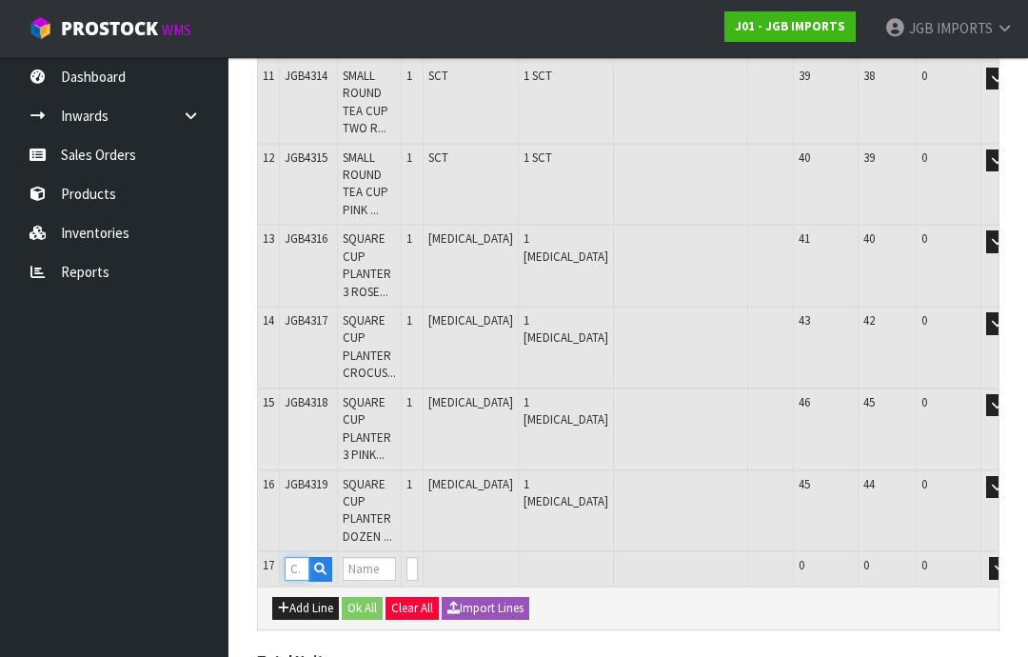
click at [299, 557] on input "text" at bounding box center [297, 569] width 25 height 24
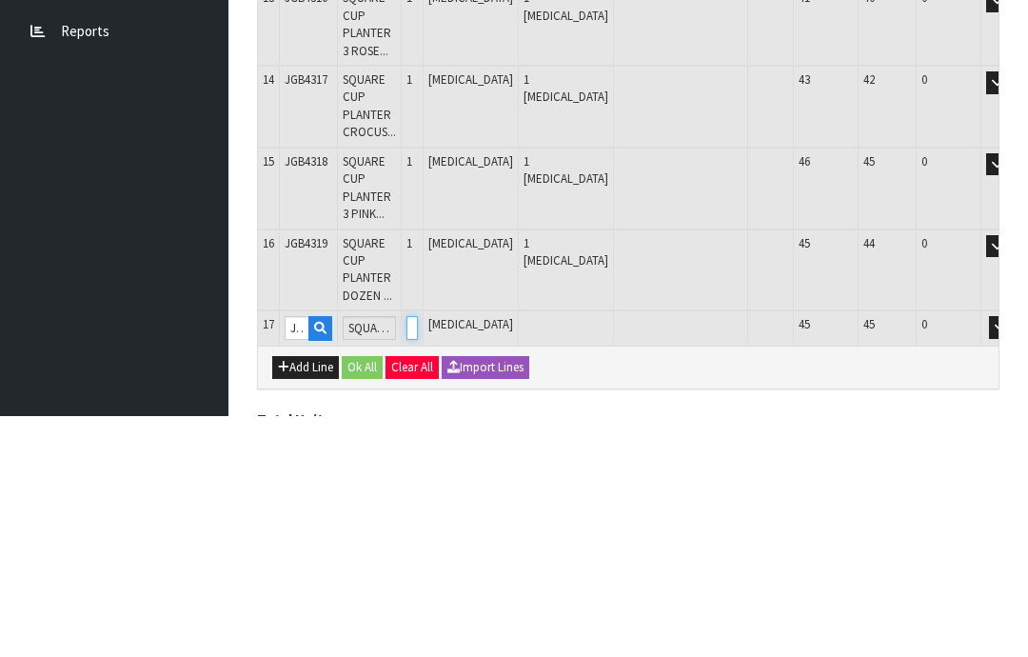
click at [418, 557] on input "0" at bounding box center [411, 569] width 11 height 24
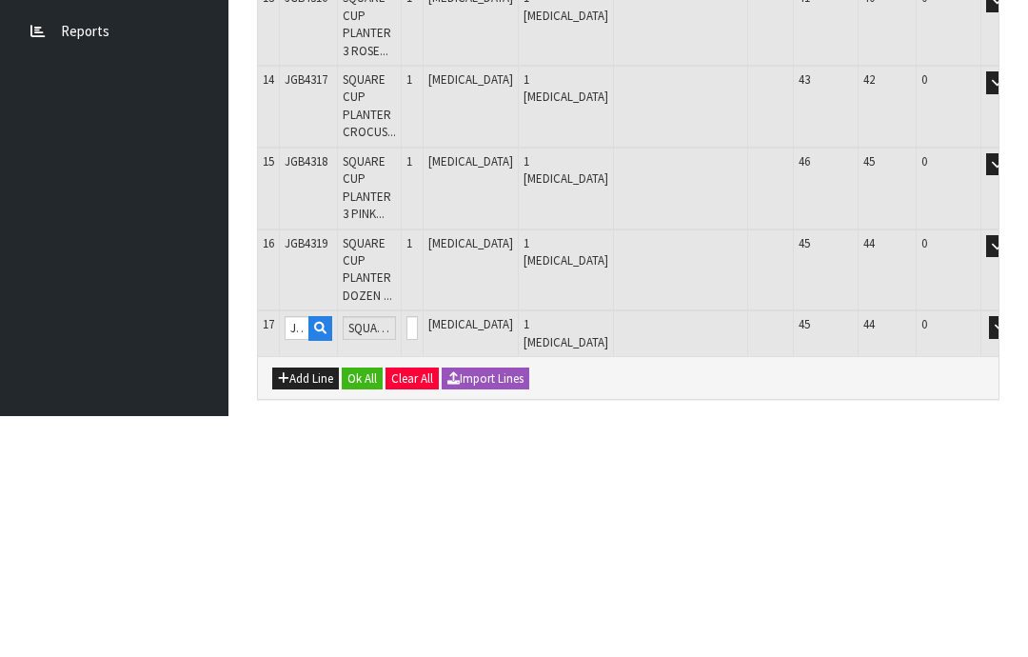
click at [1014, 557] on button "OK" at bounding box center [1027, 568] width 27 height 23
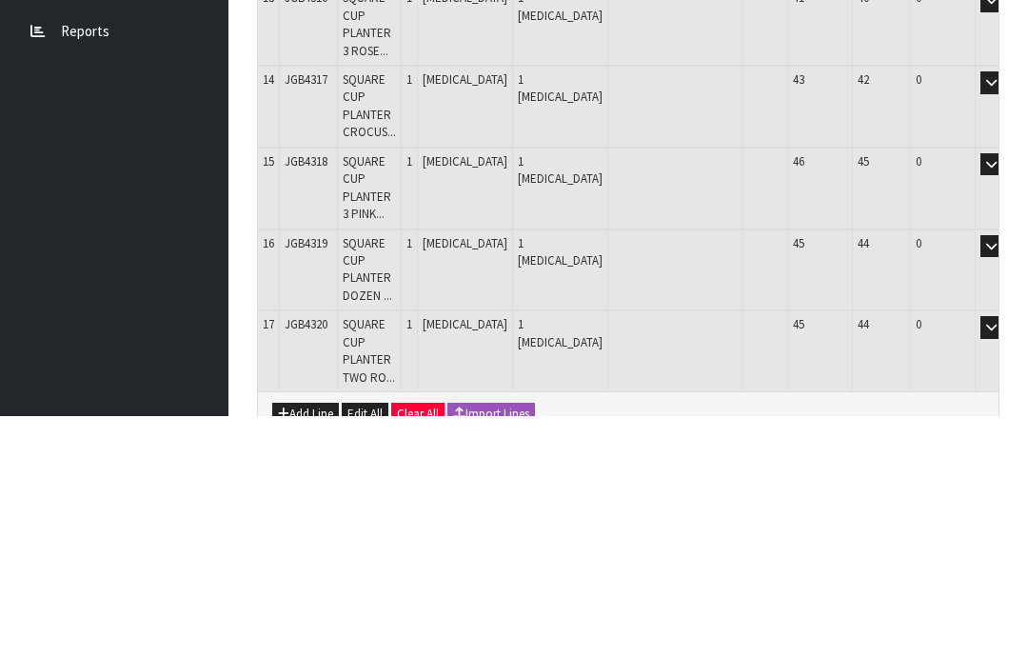
scroll to position [1269, 0]
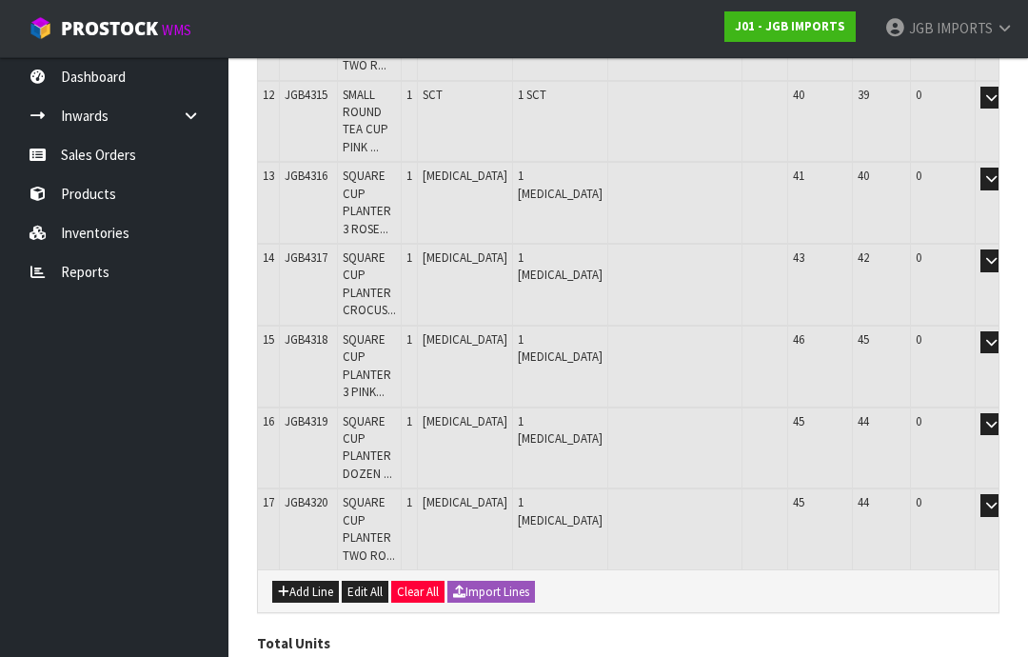
click at [305, 581] on button "Add Line" at bounding box center [305, 592] width 67 height 23
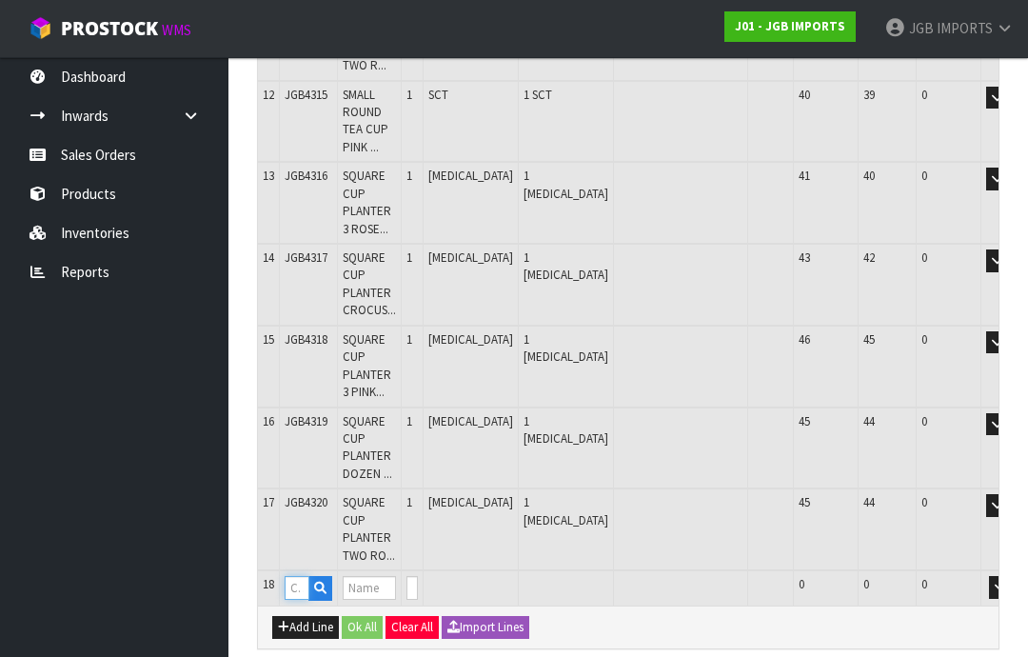
click at [302, 576] on input "text" at bounding box center [297, 588] width 25 height 24
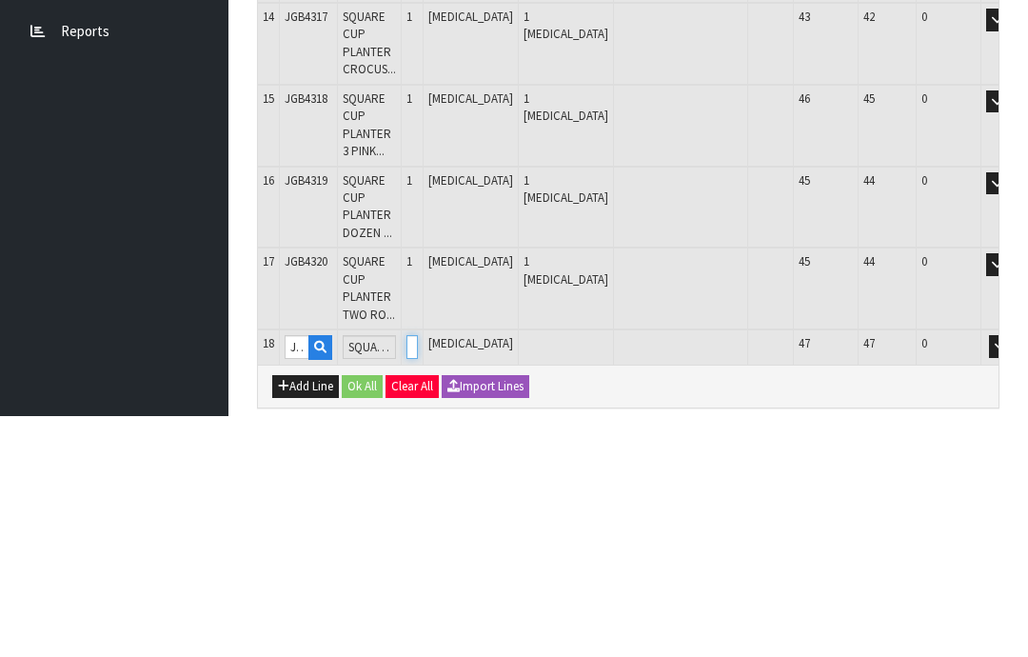
click at [418, 576] on input "0" at bounding box center [411, 588] width 11 height 24
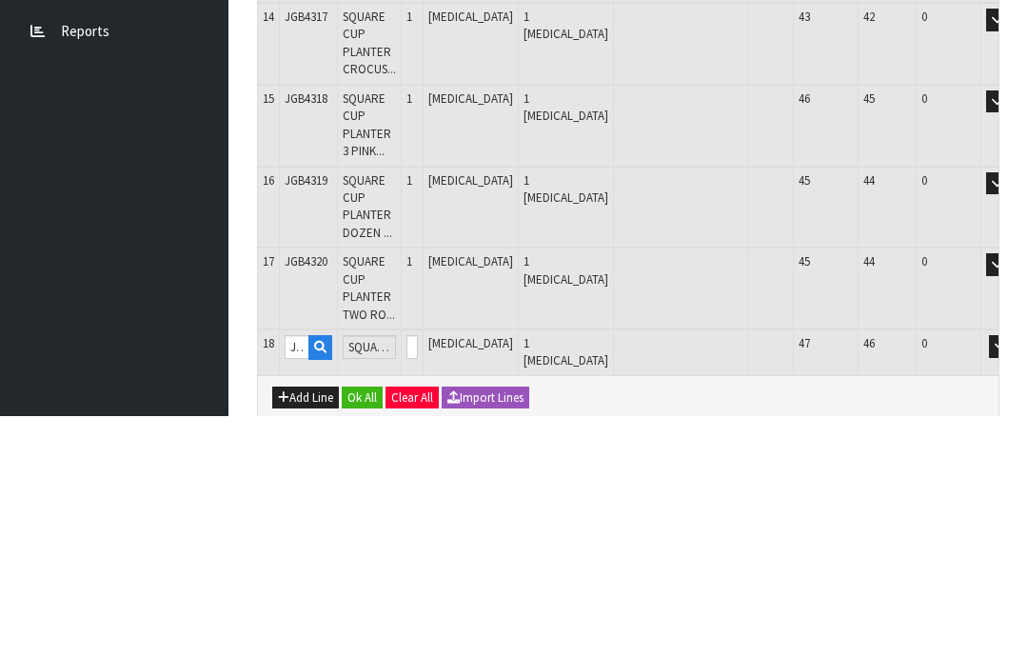
click at [1014, 576] on button "OK" at bounding box center [1027, 587] width 27 height 23
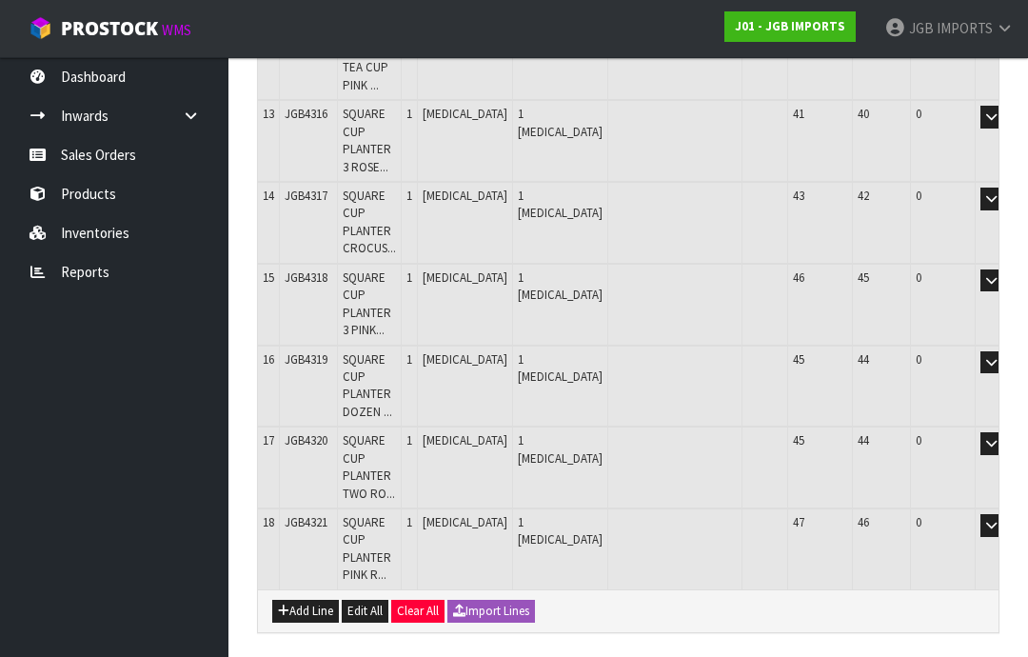
click at [300, 600] on button "Add Line" at bounding box center [305, 611] width 67 height 23
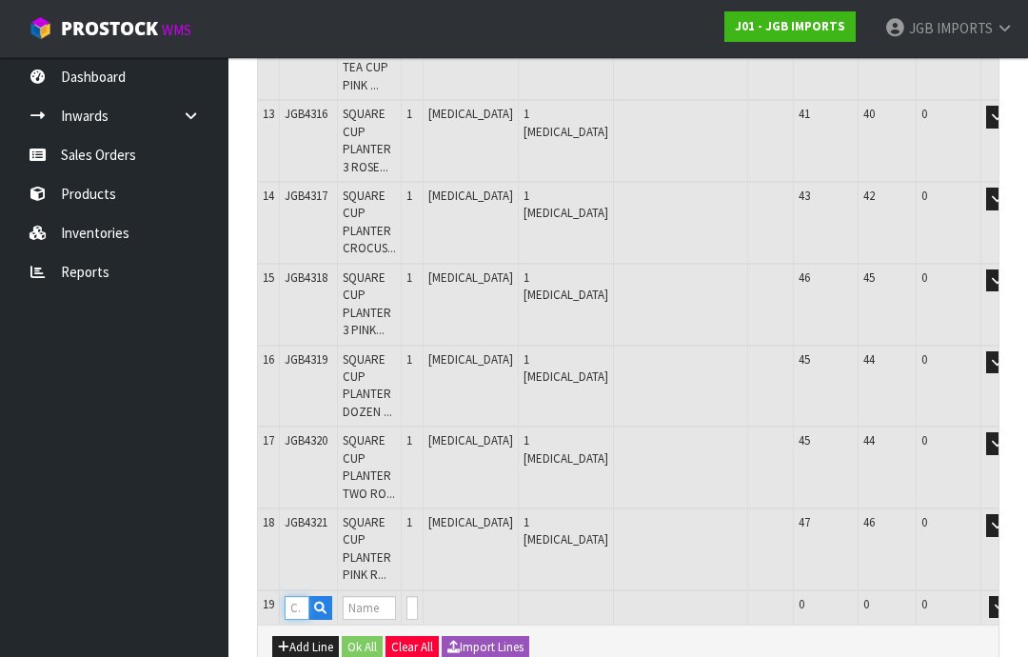
click at [297, 596] on input "text" at bounding box center [297, 608] width 25 height 24
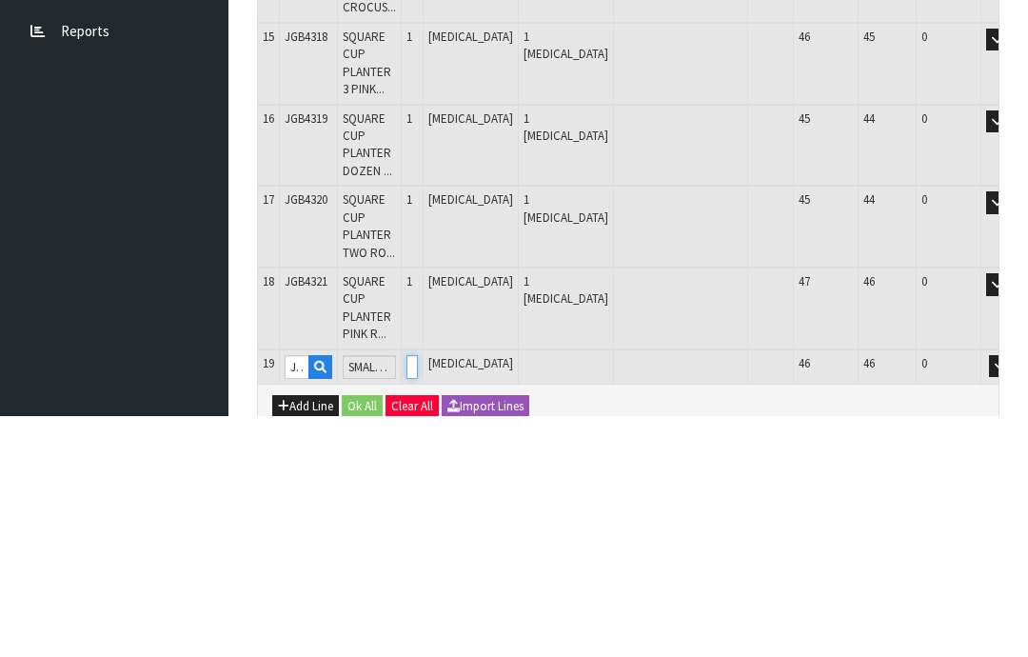
click at [418, 596] on input "0" at bounding box center [411, 608] width 11 height 24
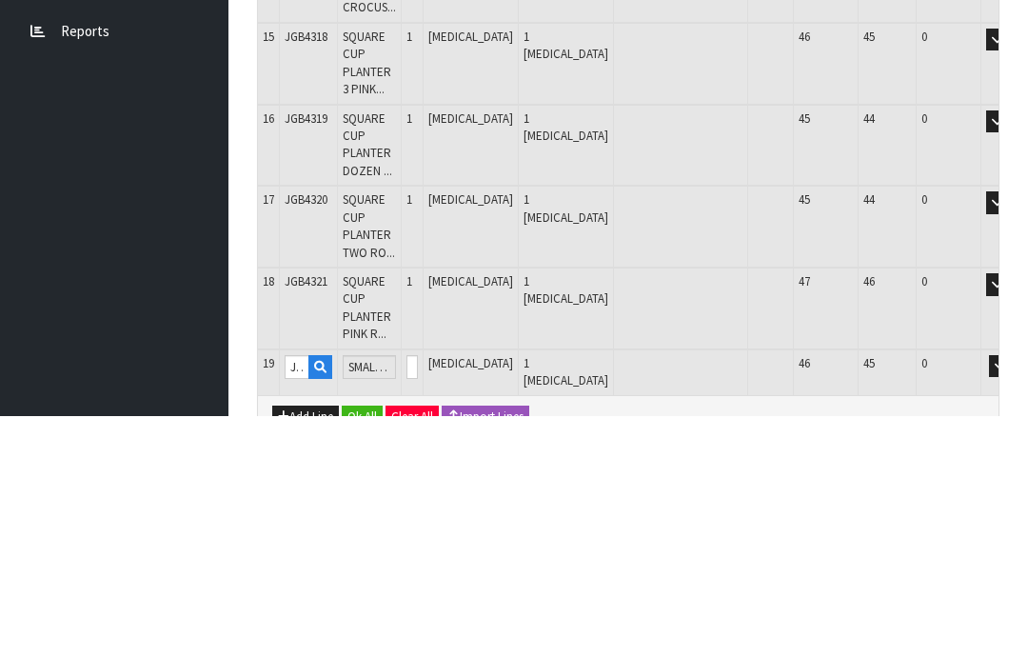
click at [1014, 596] on button "OK" at bounding box center [1027, 607] width 27 height 23
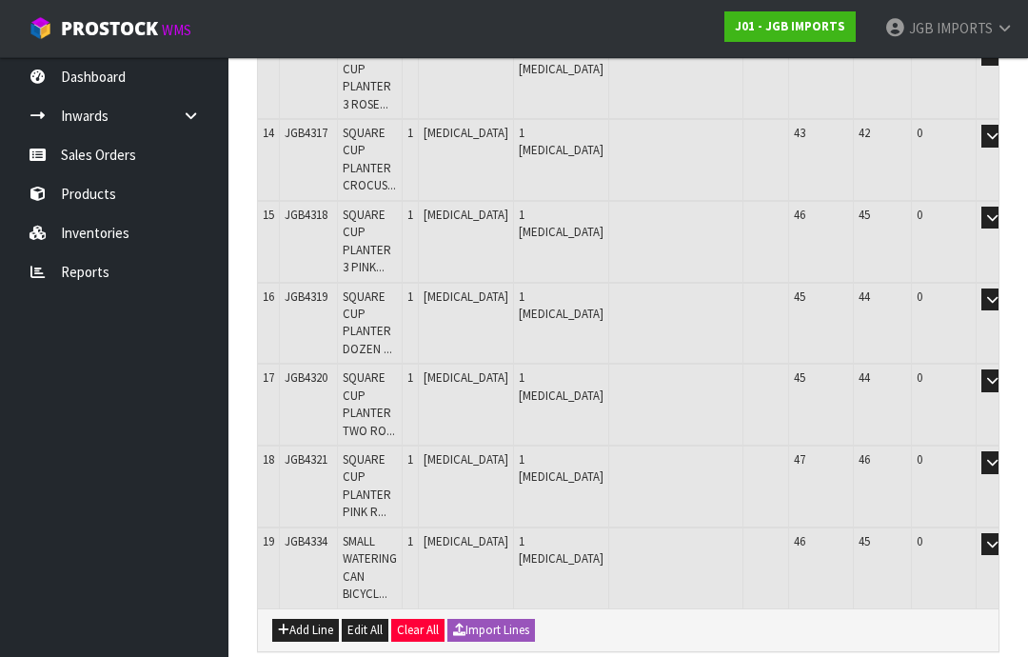
click at [311, 619] on button "Add Line" at bounding box center [305, 630] width 67 height 23
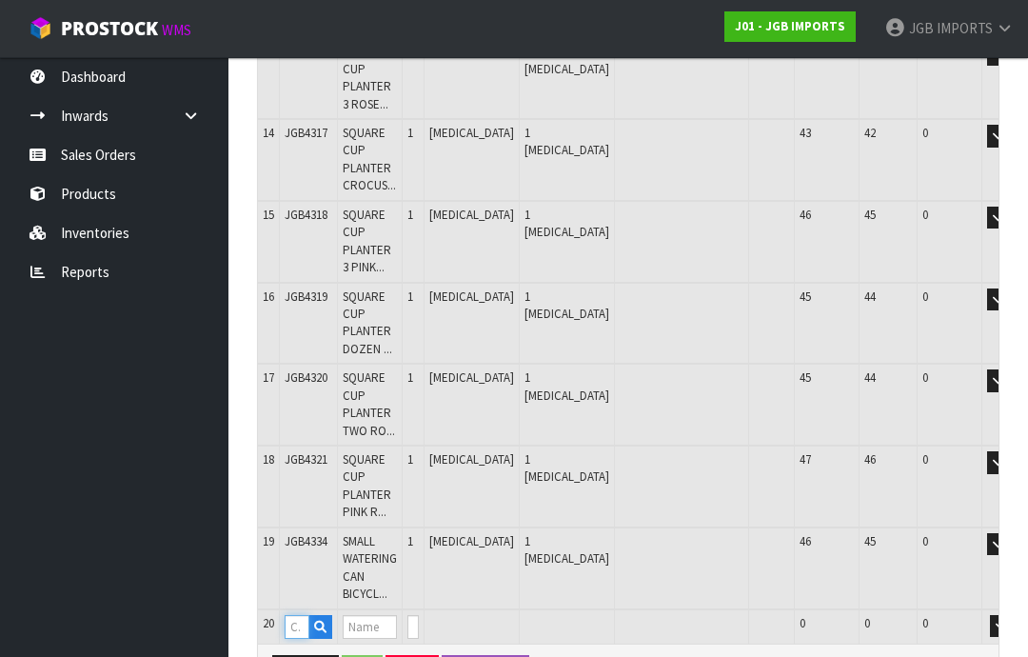
click at [292, 615] on input "text" at bounding box center [297, 627] width 25 height 24
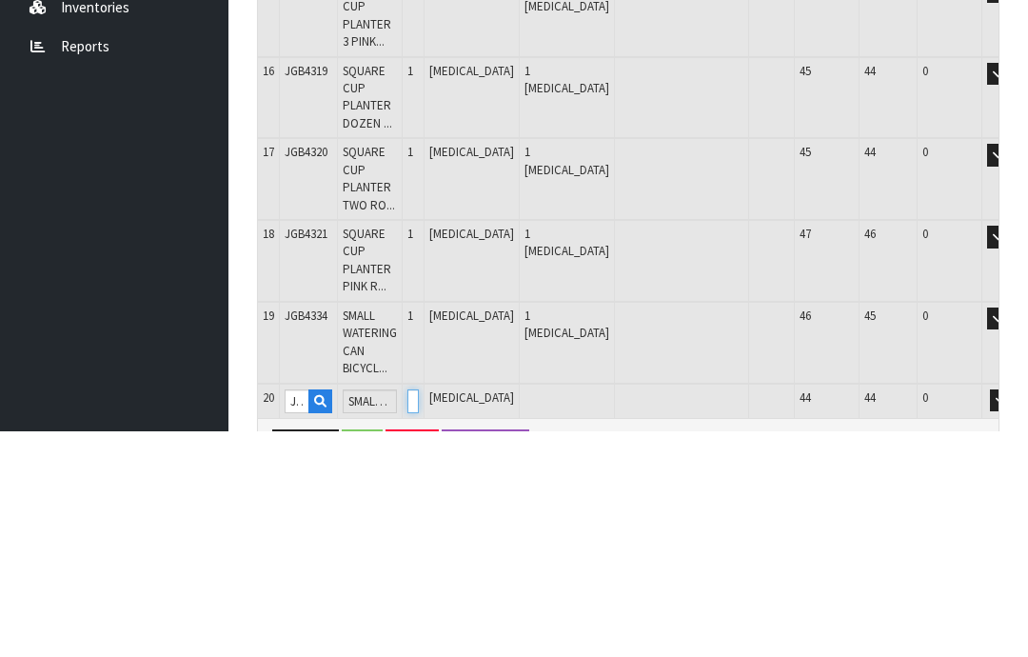
click at [419, 615] on input "0" at bounding box center [412, 627] width 11 height 24
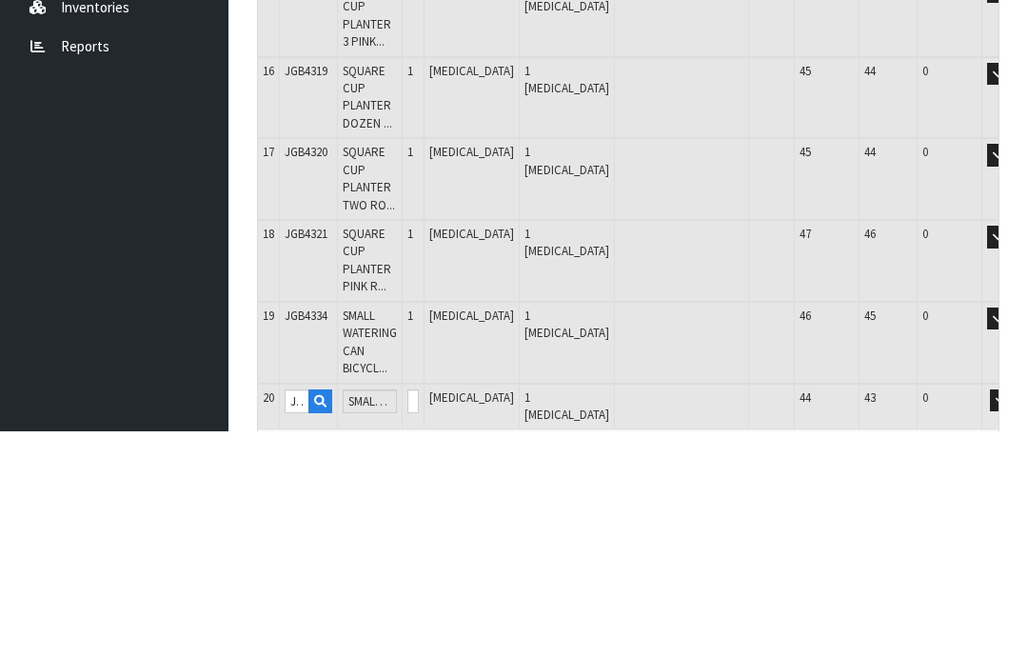
click at [1015, 615] on button "OK" at bounding box center [1028, 626] width 27 height 23
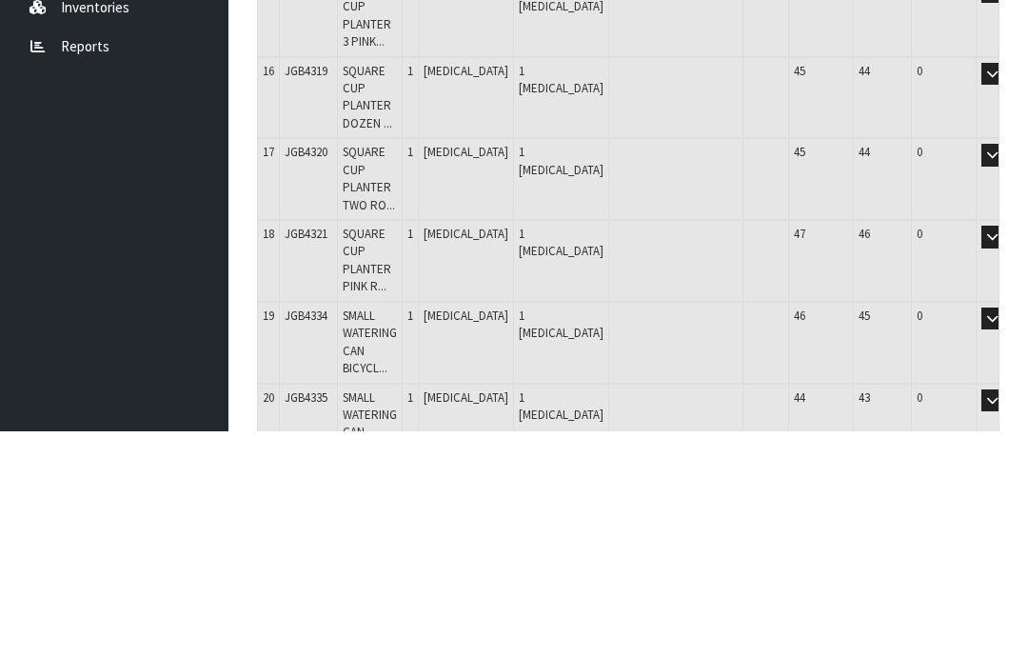
scroll to position [1441, 0]
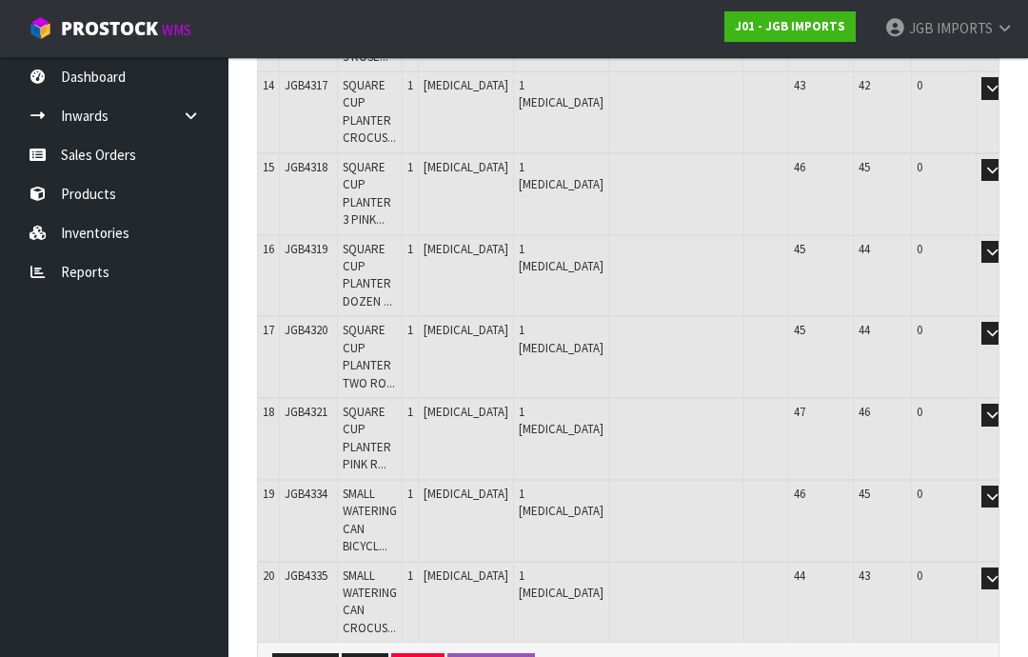
click at [306, 653] on button "Add Line" at bounding box center [305, 664] width 67 height 23
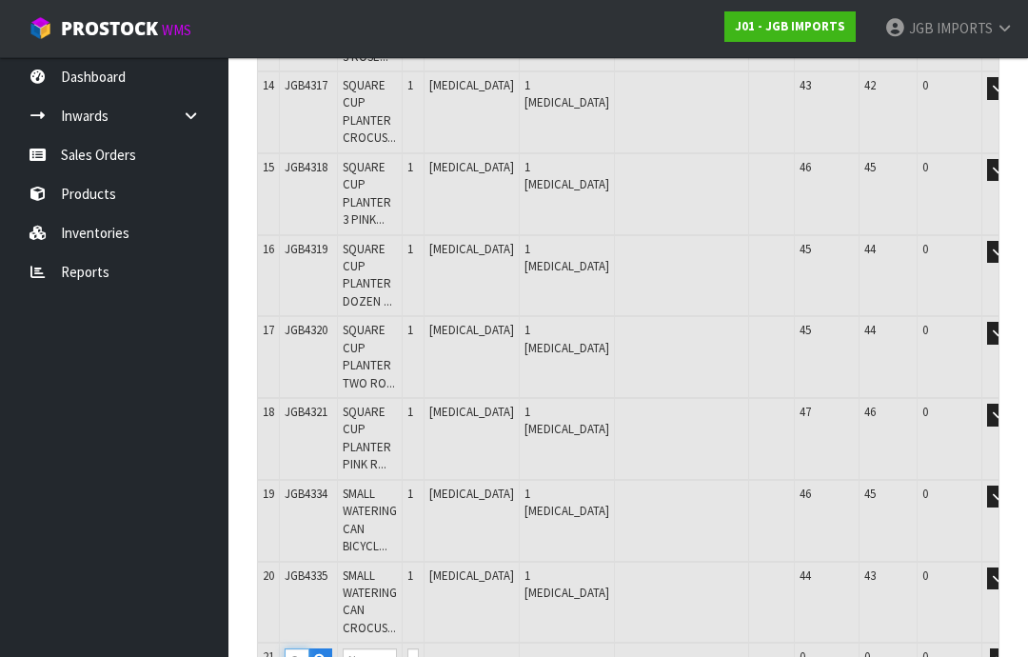
click at [298, 648] on input "text" at bounding box center [297, 660] width 25 height 24
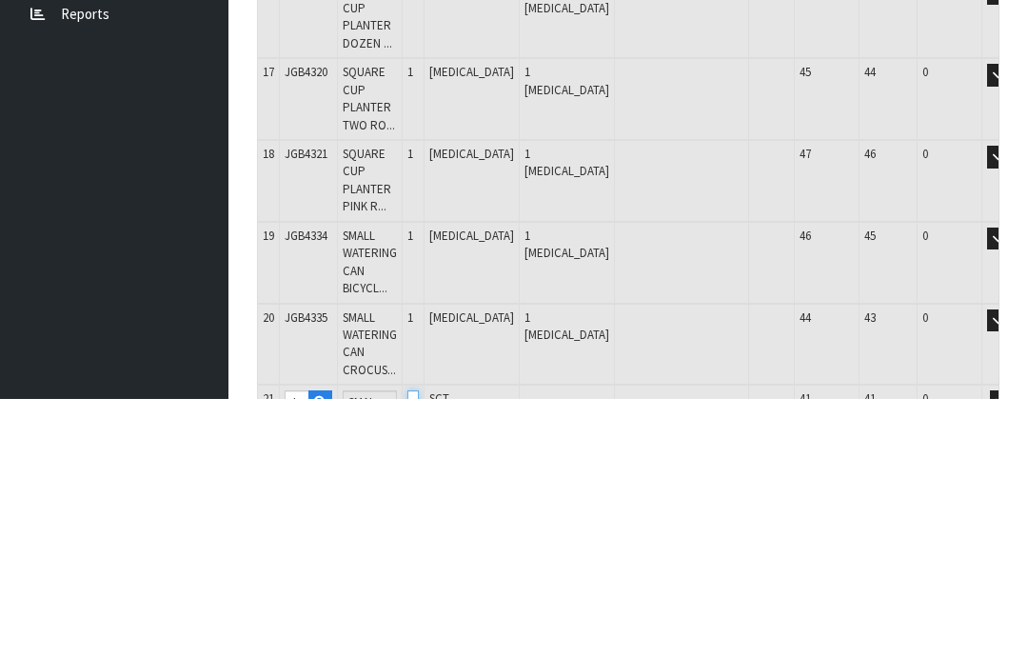
click at [419, 648] on input "0" at bounding box center [412, 660] width 11 height 24
click at [1015, 648] on button "OK" at bounding box center [1028, 659] width 27 height 23
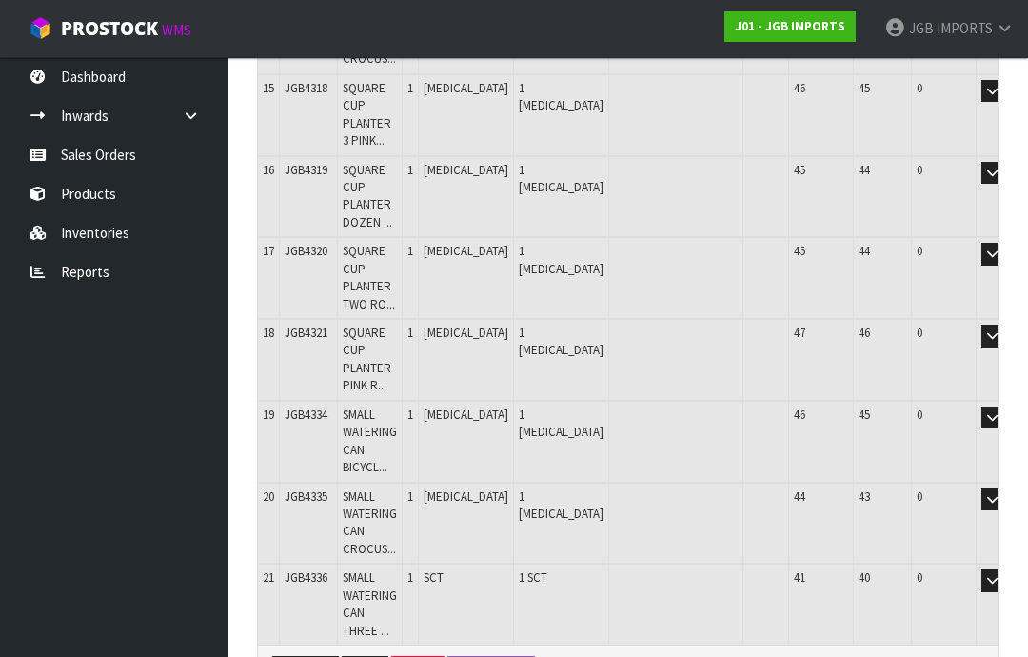
click at [300, 656] on button "Add Line" at bounding box center [305, 667] width 67 height 23
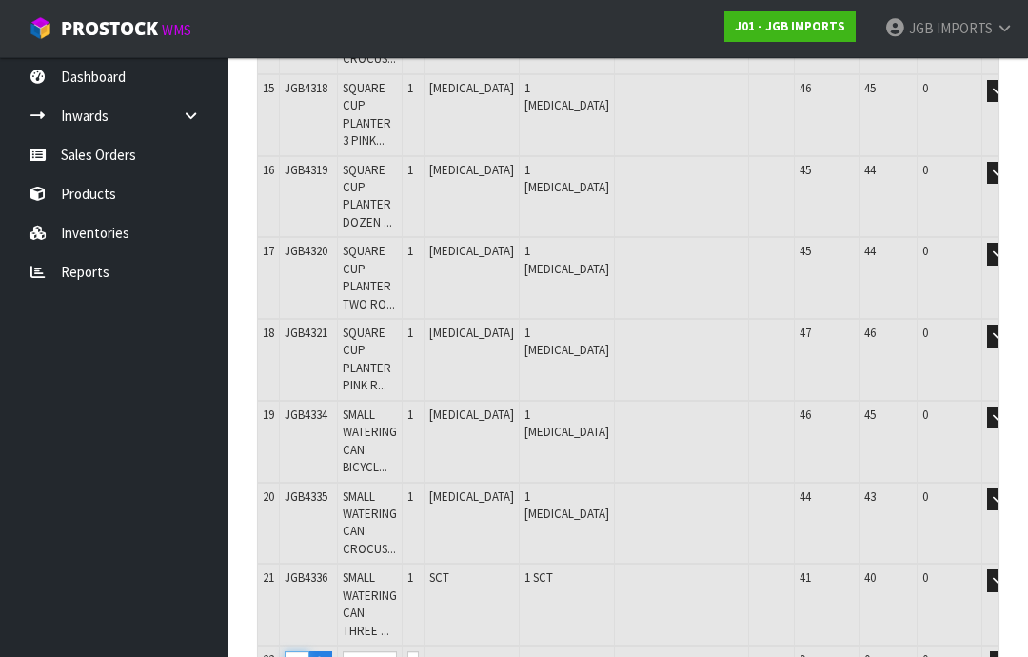
click at [298, 651] on input "text" at bounding box center [297, 663] width 25 height 24
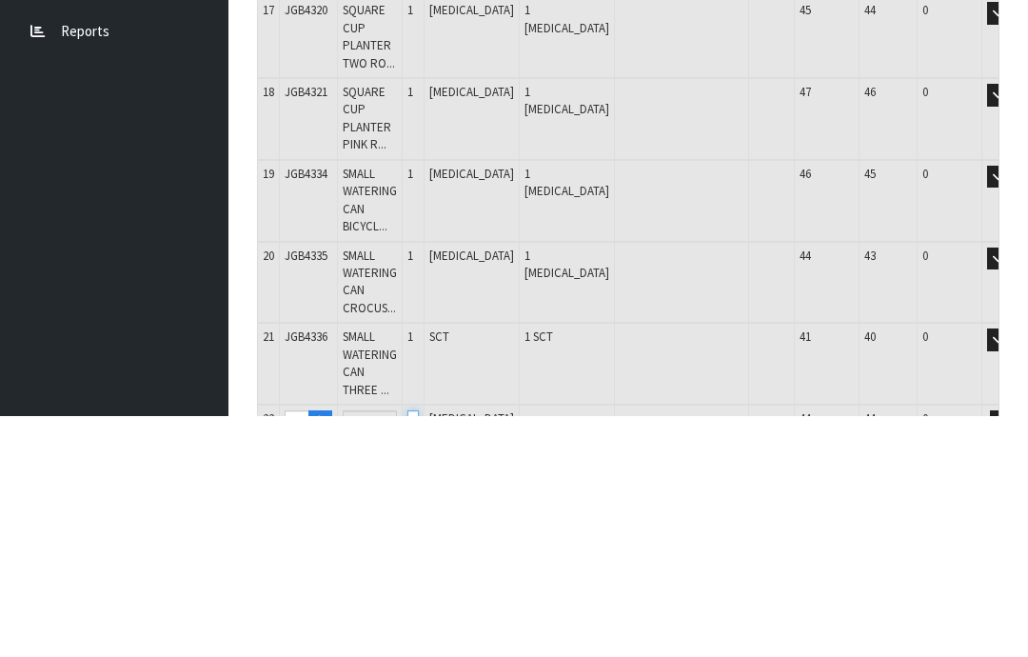
click at [419, 651] on input "0" at bounding box center [412, 663] width 11 height 24
click at [1015, 651] on button "OK" at bounding box center [1028, 662] width 27 height 23
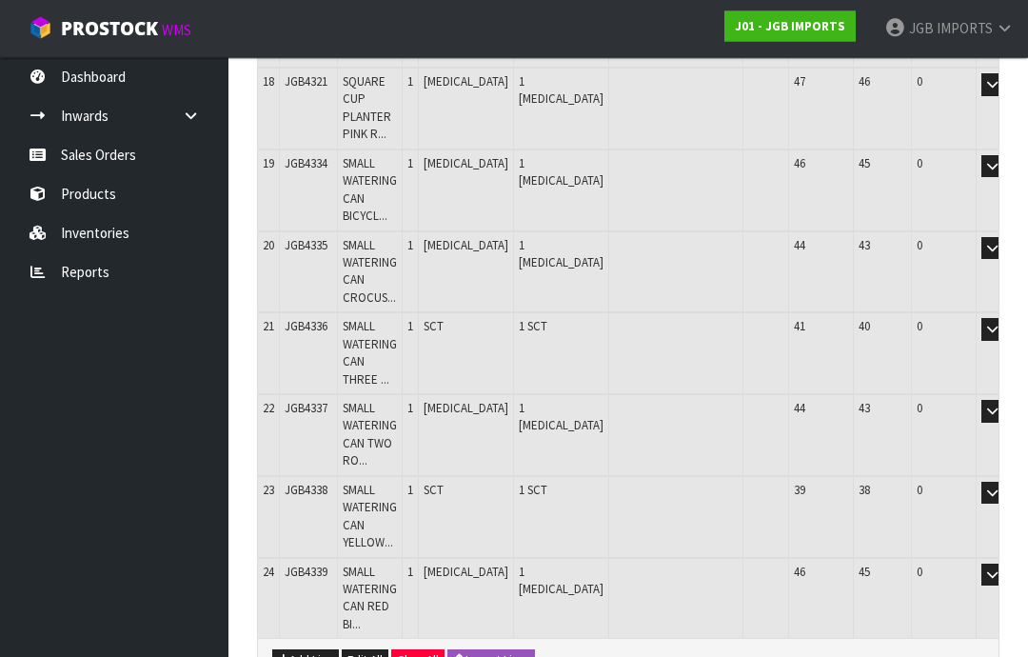
scroll to position [1771, 0]
click at [311, 649] on button "Add Line" at bounding box center [305, 660] width 67 height 23
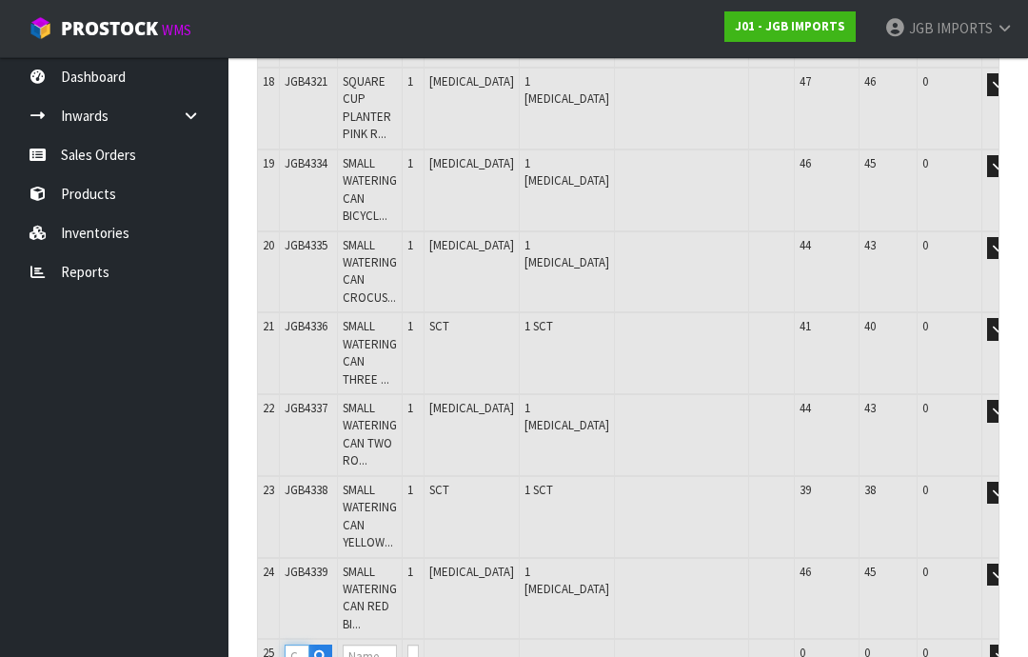
click at [297, 644] on input "text" at bounding box center [297, 656] width 25 height 24
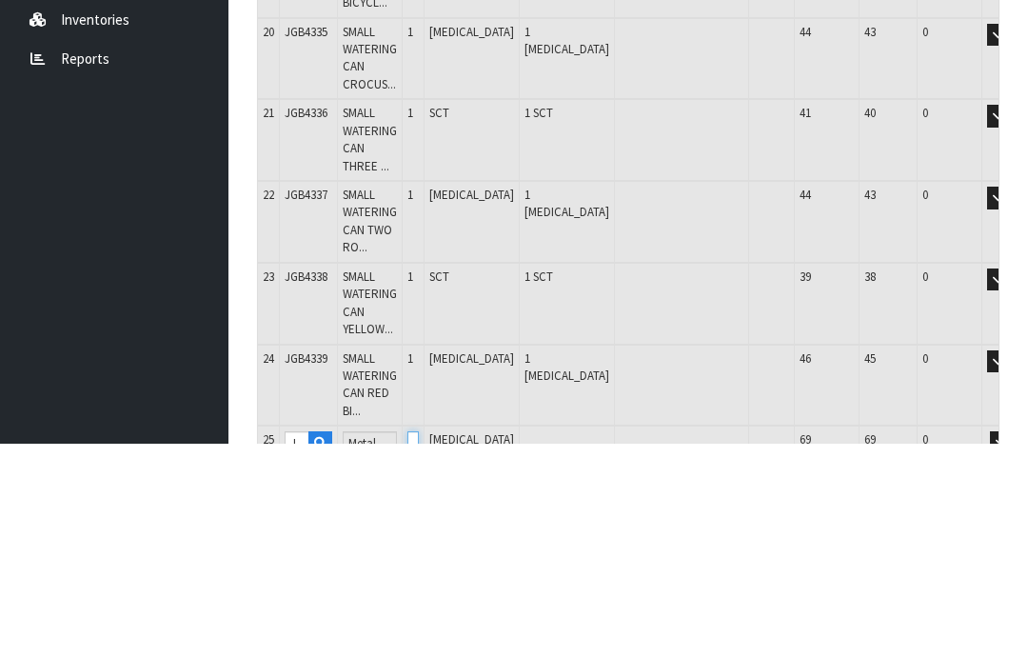
click at [419, 644] on input "0" at bounding box center [412, 656] width 11 height 24
click at [1015, 644] on button "OK" at bounding box center [1028, 655] width 27 height 23
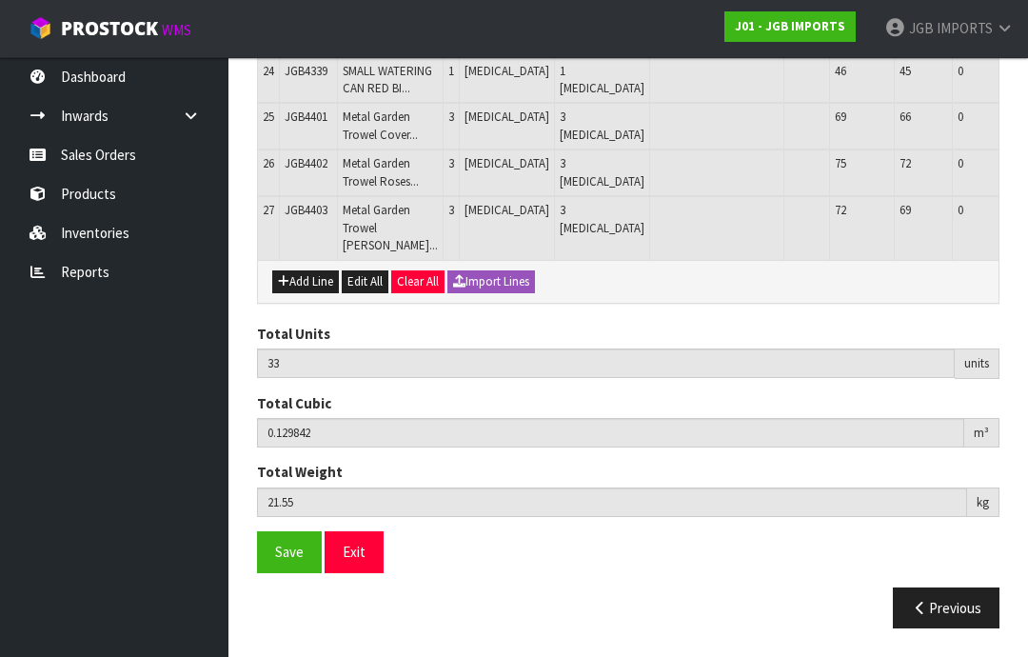
click at [302, 293] on button "Add Line" at bounding box center [305, 281] width 67 height 23
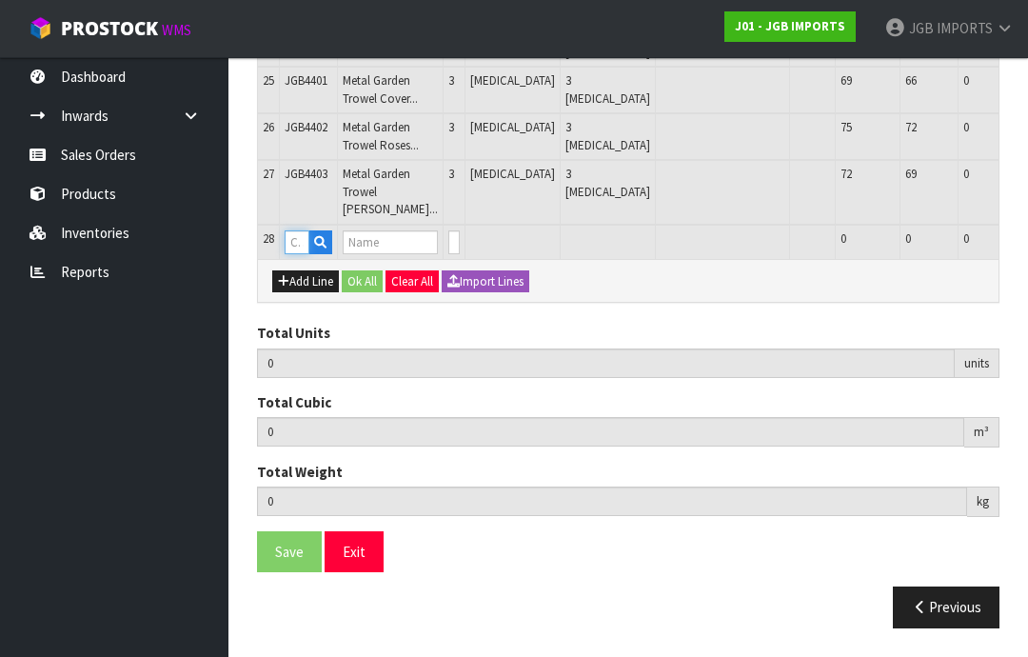
click at [299, 254] on input "text" at bounding box center [297, 242] width 25 height 24
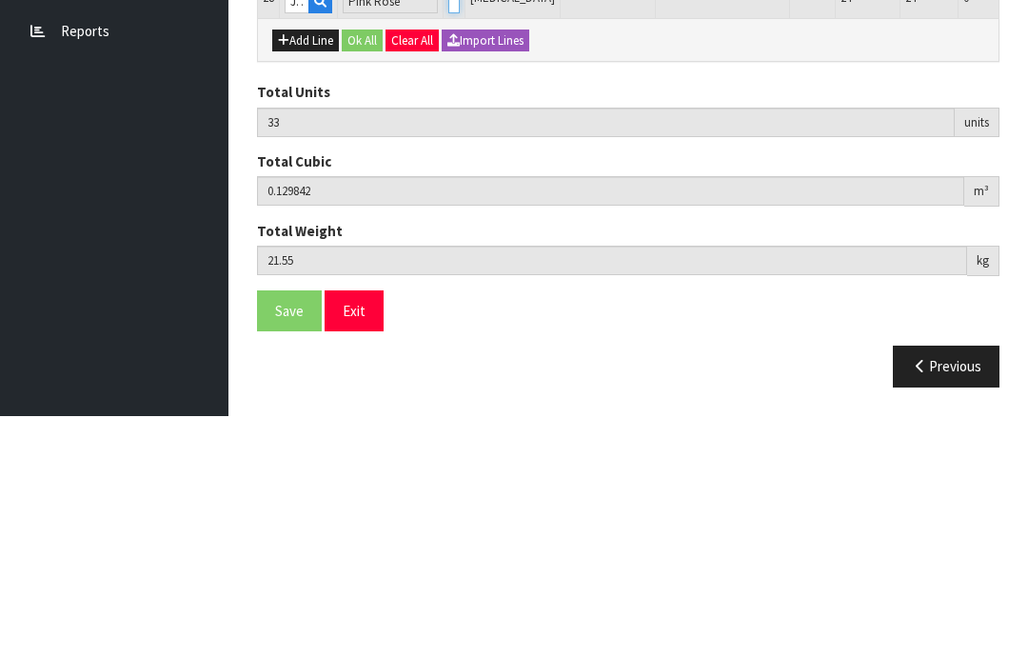
click at [448, 230] on input "0" at bounding box center [453, 242] width 11 height 24
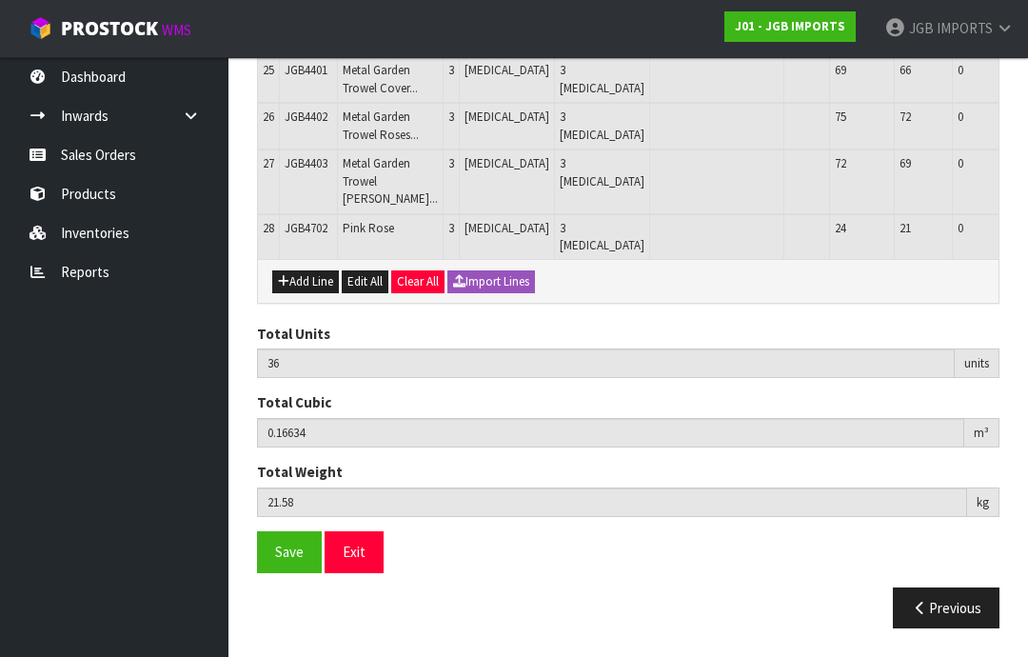
click at [309, 293] on button "Add Line" at bounding box center [305, 281] width 67 height 23
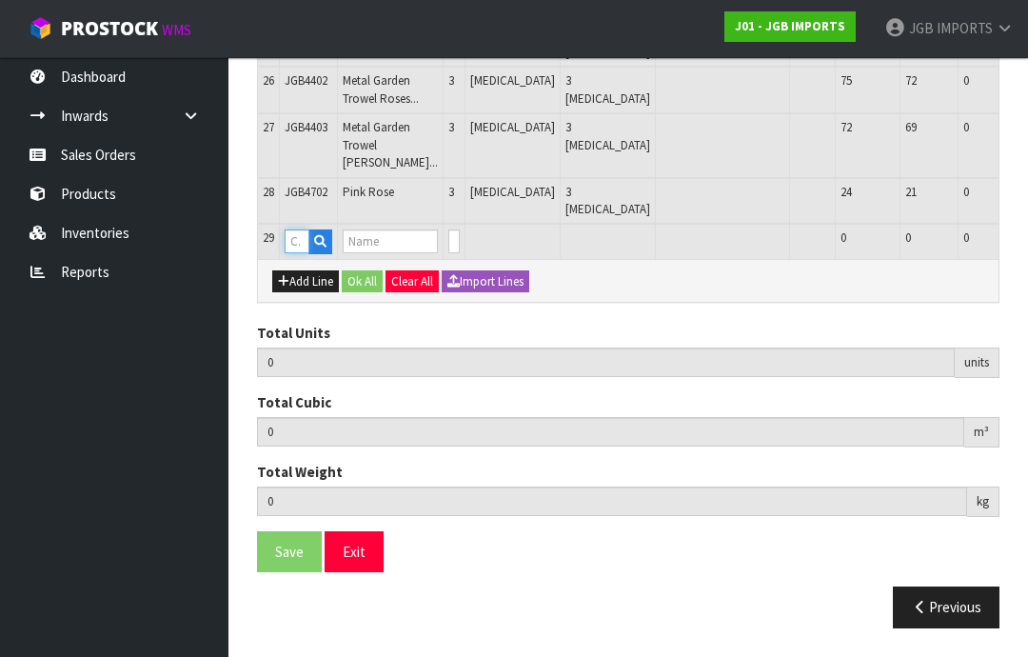
click at [295, 253] on input "text" at bounding box center [297, 241] width 25 height 24
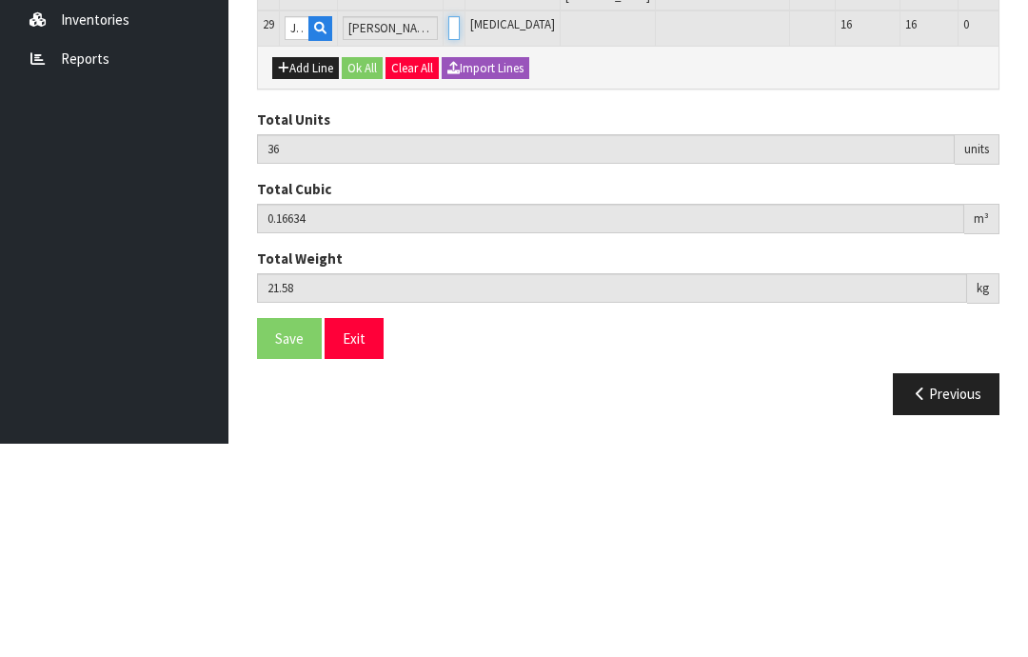
click at [448, 229] on input "0" at bounding box center [453, 241] width 11 height 24
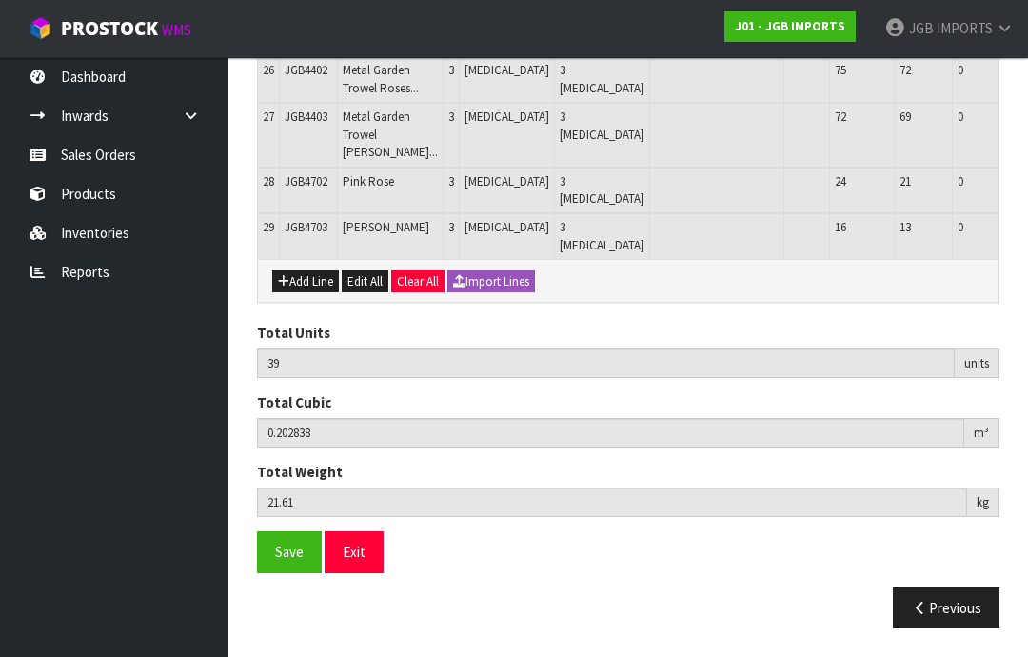
click at [314, 293] on button "Add Line" at bounding box center [305, 281] width 67 height 23
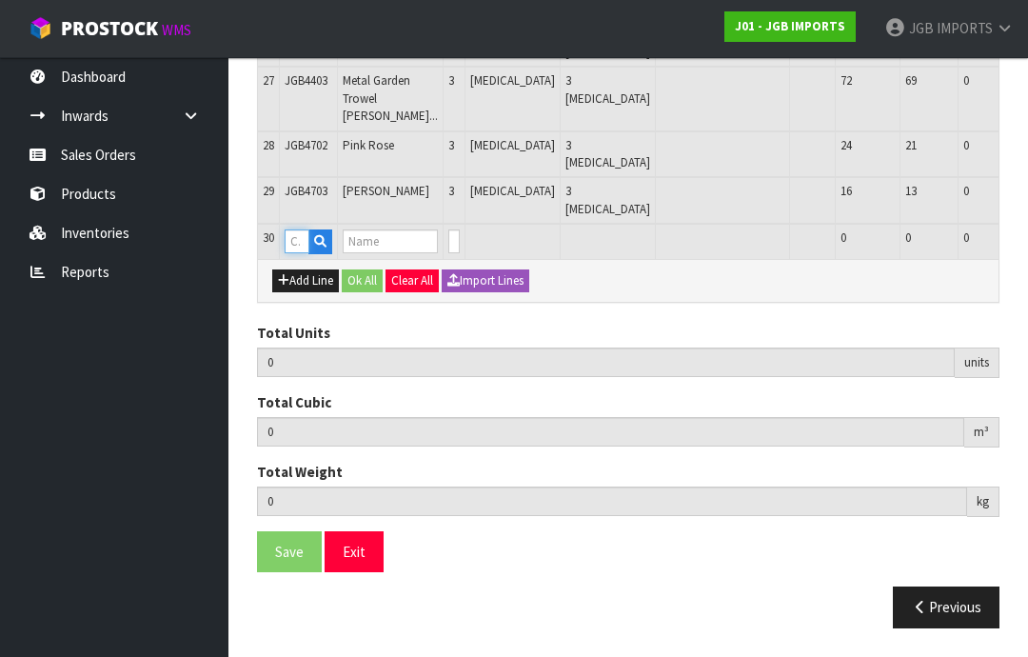
click at [290, 253] on input "text" at bounding box center [297, 241] width 25 height 24
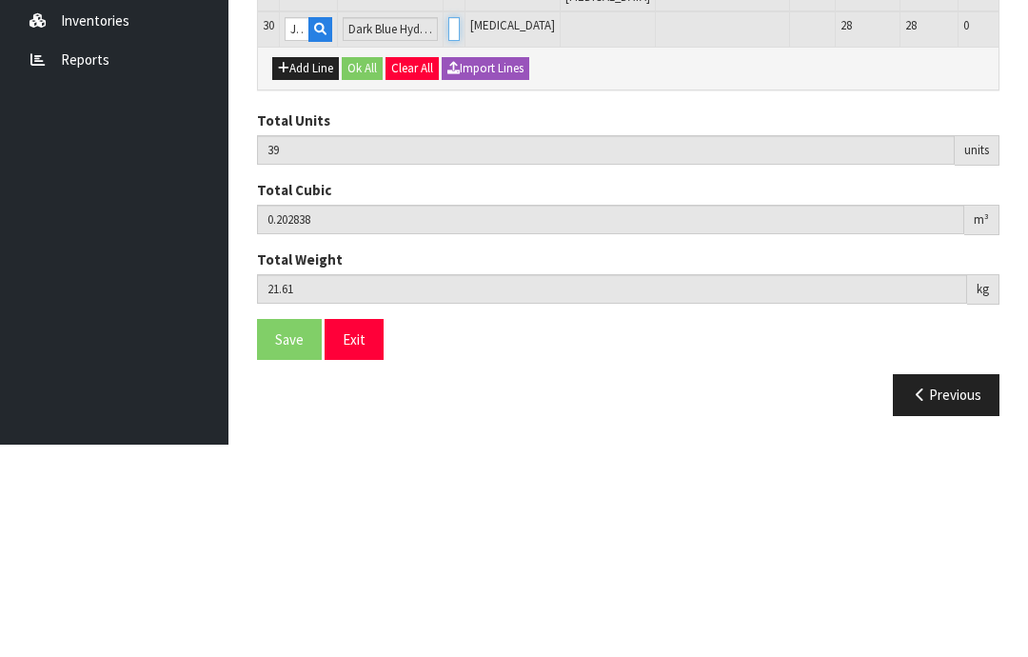
click at [448, 229] on input "0" at bounding box center [453, 241] width 11 height 24
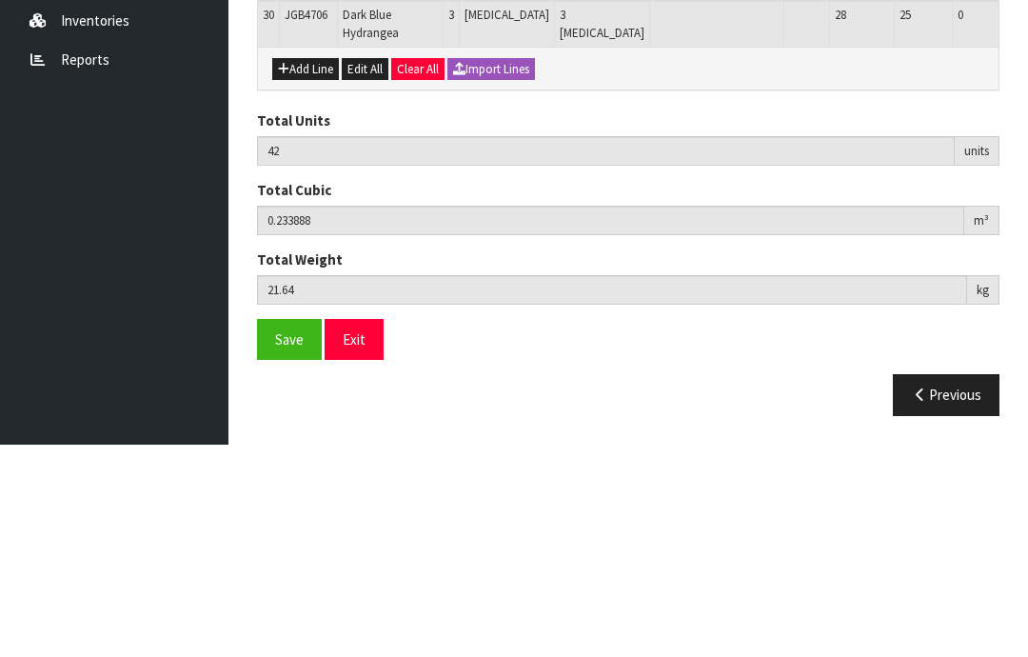
scroll to position [2059, 0]
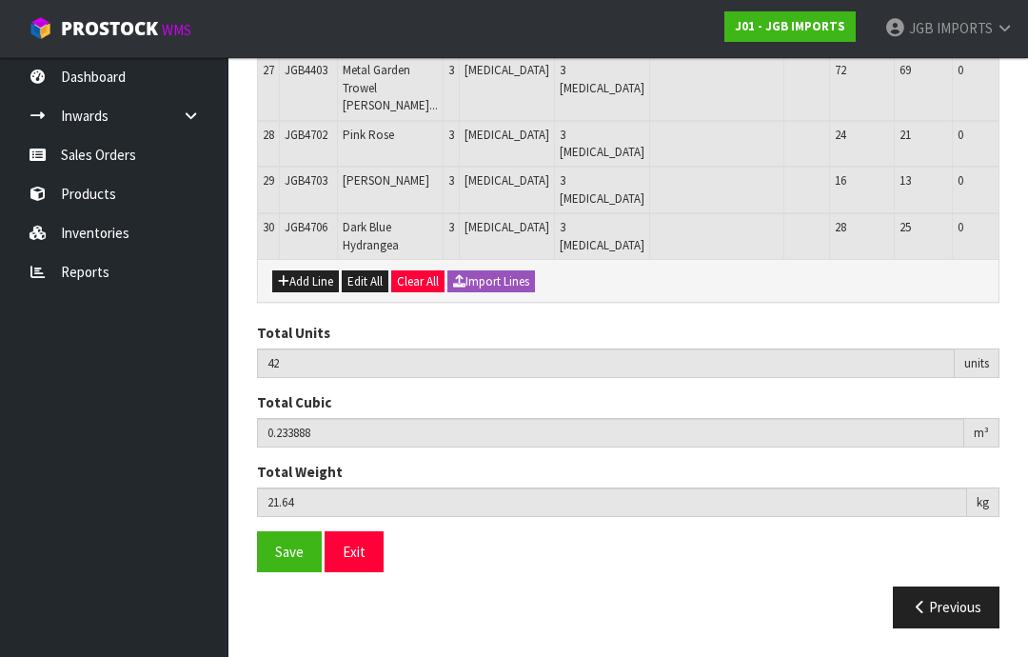
click at [310, 293] on button "Add Line" at bounding box center [305, 281] width 67 height 23
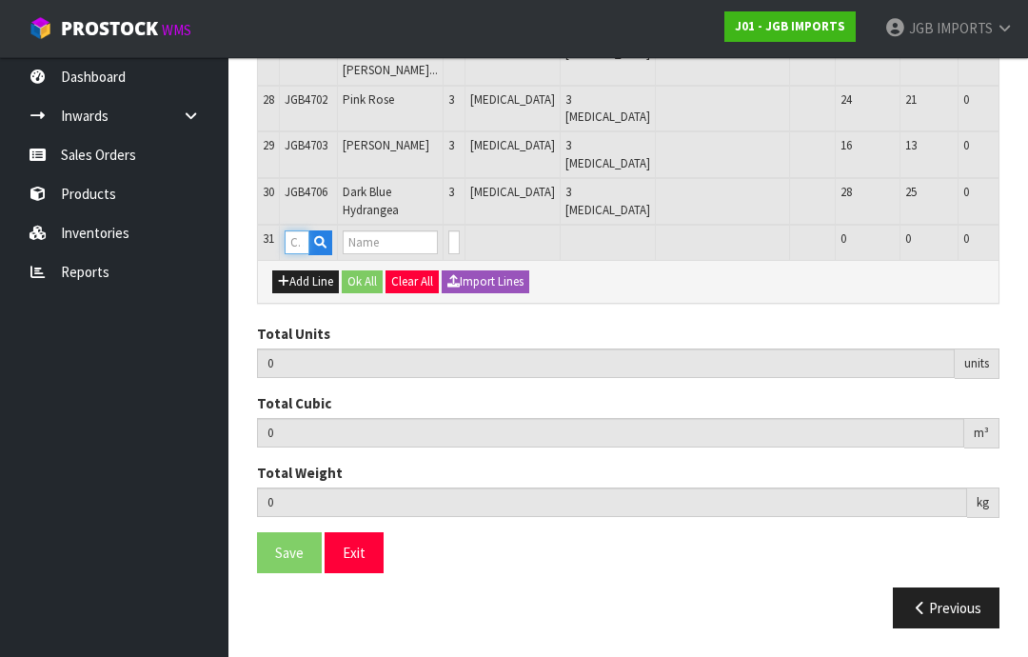
click at [298, 254] on input "text" at bounding box center [297, 242] width 25 height 24
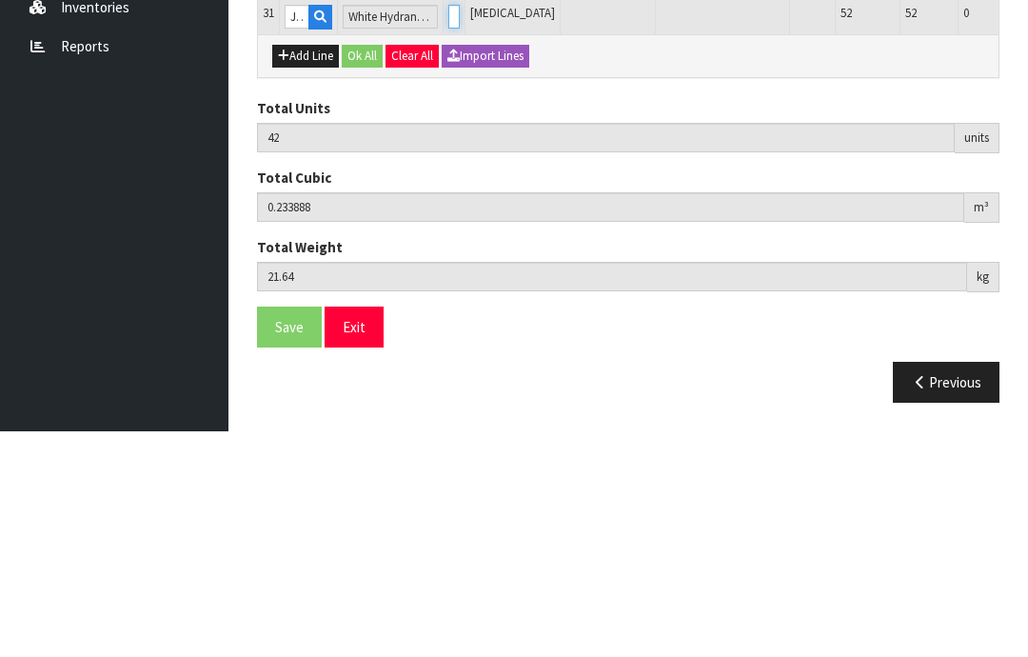
click at [454, 230] on input "0" at bounding box center [453, 242] width 11 height 24
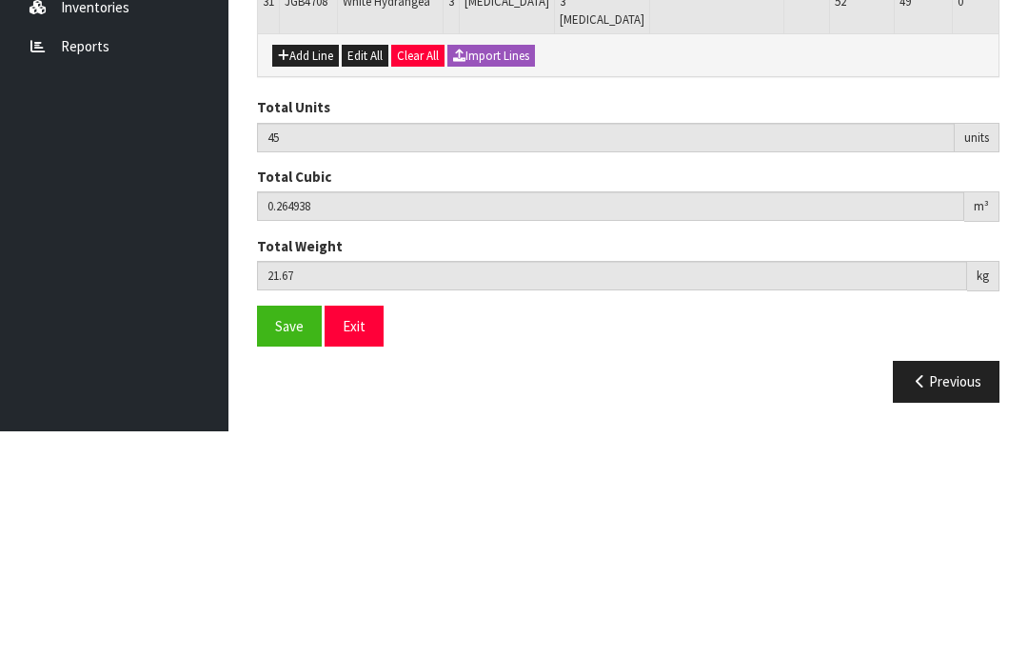
scroll to position [2106, 0]
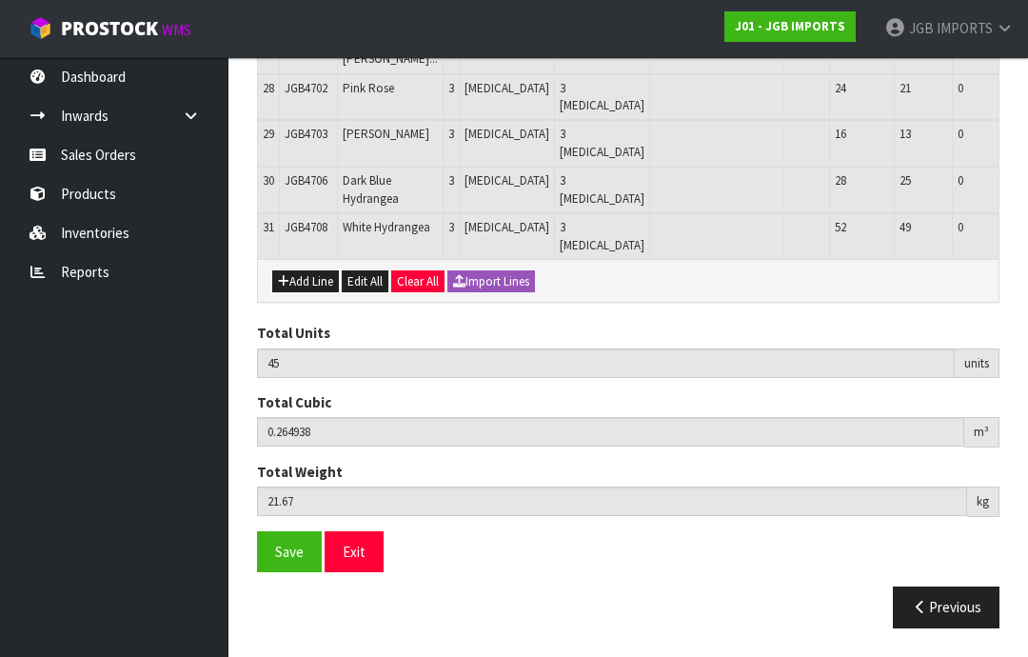
click at [300, 293] on button "Add Line" at bounding box center [305, 281] width 67 height 23
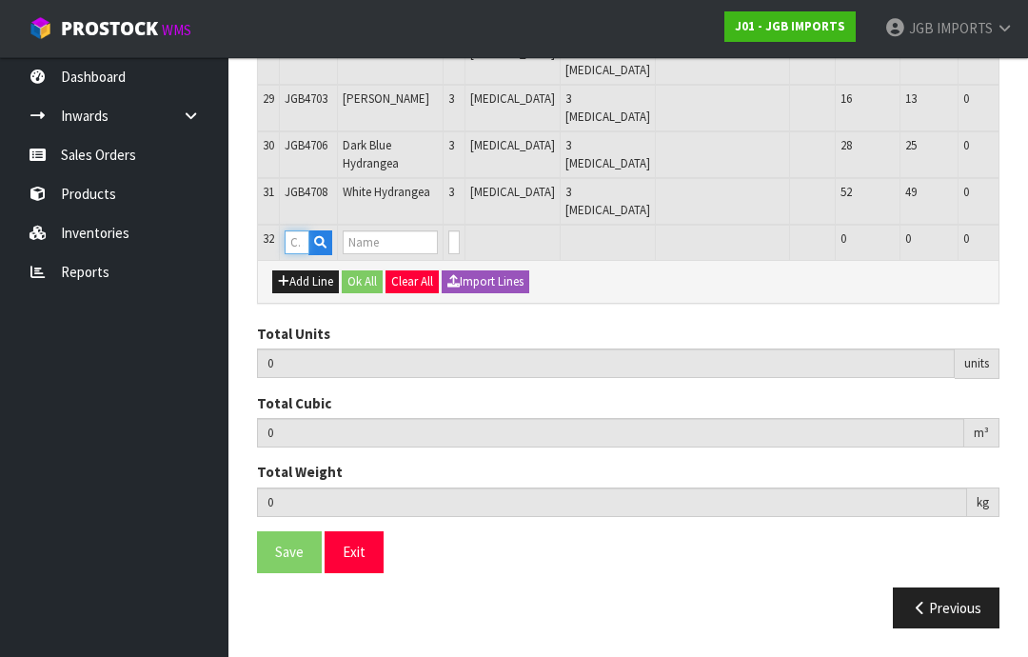
click at [297, 254] on input "text" at bounding box center [297, 242] width 25 height 24
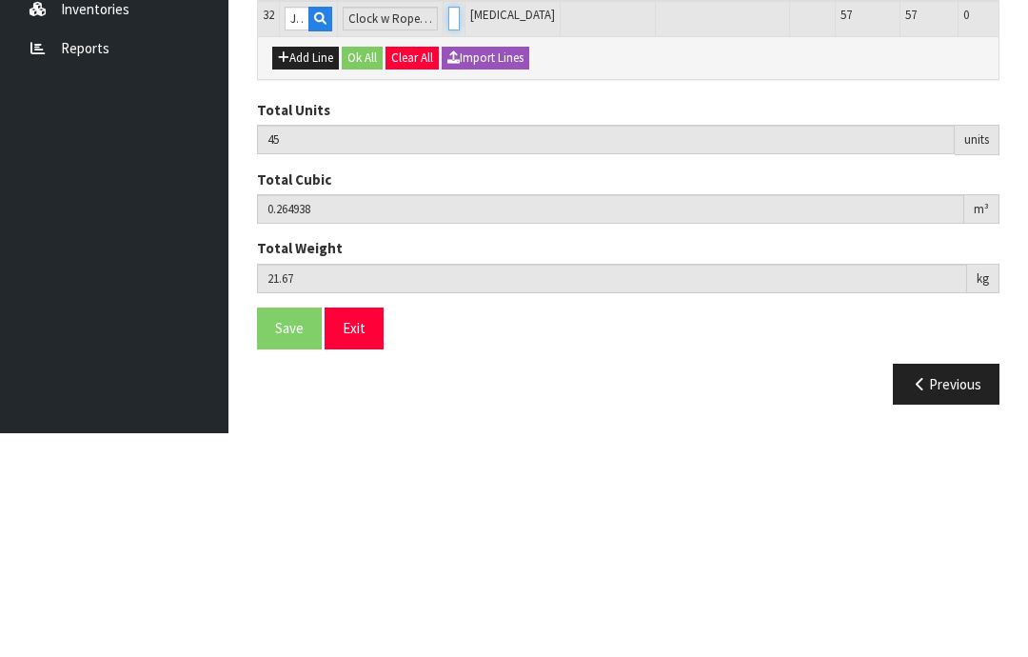
click at [448, 230] on input "0" at bounding box center [453, 242] width 11 height 24
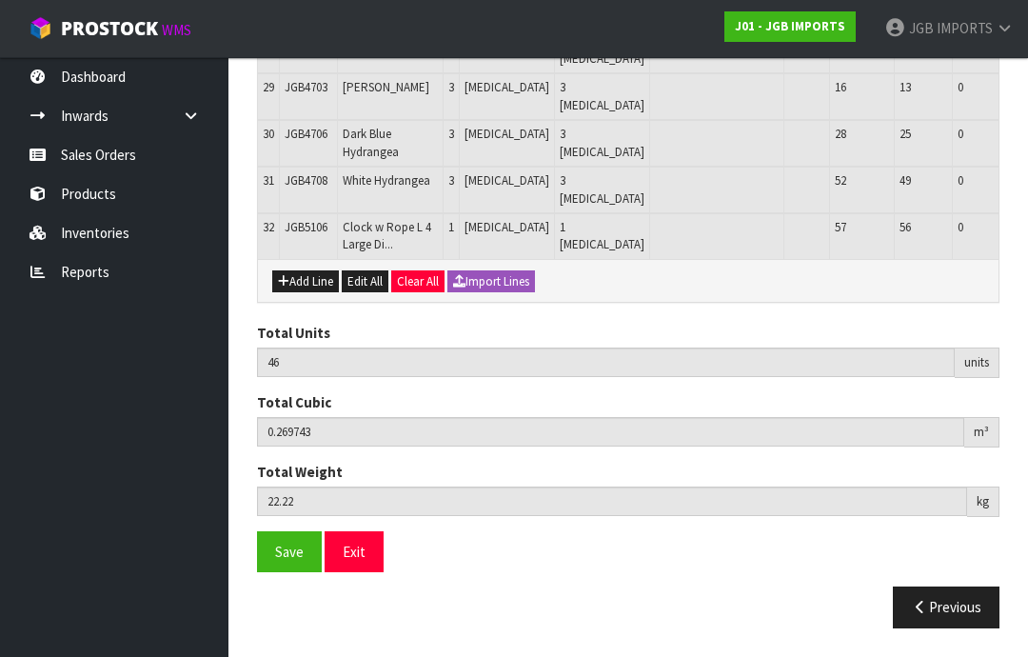
click at [300, 293] on button "Add Line" at bounding box center [305, 281] width 67 height 23
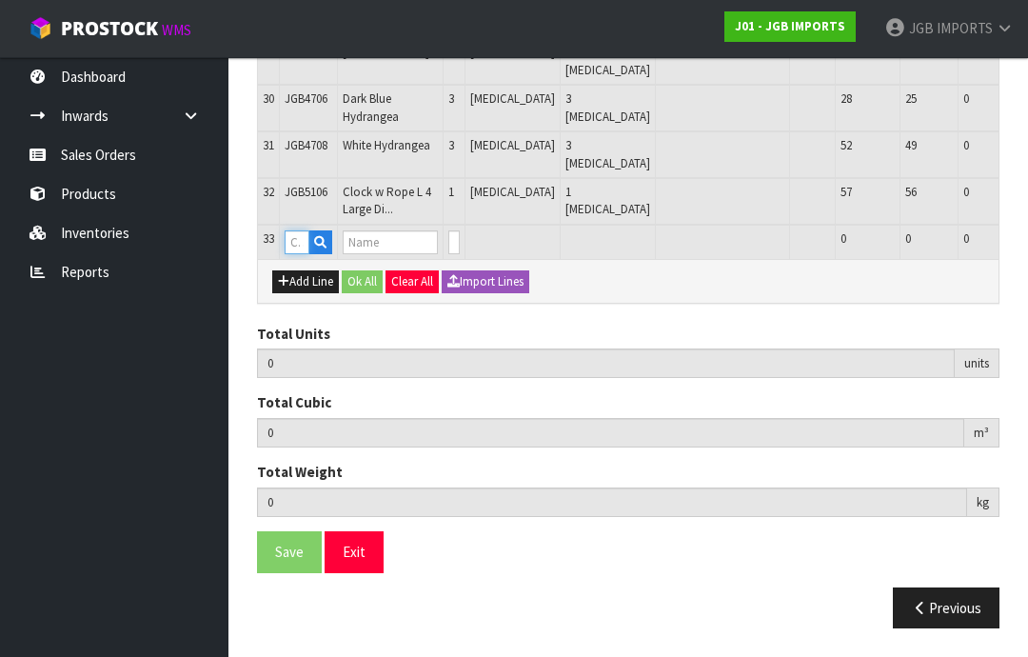
click at [296, 254] on input "text" at bounding box center [297, 242] width 25 height 24
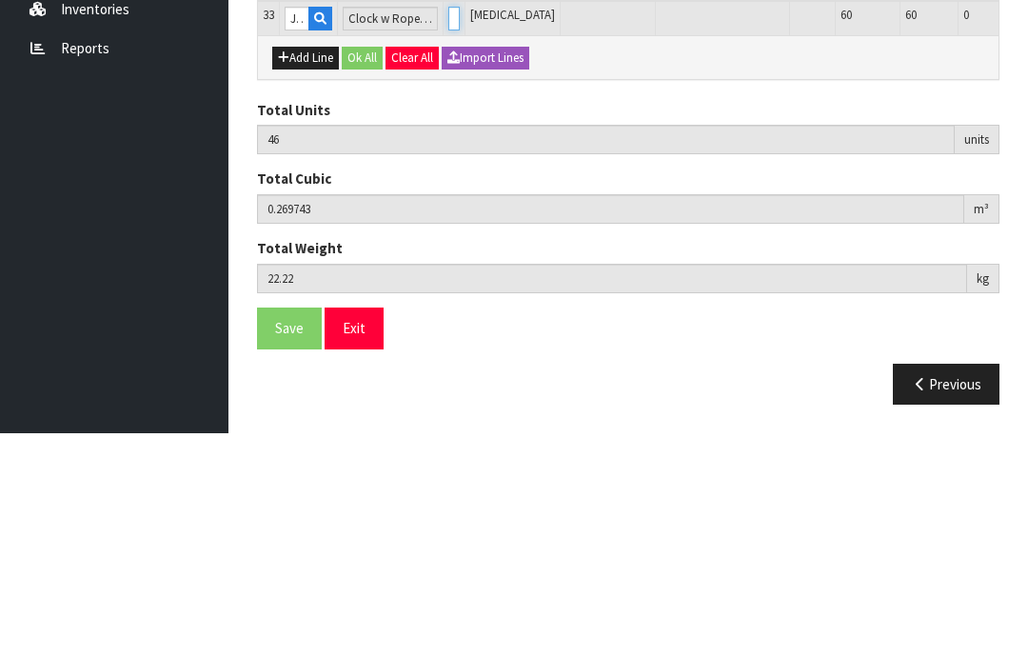
click at [448, 230] on input "0" at bounding box center [453, 242] width 11 height 24
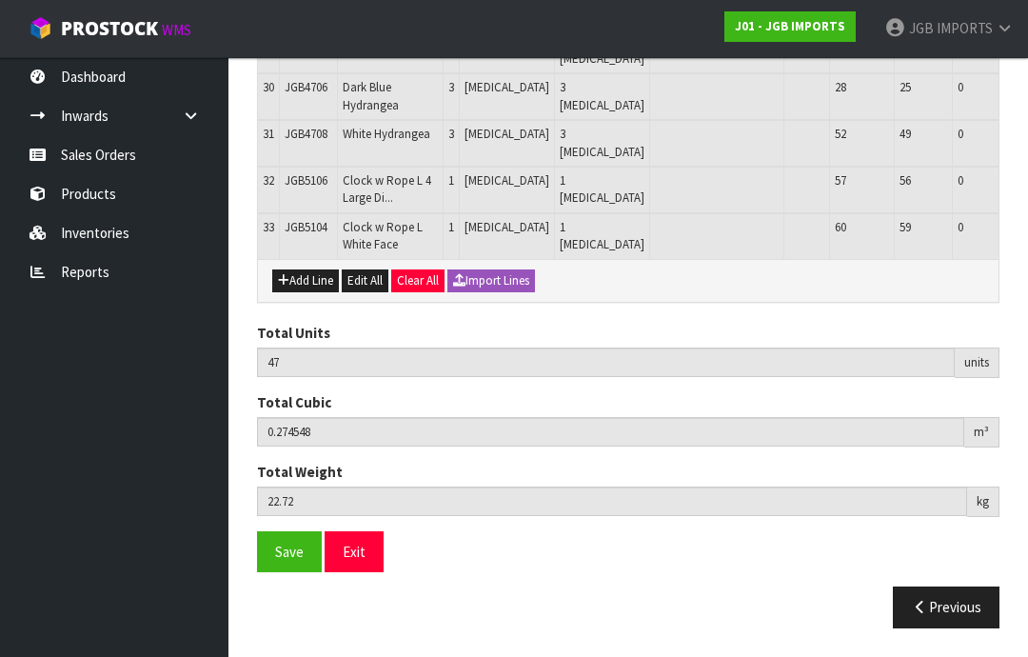
click at [306, 292] on button "Add Line" at bounding box center [305, 280] width 67 height 23
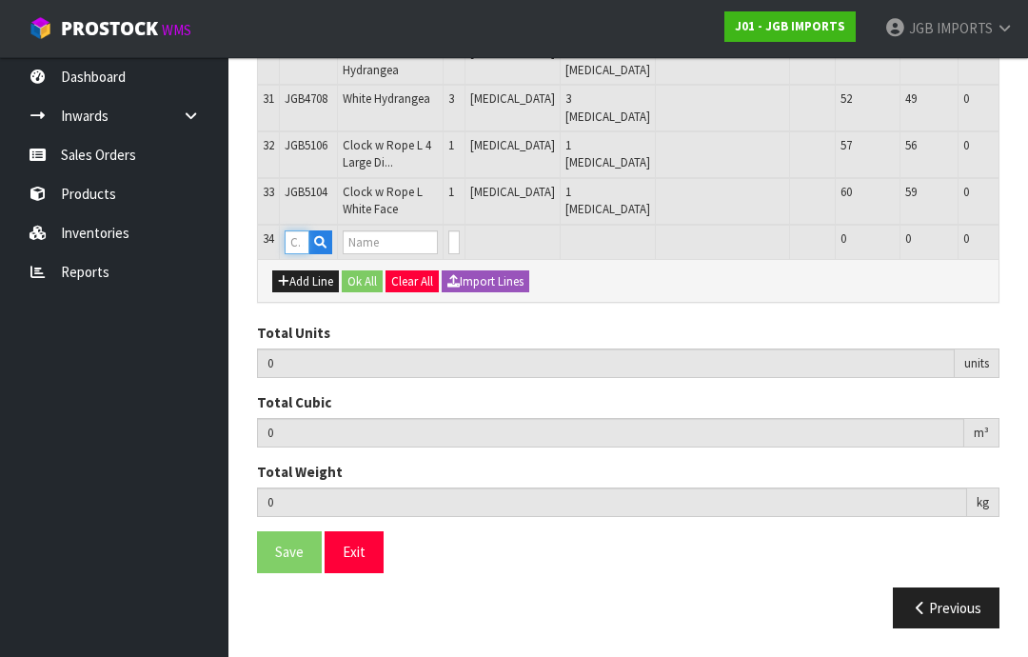
click at [300, 254] on input "text" at bounding box center [297, 242] width 25 height 24
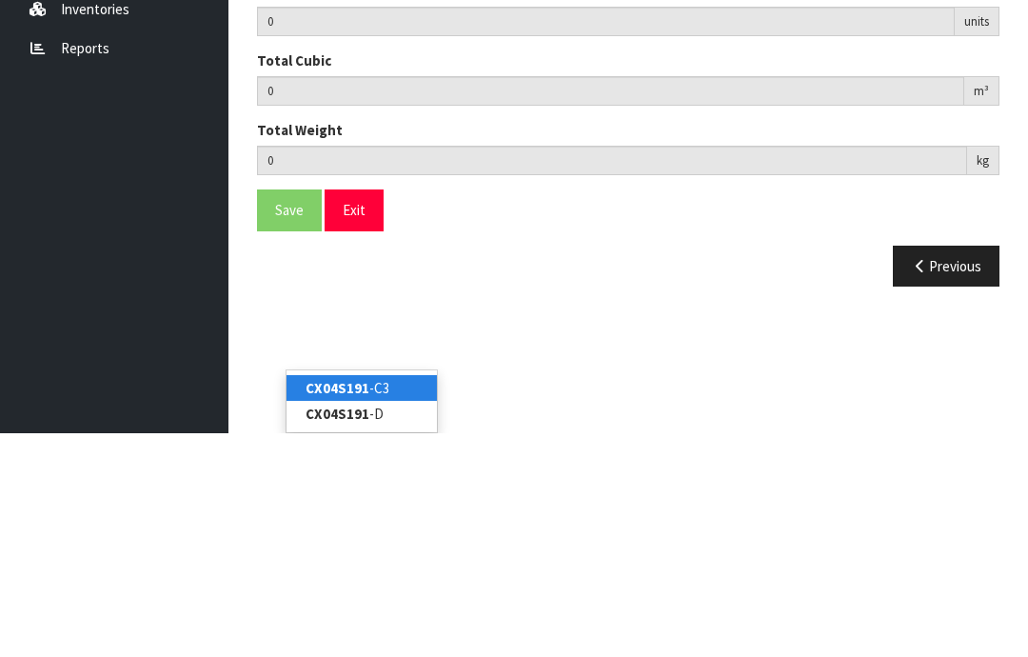
click at [396, 599] on link "CX04S191 -C3" at bounding box center [361, 612] width 150 height 26
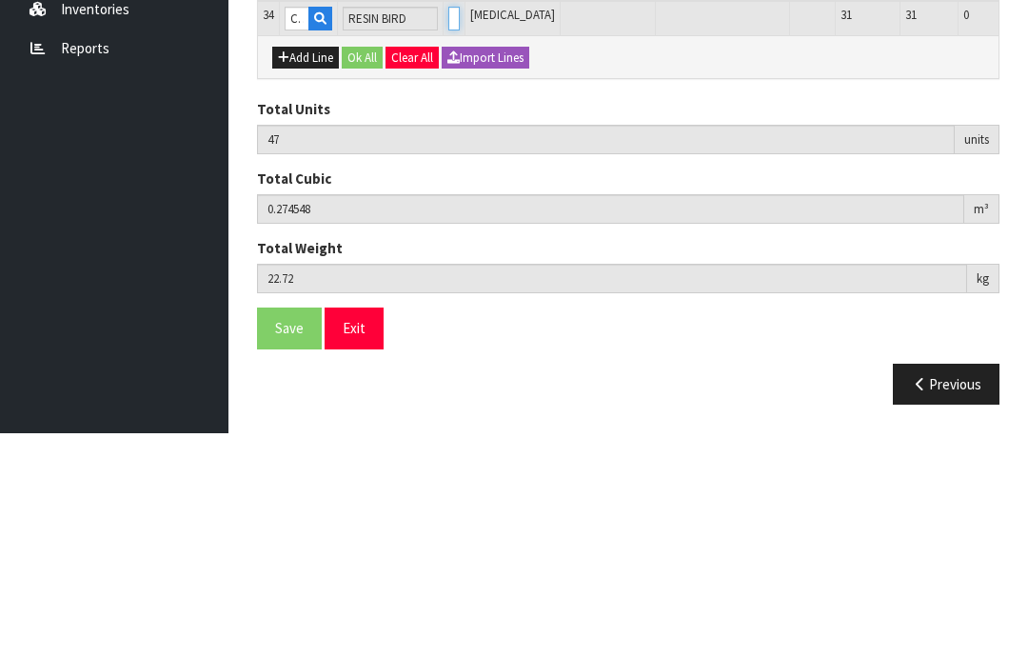
click at [450, 230] on input "0" at bounding box center [453, 242] width 11 height 24
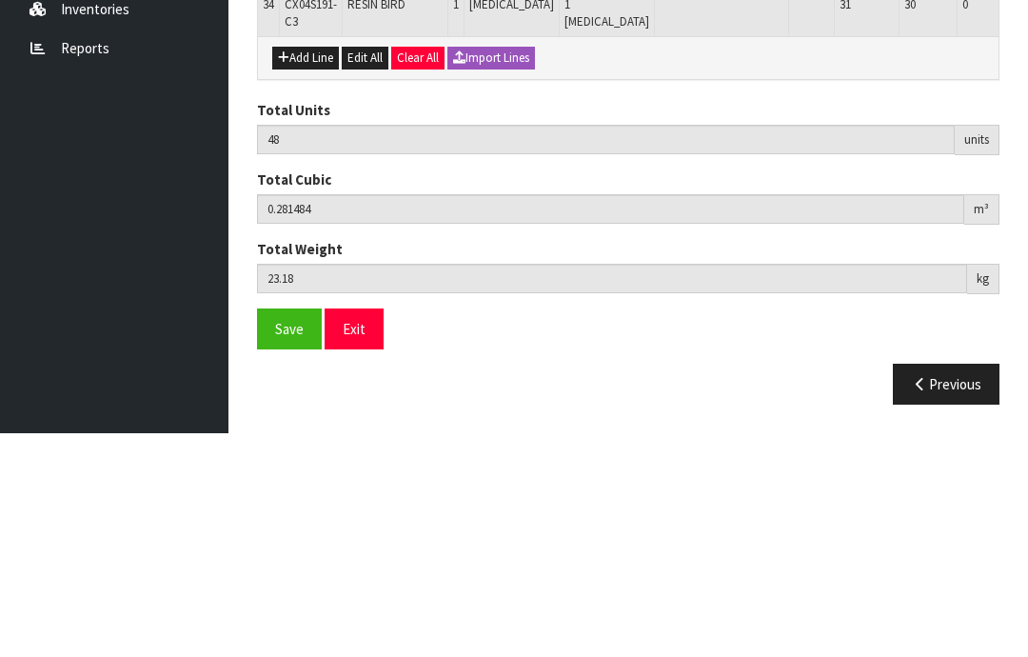
scroll to position [2241, 0]
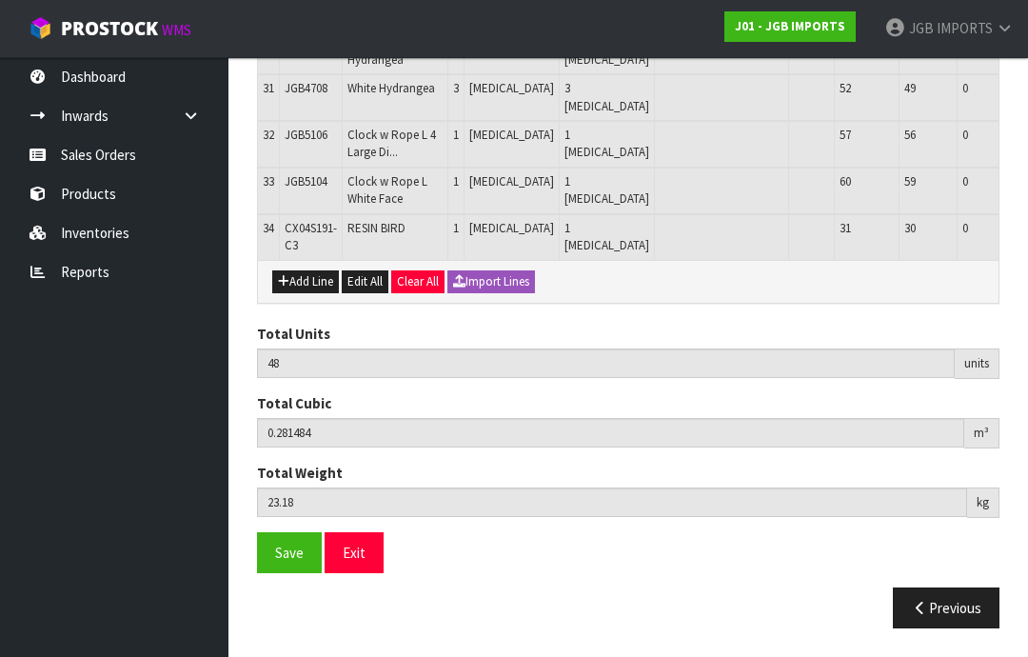
click at [305, 293] on button "Add Line" at bounding box center [305, 281] width 67 height 23
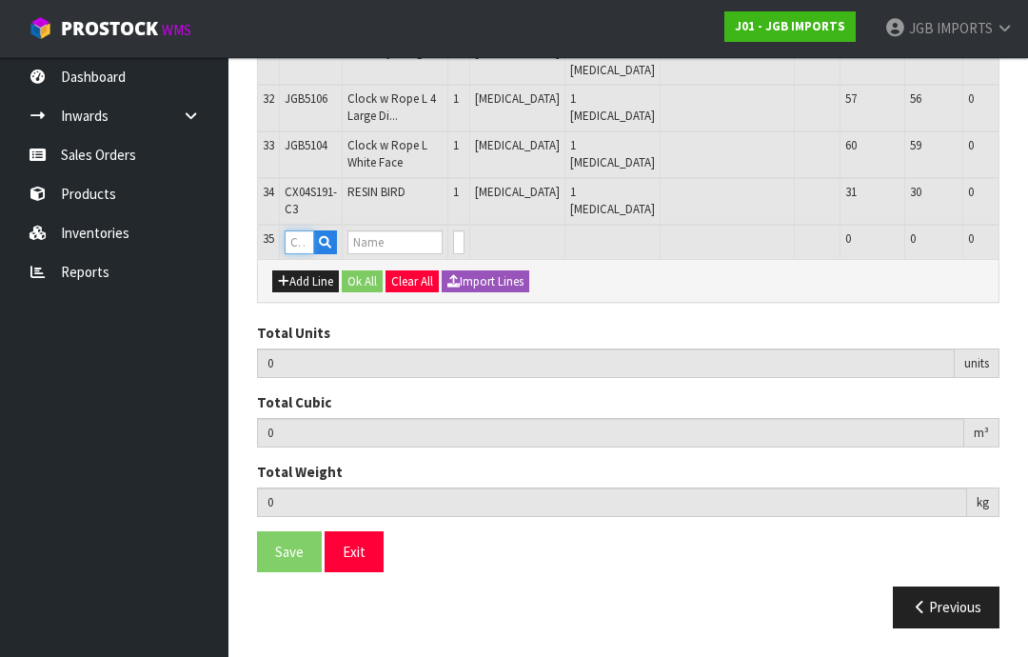
click at [299, 254] on input "text" at bounding box center [300, 242] width 30 height 24
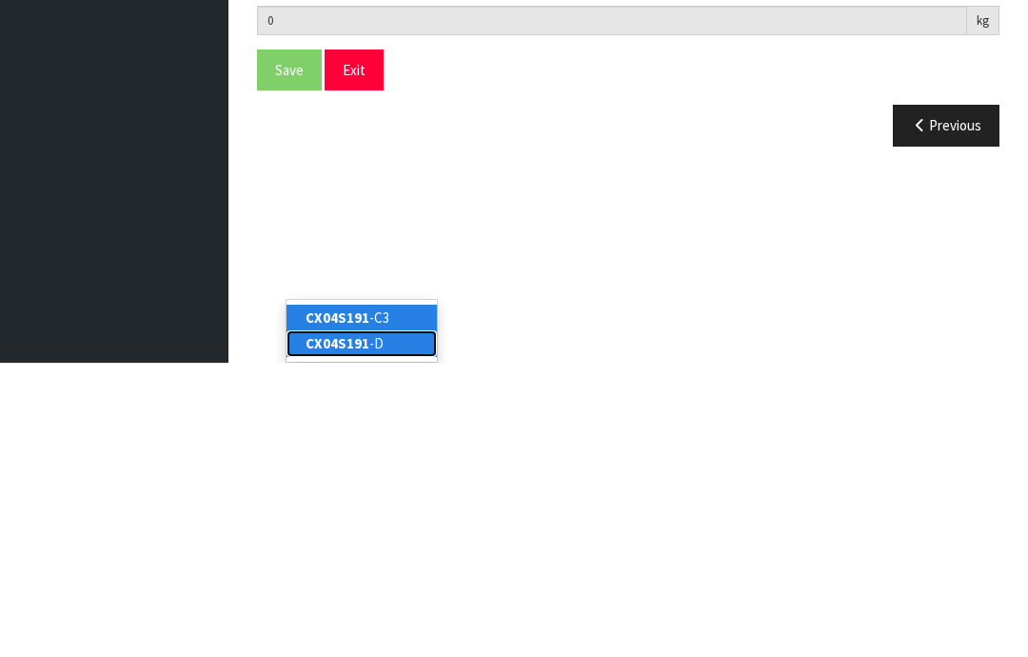
click at [365, 628] on strong "CX04S191" at bounding box center [338, 637] width 64 height 18
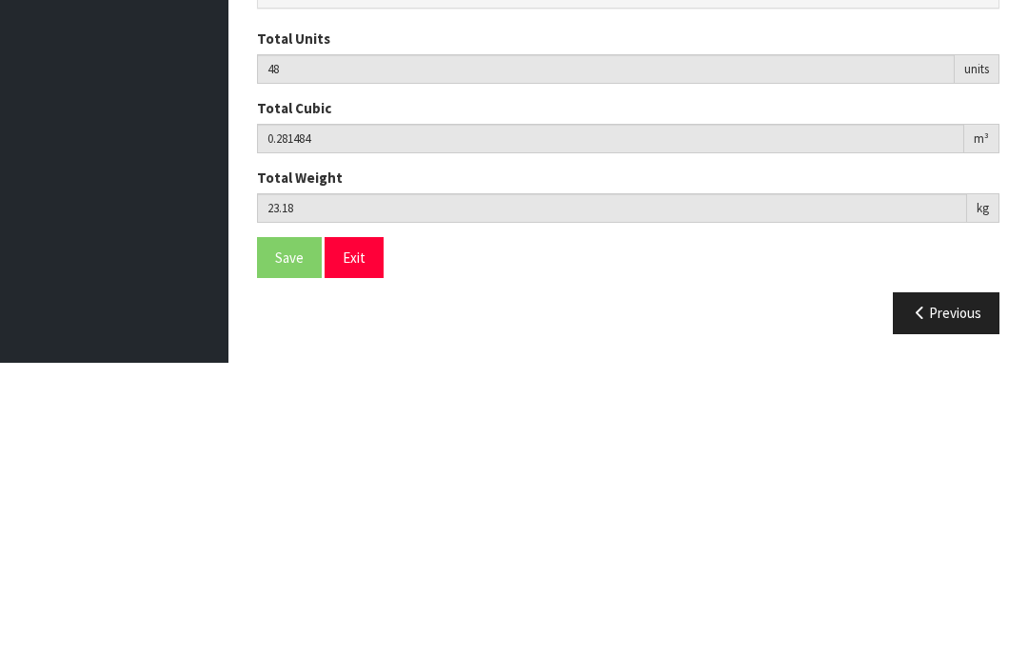
click at [453, 230] on input "0" at bounding box center [458, 242] width 11 height 24
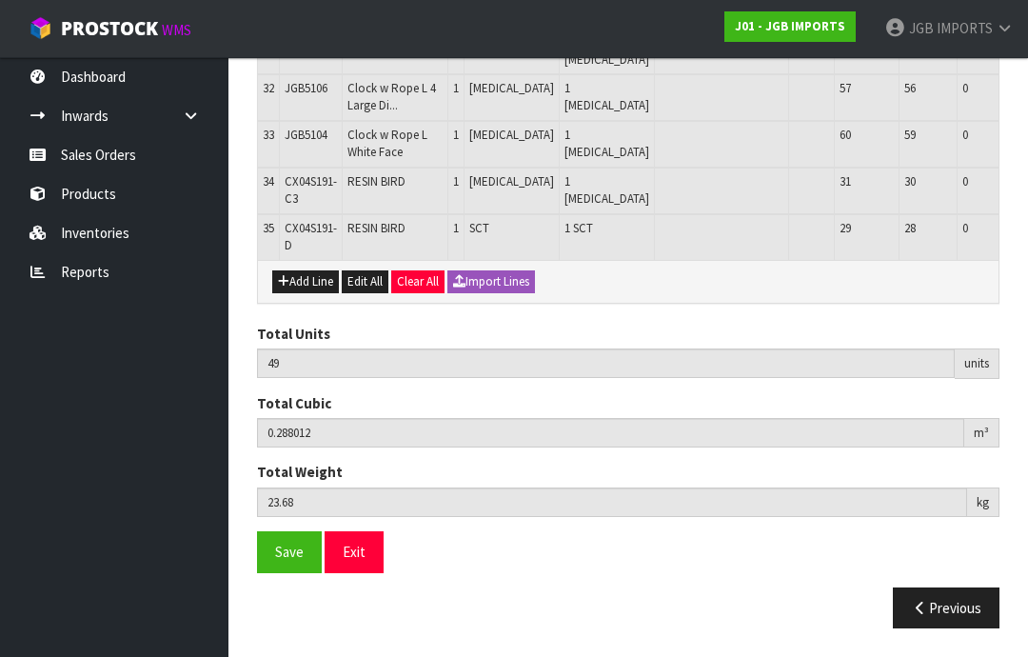
click at [305, 293] on button "Add Line" at bounding box center [305, 281] width 67 height 23
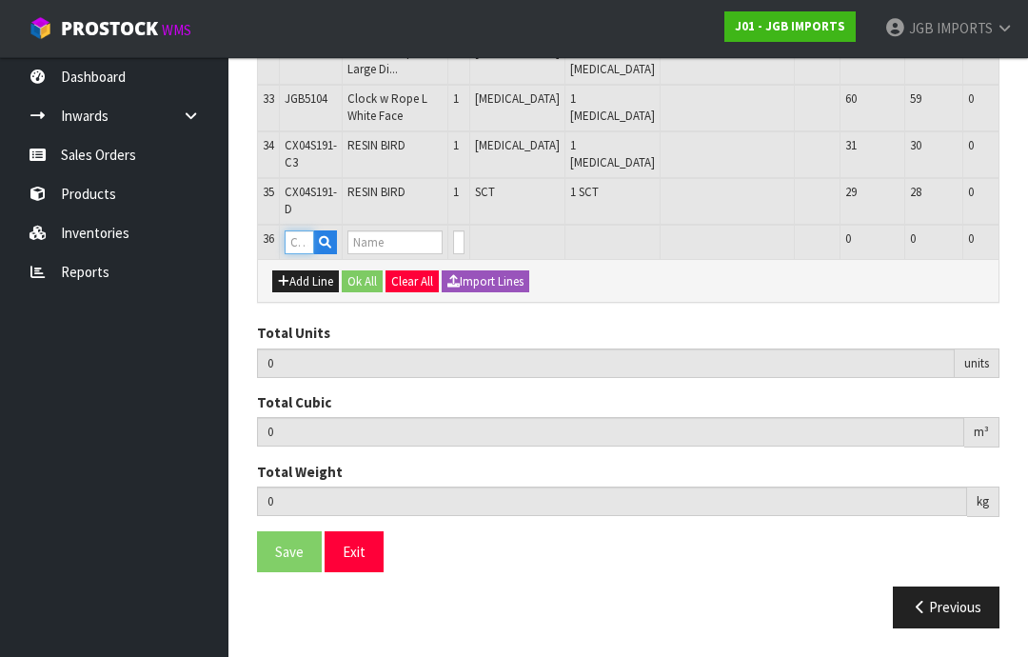
click at [291, 254] on input "text" at bounding box center [300, 242] width 30 height 24
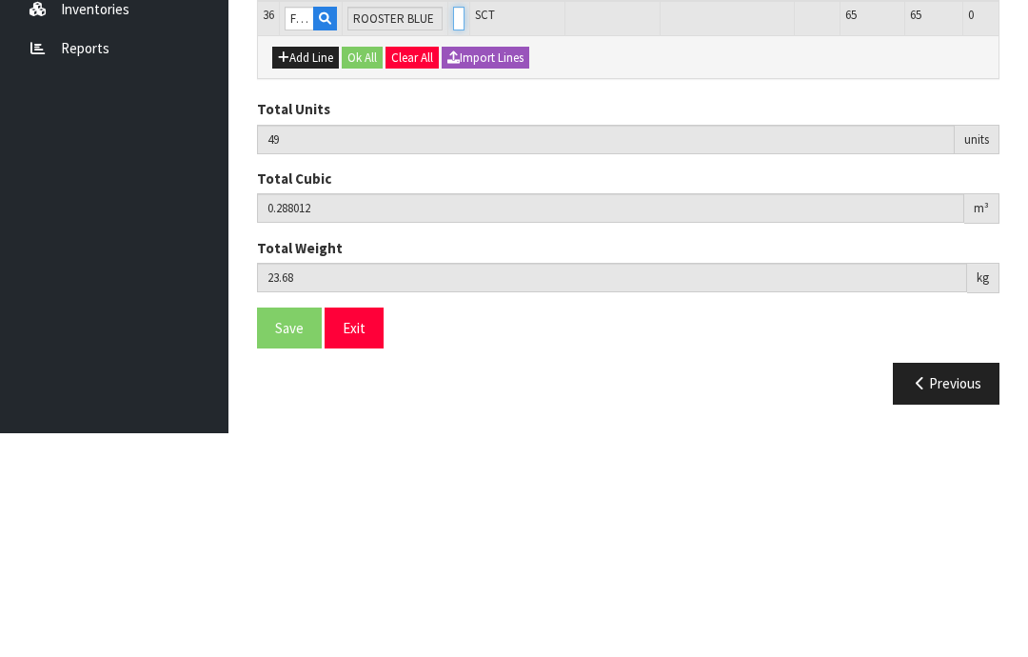
click at [453, 230] on input "0" at bounding box center [458, 242] width 11 height 24
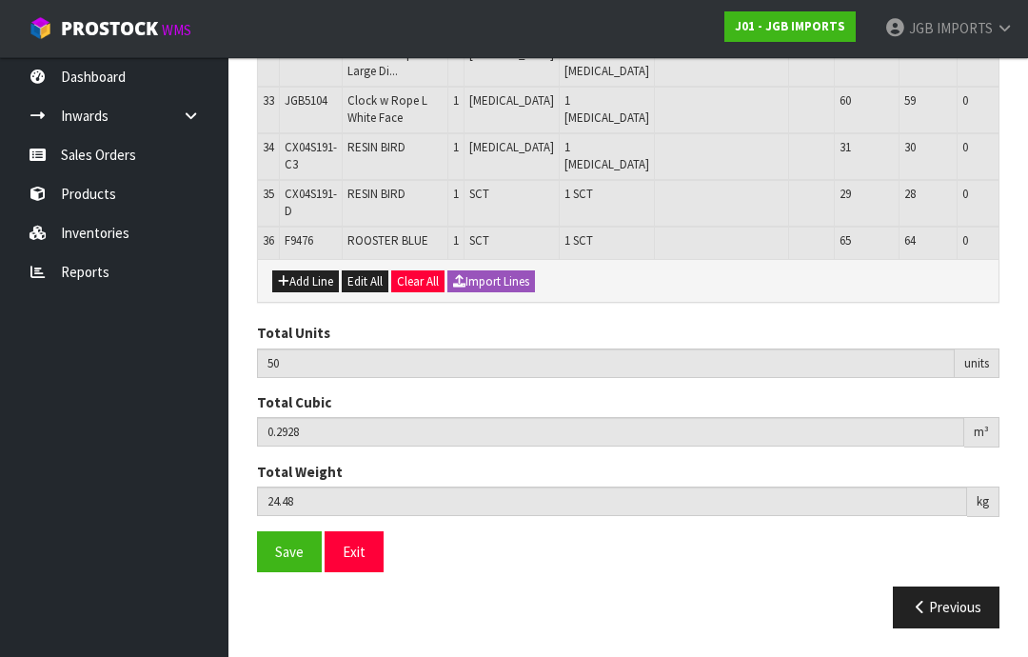
click at [307, 293] on button "Add Line" at bounding box center [305, 281] width 67 height 23
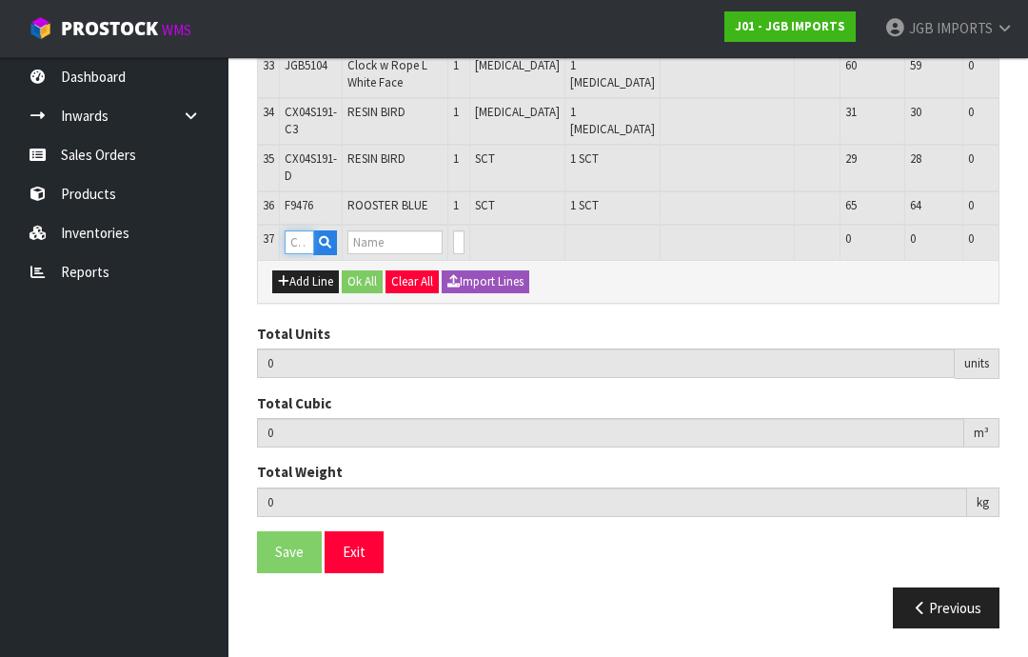
click at [303, 254] on input "text" at bounding box center [300, 242] width 30 height 24
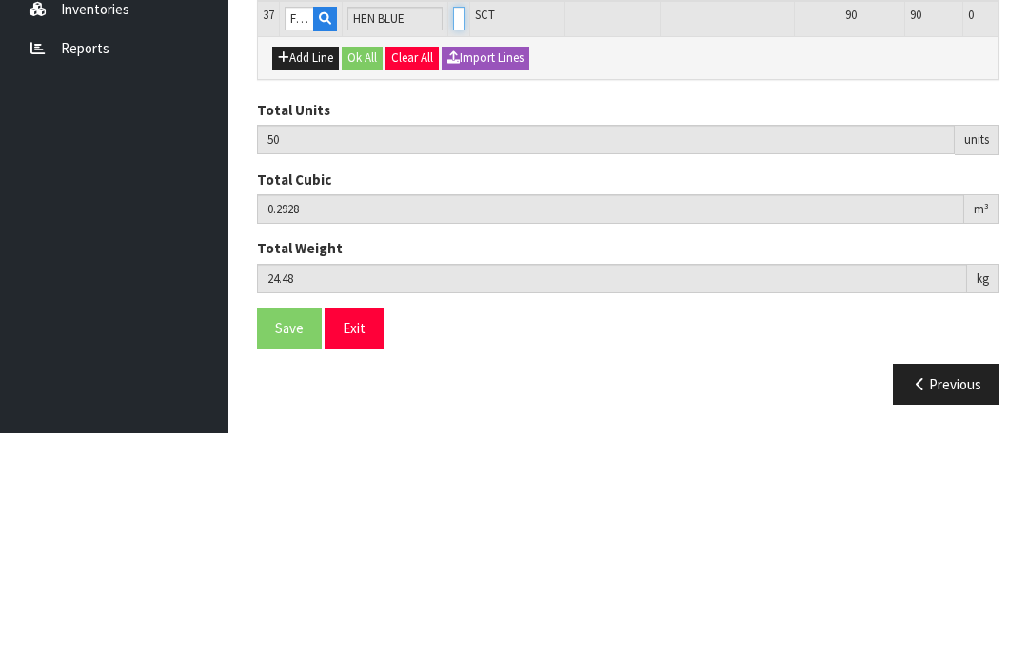
click at [454, 230] on input "0" at bounding box center [458, 242] width 11 height 24
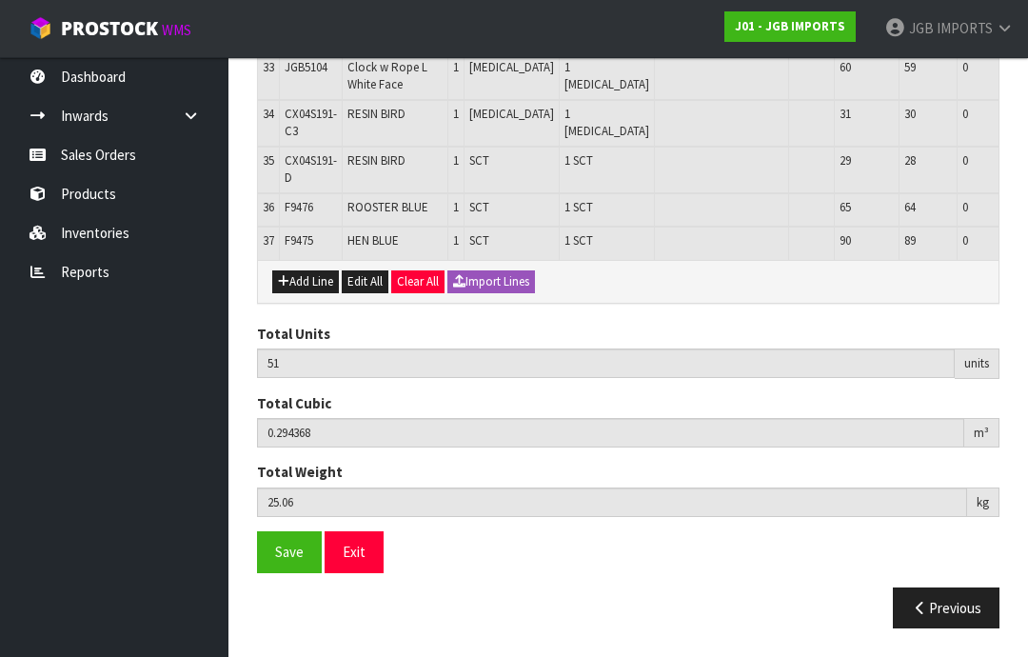
click at [302, 293] on button "Add Line" at bounding box center [305, 281] width 67 height 23
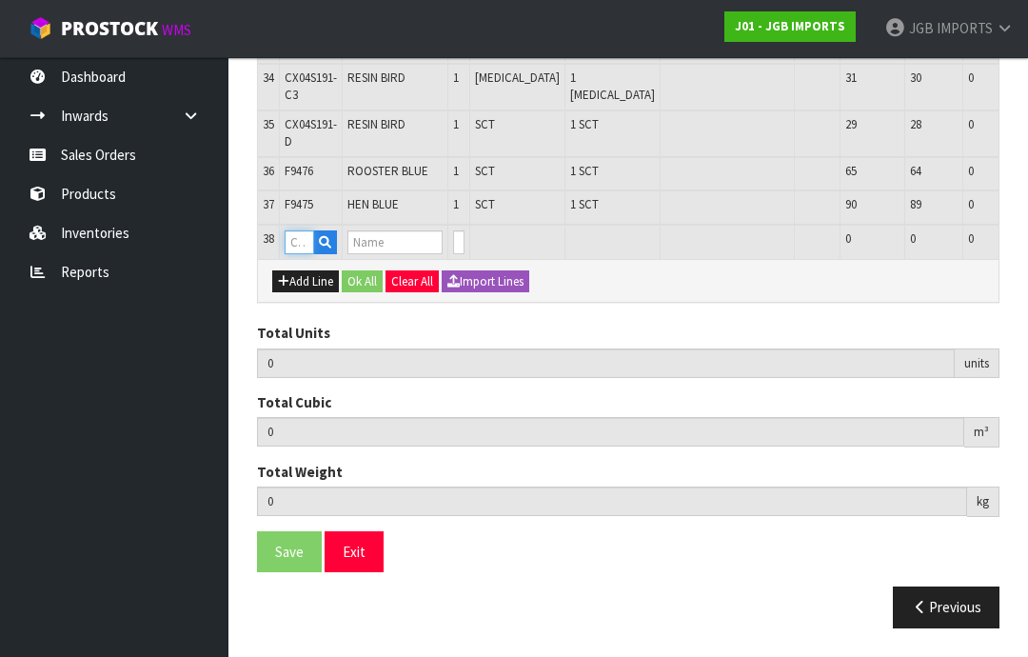
click at [296, 254] on input "text" at bounding box center [300, 242] width 30 height 24
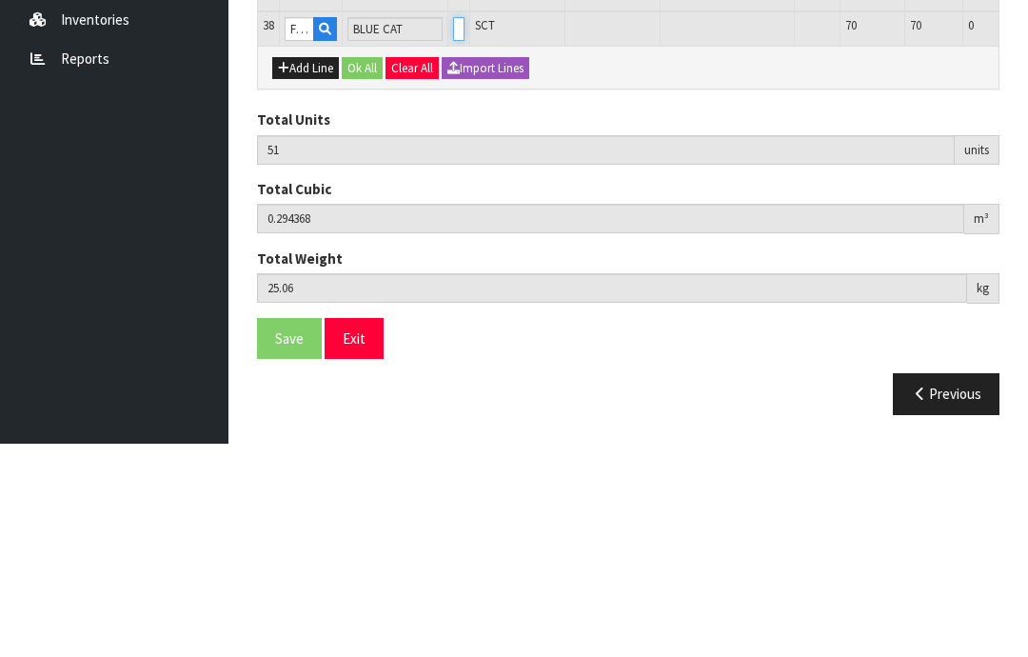
click at [453, 230] on input "0" at bounding box center [458, 242] width 11 height 24
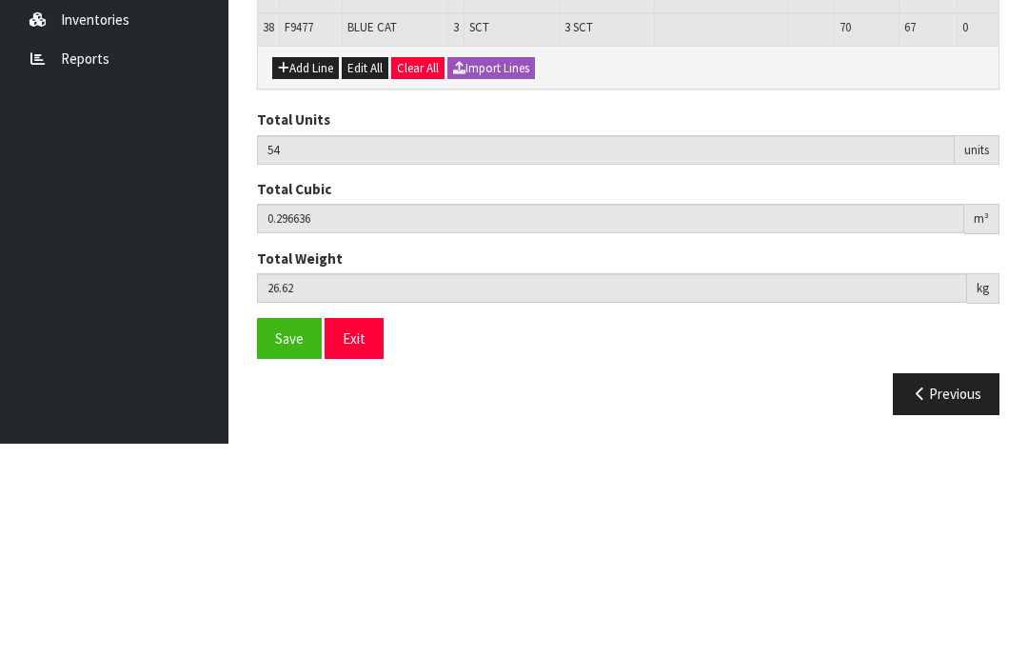
scroll to position [2479, 0]
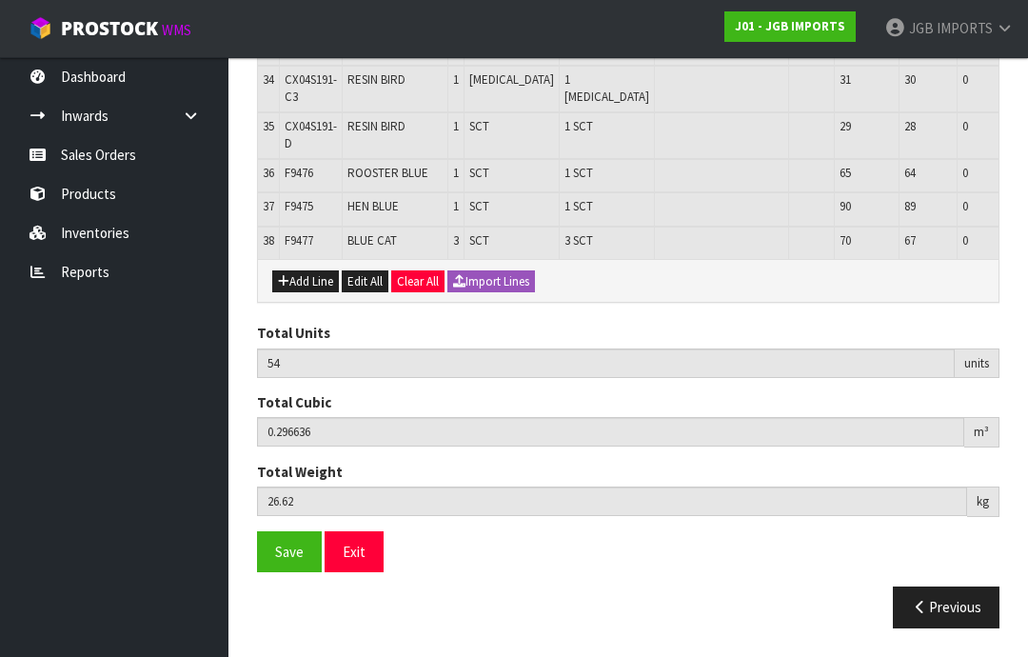
click at [305, 293] on button "Add Line" at bounding box center [305, 281] width 67 height 23
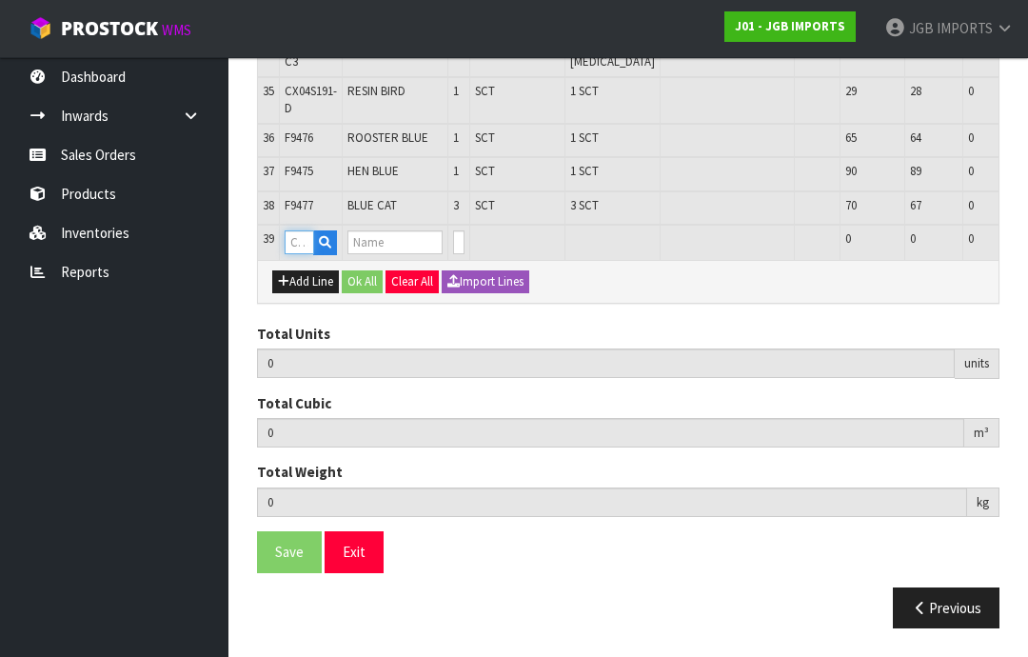
click at [298, 254] on input "text" at bounding box center [300, 242] width 30 height 24
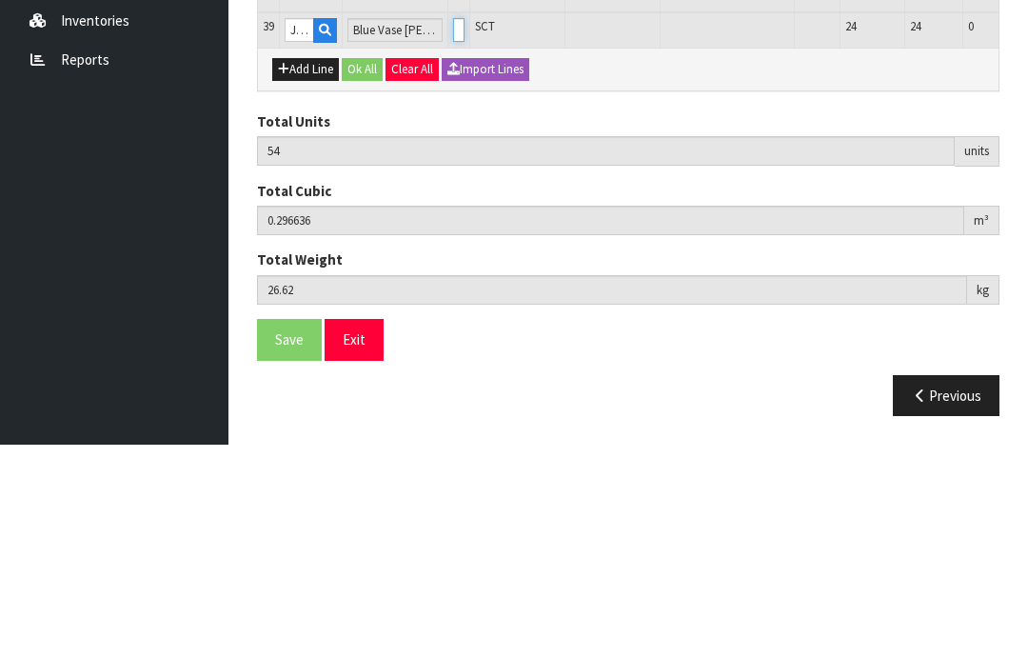
click at [456, 230] on input "0" at bounding box center [458, 242] width 11 height 24
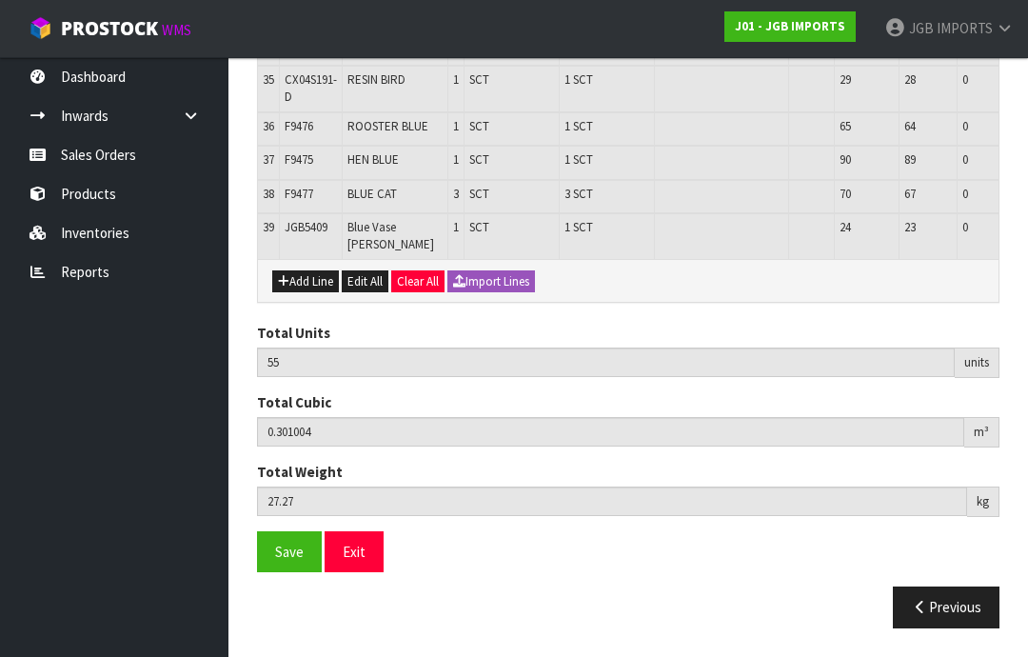
click at [291, 293] on button "Add Line" at bounding box center [305, 281] width 67 height 23
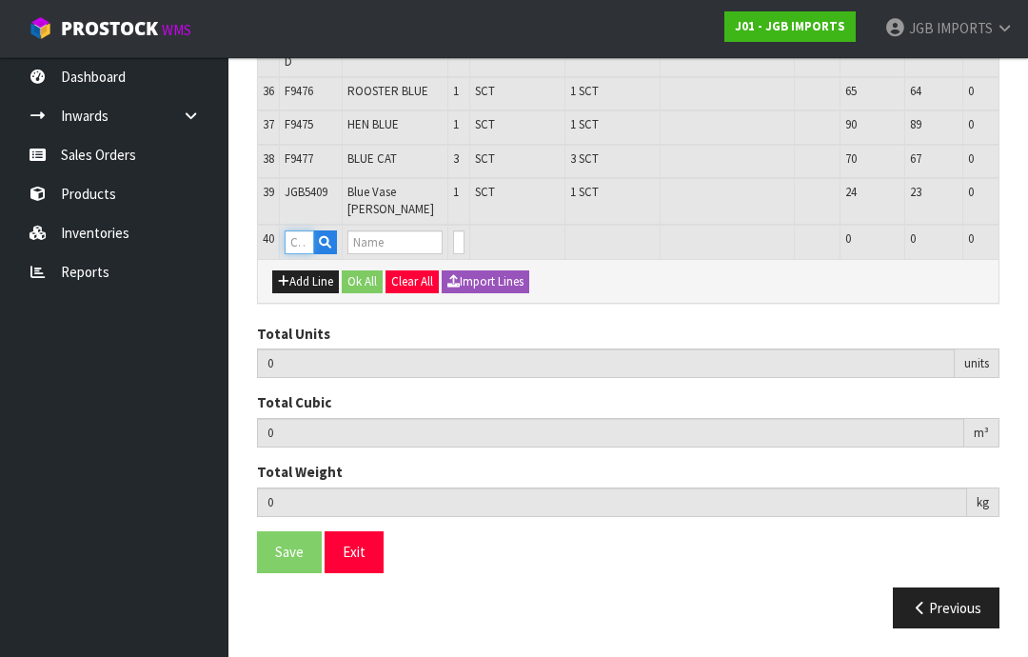
click at [299, 254] on input "text" at bounding box center [300, 242] width 30 height 24
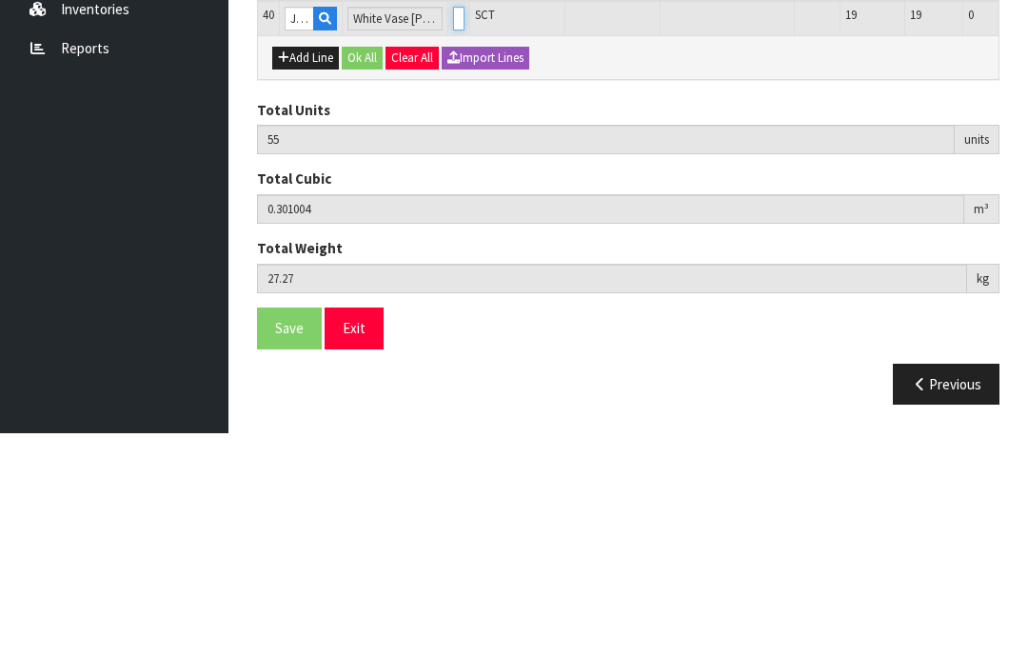
click at [453, 230] on input "0" at bounding box center [458, 242] width 11 height 24
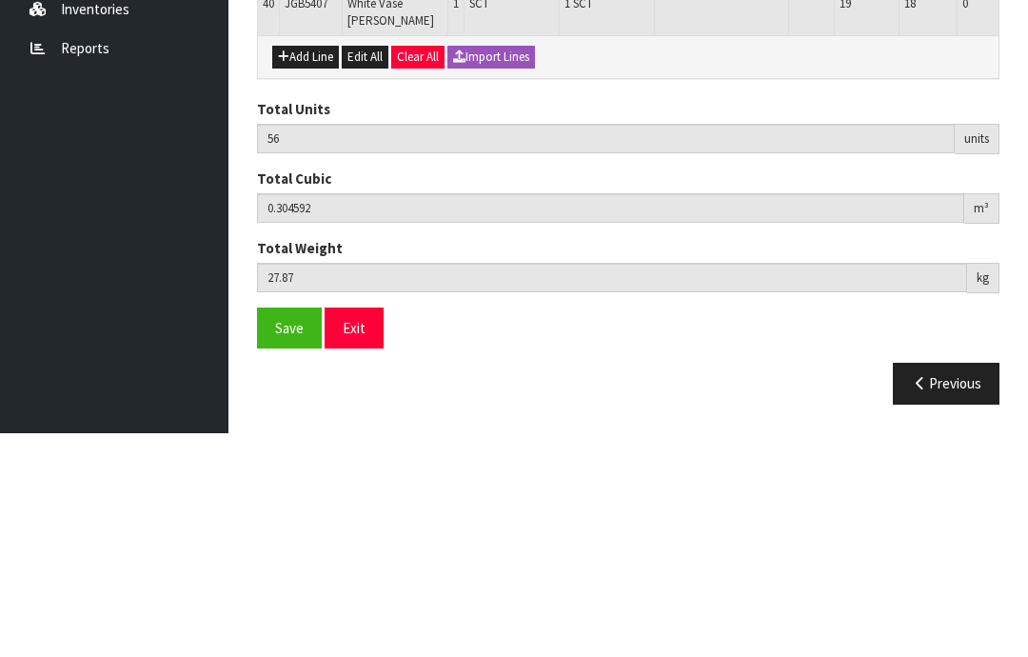
scroll to position [2558, 0]
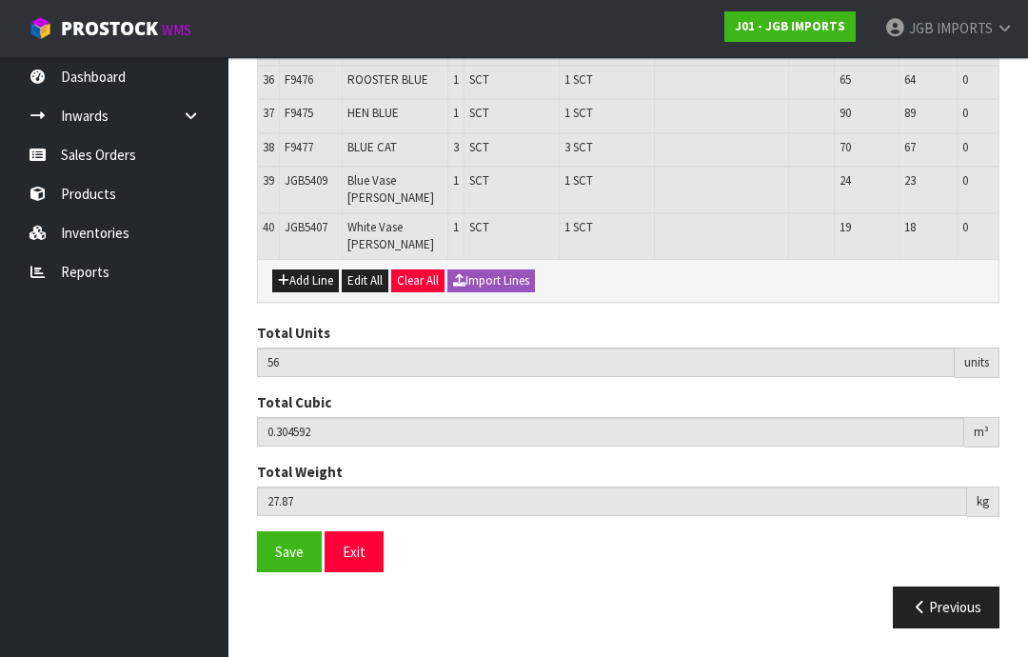
click at [309, 292] on button "Add Line" at bounding box center [305, 280] width 67 height 23
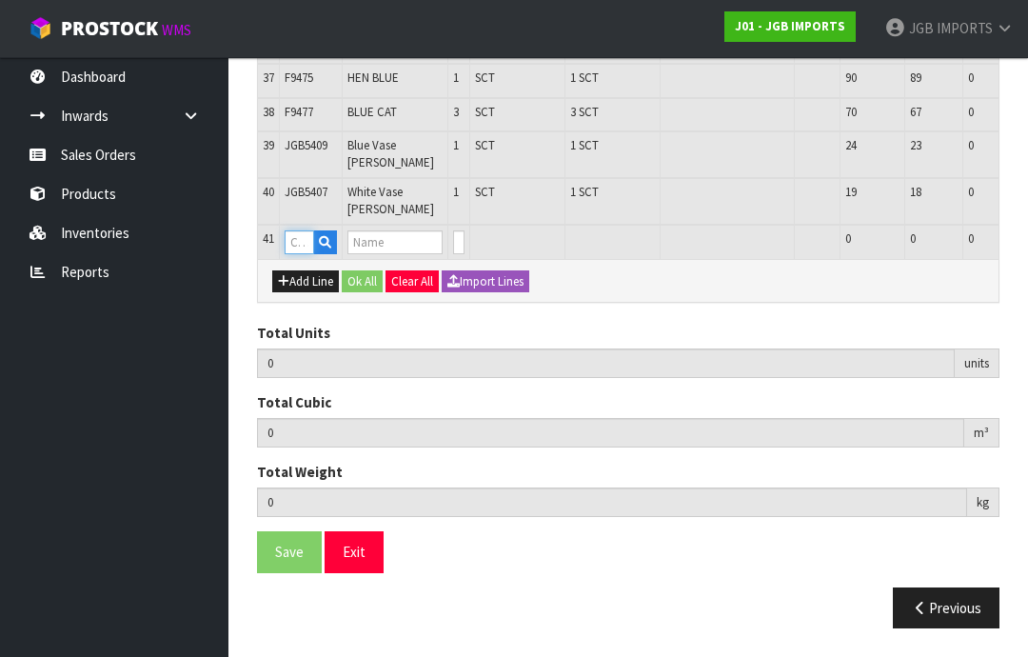
click at [295, 254] on input "text" at bounding box center [300, 242] width 30 height 24
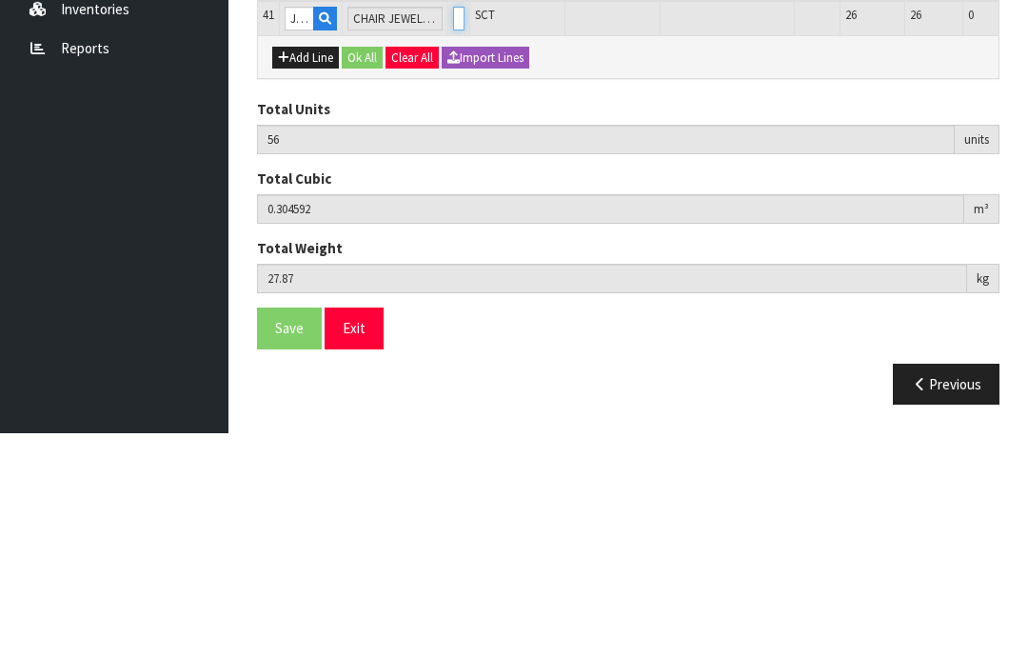
click at [453, 230] on input "0" at bounding box center [458, 242] width 11 height 24
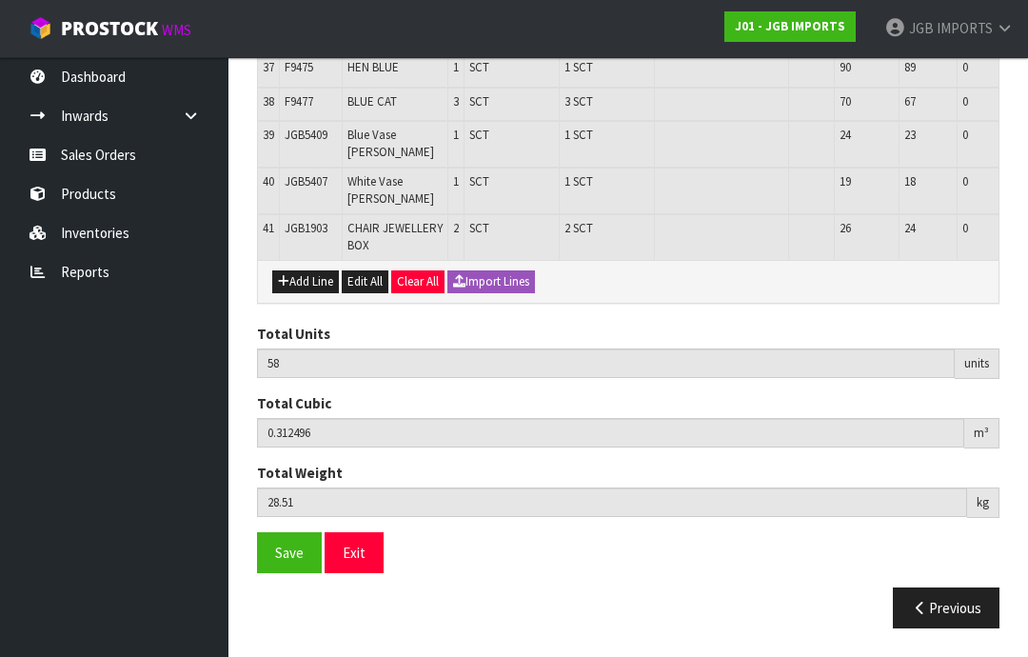
click at [305, 293] on button "Add Line" at bounding box center [305, 281] width 67 height 23
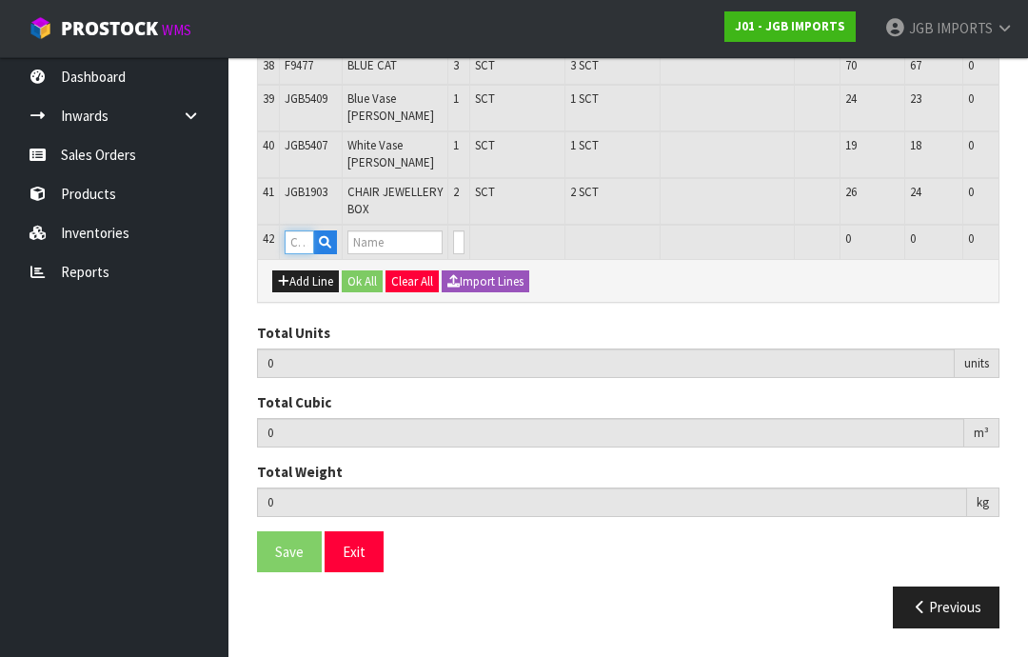
click at [302, 254] on input "text" at bounding box center [300, 242] width 30 height 24
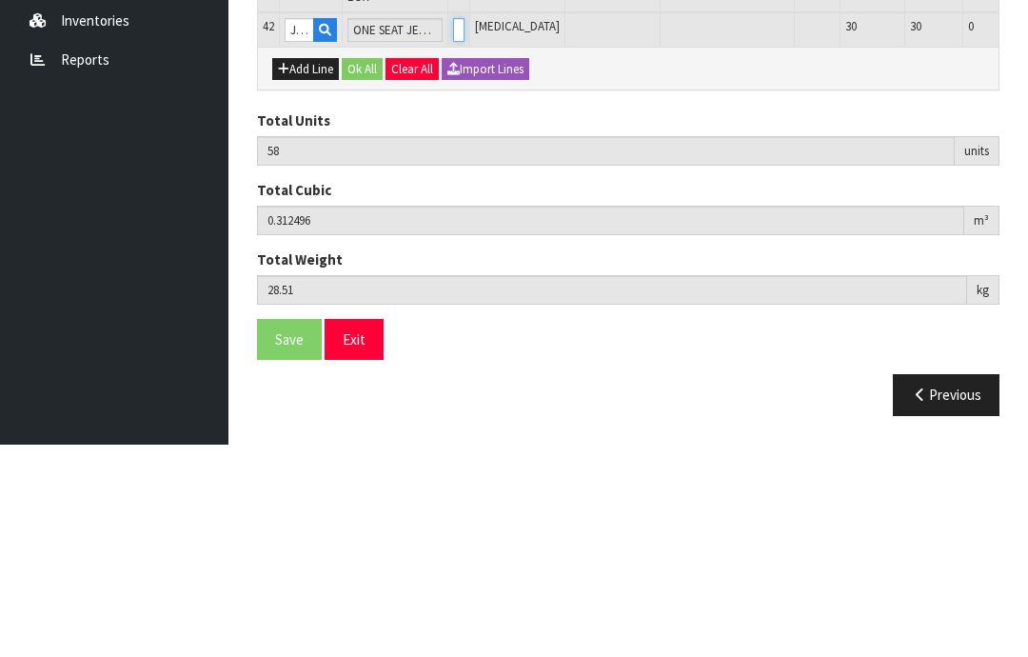
click at [455, 230] on input "0" at bounding box center [458, 242] width 11 height 24
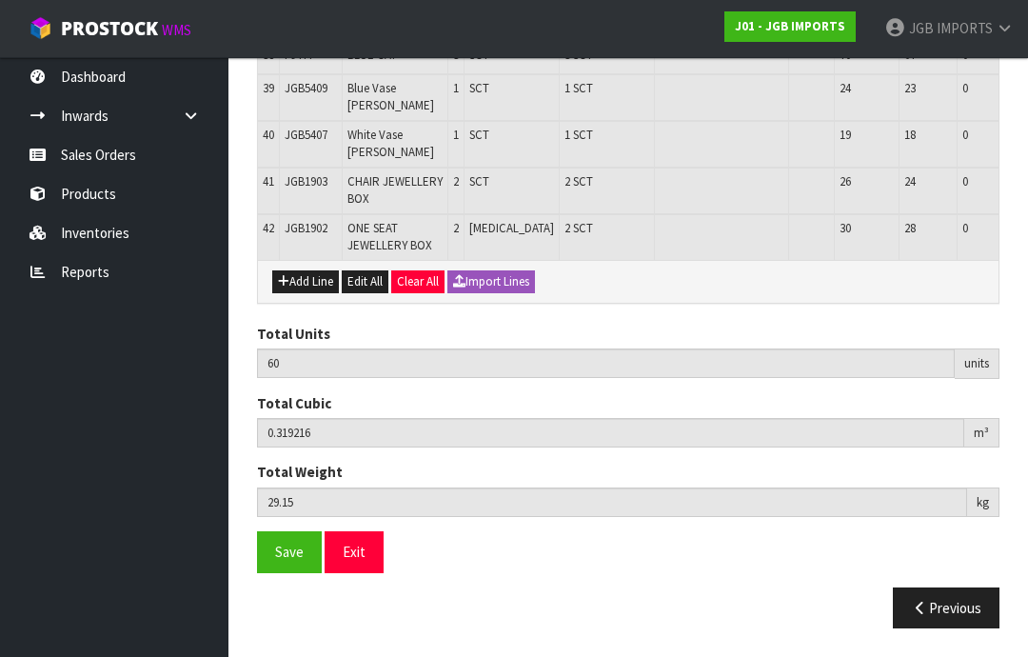
click at [304, 293] on button "Add Line" at bounding box center [305, 281] width 67 height 23
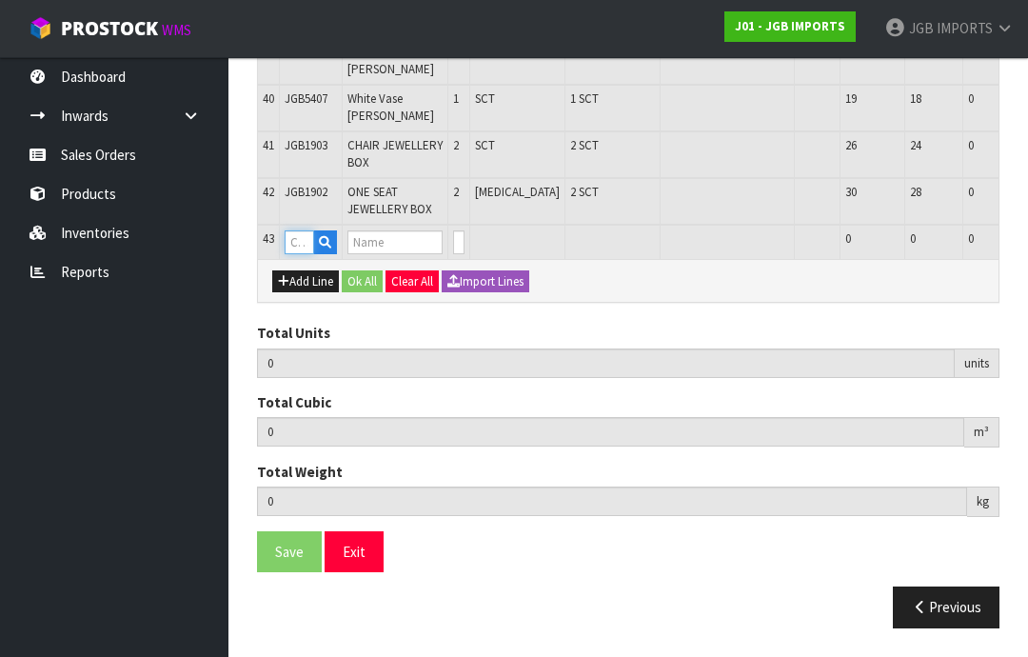
click at [302, 254] on input "text" at bounding box center [300, 242] width 30 height 24
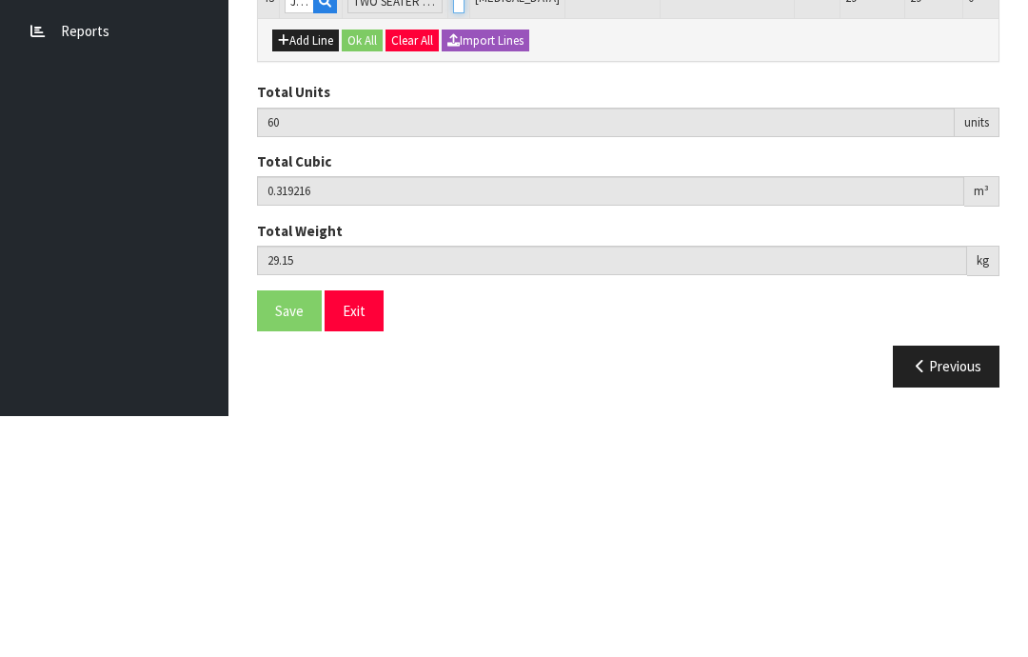
click at [453, 230] on input "0" at bounding box center [458, 242] width 11 height 24
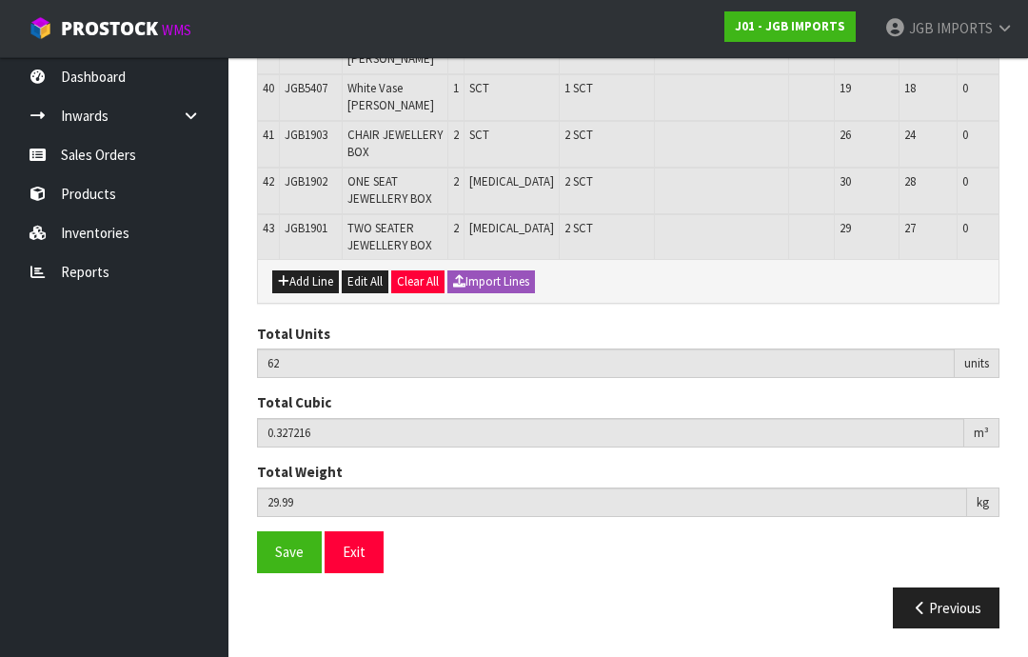
click at [303, 293] on button "Add Line" at bounding box center [305, 281] width 67 height 23
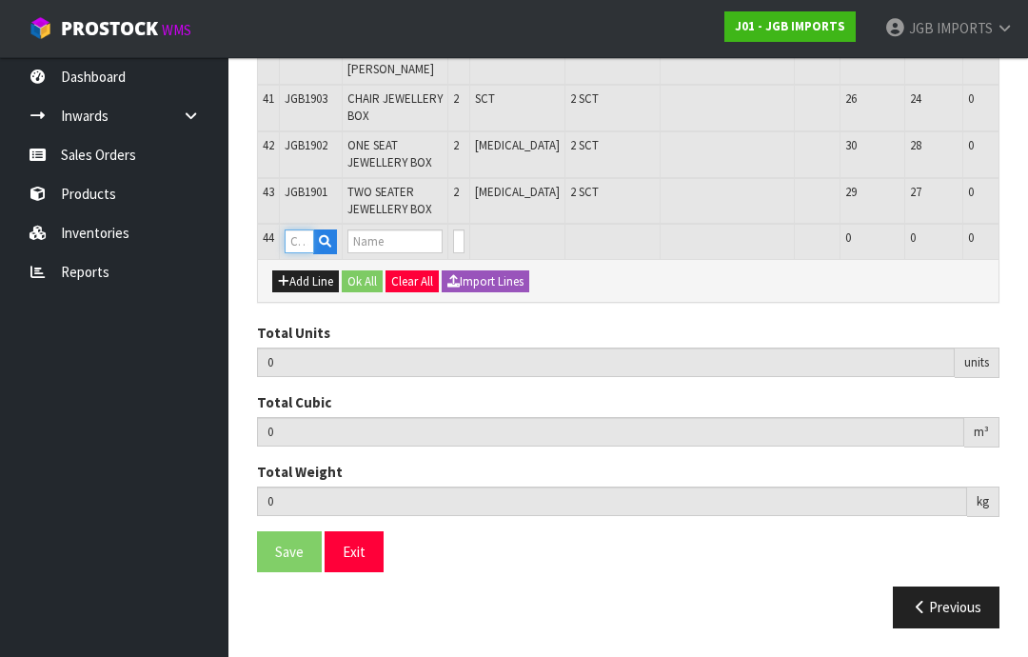
click at [301, 253] on input "text" at bounding box center [300, 241] width 30 height 24
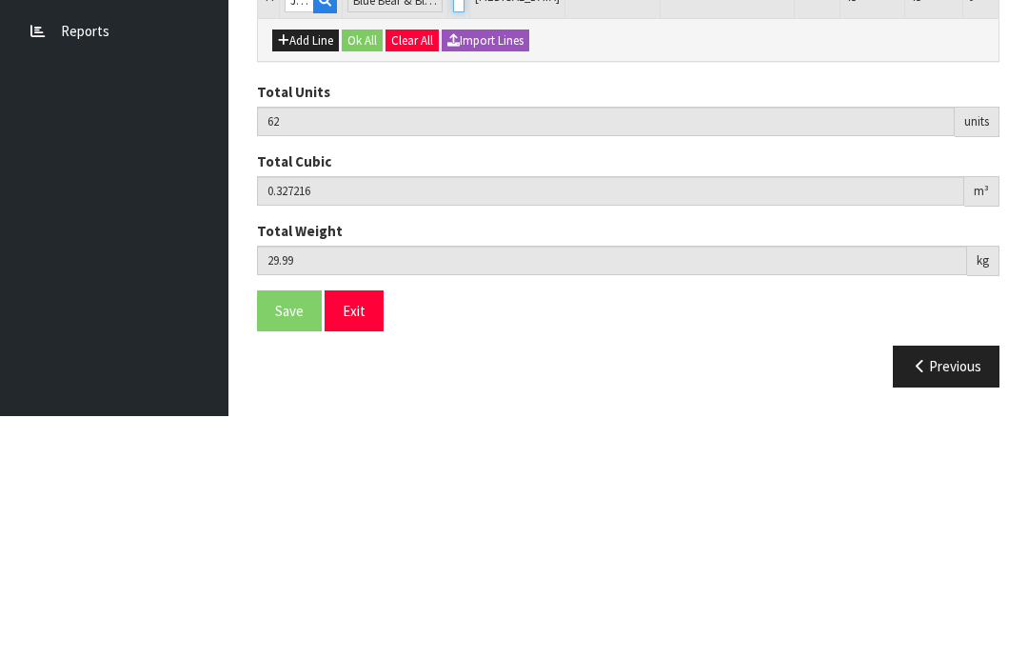
click at [453, 229] on input "0" at bounding box center [458, 241] width 11 height 24
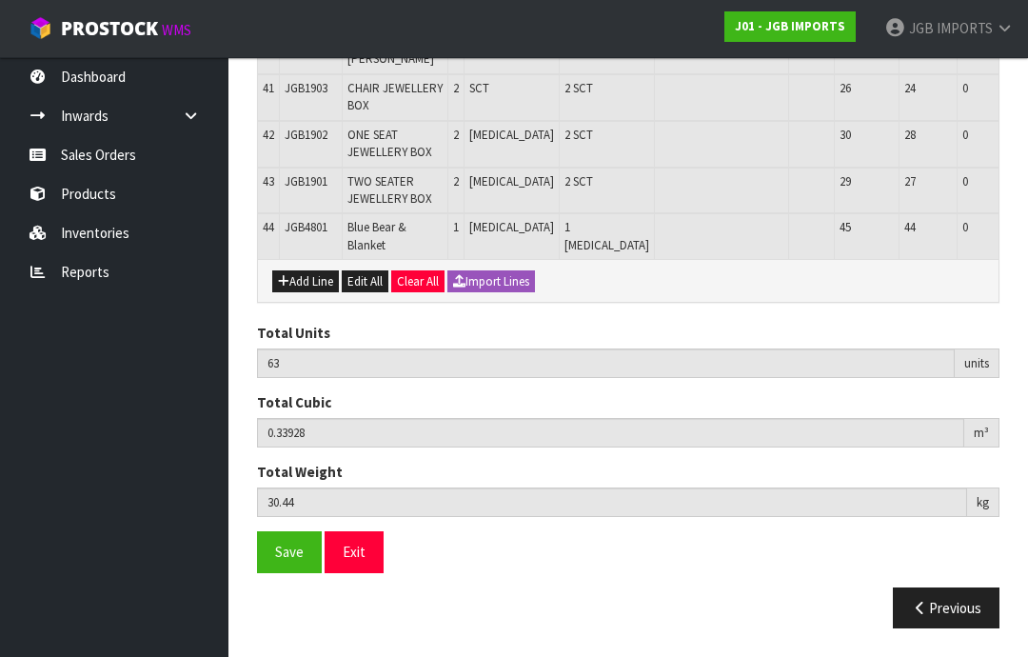
click at [303, 293] on button "Add Line" at bounding box center [305, 281] width 67 height 23
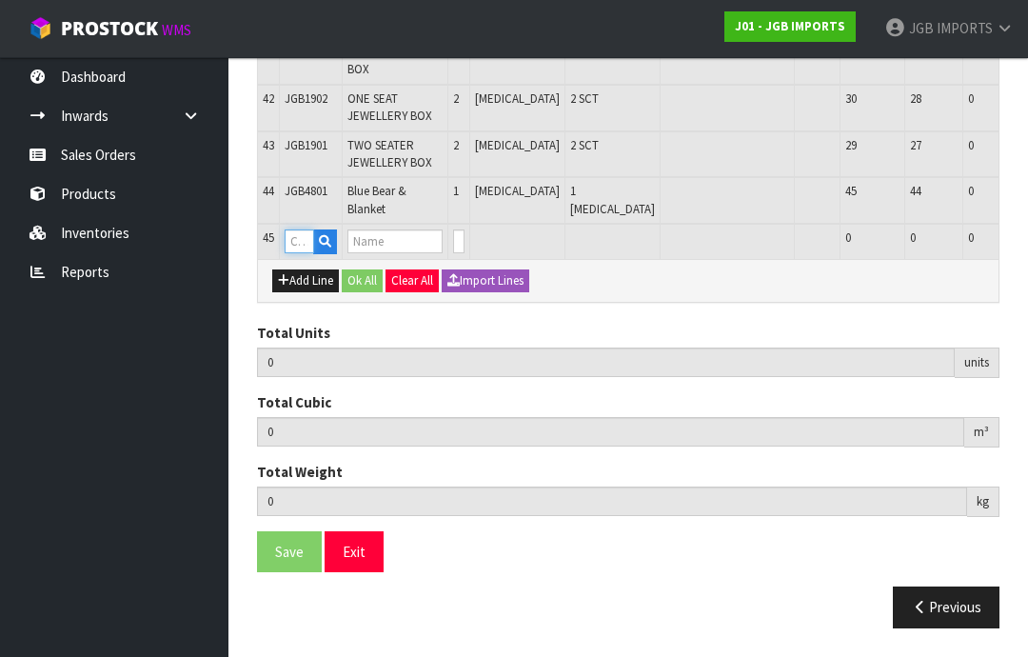
click at [301, 253] on input "text" at bounding box center [300, 241] width 30 height 24
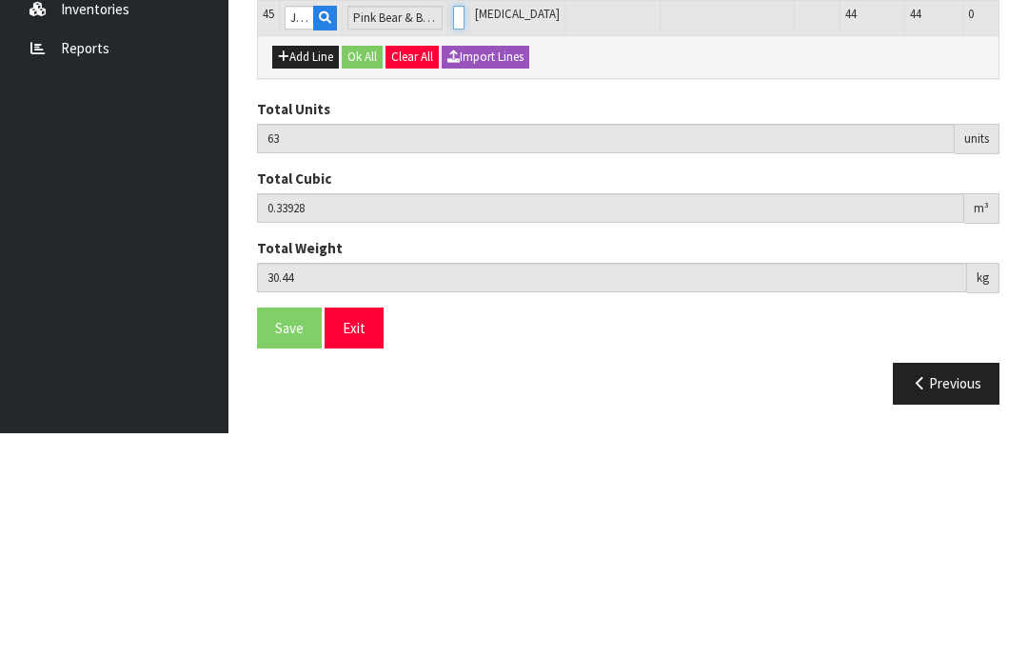
click at [453, 229] on input "0" at bounding box center [458, 241] width 11 height 24
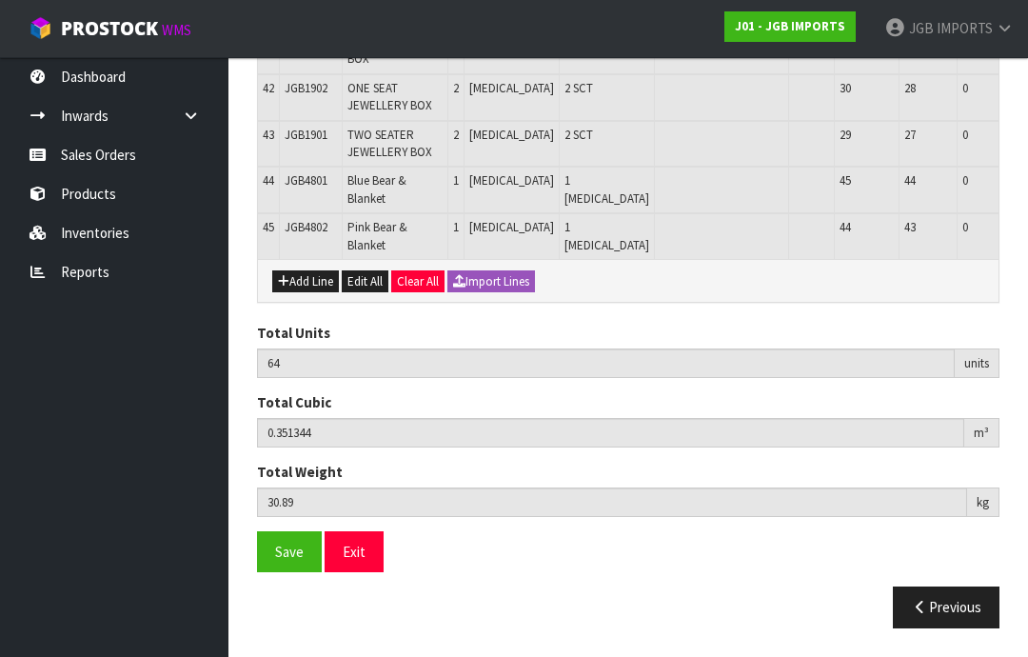
click at [302, 293] on button "Add Line" at bounding box center [305, 281] width 67 height 23
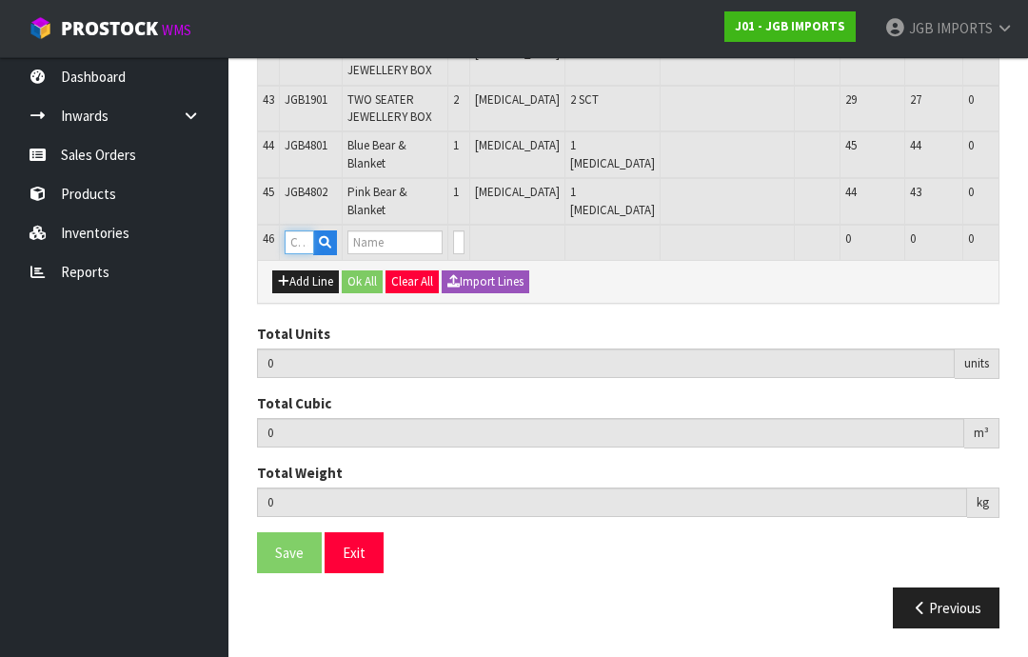
click at [305, 254] on input "text" at bounding box center [300, 242] width 30 height 24
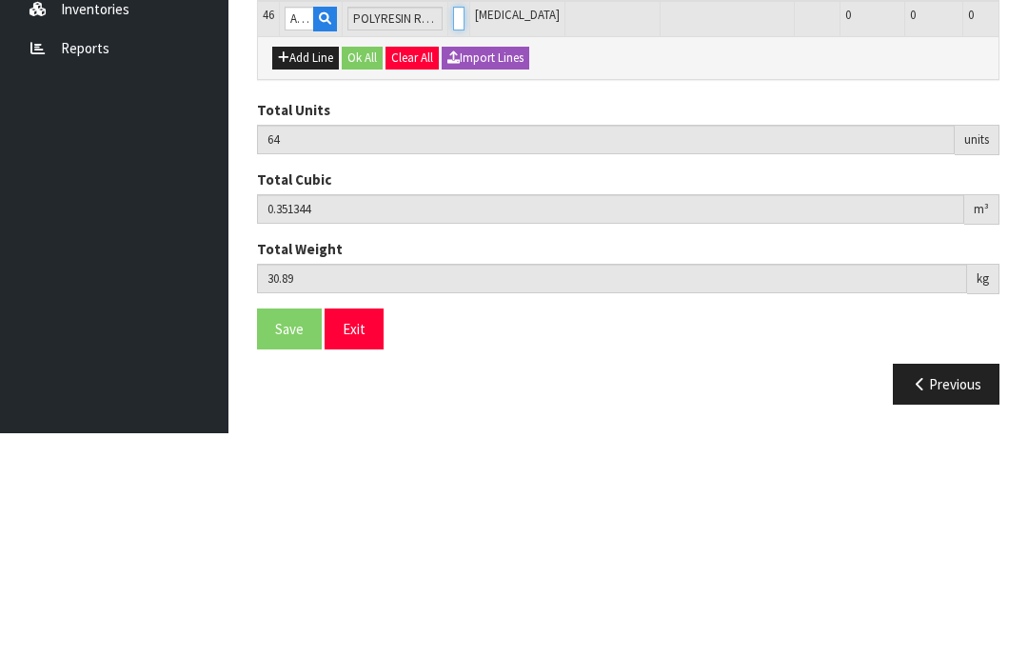
click at [454, 230] on input "0" at bounding box center [458, 242] width 11 height 24
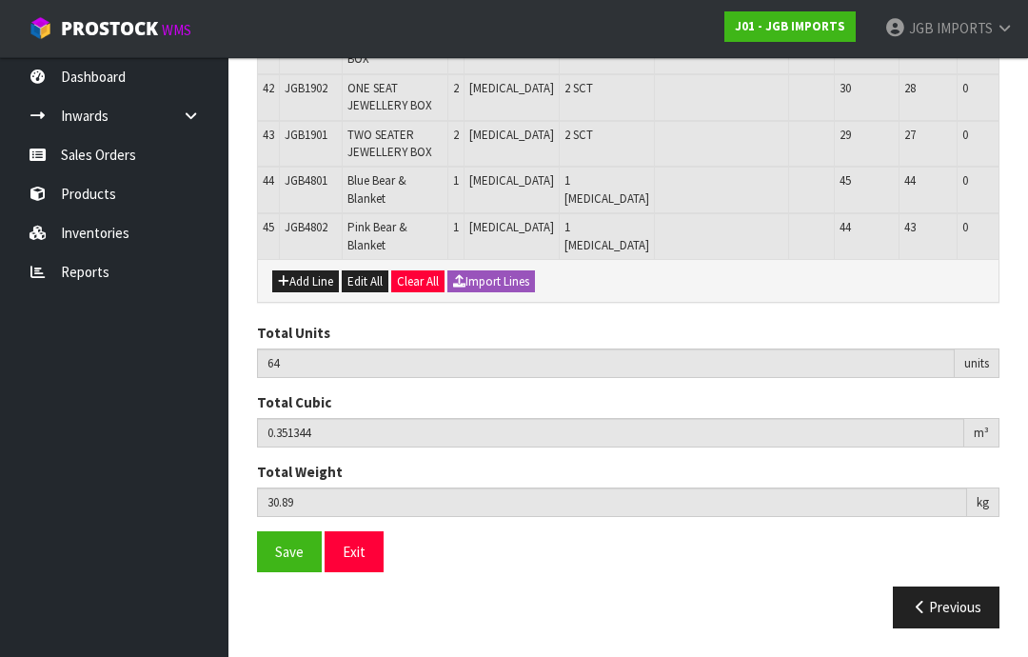
click at [287, 561] on span "Save" at bounding box center [289, 552] width 29 height 18
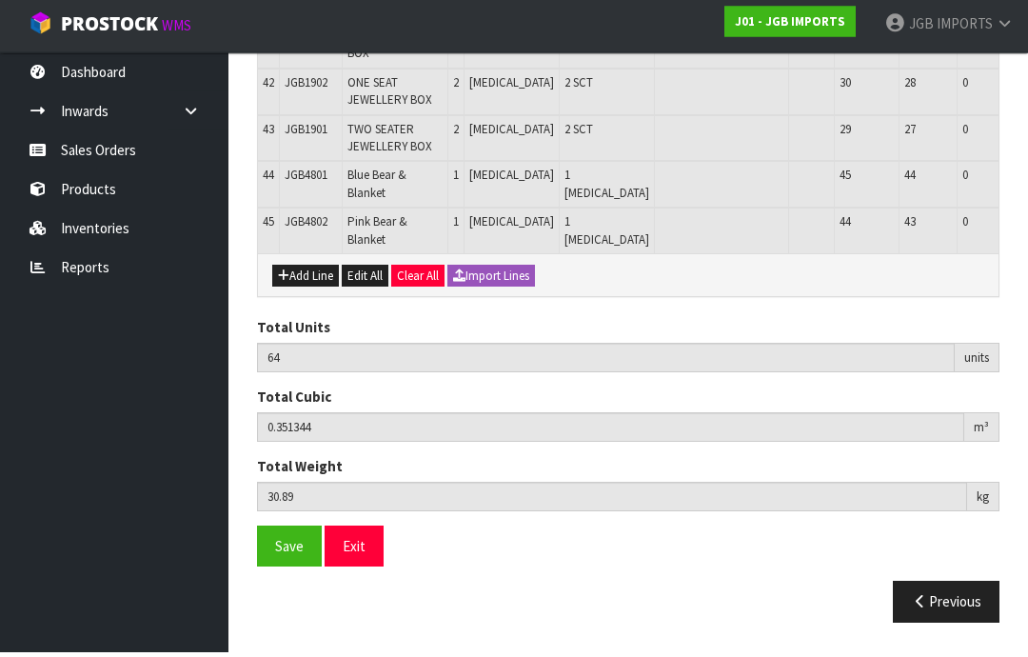
scroll to position [2784, 0]
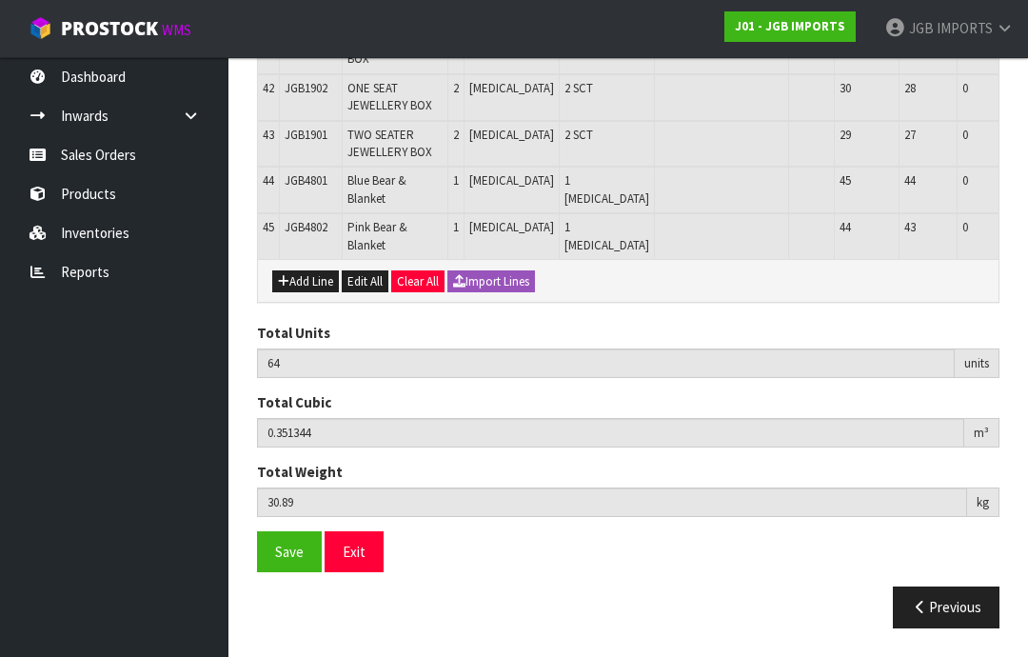
click at [284, 561] on span "Save" at bounding box center [289, 552] width 29 height 18
click at [361, 572] on button "Exit" at bounding box center [354, 551] width 59 height 41
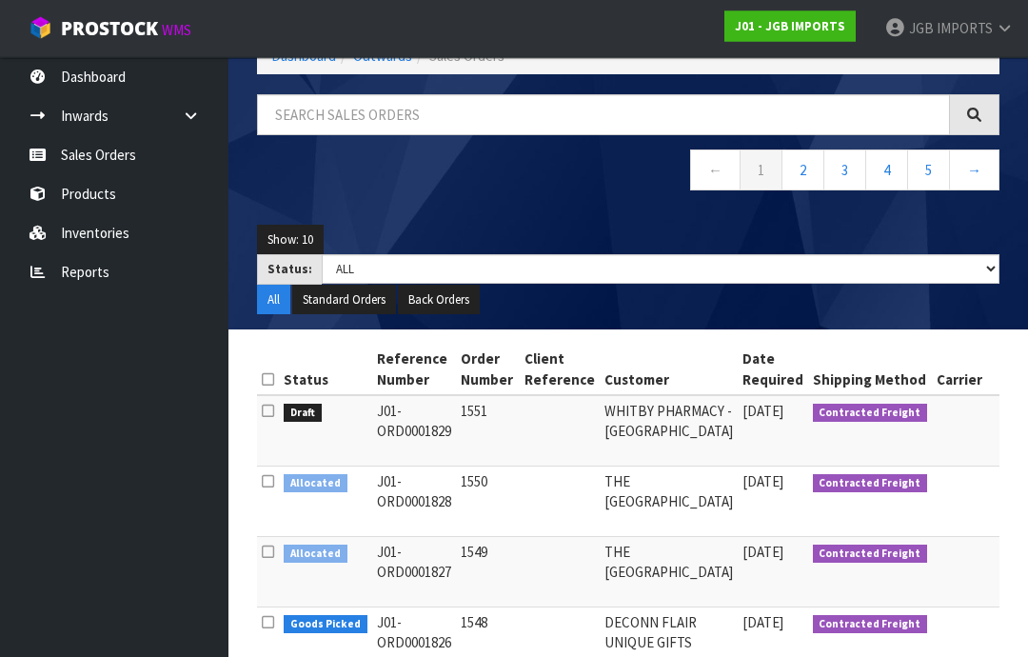
scroll to position [118, 0]
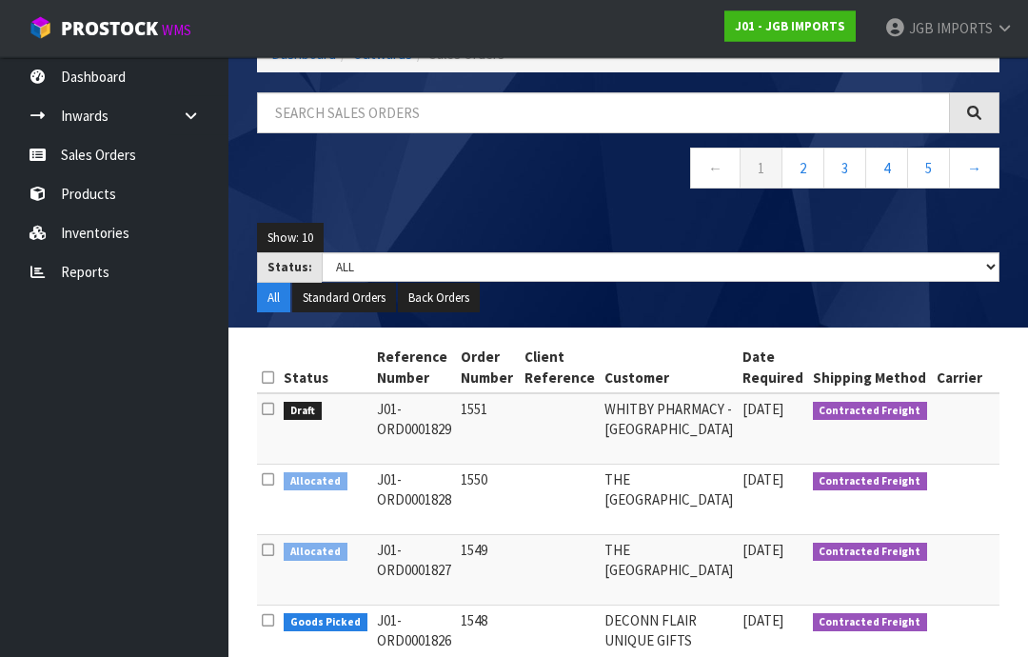
click at [976, 27] on span "IMPORTS" at bounding box center [965, 28] width 56 height 18
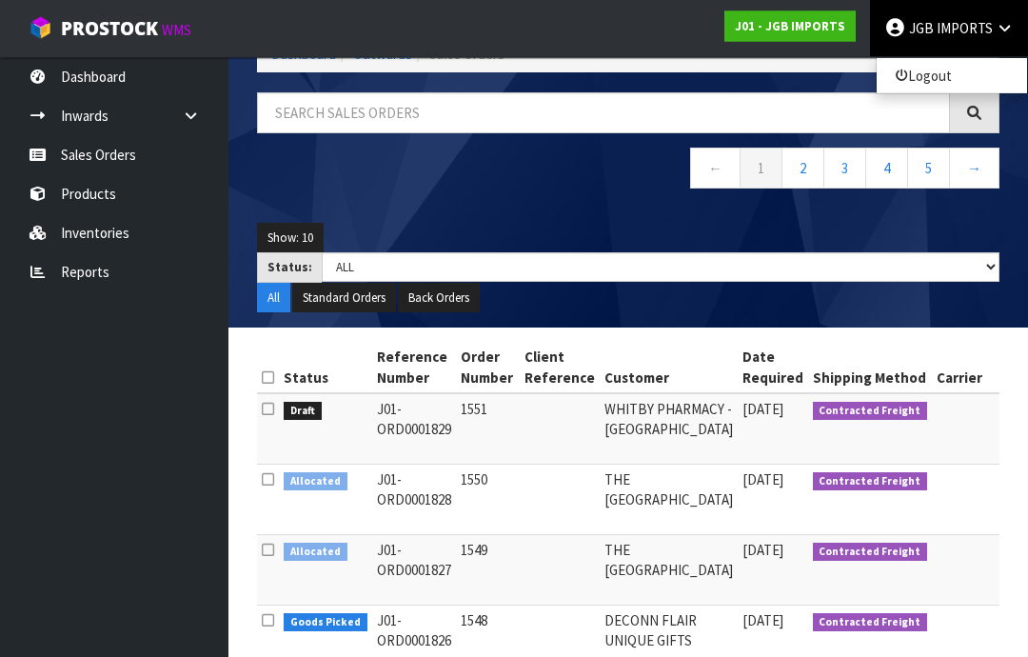
scroll to position [119, 0]
click at [940, 80] on link "Logout" at bounding box center [952, 76] width 150 height 26
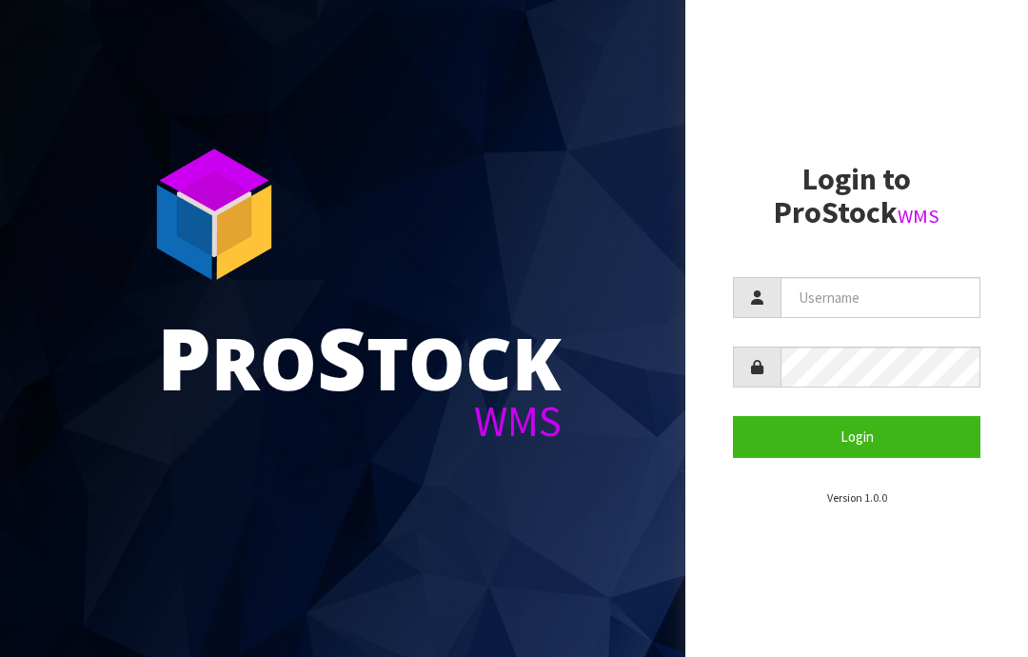
click at [863, 434] on button "Login" at bounding box center [856, 436] width 247 height 41
click at [857, 290] on input "text" at bounding box center [880, 297] width 200 height 41
click at [909, 437] on button "Login" at bounding box center [856, 436] width 247 height 41
click at [869, 440] on icon "submit" at bounding box center [874, 436] width 19 height 15
click at [867, 292] on input "JGBIMPORTS" at bounding box center [880, 297] width 200 height 41
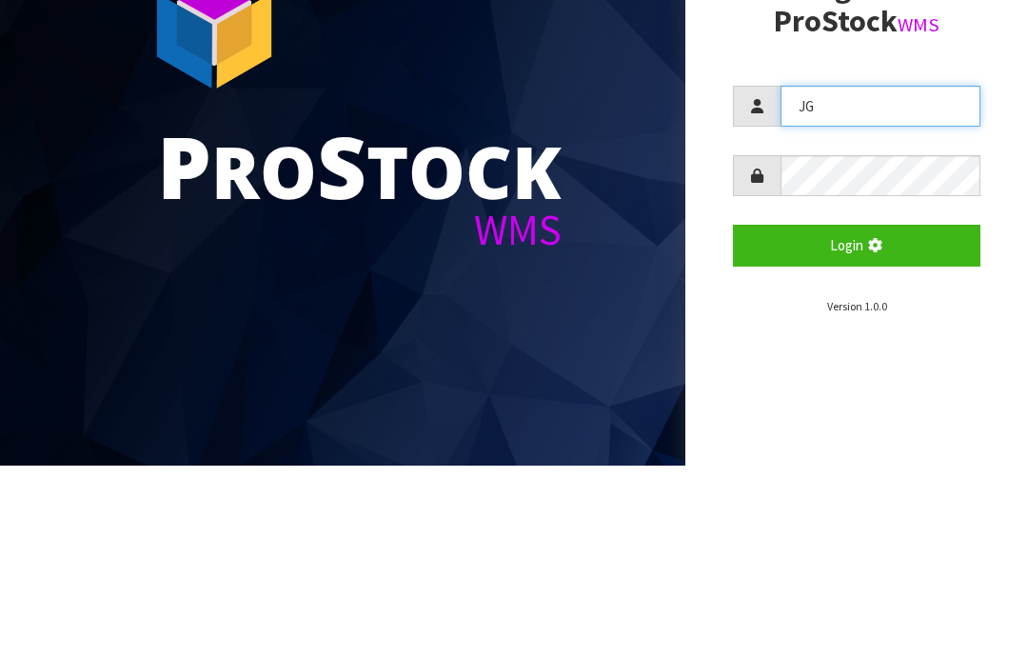
type input "J"
